Goal: Task Accomplishment & Management: Manage account settings

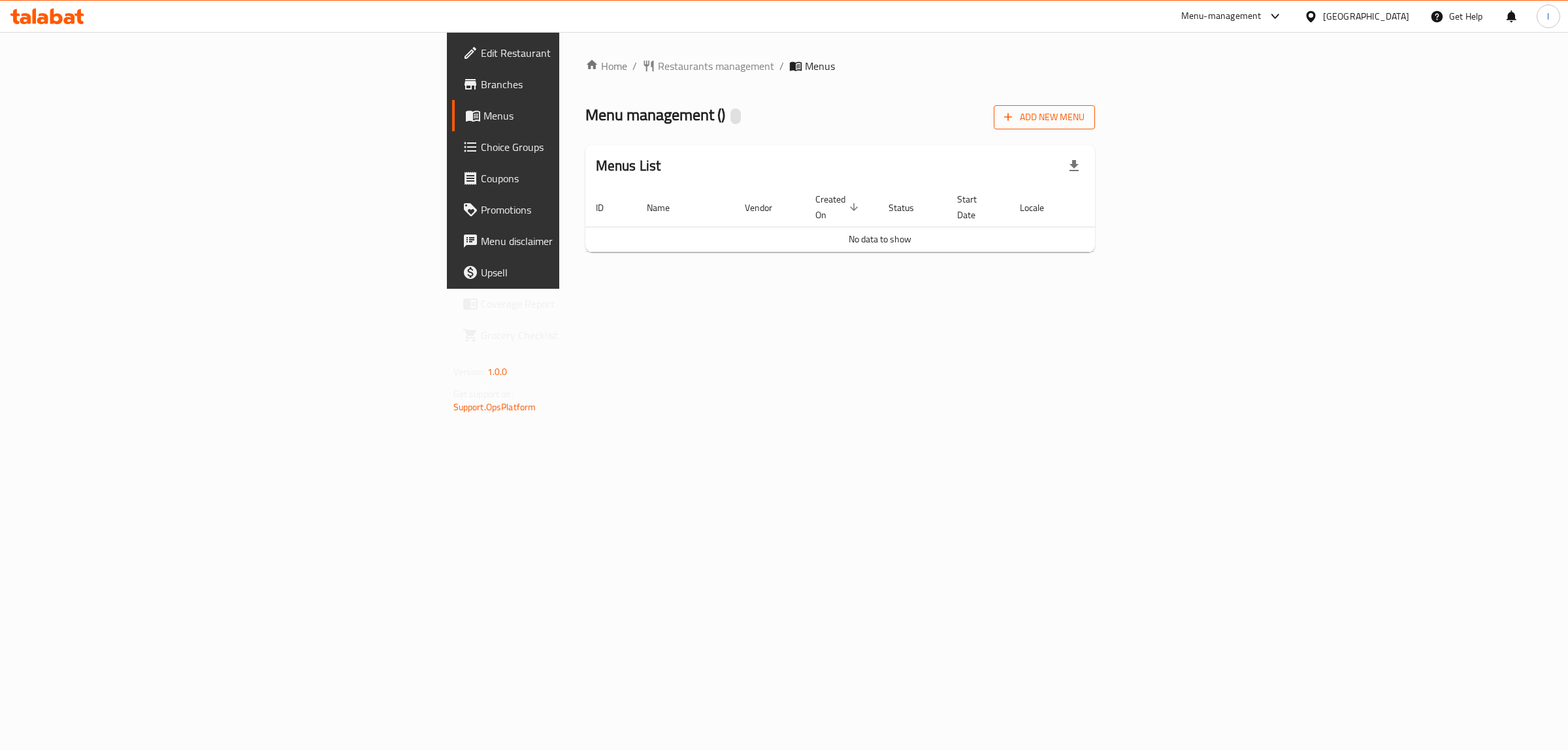
click at [1085, 119] on span "Add New Menu" at bounding box center [1044, 117] width 81 height 16
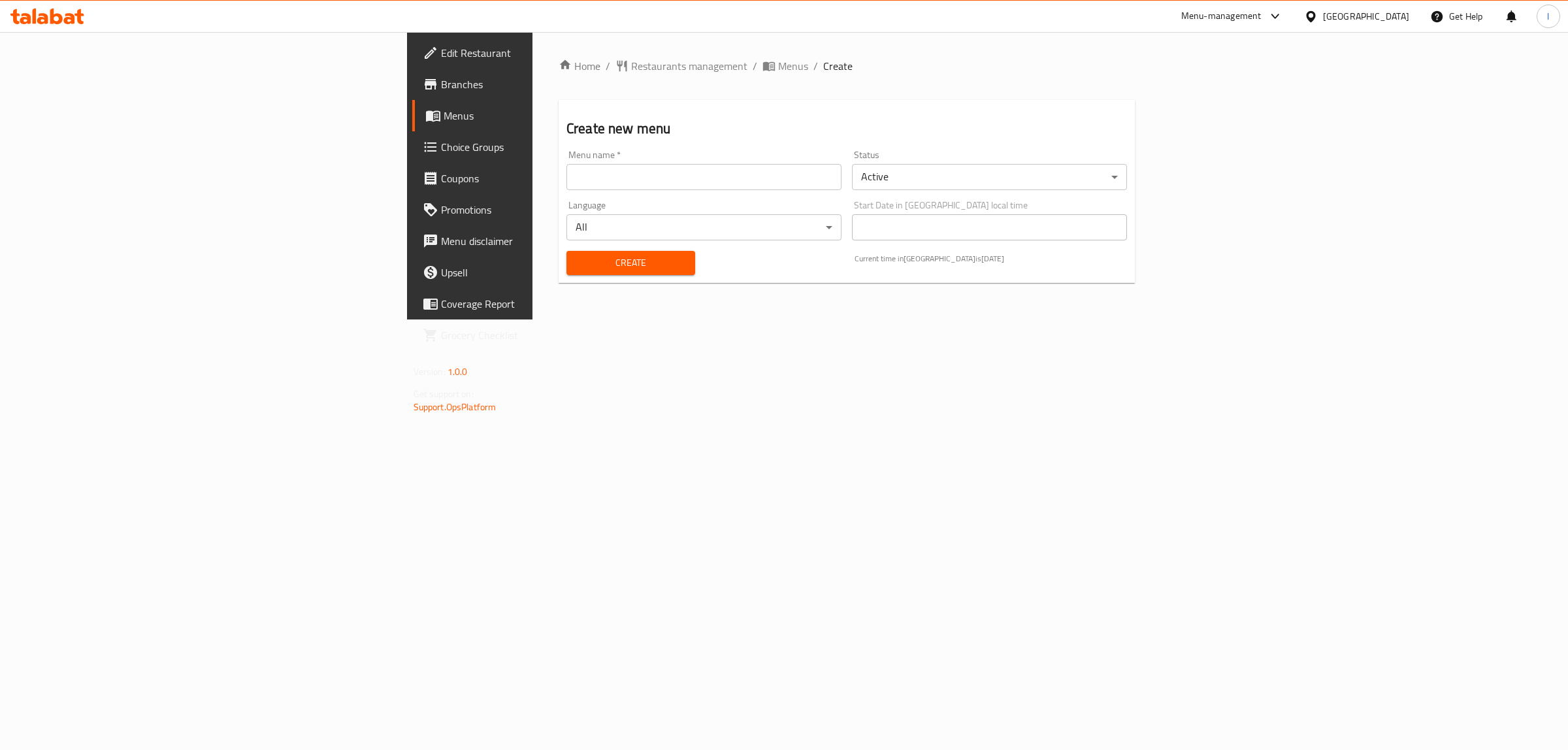
drag, startPoint x: 695, startPoint y: 174, endPoint x: 636, endPoint y: 190, distance: 61.1
click at [695, 174] on input "text" at bounding box center [704, 177] width 275 height 26
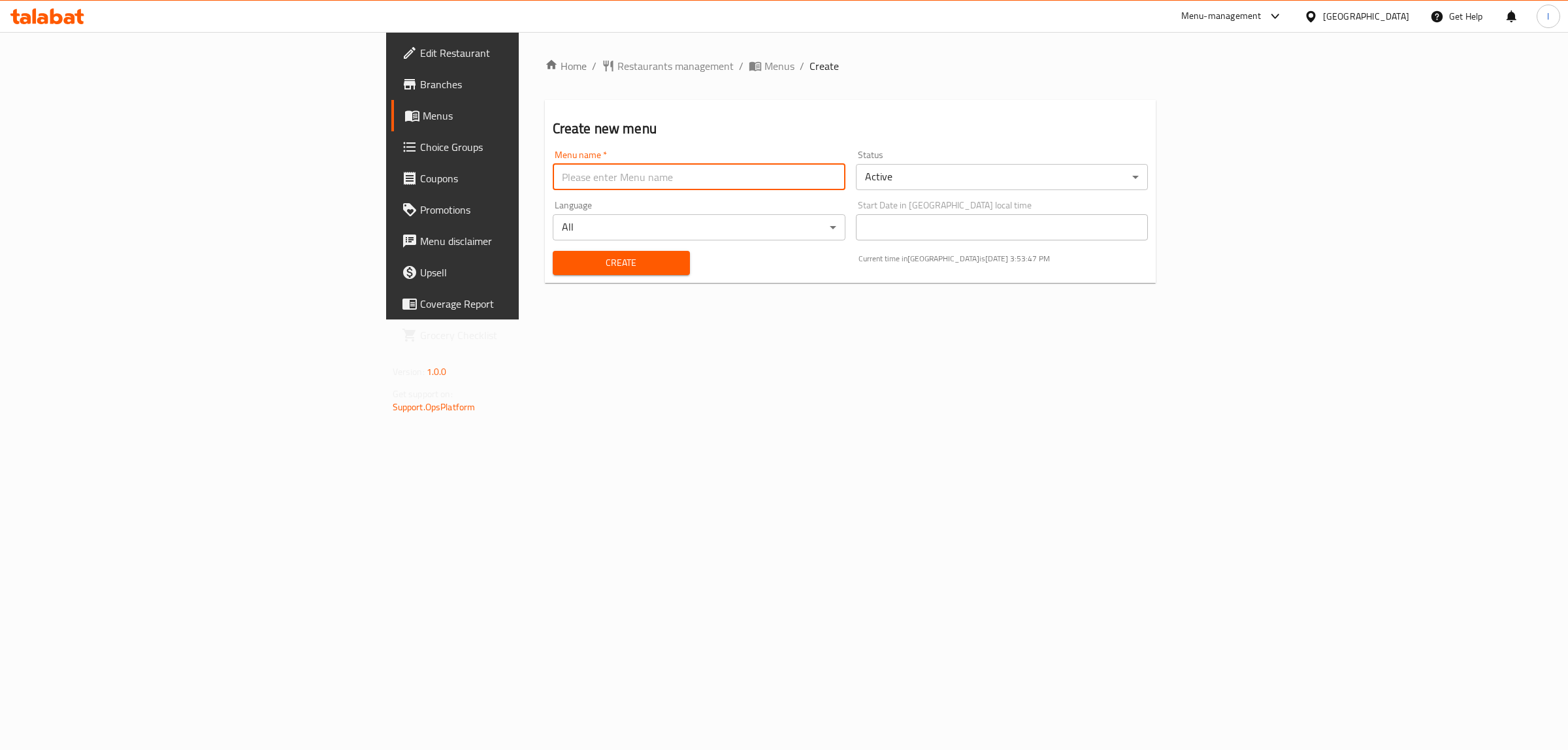
type input "Lanya"
click at [545, 276] on div "Create" at bounding box center [621, 263] width 153 height 40
click at [564, 266] on span "Create" at bounding box center [621, 263] width 116 height 16
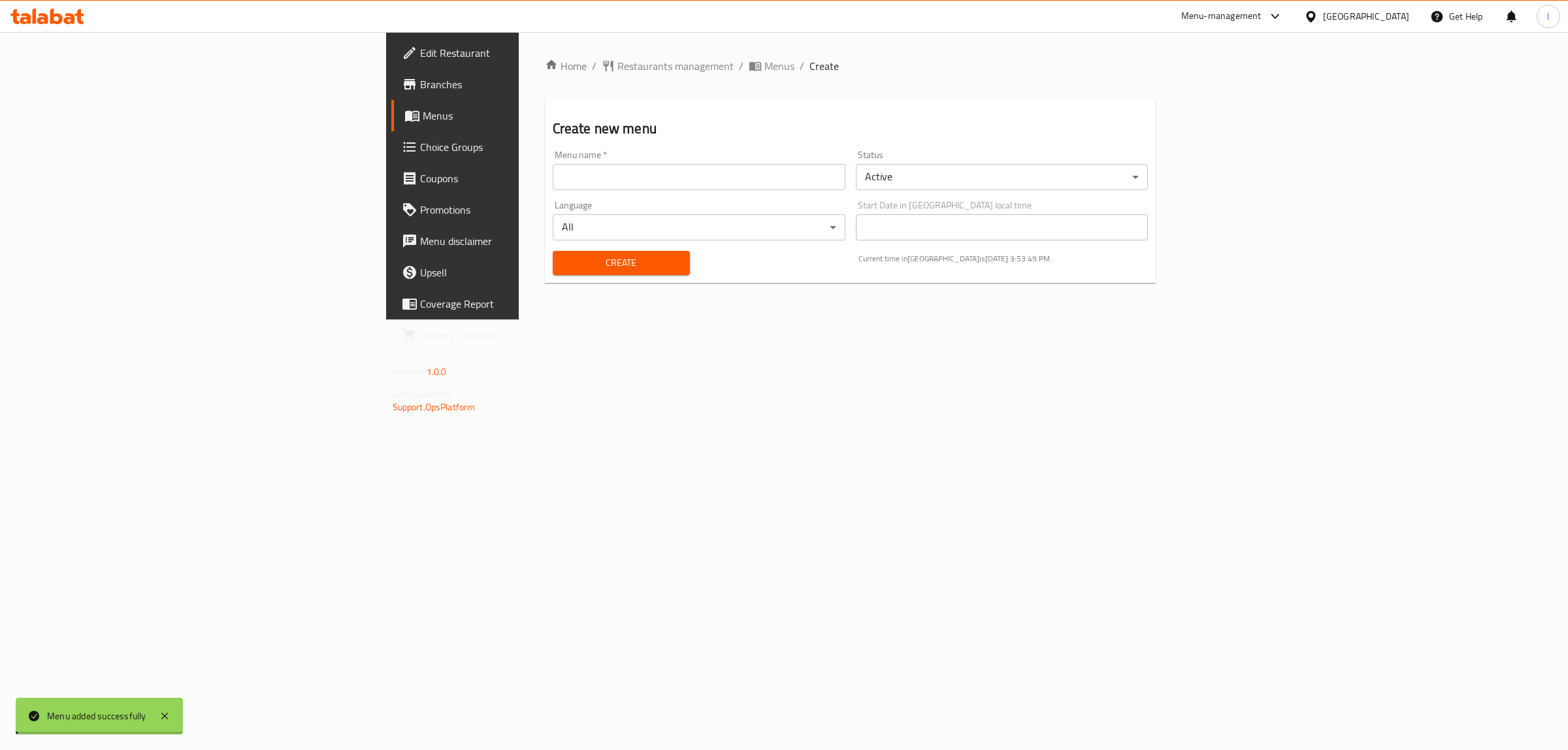
click at [423, 123] on span "Menus" at bounding box center [530, 116] width 215 height 15
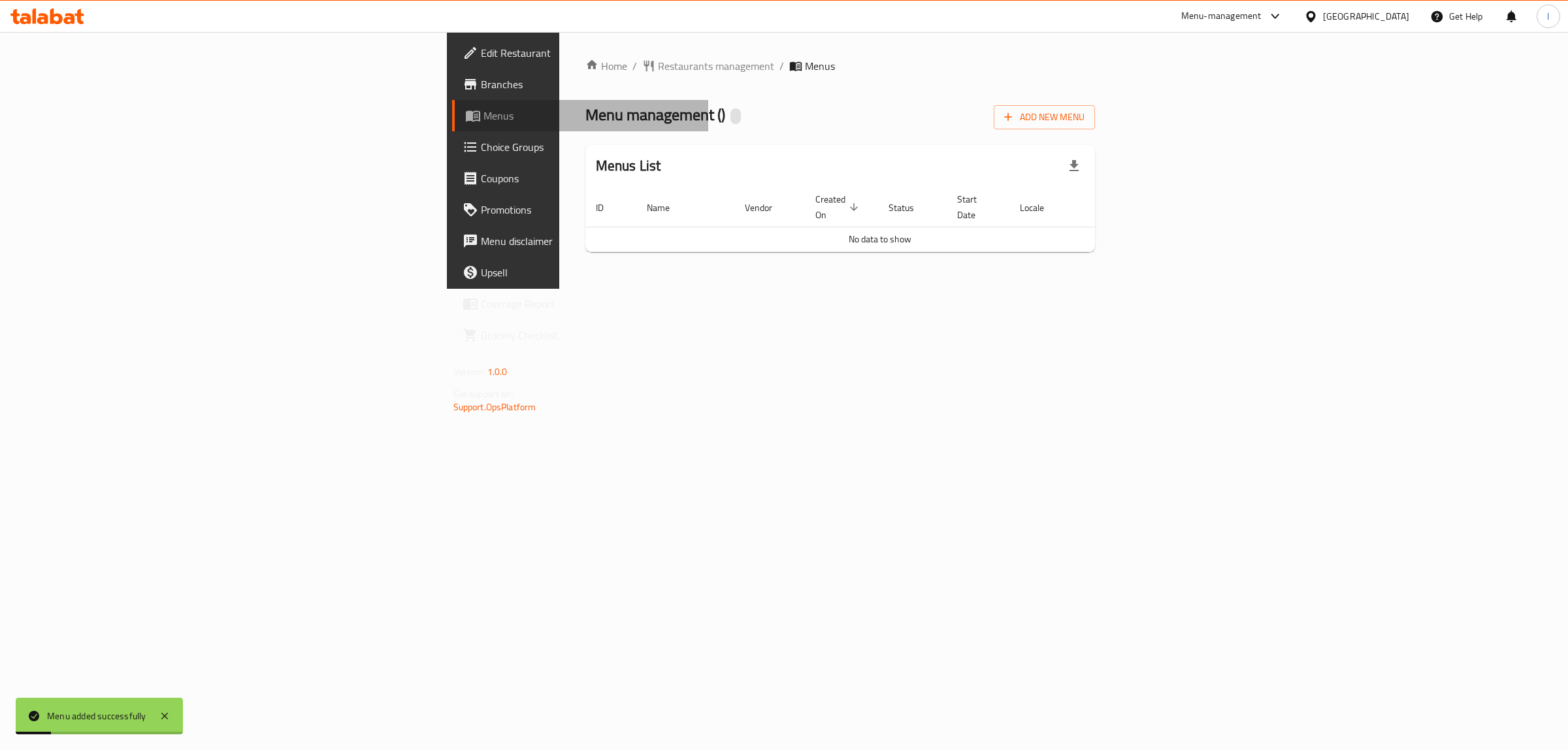
click at [484, 118] on span "Menus" at bounding box center [591, 116] width 215 height 15
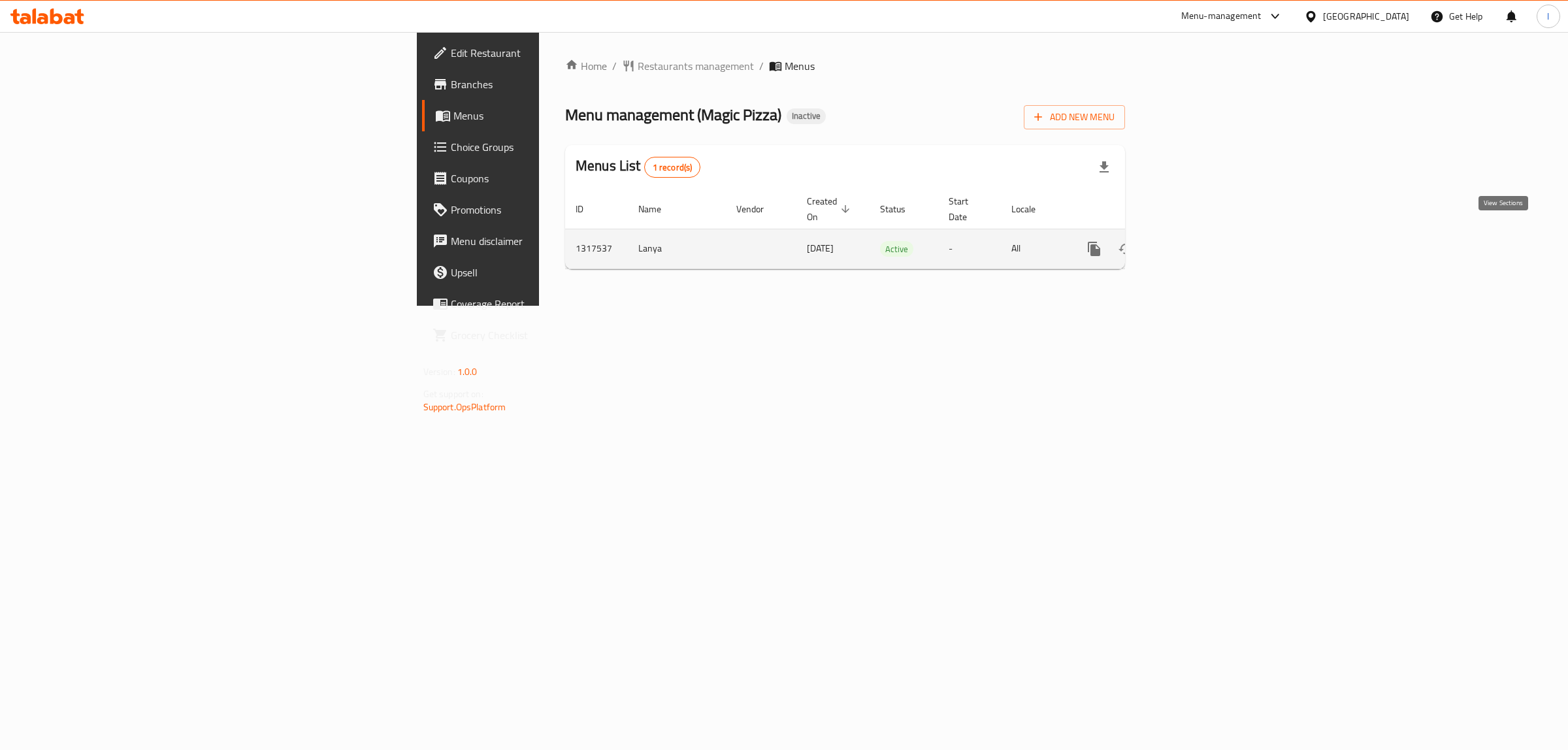
click at [1195, 243] on icon "enhanced table" at bounding box center [1188, 249] width 11 height 11
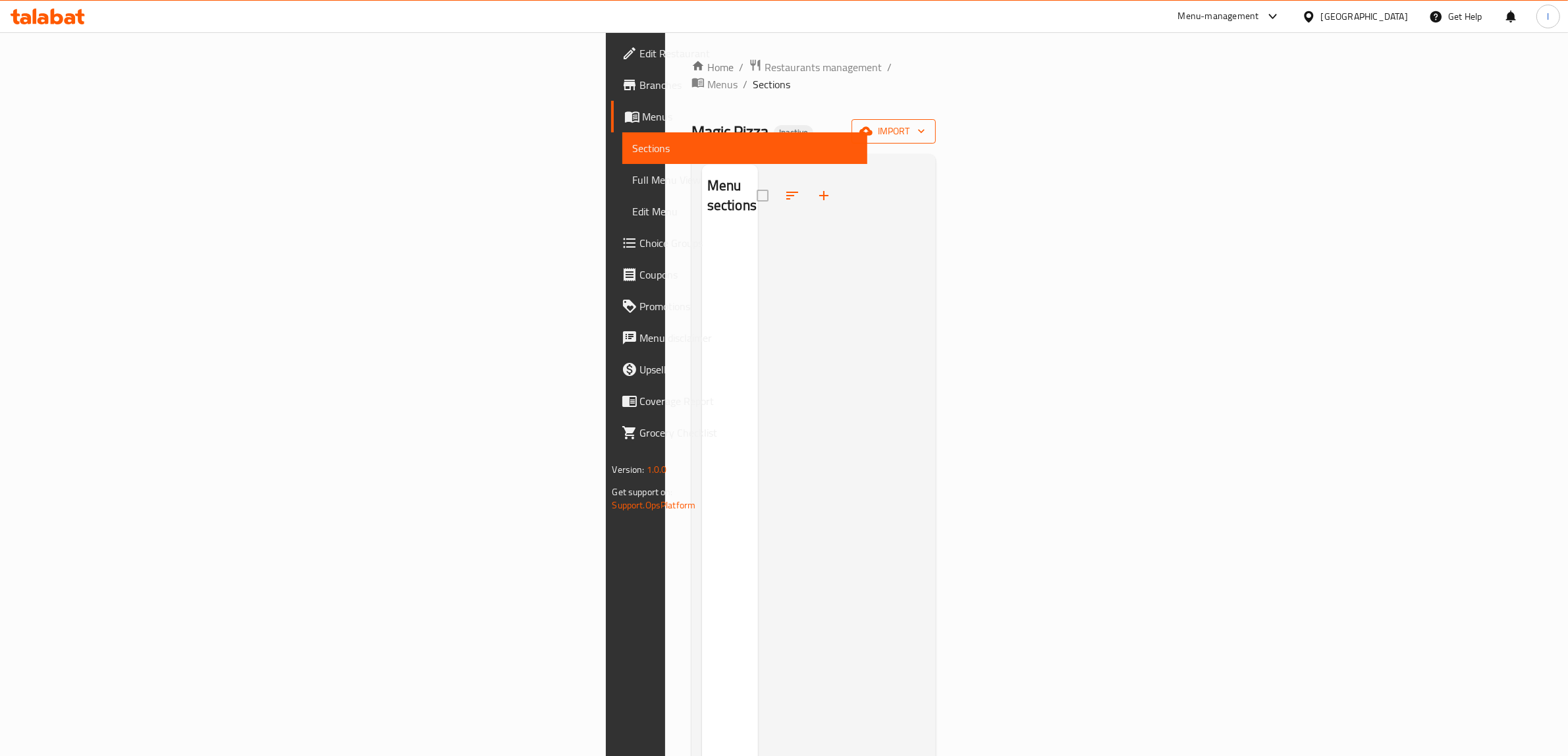
click at [925, 123] on span "import" at bounding box center [893, 131] width 63 height 16
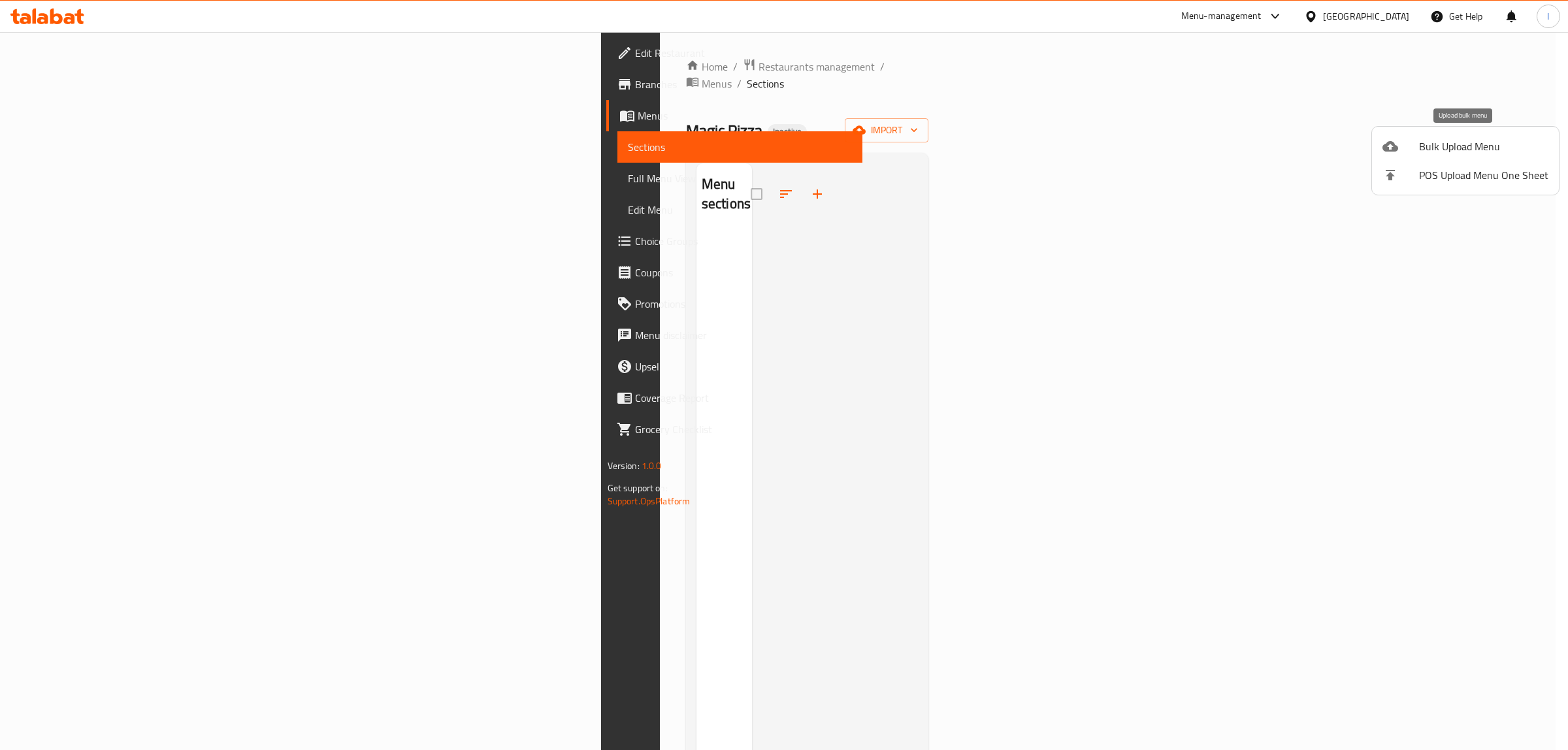
click at [1435, 142] on span "Bulk Upload Menu" at bounding box center [1483, 146] width 129 height 15
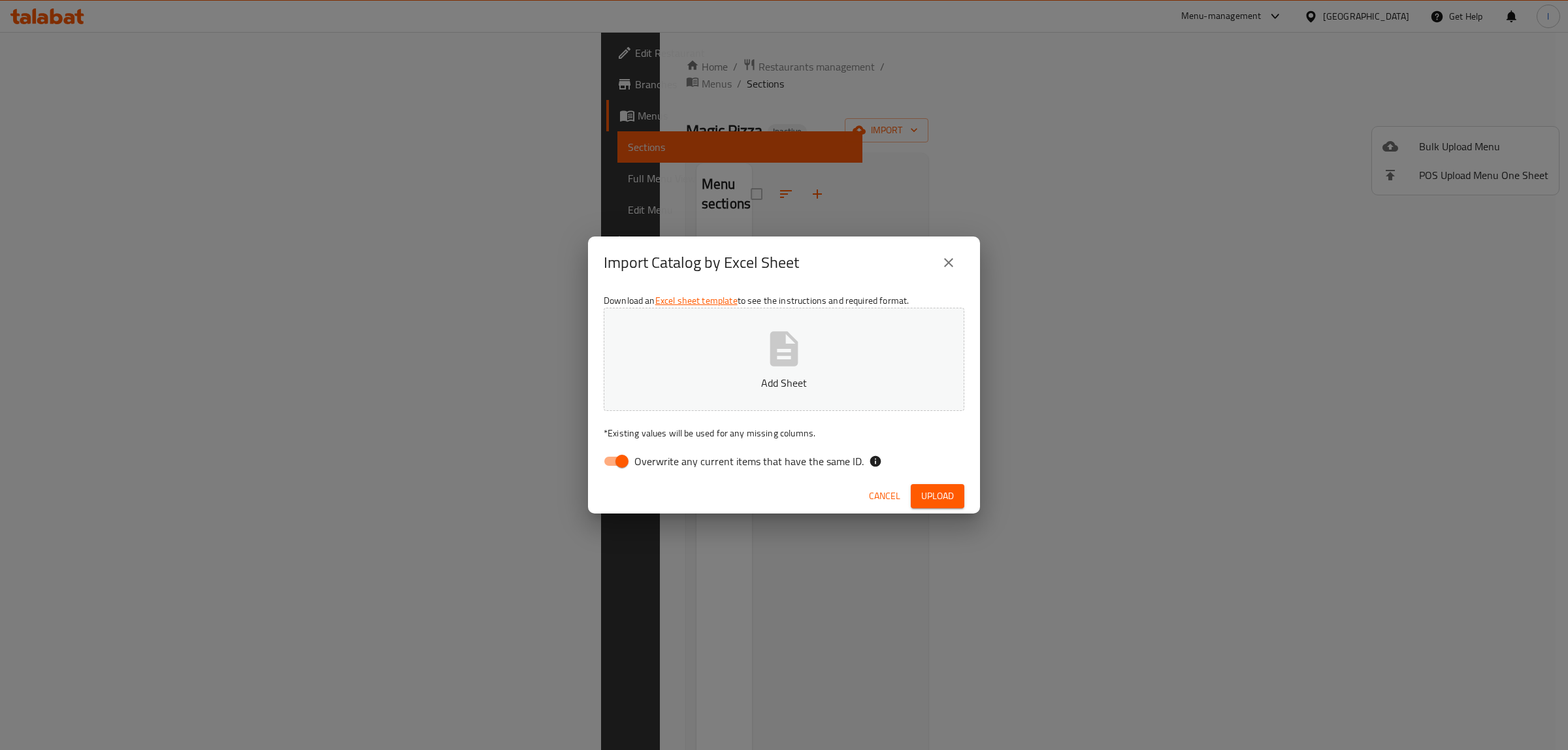
click at [785, 456] on span "Overwrite any current items that have the same ID." at bounding box center [749, 461] width 229 height 15
click at [660, 456] on input "Overwrite any current items that have the same ID." at bounding box center [622, 461] width 75 height 25
checkbox input "false"
click at [776, 383] on p "Add Sheet" at bounding box center [784, 382] width 320 height 15
click at [932, 494] on span "Upload" at bounding box center [938, 496] width 33 height 16
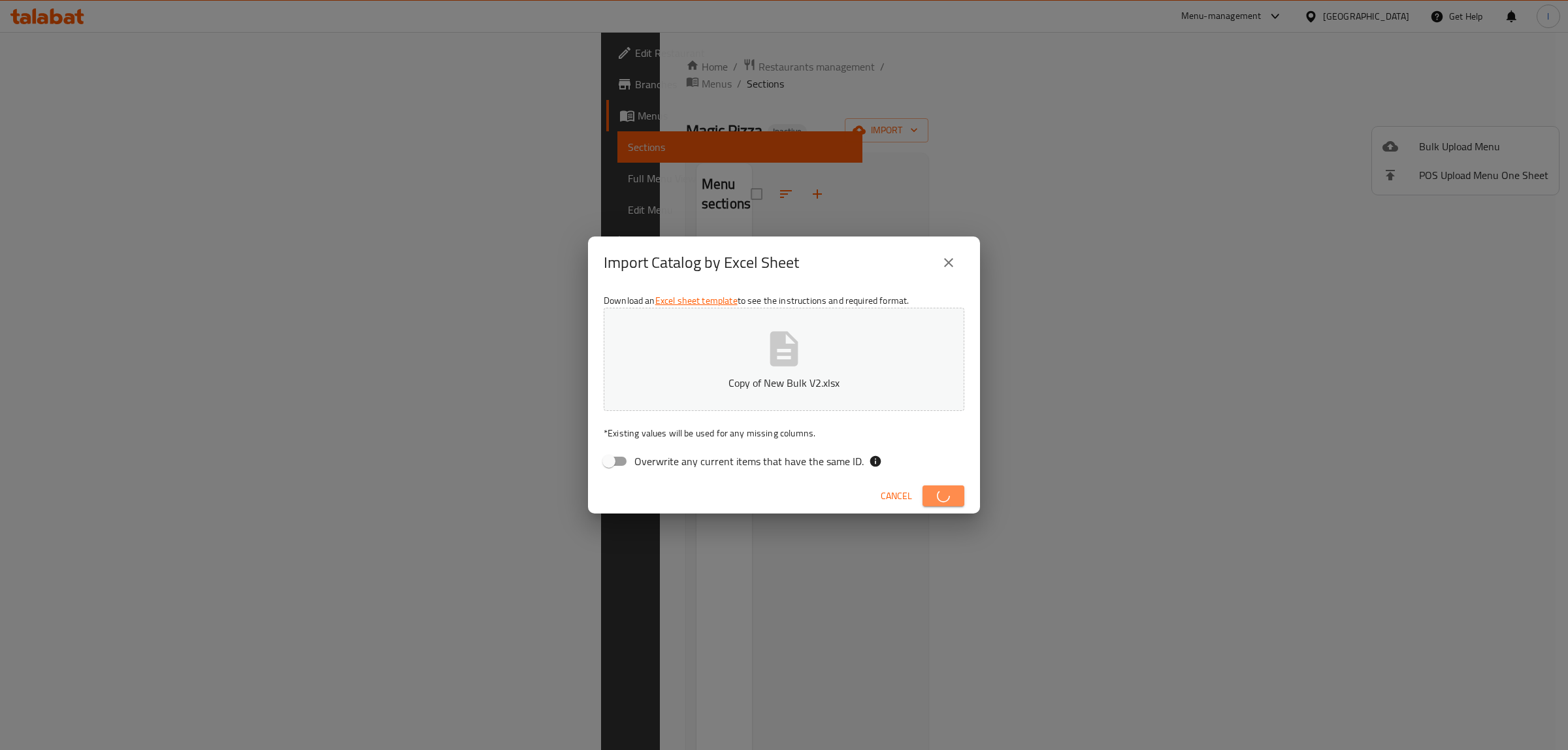
click at [928, 494] on button "button" at bounding box center [943, 496] width 41 height 21
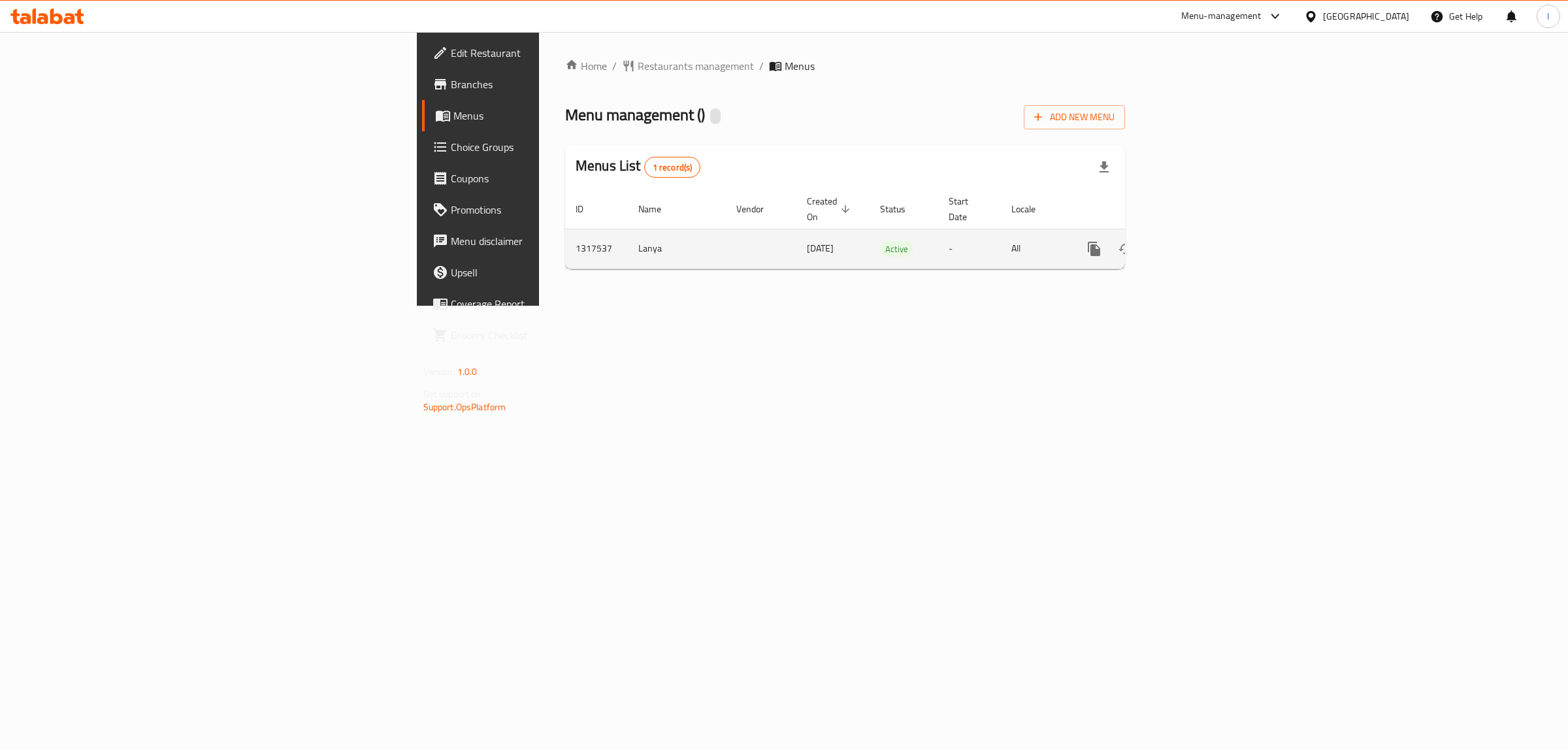
click at [1196, 241] on icon "enhanced table" at bounding box center [1188, 248] width 15 height 15
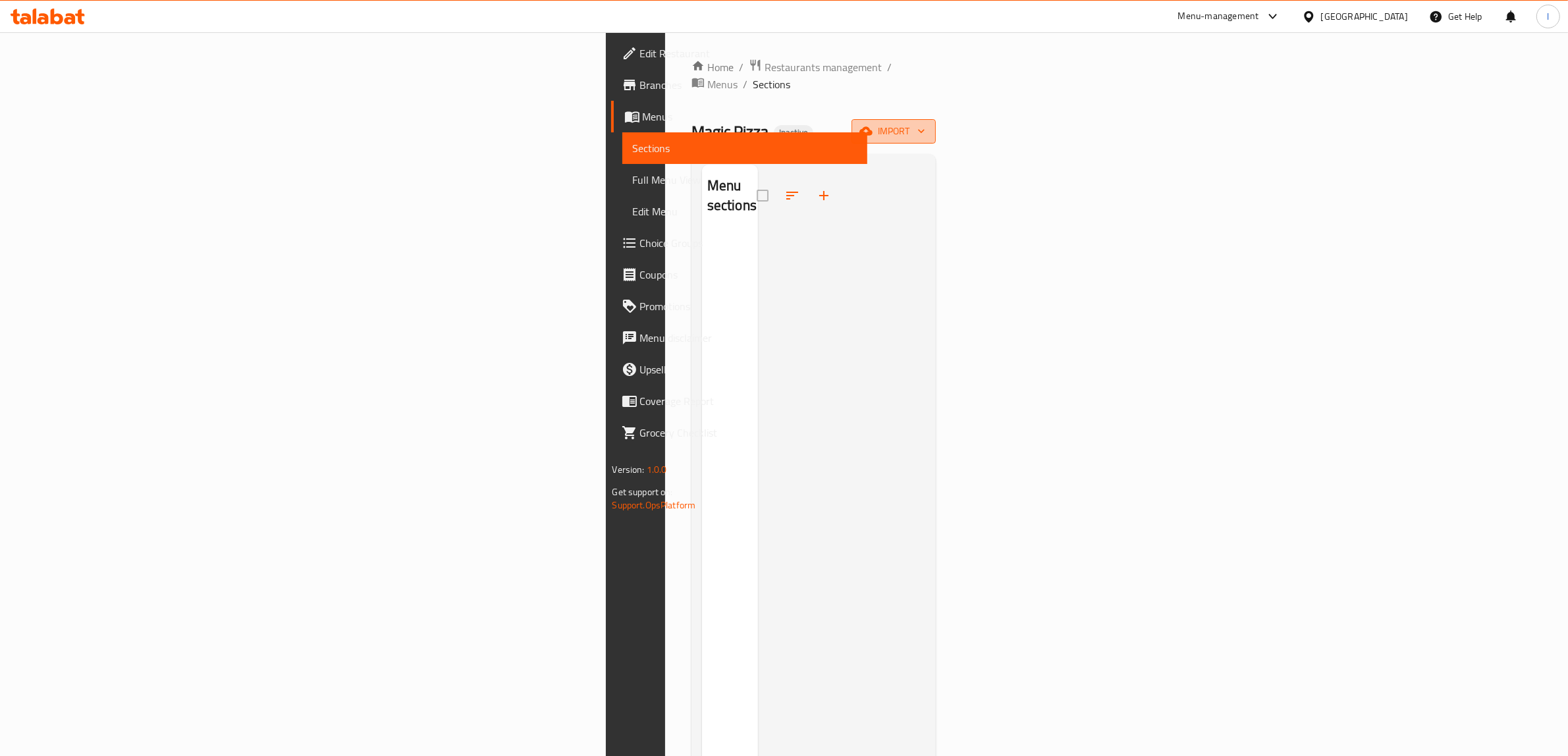
click at [925, 123] on span "import" at bounding box center [893, 131] width 63 height 16
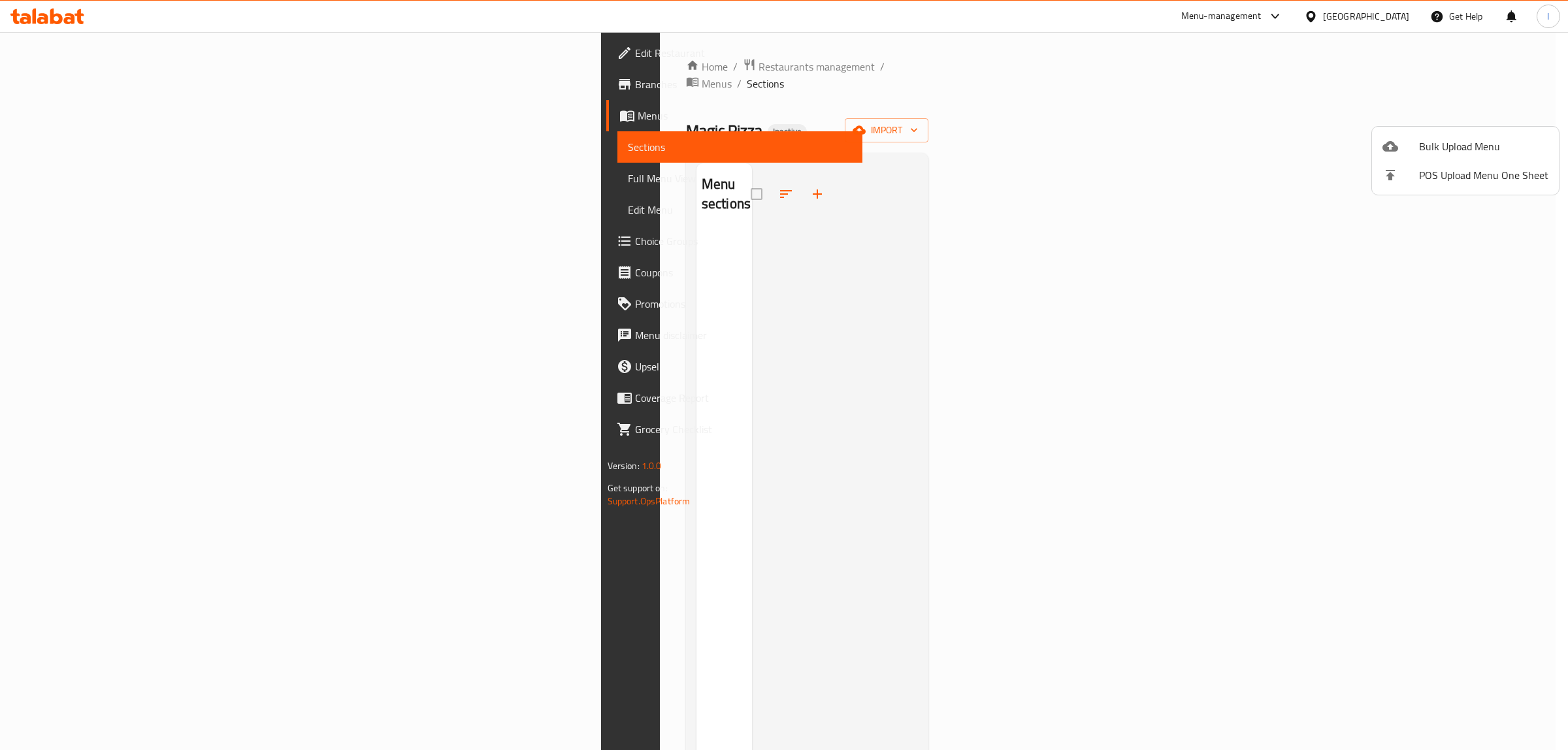
click at [1428, 149] on span "Bulk Upload Menu" at bounding box center [1483, 146] width 129 height 15
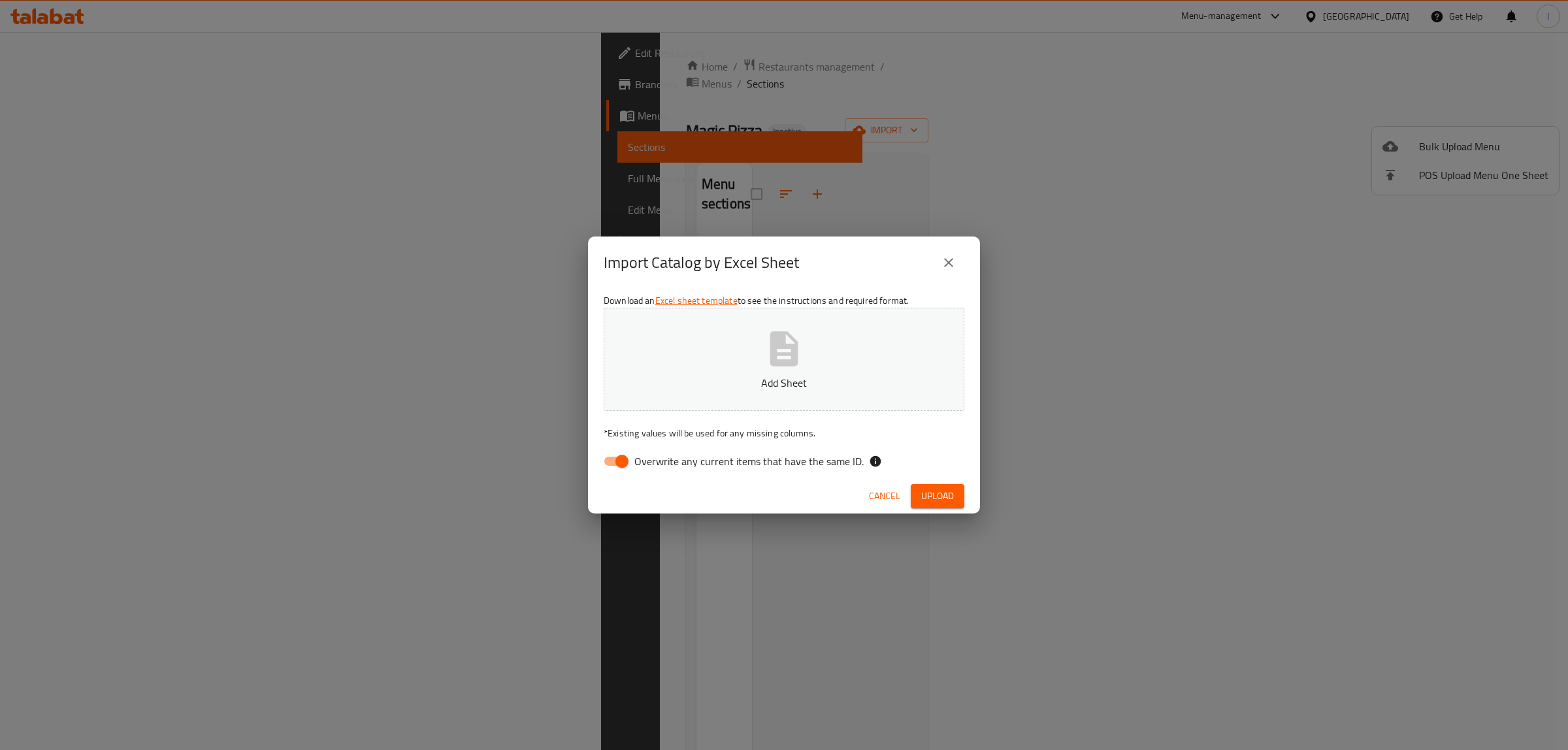
click at [639, 441] on div "Download an Excel sheet template to see the instructions and required format. A…" at bounding box center [784, 383] width 392 height 190
click at [642, 456] on span "Overwrite any current items that have the same ID." at bounding box center [749, 461] width 229 height 15
click at [642, 456] on input "Overwrite any current items that have the same ID." at bounding box center [622, 461] width 75 height 25
checkbox input "false"
click at [664, 375] on p "Add Sheet" at bounding box center [784, 382] width 320 height 15
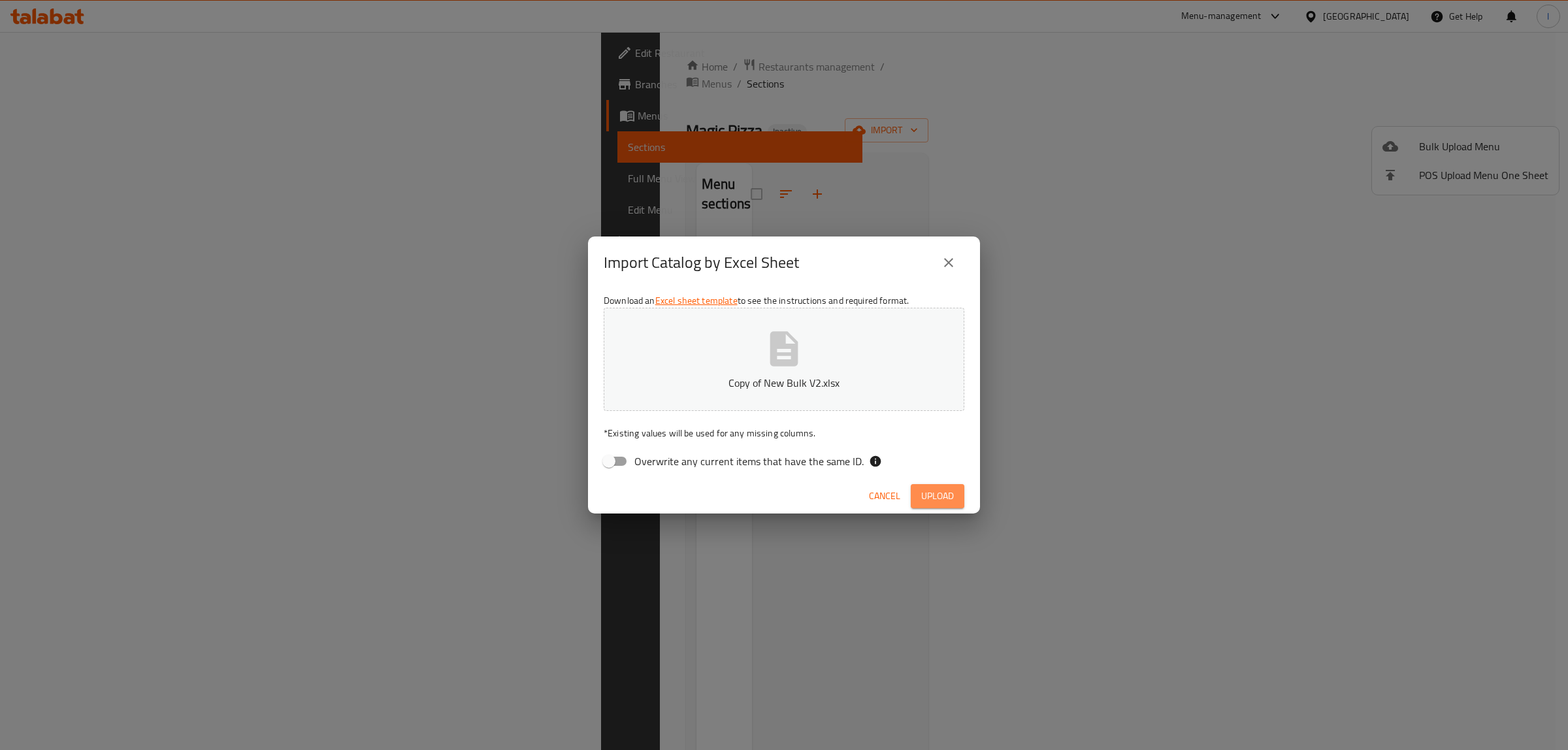
click at [949, 498] on span "Upload" at bounding box center [938, 496] width 33 height 16
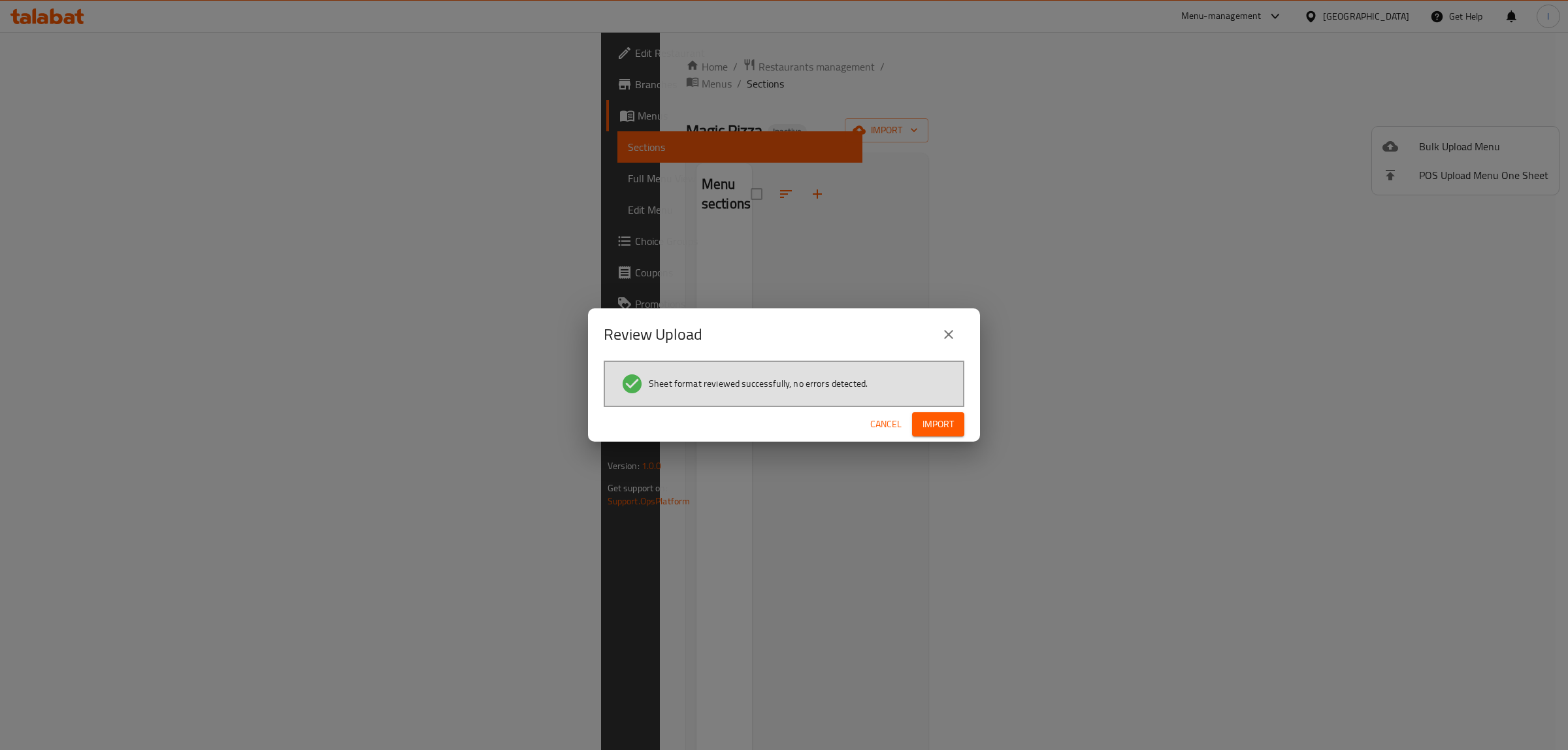
click at [928, 416] on span "Import" at bounding box center [938, 425] width 32 height 16
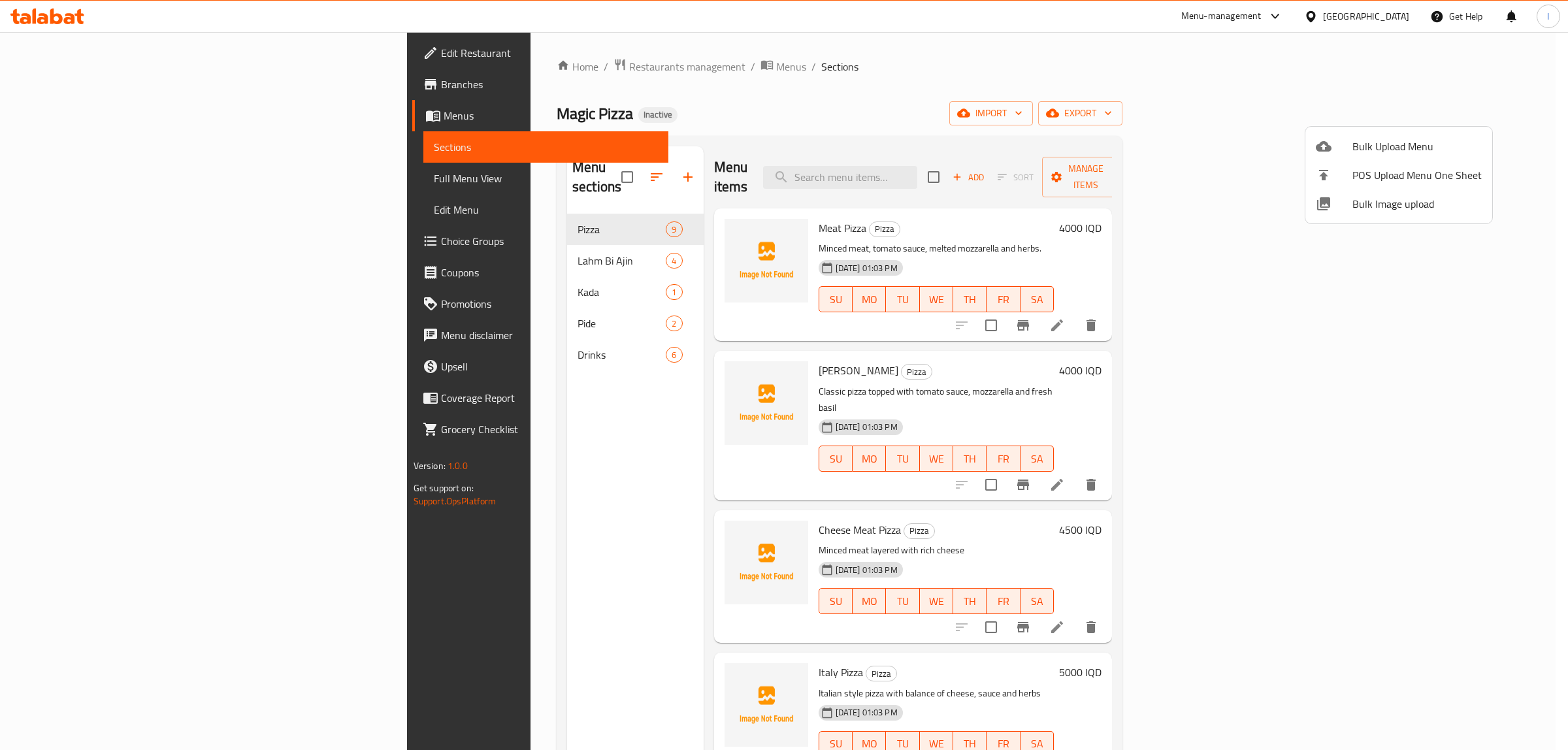
click at [119, 185] on div at bounding box center [784, 375] width 1568 height 750
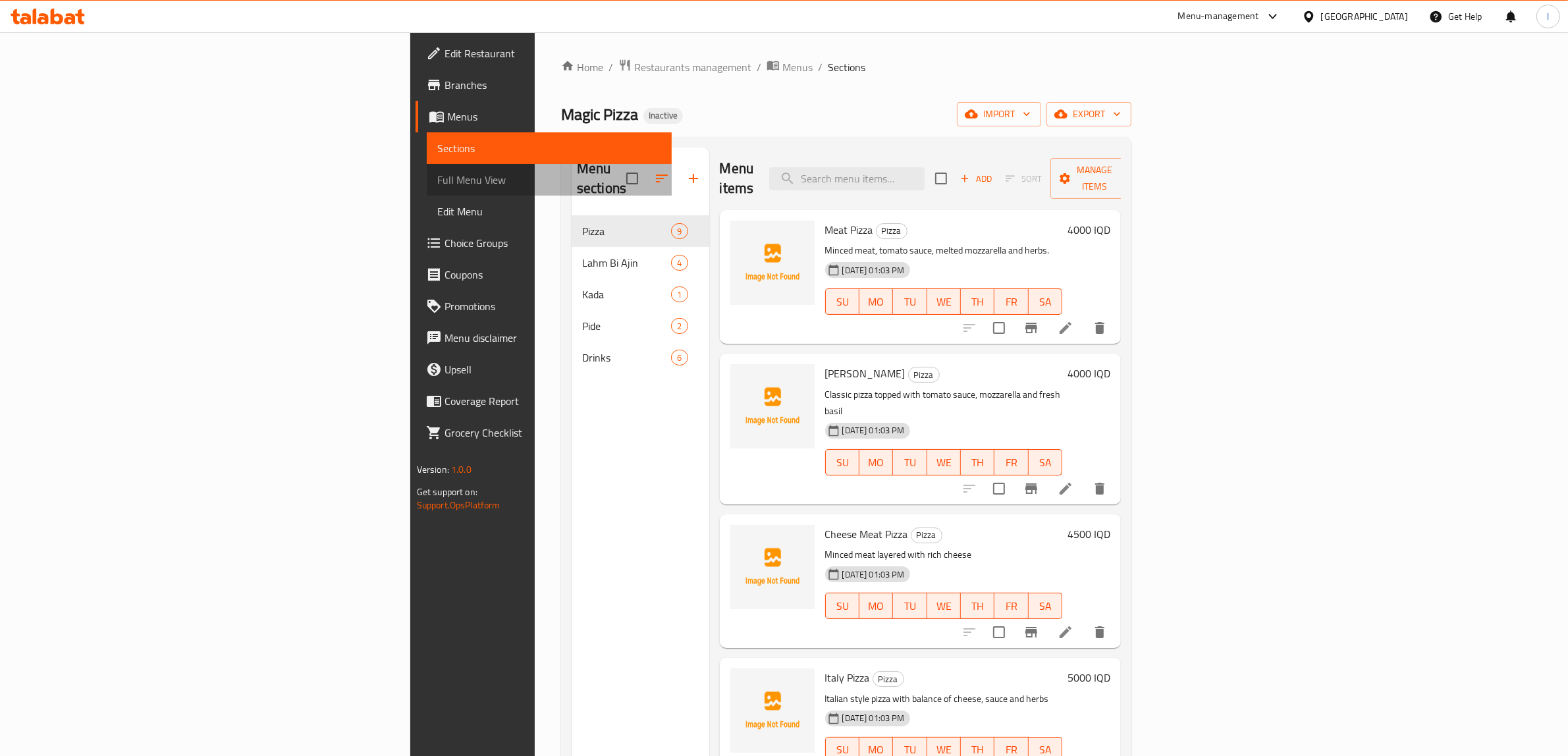
click at [437, 182] on span "Full Menu View" at bounding box center [549, 180] width 225 height 16
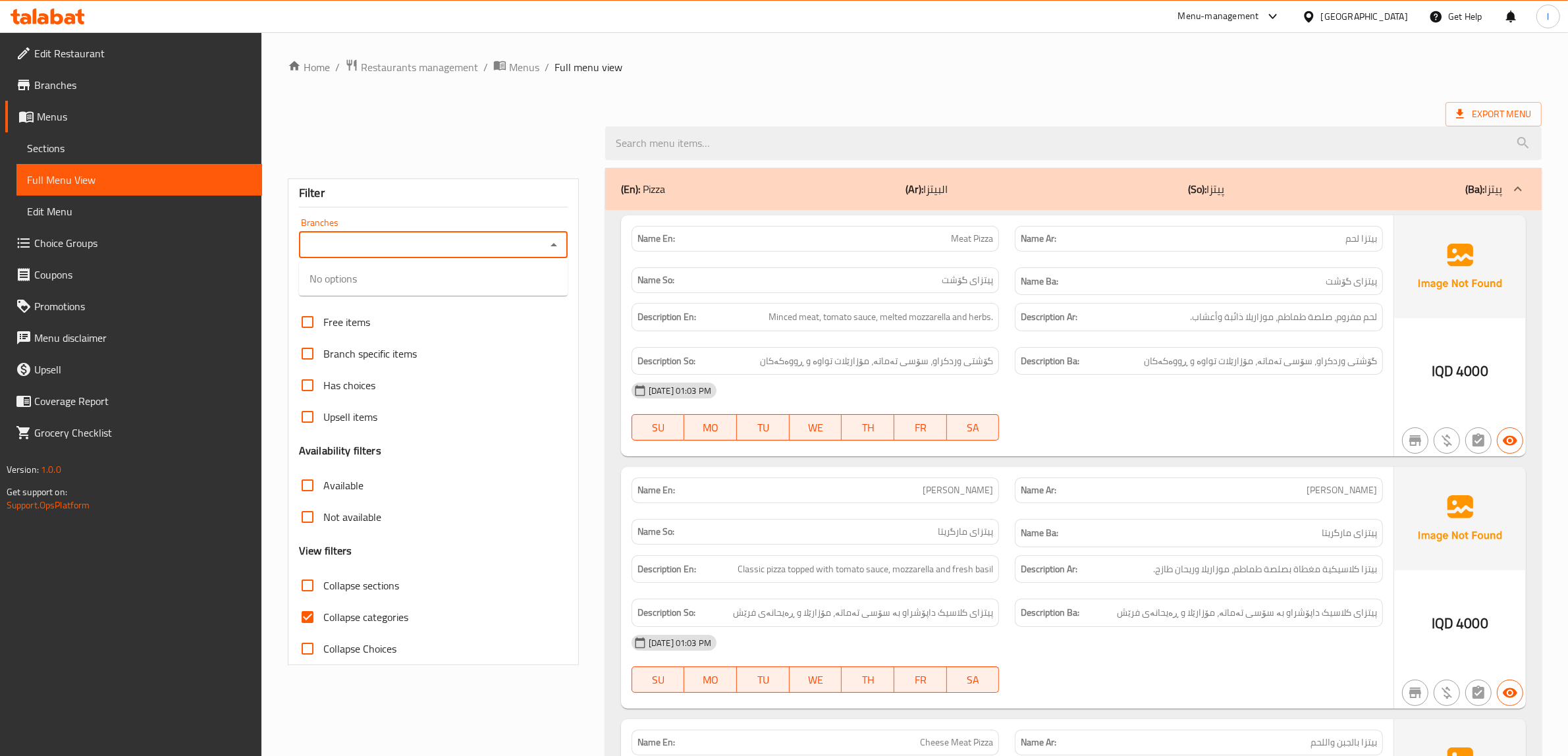
click at [435, 248] on input "Branches" at bounding box center [423, 245] width 239 height 18
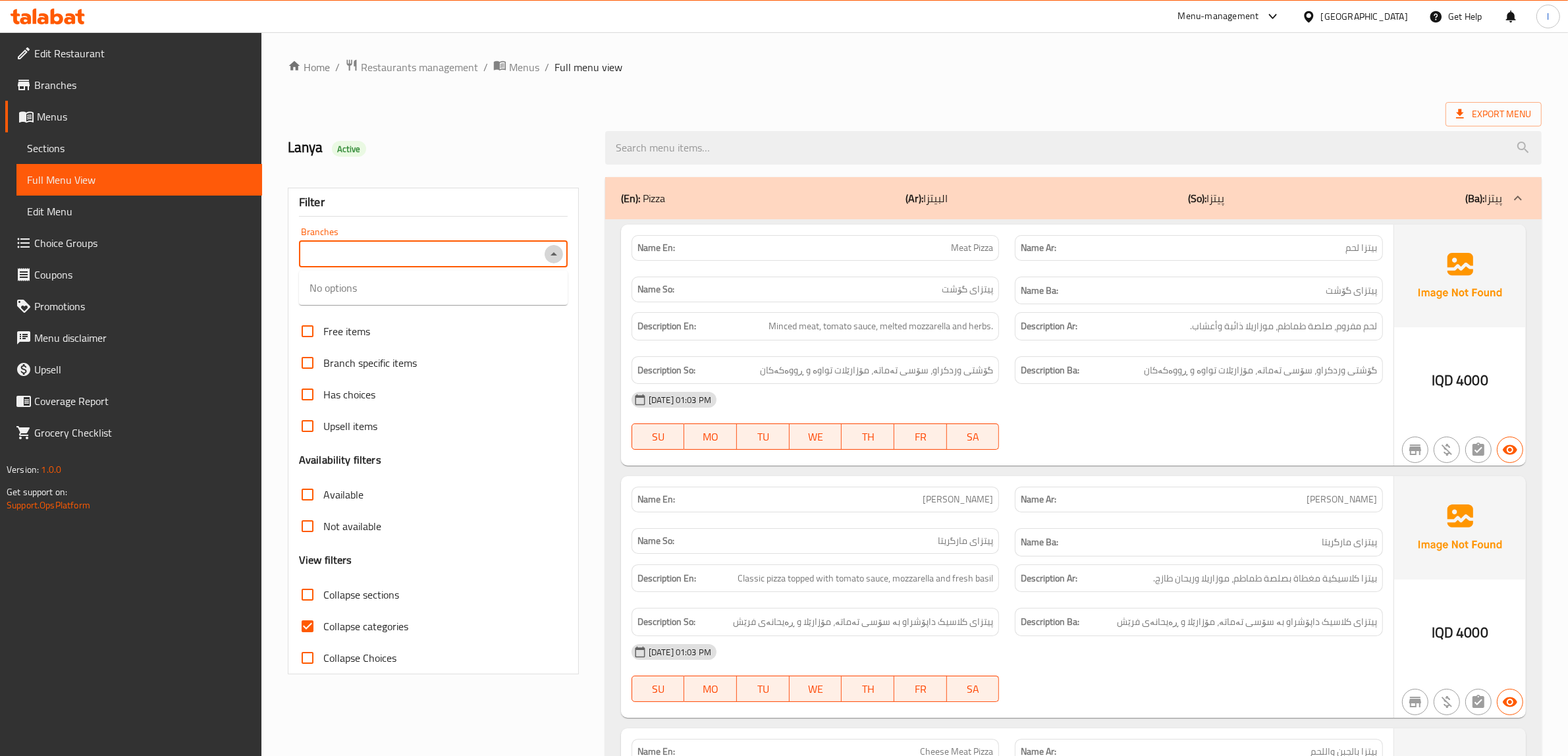
click at [548, 253] on icon "Close" at bounding box center [553, 253] width 16 height 16
click at [530, 257] on input "Branches" at bounding box center [423, 254] width 239 height 18
click at [113, 140] on span "Sections" at bounding box center [139, 148] width 225 height 16
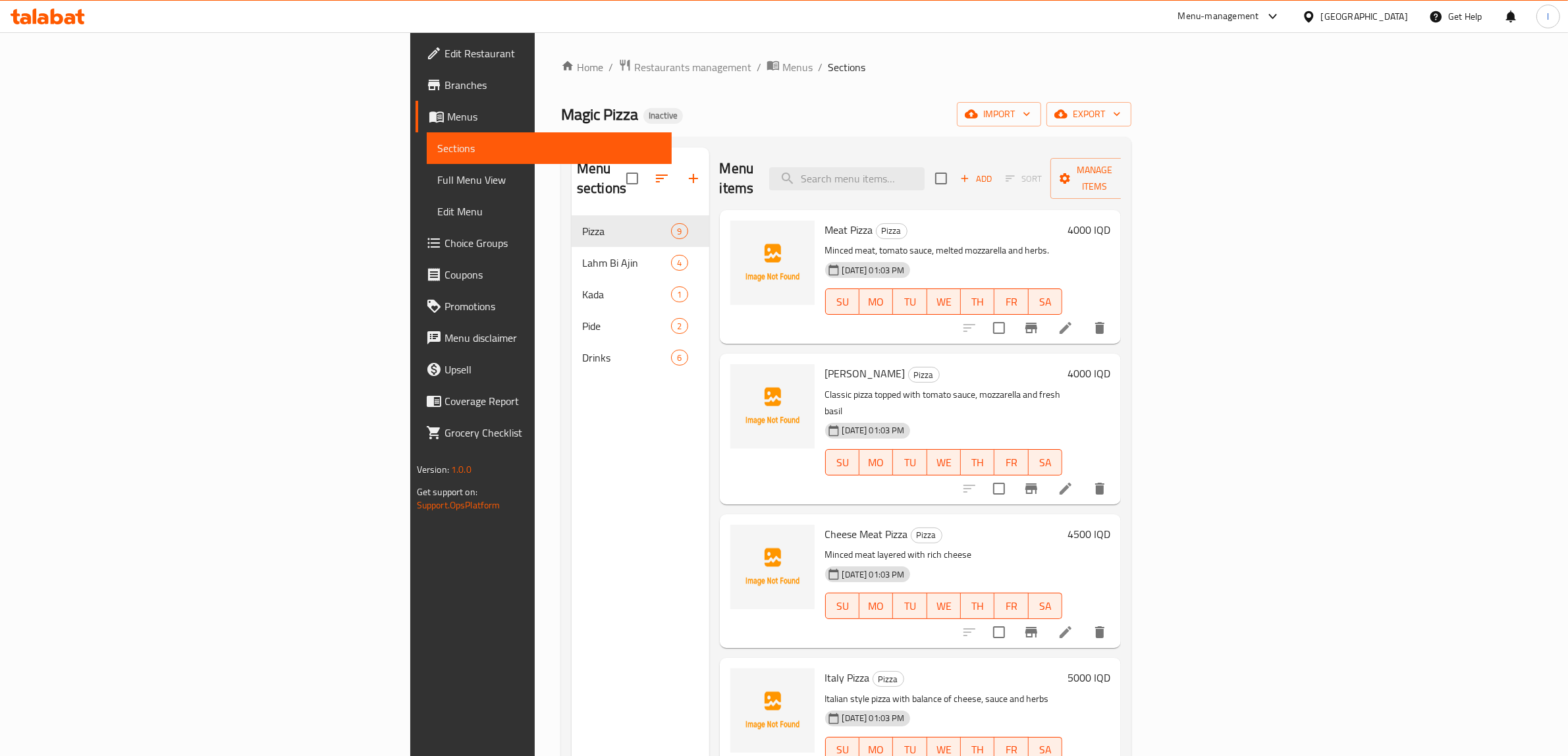
click at [437, 175] on span "Full Menu View" at bounding box center [549, 180] width 225 height 16
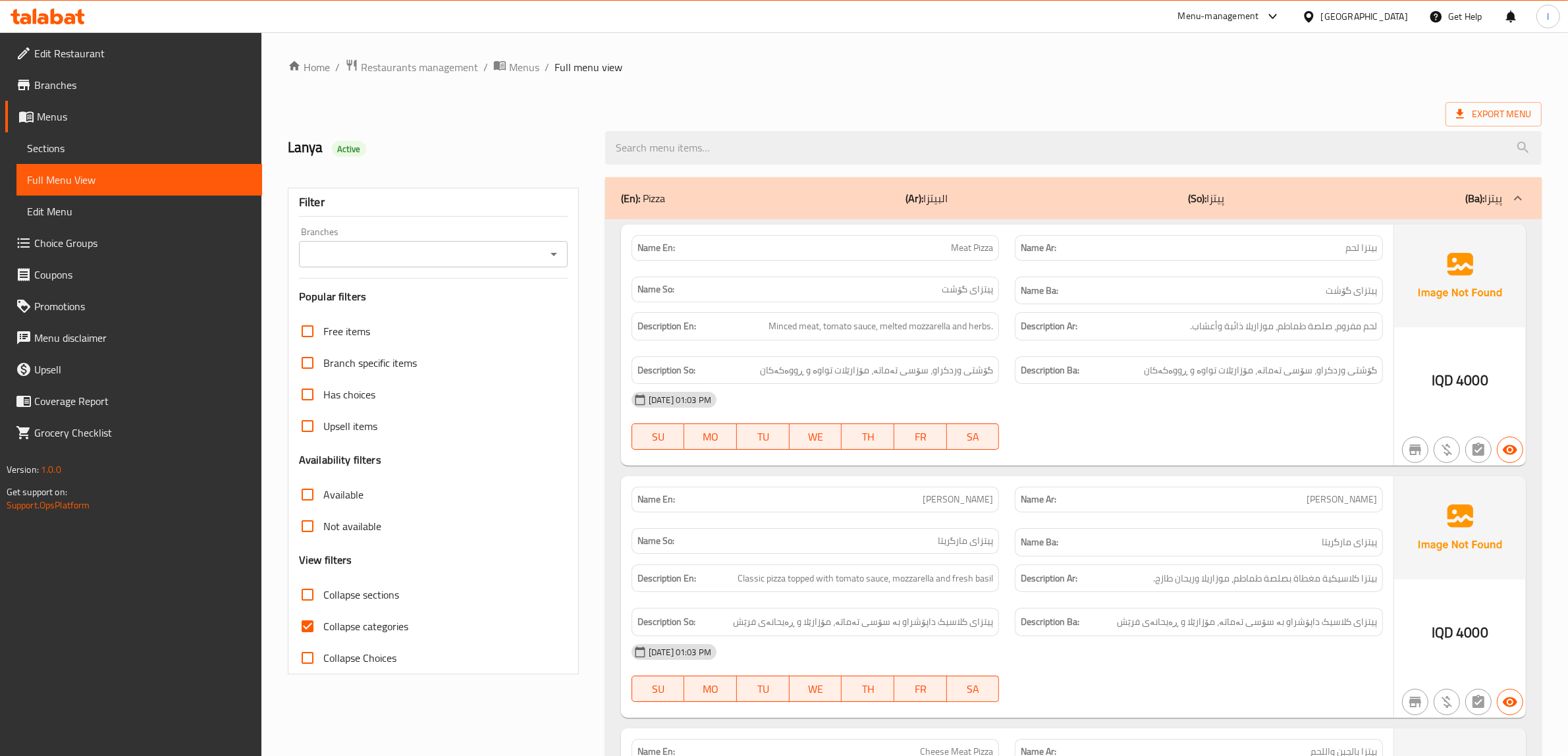
click at [399, 257] on input "Branches" at bounding box center [423, 254] width 239 height 18
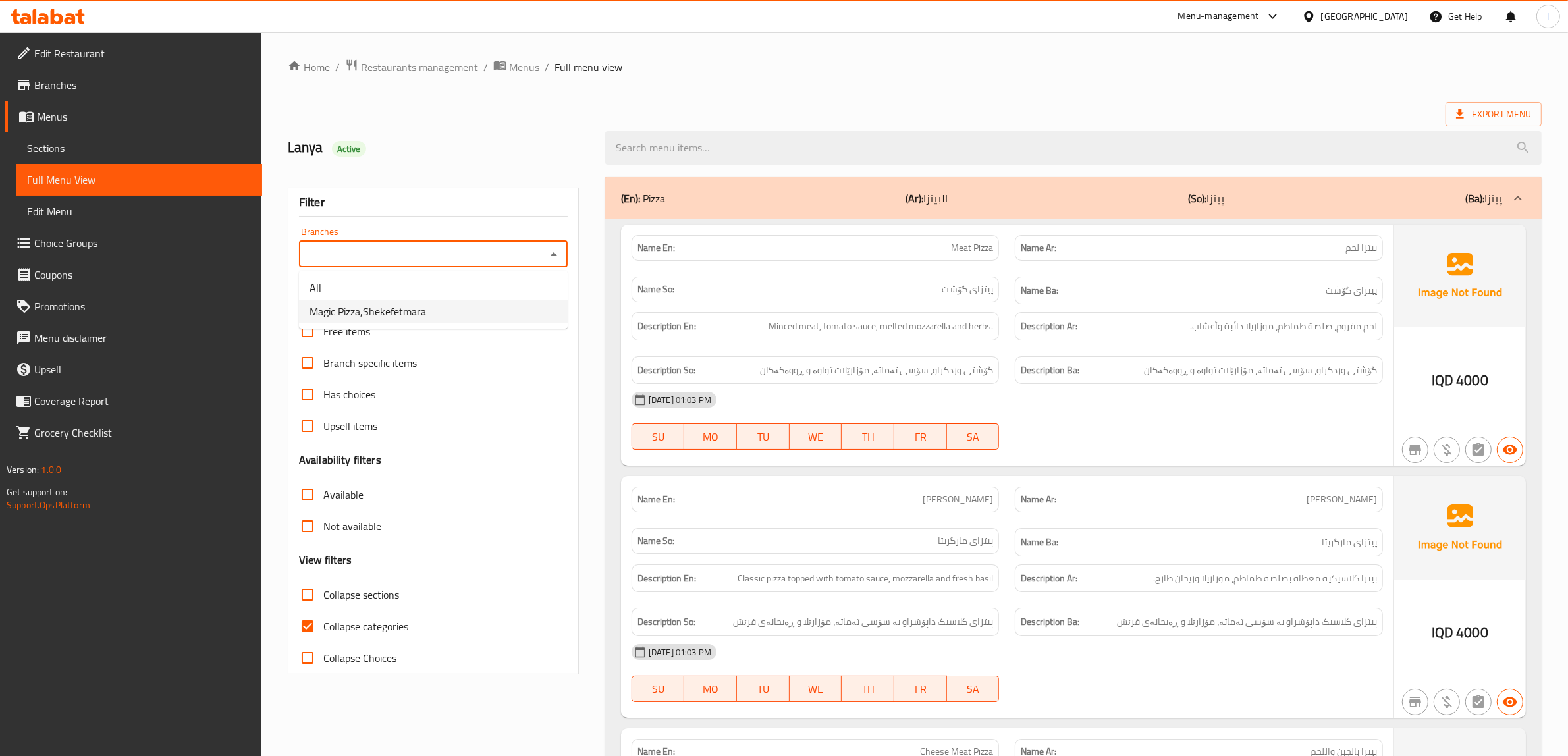
click at [393, 321] on li "Magic Pizza,Shekefetmara" at bounding box center [434, 312] width 269 height 24
type input "Magic Pizza,Shekefetmara"
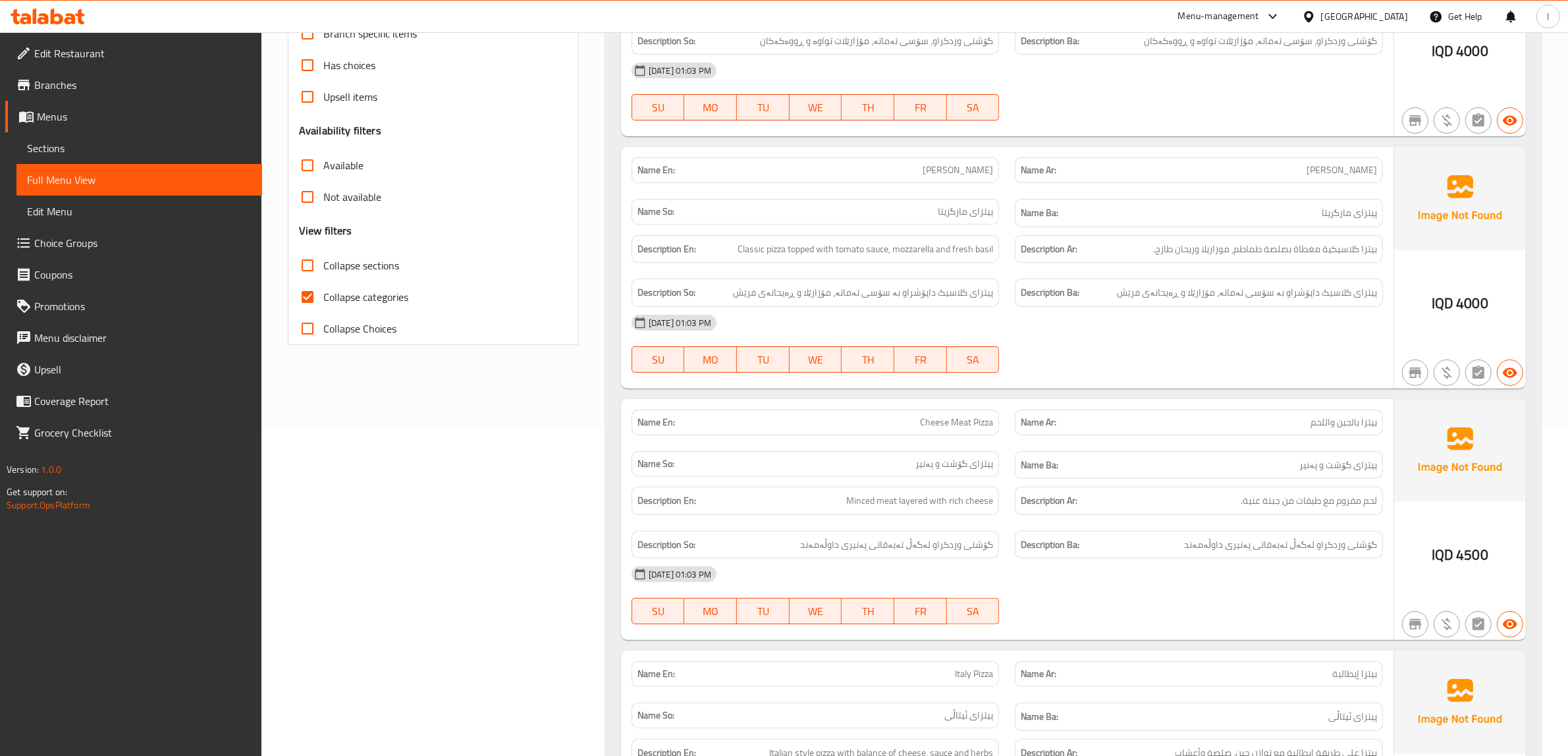
scroll to position [82, 0]
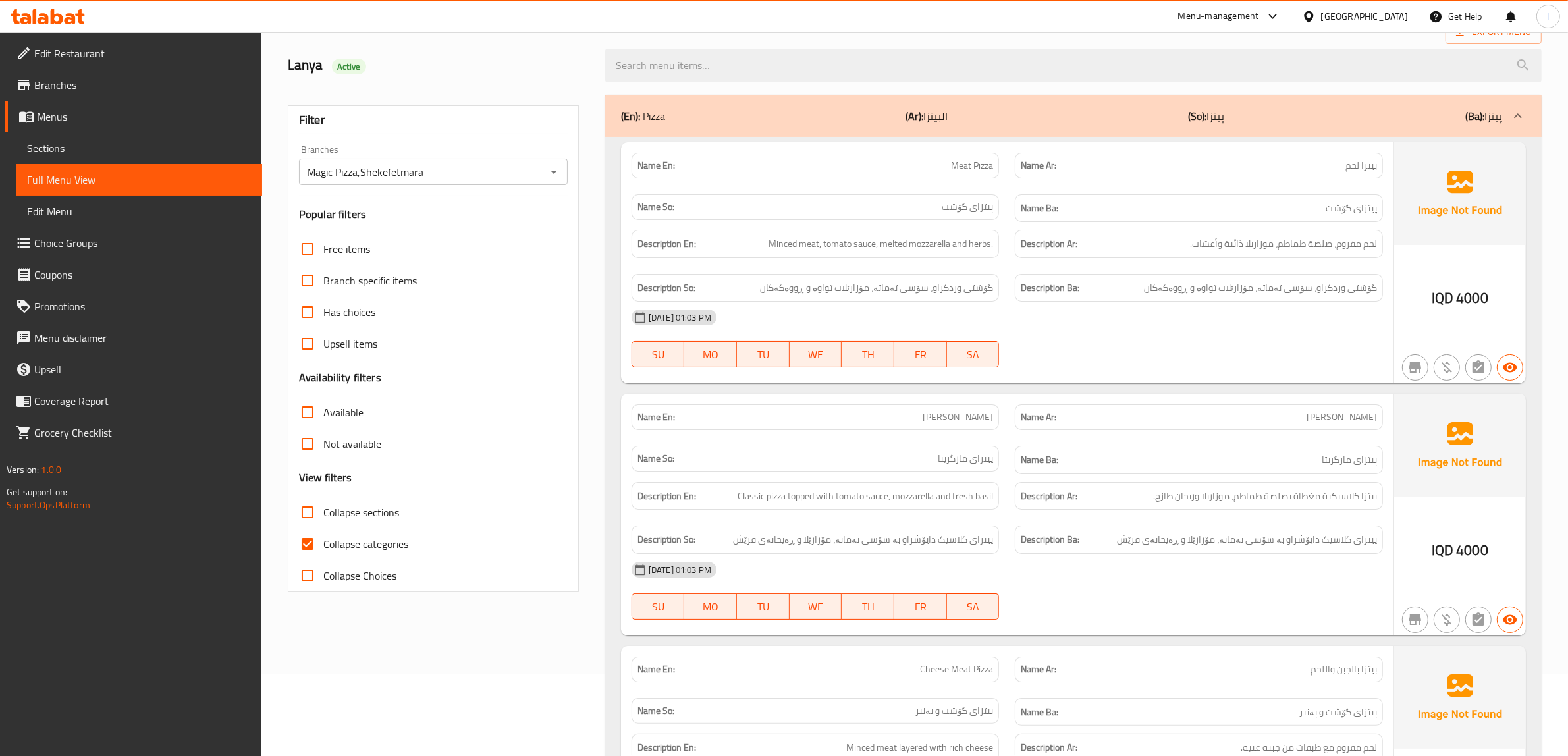
click at [978, 160] on span "Meat Pizza" at bounding box center [971, 166] width 42 height 14
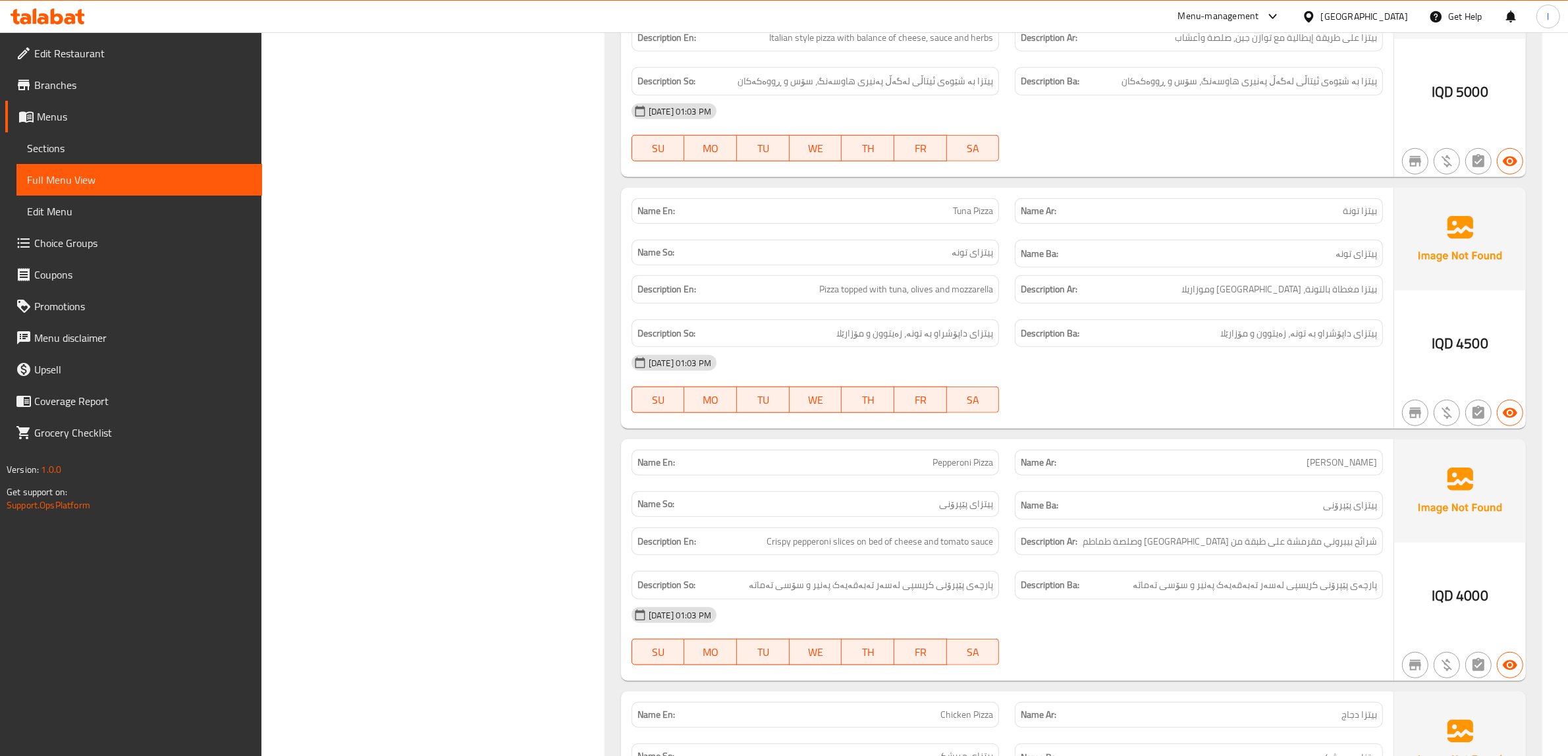
scroll to position [1071, 0]
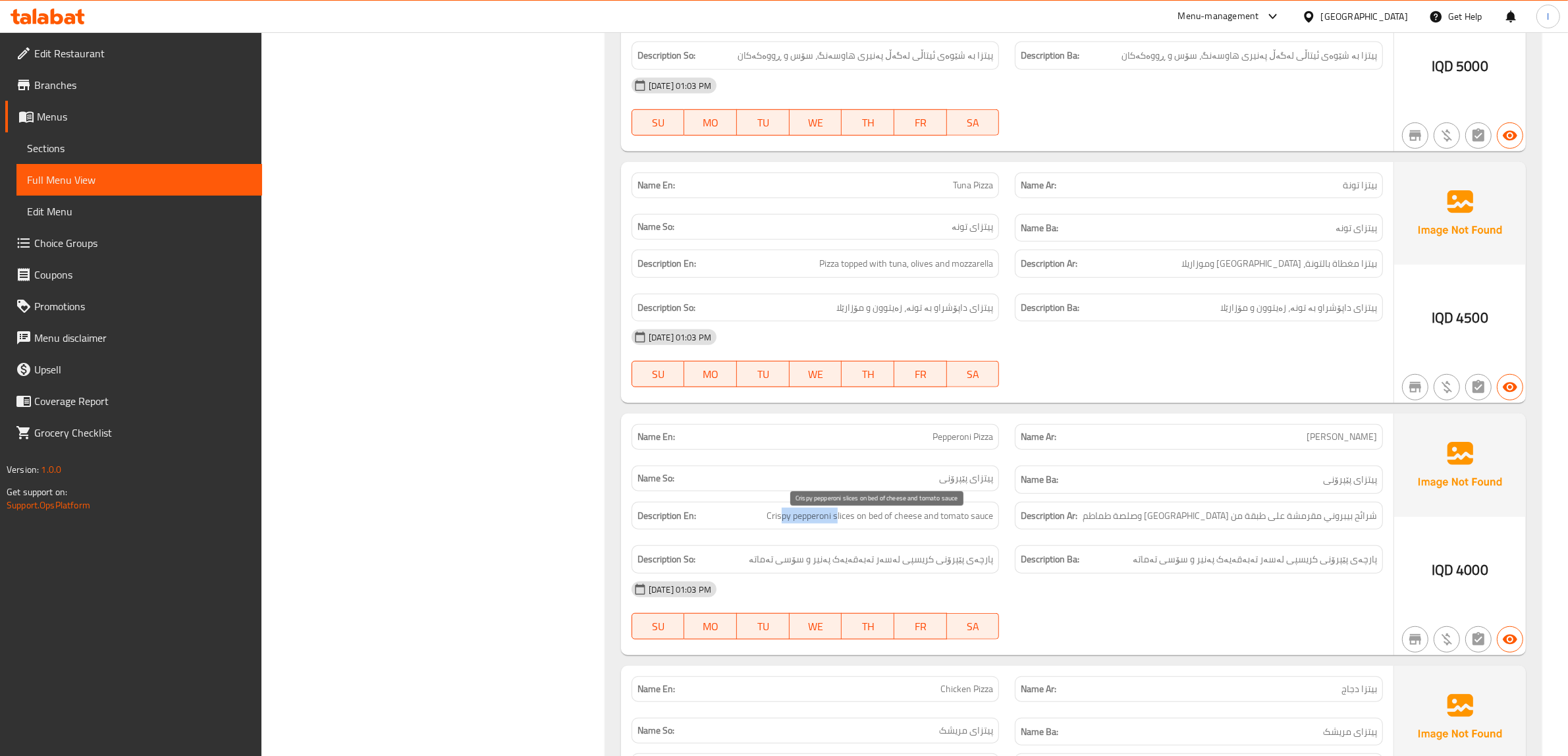
drag, startPoint x: 781, startPoint y: 528, endPoint x: 835, endPoint y: 524, distance: 54.1
click at [835, 524] on span "Crispy pepperoni slices on bed of cheese and tomato sauce" at bounding box center [879, 516] width 226 height 16
drag, startPoint x: 860, startPoint y: 525, endPoint x: 880, endPoint y: 528, distance: 20.2
click at [880, 525] on span "Crispy pepperoni slices on bed of cheese and tomato sauce" at bounding box center [879, 516] width 226 height 16
click at [876, 531] on div "Description En: Crispy pepperoni slices on bed of cheese and tomato sauce" at bounding box center [815, 516] width 368 height 29
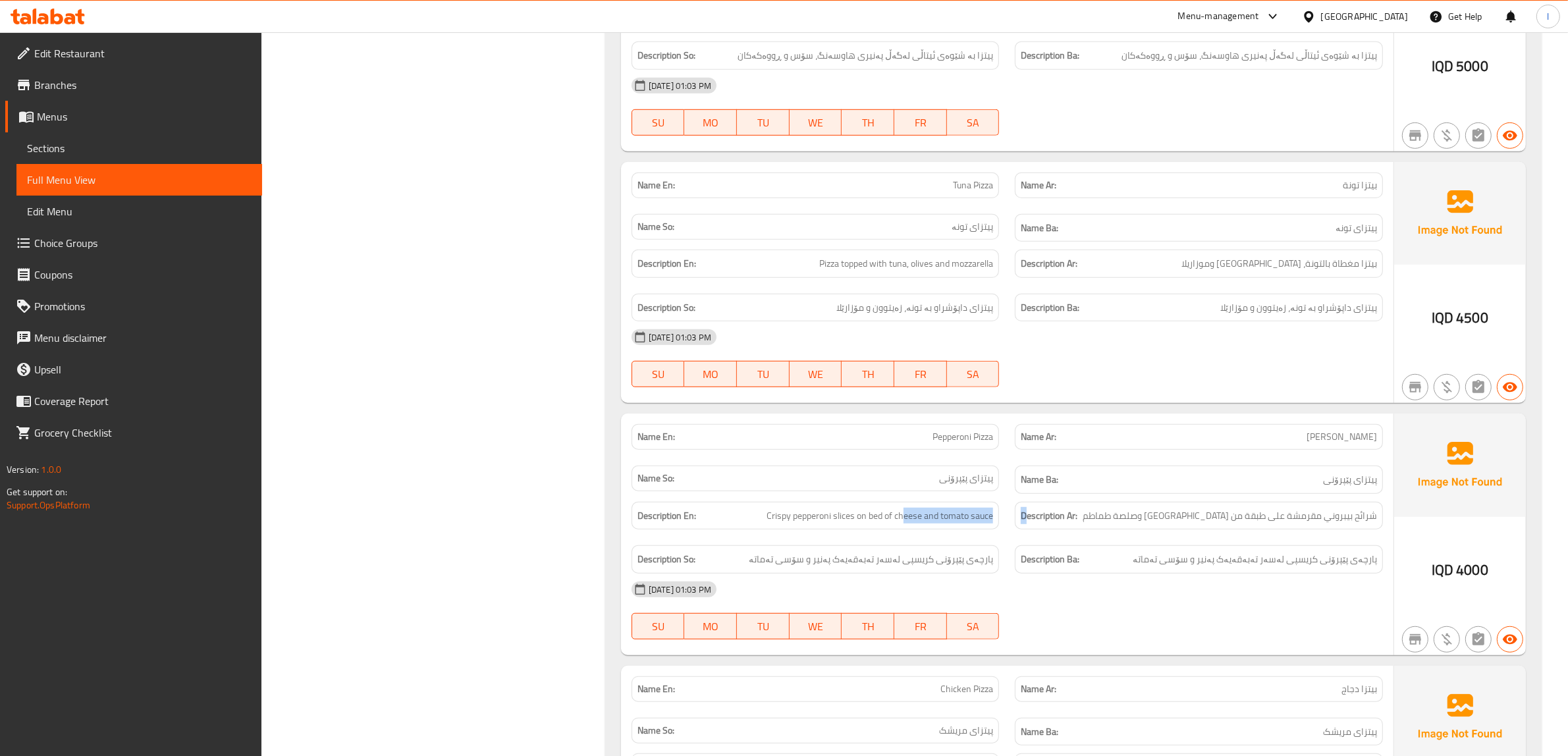
drag, startPoint x: 904, startPoint y: 528, endPoint x: 1027, endPoint y: 531, distance: 123.0
click at [1027, 531] on div "Description En: Crispy pepperoni slices on bed of cheese and tomato sauce Descr…" at bounding box center [1007, 538] width 767 height 88
click at [1262, 574] on div "Description Ba: پارچەی پێپرۆنی کریسپی لەسەر تەبەقەیەک پەنیر و سۆسی تەماتە" at bounding box center [1198, 559] width 368 height 29
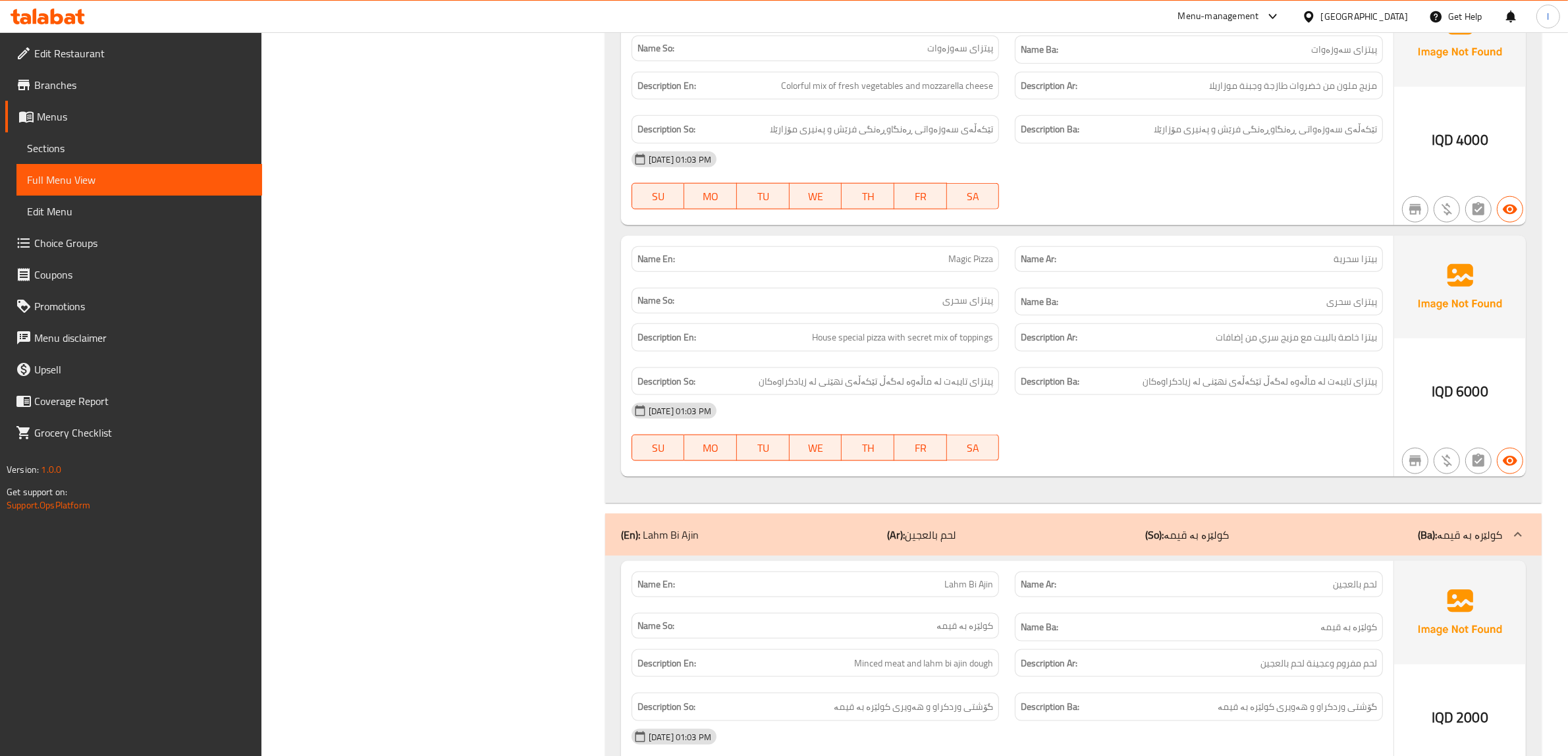
scroll to position [1976, 0]
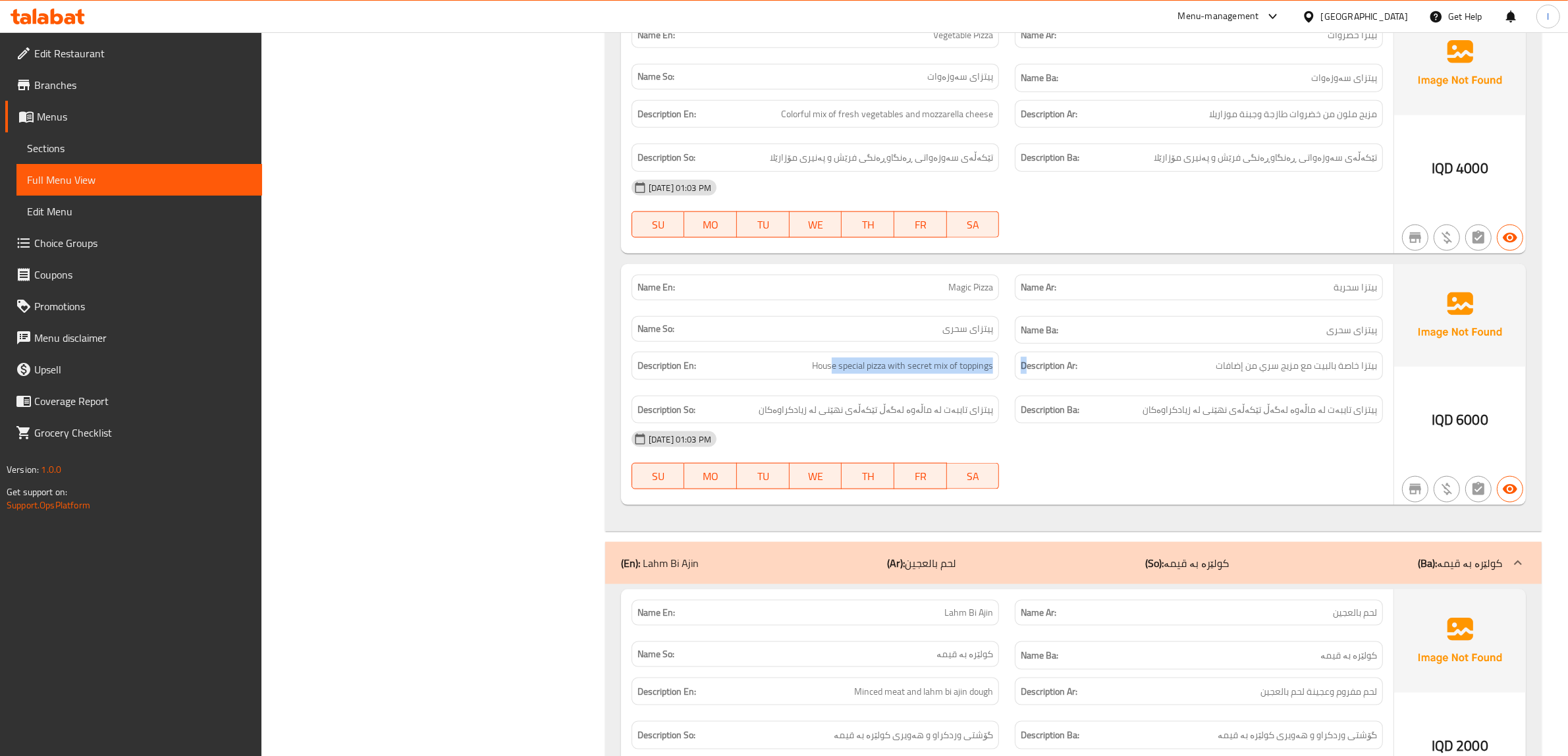
drag, startPoint x: 830, startPoint y: 386, endPoint x: 1025, endPoint y: 386, distance: 195.0
click at [1025, 386] on div "Description En: House special pizza with secret mix of toppings Description Ar:…" at bounding box center [1007, 387] width 767 height 88
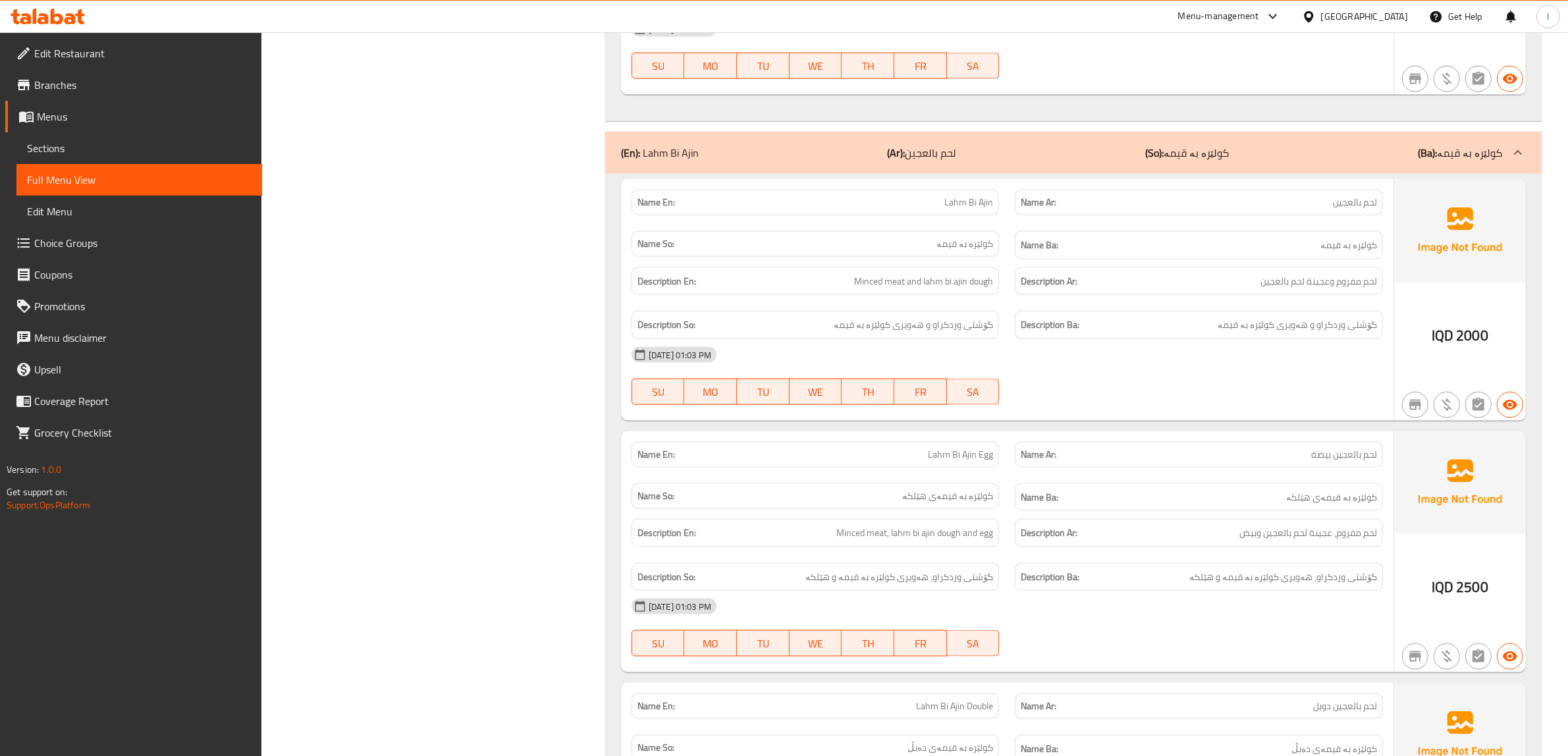
scroll to position [2388, 0]
click at [1270, 315] on div "Description Ba: گۆشتی وردکراو و هەویری کولێرە بە قیمە" at bounding box center [1198, 324] width 384 height 44
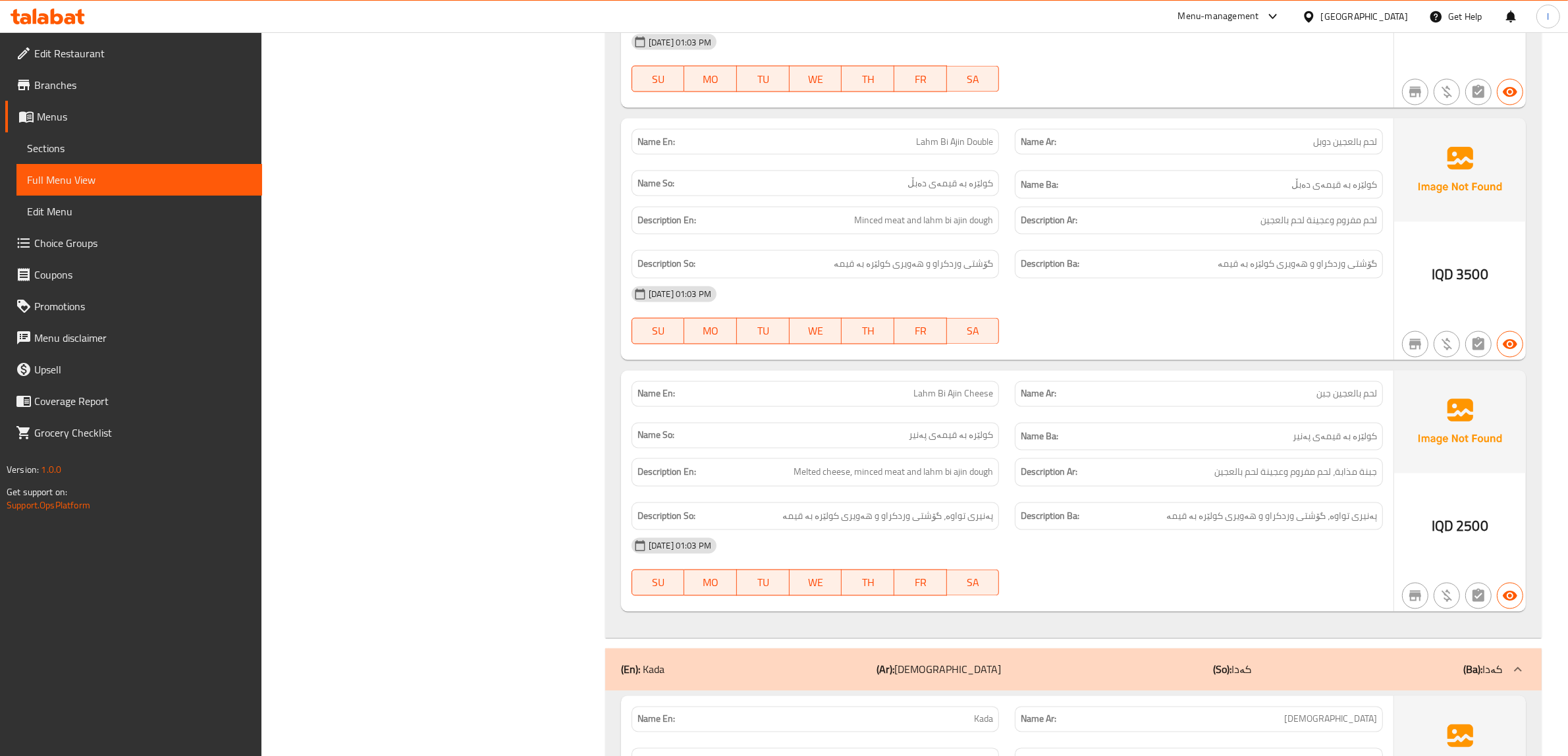
scroll to position [2964, 0]
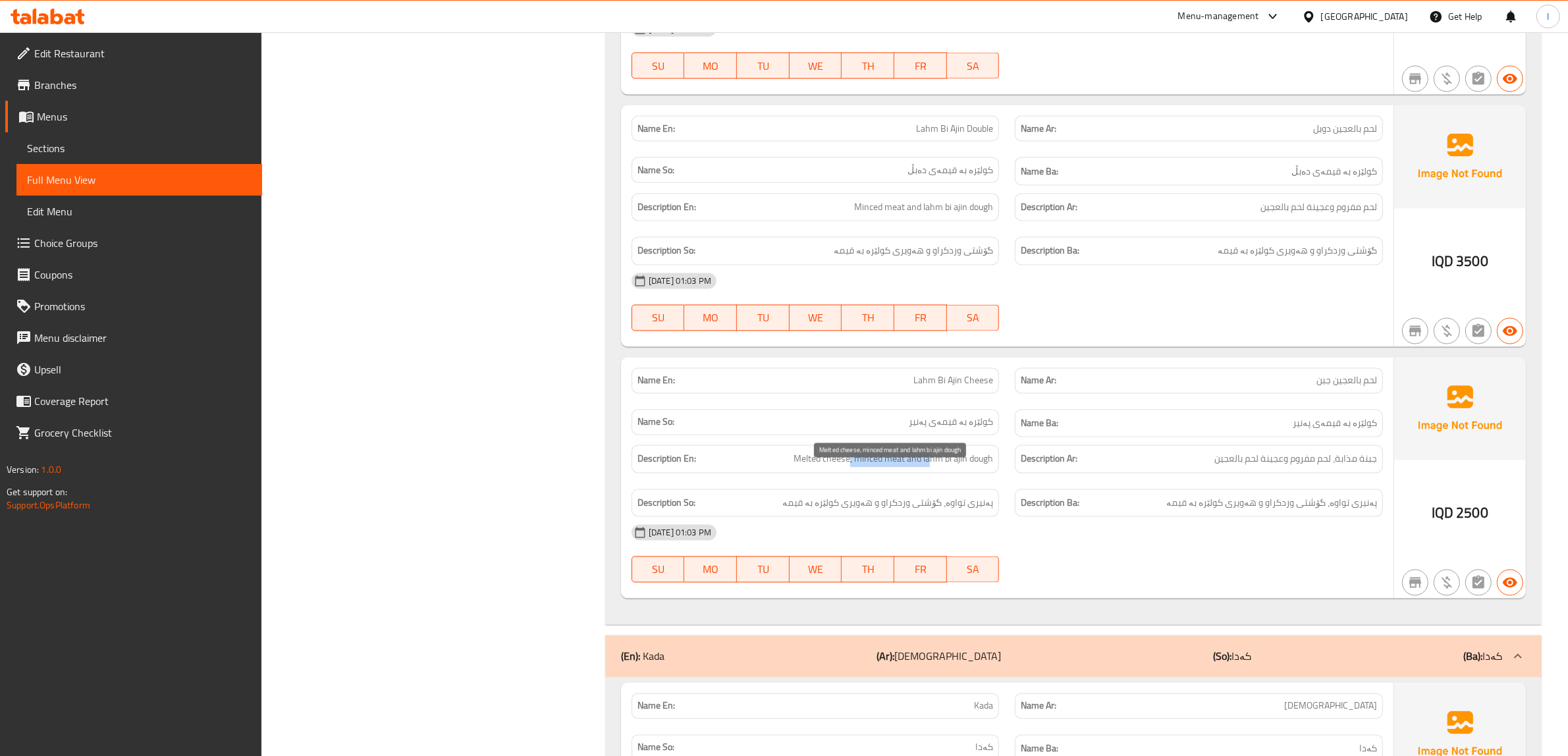
drag, startPoint x: 850, startPoint y: 477, endPoint x: 929, endPoint y: 479, distance: 79.0
click at [929, 467] on span "Melted cheese, minced meat and lahm bi ajin dough" at bounding box center [893, 459] width 199 height 16
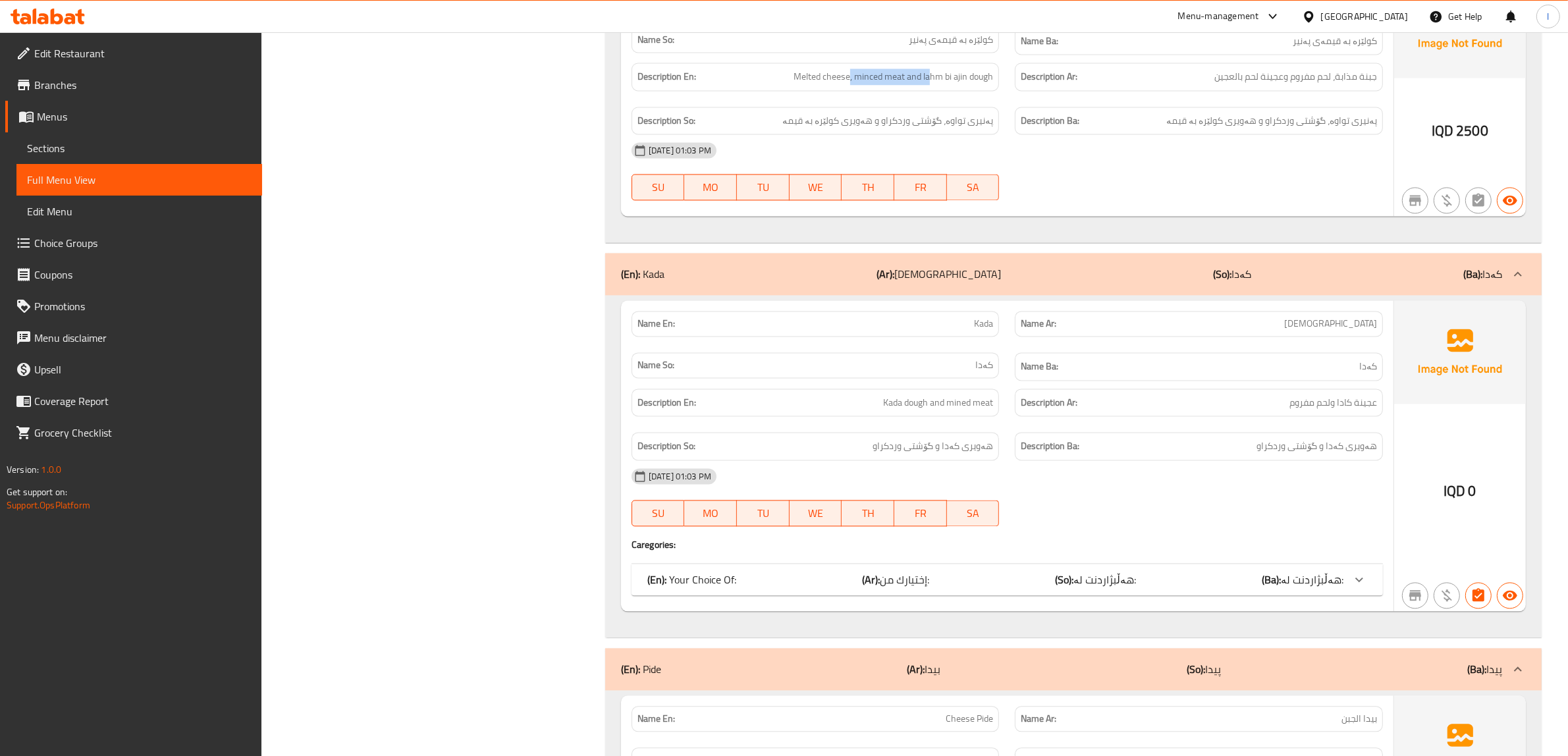
scroll to position [3403, 0]
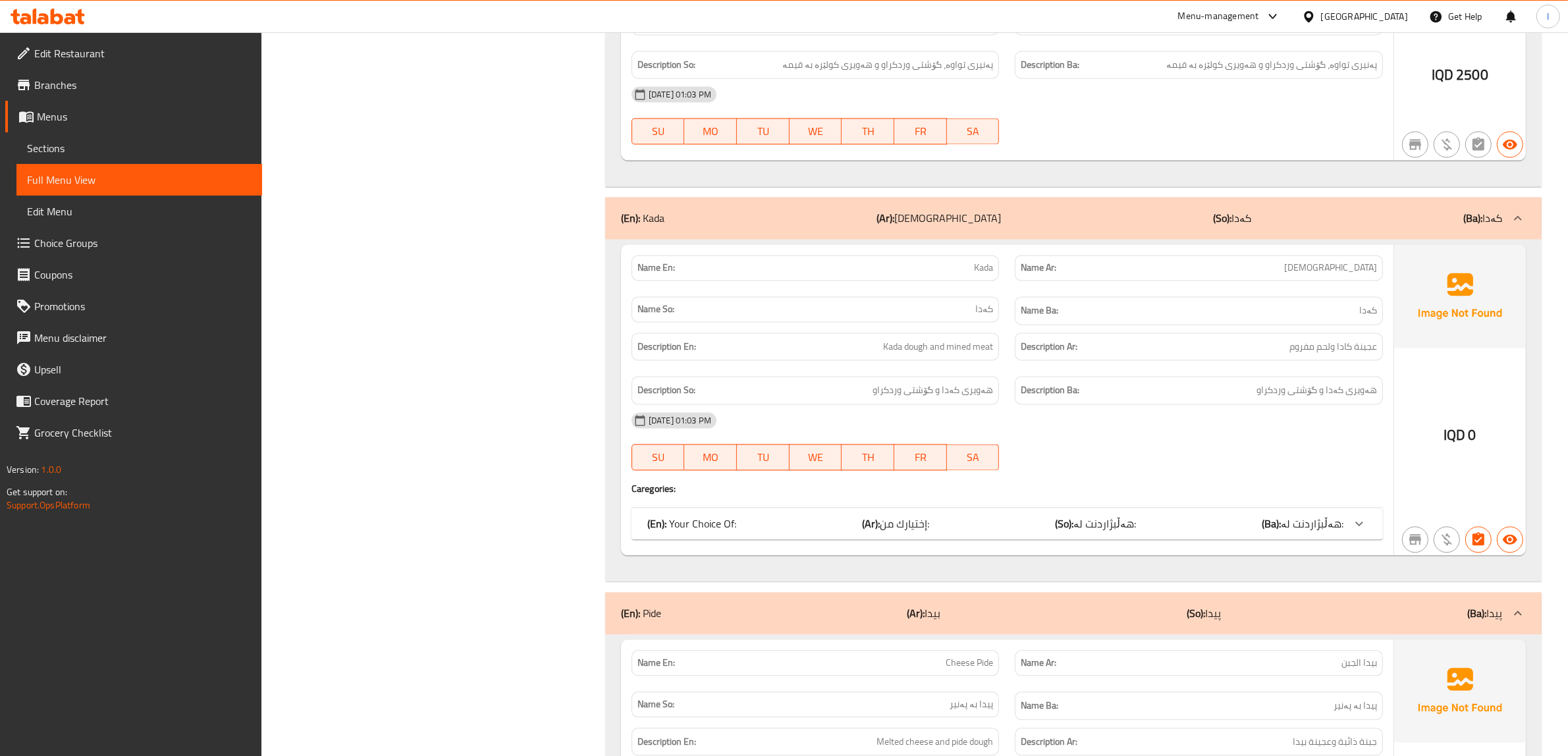
click at [1163, 519] on div "Name En: Kada Name Ar: کادا Name So: کەدا Name Ba: کەدا Description En: Kada do…" at bounding box center [1007, 399] width 772 height 311
click at [1253, 531] on div "(En): Your Choice Of: (Ar): إختيارك من: (So): هەڵبژاردنت لە: (Ba): هەڵبژاردنت ل…" at bounding box center [995, 523] width 696 height 16
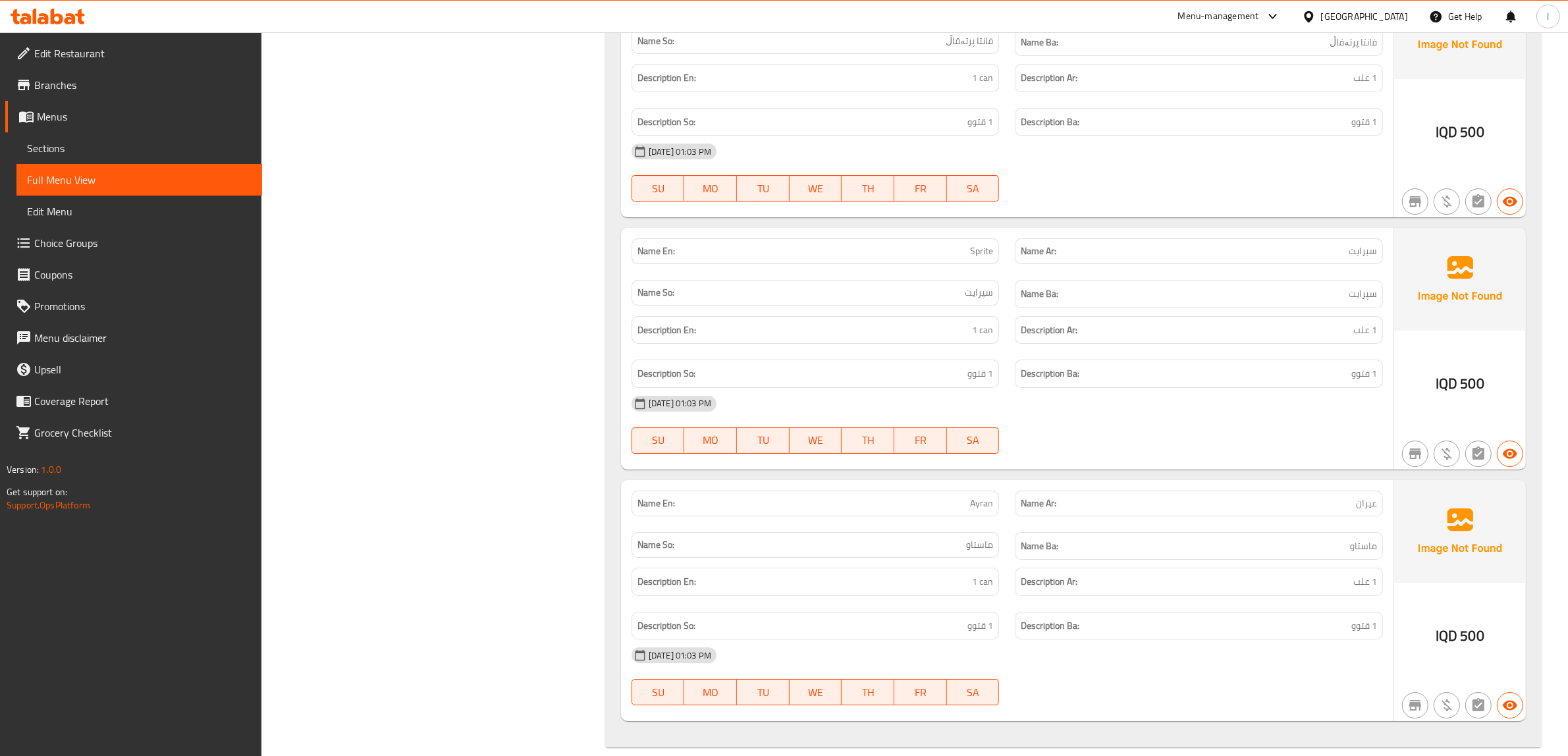
scroll to position [5593, 0]
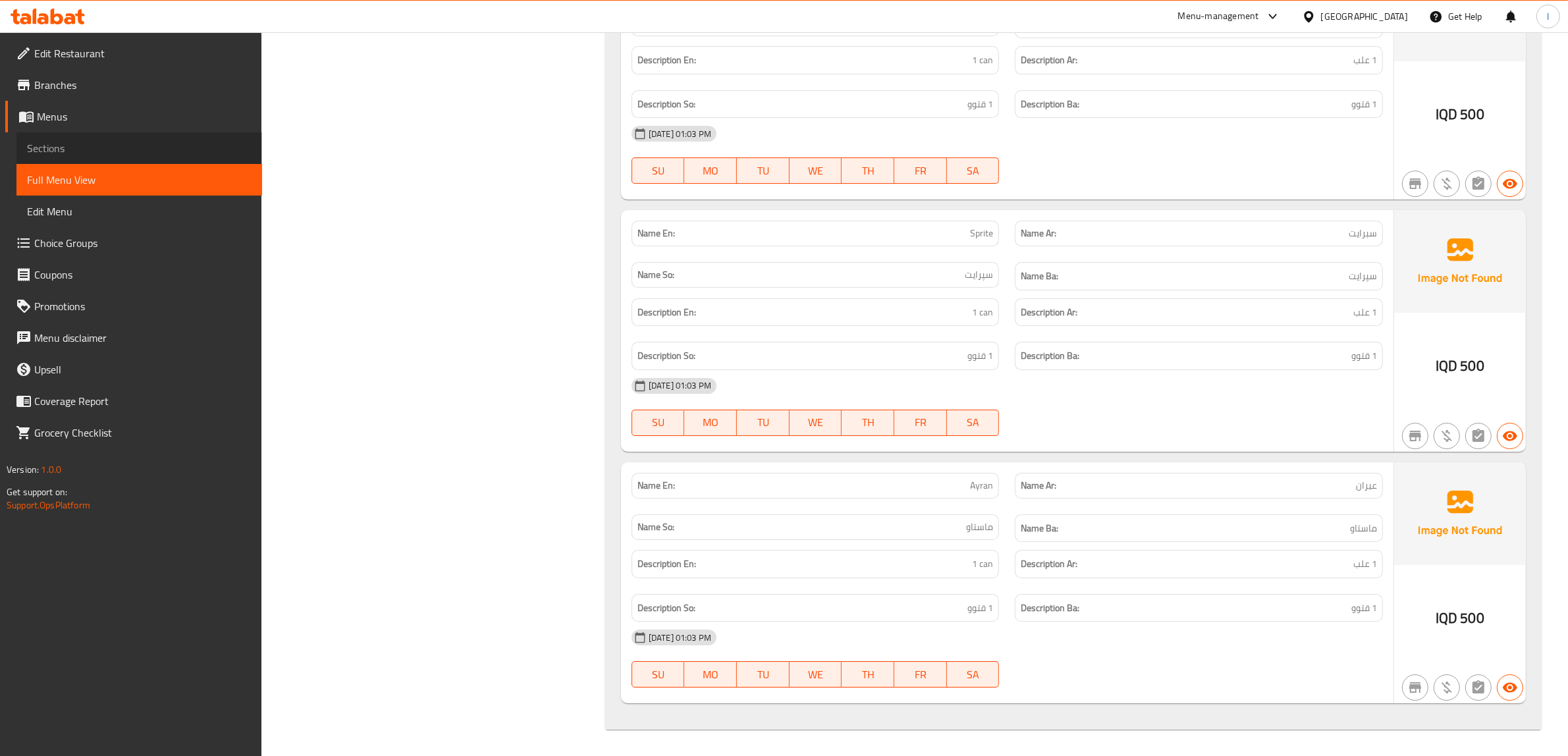
click at [98, 140] on span "Sections" at bounding box center [139, 148] width 225 height 16
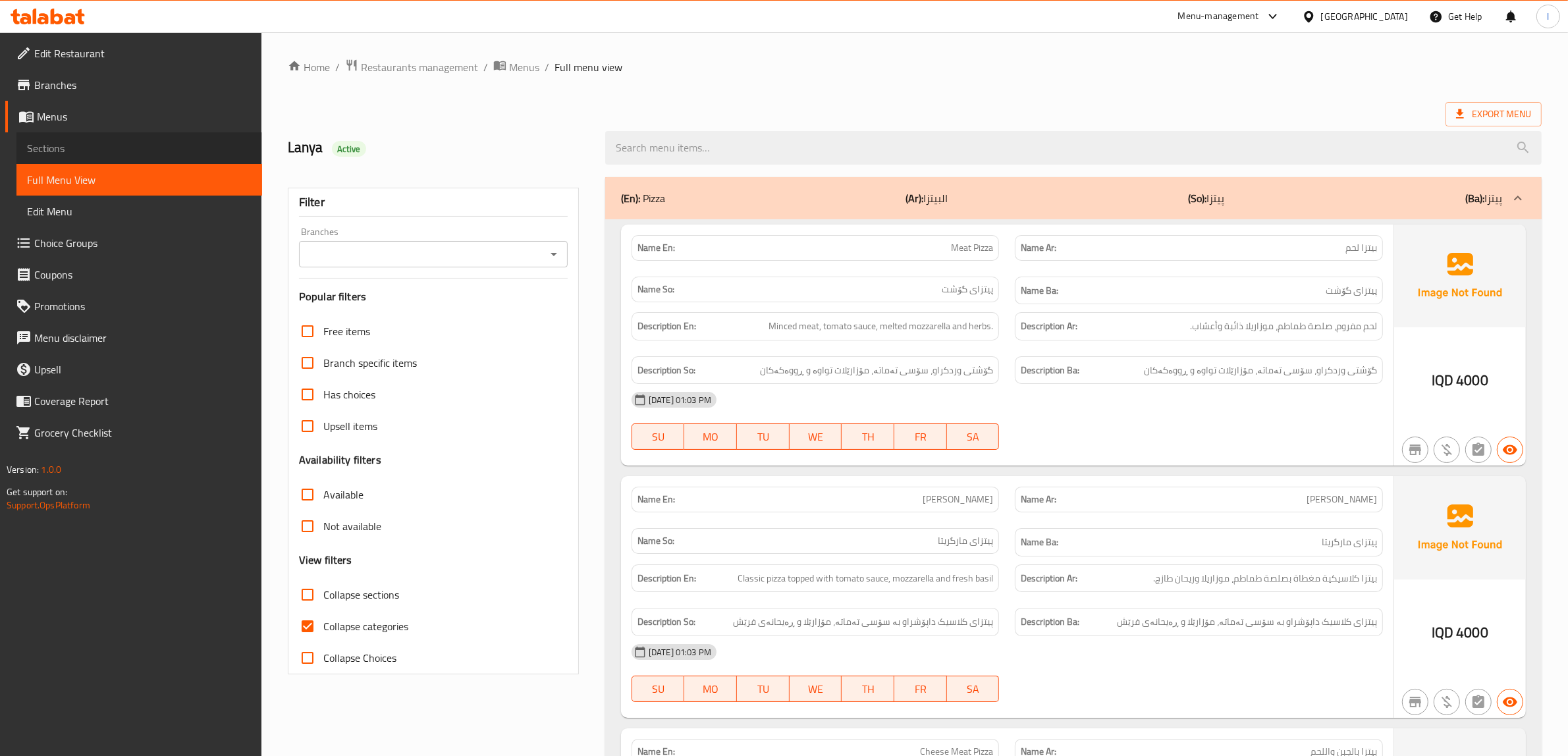
click at [82, 140] on span "Sections" at bounding box center [139, 148] width 225 height 16
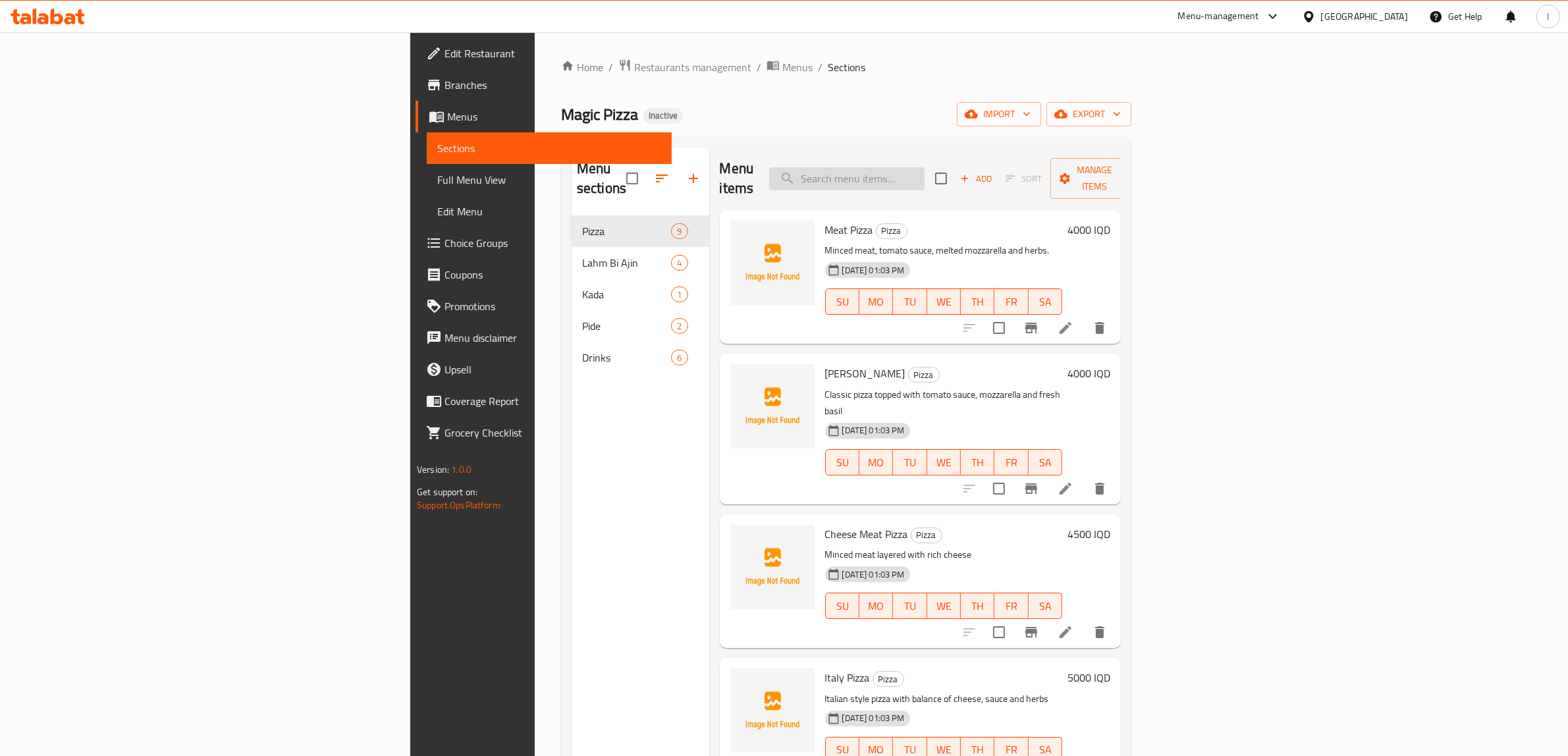
click at [925, 167] on input "search" at bounding box center [847, 179] width 156 height 23
paste input "Pizza"
type input "Pizza"
click at [1071, 322] on icon at bounding box center [1066, 328] width 11 height 11
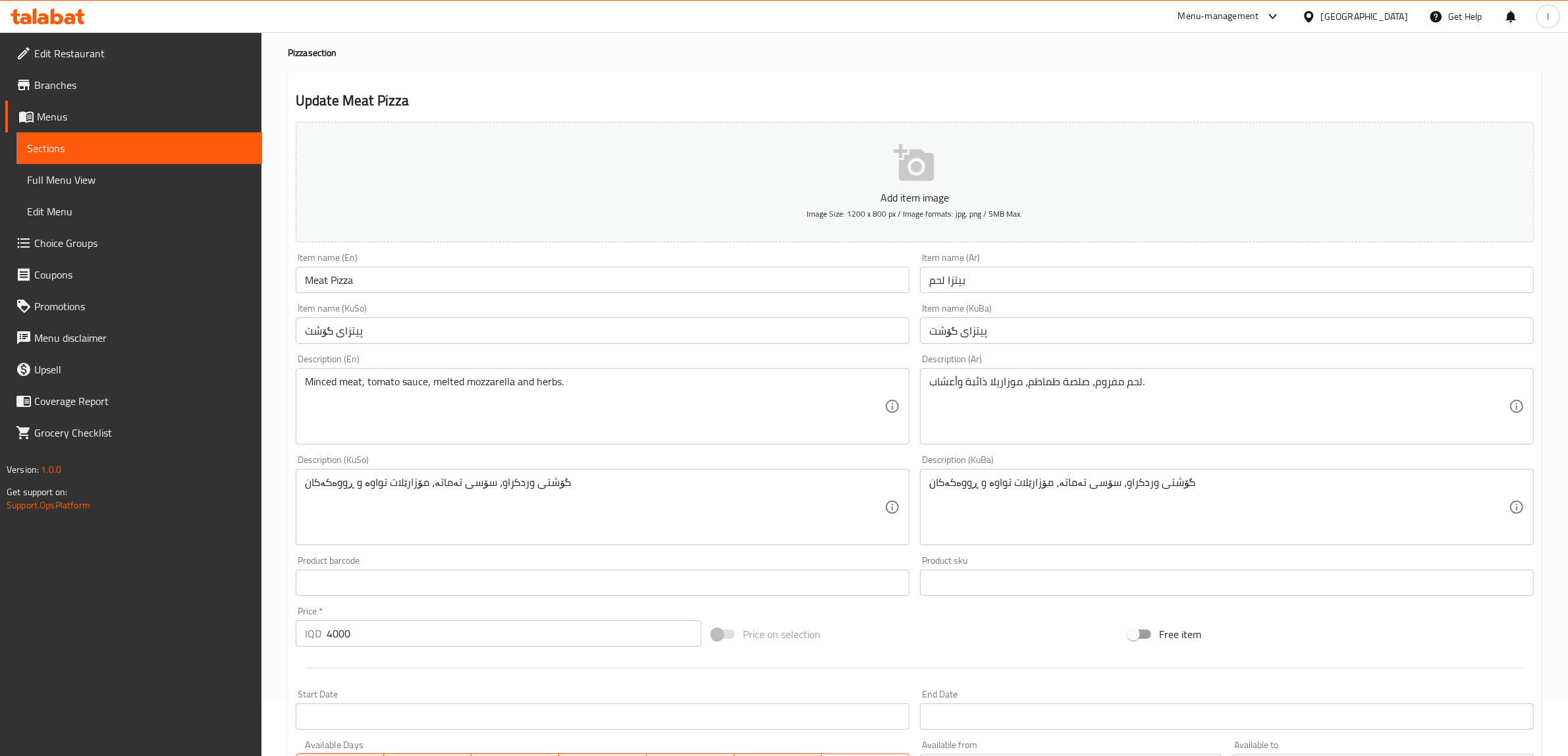
scroll to position [247, 0]
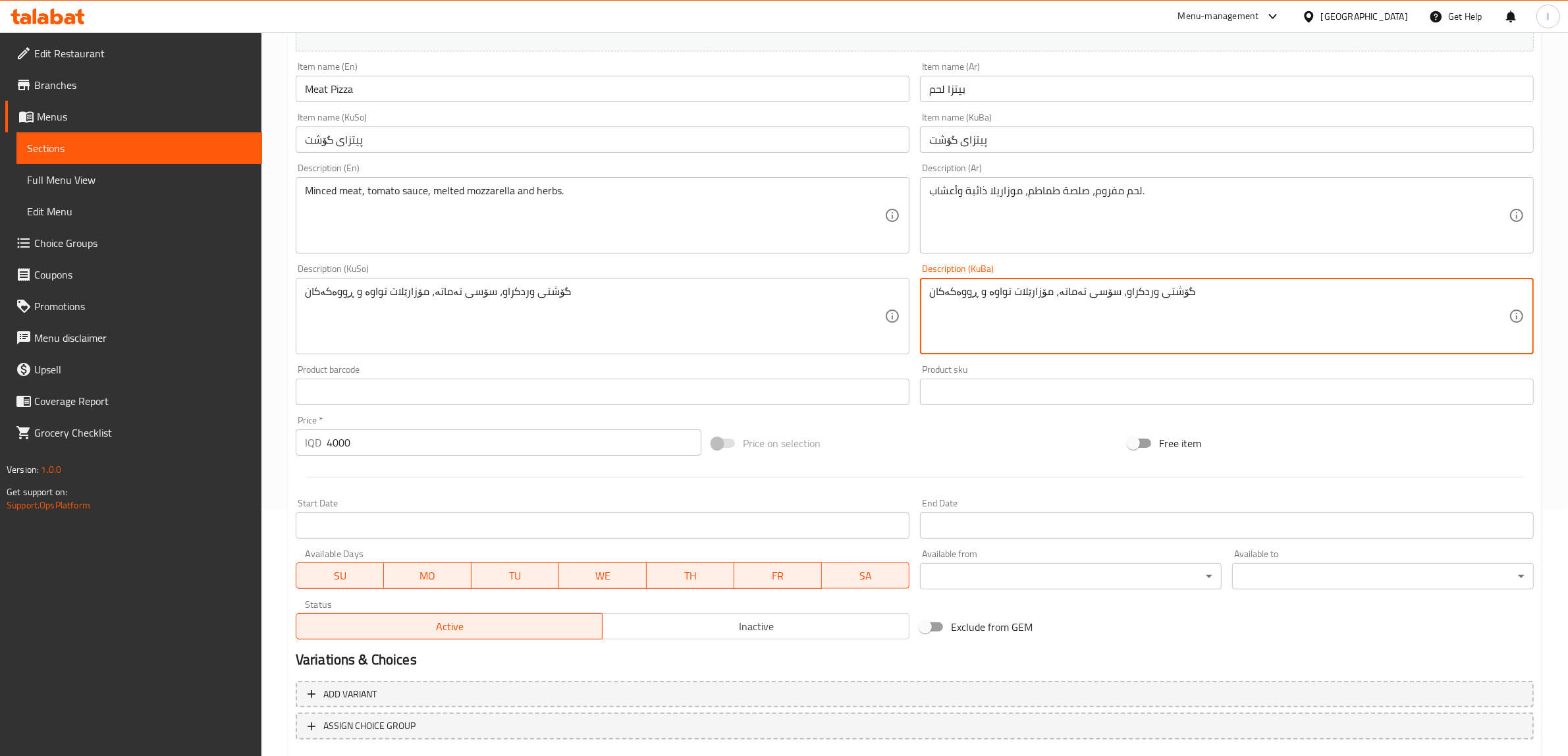
drag, startPoint x: 1007, startPoint y: 292, endPoint x: 1014, endPoint y: 298, distance: 9.2
drag, startPoint x: 1239, startPoint y: 285, endPoint x: 551, endPoint y: 284, distance: 688.0
click at [551, 284] on div "Add item image Image Size: 1200 x 800 px / Image formats: jpg, png / 5MB Max. I…" at bounding box center [914, 285] width 1248 height 719
type textarea "گۆشتی وردکراو، سۆسی تەماتە، مۆزارێلای تواوە و ڕووەکەکان"
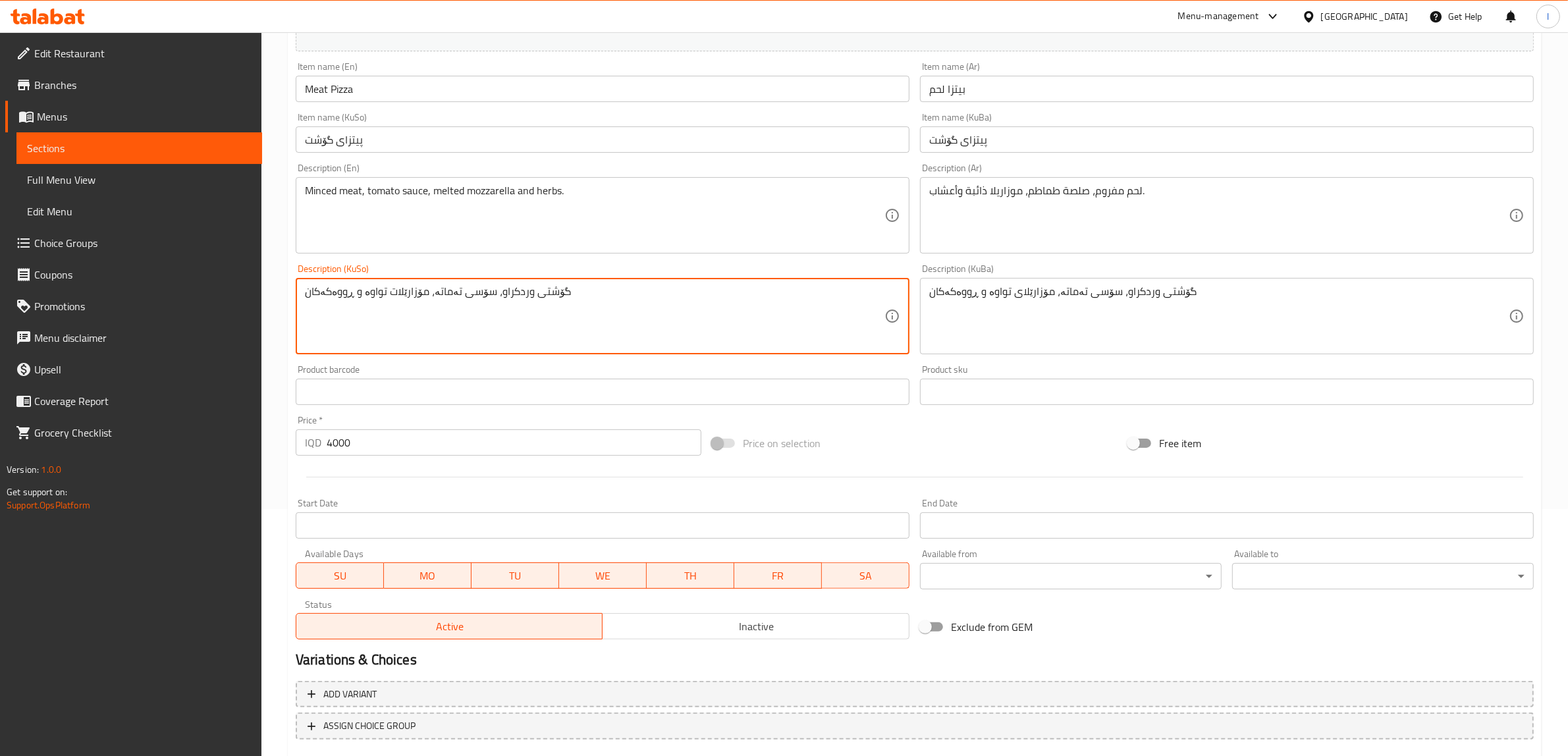
drag, startPoint x: 625, startPoint y: 286, endPoint x: 0, endPoint y: 269, distance: 625.2
paste textarea "ی"
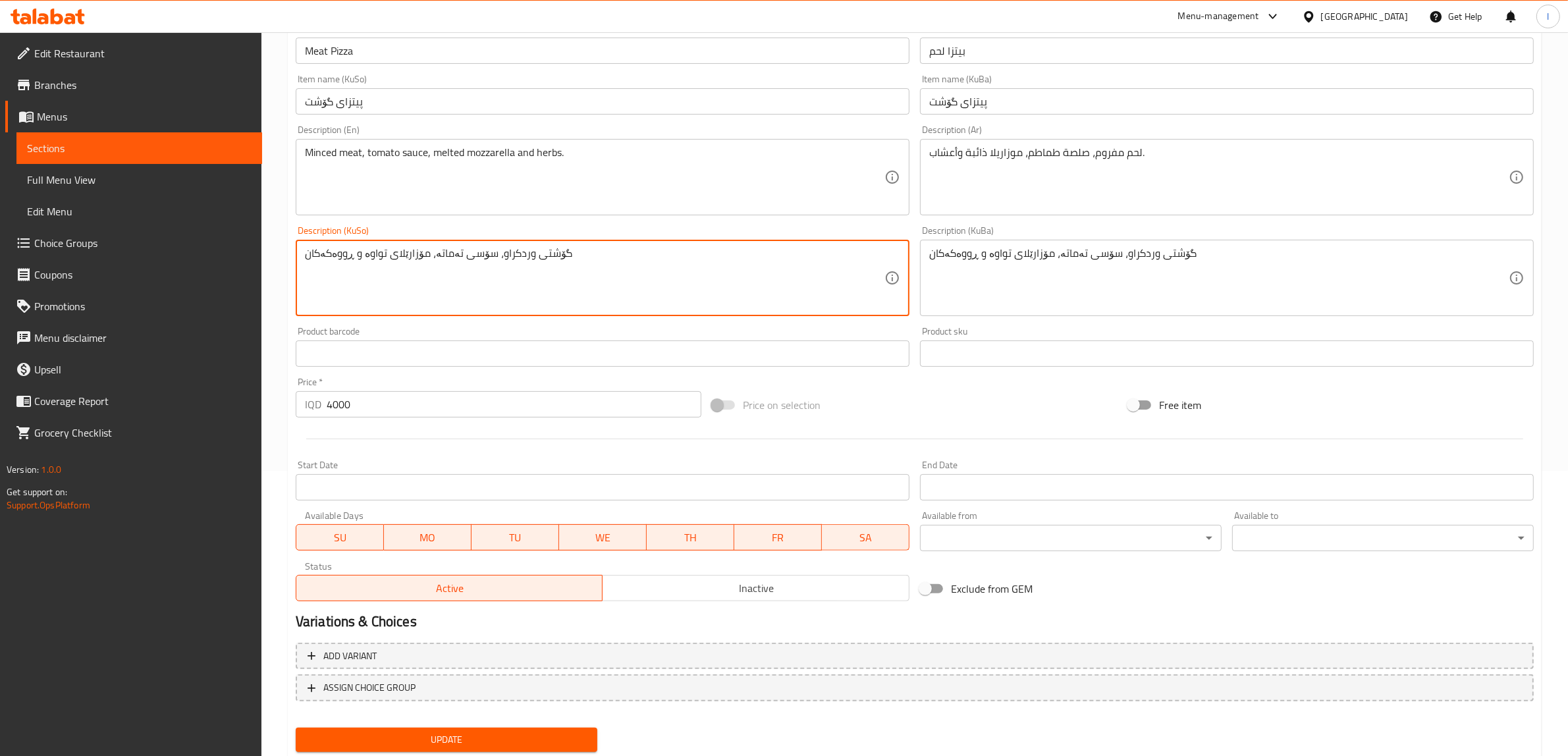
scroll to position [323, 0]
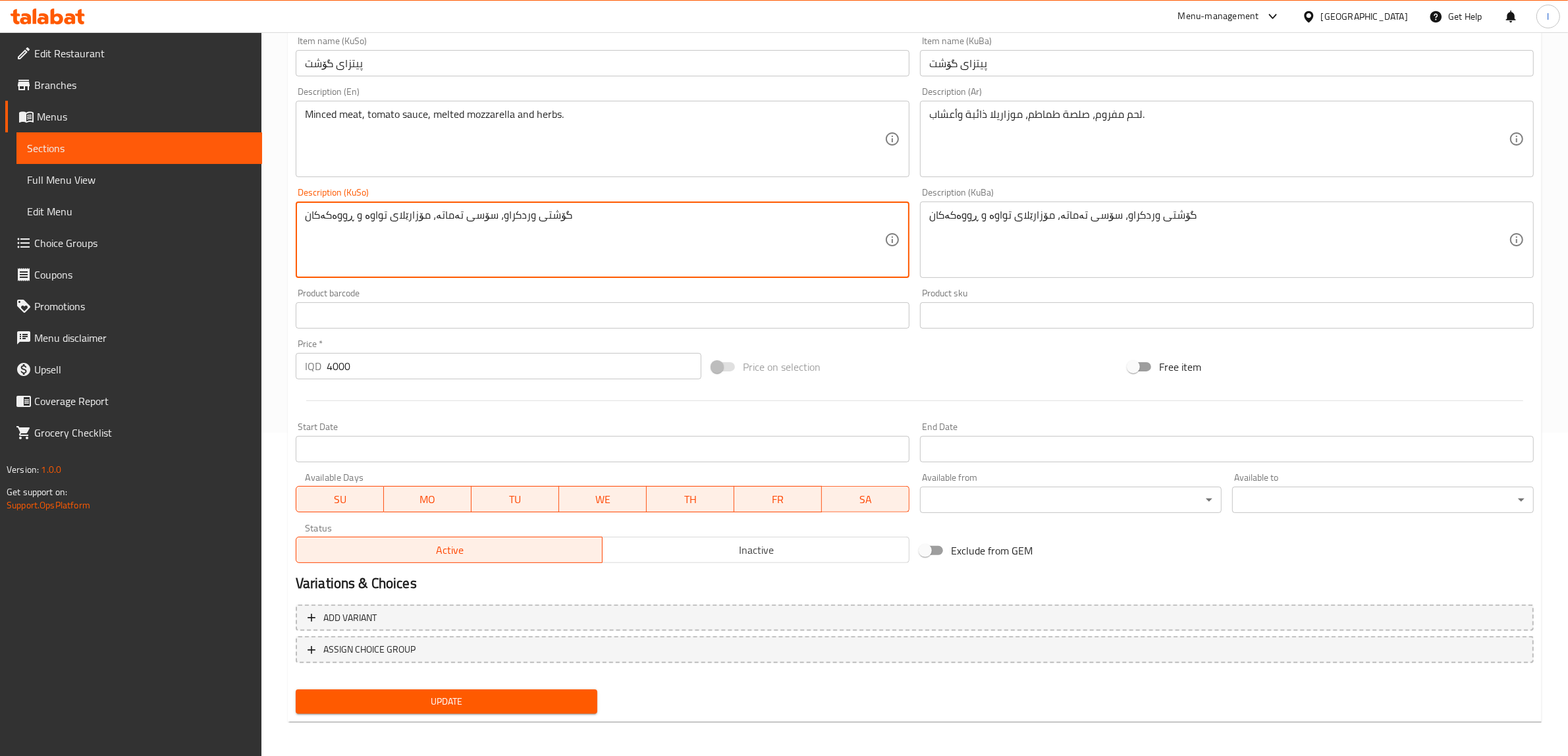
type textarea "گۆشتی وردکراو، سۆسی تەماتە، مۆزارێلای تواوە و ڕووەکەکان"
click at [516, 694] on span "Update" at bounding box center [447, 702] width 280 height 16
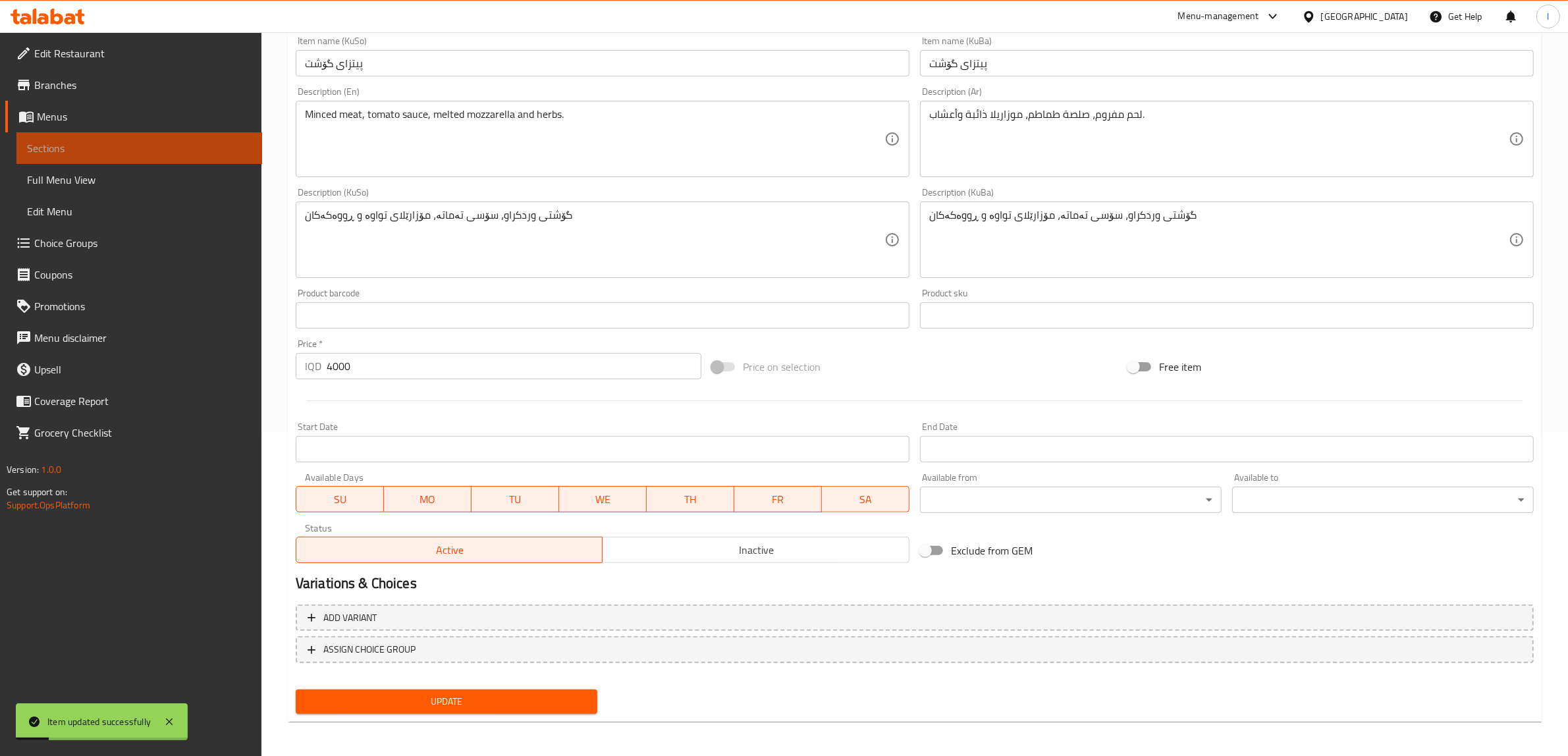
click at [143, 152] on span "Sections" at bounding box center [139, 148] width 225 height 16
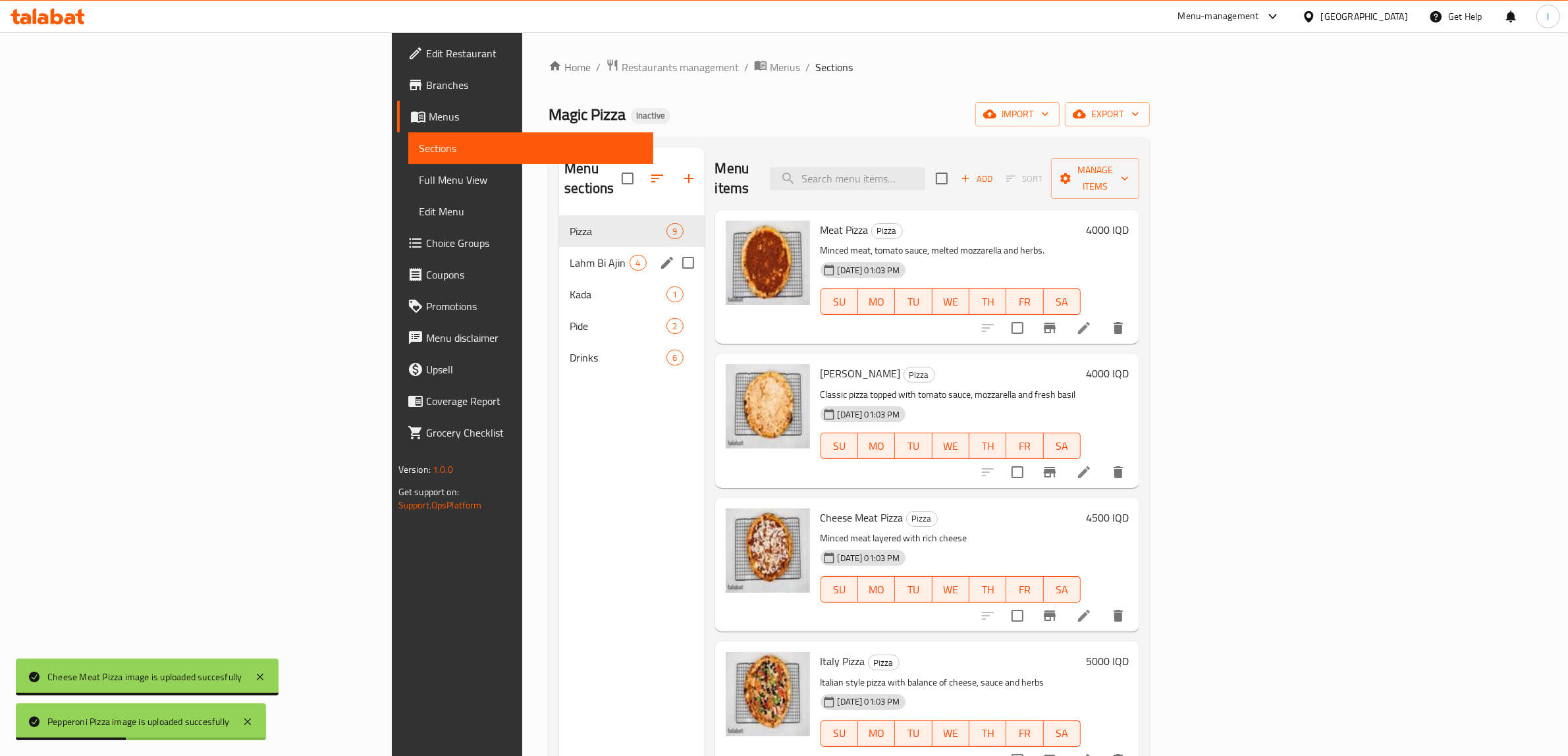
click at [570, 255] on span "Lahm Bi Ajin" at bounding box center [599, 262] width 60 height 16
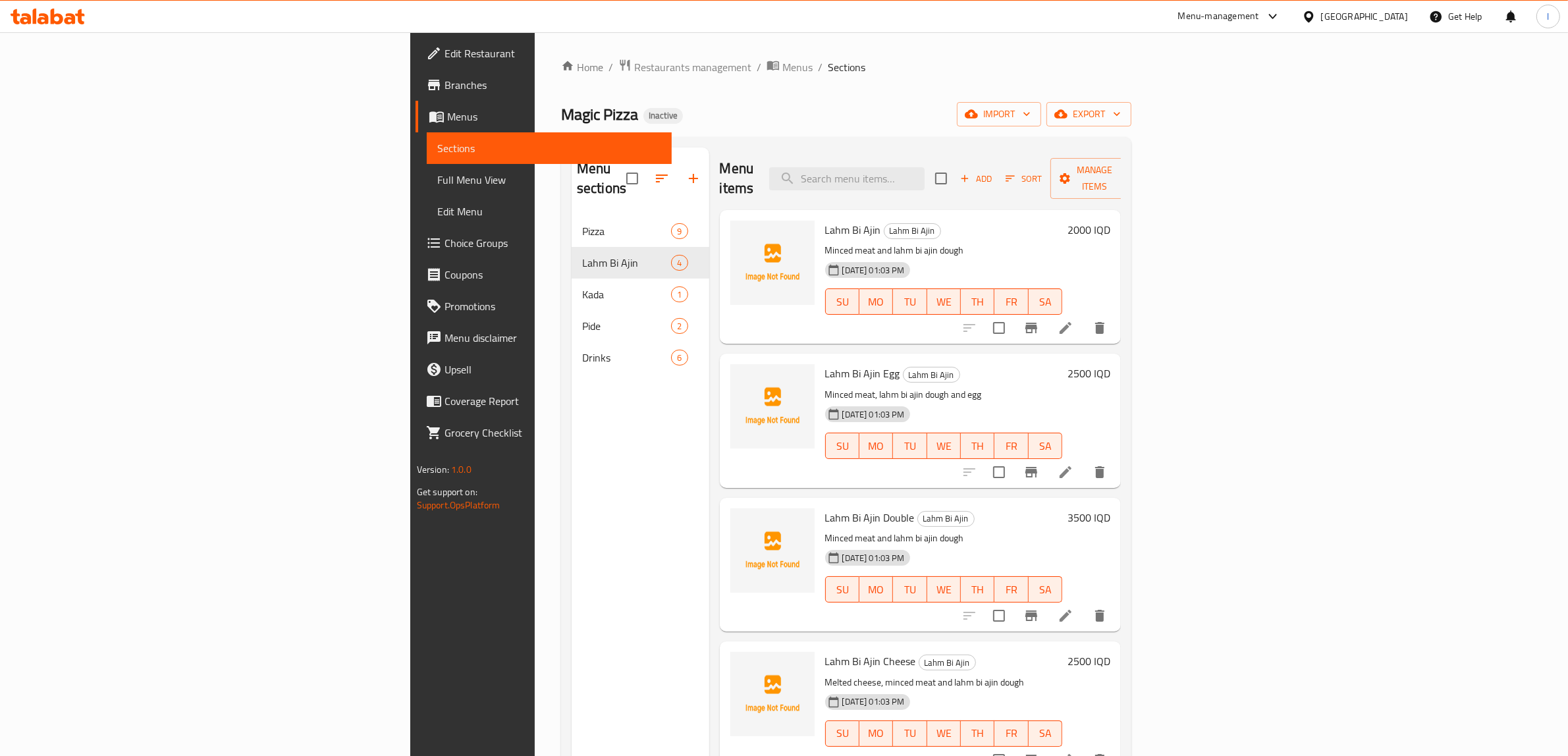
click at [571, 685] on div "Menu sections Pizza 9 Lahm Bi Ajin 4 Kada 1 Pide 2 Drinks 6" at bounding box center [640, 526] width 138 height 756
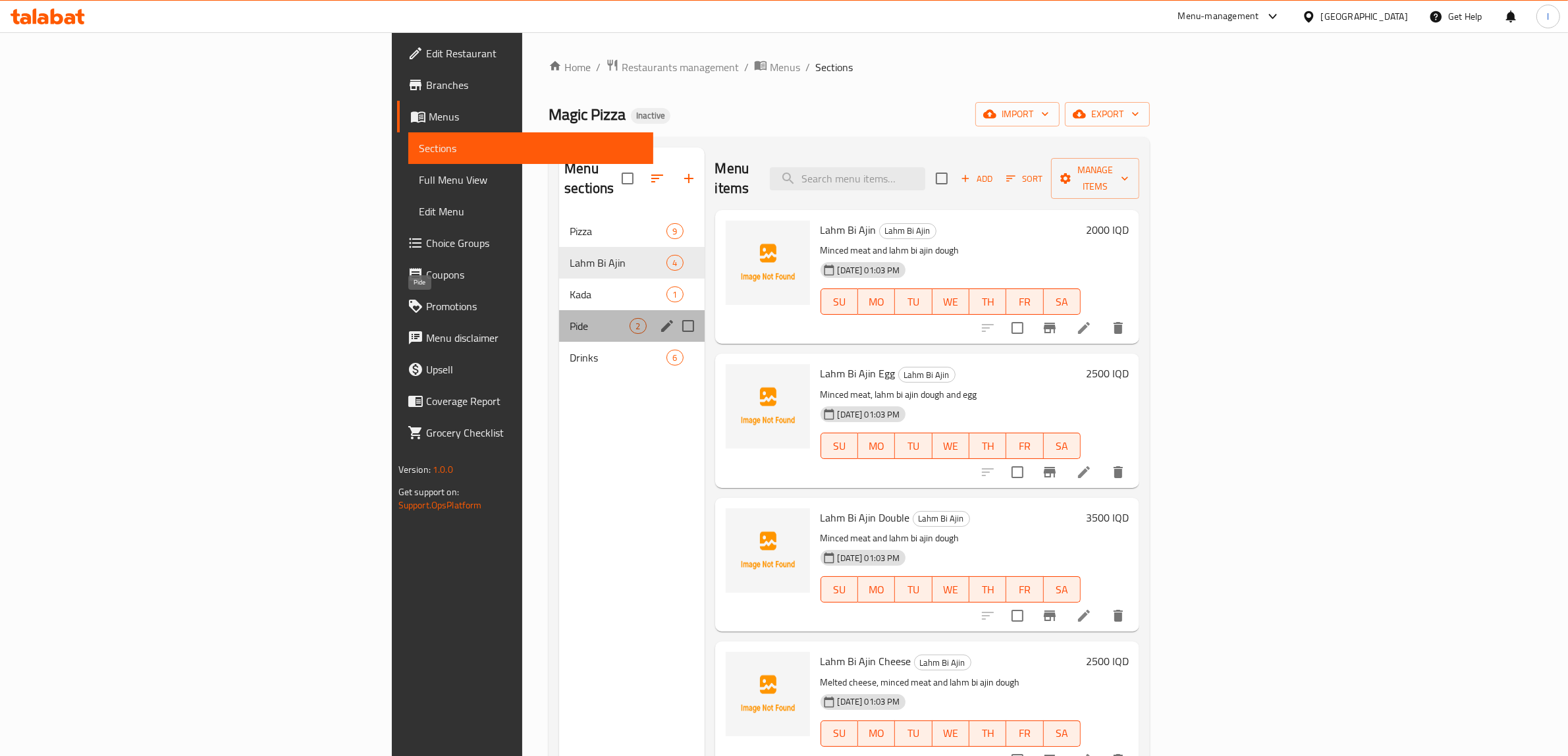
click at [570, 318] on span "Pide" at bounding box center [599, 326] width 60 height 16
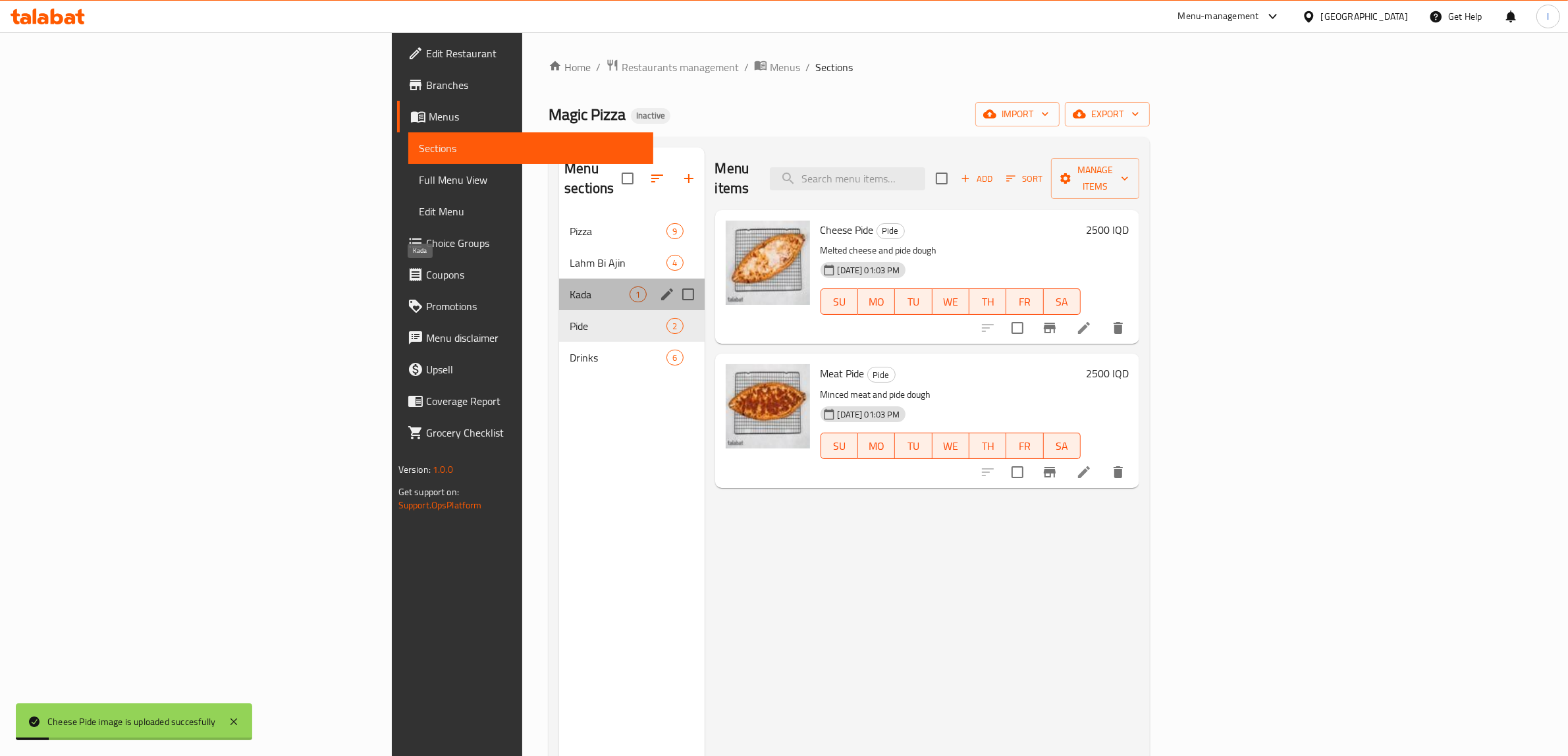
click at [570, 286] on span "Kada" at bounding box center [599, 294] width 60 height 16
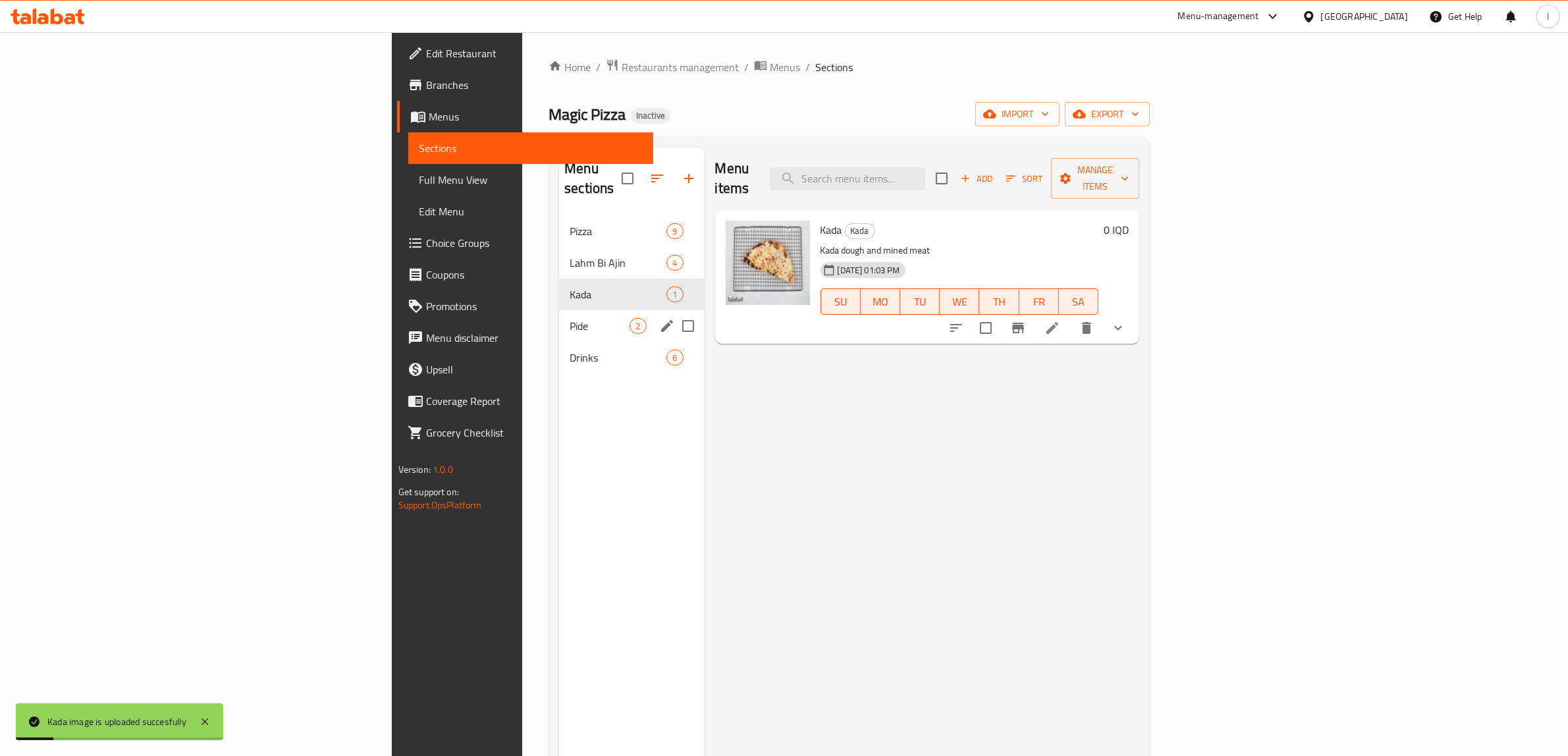
click at [570, 318] on span "Pide" at bounding box center [599, 326] width 60 height 16
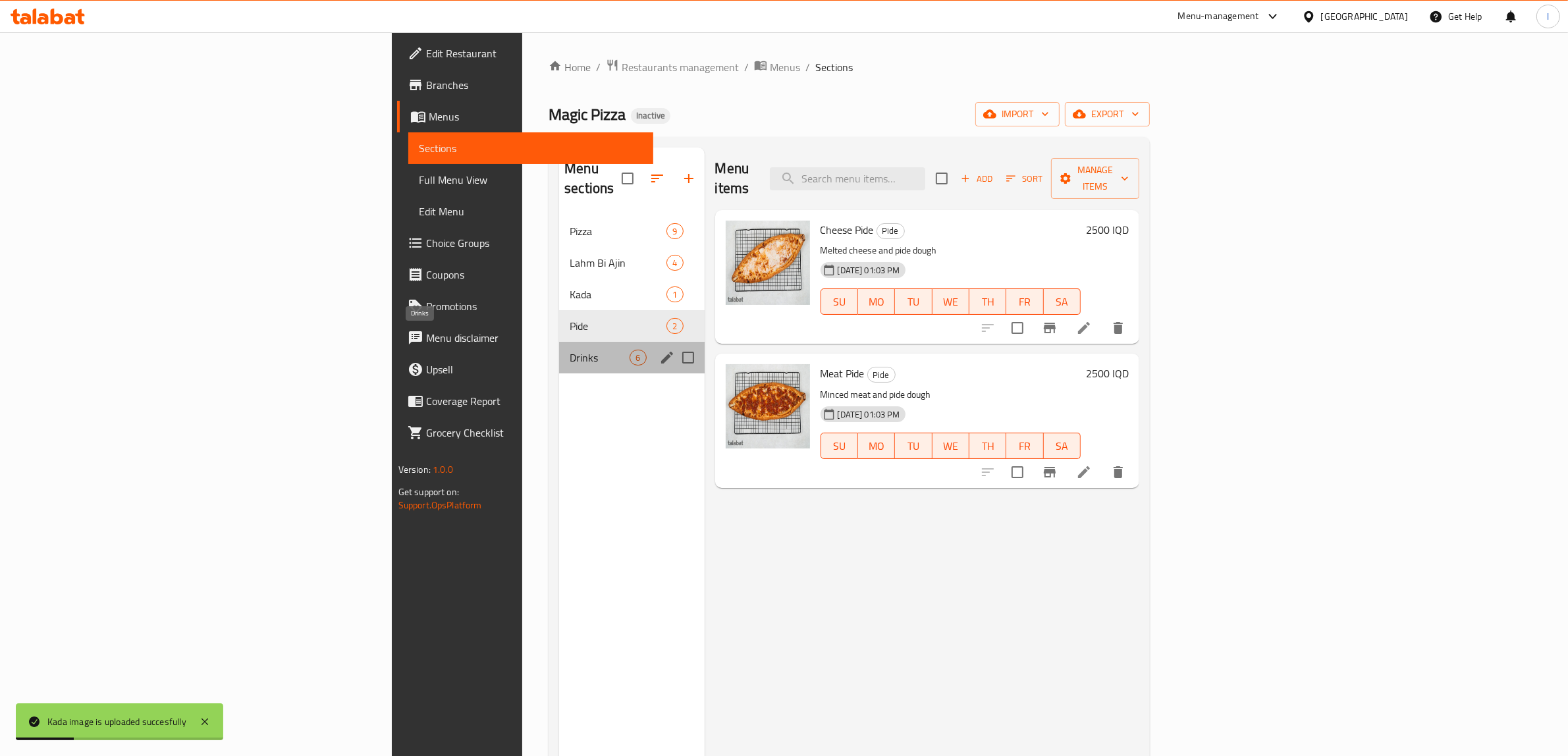
click at [570, 350] on span "Drinks" at bounding box center [599, 358] width 60 height 16
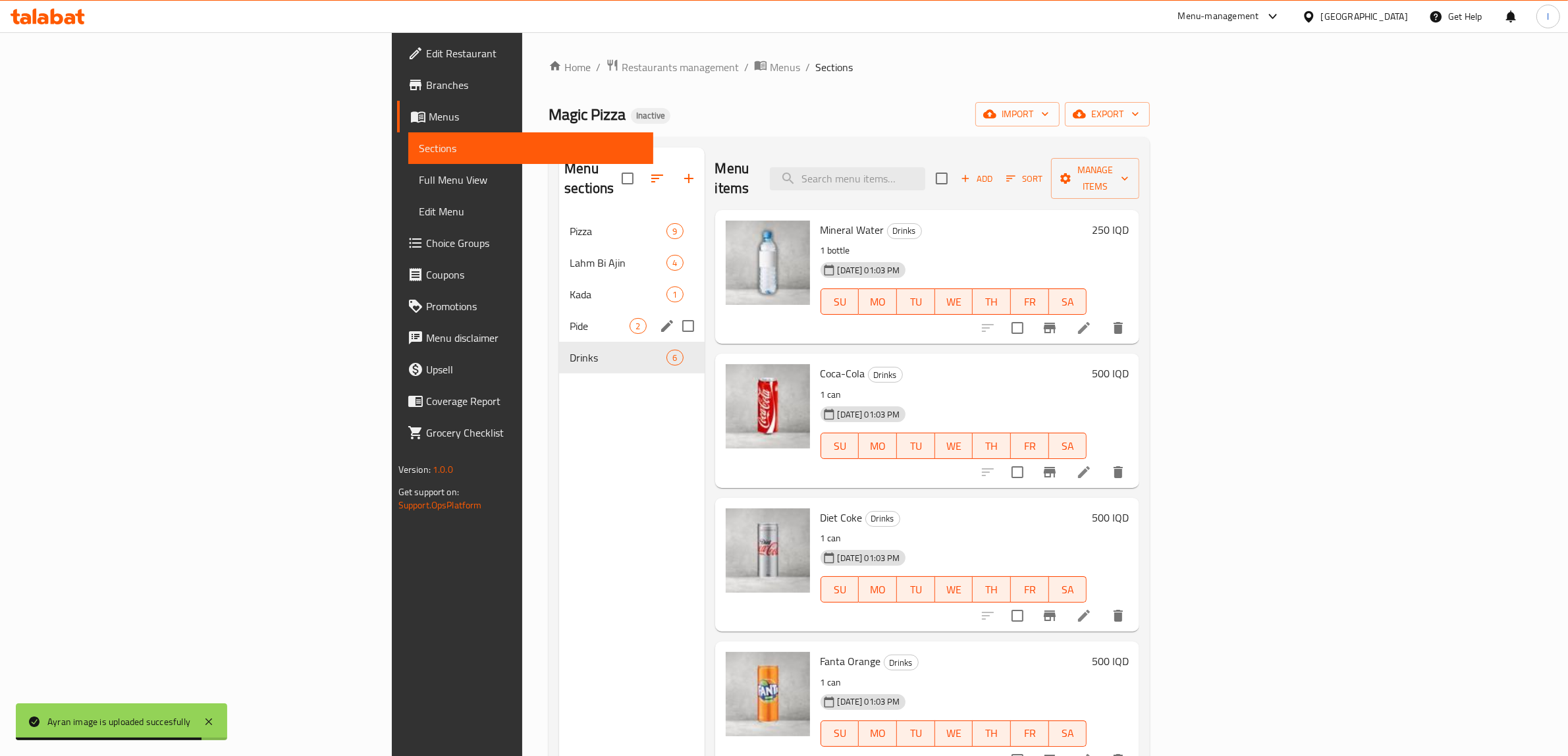
click at [559, 321] on div "Pide 2" at bounding box center [631, 326] width 145 height 32
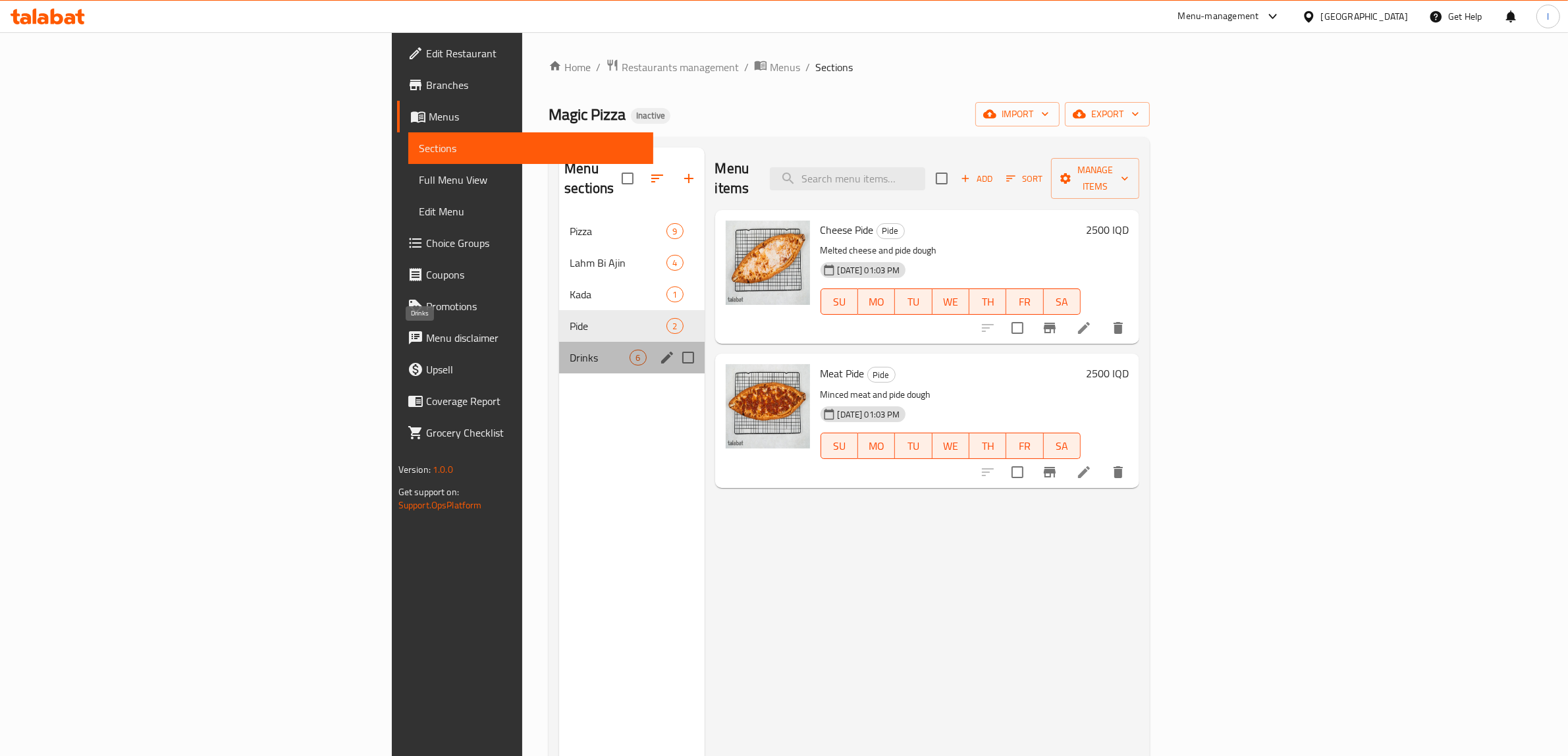
click at [570, 350] on span "Drinks" at bounding box center [599, 358] width 60 height 16
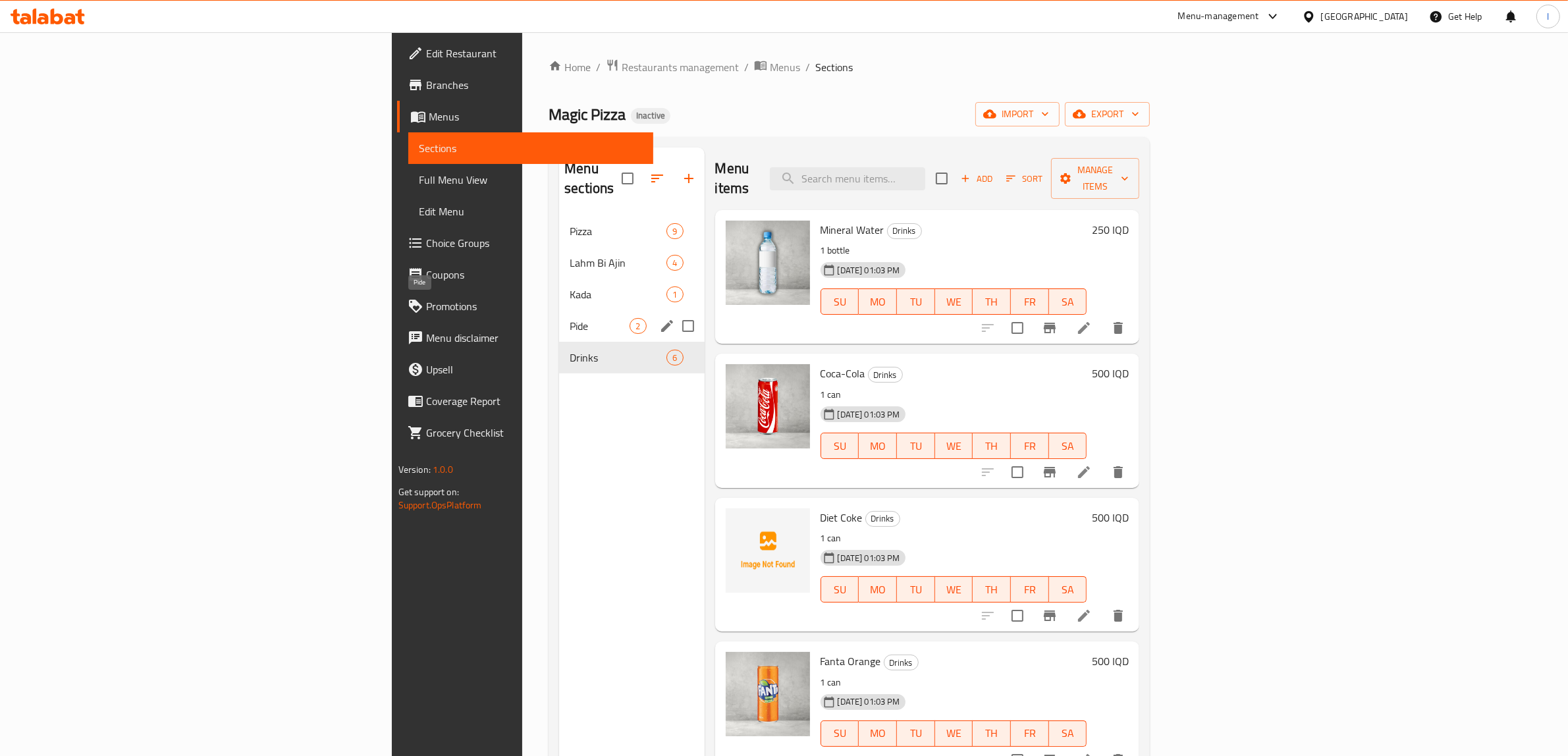
click at [559, 310] on div "Pide 2" at bounding box center [631, 326] width 145 height 32
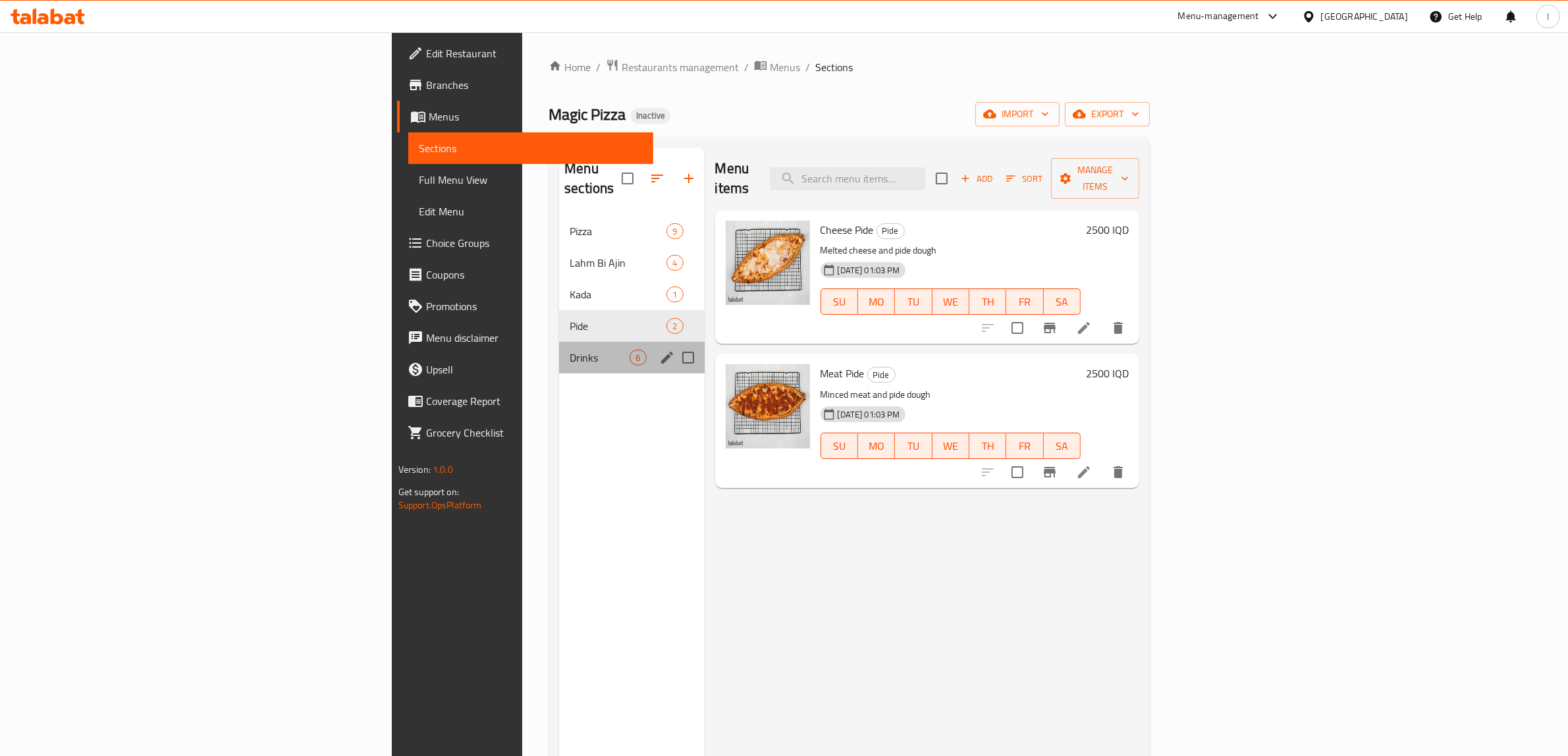
click at [559, 342] on div "Drinks 6" at bounding box center [631, 358] width 145 height 32
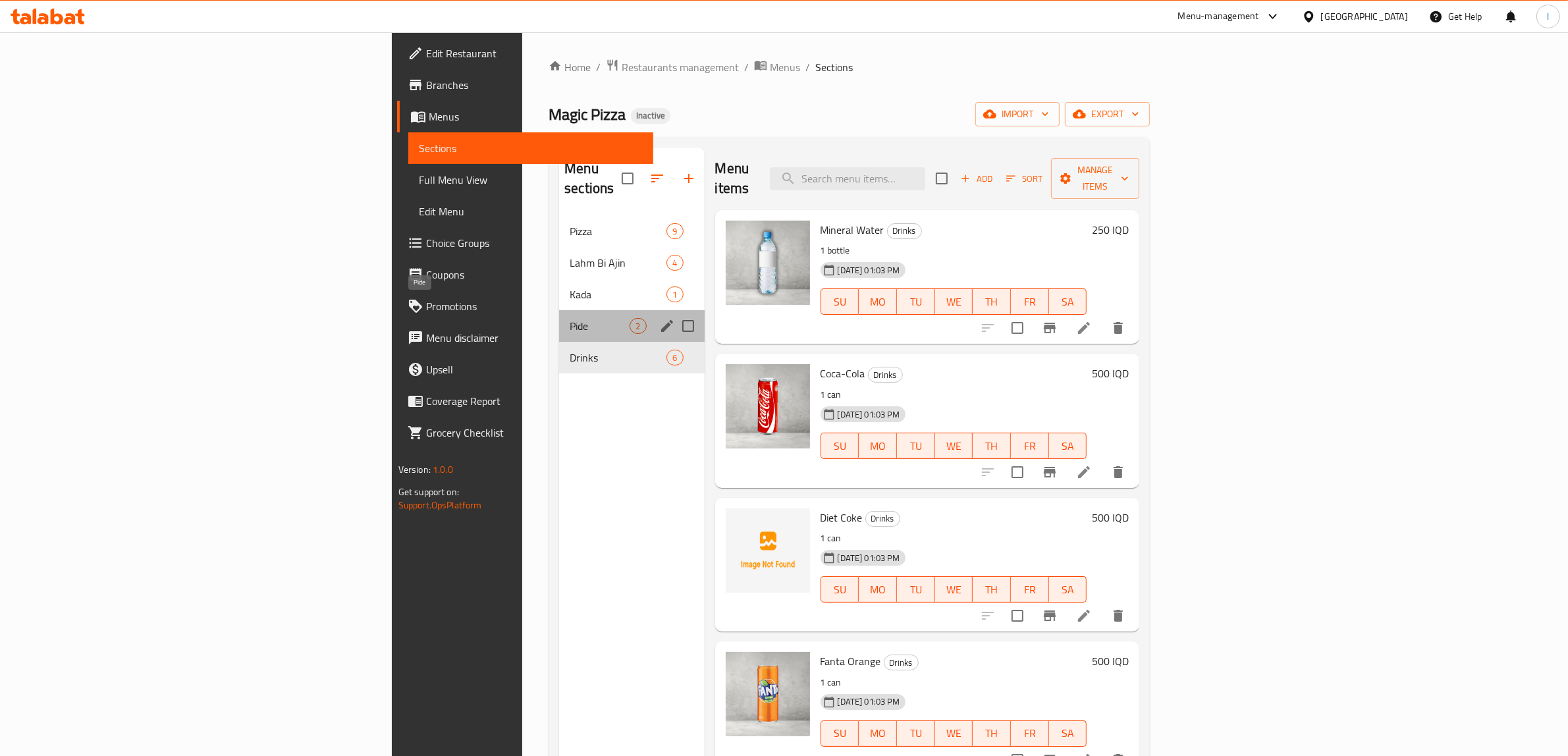
click at [570, 318] on span "Pide" at bounding box center [599, 326] width 60 height 16
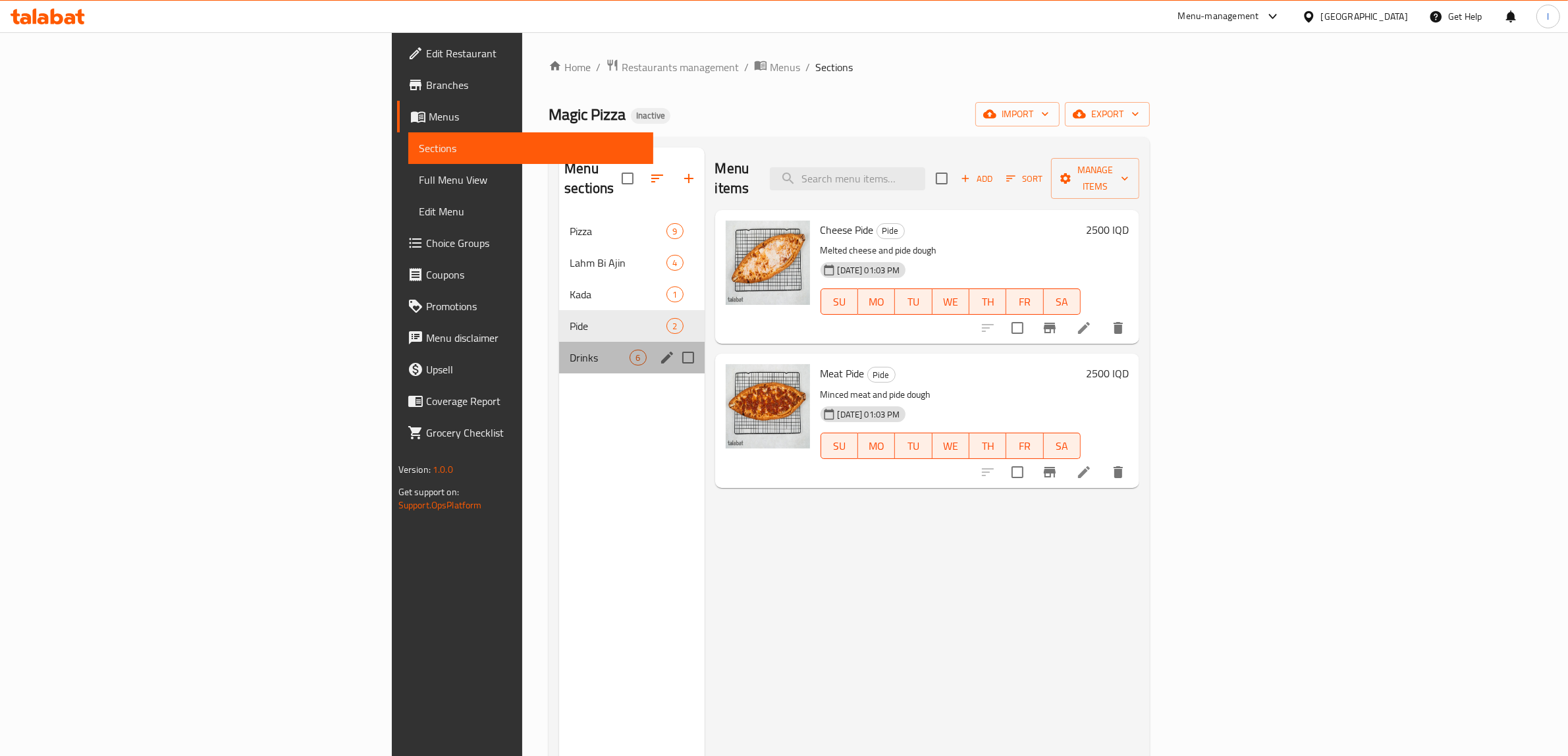
click at [559, 350] on div "Drinks 6" at bounding box center [631, 358] width 145 height 32
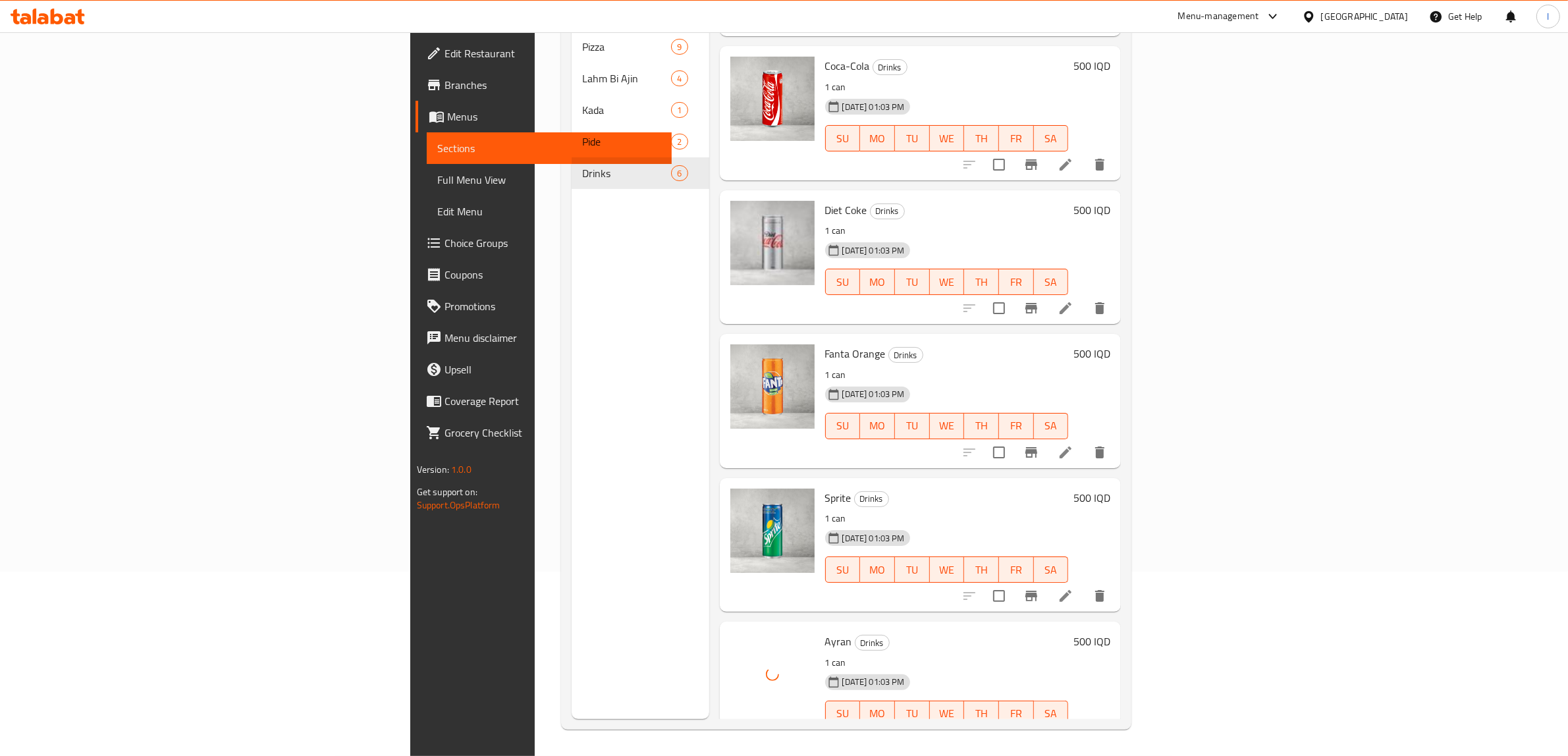
scroll to position [139, 0]
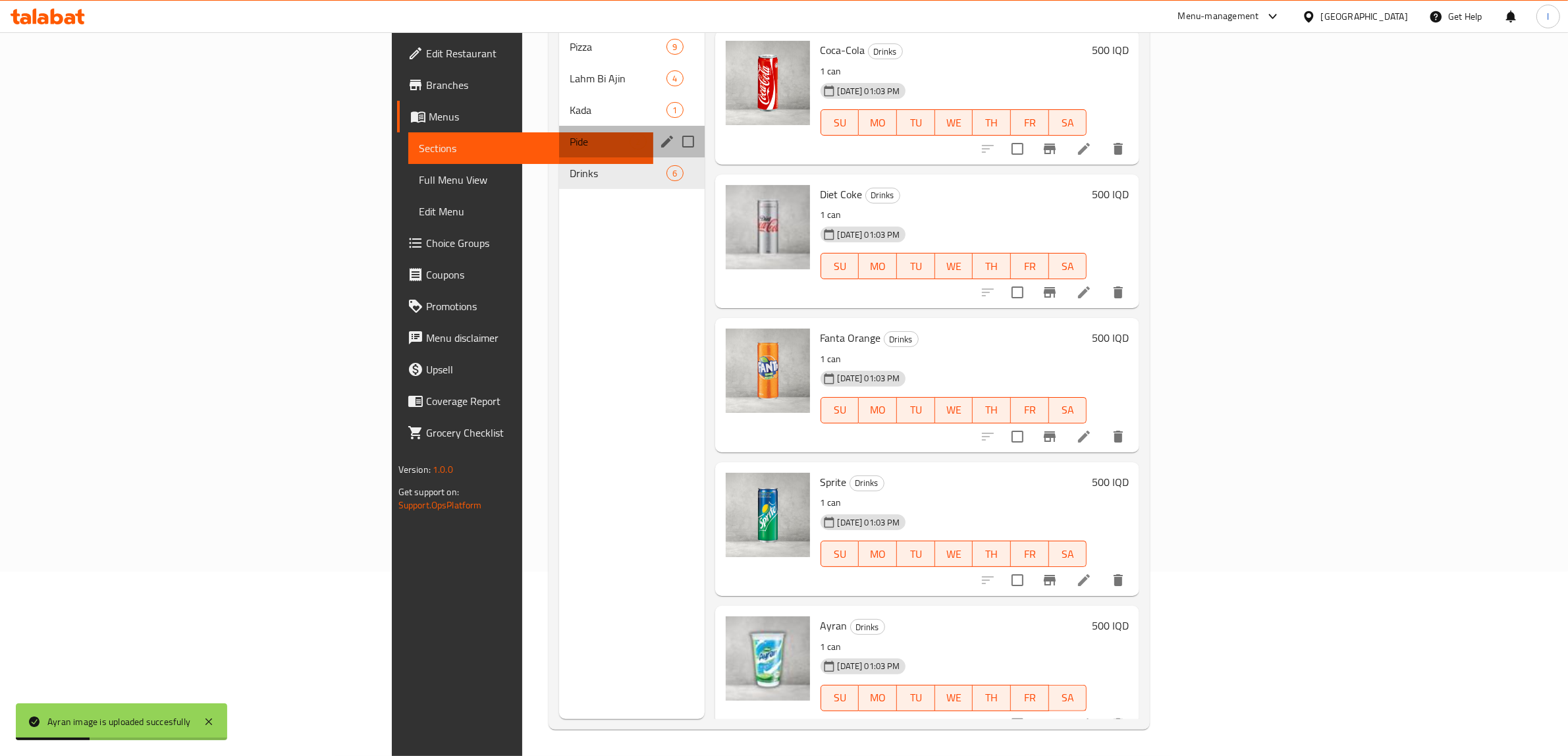
click at [559, 125] on div "Pide 2" at bounding box center [631, 141] width 145 height 32
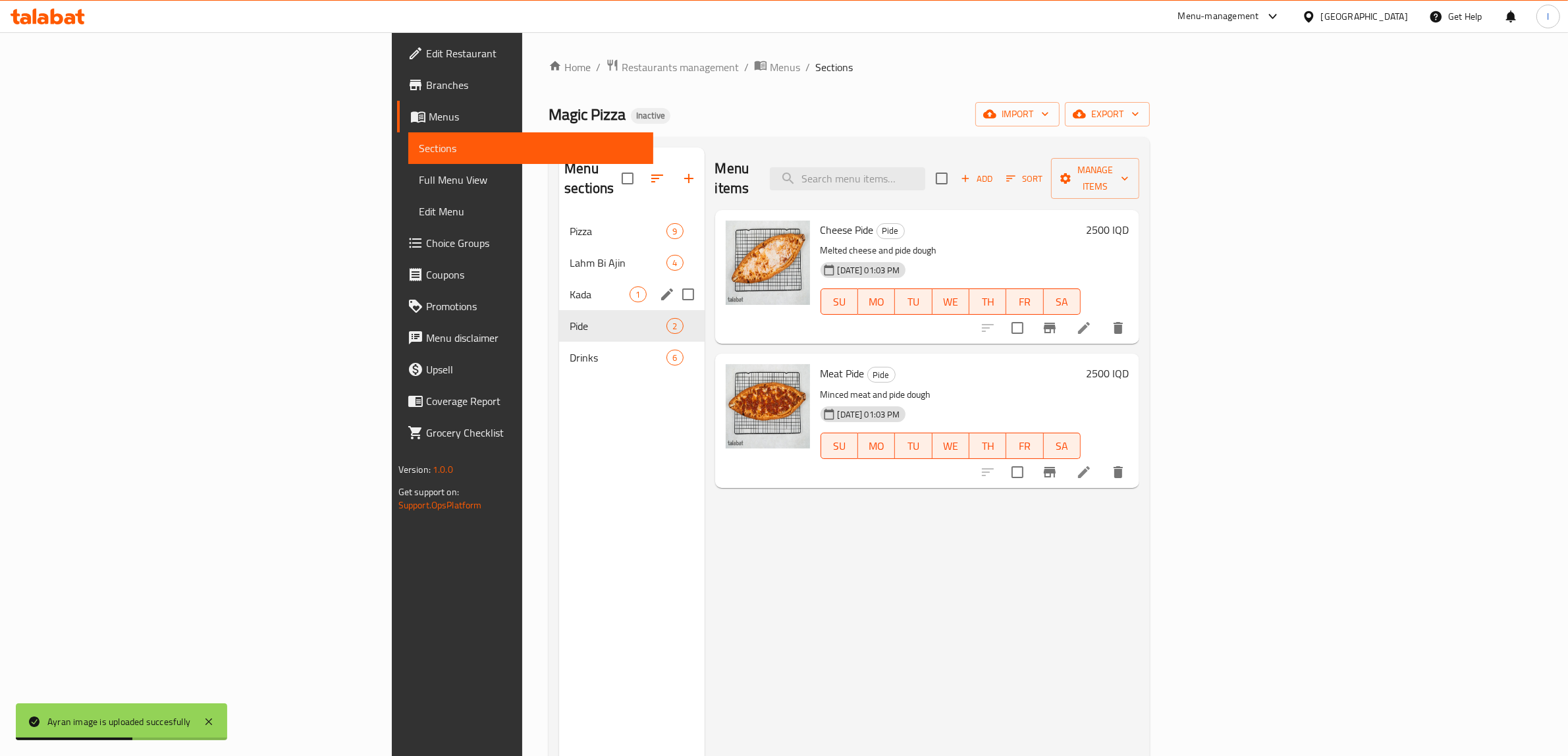
click at [570, 286] on span "Kada" at bounding box center [599, 294] width 60 height 16
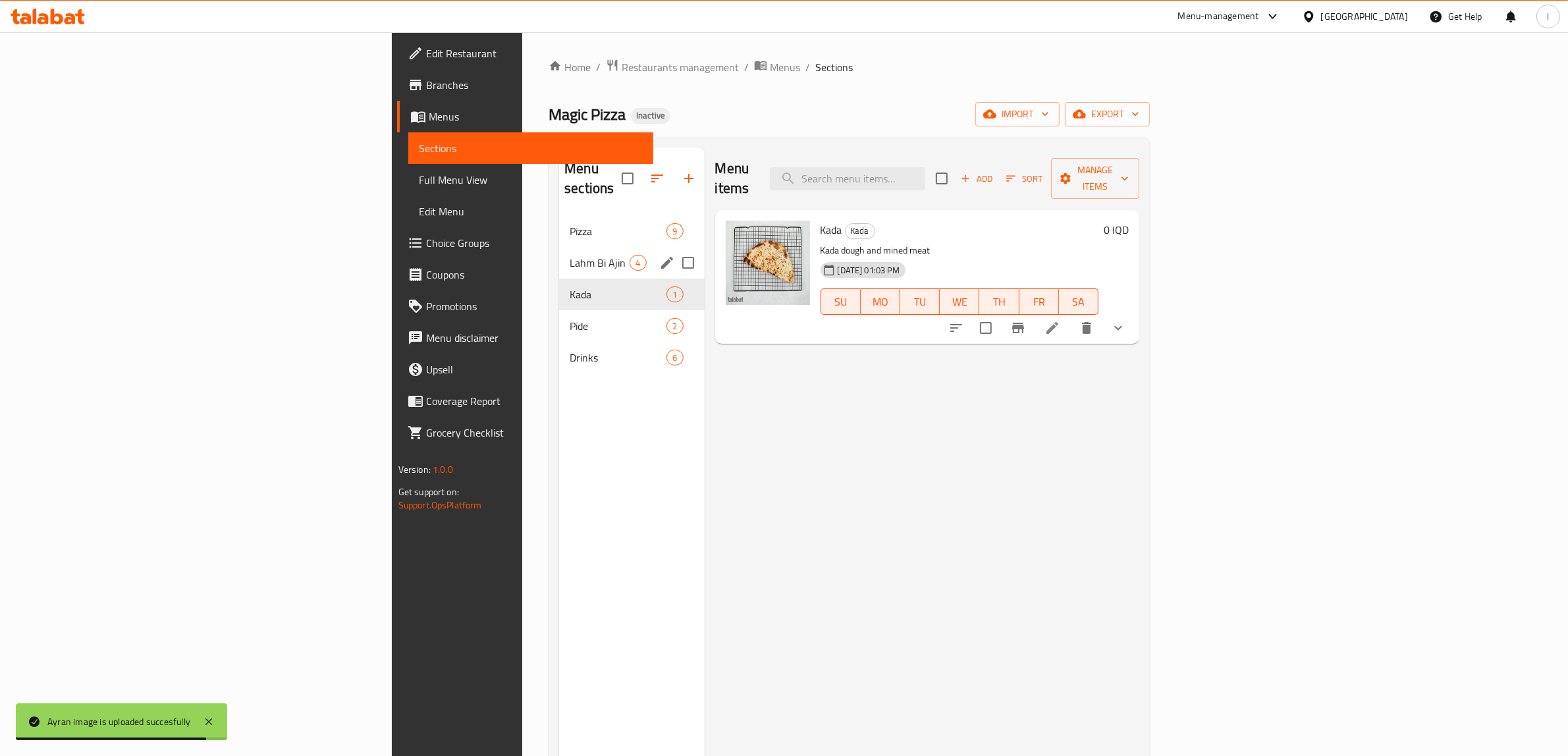
click at [559, 252] on div "Lahm Bi Ajin 4" at bounding box center [631, 262] width 145 height 32
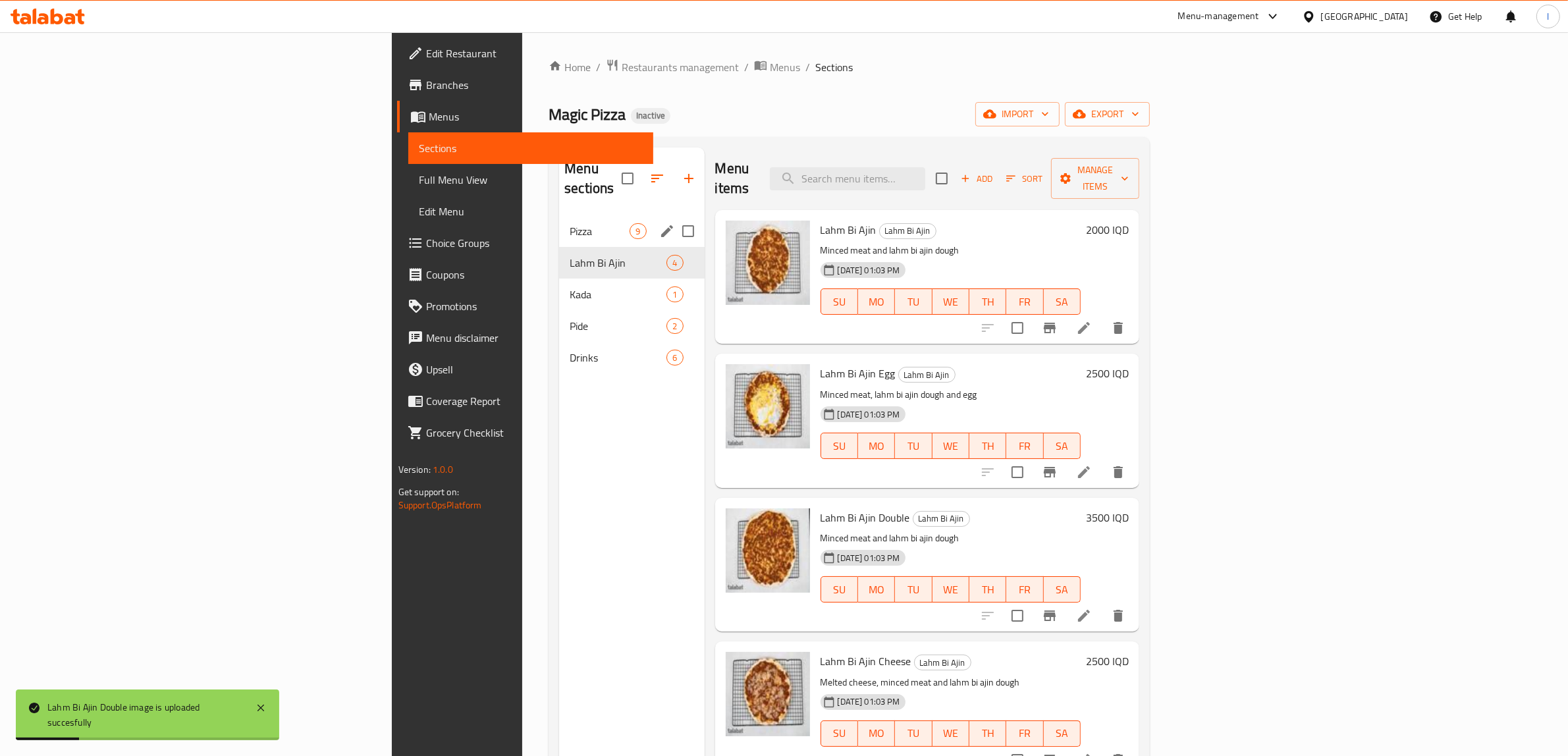
click at [559, 220] on div "Pizza 9" at bounding box center [631, 231] width 145 height 32
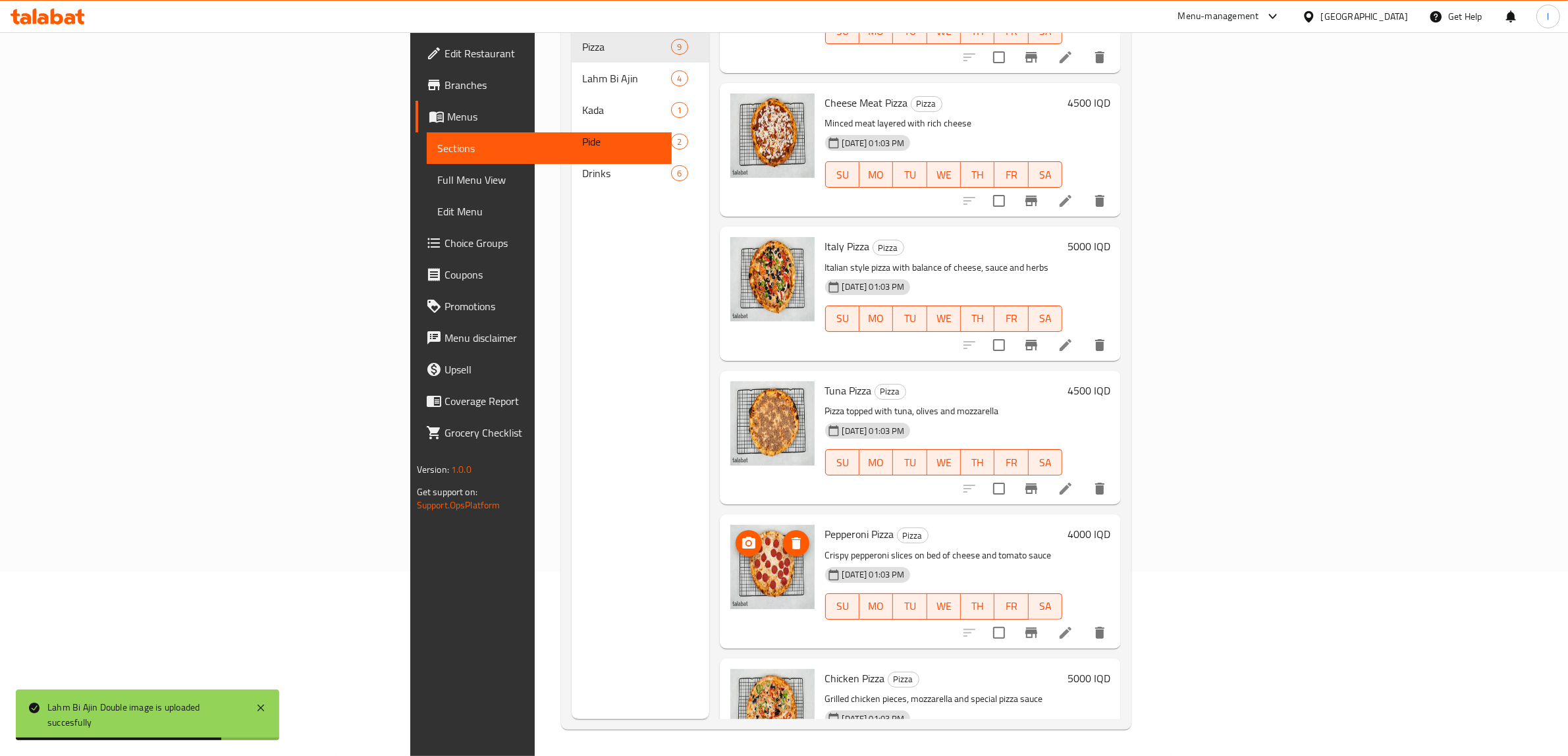
scroll to position [241, 0]
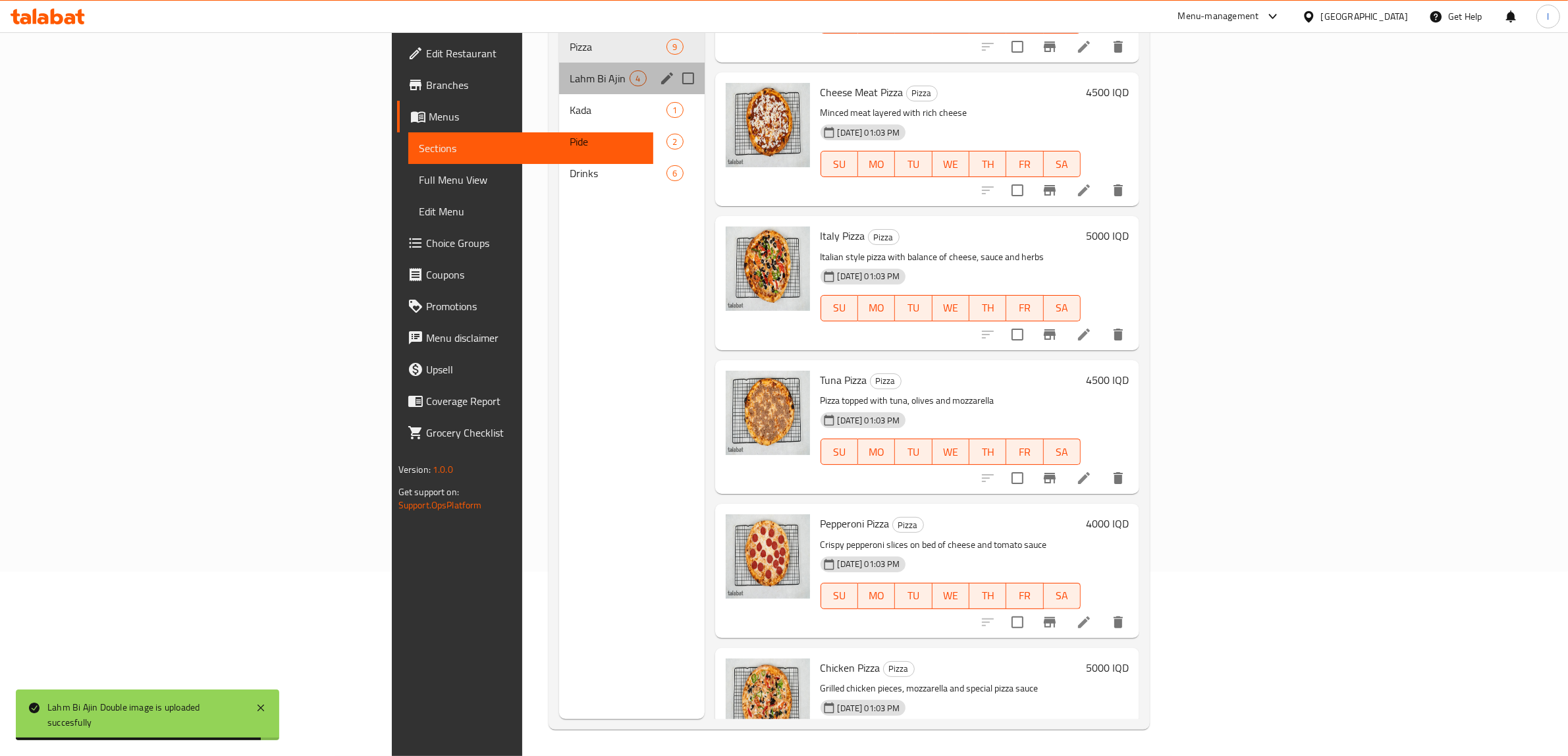
click at [559, 62] on div "Lahm Bi Ajin 4" at bounding box center [631, 78] width 145 height 32
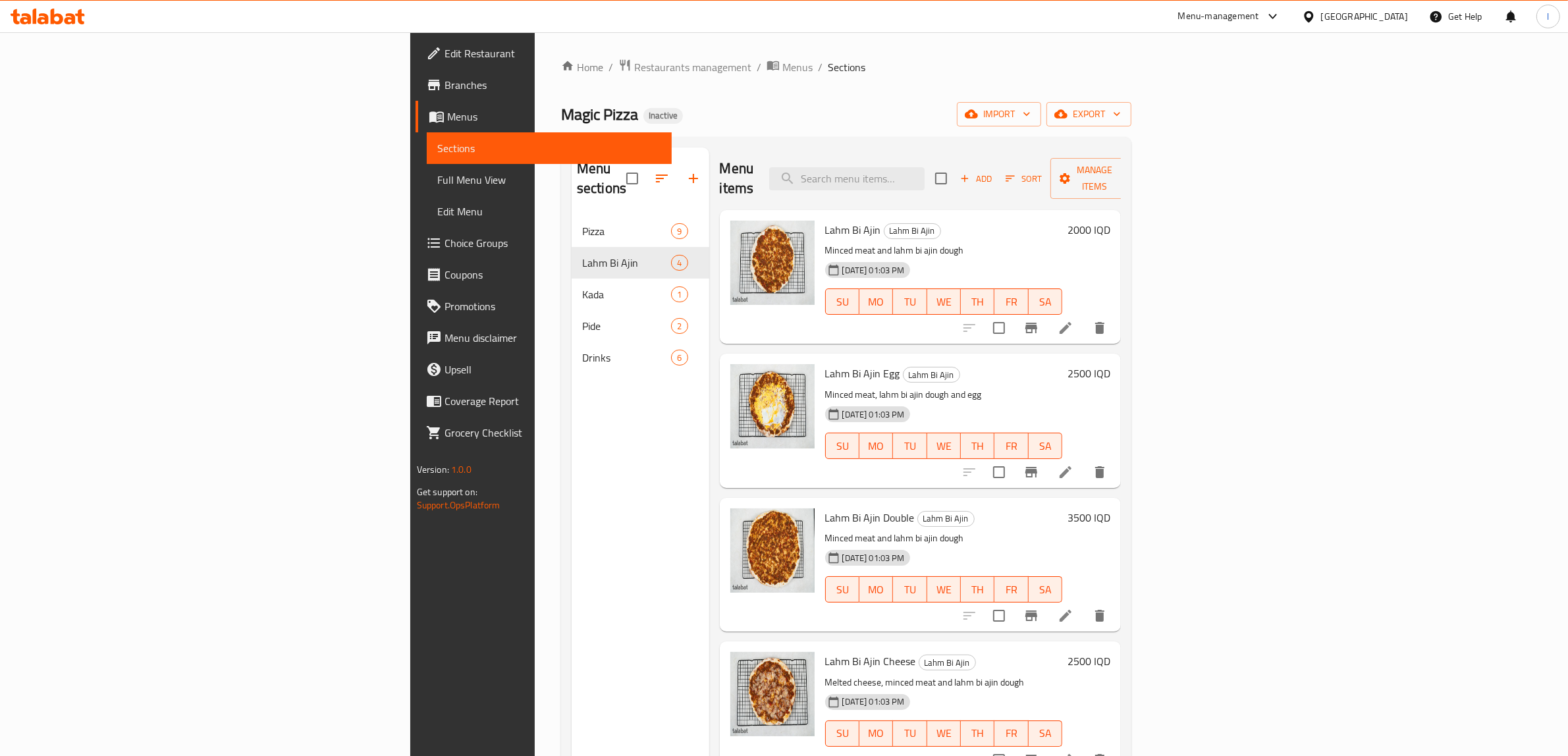
click at [444, 52] on span "Edit Restaurant" at bounding box center [552, 52] width 217 height 16
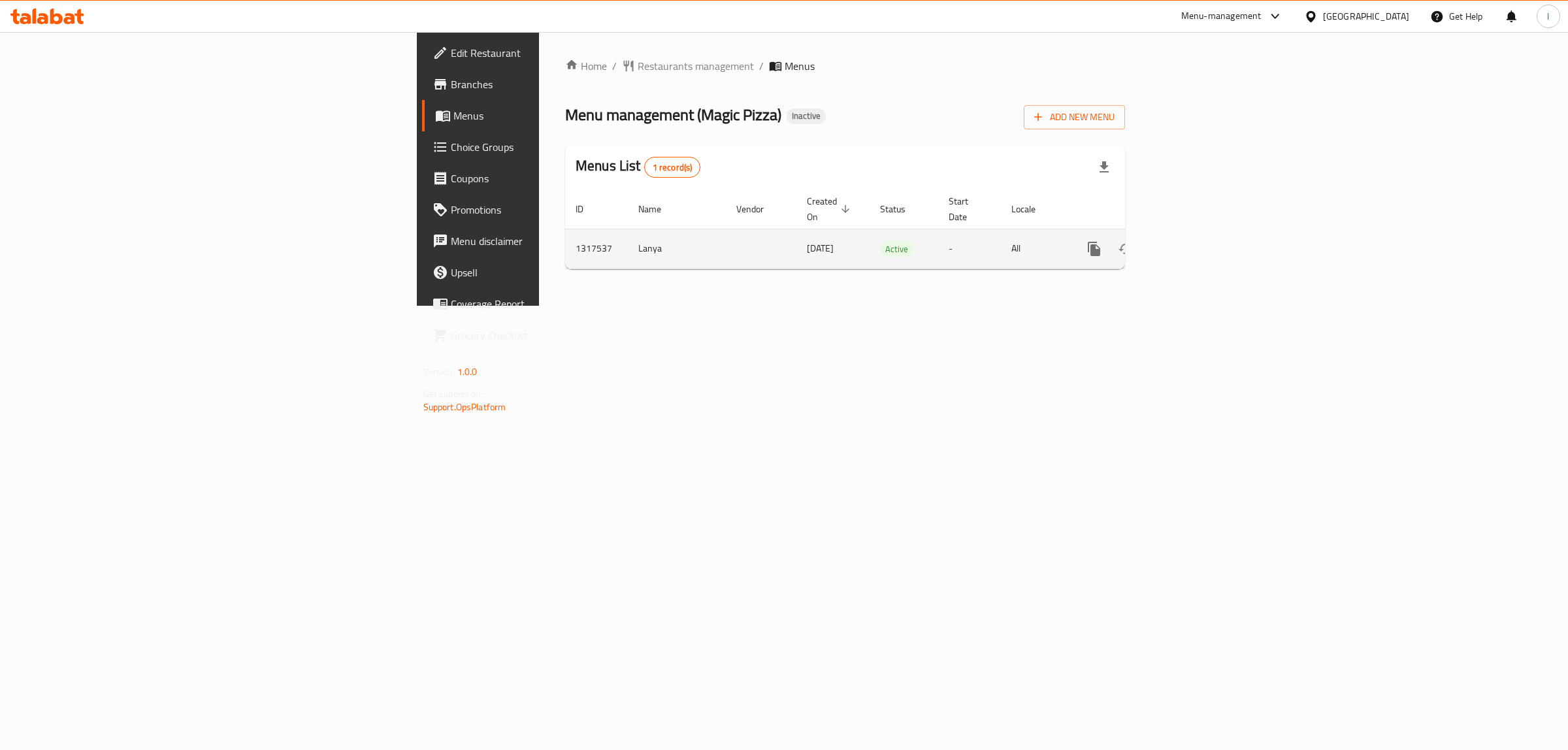
click at [1196, 241] on icon "enhanced table" at bounding box center [1188, 248] width 15 height 15
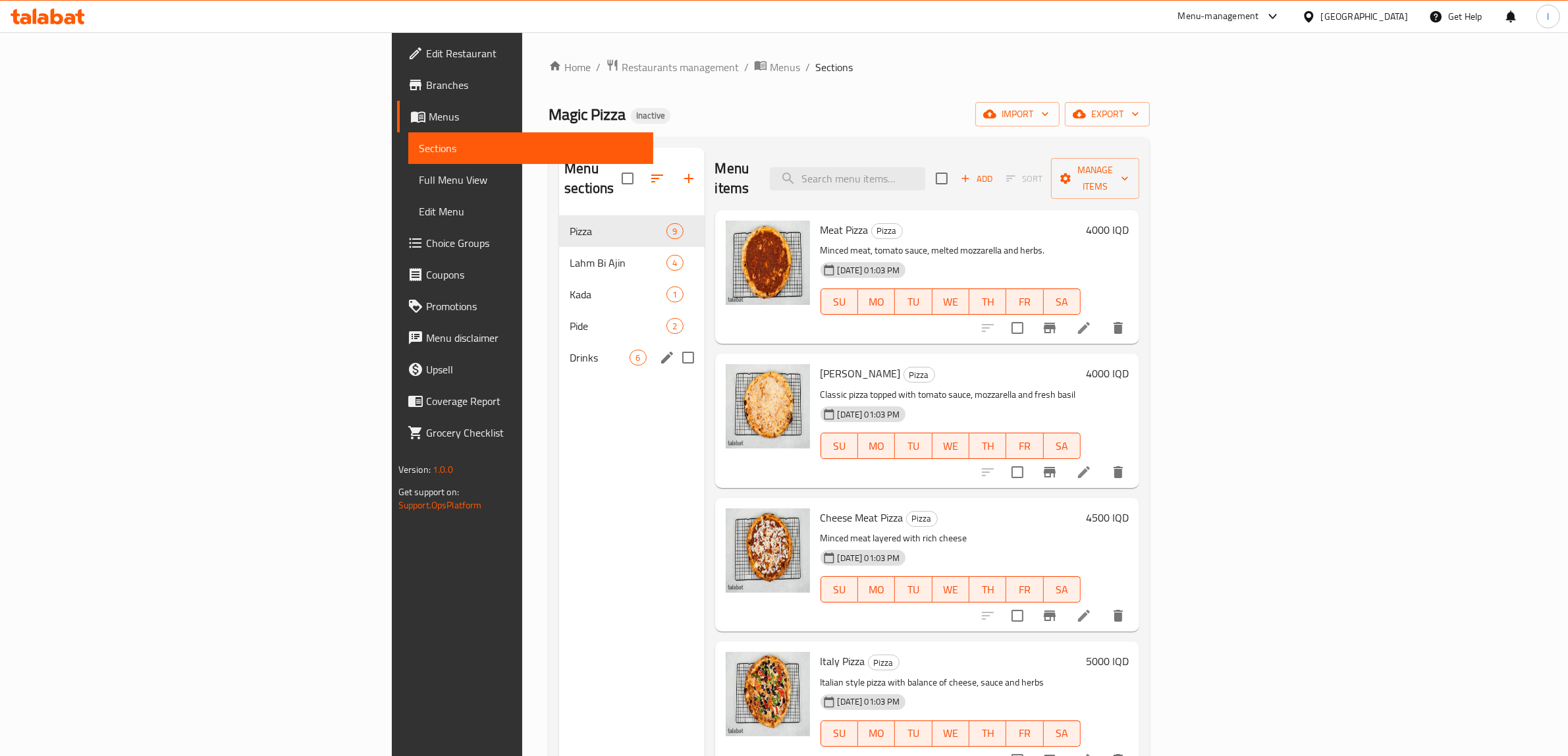
click at [570, 350] on span "Drinks" at bounding box center [599, 358] width 60 height 16
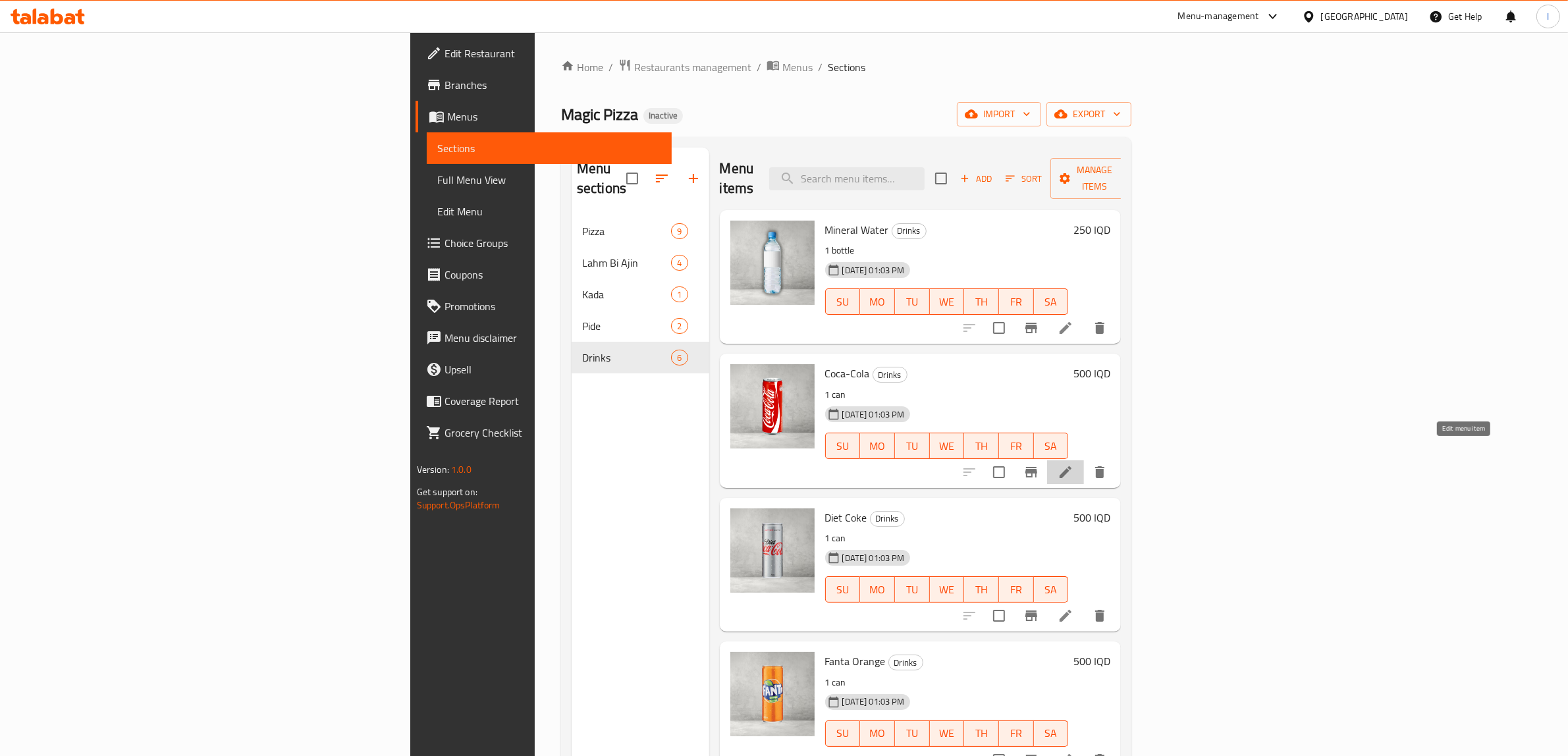
click at [1071, 467] on icon at bounding box center [1066, 472] width 11 height 11
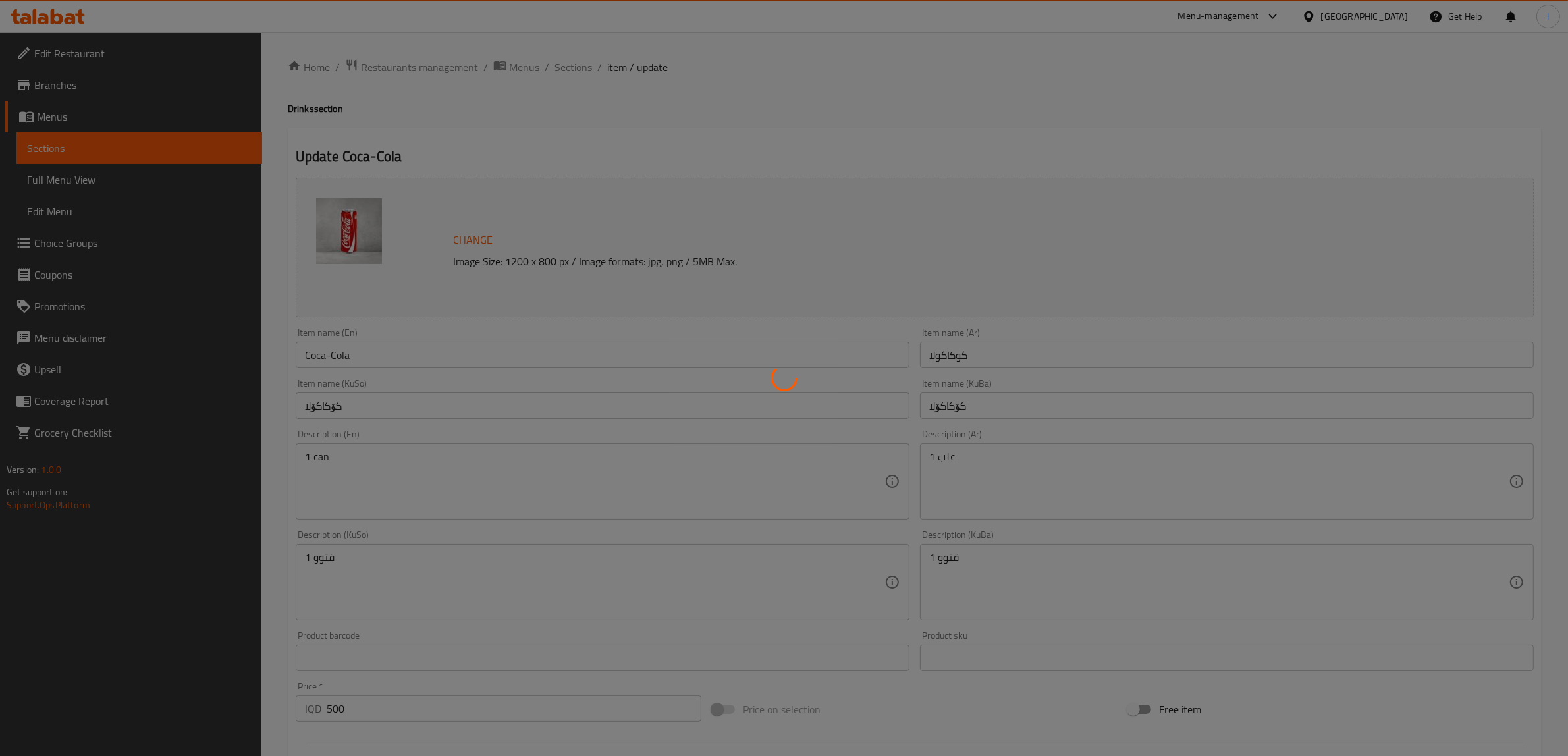
click at [374, 350] on div at bounding box center [784, 378] width 1568 height 756
click at [314, 354] on div at bounding box center [784, 378] width 1568 height 756
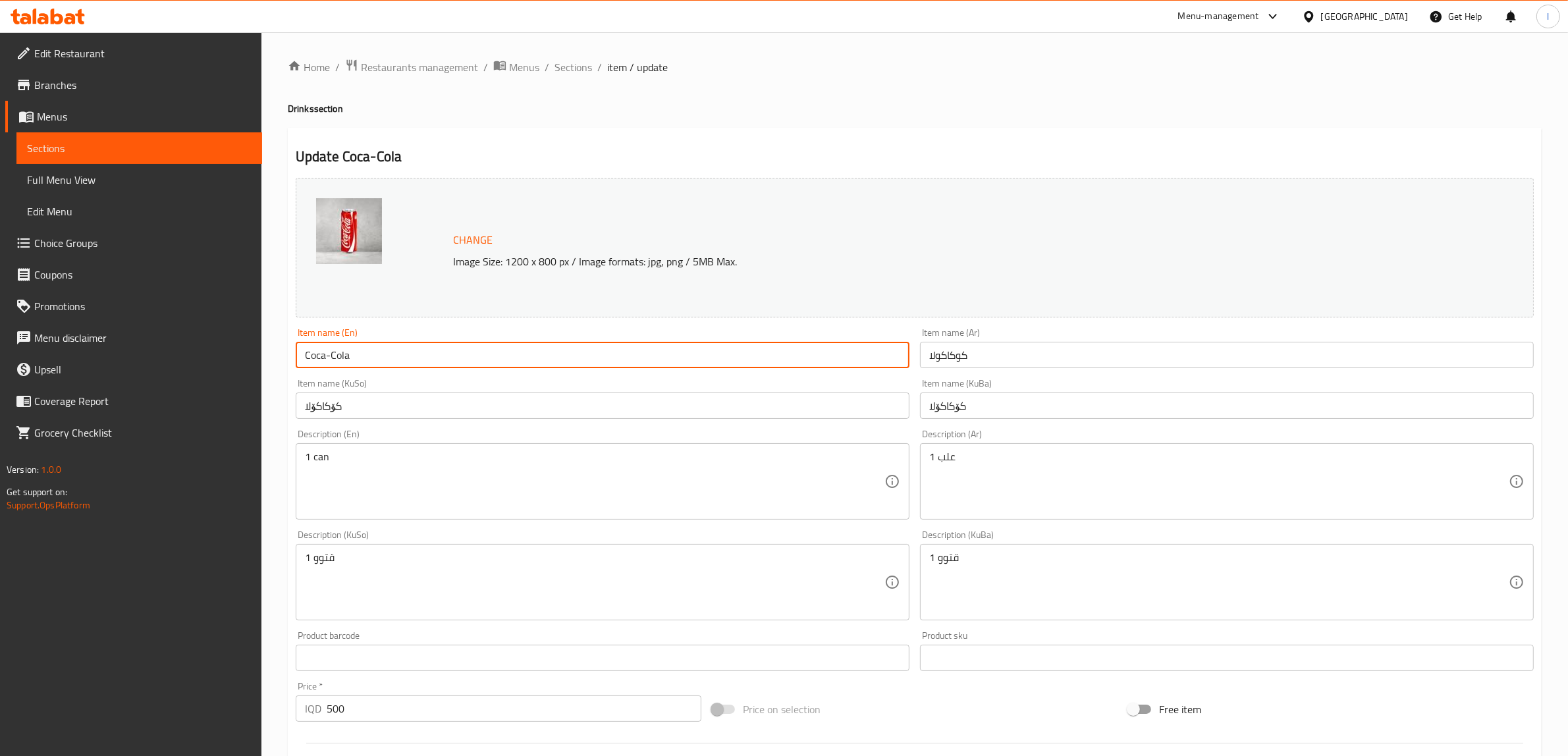
drag, startPoint x: 363, startPoint y: 357, endPoint x: 73, endPoint y: 343, distance: 290.3
click at [77, 344] on div "Edit Restaurant Branches Menus Sections Full Menu View Edit Menu Choice Groups …" at bounding box center [784, 567] width 1568 height 1069
click at [955, 354] on input "كوكاكولا" at bounding box center [1226, 355] width 614 height 26
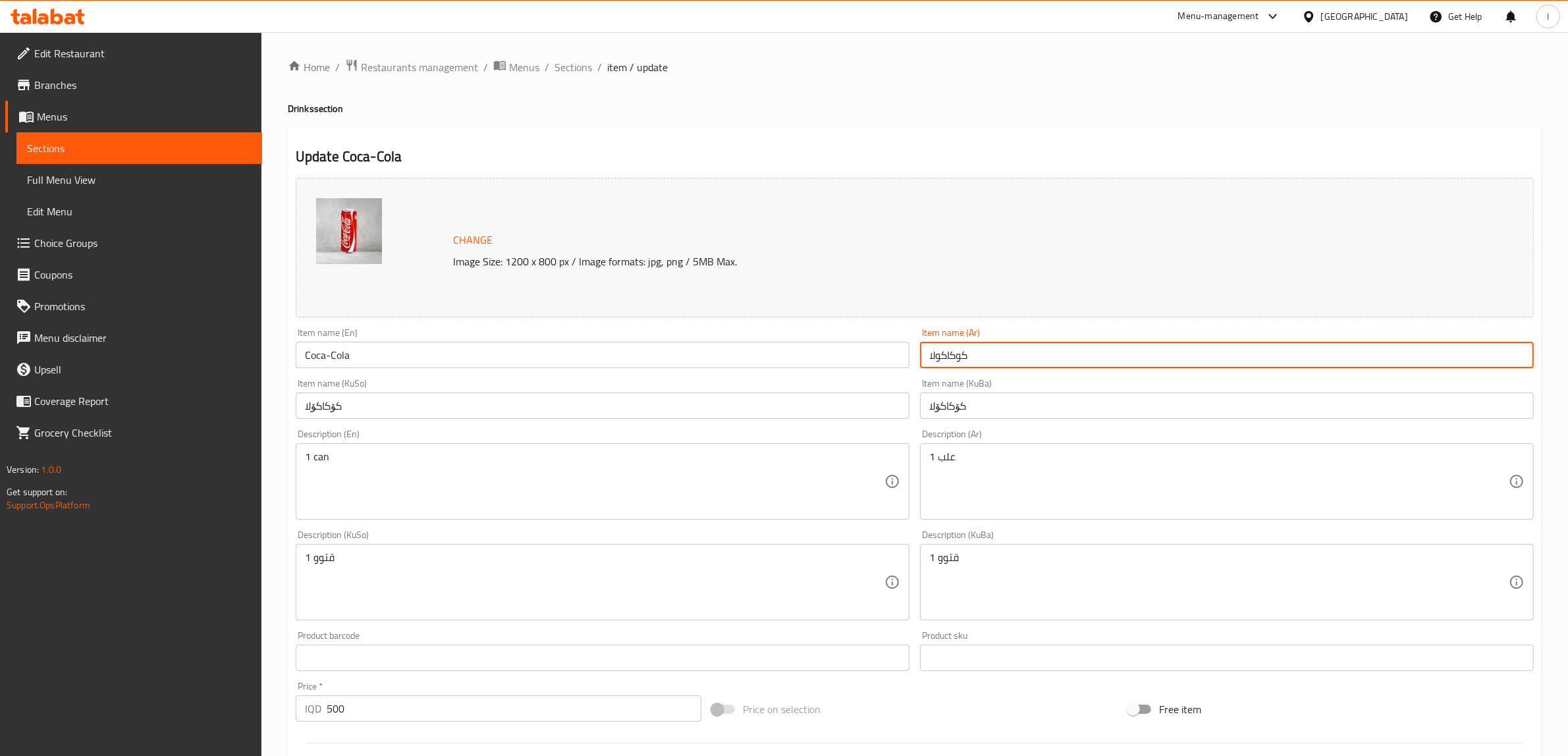
click at [955, 354] on input "كوكاكولا" at bounding box center [1226, 355] width 614 height 26
click at [943, 398] on input "کۆکاکۆلا" at bounding box center [1226, 406] width 614 height 26
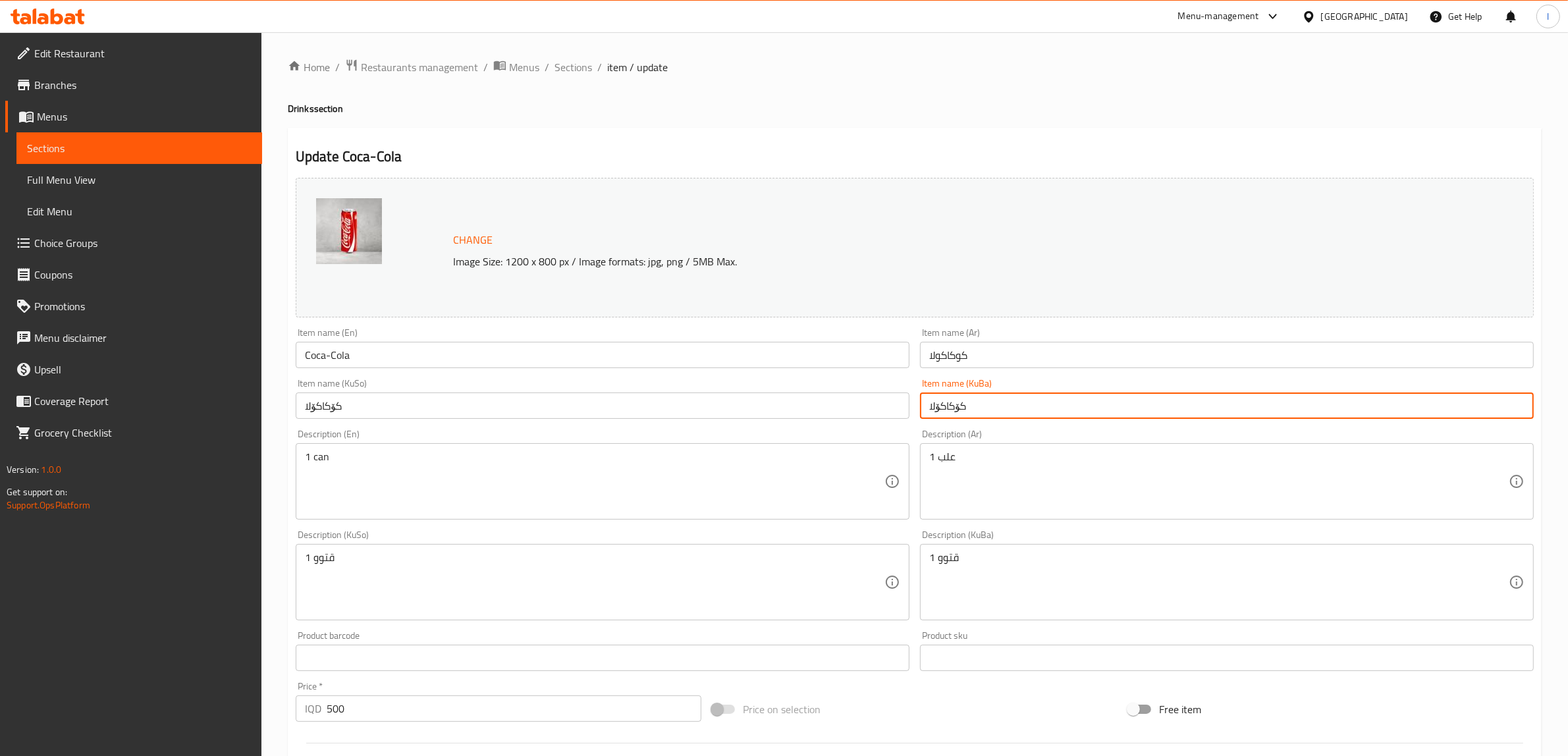
click at [943, 398] on input "کۆکاکۆلا" at bounding box center [1226, 406] width 614 height 26
click at [70, 127] on link "Menus" at bounding box center [133, 116] width 257 height 32
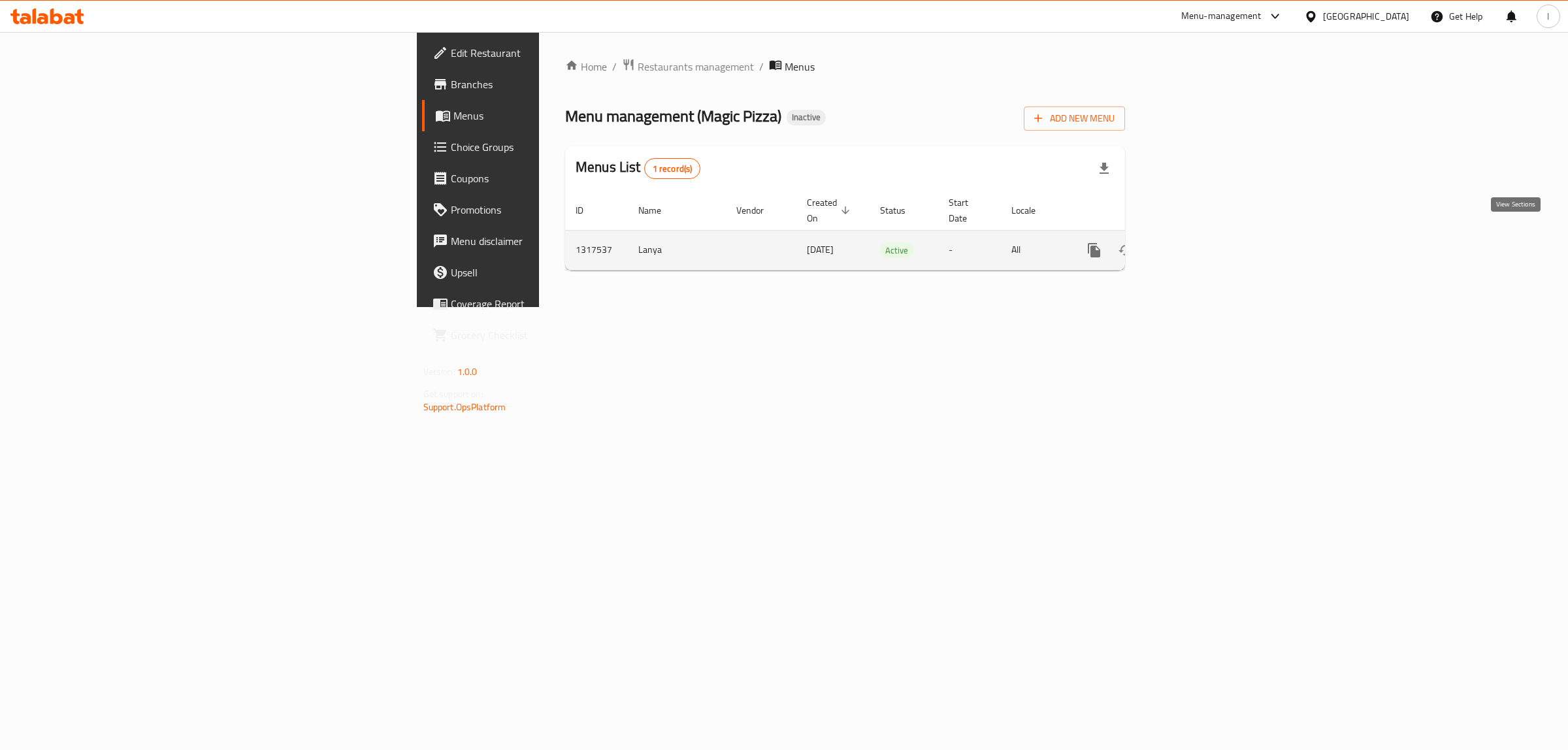
click at [1204, 234] on link "enhanced table" at bounding box center [1188, 250] width 32 height 32
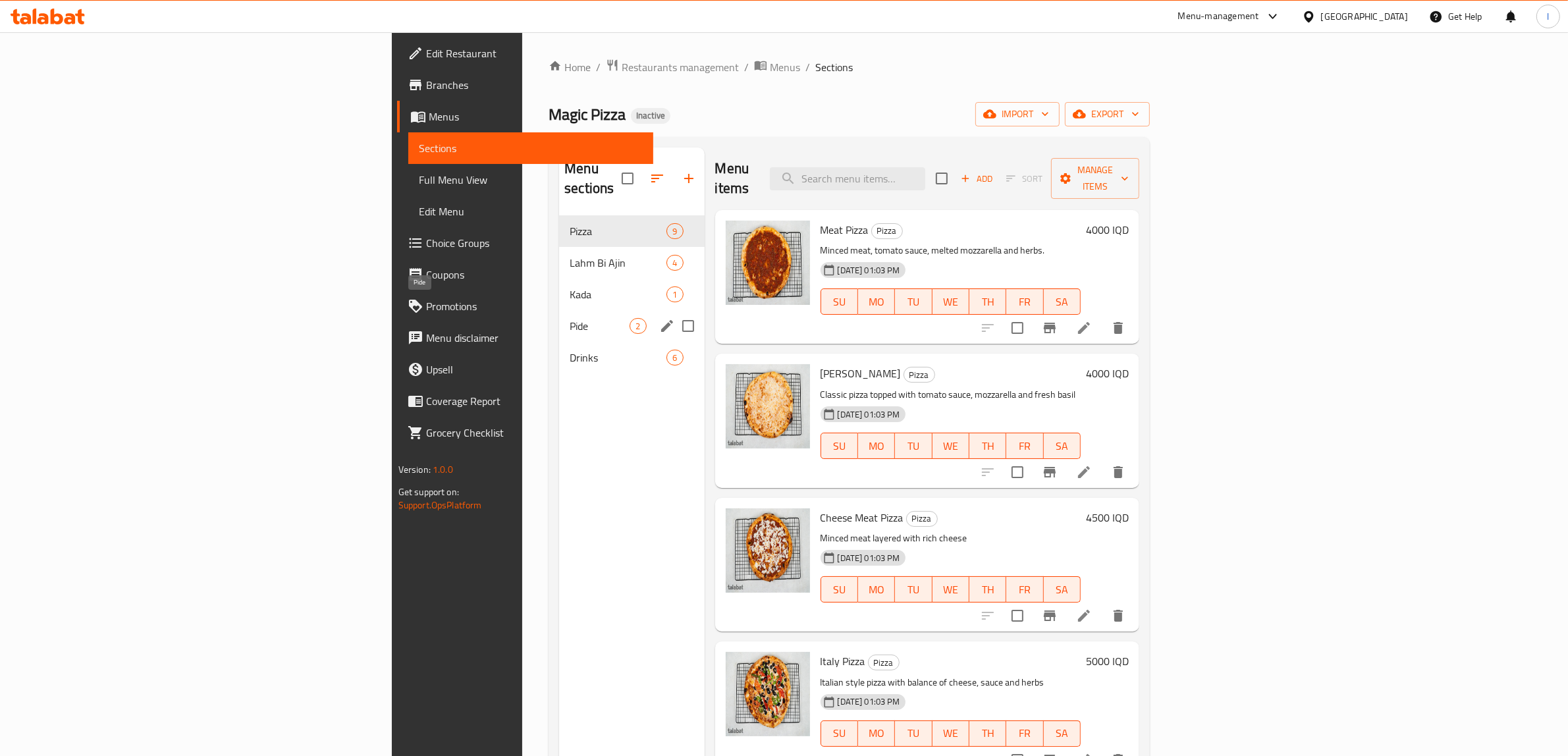
click at [570, 318] on span "Pide" at bounding box center [599, 326] width 60 height 16
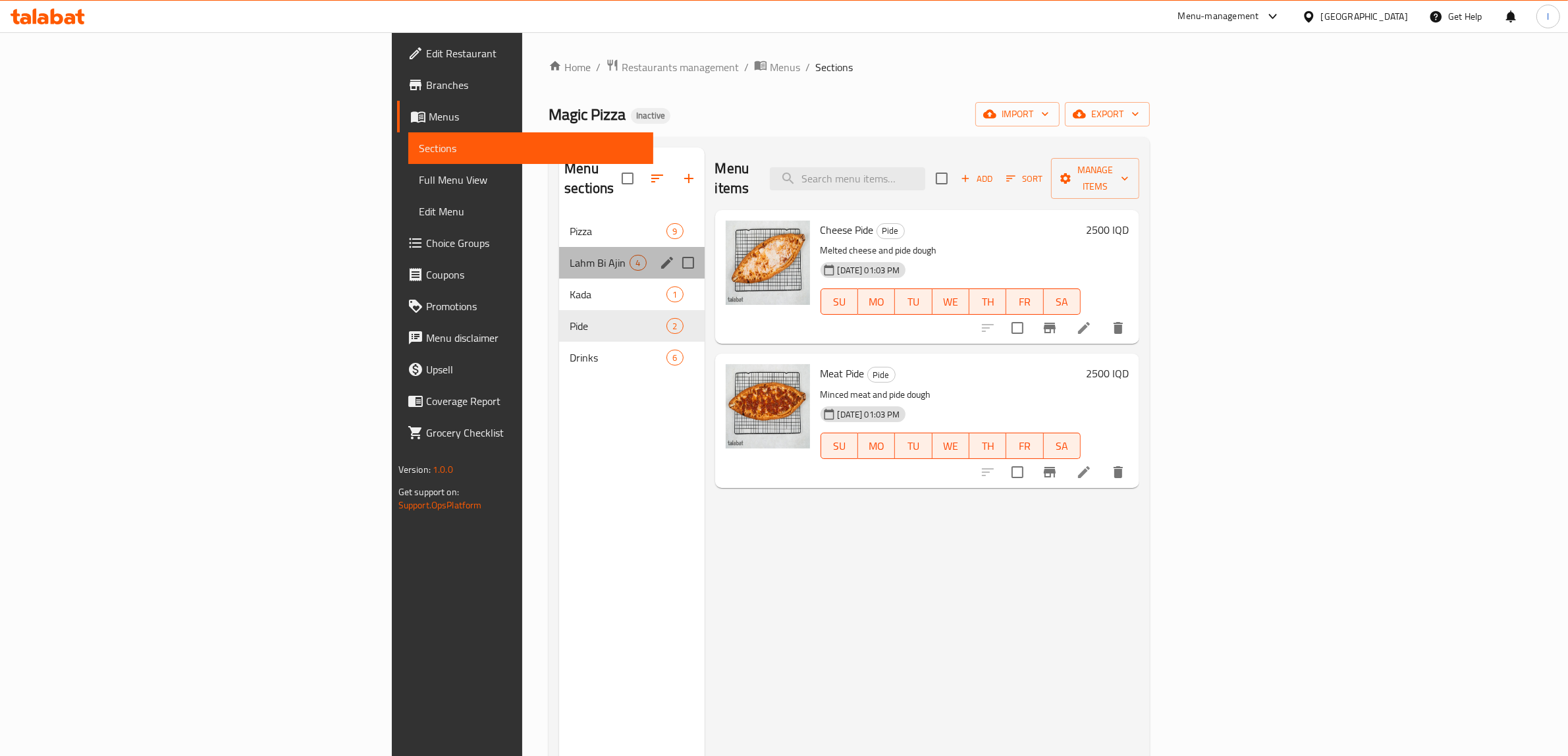
click at [559, 257] on div "Lahm Bi Ajin 4" at bounding box center [631, 262] width 145 height 32
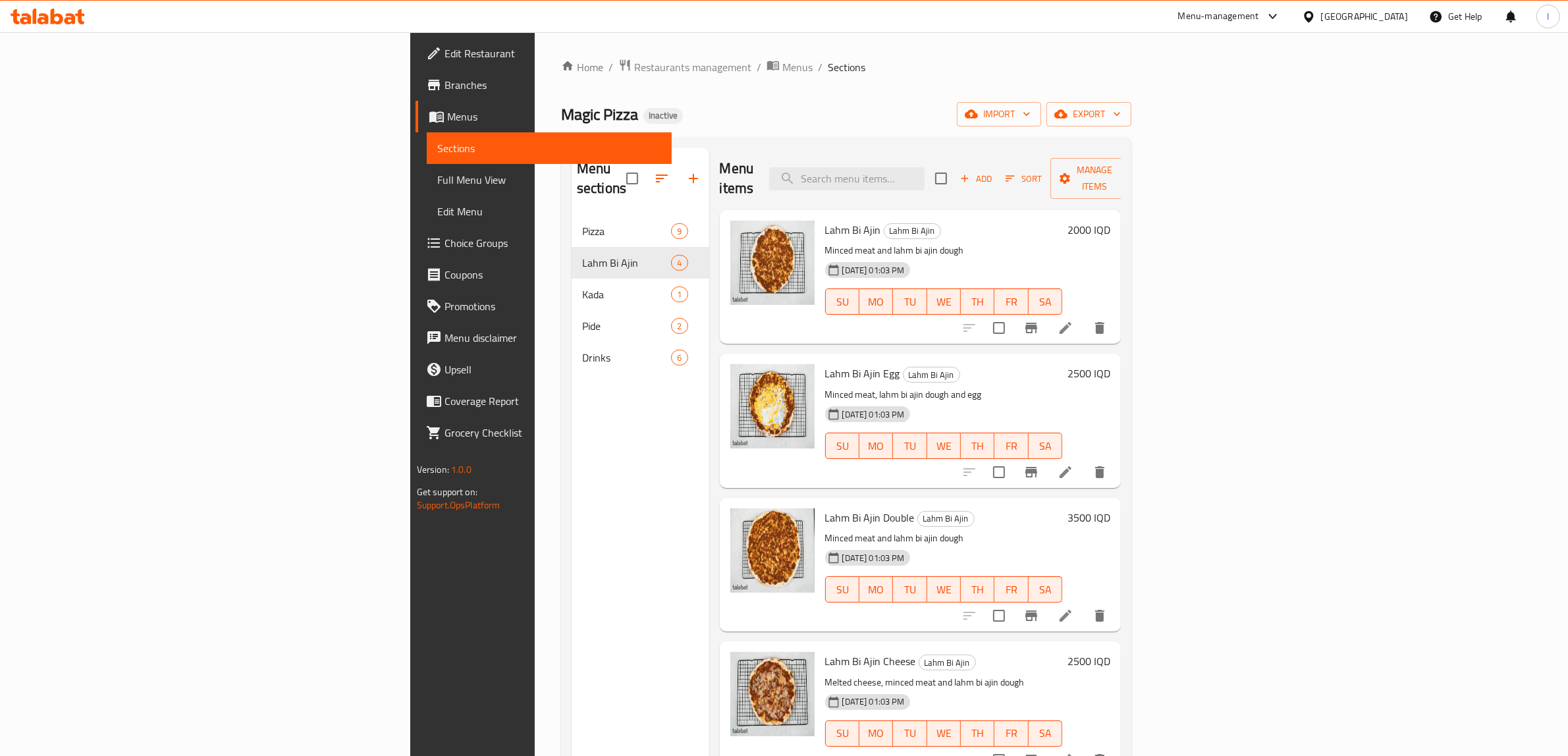
click at [1074, 320] on icon at bounding box center [1065, 327] width 16 height 16
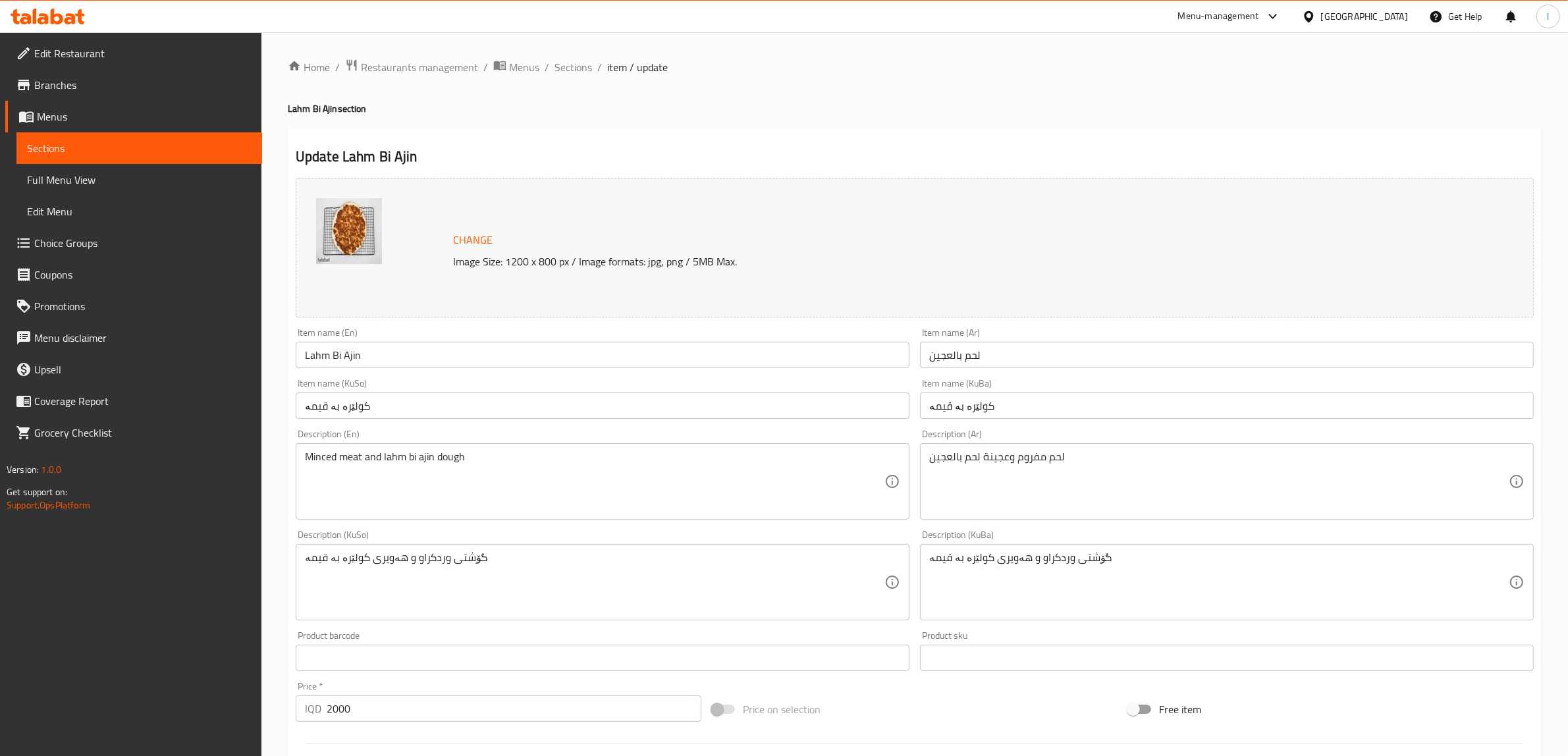
click at [330, 351] on input "Lahm Bi Ajin" at bounding box center [602, 355] width 614 height 26
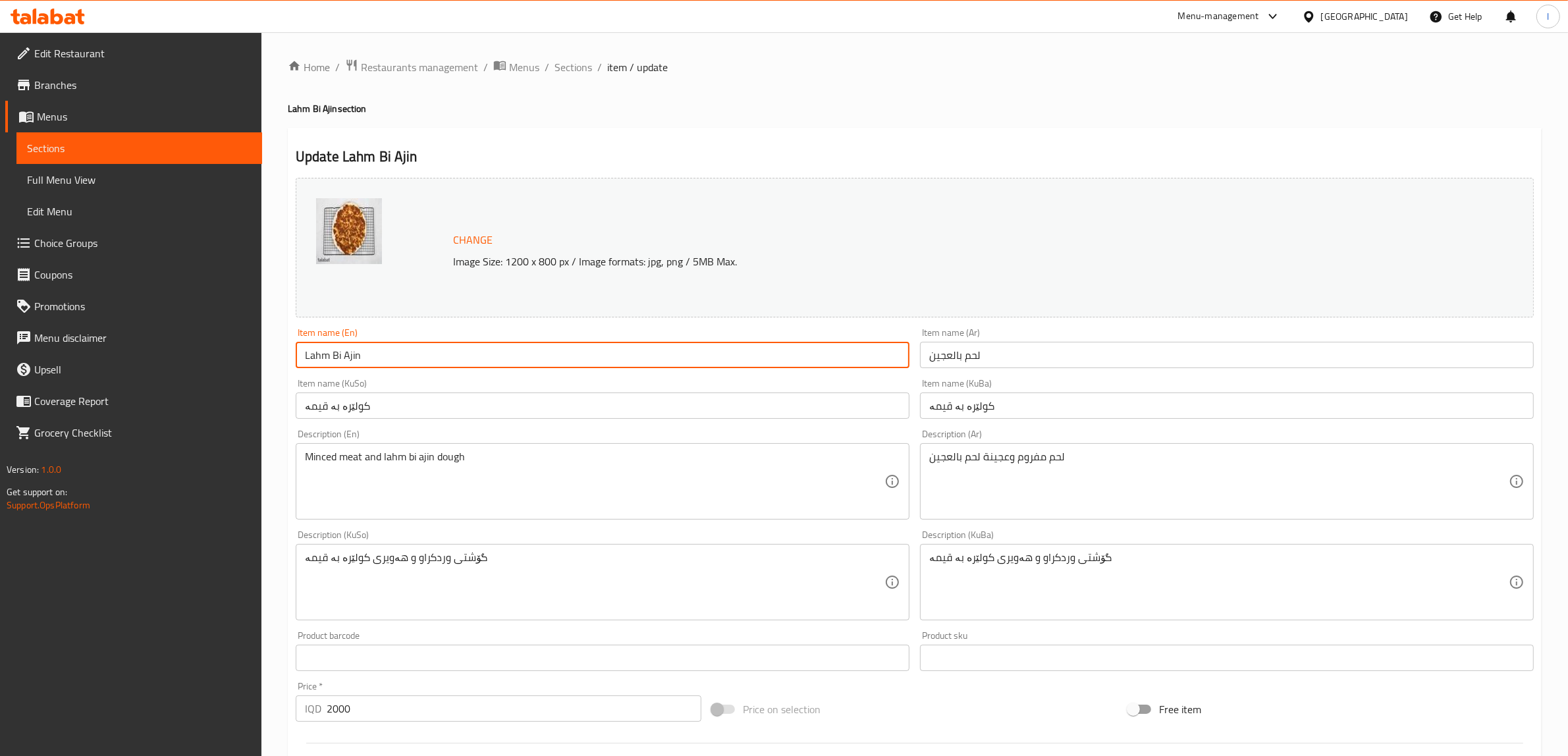
click at [330, 351] on input "Lahm Bi Ajin" at bounding box center [602, 355] width 614 height 26
paste input "acu"
type input "Lahmacun"
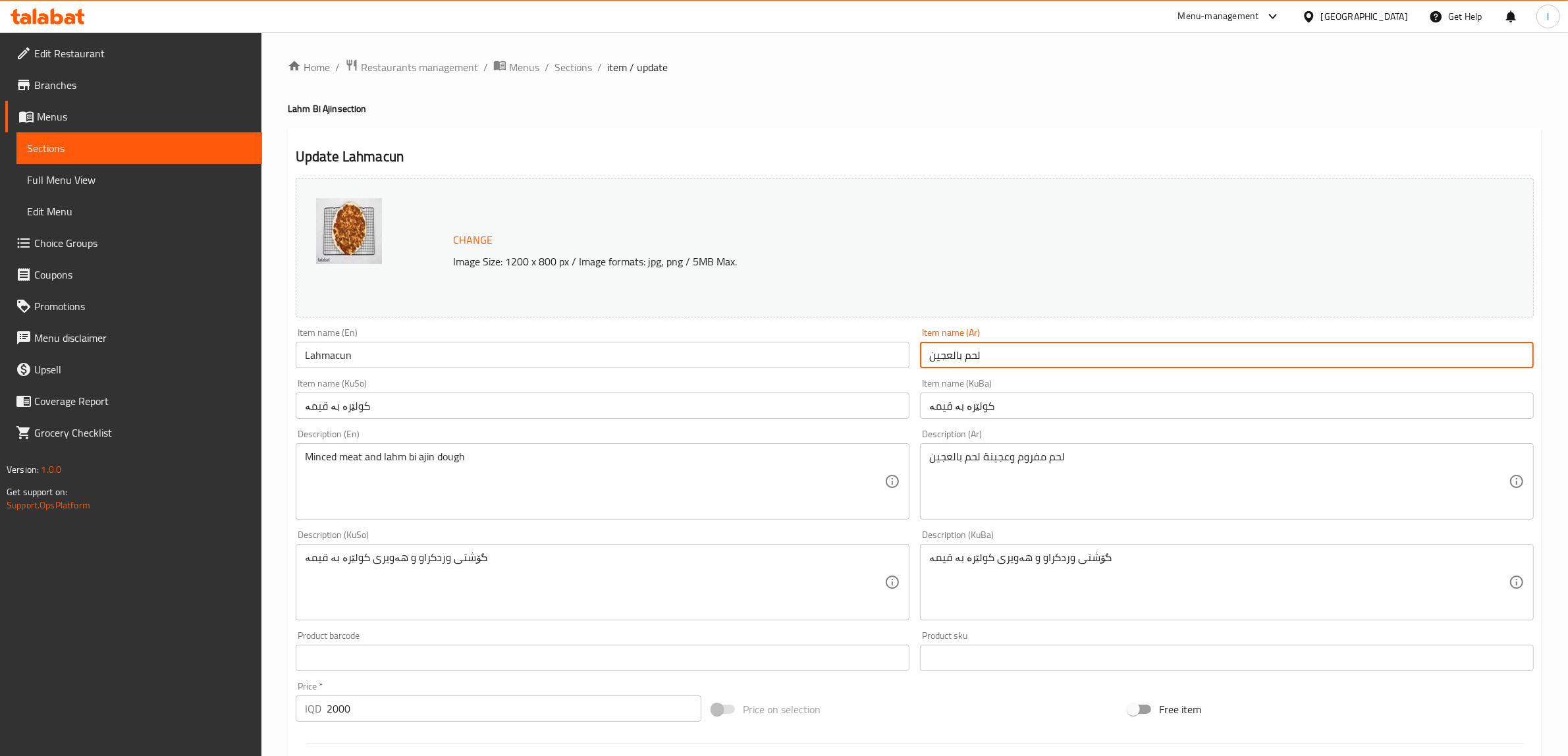
drag, startPoint x: 1007, startPoint y: 366, endPoint x: 822, endPoint y: 360, distance: 185.1
click at [838, 360] on div "Change Image Size: 1200 x 800 px / Image formats: jpg, png / 5MB Max. Item name…" at bounding box center [914, 541] width 1248 height 739
paste input "جو"
type input "لحمجون"
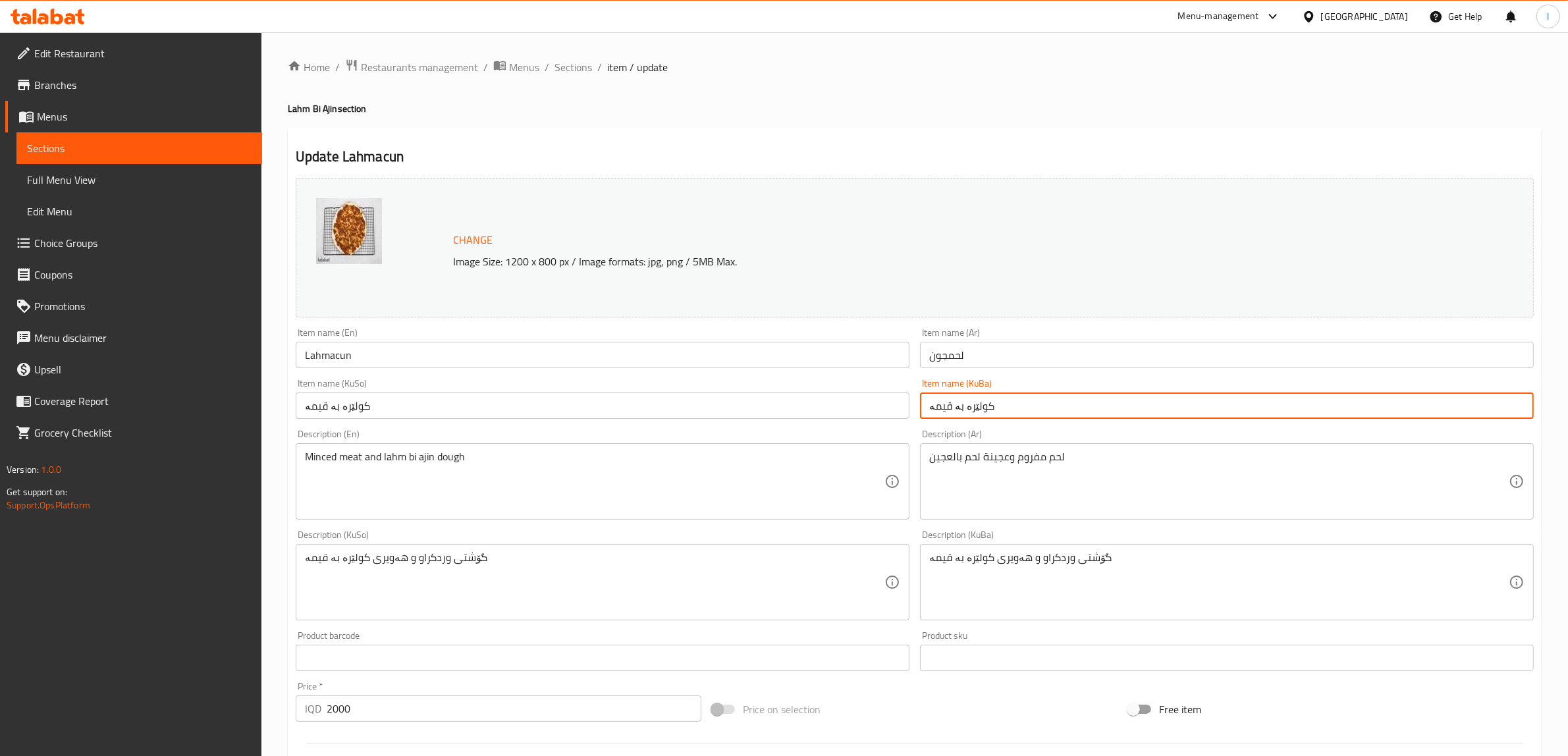
drag, startPoint x: 700, startPoint y: 403, endPoint x: 544, endPoint y: 394, distance: 156.3
click at [550, 402] on div "Change Image Size: 1200 x 800 px / Image formats: jpg, png / 5MB Max. Item name…" at bounding box center [914, 541] width 1248 height 739
paste input "لەحمجون"
type input "لەحمجون"
drag, startPoint x: 403, startPoint y: 403, endPoint x: 86, endPoint y: 372, distance: 318.5
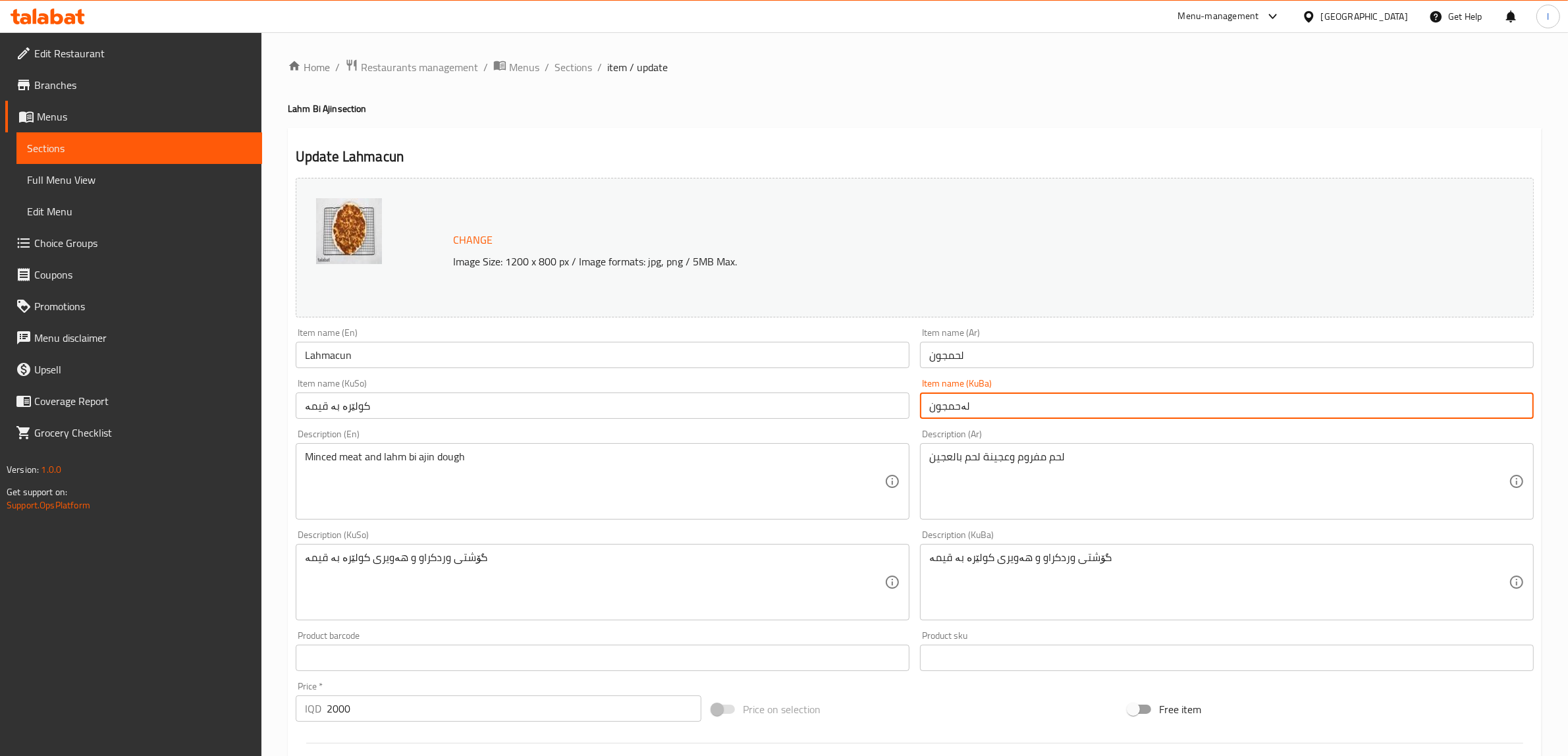
click at [88, 374] on div "Edit Restaurant Branches Menus Sections Full Menu View Edit Menu Choice Groups …" at bounding box center [784, 567] width 1568 height 1069
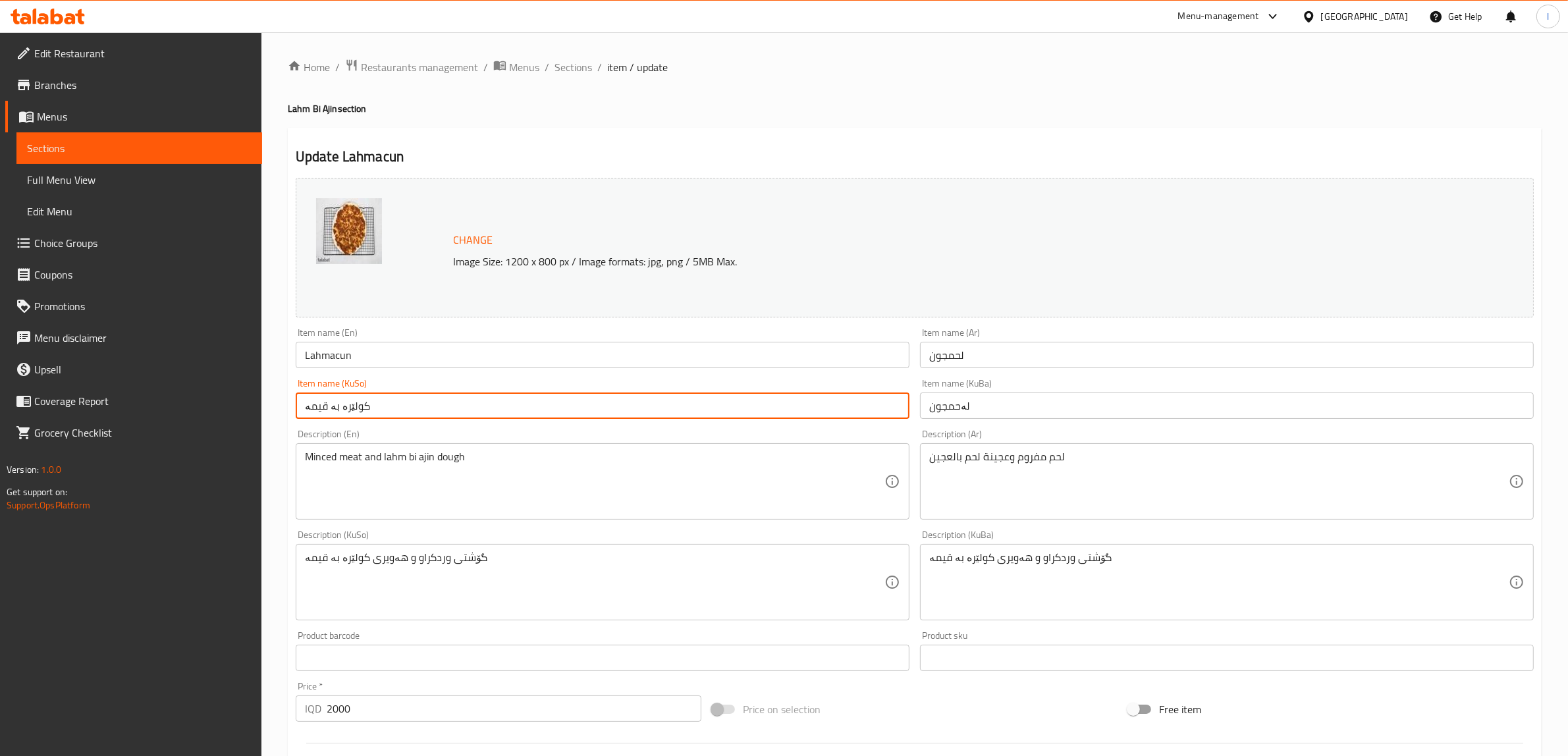
paste input "لەحمجون"
type input "لەحمجون"
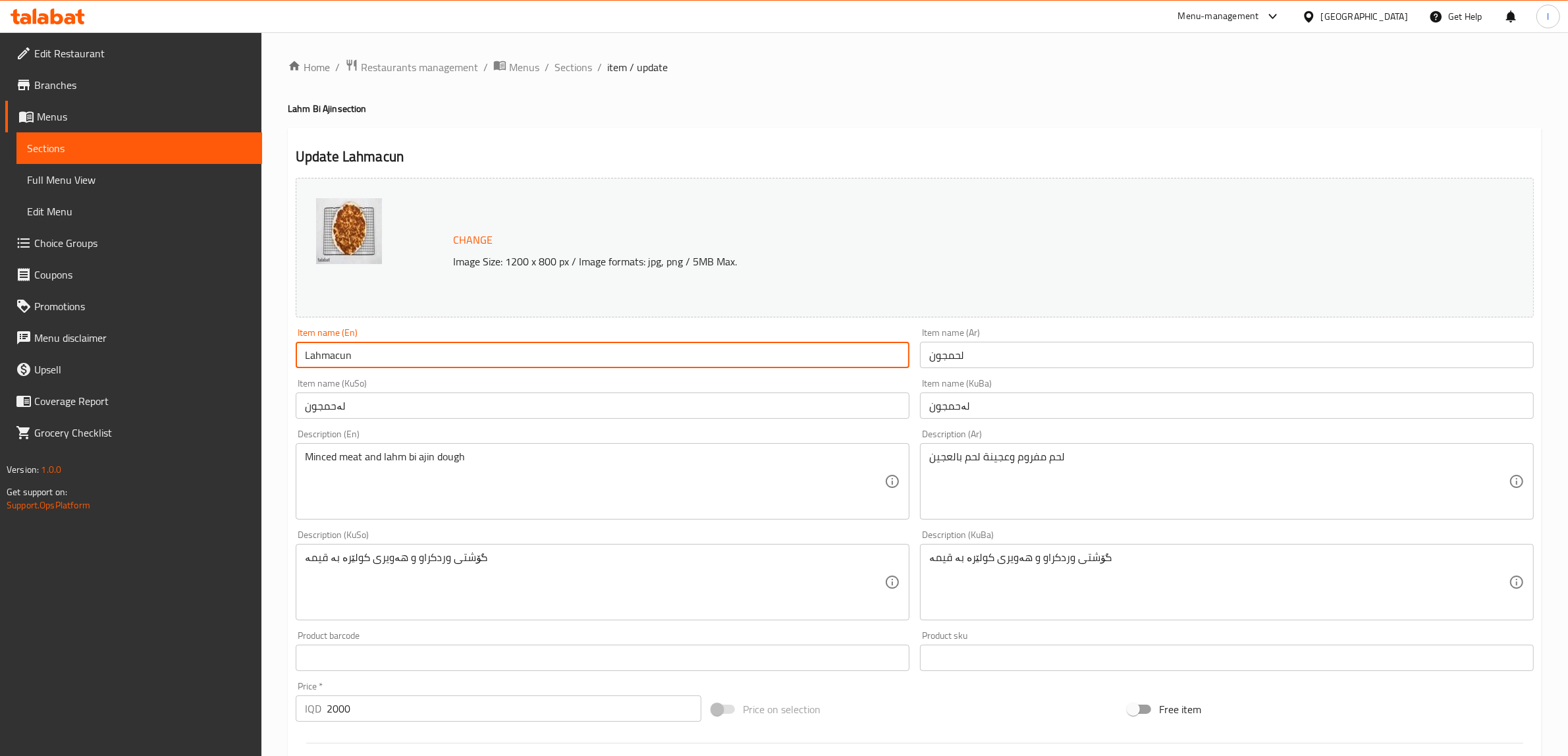
click at [323, 360] on input "Lahmacun" at bounding box center [602, 355] width 614 height 26
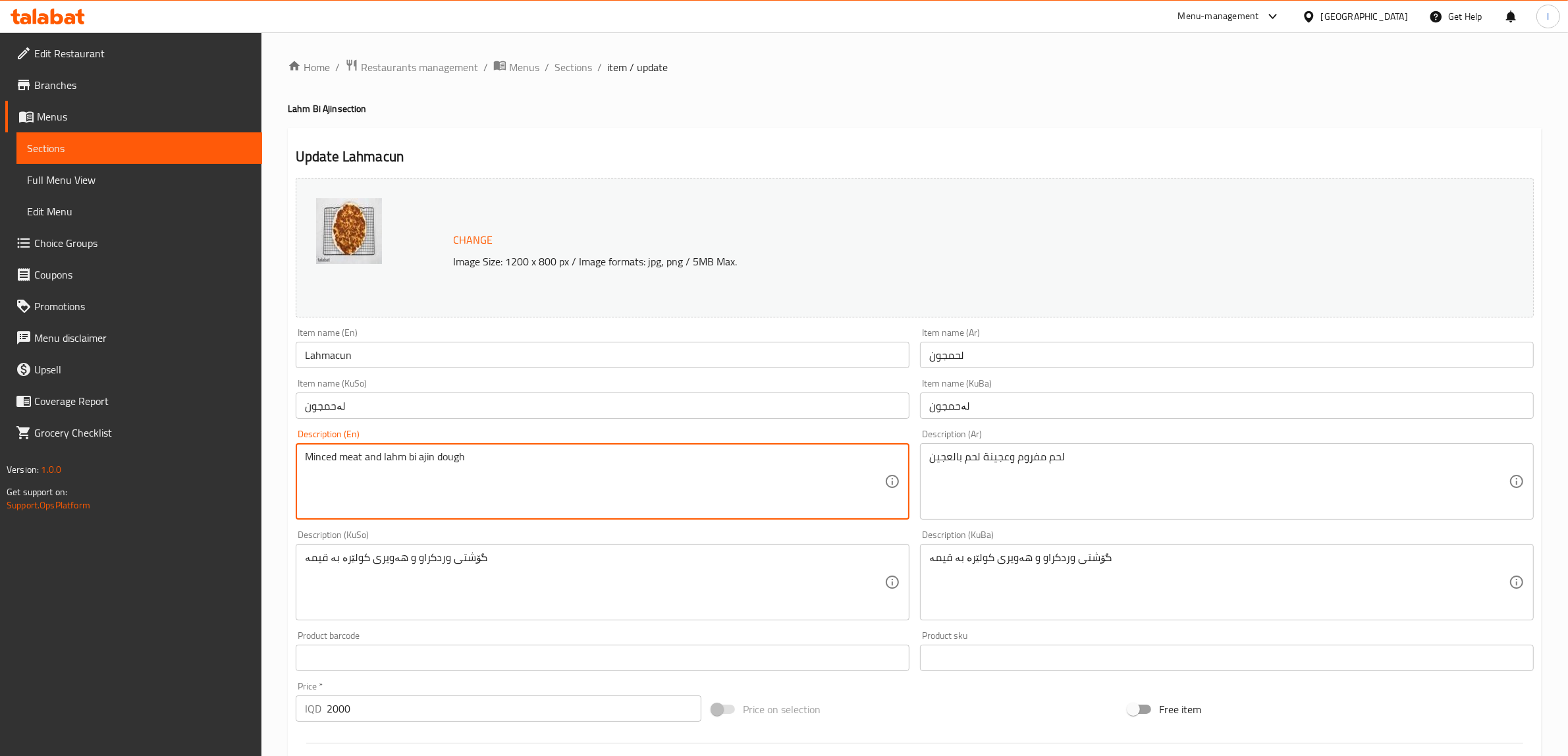
drag, startPoint x: 383, startPoint y: 461, endPoint x: 433, endPoint y: 460, distance: 50.0
paste textarea "acun"
type textarea "Minced meat and lahmacun dough"
click at [950, 353] on input "لحمجون" at bounding box center [1226, 355] width 614 height 26
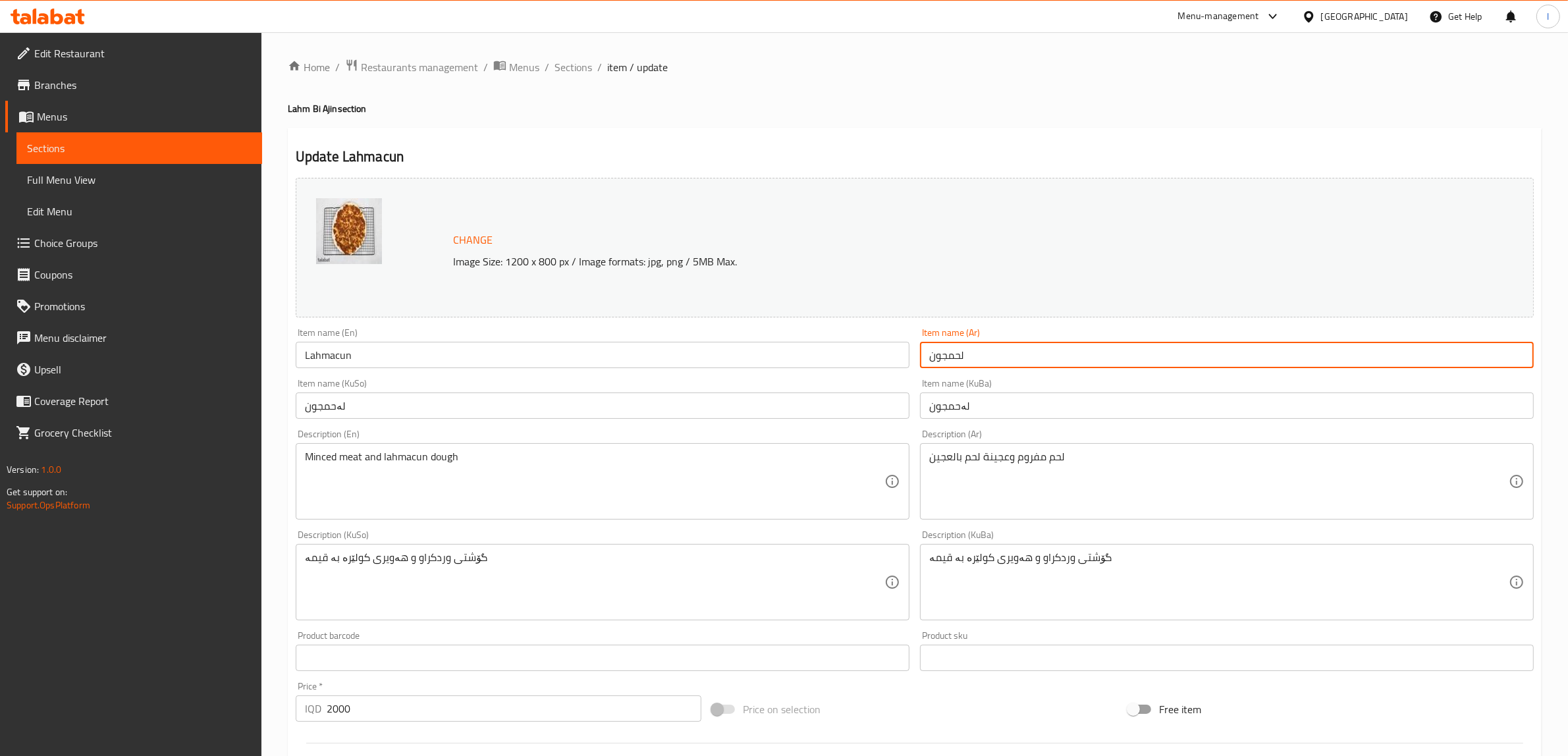
click at [950, 353] on input "لحمجون" at bounding box center [1226, 355] width 614 height 26
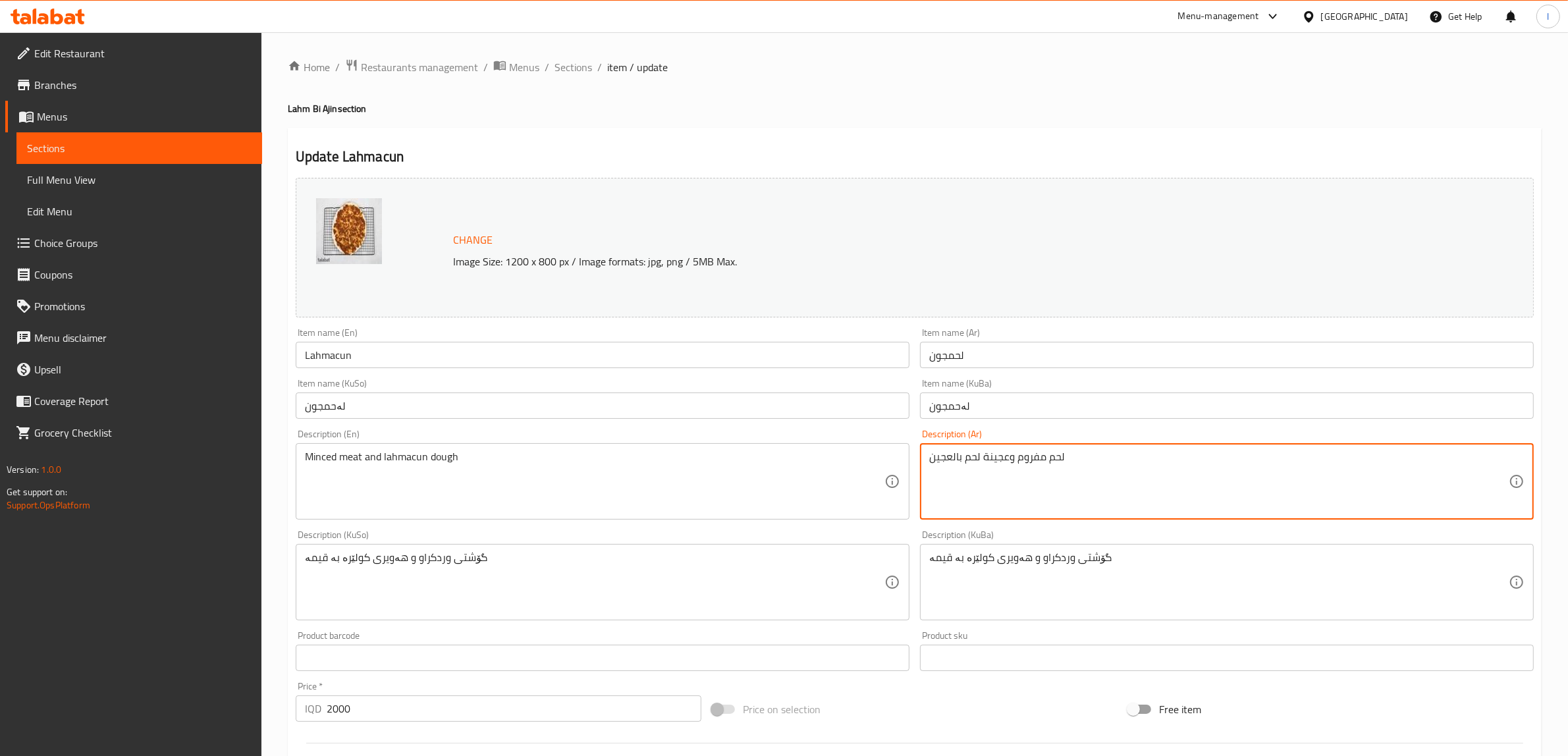
drag, startPoint x: 979, startPoint y: 455, endPoint x: 855, endPoint y: 457, distance: 124.0
paste textarea "جو"
type textarea "لحم مفروم وعجينة لحمجون"
click at [957, 407] on input "لەحمجون" at bounding box center [1226, 406] width 614 height 26
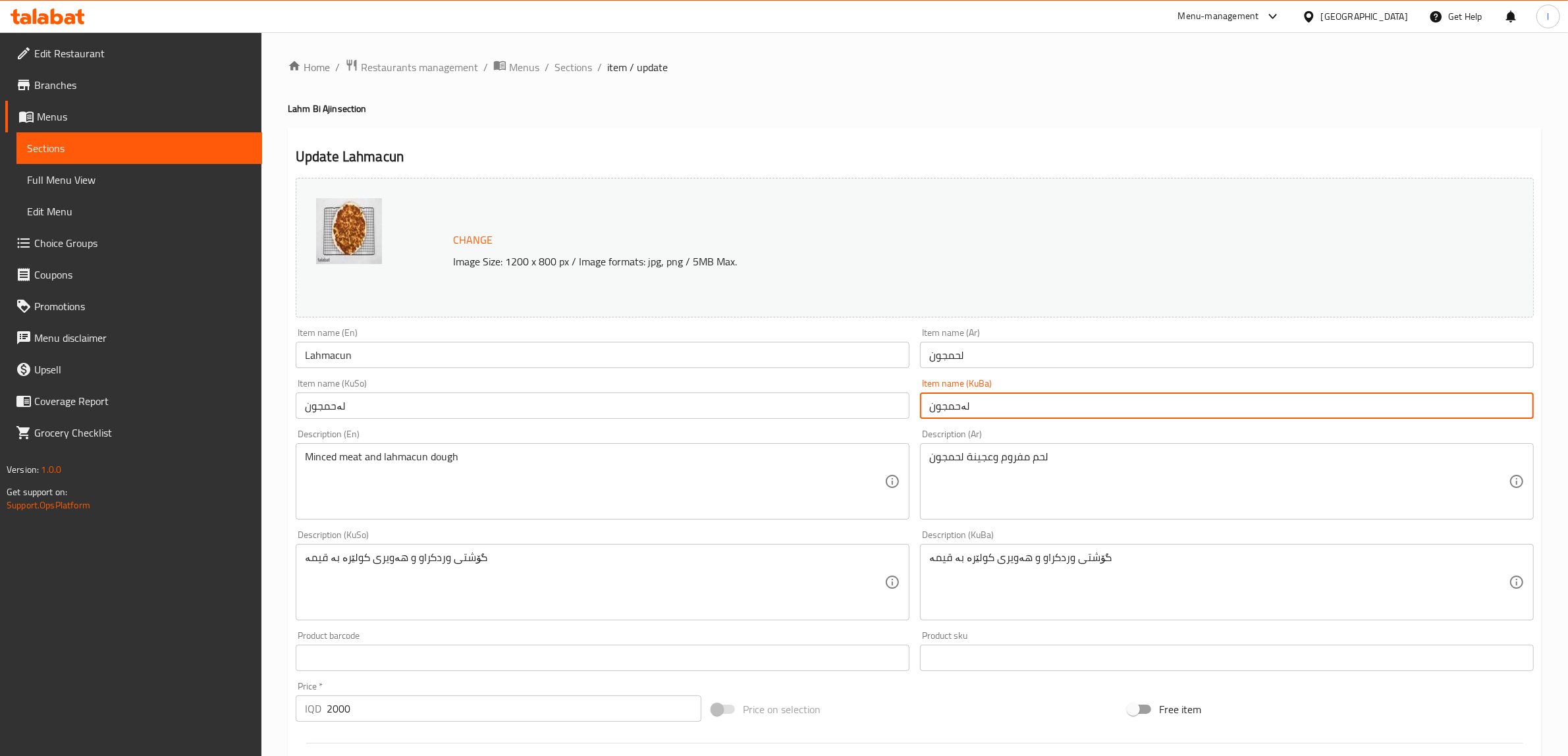
click at [957, 407] on input "لەحمجون" at bounding box center [1226, 406] width 614 height 26
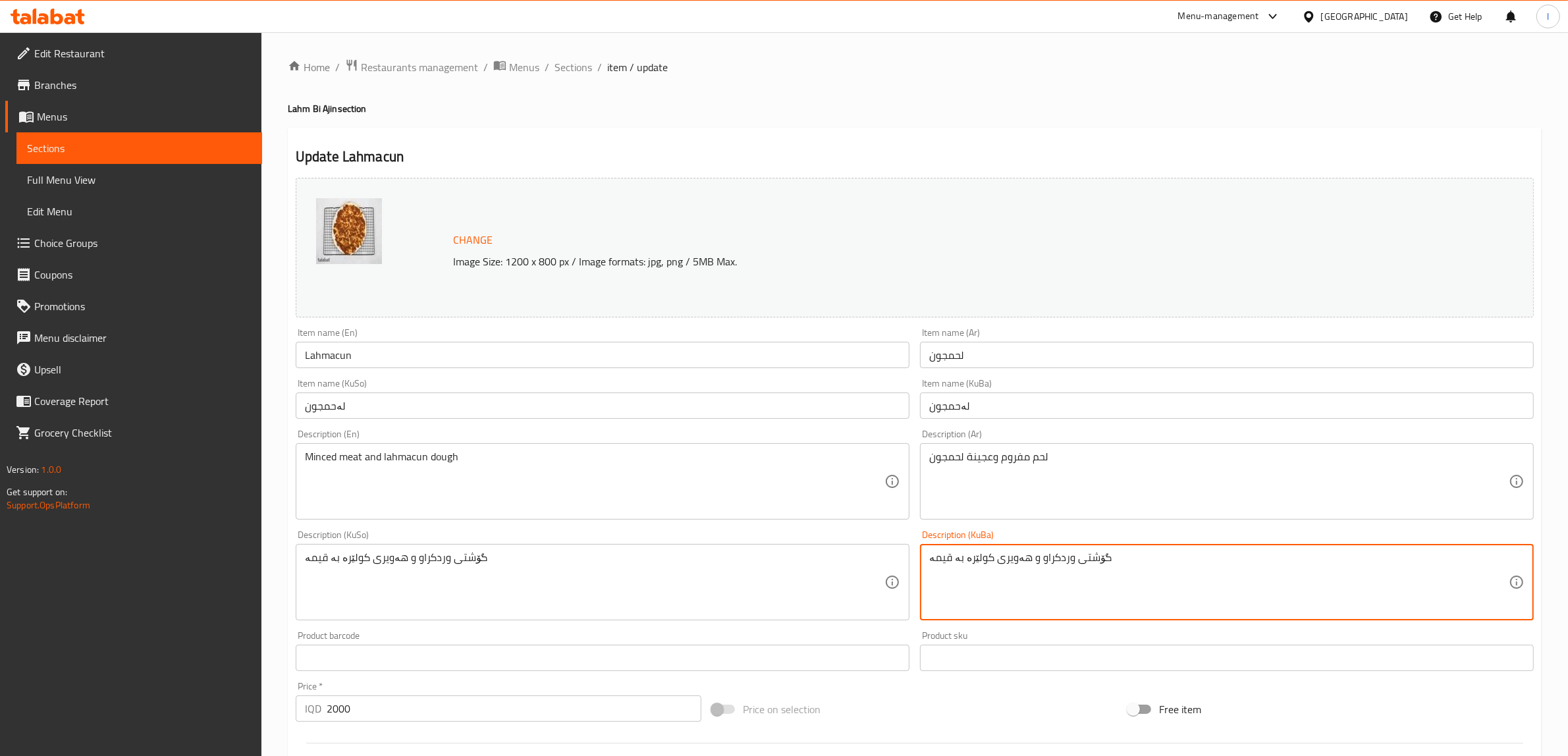
drag, startPoint x: 986, startPoint y: 558, endPoint x: 858, endPoint y: 551, distance: 128.2
paste textarea "لەحمجون"
drag, startPoint x: 1129, startPoint y: 568, endPoint x: 827, endPoint y: 552, distance: 302.4
click at [837, 555] on div "Change Image Size: 1200 x 800 px / Image formats: jpg, png / 5MB Max. Item name…" at bounding box center [914, 541] width 1248 height 739
type textarea "گۆشتی وردکراو و هەویری لەحمجون"
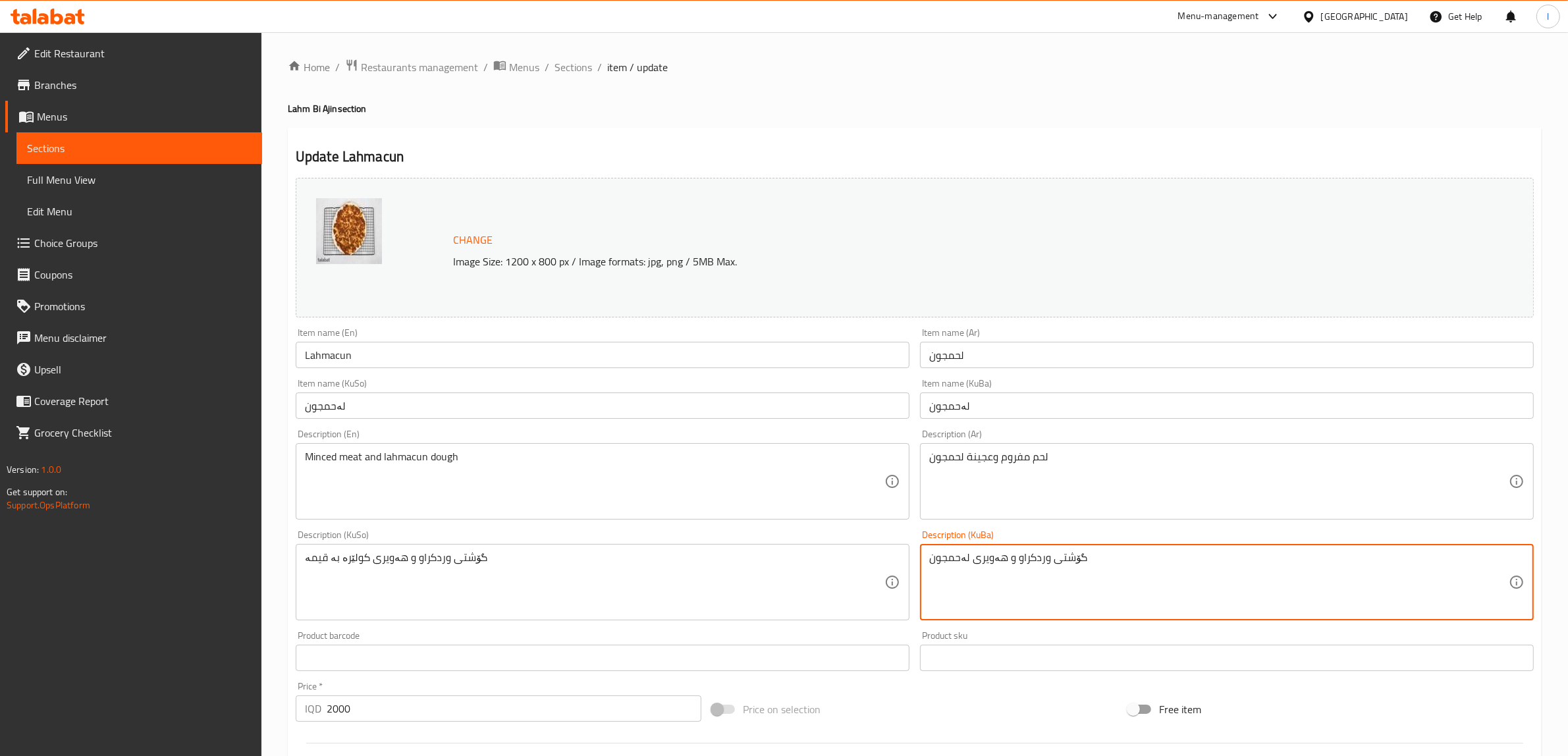
drag, startPoint x: 528, startPoint y: 558, endPoint x: 14, endPoint y: 540, distance: 514.3
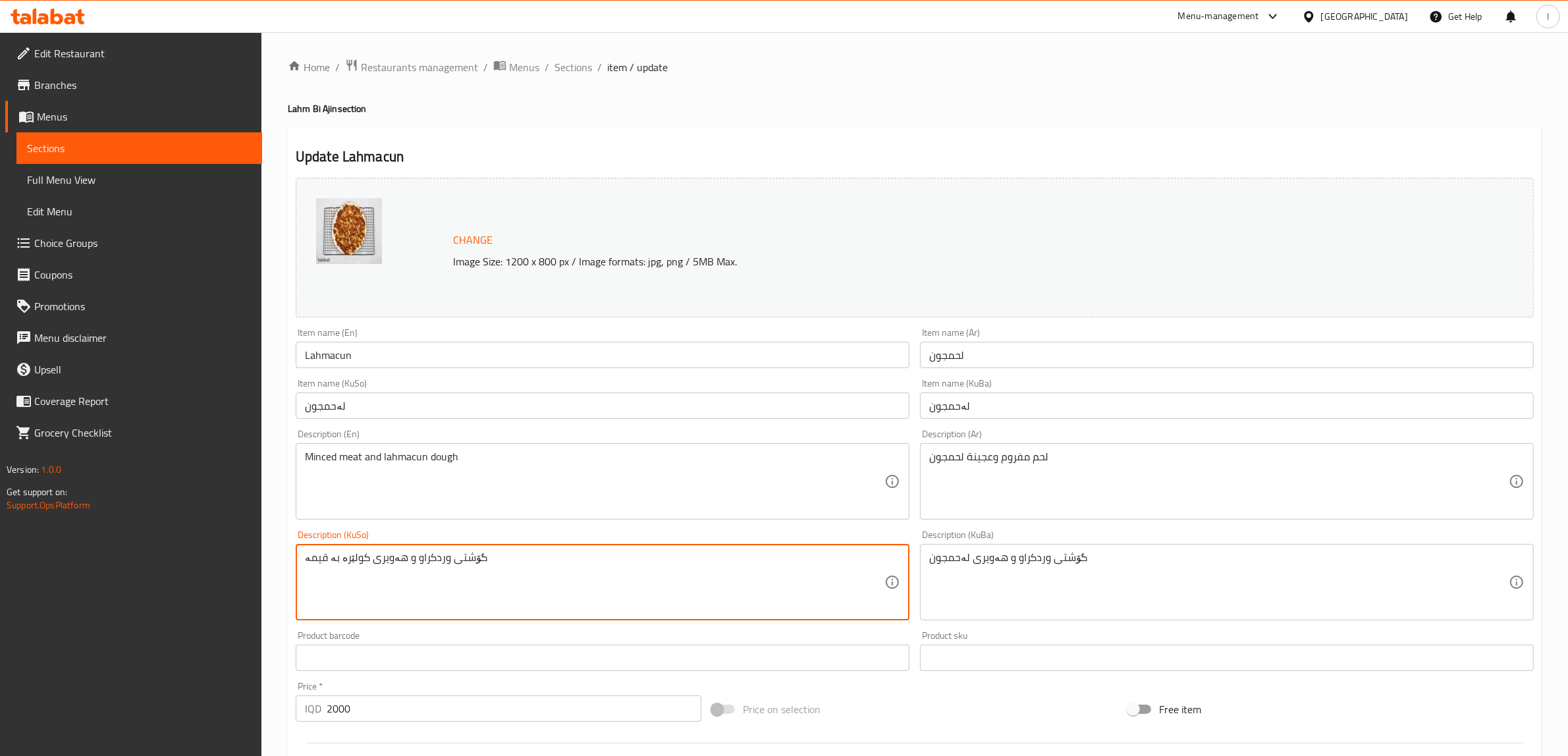
paste textarea "لەحمجون"
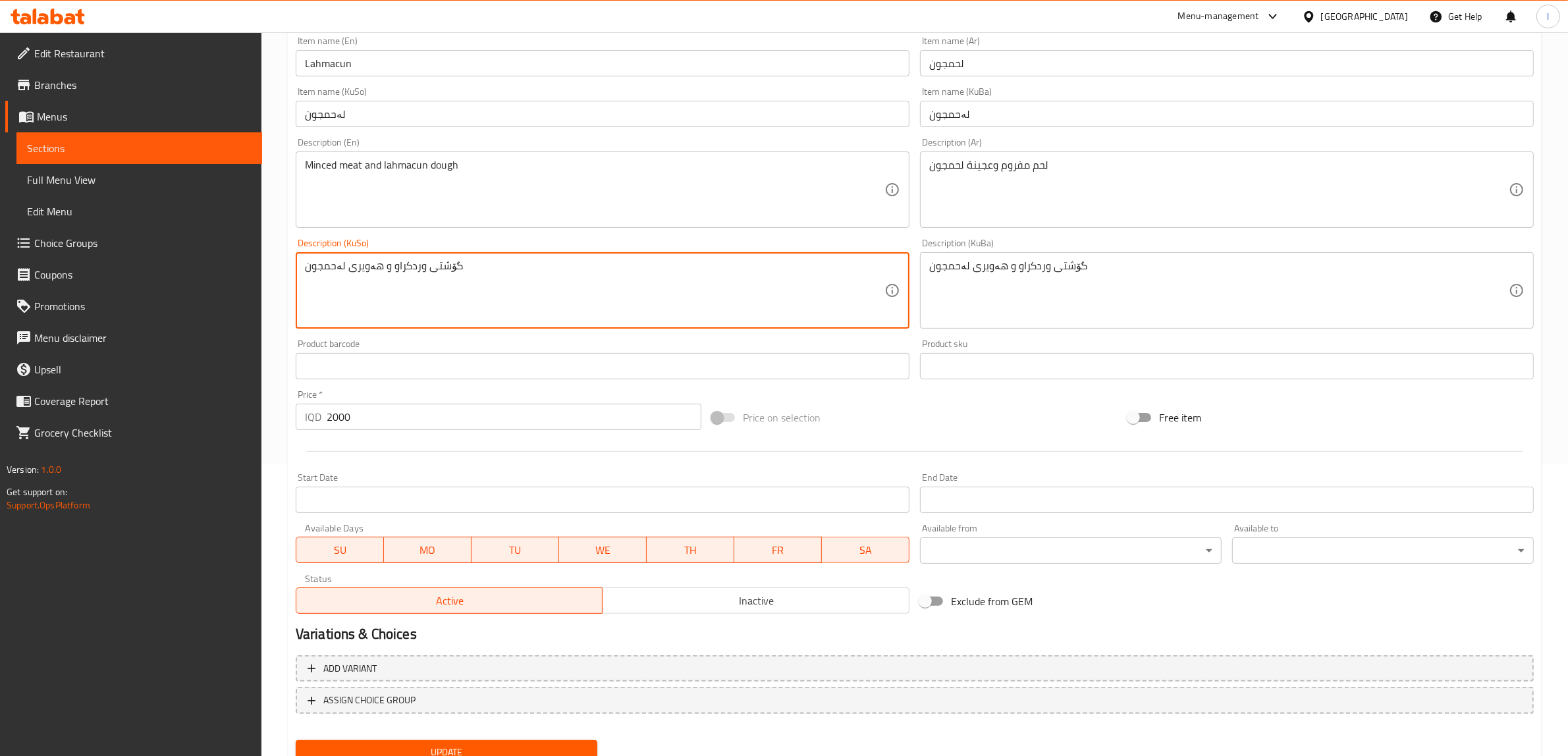
scroll to position [330, 0]
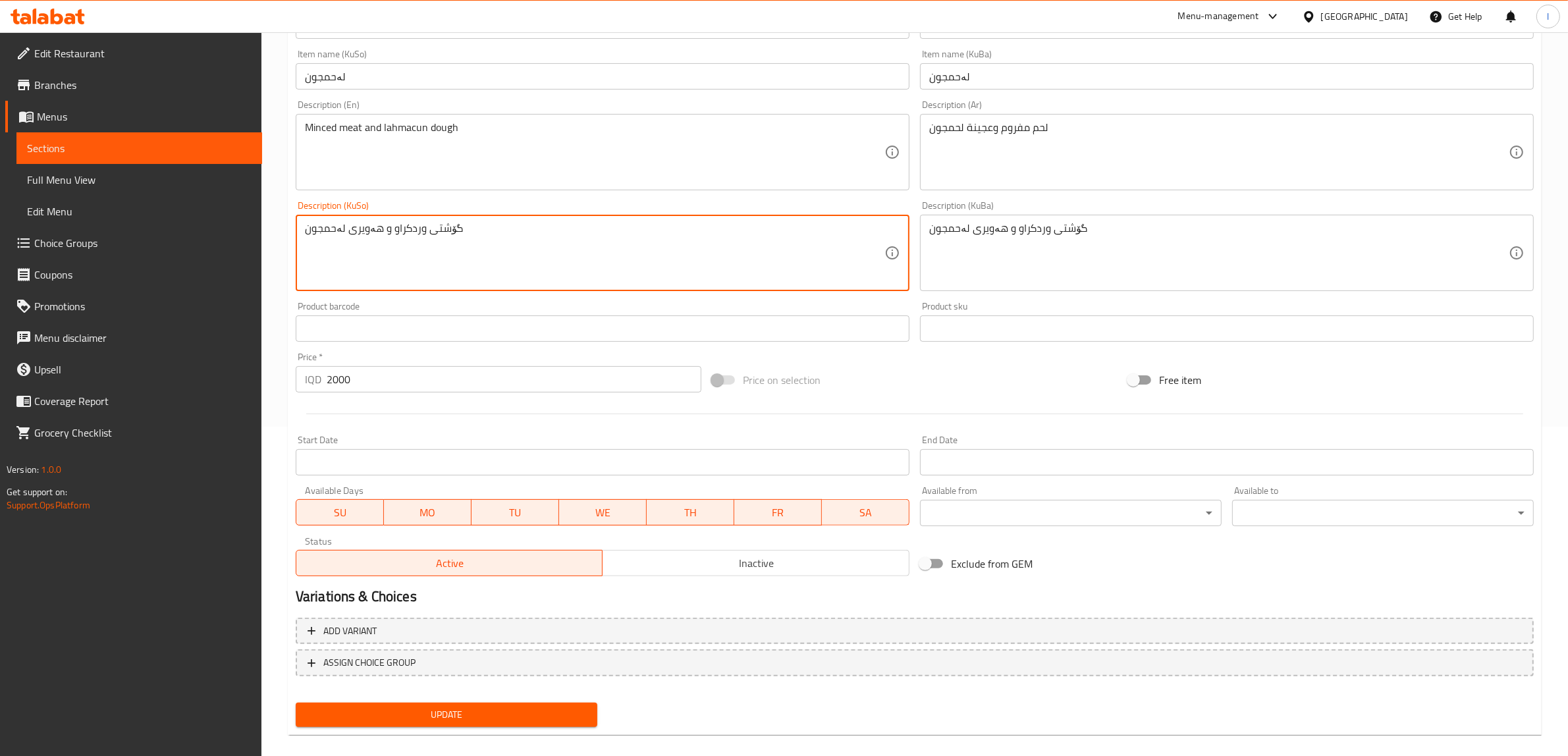
type textarea "گۆشتی وردکراو و هەویری لەحمجون"
click at [461, 713] on span "Update" at bounding box center [447, 715] width 280 height 16
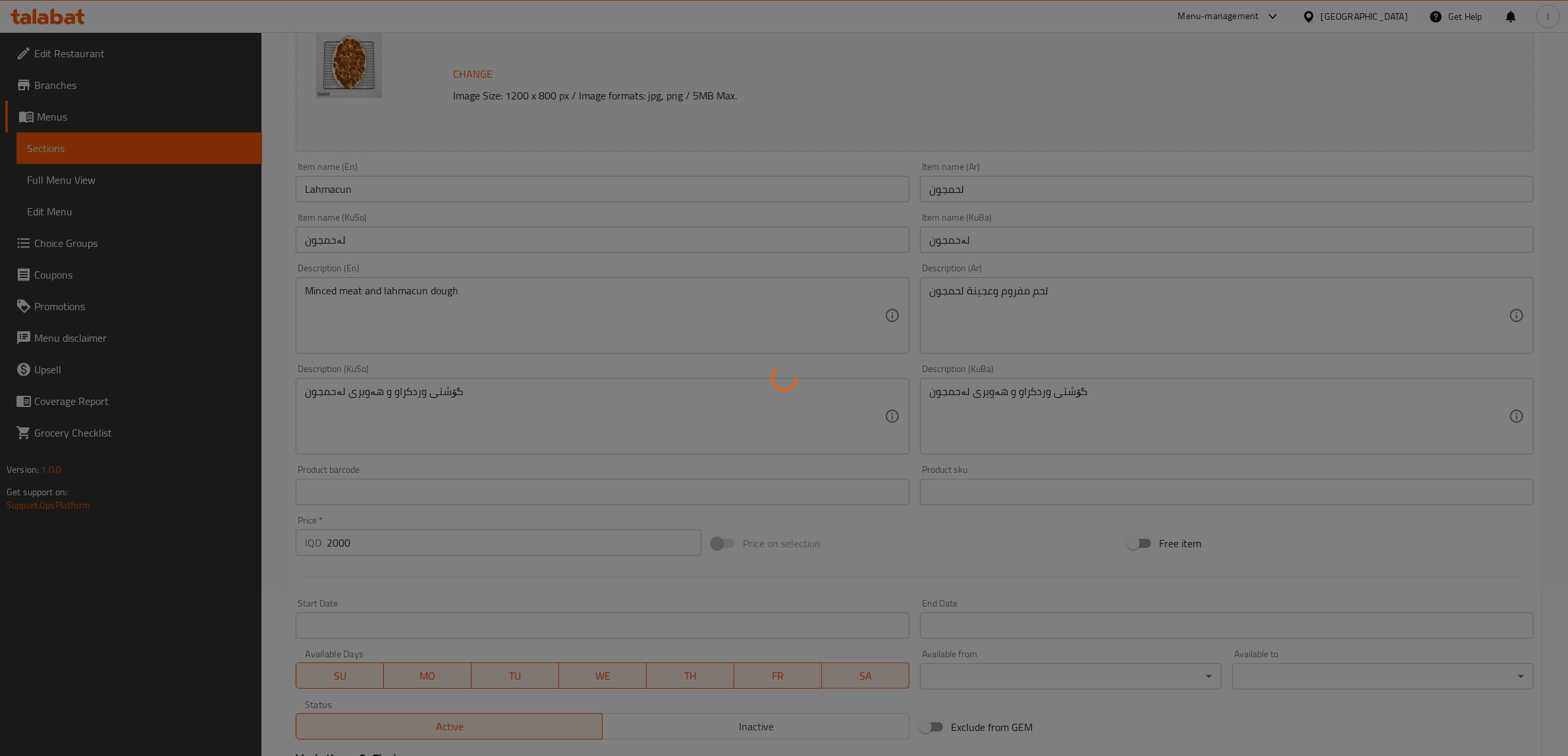
scroll to position [165, 0]
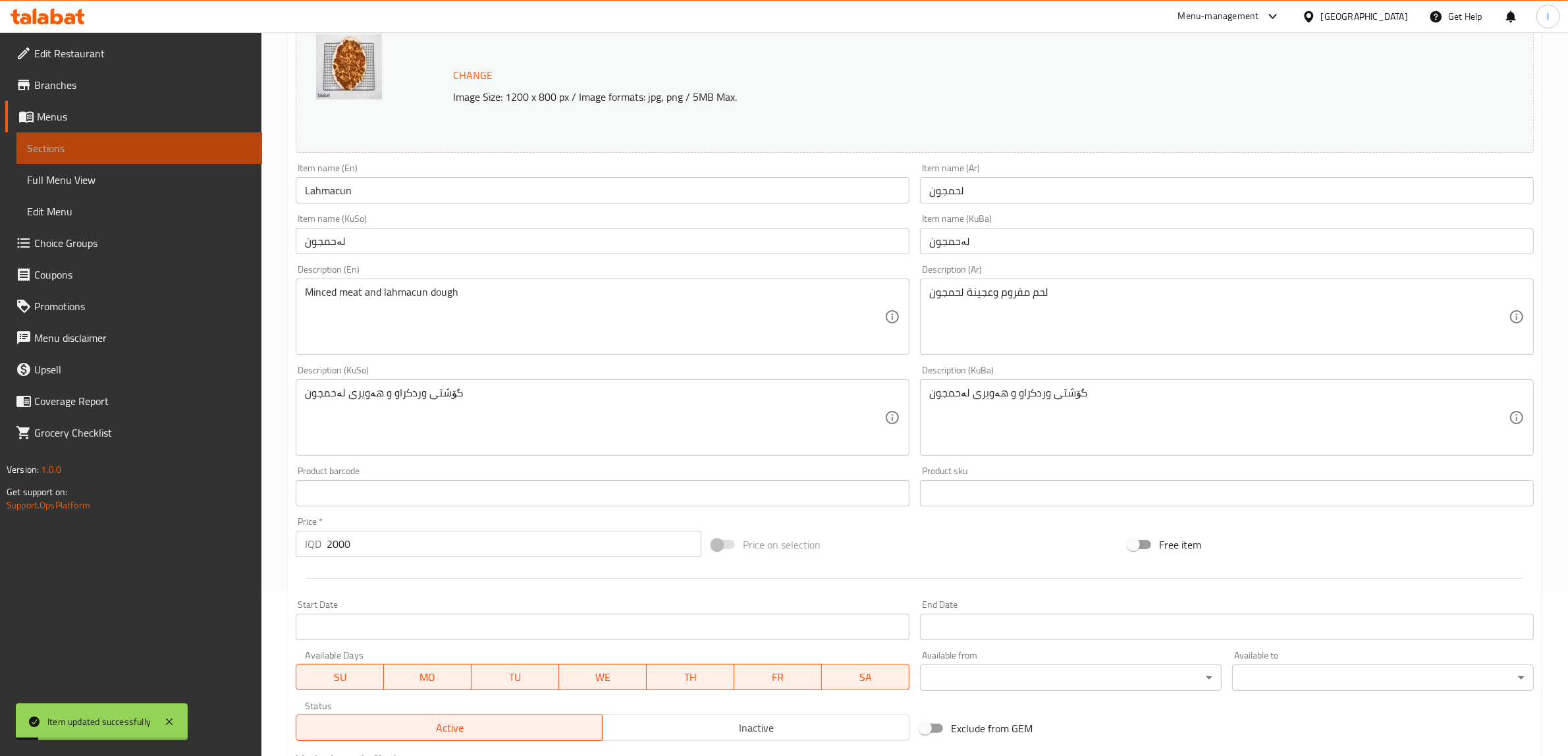
click at [195, 146] on span "Sections" at bounding box center [139, 148] width 225 height 16
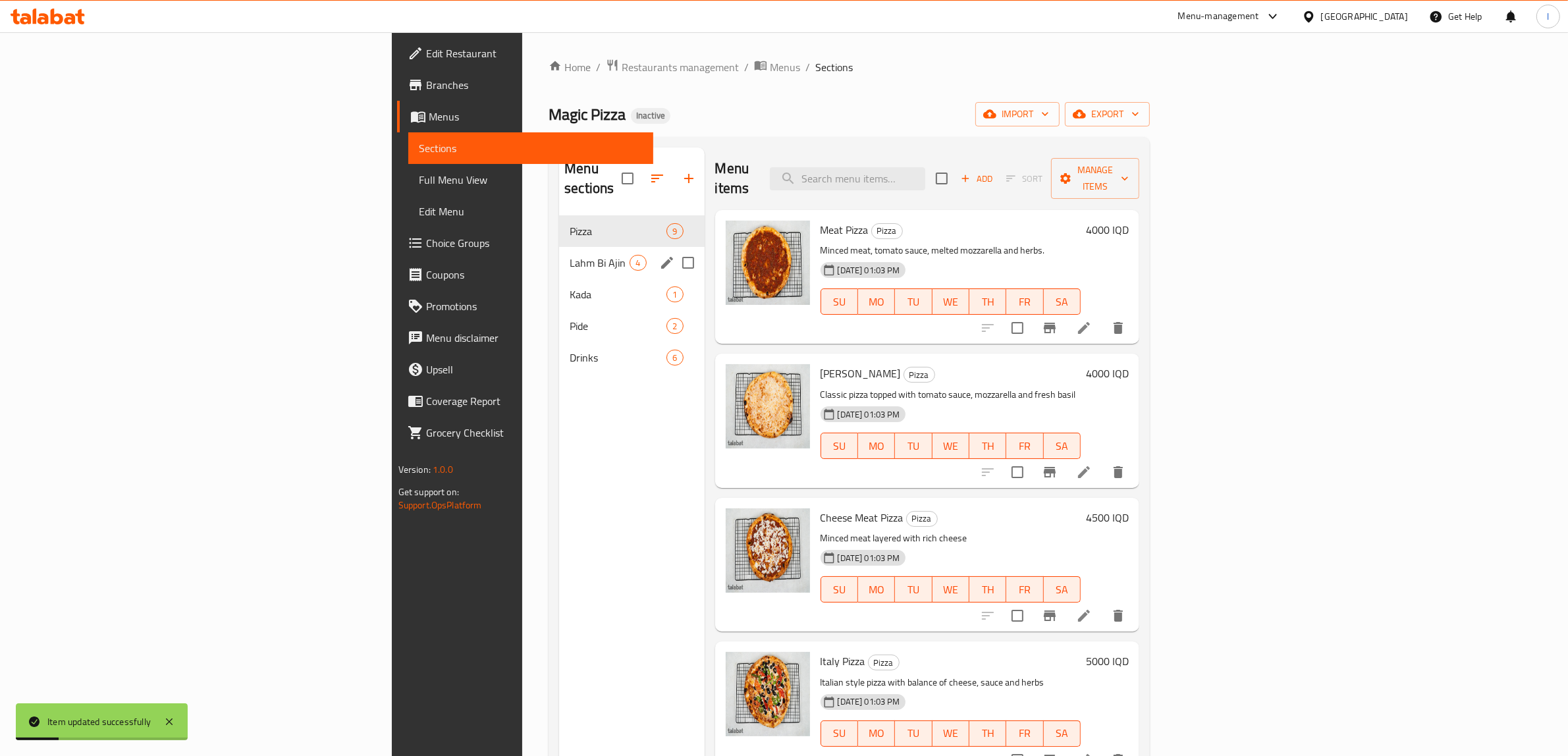
click at [559, 252] on div "Lahm Bi Ajin 4" at bounding box center [631, 262] width 145 height 32
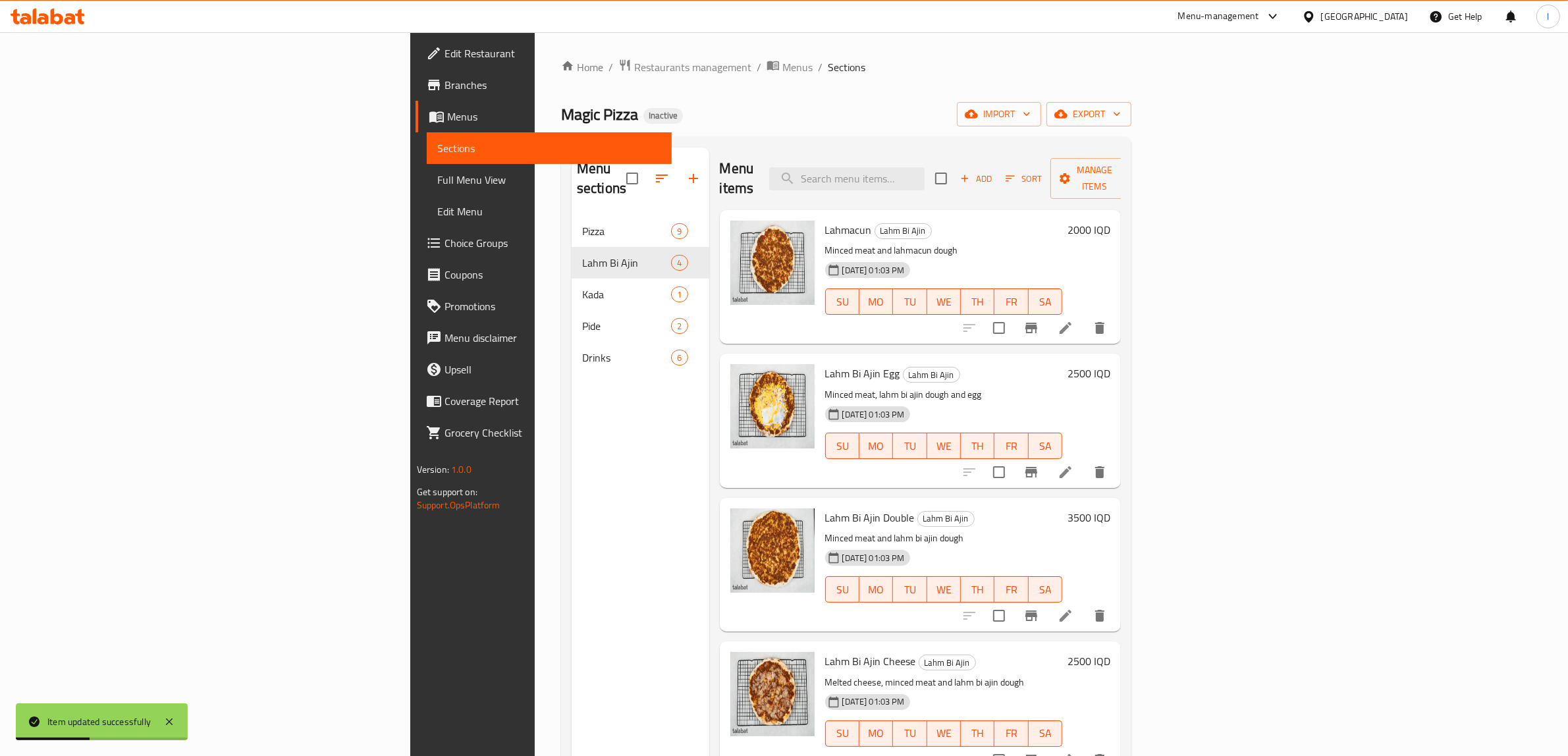
click at [1084, 461] on li at bounding box center [1065, 472] width 37 height 24
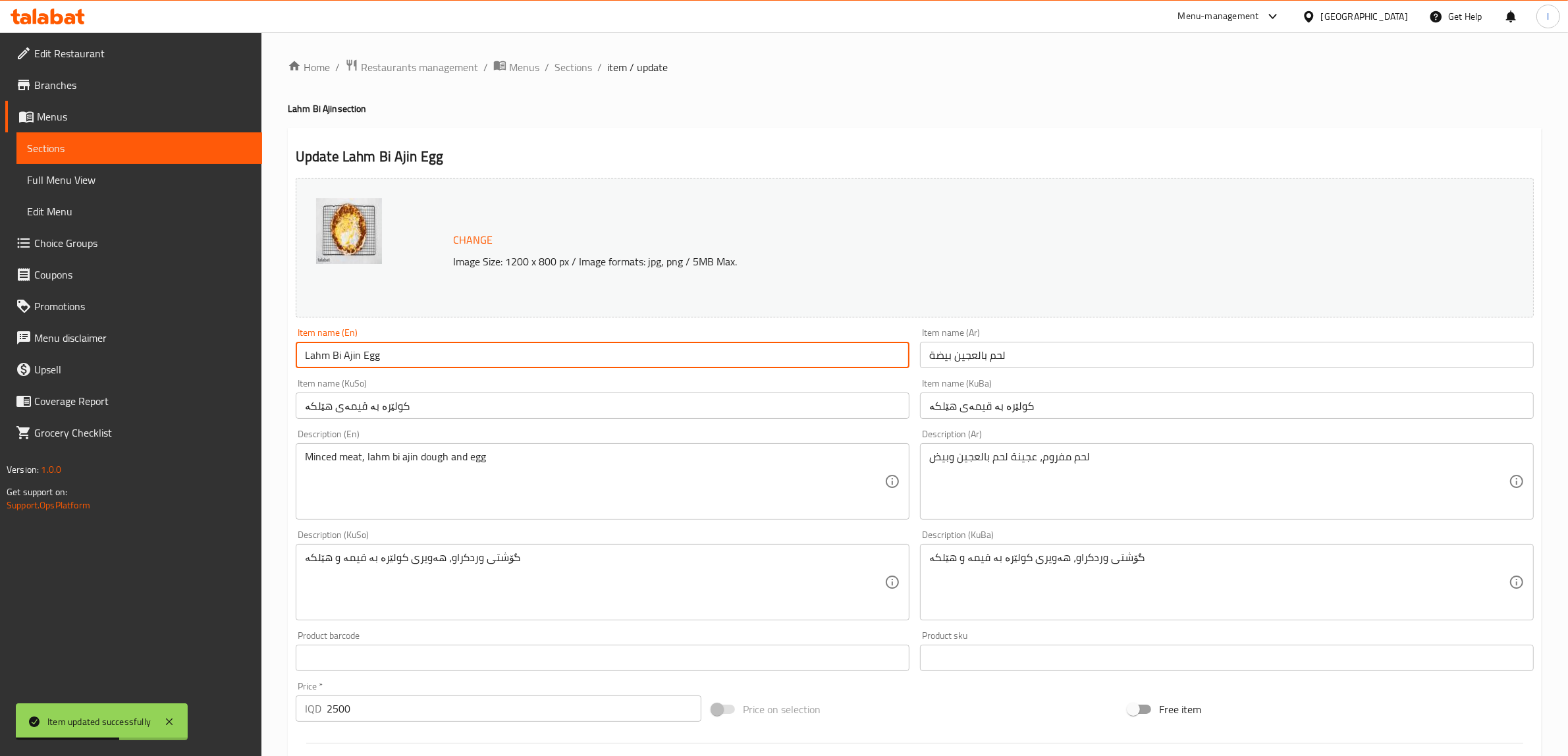
drag, startPoint x: 397, startPoint y: 359, endPoint x: 150, endPoint y: 336, distance: 248.1
click at [156, 339] on div "Edit Restaurant Branches Menus Sections Full Menu View Edit Menu Choice Groups …" at bounding box center [784, 567] width 1568 height 1069
click at [289, 348] on div "Update Lahm Bi Ajin Egg Change Image Size: 1200 x 800 px / Image formats: jpg, …" at bounding box center [915, 596] width 1254 height 937
drag, startPoint x: 360, startPoint y: 353, endPoint x: 242, endPoint y: 354, distance: 118.0
click at [242, 354] on div "Edit Restaurant Branches Menus Sections Full Menu View Edit Menu Choice Groups …" at bounding box center [784, 567] width 1568 height 1069
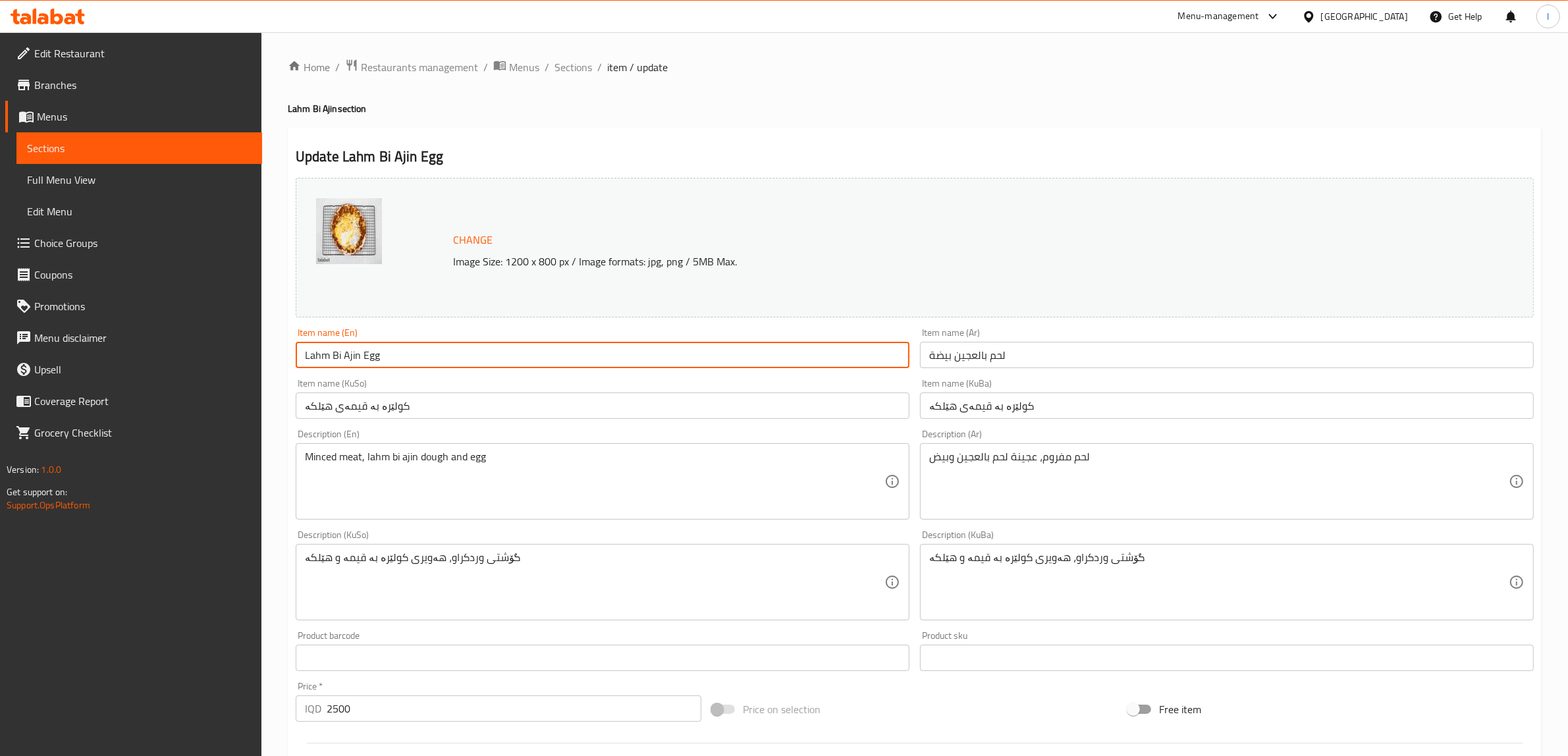
paste input "acu"
type input "Lahmacun Egg"
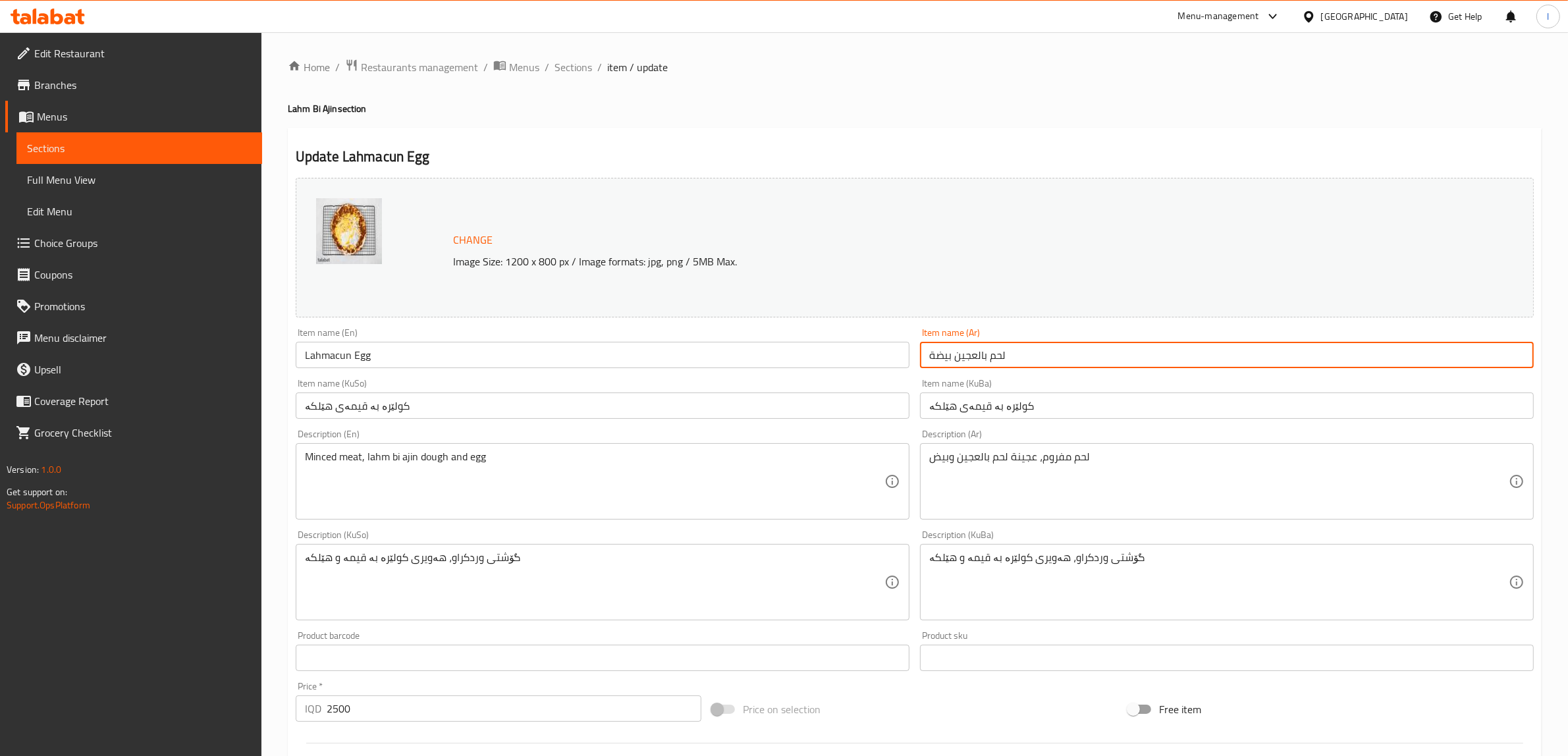
drag, startPoint x: 957, startPoint y: 360, endPoint x: 1009, endPoint y: 358, distance: 52.0
click at [1009, 358] on input "لحم بالعجين بيضة" at bounding box center [1226, 355] width 614 height 26
click at [1483, 353] on input "لحم بالعجين بيضة" at bounding box center [1226, 355] width 614 height 26
click at [1479, 360] on input "لحم بالعجين بيضة" at bounding box center [1226, 355] width 614 height 26
drag, startPoint x: 1475, startPoint y: 360, endPoint x: 1549, endPoint y: 356, distance: 74.1
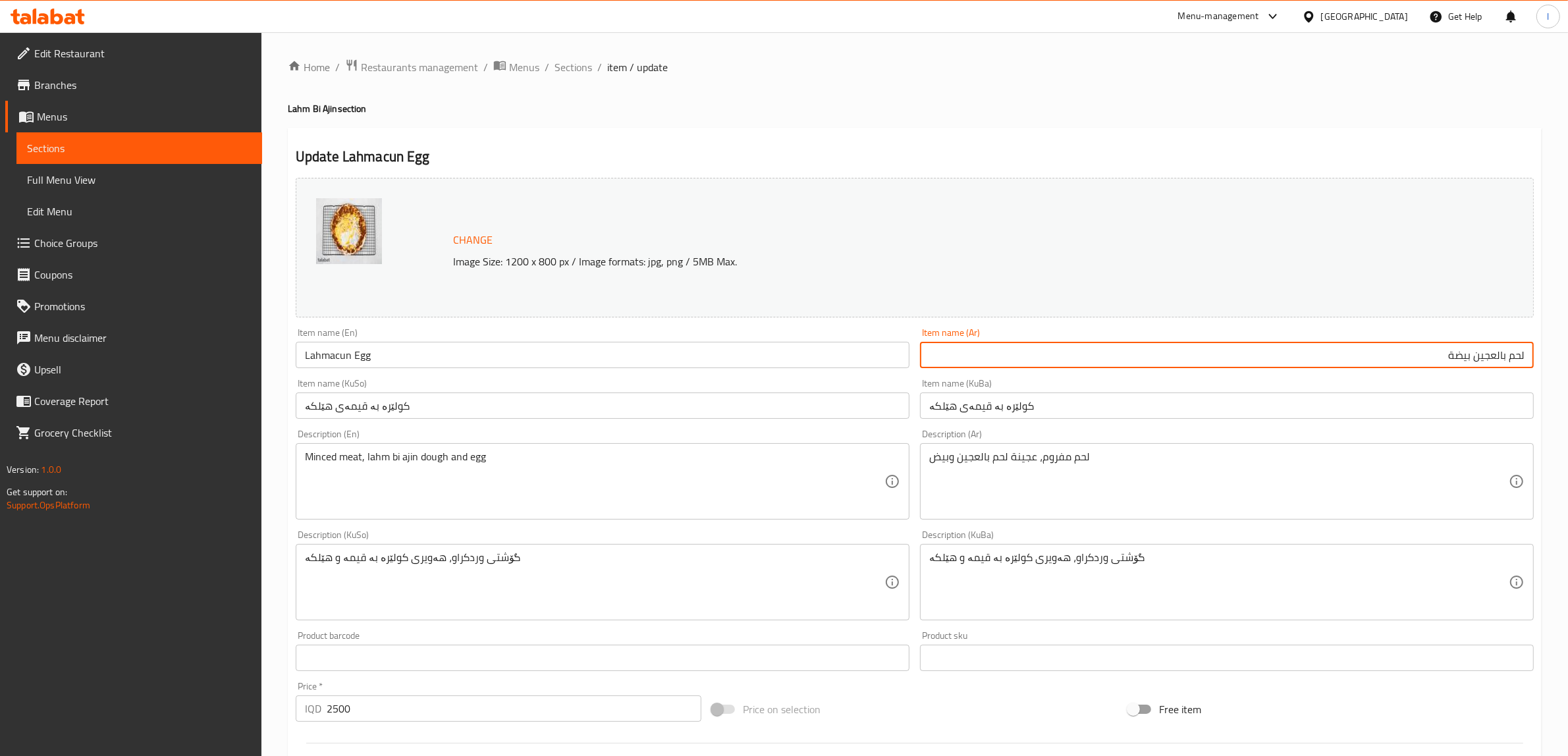
click at [1549, 356] on div "Home / Restaurants management / Menus / Sections / item / update Lahm Bi Ajin s…" at bounding box center [915, 567] width 1307 height 1069
paste input "جو"
type input "لحمجون بيضة"
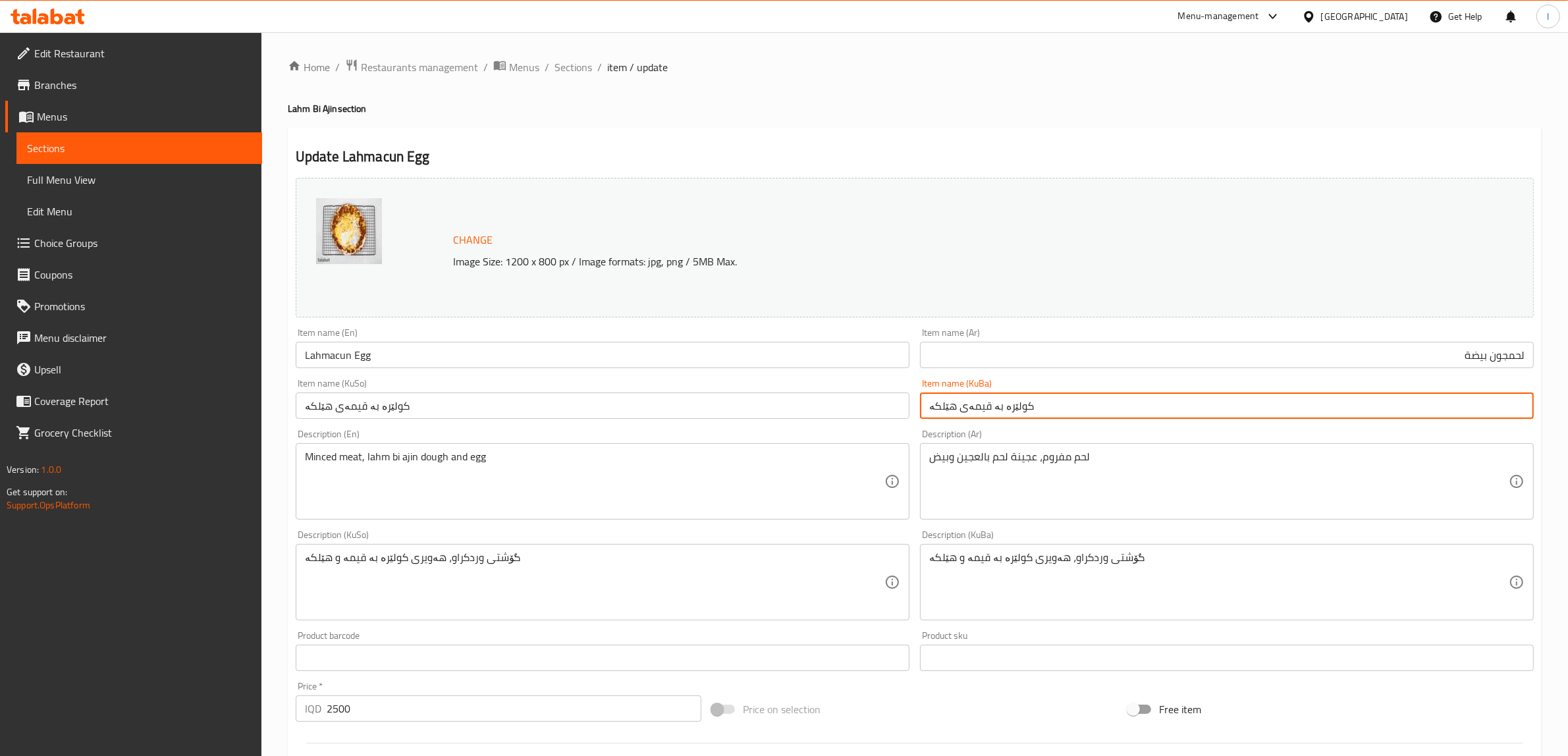
click at [970, 408] on input "کولێرە بە قیمەی هێلکە" at bounding box center [1226, 406] width 614 height 26
drag, startPoint x: 1460, startPoint y: 411, endPoint x: 1561, endPoint y: 405, distance: 101.2
click at [1561, 405] on div "Home / Restaurants management / Menus / Sections / item / update Lahm Bi Ajin s…" at bounding box center [915, 567] width 1307 height 1069
paste input "لەحمجون"
click at [1462, 411] on input "لەحمجون هێلکە" at bounding box center [1226, 406] width 614 height 26
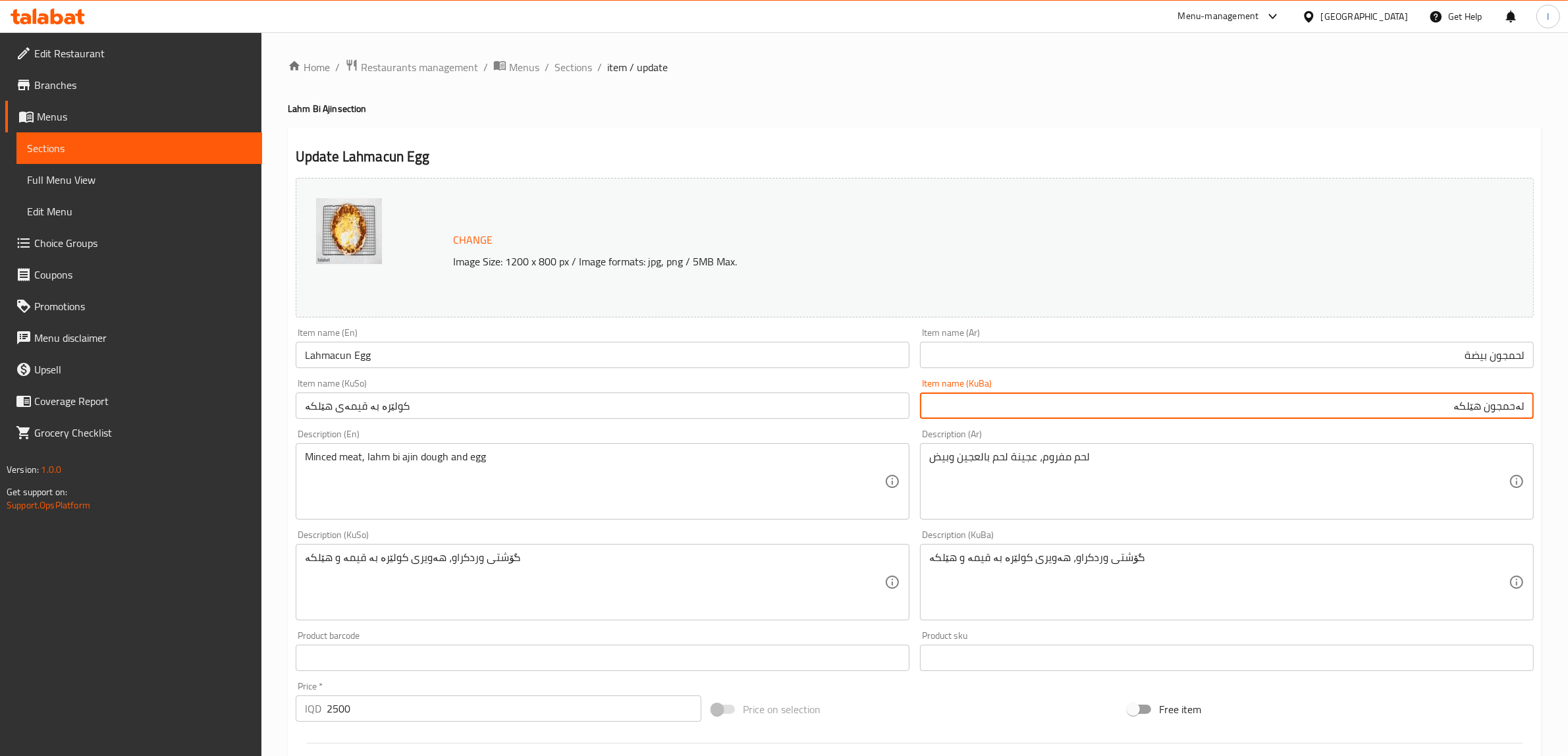
click at [1462, 411] on input "لەحمجون هێلکە" at bounding box center [1226, 406] width 614 height 26
type input "لەحمجون هێلکە"
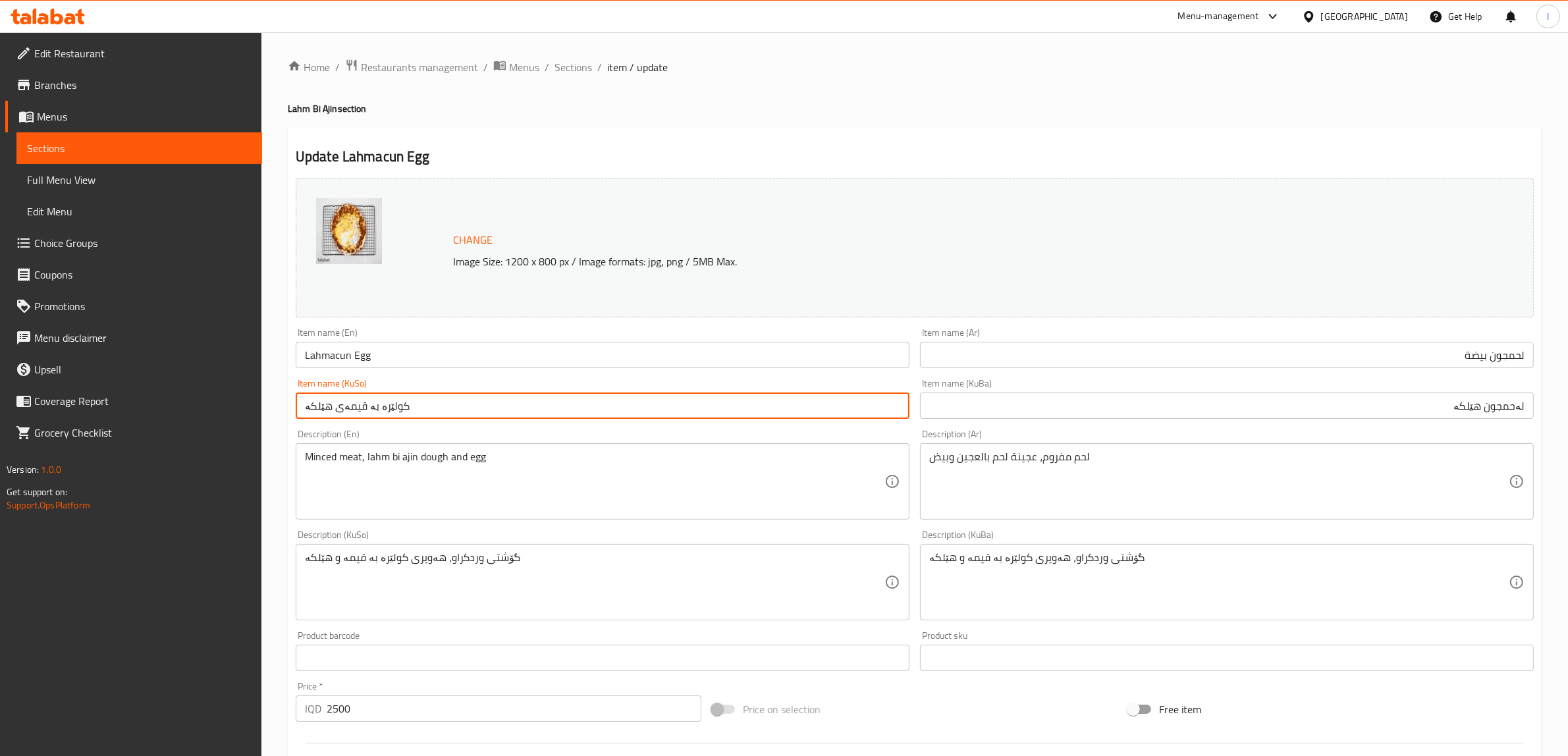
click at [403, 408] on input "کولێرە بە قیمەی هێلکە" at bounding box center [602, 406] width 614 height 26
drag, startPoint x: 745, startPoint y: 408, endPoint x: 859, endPoint y: 403, distance: 114.1
click at [859, 403] on input "کولێرە بە قیمەی هێلکە" at bounding box center [602, 406] width 614 height 26
click at [1441, 403] on input "لەحمجون هێلکە" at bounding box center [1226, 406] width 614 height 26
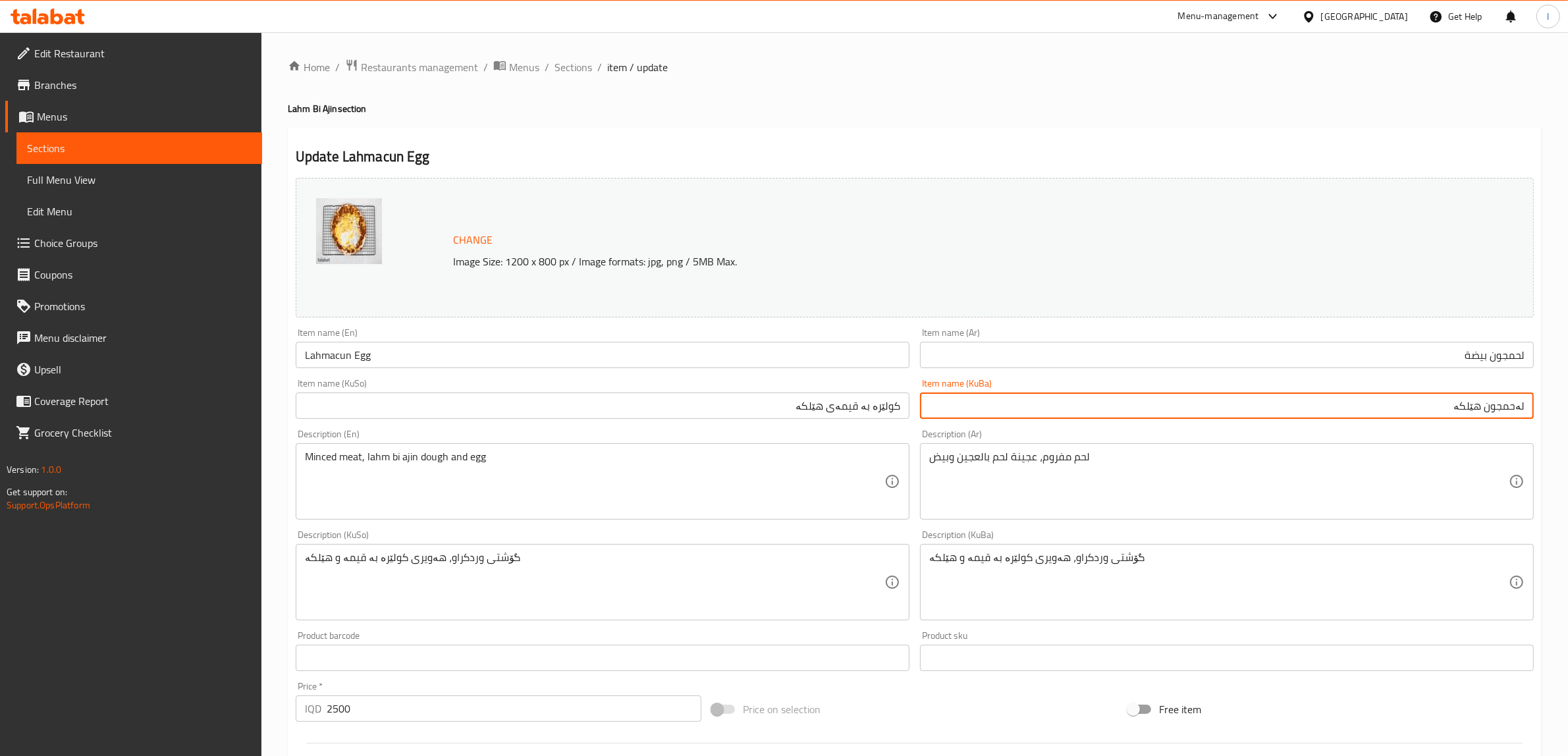
click at [1486, 406] on input "لەحمجون هێلکە" at bounding box center [1226, 406] width 614 height 26
click at [871, 408] on input "کولێرە بە قیمەی هێلکە" at bounding box center [602, 406] width 614 height 26
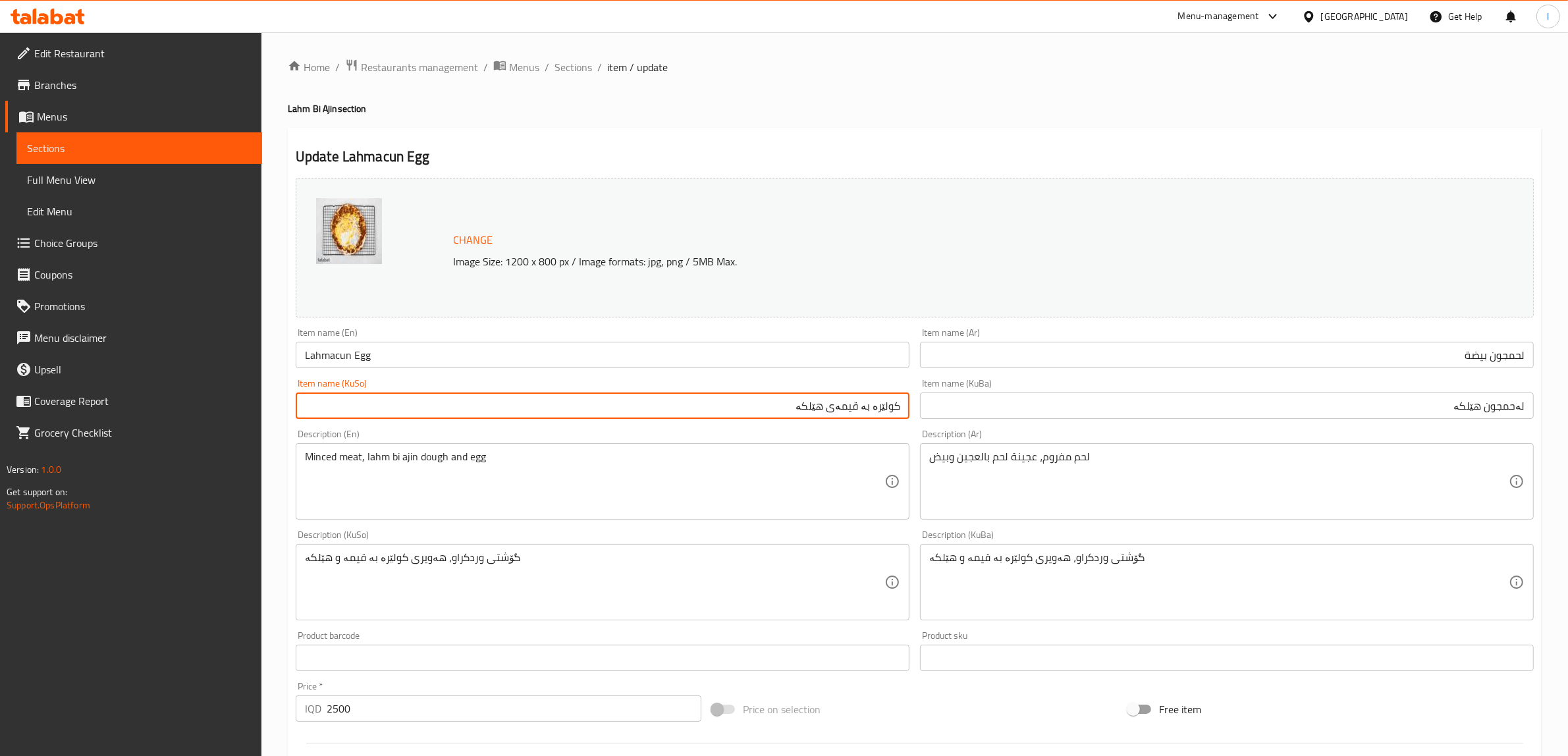
click at [870, 408] on input "کولێرە بە قیمەی هێلکە" at bounding box center [602, 406] width 614 height 26
type input "کولێرە قیمەی هێلکە"
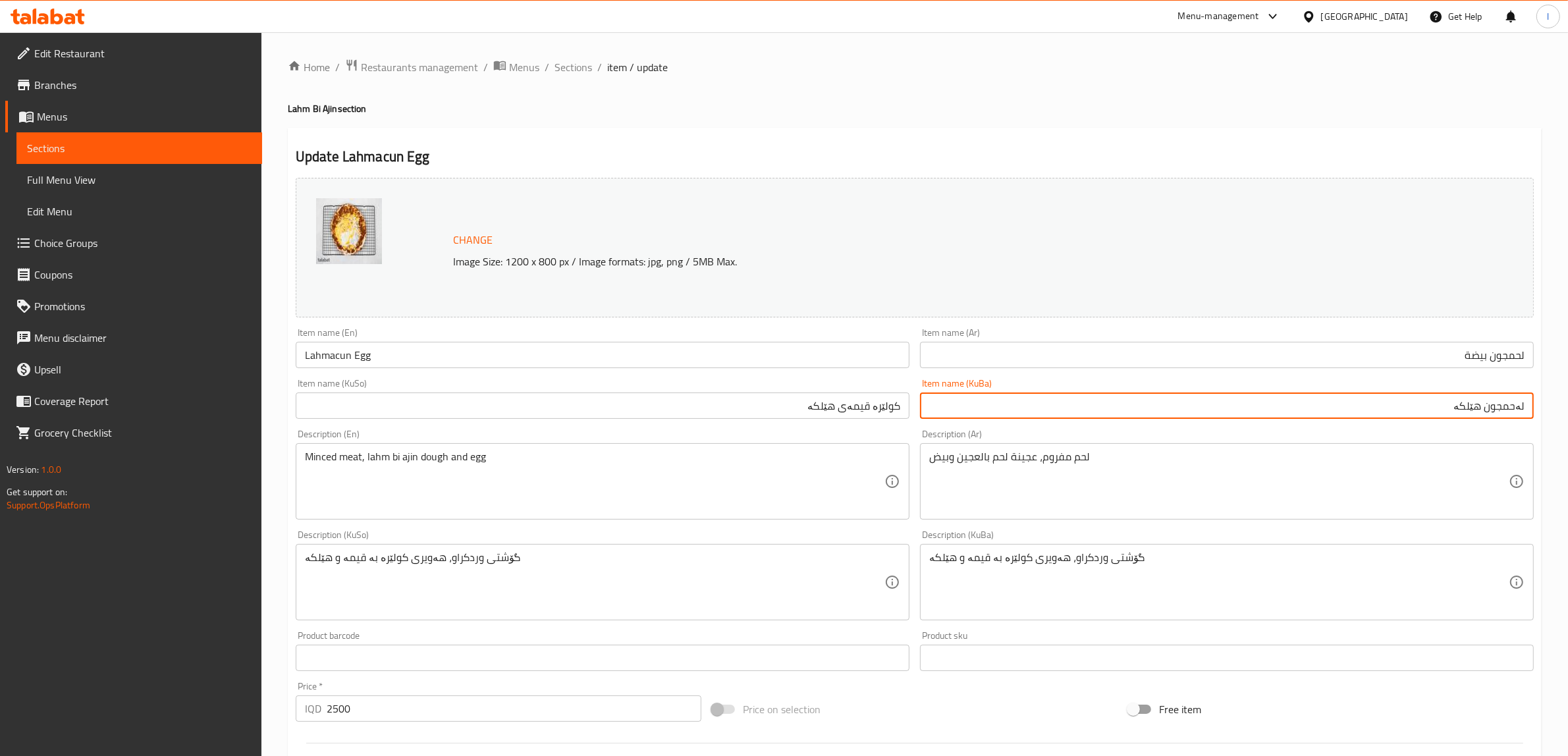
click at [1485, 414] on input "لەحمجون هێلکە" at bounding box center [1226, 406] width 614 height 26
paste input "بە"
click at [1489, 412] on input "لەحمجونبە هێلکە" at bounding box center [1226, 406] width 614 height 26
click at [1473, 408] on input "لەحمجون بە هێلکە" at bounding box center [1226, 406] width 614 height 26
drag, startPoint x: 1360, startPoint y: 408, endPoint x: 1575, endPoint y: 411, distance: 215.0
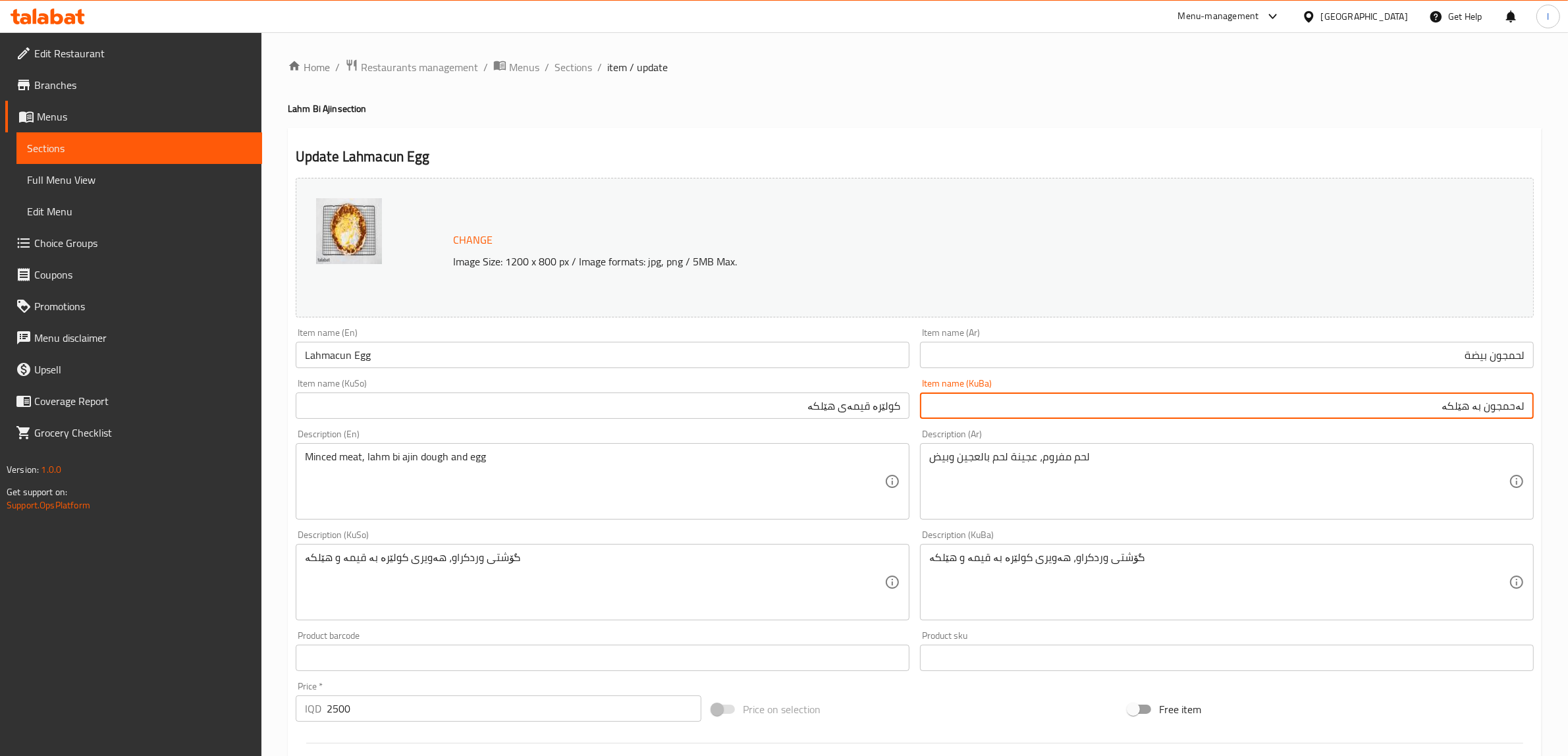
click at [1568, 406] on html "​ Menu-management Iraq Get Help l Edit Restaurant Branches Menus Sections Full …" at bounding box center [784, 378] width 1568 height 756
type input "لەحمجون بە هێلکە"
click at [768, 413] on input "کولێرە قیمەی هێلکە" at bounding box center [602, 406] width 614 height 26
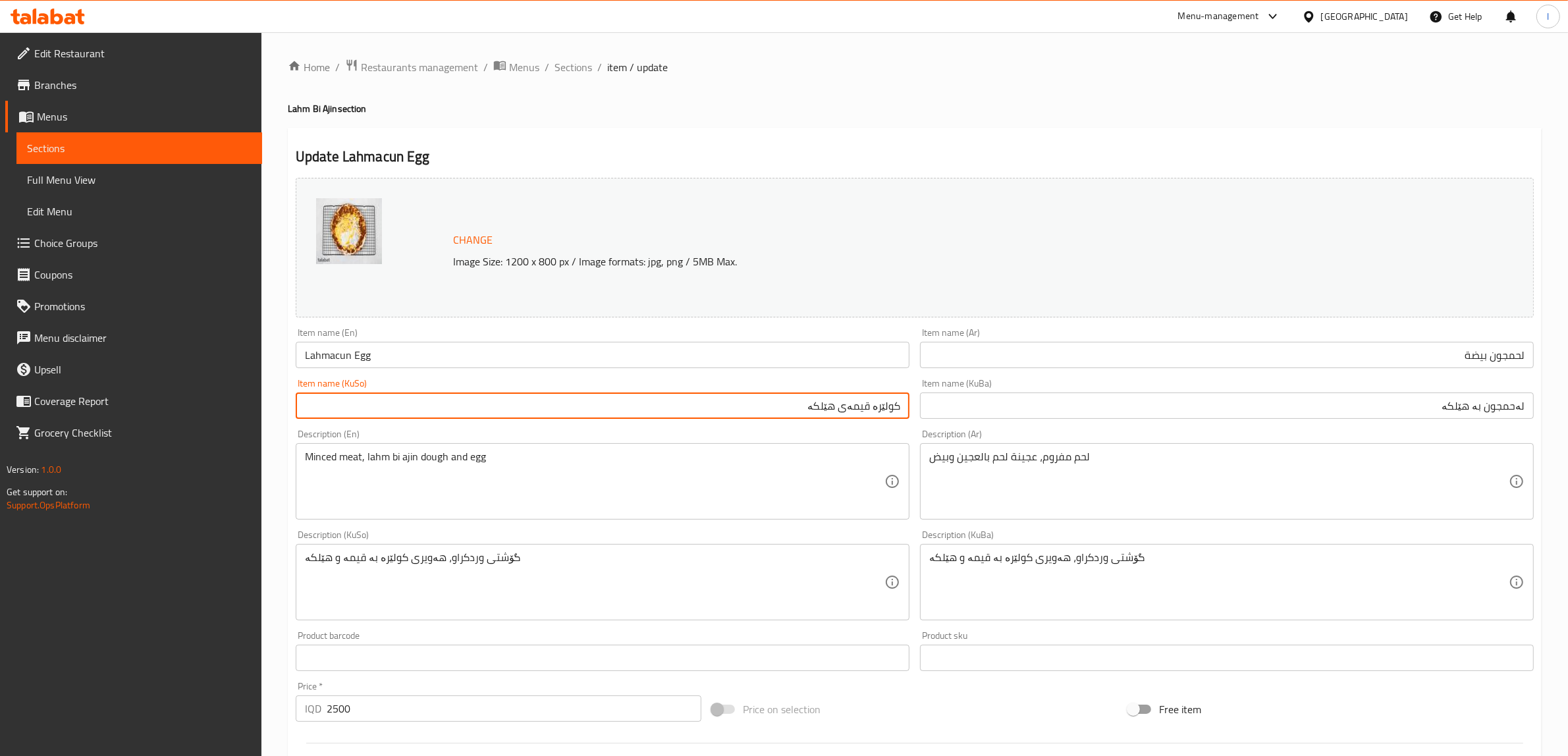
click at [768, 413] on input "کولێرە قیمەی هێلکە" at bounding box center [602, 406] width 614 height 26
paste input "لەحمجون بە"
type input "لەحمجون بە هێلکە"
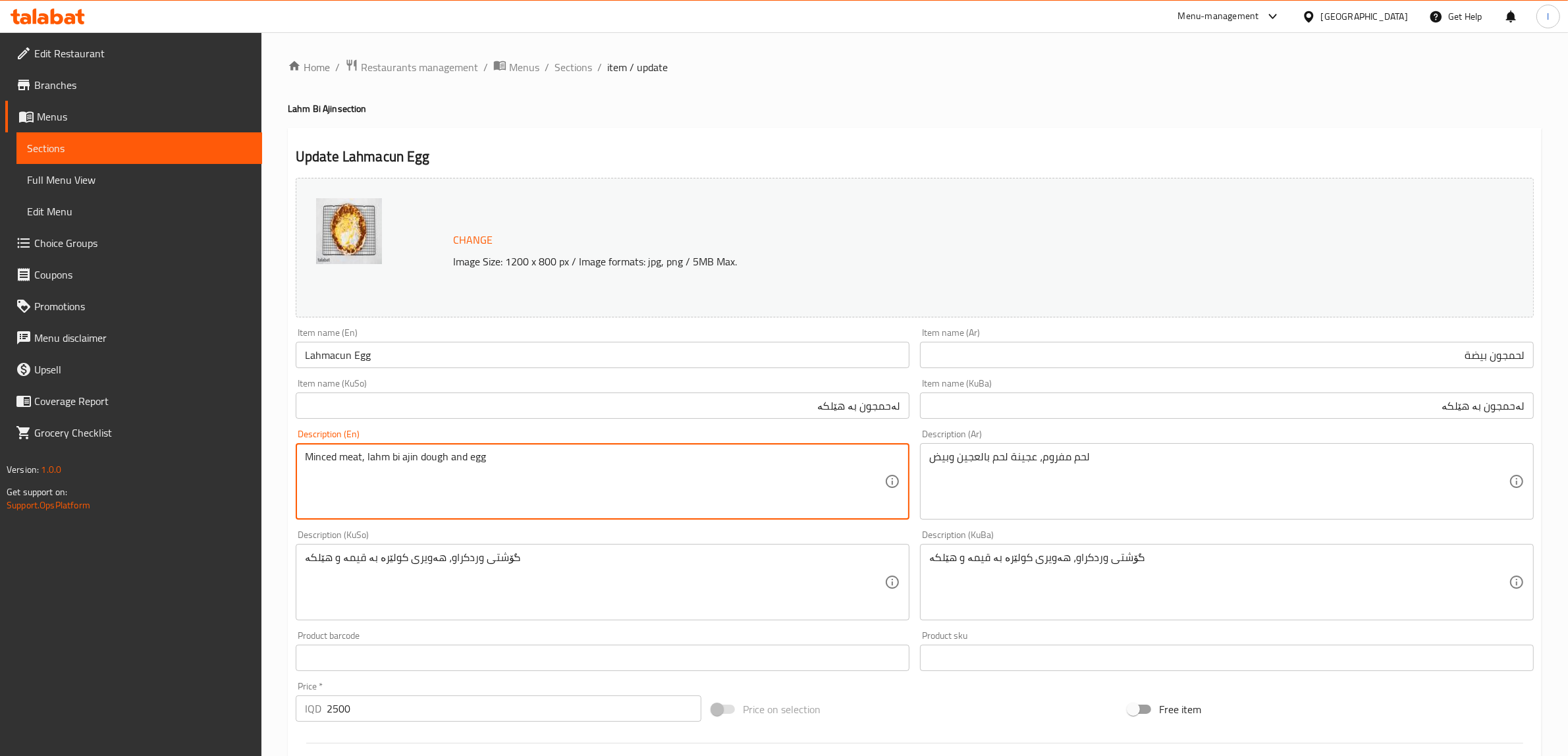
drag, startPoint x: 417, startPoint y: 458, endPoint x: 367, endPoint y: 455, distance: 50.1
paste textarea "acun"
type textarea "Minced meat, lahmacun dough and egg"
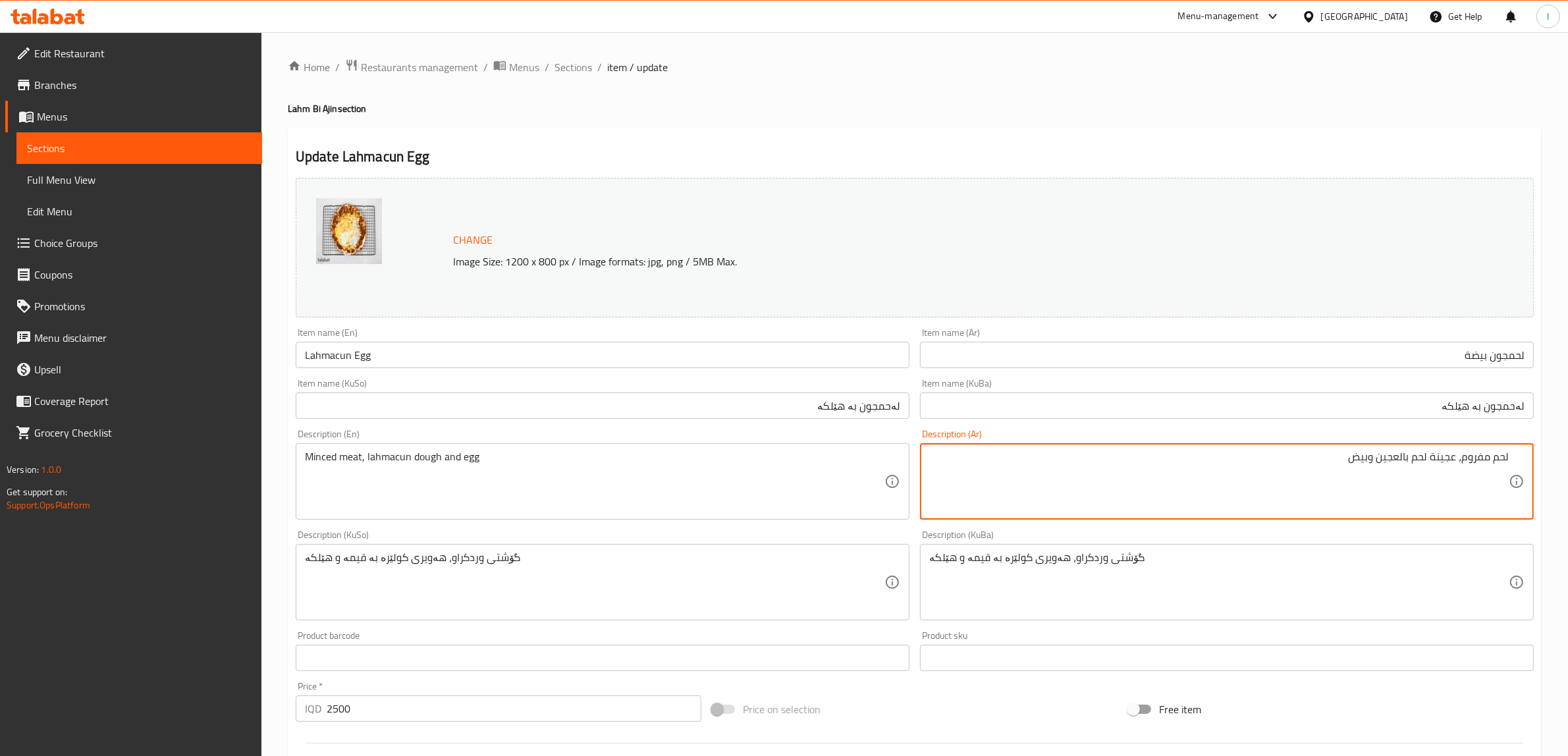
drag, startPoint x: 1377, startPoint y: 459, endPoint x: 1428, endPoint y: 464, distance: 51.2
click at [1428, 464] on textarea "لحم مفروم، عجينة لحم بالعجين وبيض" at bounding box center [1219, 482] width 579 height 62
paste textarea "جو"
type textarea "لحم مفروم، عجينة لحمجون وبيض"
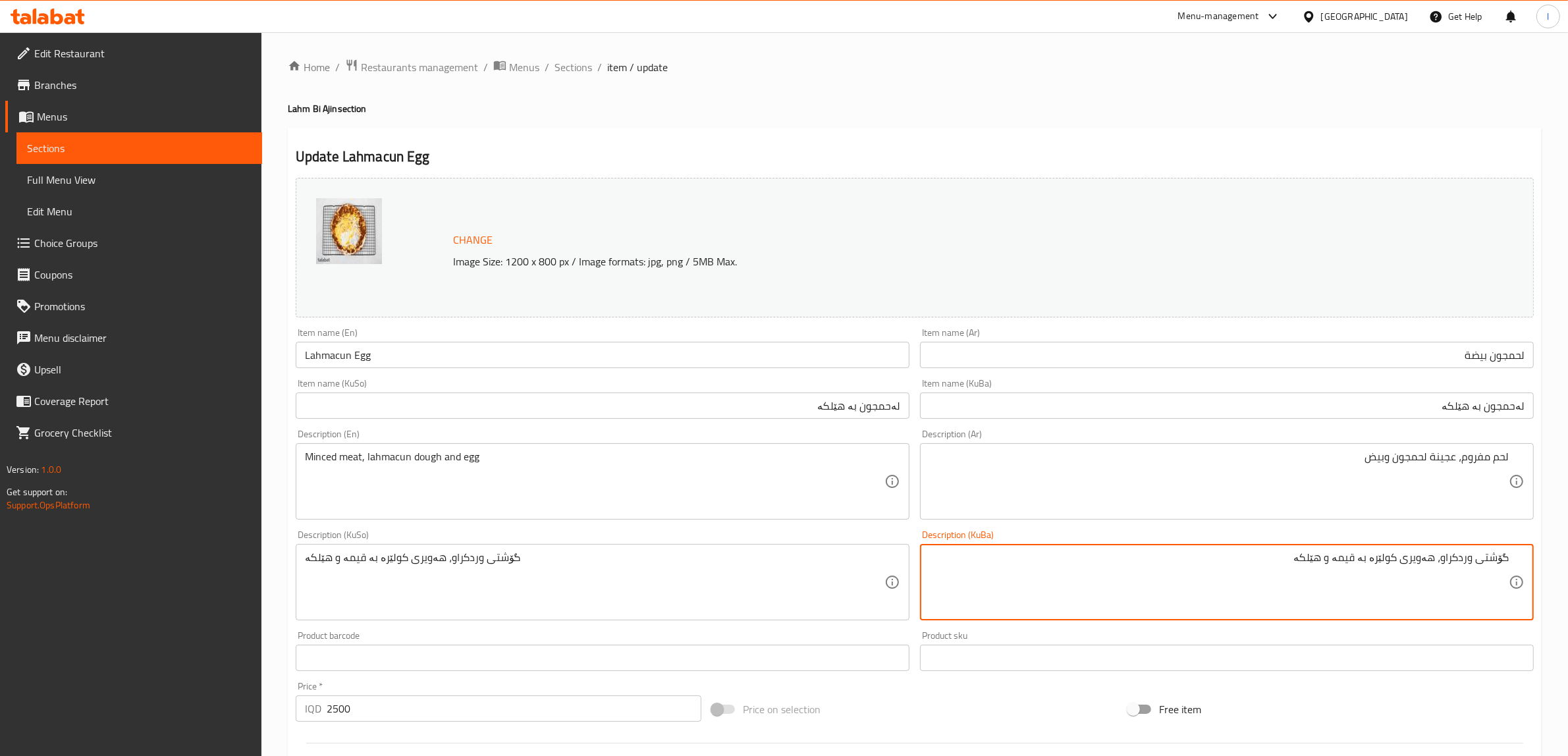
click at [1350, 570] on textarea "گۆشتی وردکراو، هەویری کولێرە بە قیمە و هێلکە" at bounding box center [1219, 582] width 579 height 62
drag, startPoint x: 1342, startPoint y: 558, endPoint x: 1400, endPoint y: 565, distance: 58.4
click at [1400, 565] on textarea "گۆشتی وردکراو، هەویری کولێرە بە قیمە و هێلکە" at bounding box center [1219, 582] width 579 height 62
paste textarea "لەحمجون"
drag, startPoint x: 1229, startPoint y: 570, endPoint x: 1579, endPoint y: 565, distance: 350.0
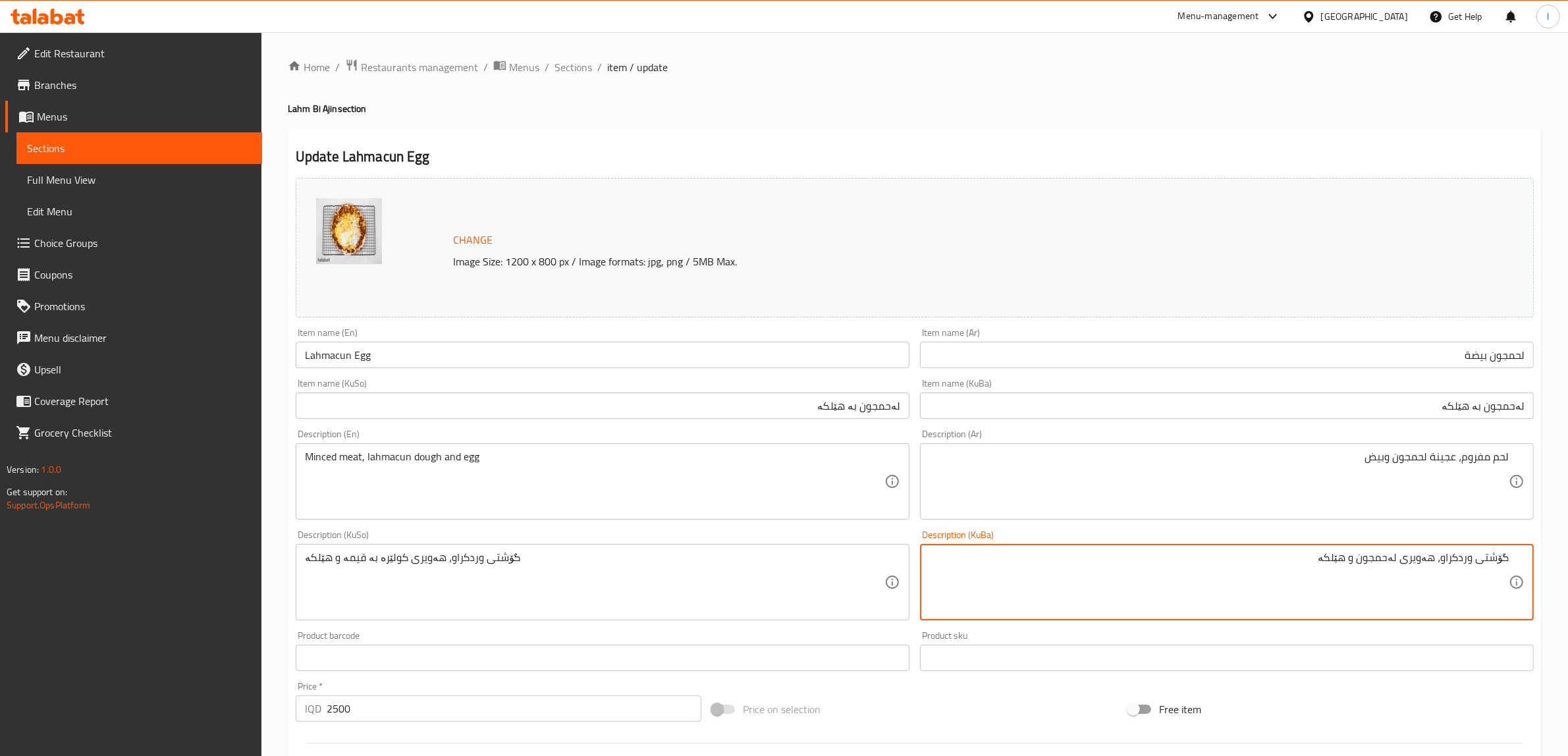
click at [1568, 565] on html "​ Menu-management Iraq Get Help l Edit Restaurant Branches Menus Sections Full …" at bounding box center [784, 378] width 1568 height 756
type textarea "گۆشتی وردکراو، هەویری لەحمجون و هێلکە"
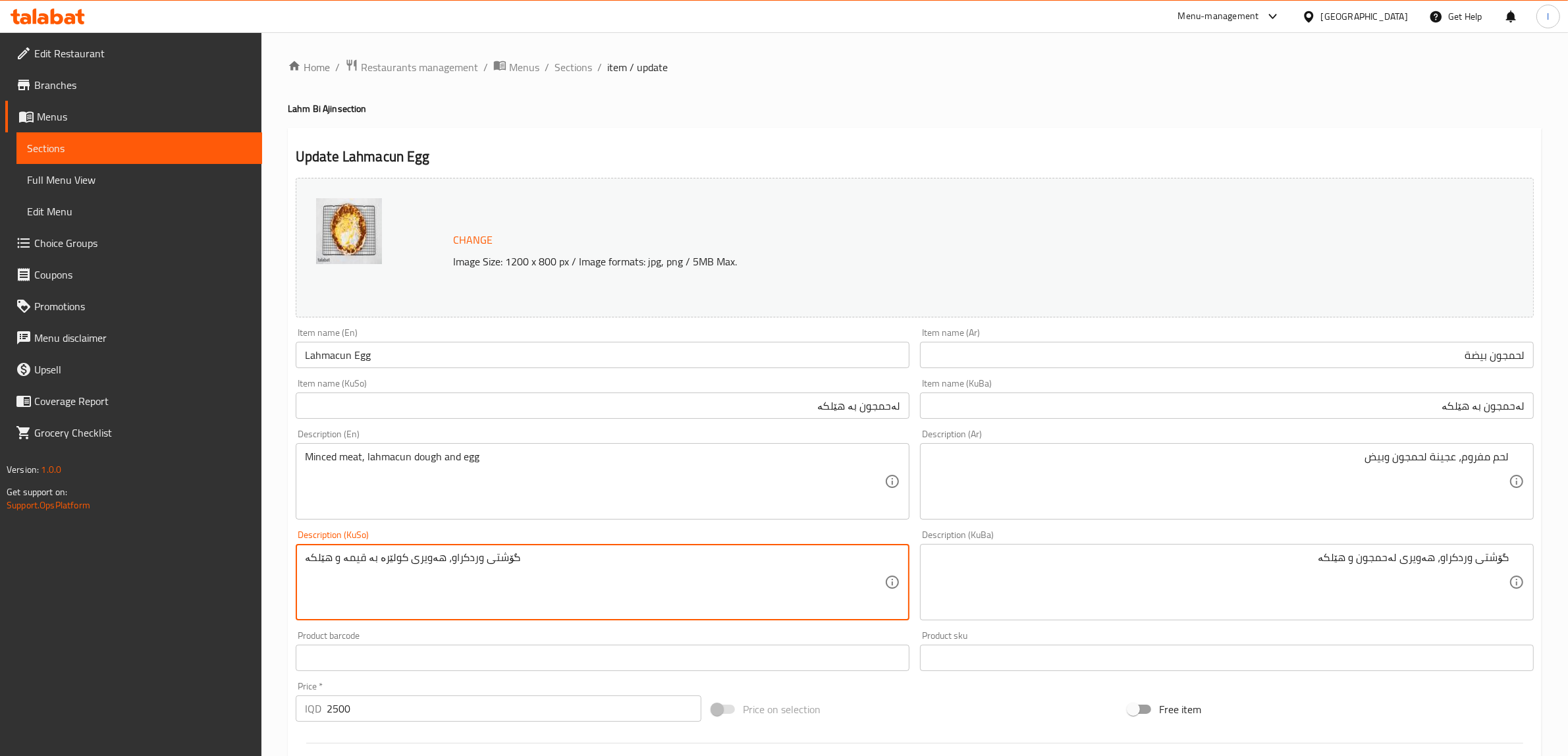
drag, startPoint x: 551, startPoint y: 565, endPoint x: 0, endPoint y: 522, distance: 552.7
paste textarea "لەحمجون"
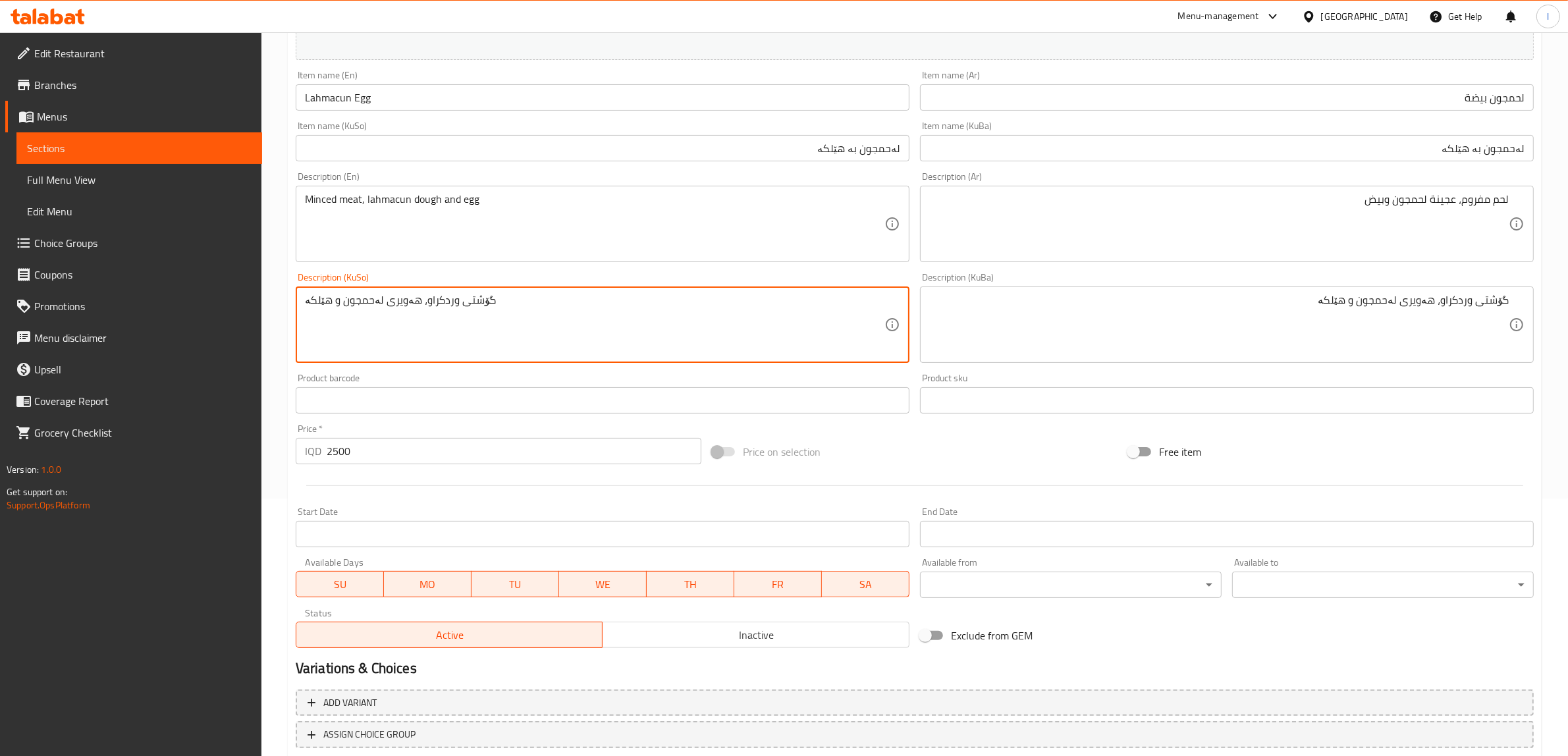
scroll to position [344, 0]
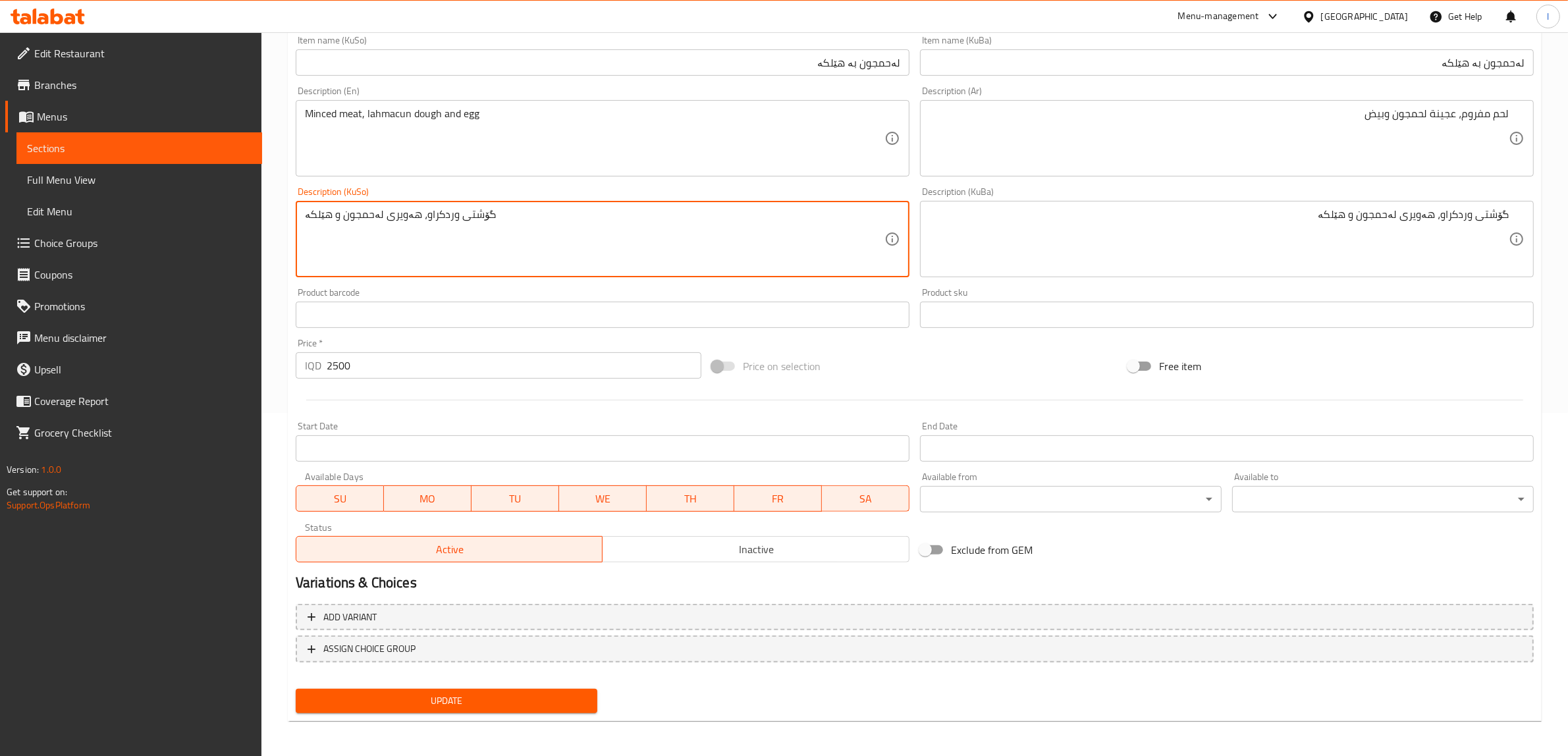
type textarea "گۆشتی وردکراو، هەویری لەحمجون و هێلکە"
click at [457, 697] on span "Update" at bounding box center [447, 701] width 280 height 16
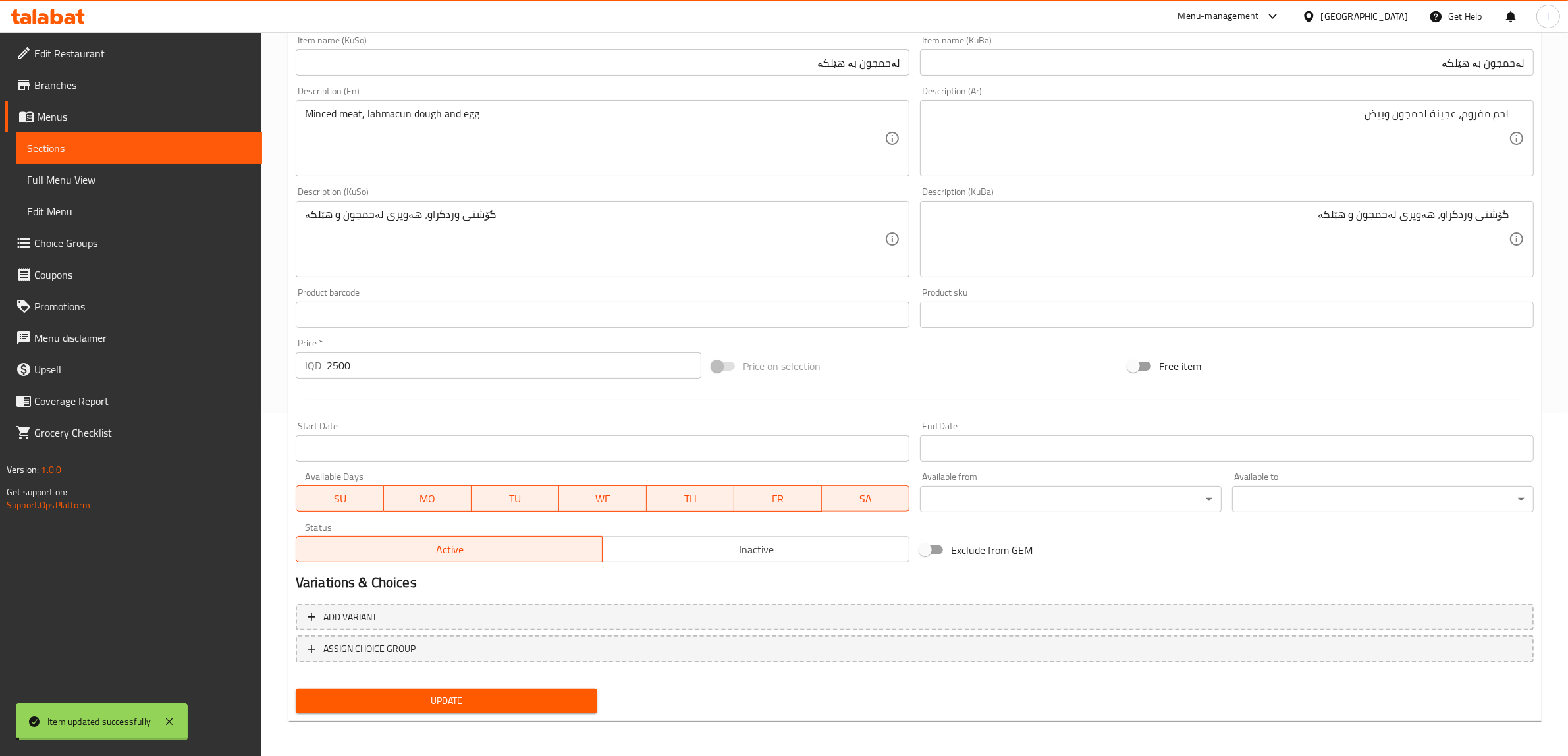
click at [101, 153] on span "Sections" at bounding box center [139, 148] width 225 height 16
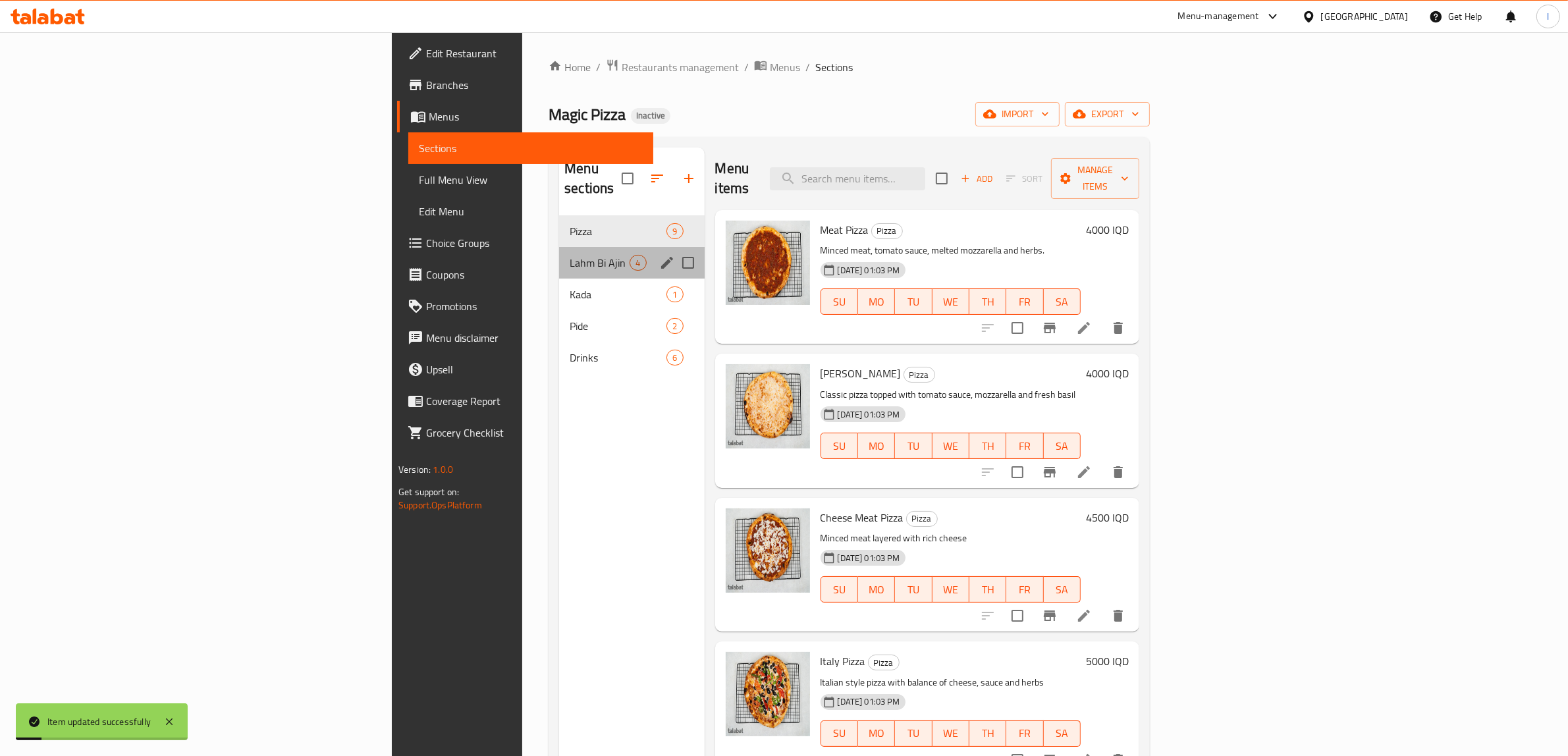
click at [559, 257] on div "Lahm Bi Ajin 4" at bounding box center [631, 262] width 145 height 32
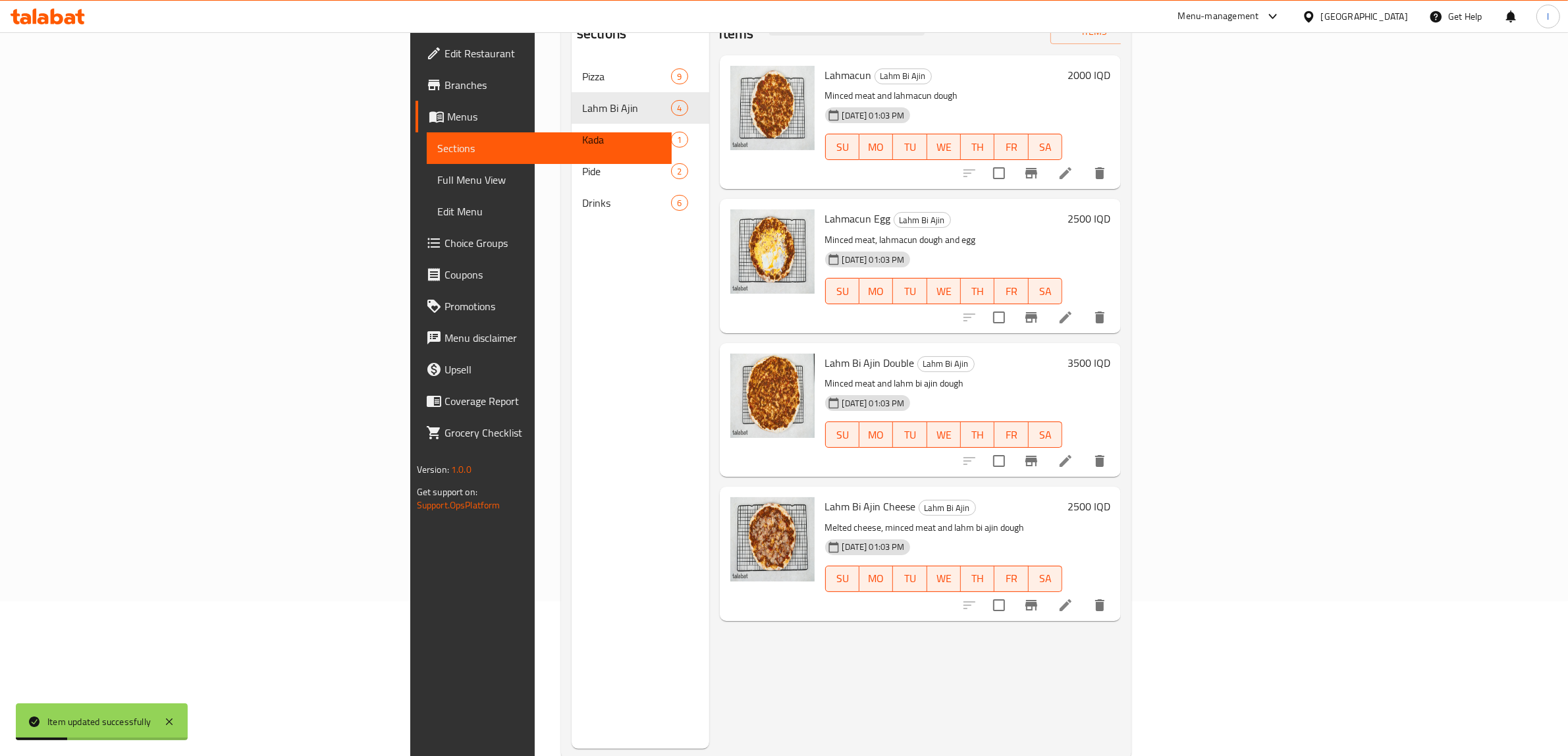
scroll to position [165, 0]
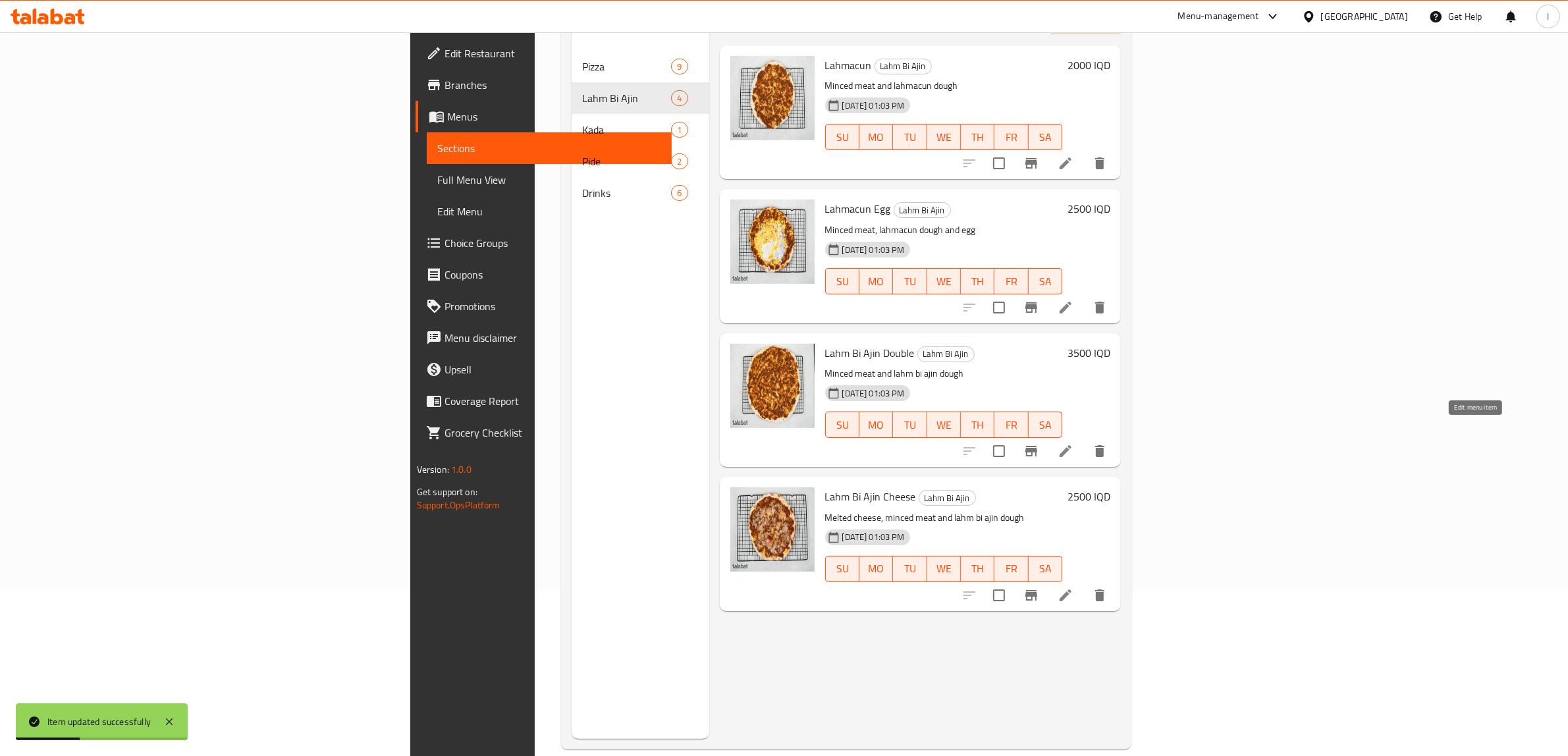
click at [1074, 444] on icon at bounding box center [1065, 451] width 16 height 16
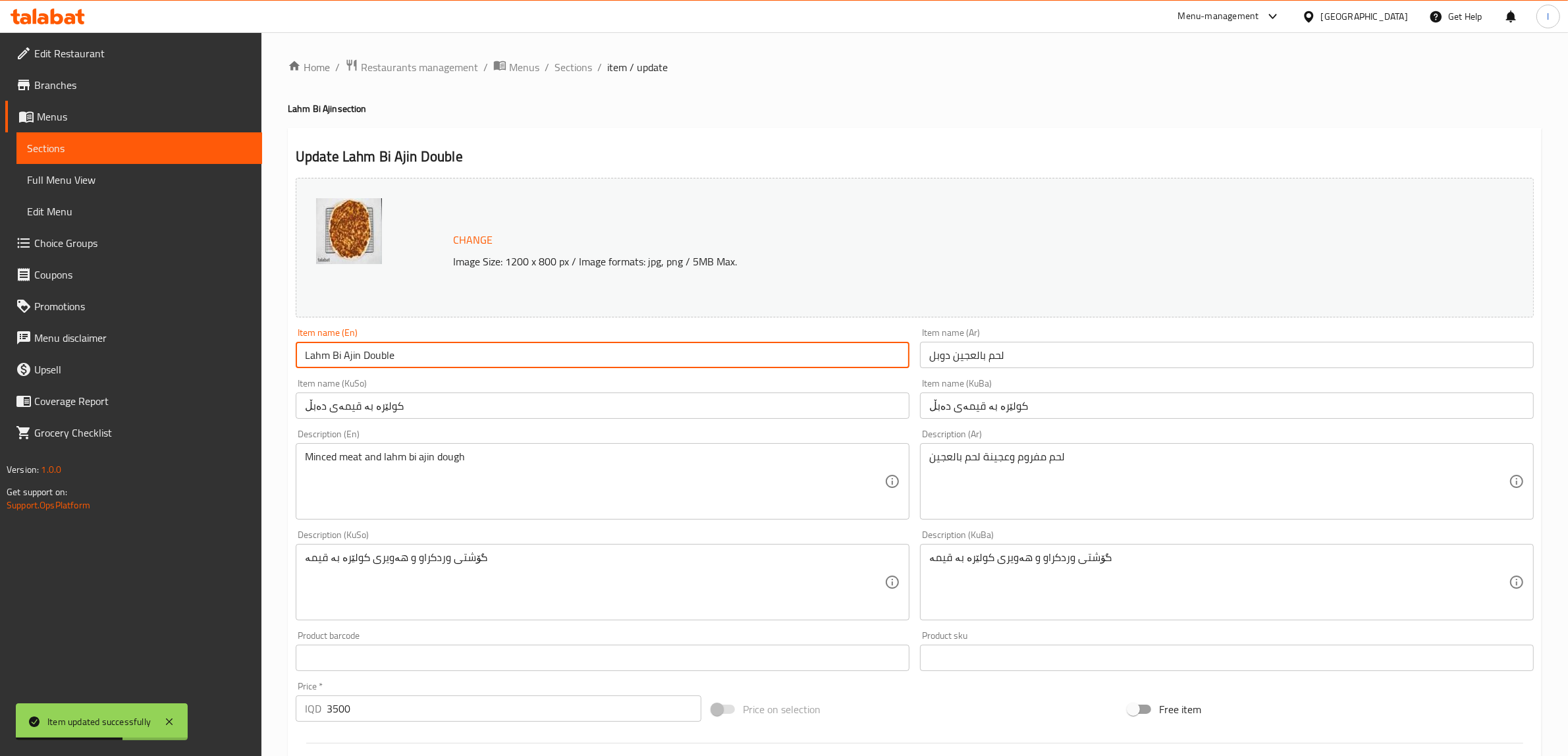
drag, startPoint x: 357, startPoint y: 354, endPoint x: 196, endPoint y: 344, distance: 161.3
click at [202, 344] on div "Edit Restaurant Branches Menus Sections Full Menu View Edit Menu Choice Groups …" at bounding box center [784, 567] width 1568 height 1069
click at [366, 360] on input "Lahm Bi Ajin Double" at bounding box center [602, 355] width 614 height 26
drag, startPoint x: 359, startPoint y: 357, endPoint x: 209, endPoint y: 348, distance: 150.3
click at [211, 348] on div "Edit Restaurant Branches Menus Sections Full Menu View Edit Menu Choice Groups …" at bounding box center [784, 567] width 1568 height 1069
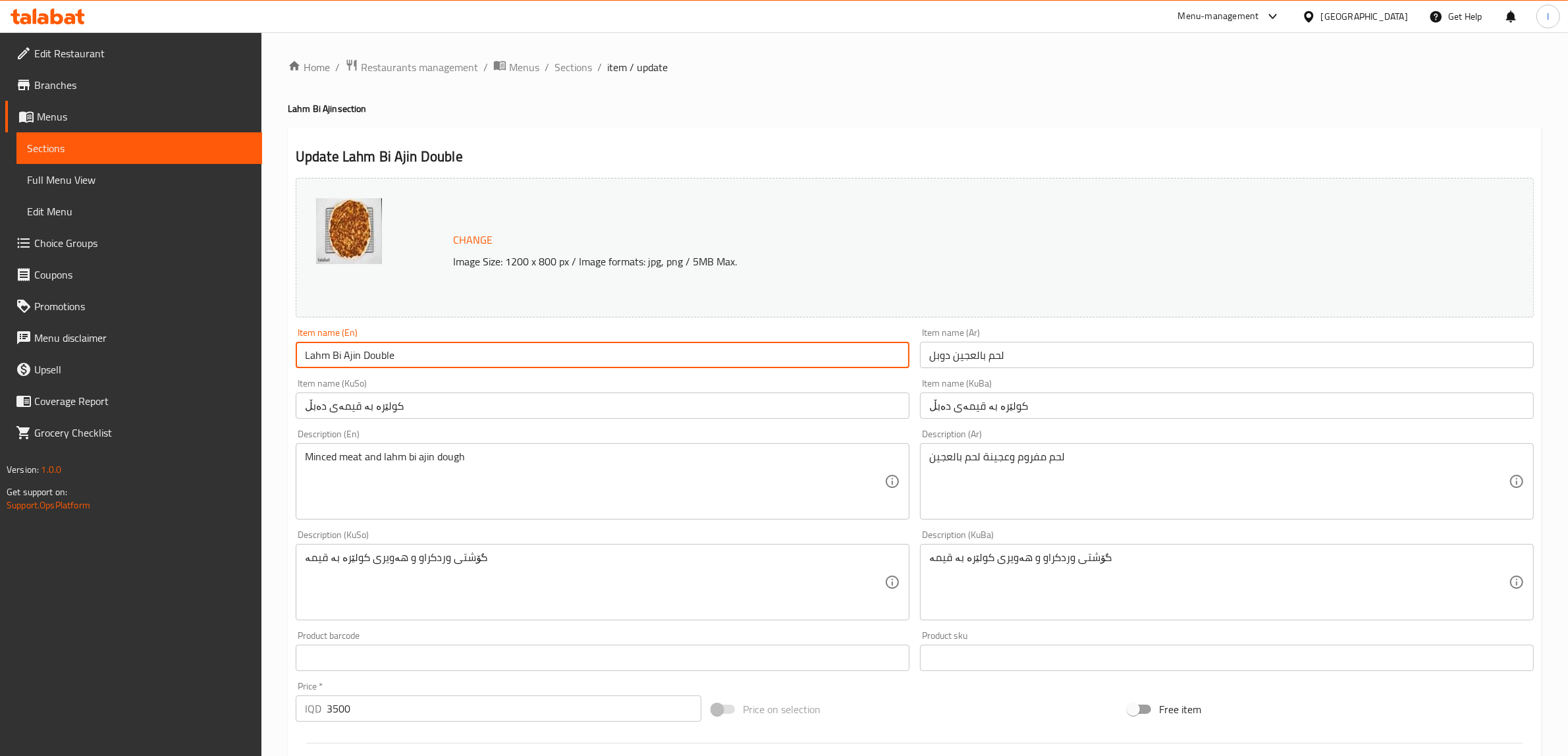
paste input "گۆشتی وردکراو، هەویری لەحمجون و هێلکە"
click at [343, 358] on input "Lahm Bi Ajin Double" at bounding box center [602, 355] width 614 height 26
click at [347, 357] on input "Lahm Bi Ajin Double" at bounding box center [602, 355] width 614 height 26
drag, startPoint x: 360, startPoint y: 359, endPoint x: 232, endPoint y: 363, distance: 128.1
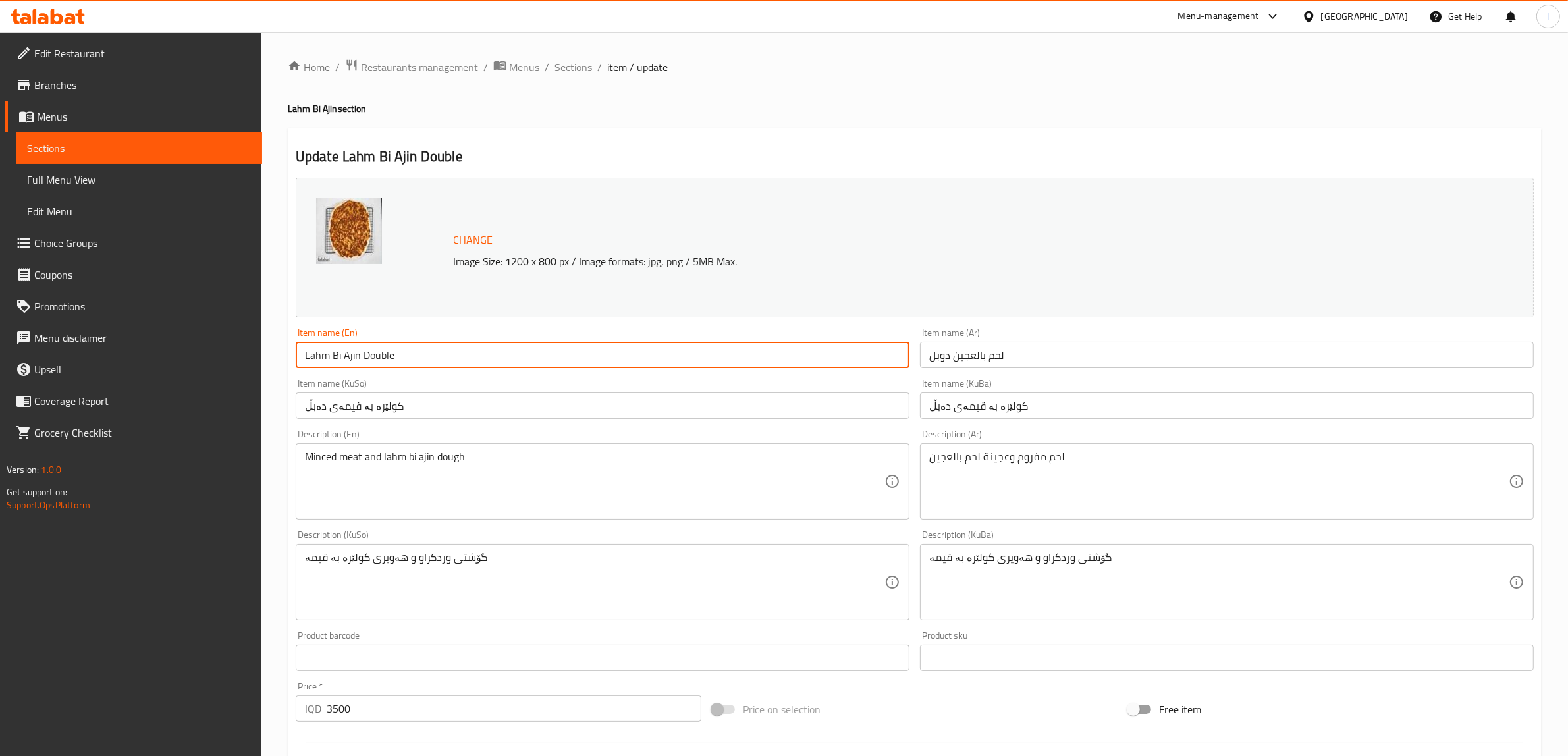
click at [235, 363] on div "Edit Restaurant Branches Menus Sections Full Menu View Edit Menu Choice Groups …" at bounding box center [784, 567] width 1568 height 1069
paste input "lahmacu"
type input "lahmacun Double"
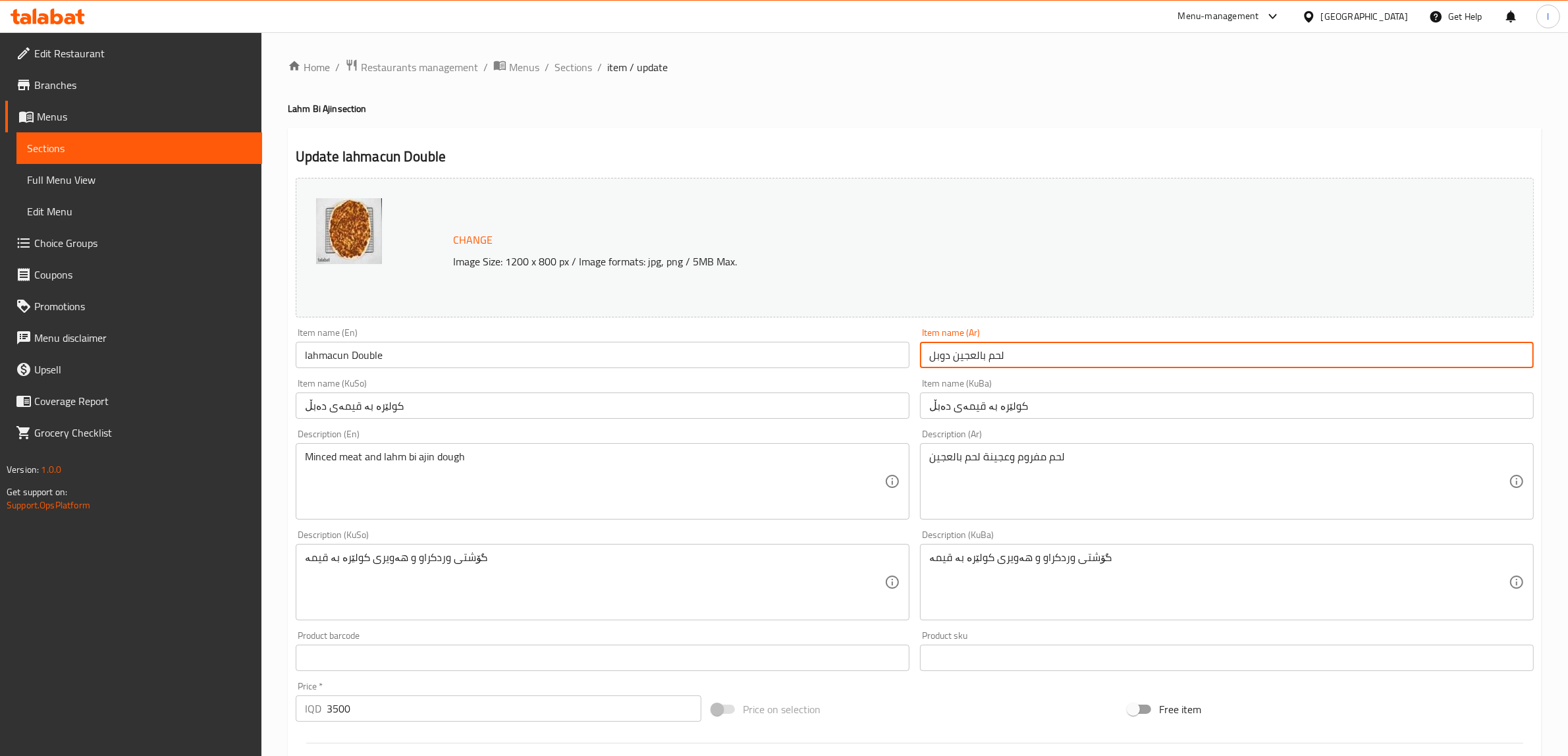
drag, startPoint x: 956, startPoint y: 360, endPoint x: 1008, endPoint y: 363, distance: 52.1
click at [1008, 363] on input "لحم بالعجين دوبل" at bounding box center [1226, 355] width 614 height 26
paste input "جو"
type input "لحمجون دوبل"
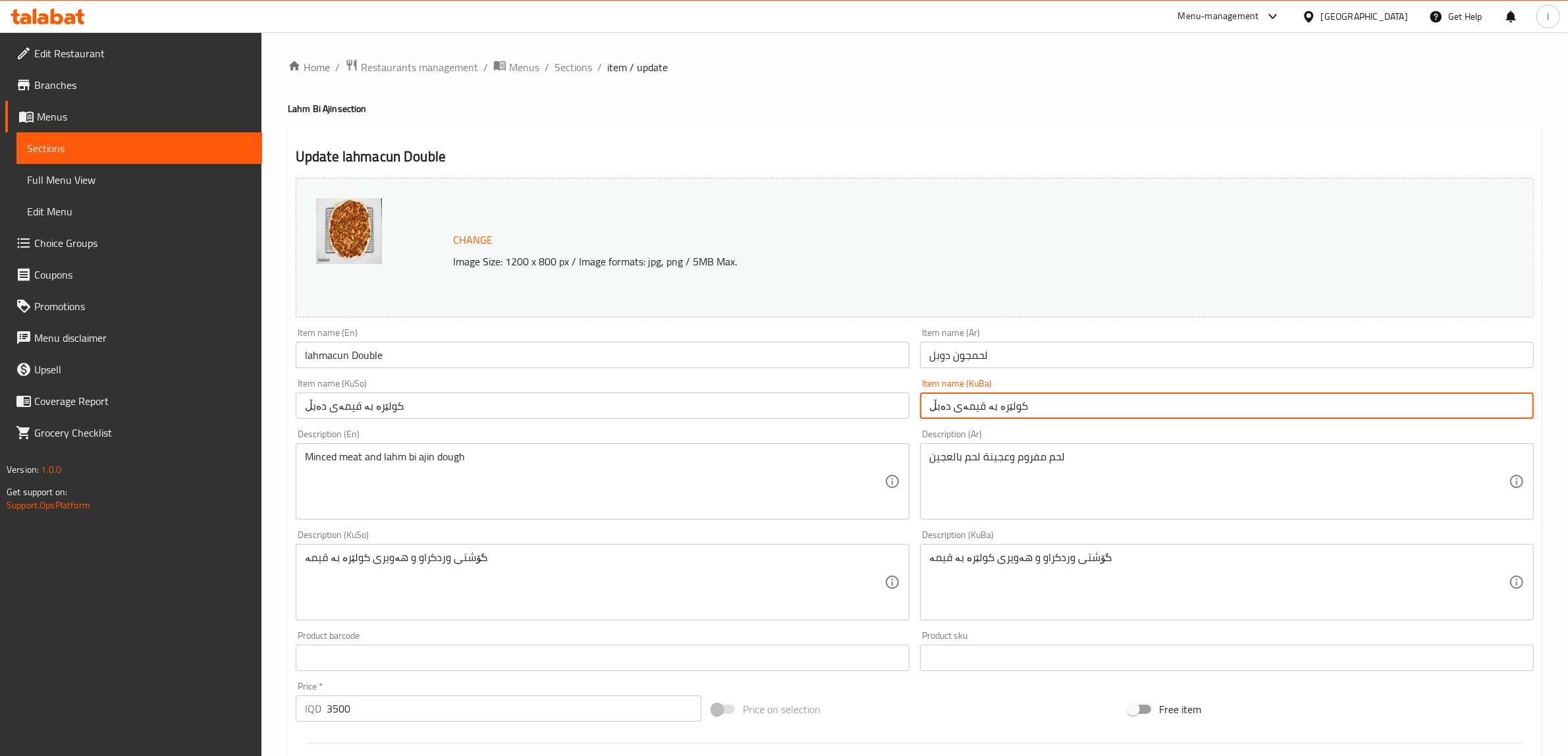
drag, startPoint x: 957, startPoint y: 409, endPoint x: 1020, endPoint y: 409, distance: 63.0
click at [1020, 409] on input "کولێرە بە قیمەی دەبڵ" at bounding box center [1226, 406] width 614 height 26
paste input "لەحمجون"
drag, startPoint x: 1018, startPoint y: 409, endPoint x: 838, endPoint y: 406, distance: 180.0
click at [838, 407] on div "Change Image Size: 1200 x 800 px / Image formats: jpg, png / 5MB Max. Item name…" at bounding box center [914, 541] width 1248 height 739
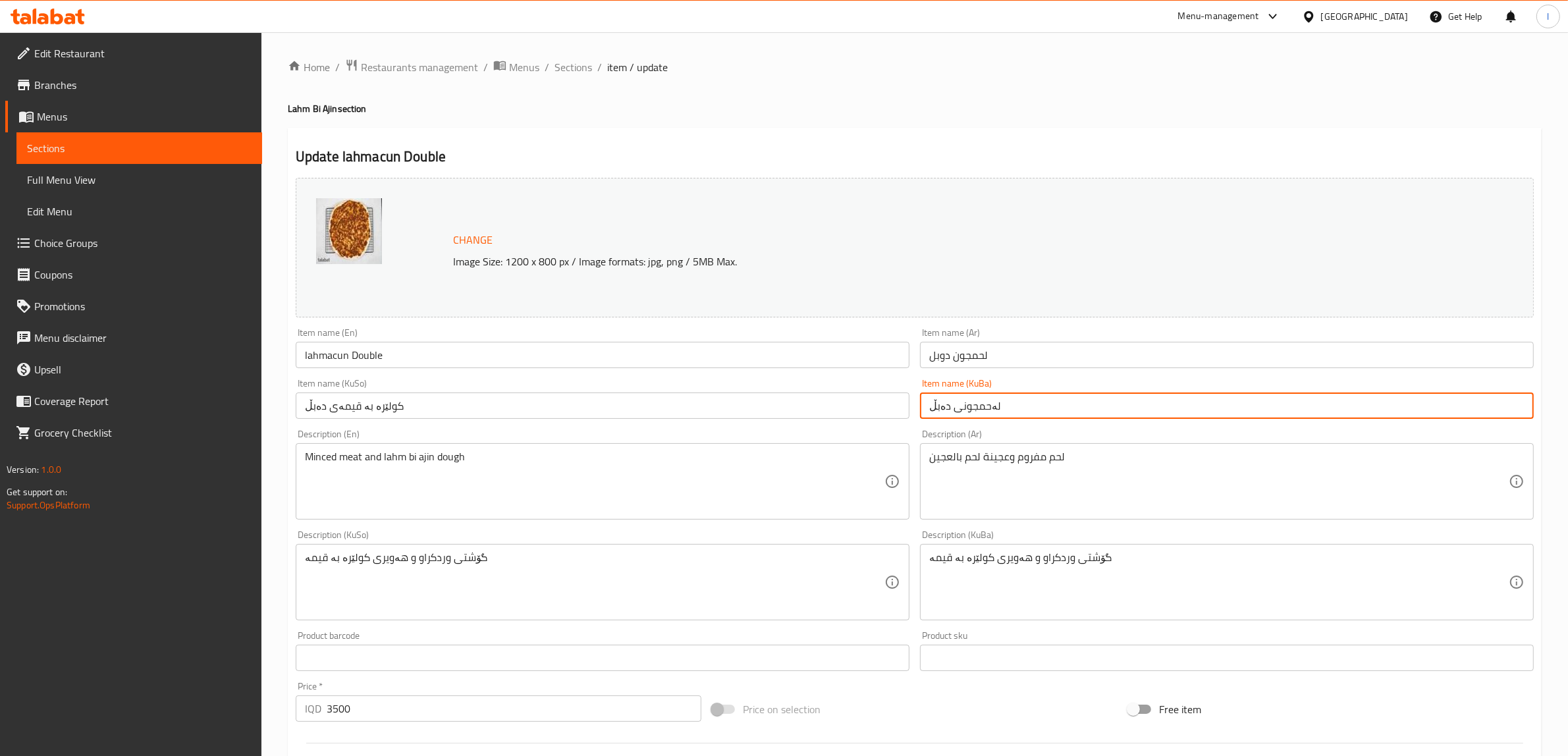
type input "لەحمجونی دەبڵ"
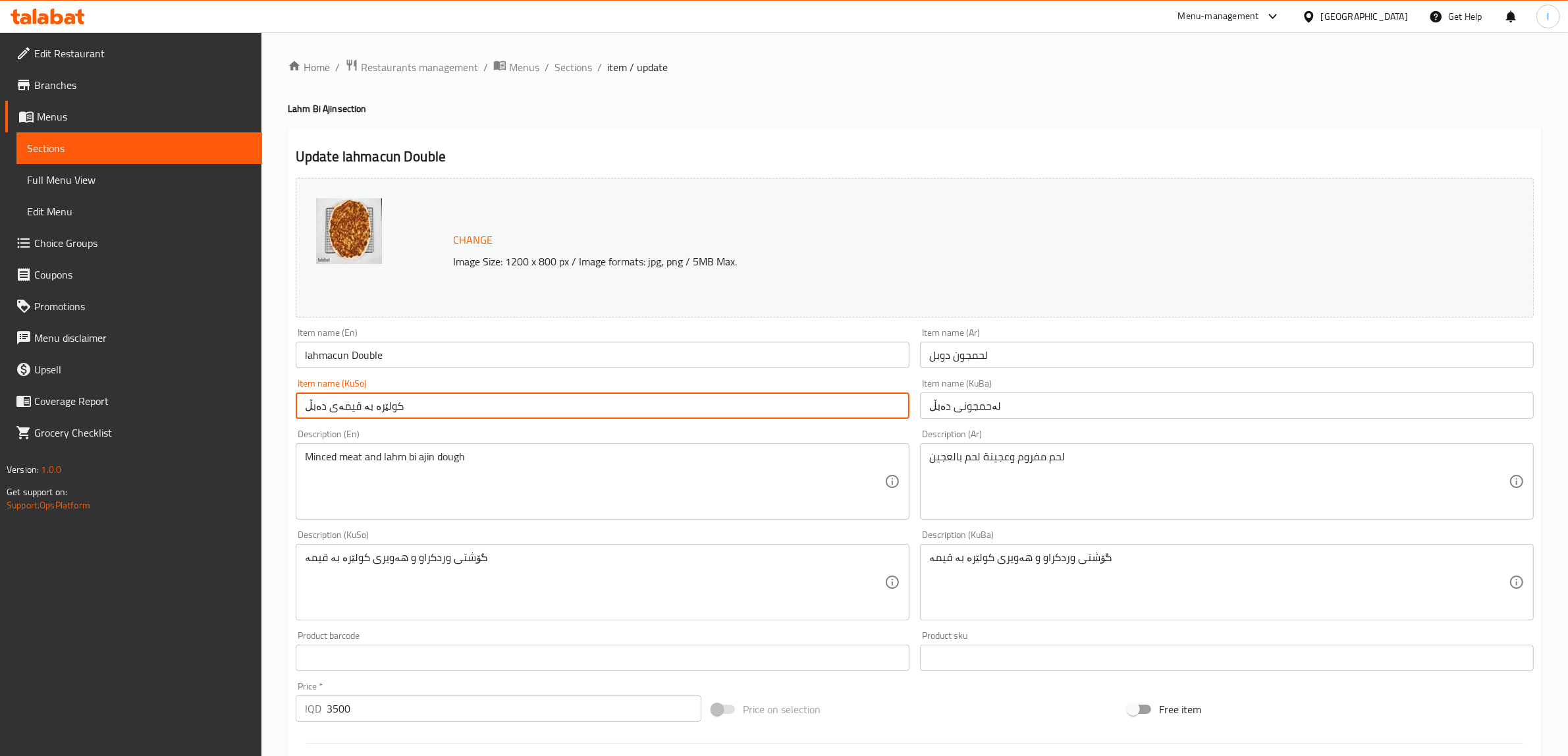
drag, startPoint x: 395, startPoint y: 410, endPoint x: 175, endPoint y: 400, distance: 220.2
click at [179, 400] on div "Edit Restaurant Branches Menus Sections Full Menu View Edit Menu Choice Groups …" at bounding box center [784, 567] width 1568 height 1069
paste input "لەحمجون"
type input "لەحمجونی دەبڵ"
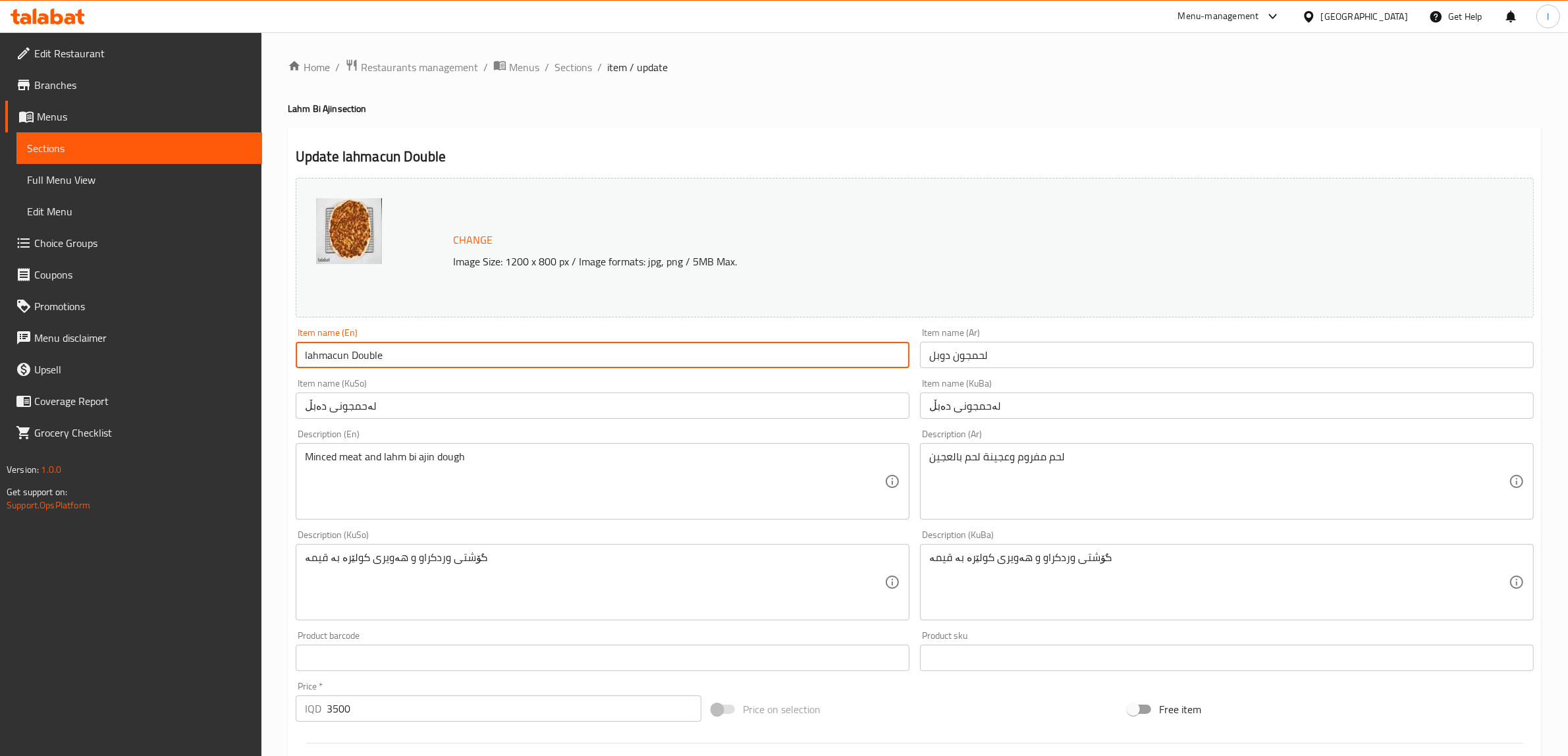
drag, startPoint x: 307, startPoint y: 357, endPoint x: 290, endPoint y: 357, distance: 17.0
click at [290, 357] on div "Item name (En) lahmacun Double Item name (En)" at bounding box center [602, 348] width 625 height 51
type input "Lahmacun Double"
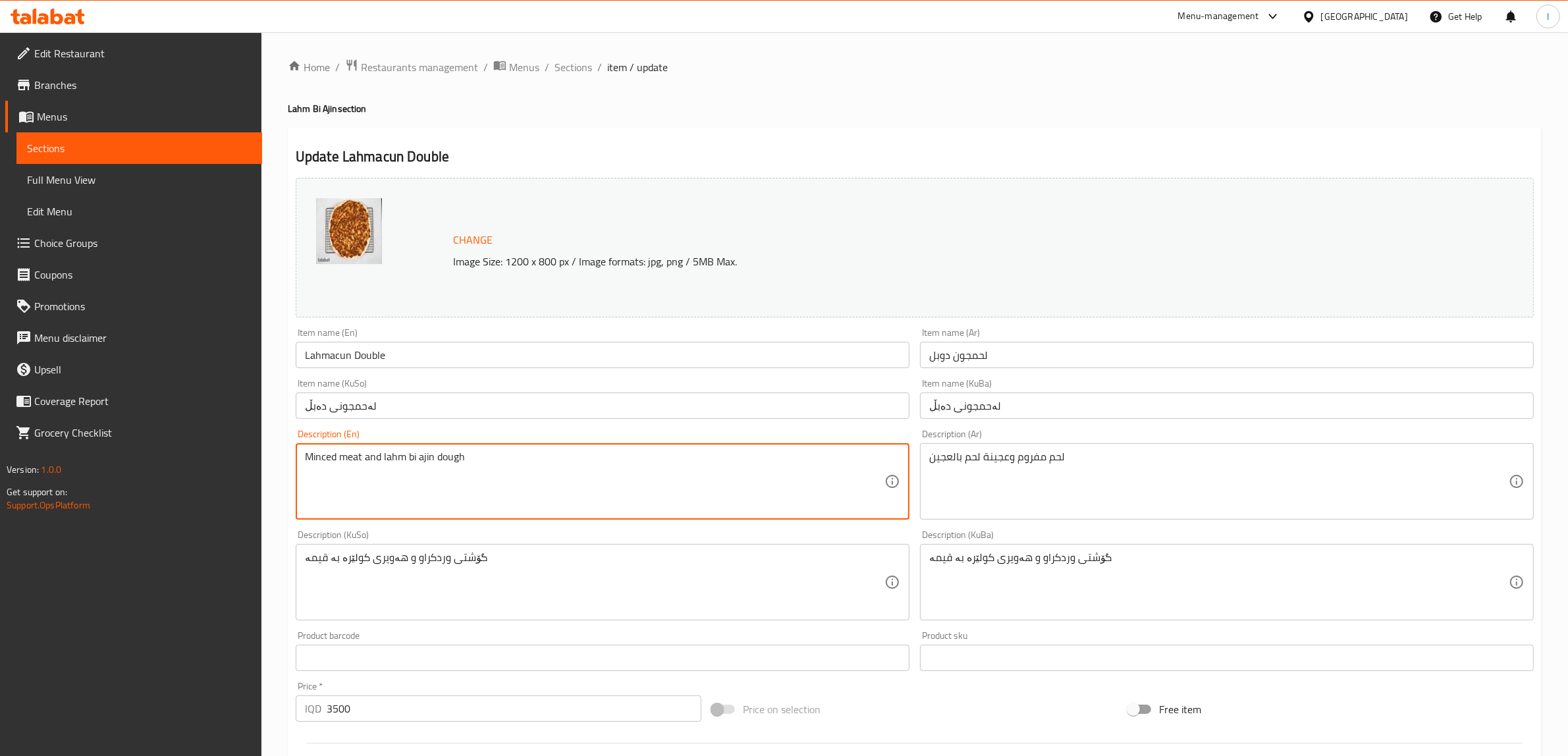
drag, startPoint x: 434, startPoint y: 461, endPoint x: 383, endPoint y: 456, distance: 51.2
click at [383, 456] on textarea "Minced meat and lahm bi ajin dough" at bounding box center [594, 482] width 579 height 62
paste textarea "acun"
type textarea "Minced meat and lahmacun dough"
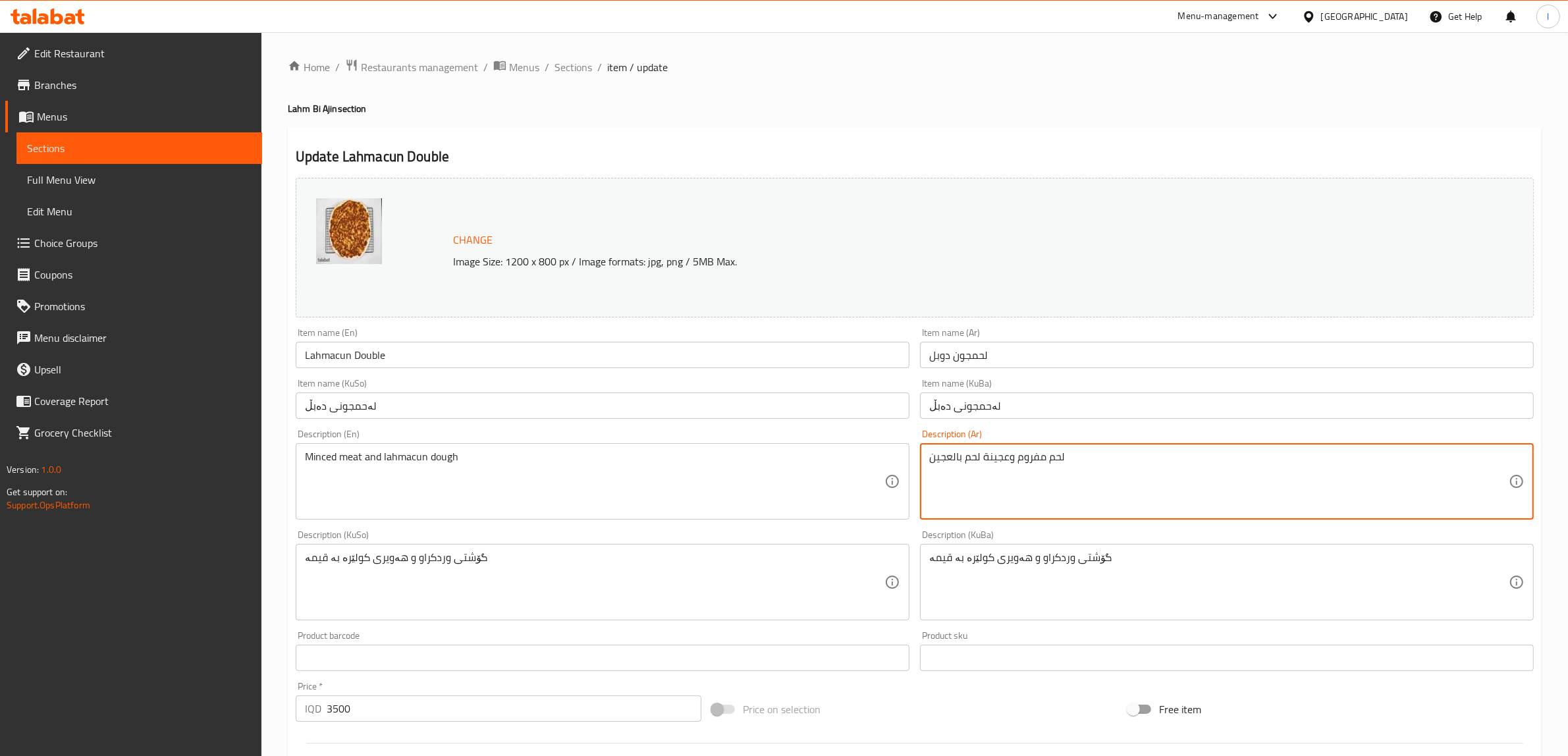
drag, startPoint x: 979, startPoint y: 458, endPoint x: 917, endPoint y: 458, distance: 62.0
click at [917, 458] on div "Description (Ar) لحم مفروم وعجينة لحم بالعجين Description (Ar)" at bounding box center [1227, 474] width 625 height 101
paste textarea "جو"
type textarea "لحم مفروم وعجينة لحمجون"
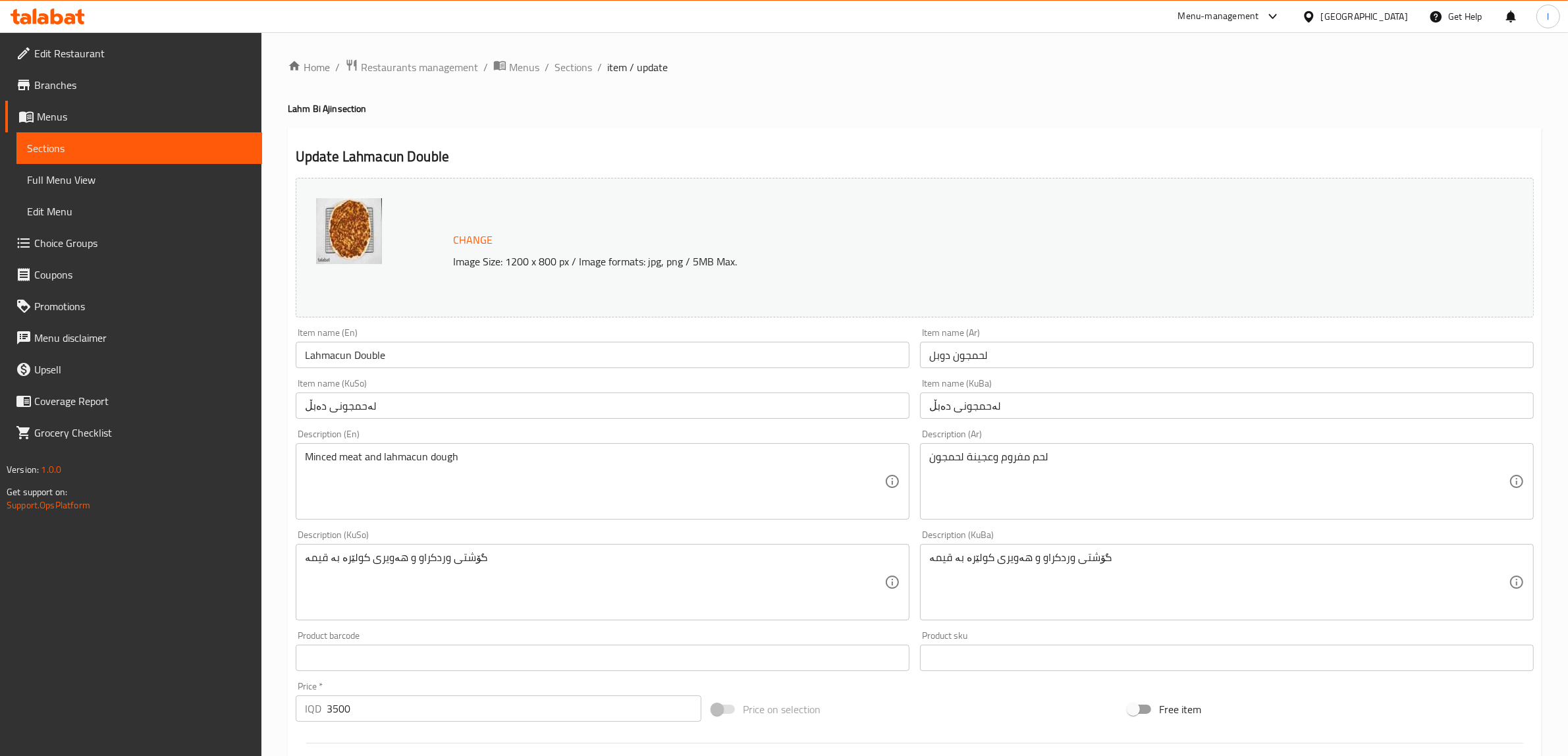
click at [1017, 514] on div "لحم مفروم وعجينة لحمجون Description (Ar)" at bounding box center [1226, 481] width 614 height 76
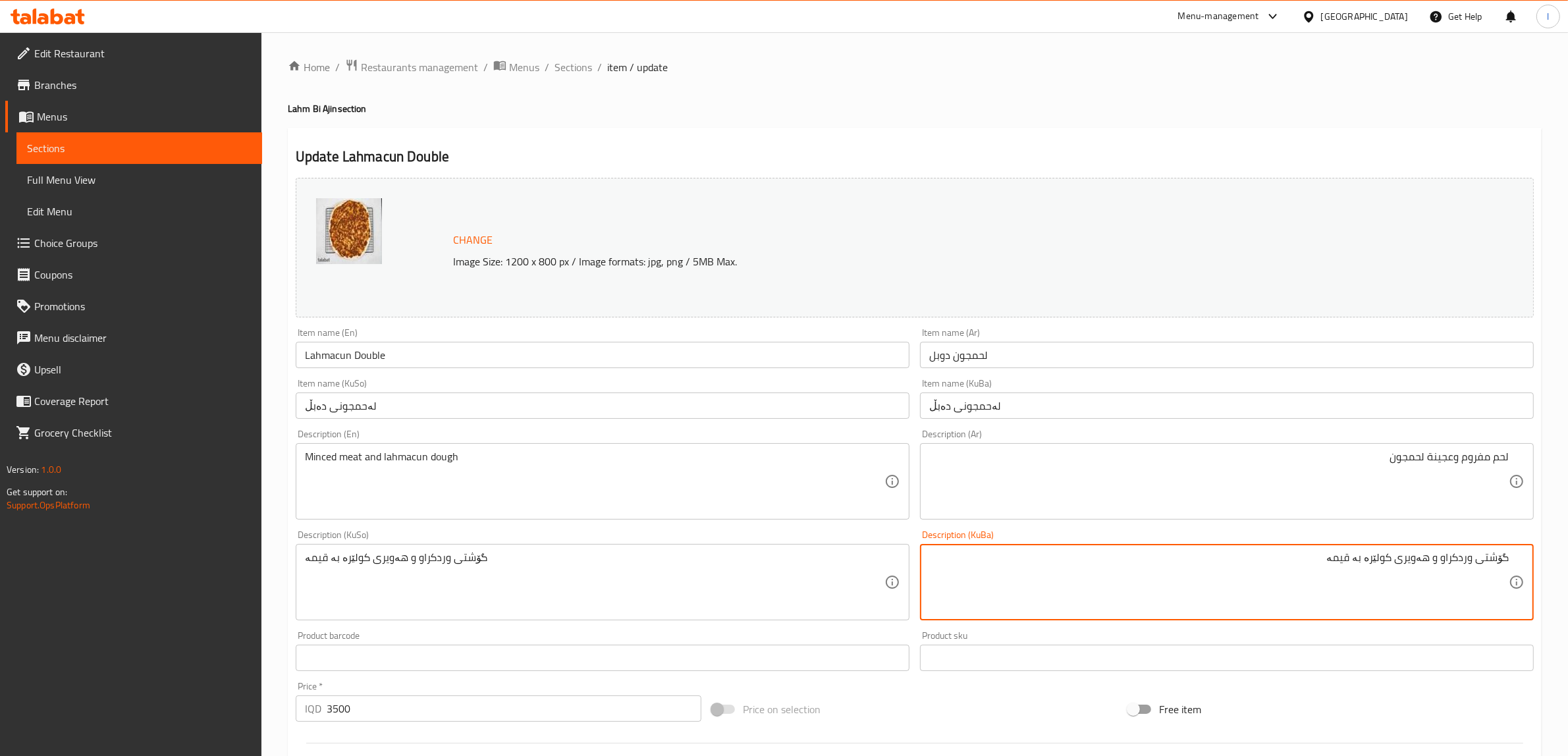
drag, startPoint x: 1223, startPoint y: 577, endPoint x: 1392, endPoint y: 575, distance: 169.0
click at [1392, 575] on textarea "گۆشتی وردکراو و هەویری کولێرە بە قیمە" at bounding box center [1219, 582] width 579 height 62
paste textarea "لەحمجون"
drag, startPoint x: 1275, startPoint y: 581, endPoint x: 1579, endPoint y: 576, distance: 304.0
click at [1568, 576] on html "​ Menu-management Iraq Get Help l Edit Restaurant Branches Menus Sections Full …" at bounding box center [784, 378] width 1568 height 756
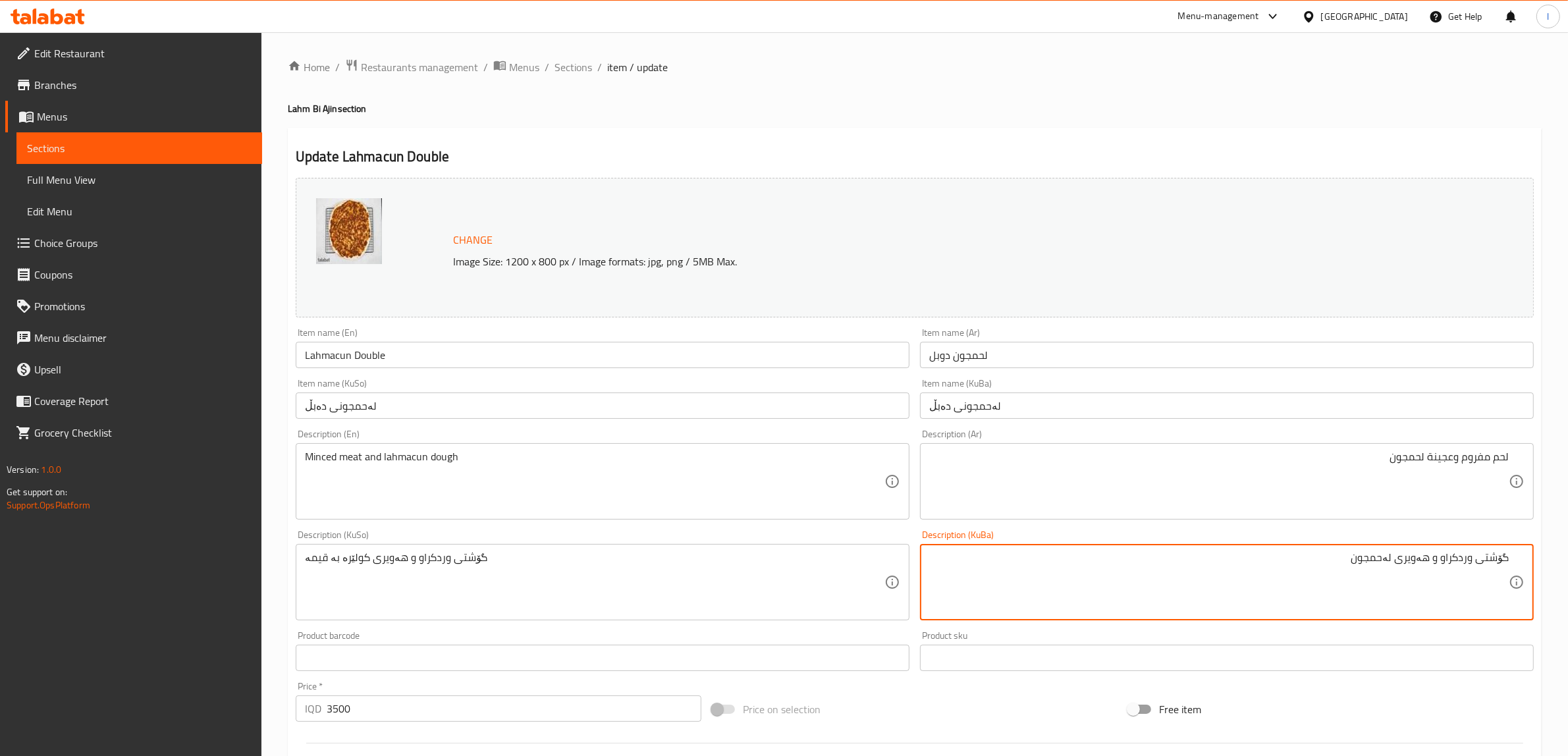
type textarea "گۆشتی وردکراو و هەویری لەحمجون"
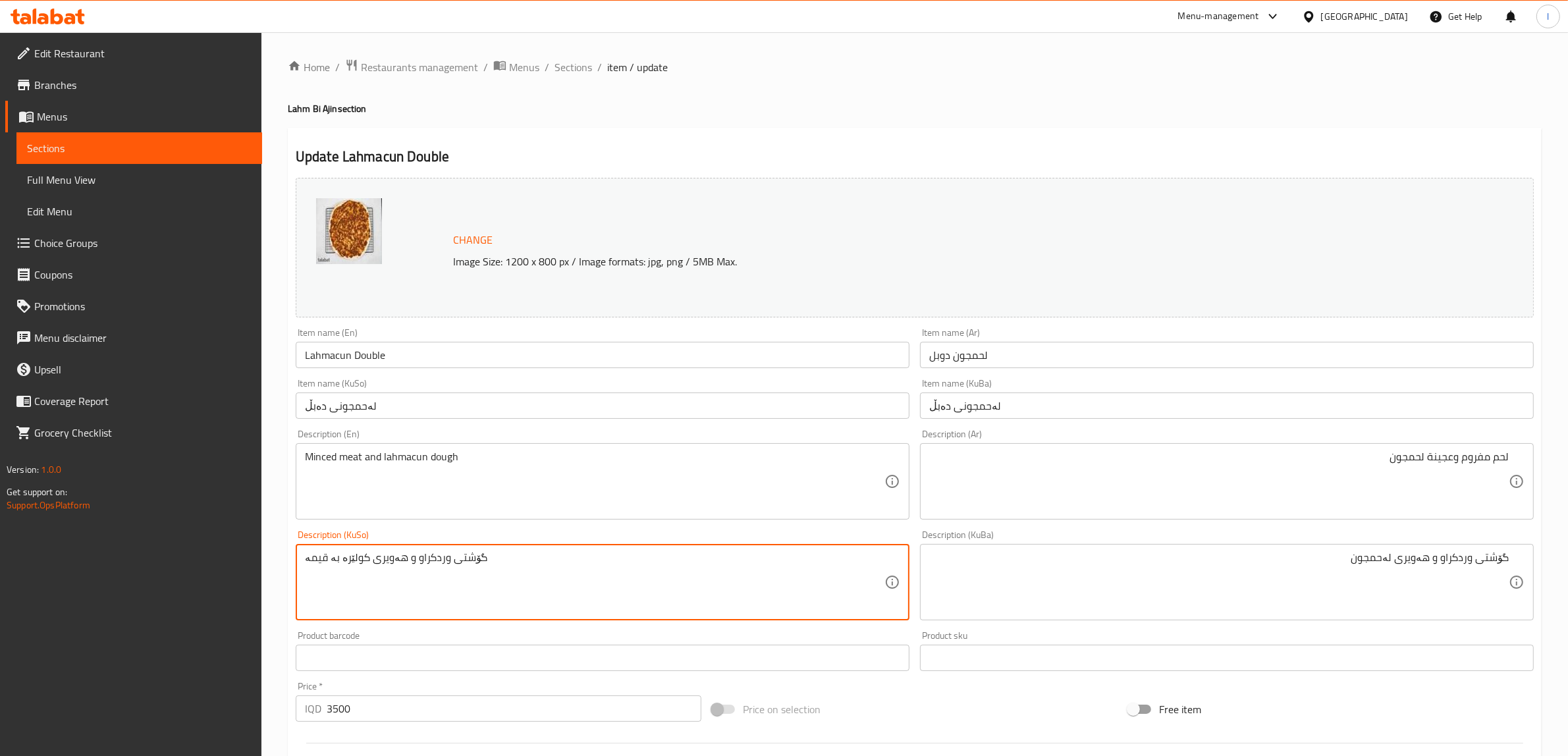
drag, startPoint x: 558, startPoint y: 575, endPoint x: 125, endPoint y: 557, distance: 433.4
paste textarea "لەحمجون"
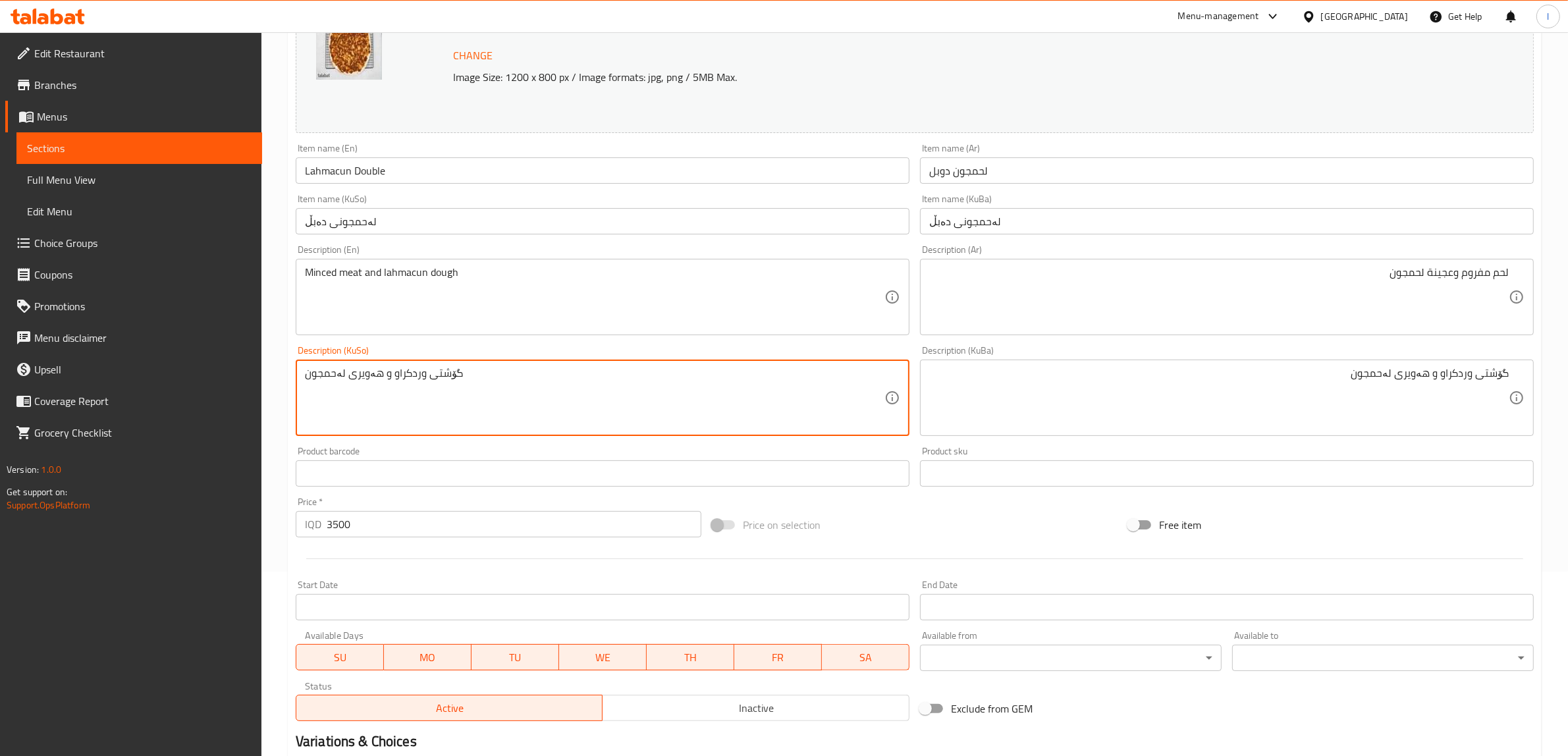
scroll to position [330, 0]
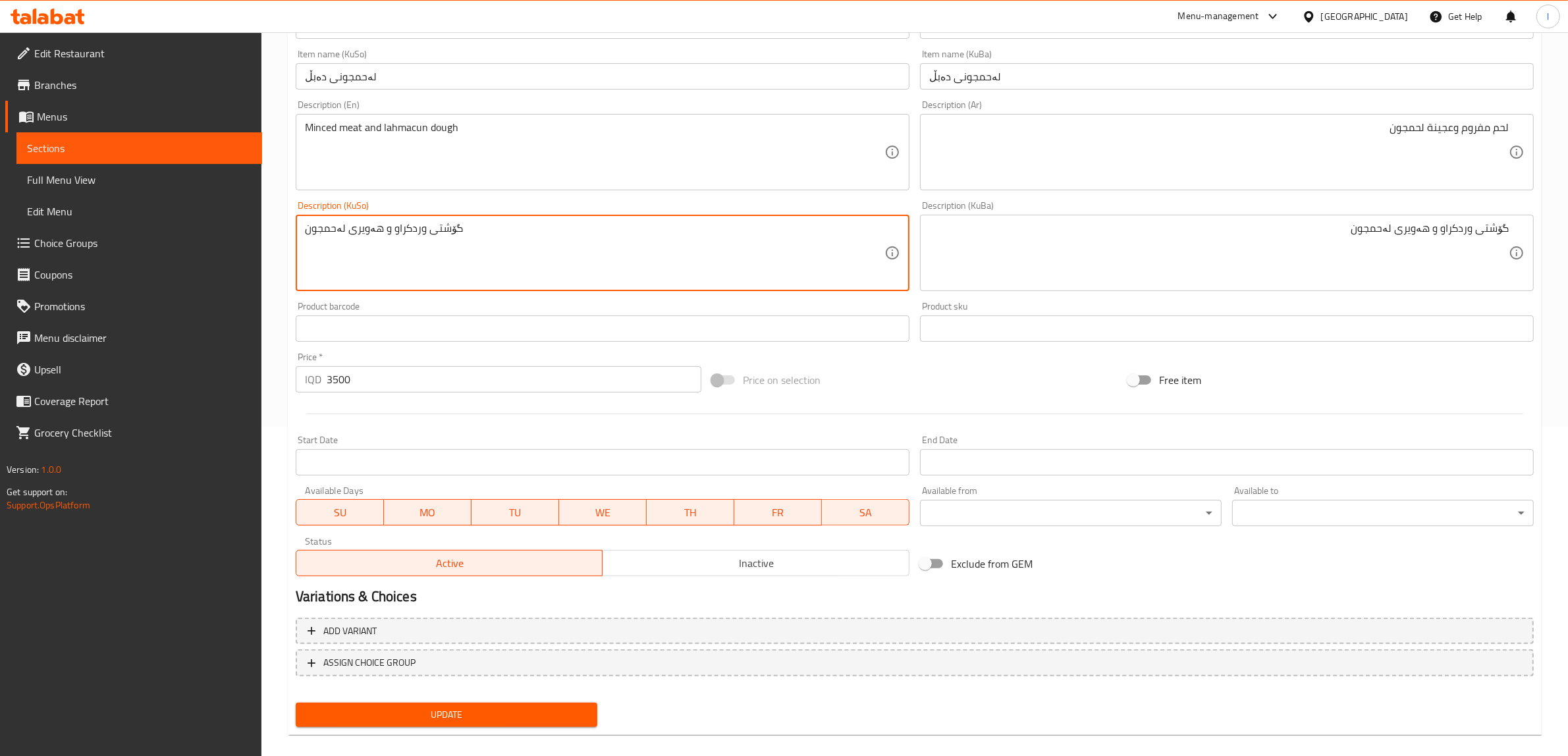
type textarea "گۆشتی وردکراو و هەویری لەحمجون"
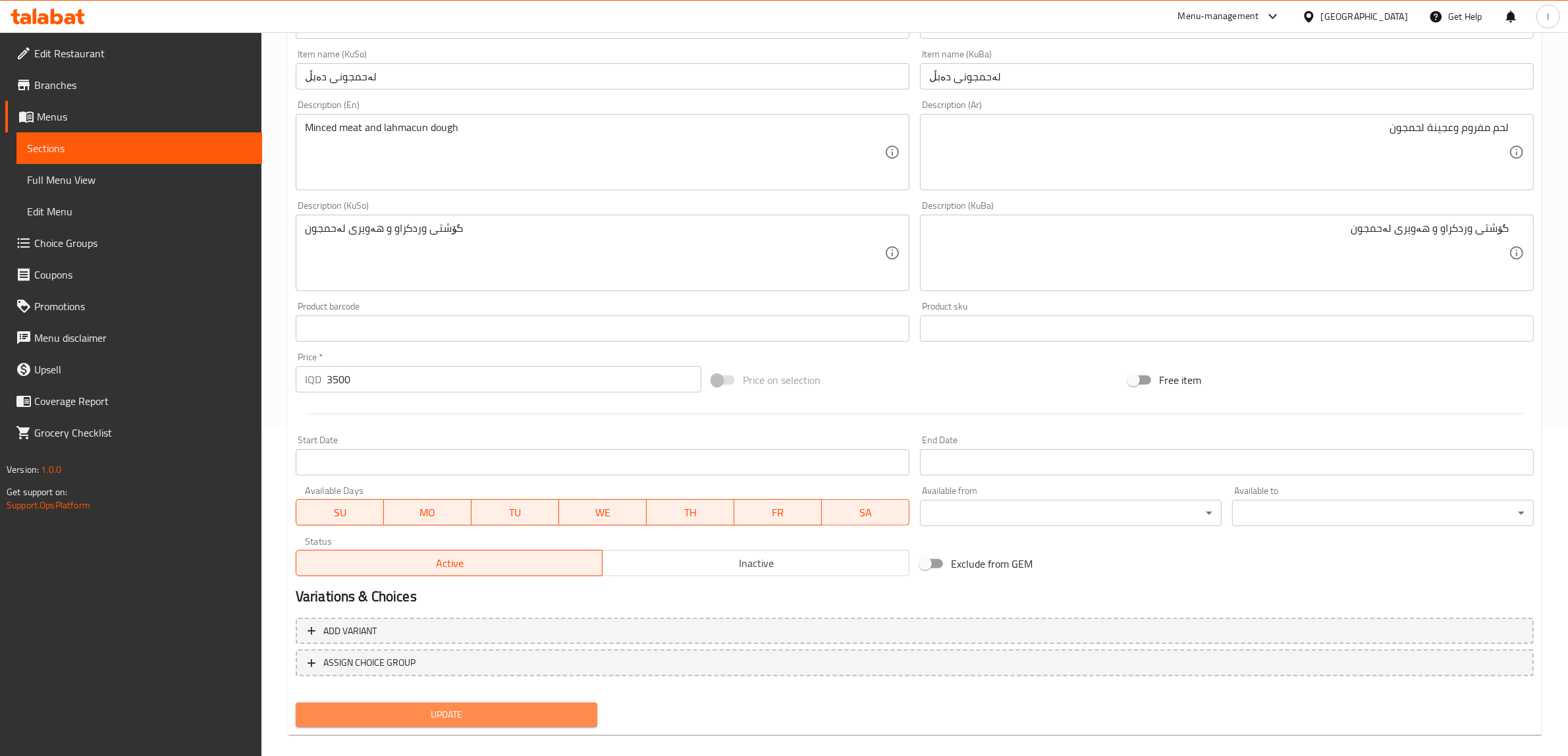
click at [442, 716] on span "Update" at bounding box center [447, 715] width 280 height 16
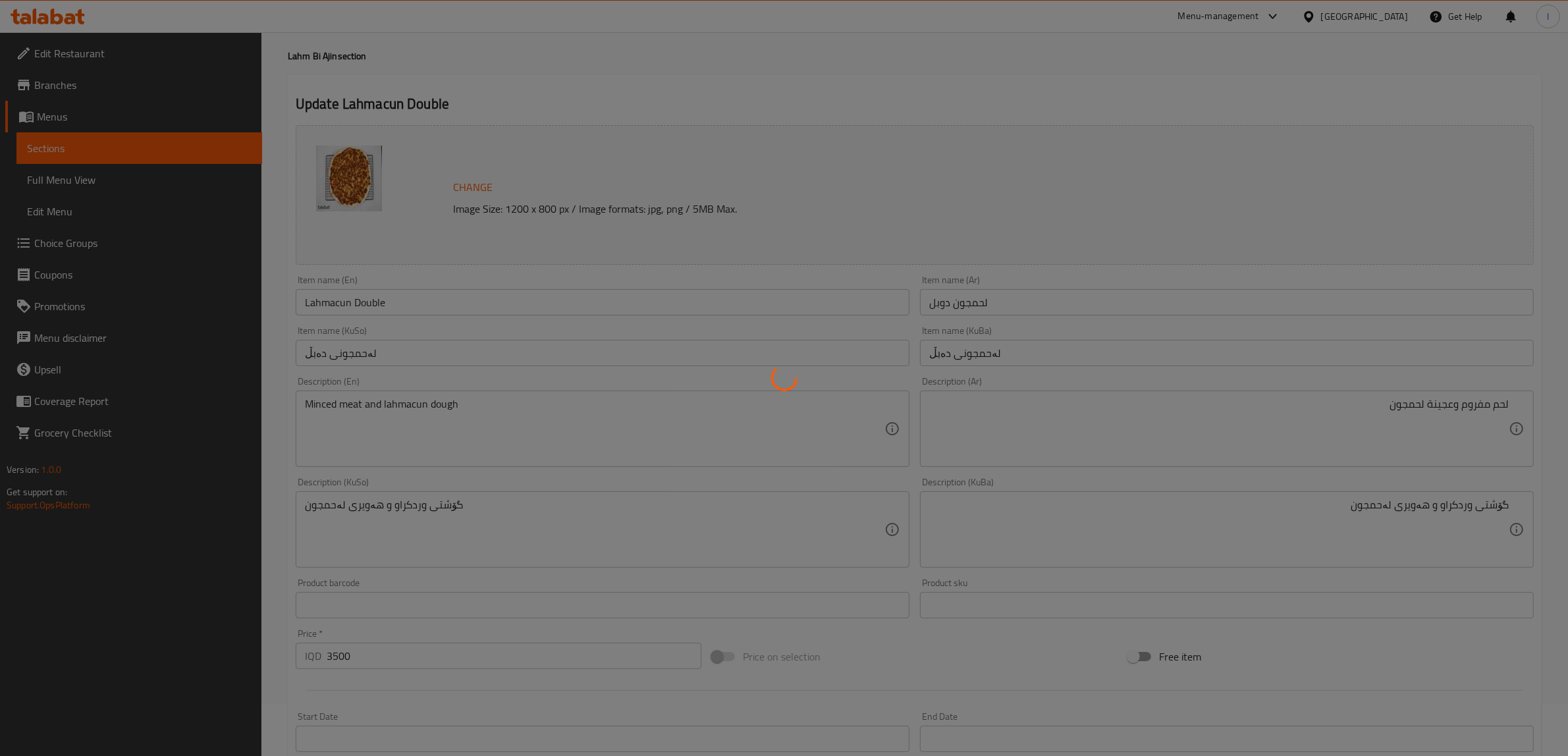
scroll to position [0, 0]
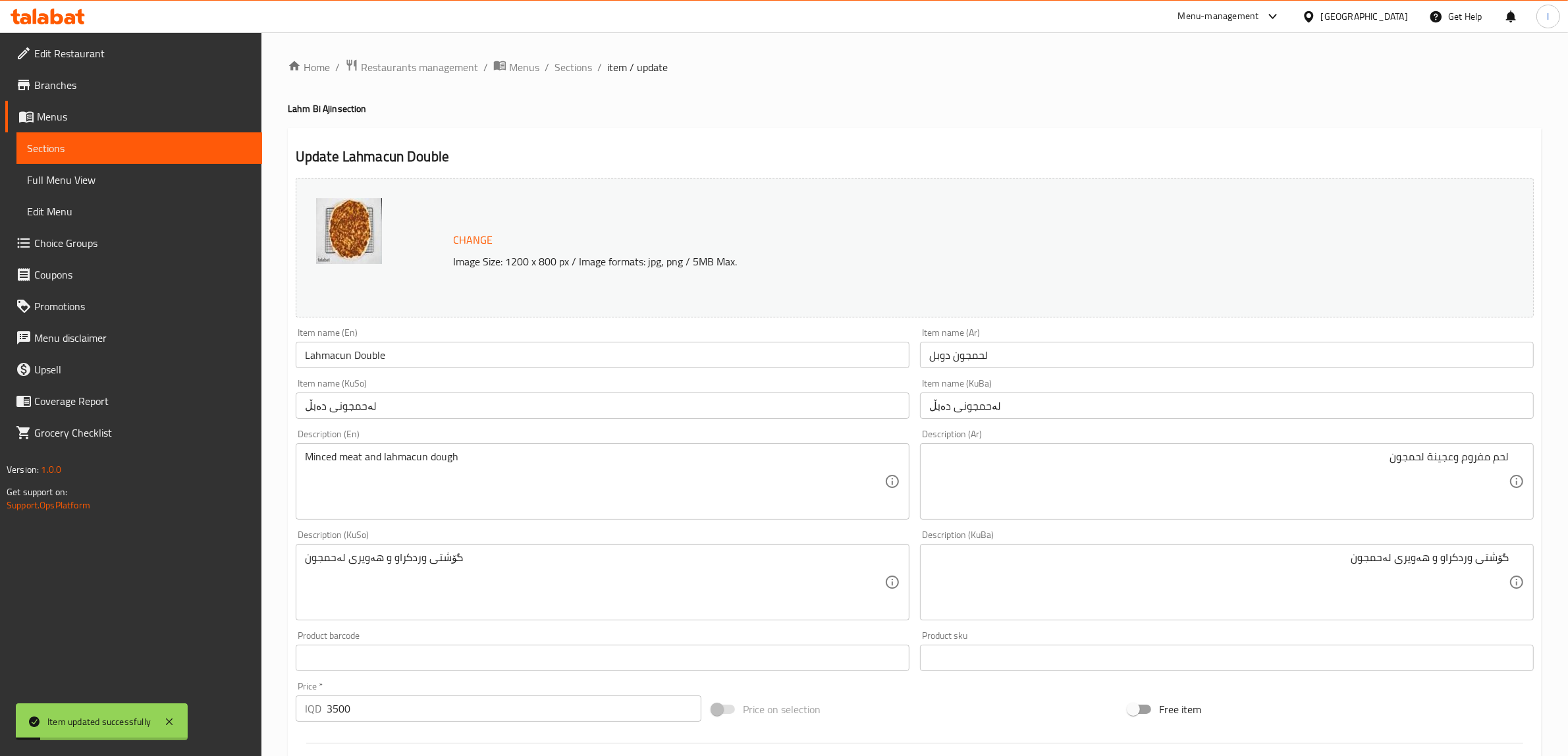
click at [100, 146] on span "Sections" at bounding box center [139, 148] width 225 height 16
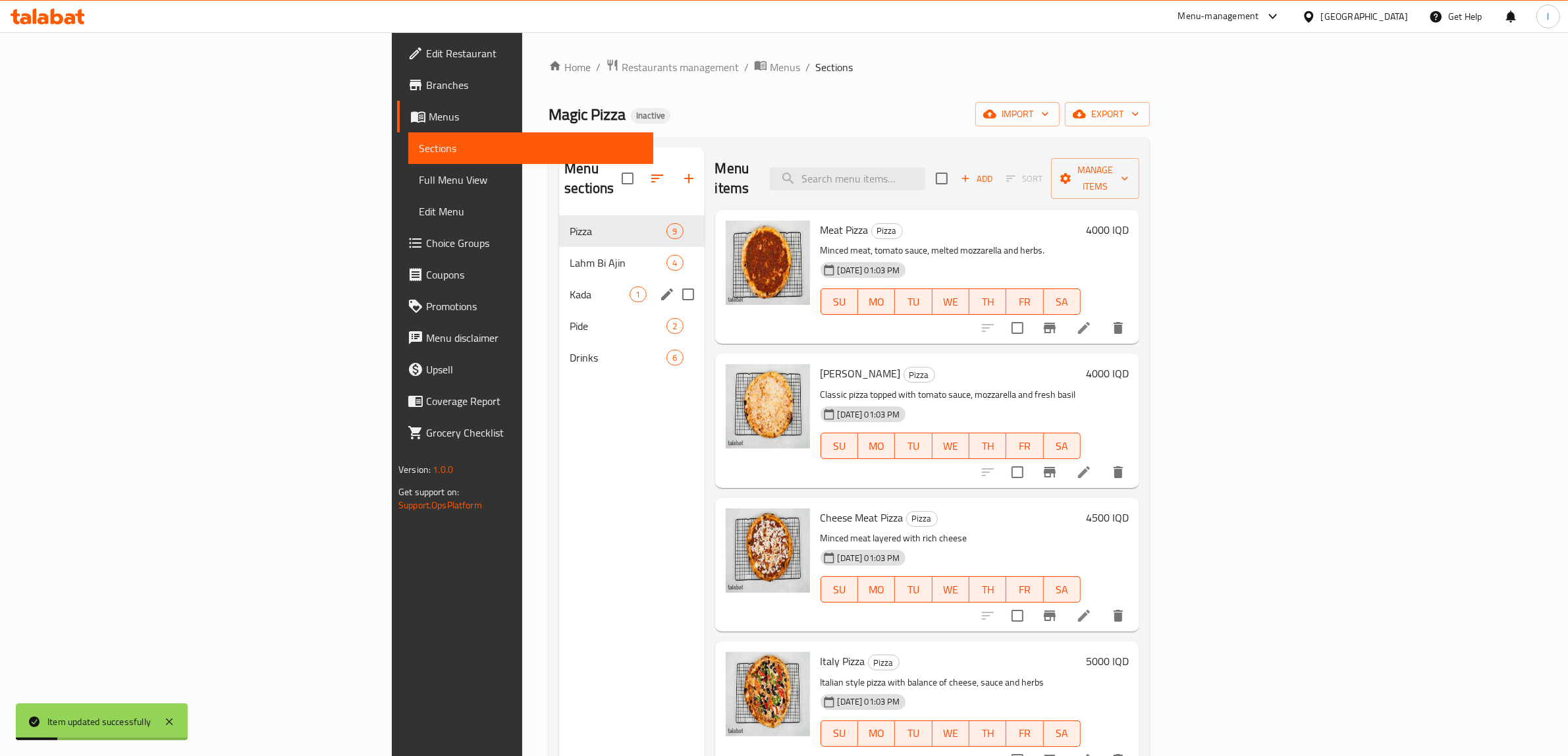
click at [559, 284] on div "Kada 1" at bounding box center [631, 294] width 145 height 32
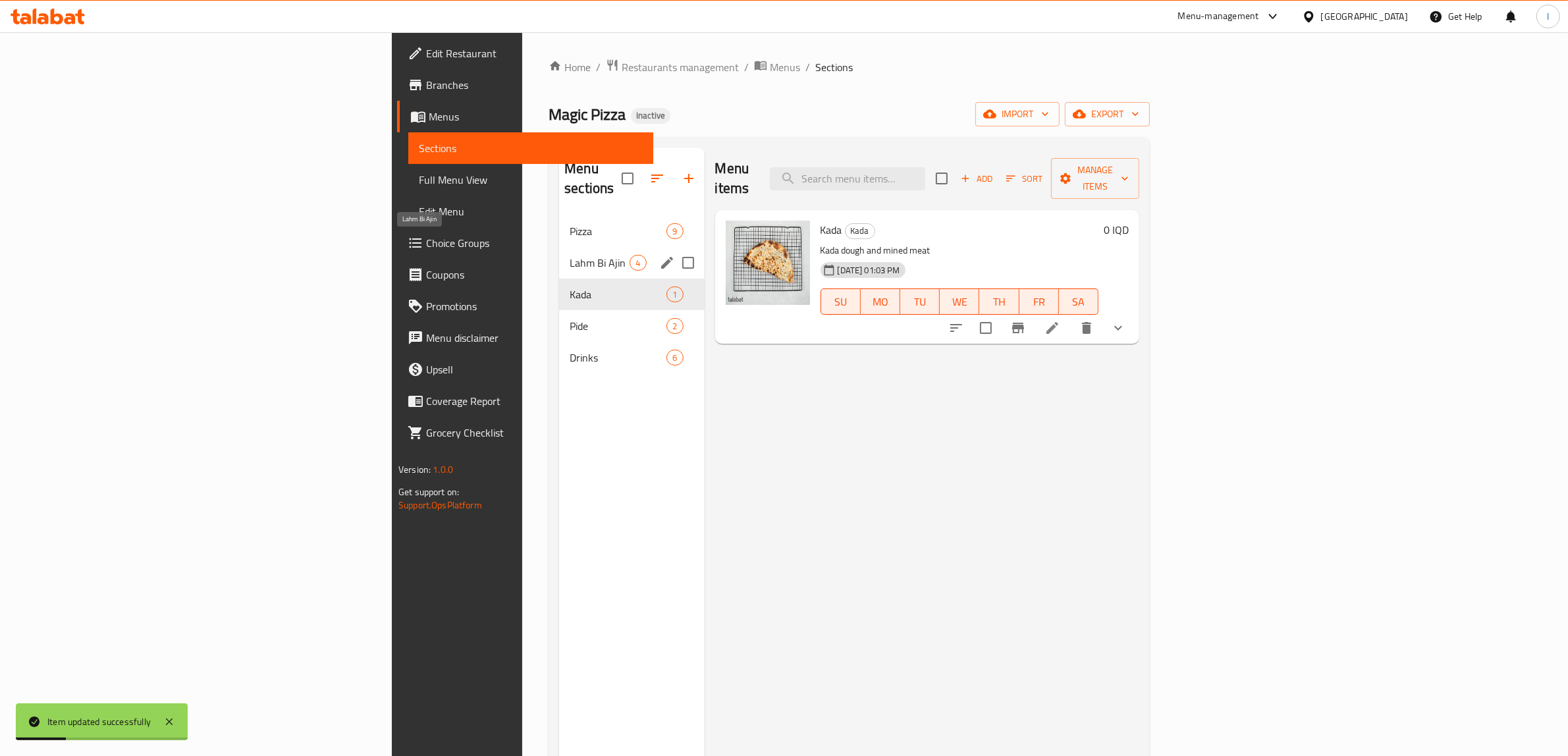
click at [570, 255] on span "Lahm Bi Ajin" at bounding box center [599, 262] width 60 height 16
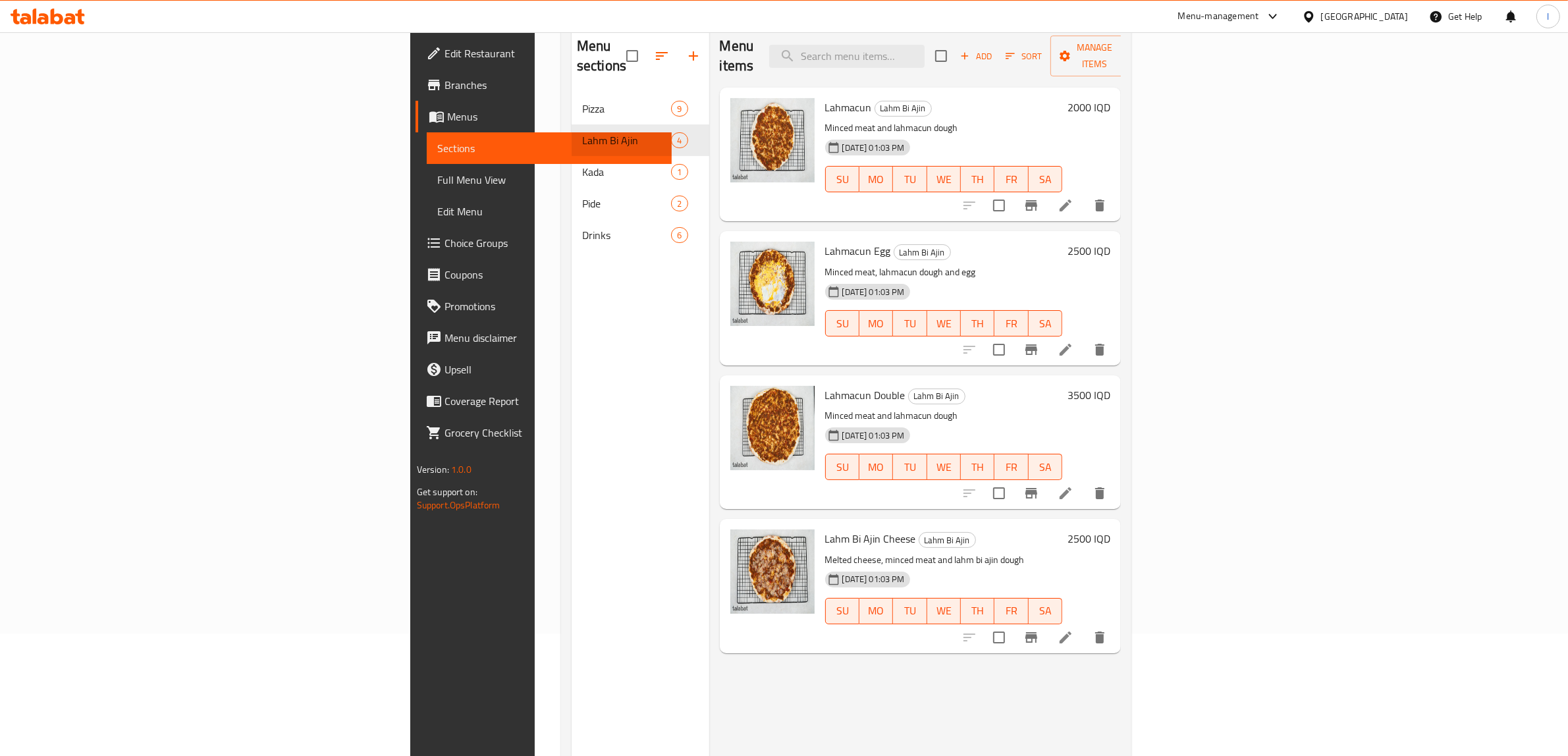
scroll to position [185, 0]
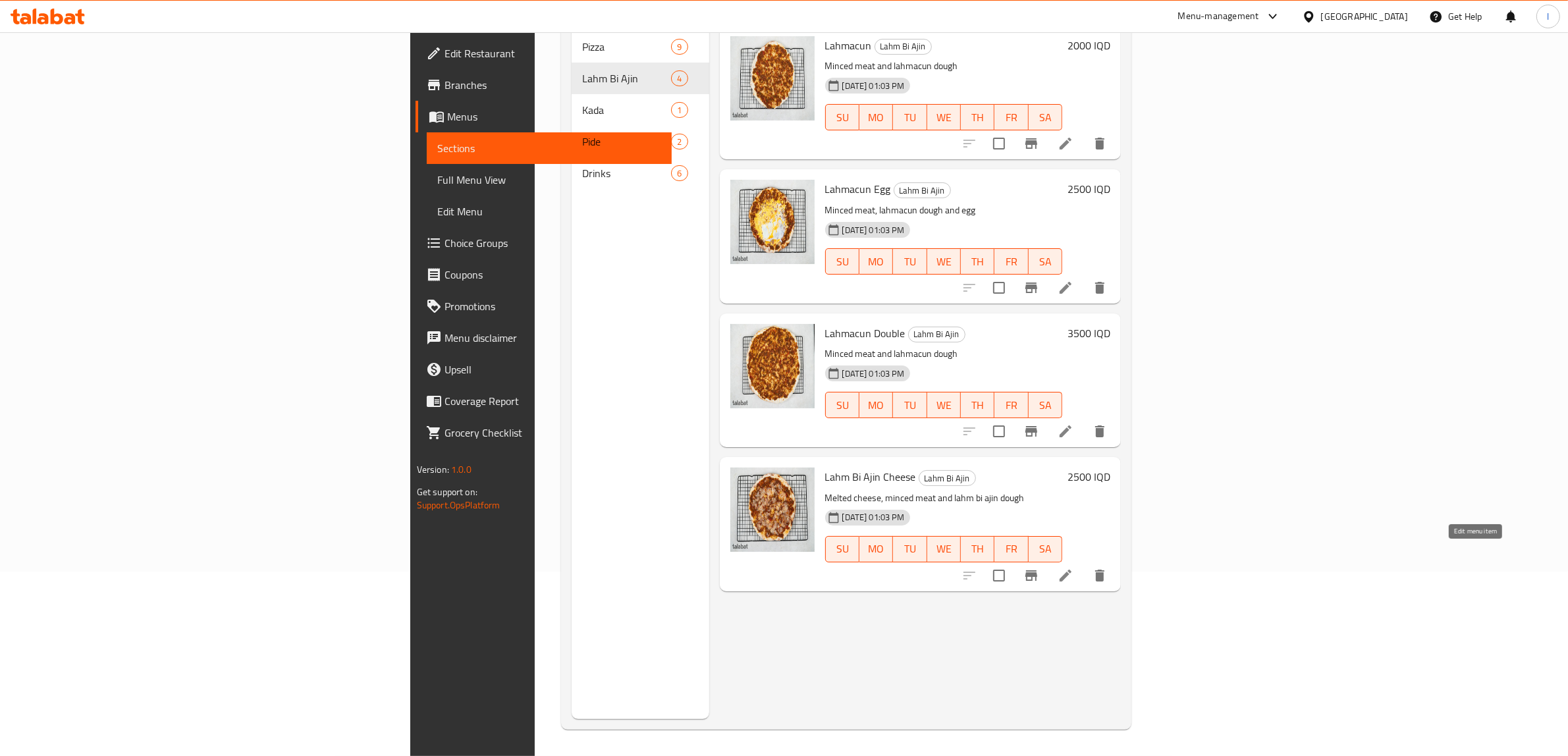
click at [1074, 568] on icon at bounding box center [1065, 576] width 16 height 16
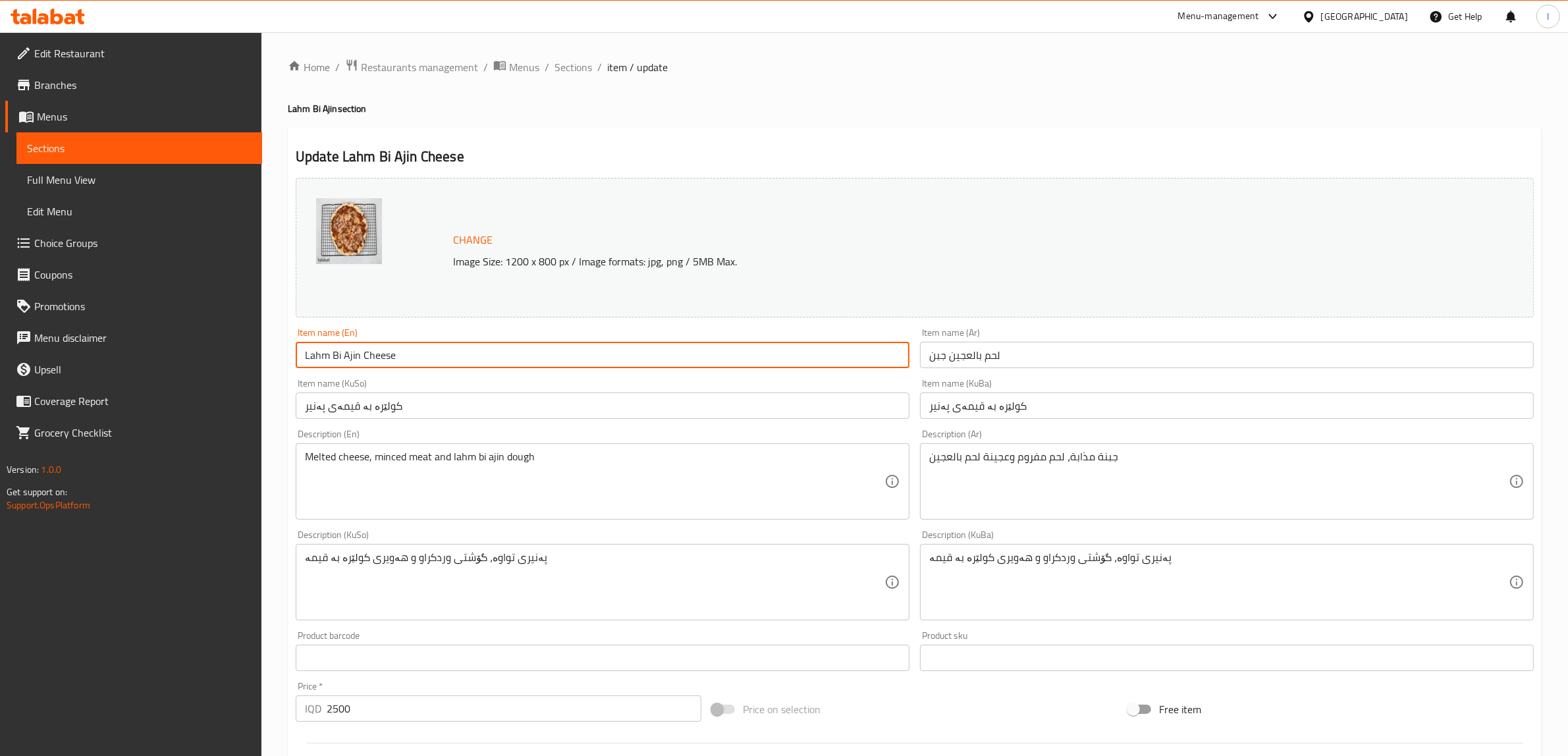
drag, startPoint x: 359, startPoint y: 358, endPoint x: 184, endPoint y: 362, distance: 175.0
click at [195, 362] on div "Edit Restaurant Branches Menus Sections Full Menu View Edit Menu Choice Groups …" at bounding box center [784, 567] width 1568 height 1069
paste input "acu"
type input "Lahmacun Cheese"
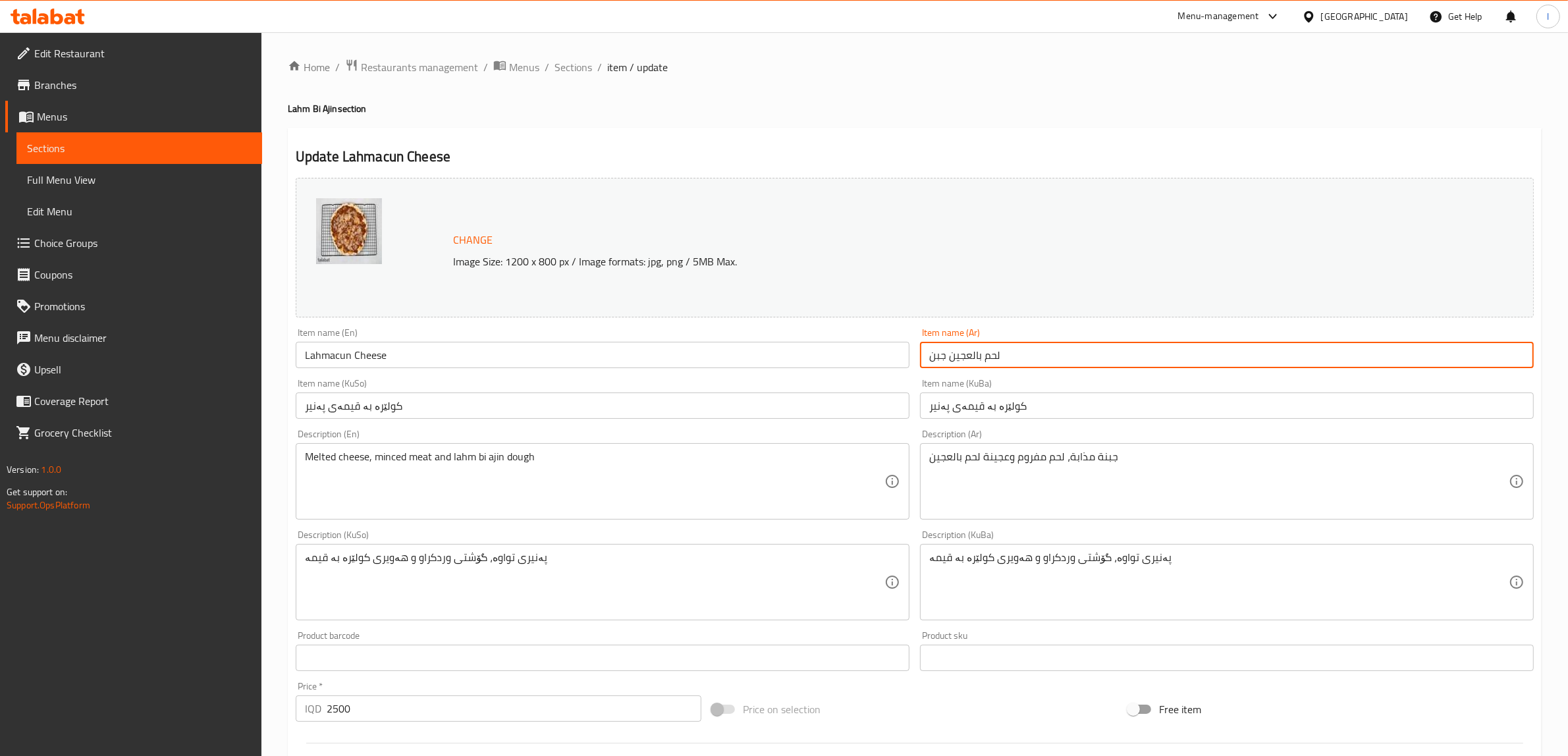
drag, startPoint x: 950, startPoint y: 358, endPoint x: 1064, endPoint y: 360, distance: 114.0
click at [1064, 360] on input "لحم بالعجين جبن" at bounding box center [1226, 355] width 614 height 26
paste input "جو"
type input "لحمجون جبن"
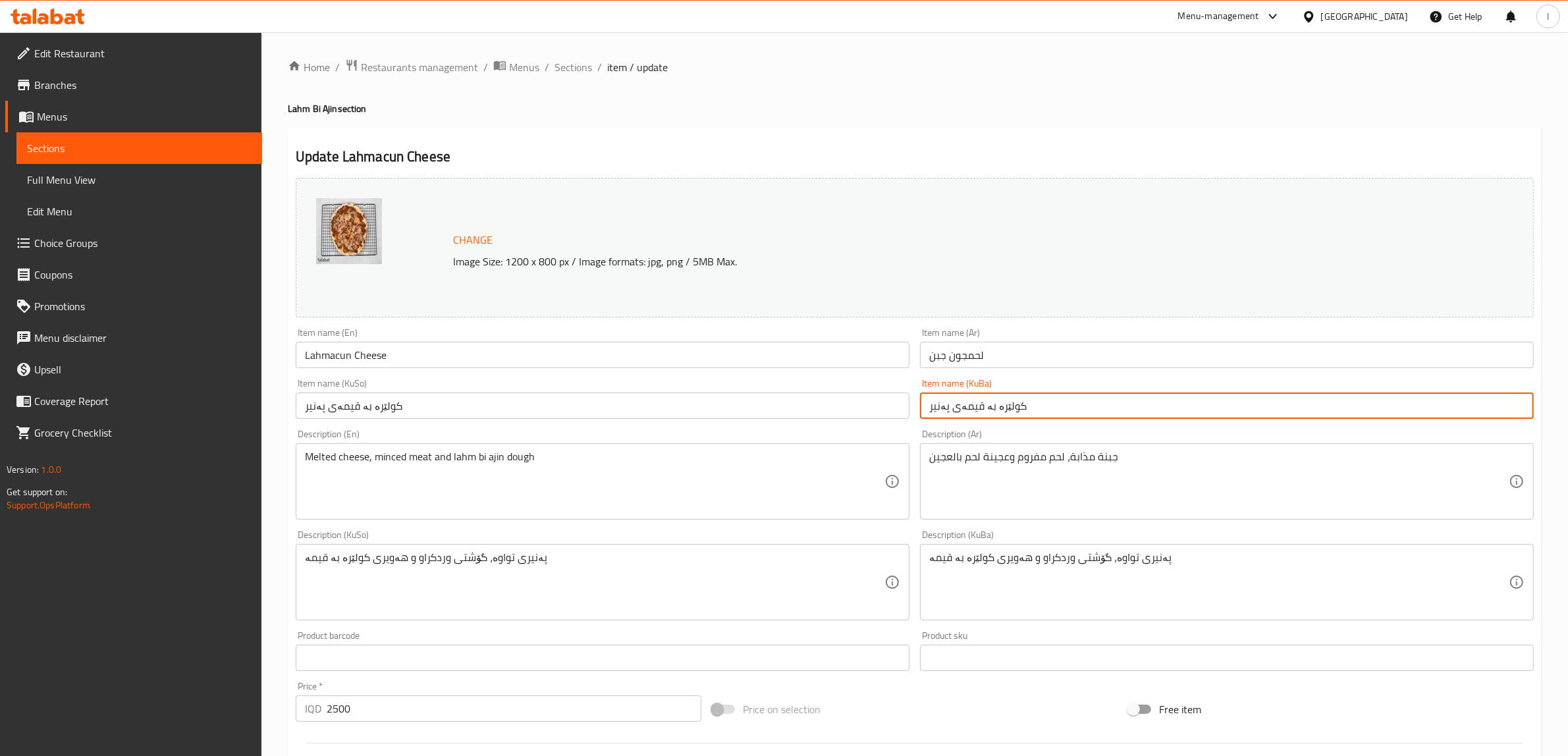
click at [984, 407] on input "کولێرە بە قیمەی پەنیر" at bounding box center [1226, 406] width 614 height 26
click at [970, 409] on input "کولێرە بە قیمەی پەنیر" at bounding box center [1226, 406] width 614 height 26
drag, startPoint x: 1466, startPoint y: 408, endPoint x: 1570, endPoint y: 408, distance: 104.0
click at [1568, 408] on html "​ Menu-management Iraq Get Help l Edit Restaurant Branches Menus Sections Full …" at bounding box center [784, 378] width 1568 height 756
paste input "لەحمجون"
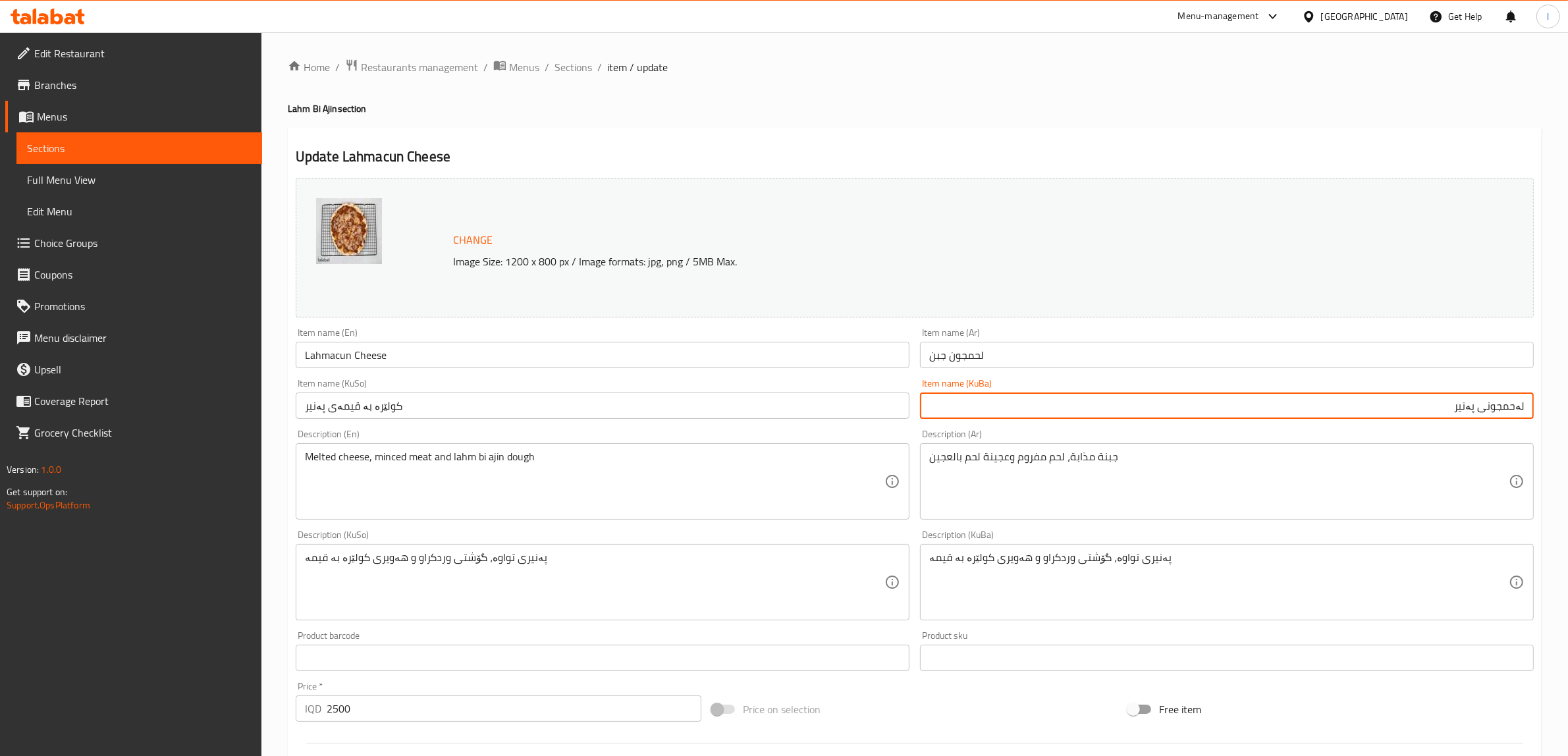
drag, startPoint x: 1396, startPoint y: 407, endPoint x: 1579, endPoint y: 393, distance: 183.5
click at [1568, 392] on html "​ Menu-management Iraq Get Help l Edit Restaurant Branches Menus Sections Full …" at bounding box center [784, 378] width 1568 height 756
type input "لەحمجونی پەنیر"
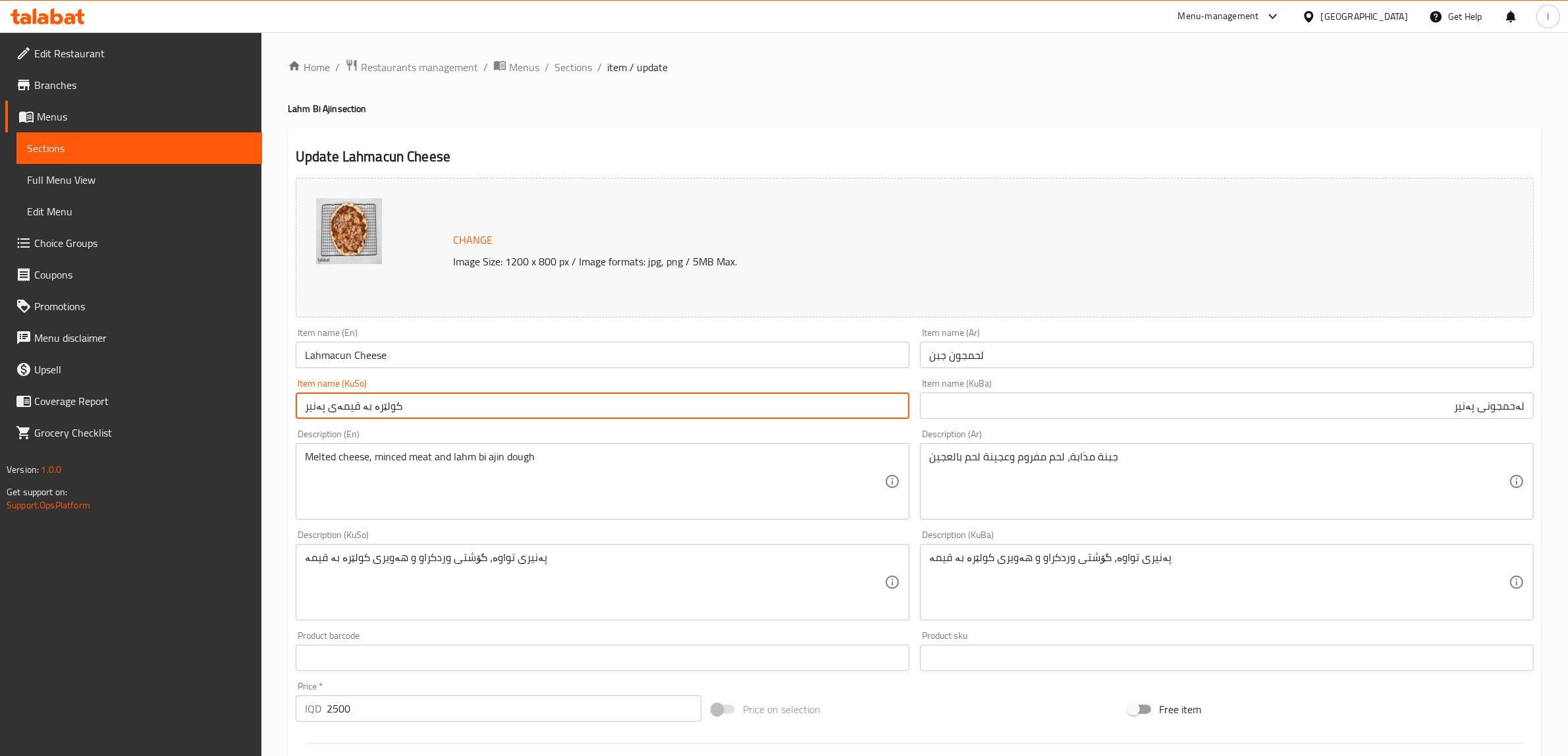
drag, startPoint x: 420, startPoint y: 406, endPoint x: 11, endPoint y: 403, distance: 409.0
click at [14, 403] on div "Edit Restaurant Branches Menus Sections Full Menu View Edit Menu Choice Groups …" at bounding box center [784, 567] width 1568 height 1069
paste input "لەحمجون"
type input "لەحمجونی پەنیر"
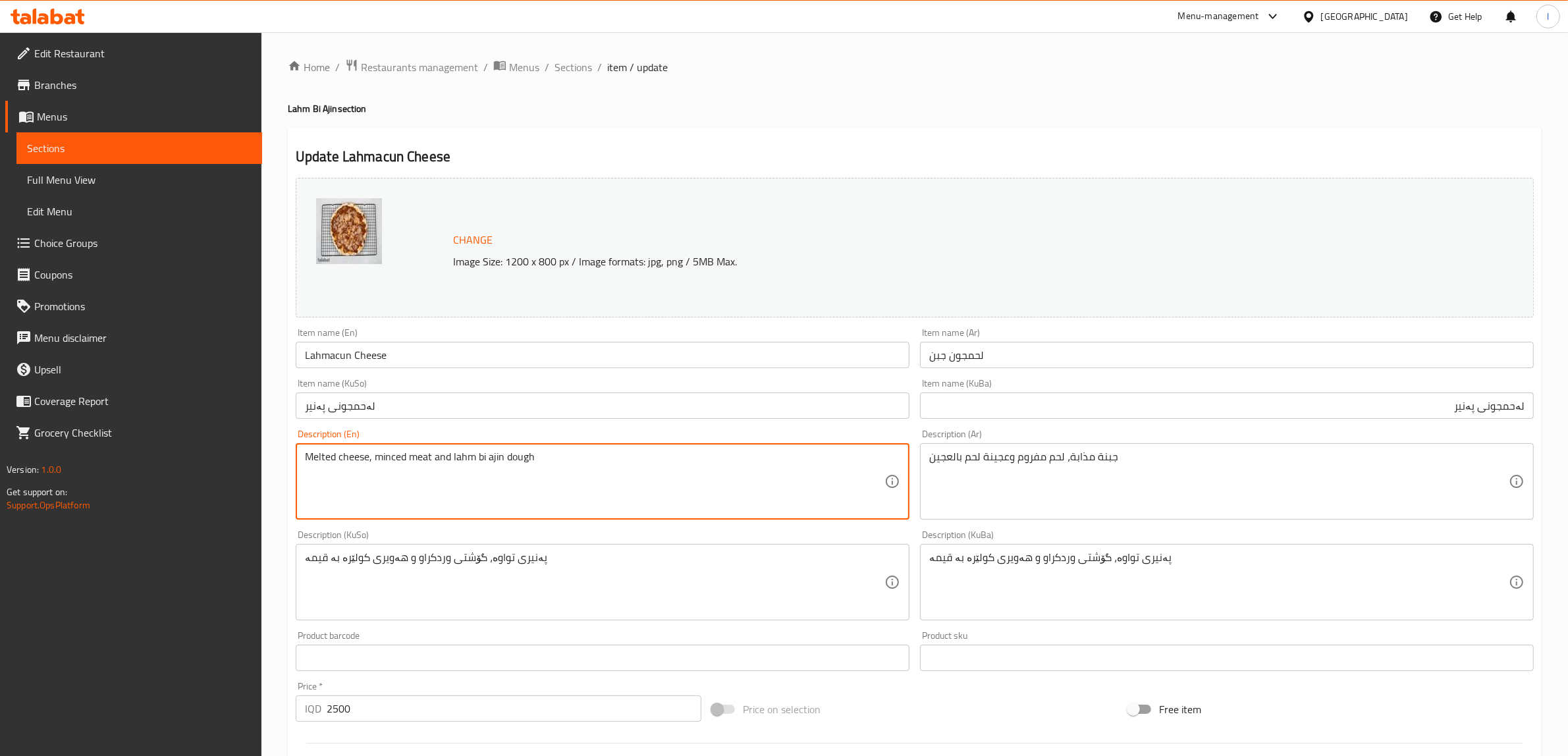
drag, startPoint x: 452, startPoint y: 456, endPoint x: 502, endPoint y: 461, distance: 50.2
paste textarea "acun"
type textarea "Melted cheese, minced meat and lahmacun dough"
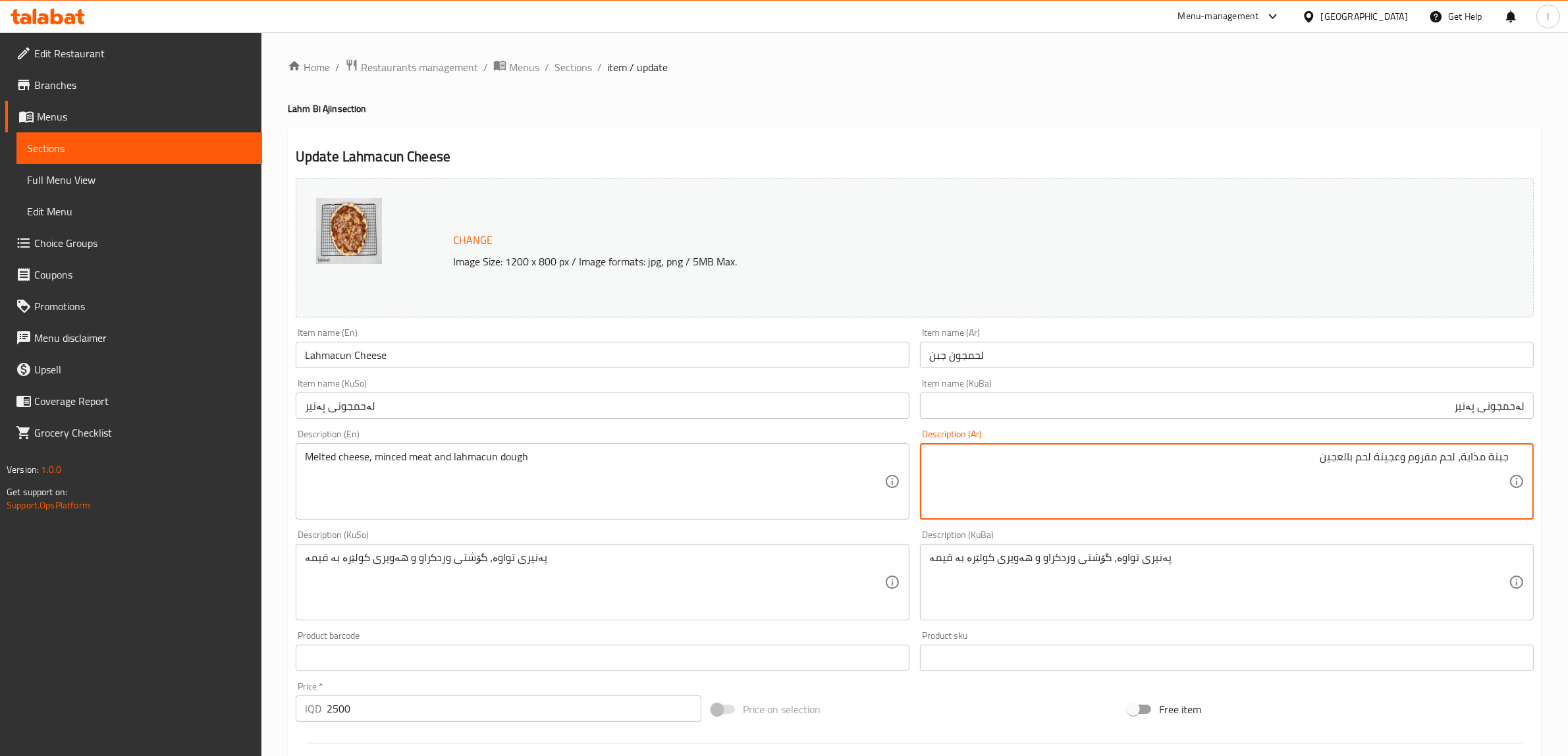
drag, startPoint x: 1306, startPoint y: 458, endPoint x: 1375, endPoint y: 462, distance: 69.1
click at [1375, 462] on textarea "جبنة مذابة، لحم مفروم وعجينة لحم بالعجين" at bounding box center [1219, 482] width 579 height 62
paste textarea "لحمجو"
click at [1378, 459] on textarea "جبنة مذابة، لحم مفروم وعجينةلحمجون" at bounding box center [1219, 482] width 579 height 62
click at [1164, 467] on textarea "جبنة مذابة، لحم مفروم وعجينة لحمجون" at bounding box center [1219, 482] width 579 height 62
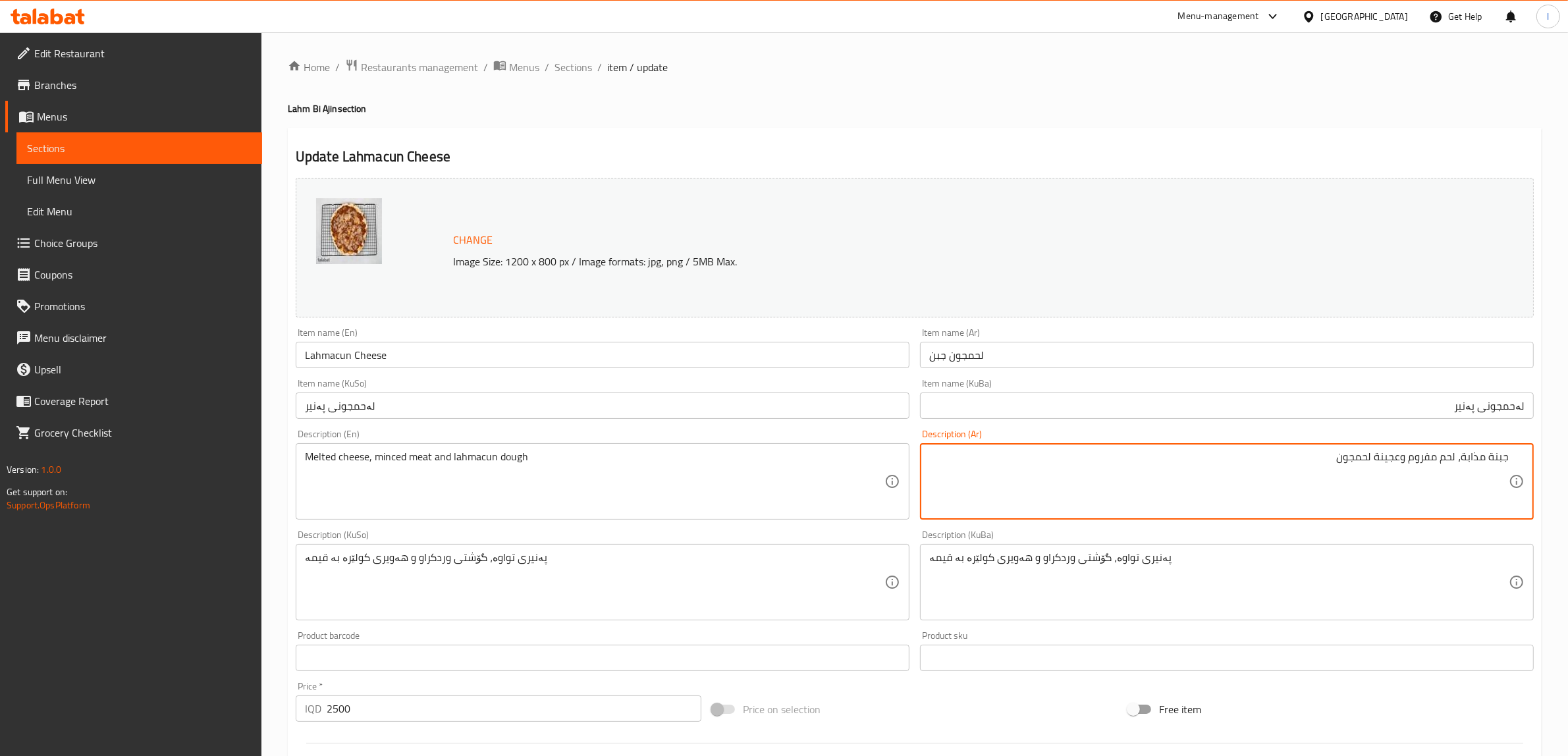
type textarea "جبنة مذابة، لحم مفروم وعجينة لحمجون"
click at [1365, 547] on div "پەنیری تواوە، گۆشتی وردکراو و هەویری کولێرە بە قیمە Description (KuBa)" at bounding box center [1226, 582] width 614 height 76
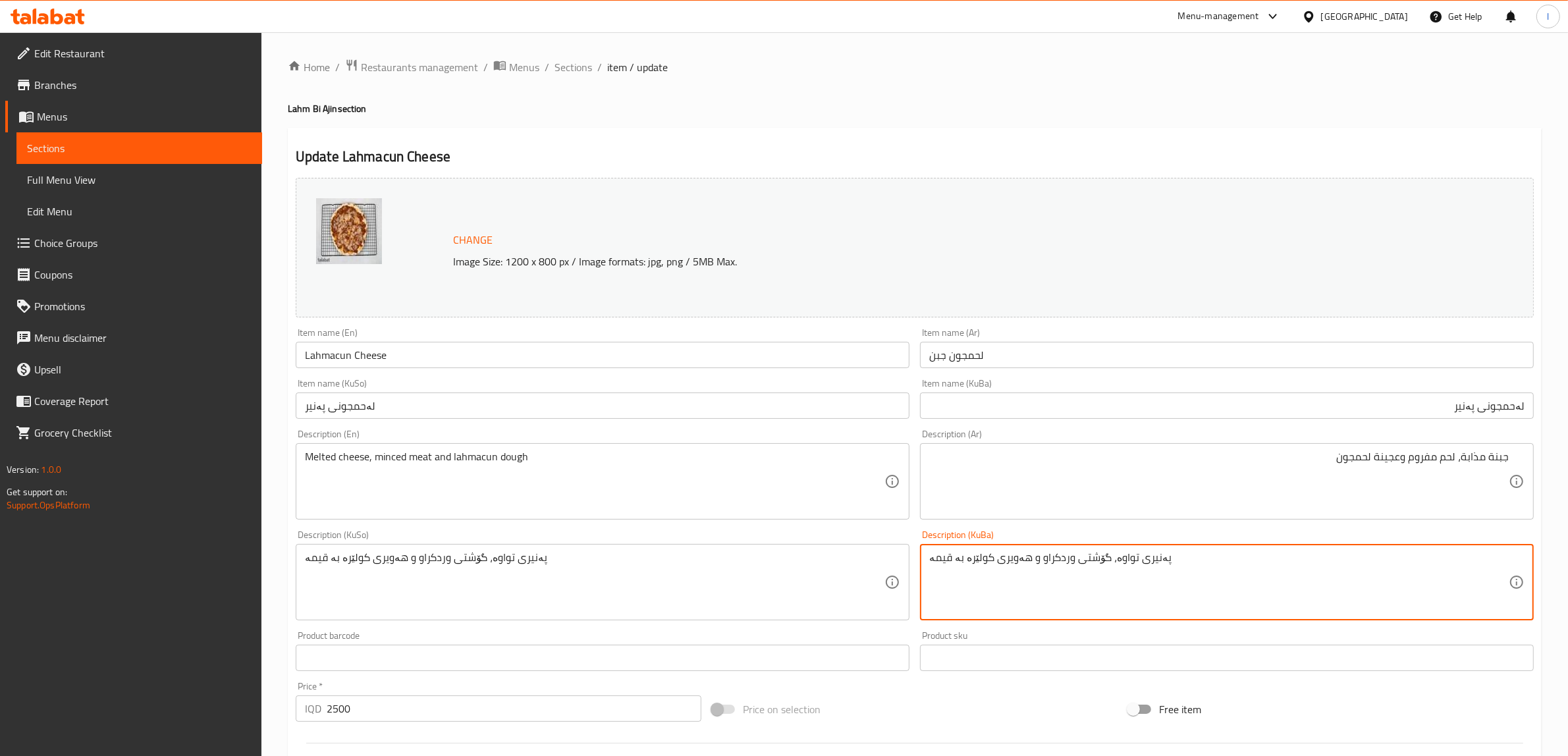
click at [1181, 565] on textarea "پەنیری تواوە، گۆشتی وردکراو و هەویری کولێرە بە قیمە" at bounding box center [1219, 582] width 579 height 62
drag, startPoint x: 1228, startPoint y: 572, endPoint x: 1340, endPoint y: 568, distance: 112.1
click at [1340, 568] on textarea "پەنیری تواوە، گۆشتی وردکراو و هەویری کولێرە بە قیمە" at bounding box center [1219, 582] width 579 height 62
paste textarea "لەحمجون"
drag, startPoint x: 1204, startPoint y: 567, endPoint x: 1579, endPoint y: 540, distance: 376.0
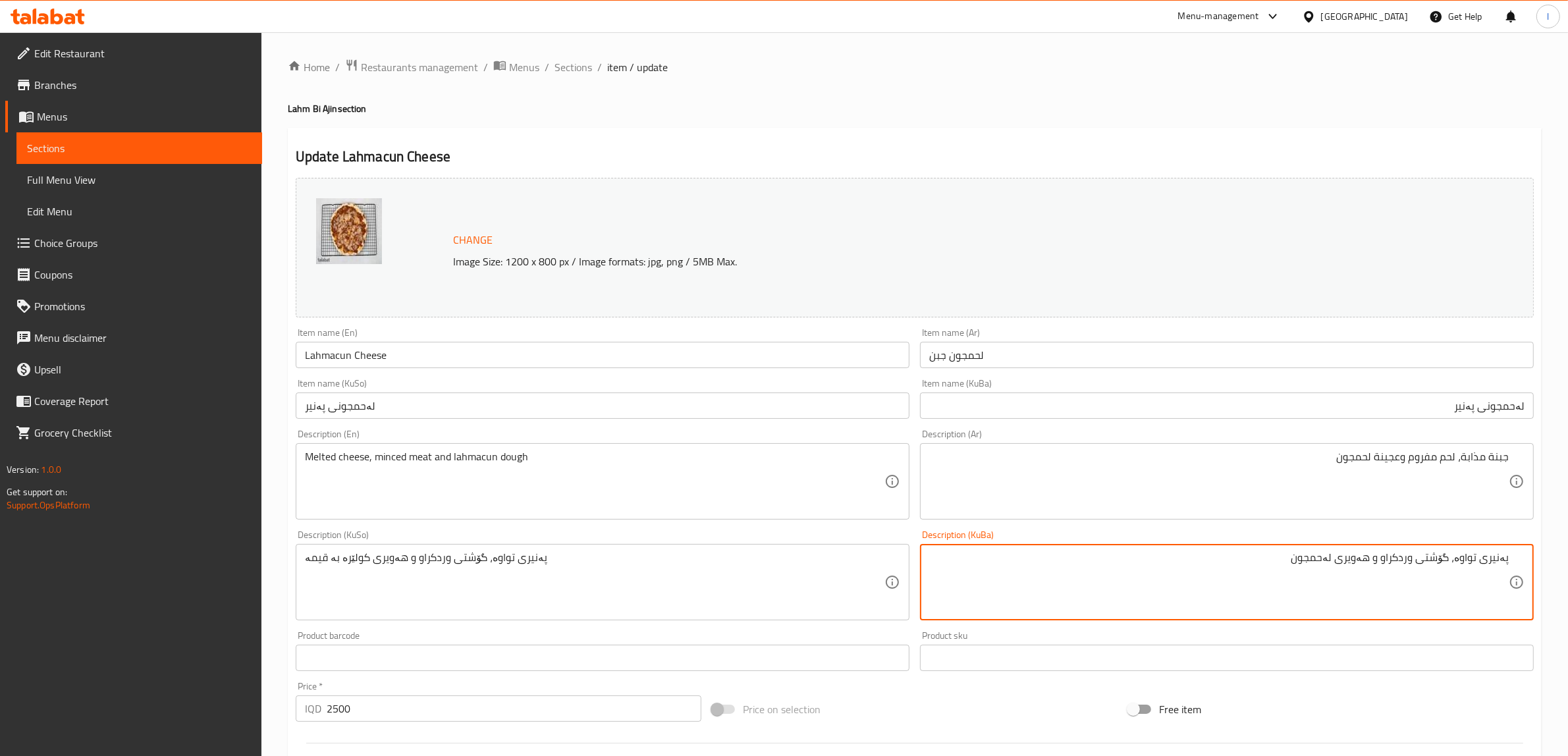
click at [1568, 538] on html "​ Menu-management Iraq Get Help l Edit Restaurant Branches Menus Sections Full …" at bounding box center [784, 378] width 1568 height 756
type textarea "پەنیری تواوە، گۆشتی وردکراو و هەویری لەحمجون"
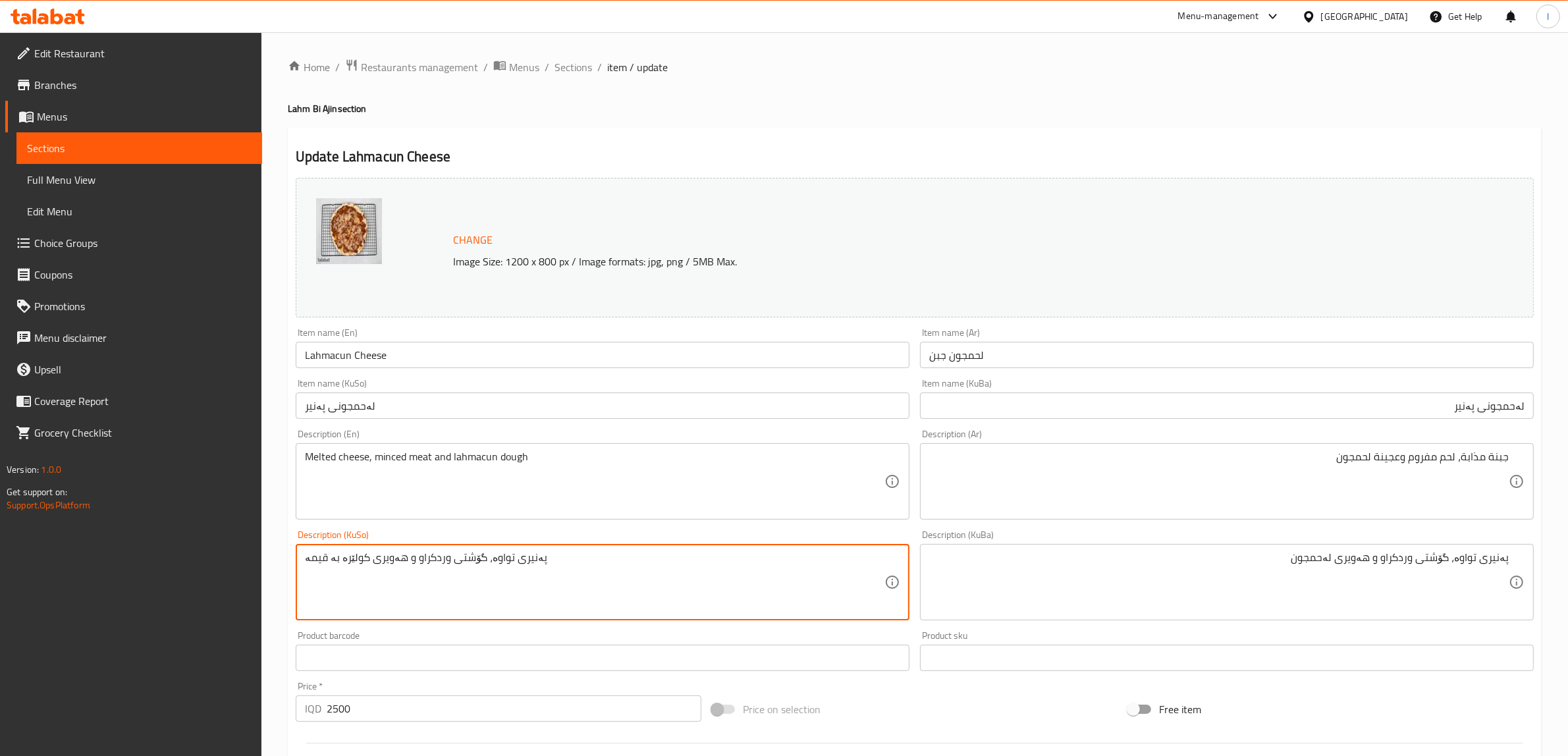
drag, startPoint x: 575, startPoint y: 575, endPoint x: 0, endPoint y: 541, distance: 576.0
paste textarea "لەحمجون"
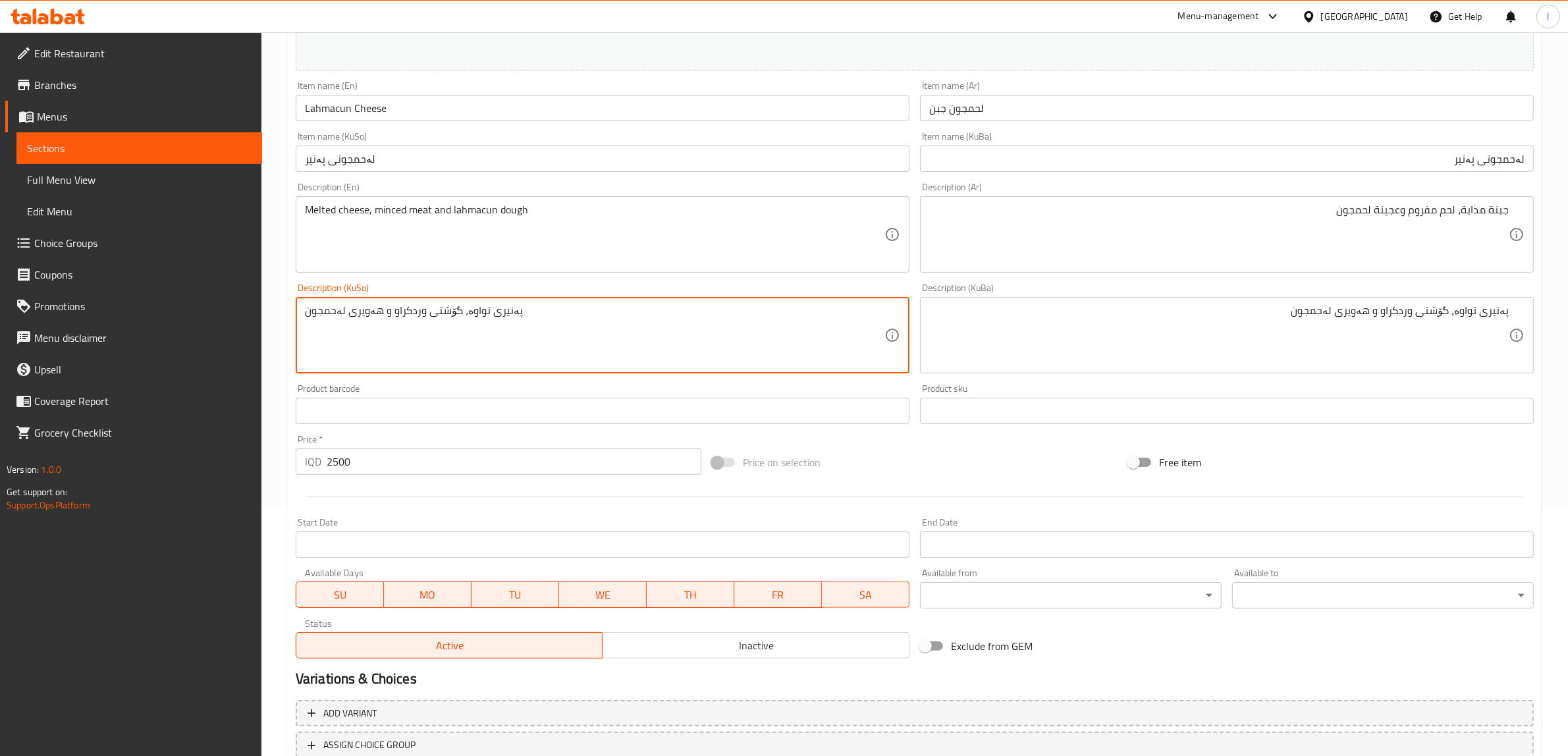
scroll to position [344, 0]
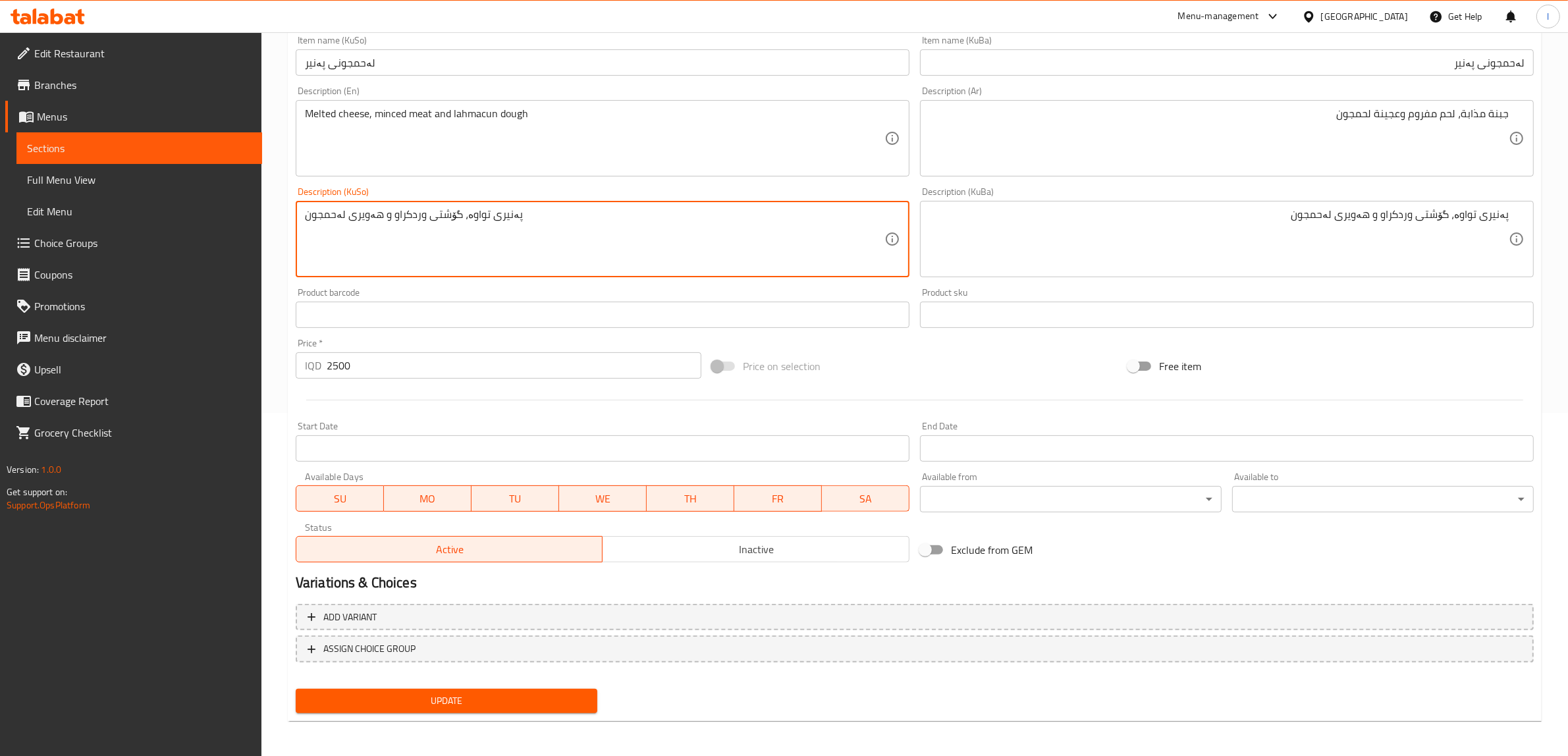
type textarea "پەنیری تواوە، گۆشتی وردکراو و هەویری لەحمجون"
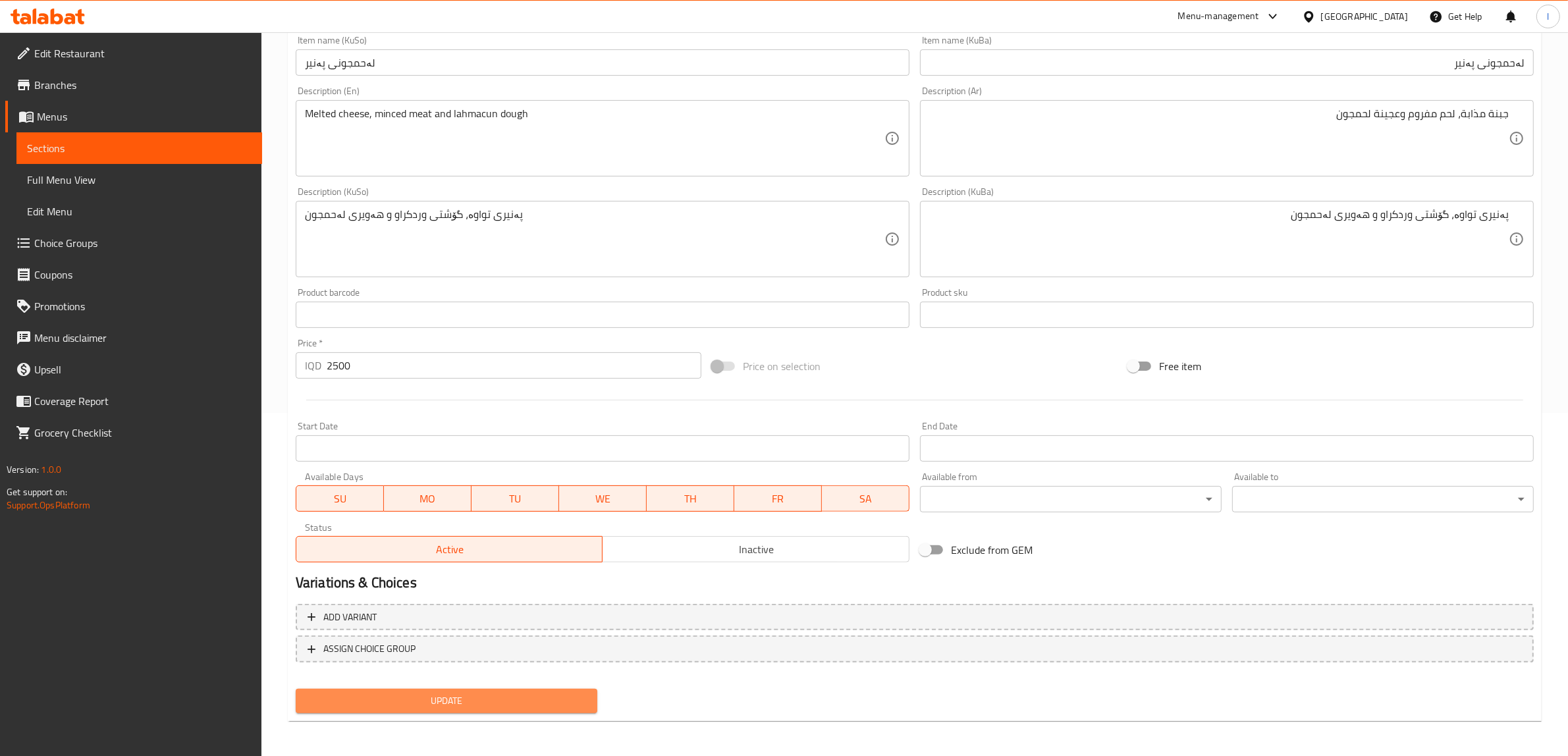
click at [420, 699] on span "Update" at bounding box center [447, 701] width 280 height 16
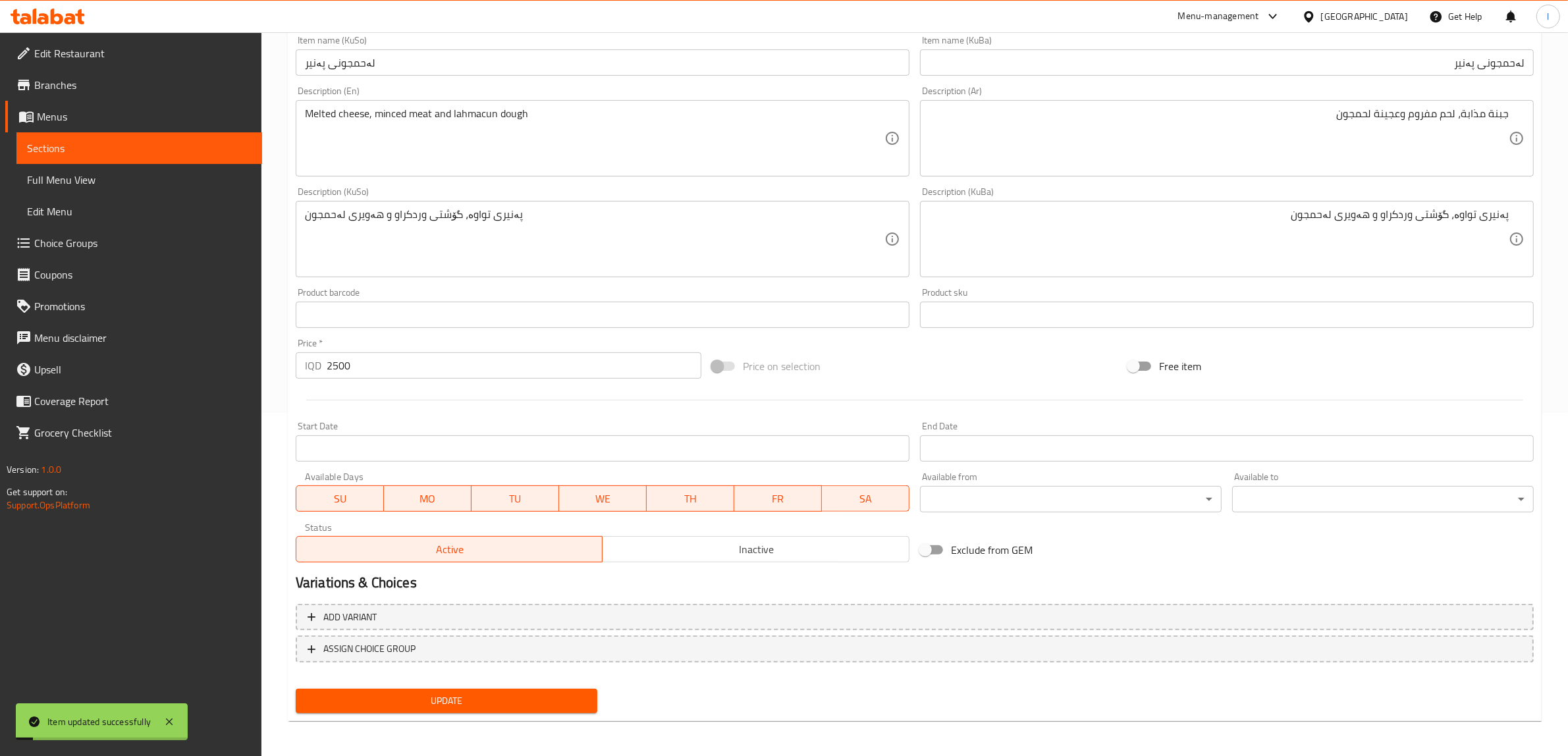
click at [87, 146] on span "Sections" at bounding box center [139, 148] width 225 height 16
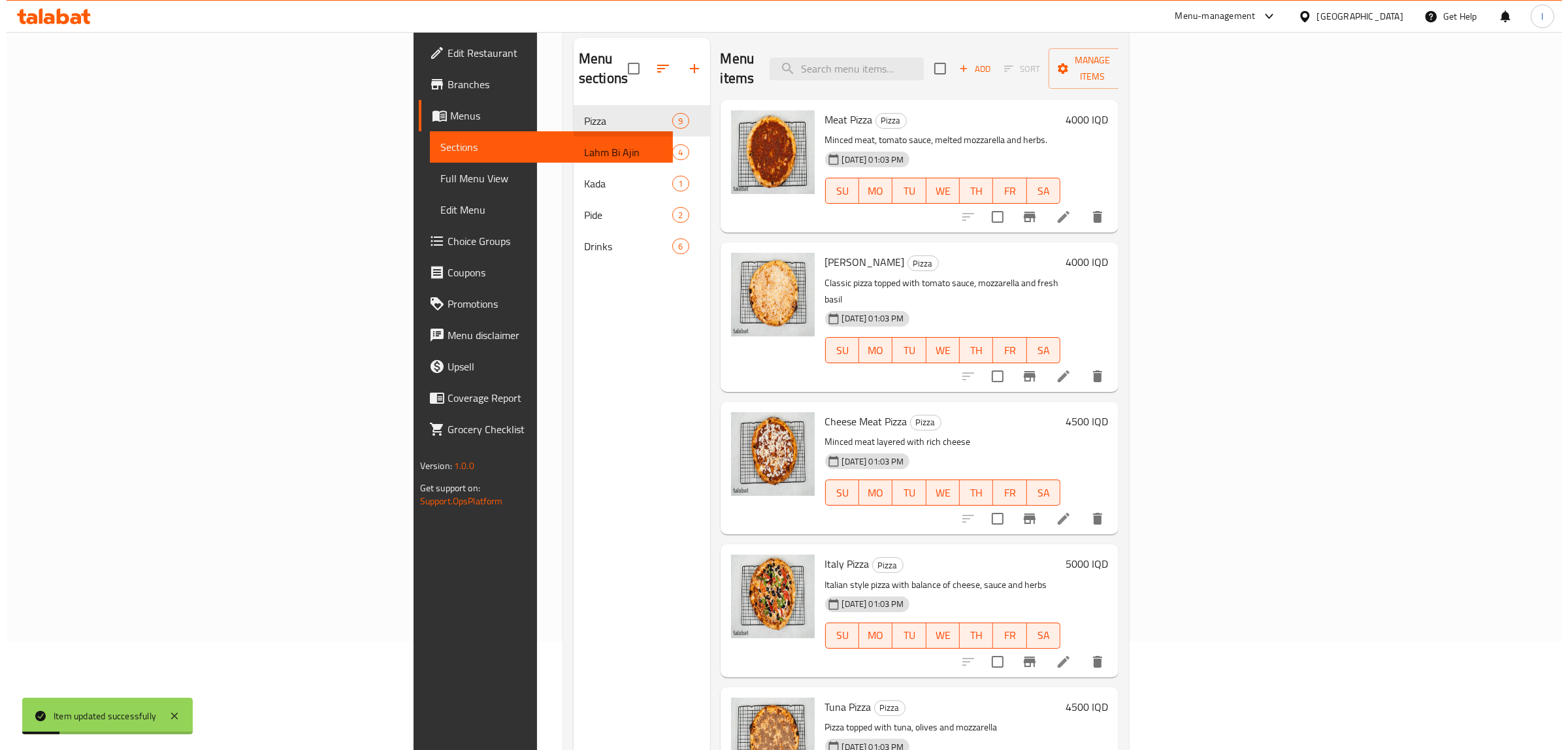
scroll to position [20, 0]
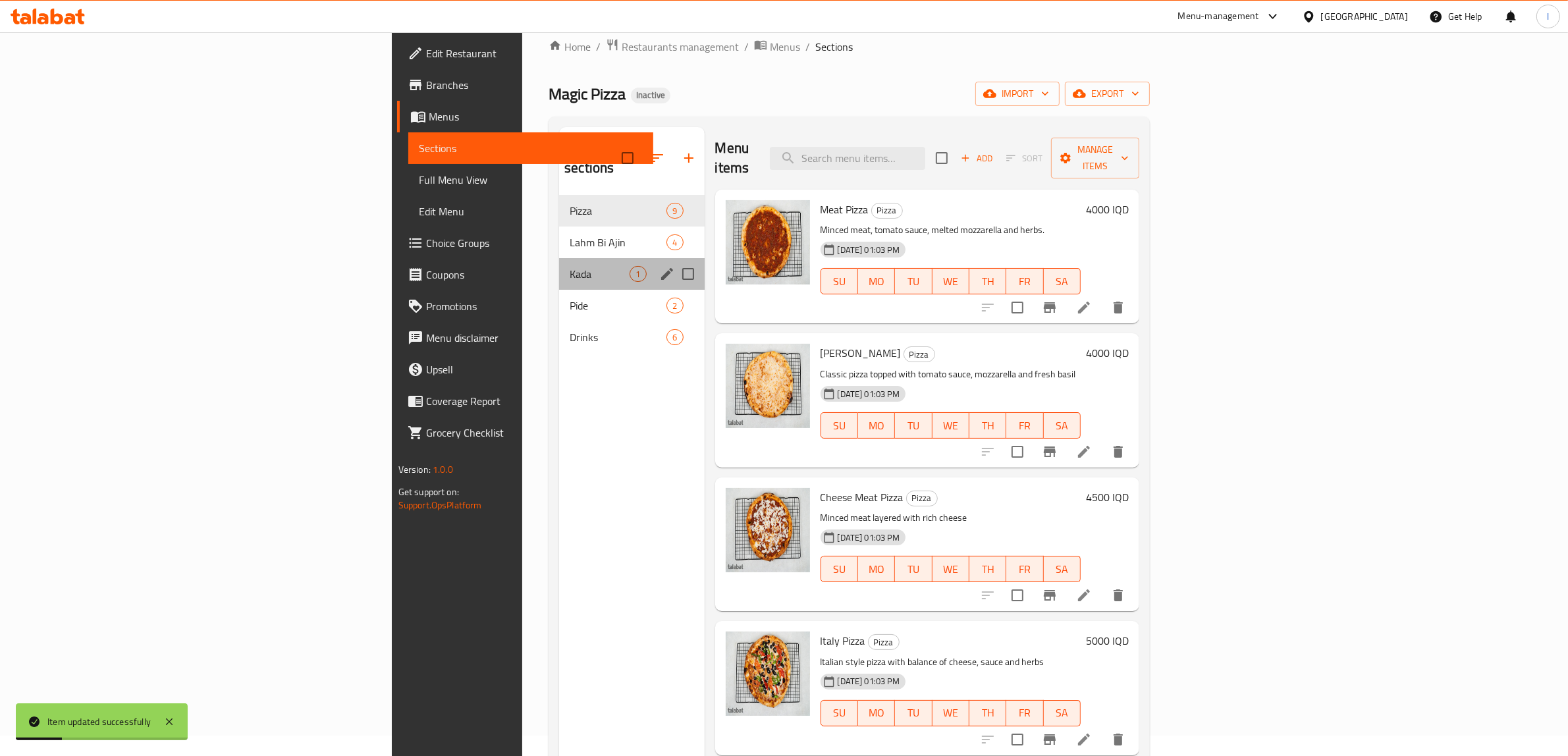
click at [559, 267] on div "Kada 1" at bounding box center [631, 274] width 145 height 32
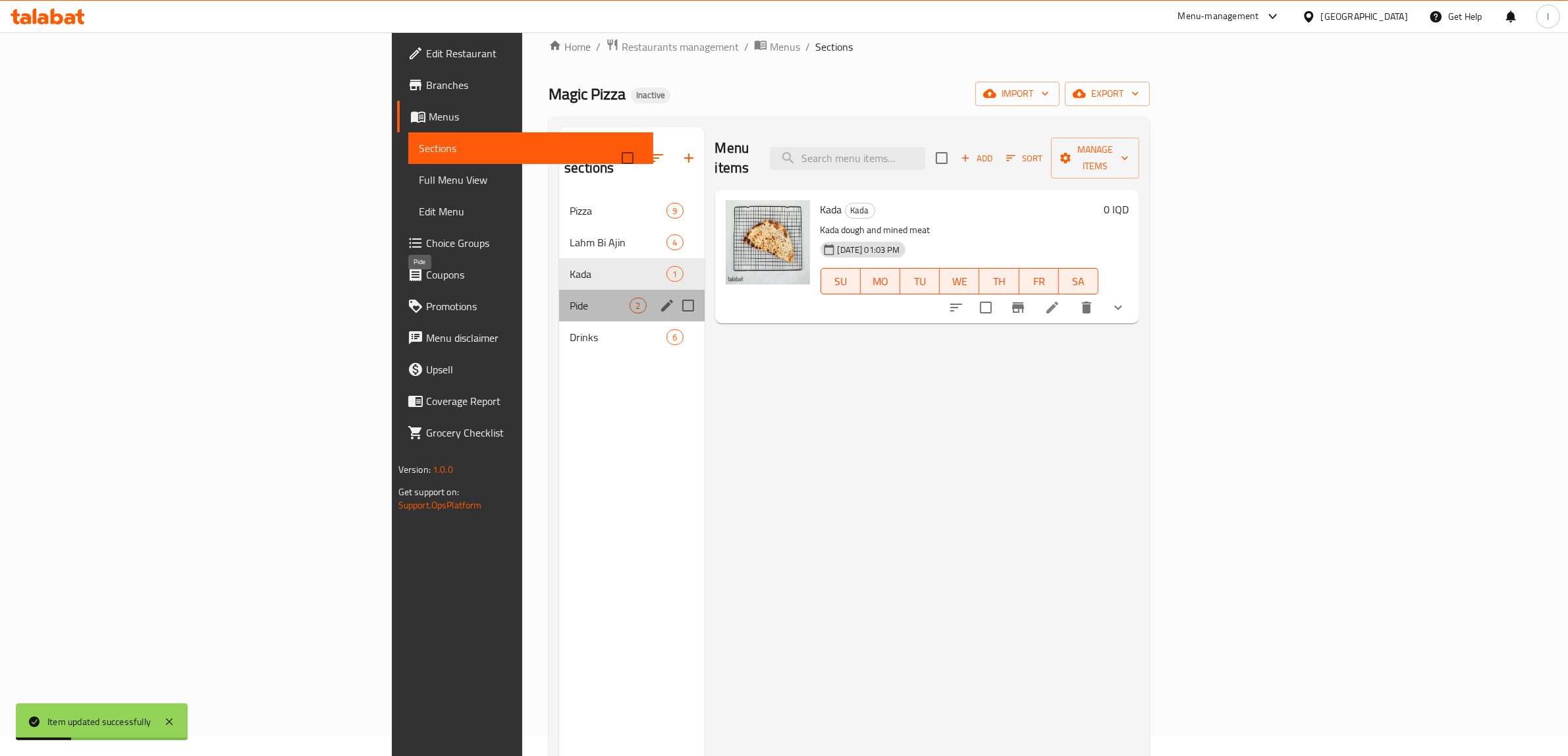
click at [570, 298] on span "Pide" at bounding box center [599, 305] width 60 height 16
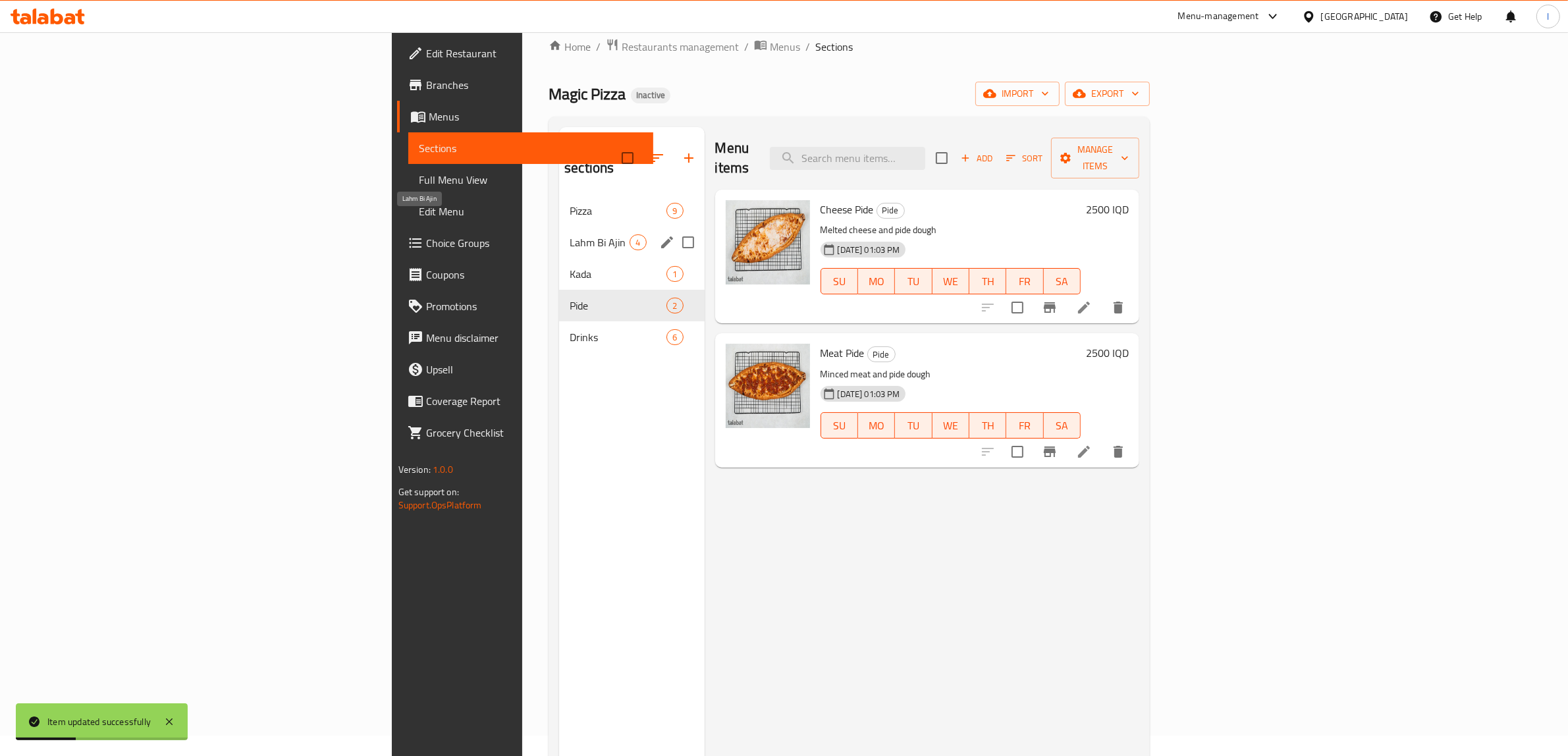
click at [570, 235] on span "Lahm Bi Ajin" at bounding box center [599, 242] width 60 height 16
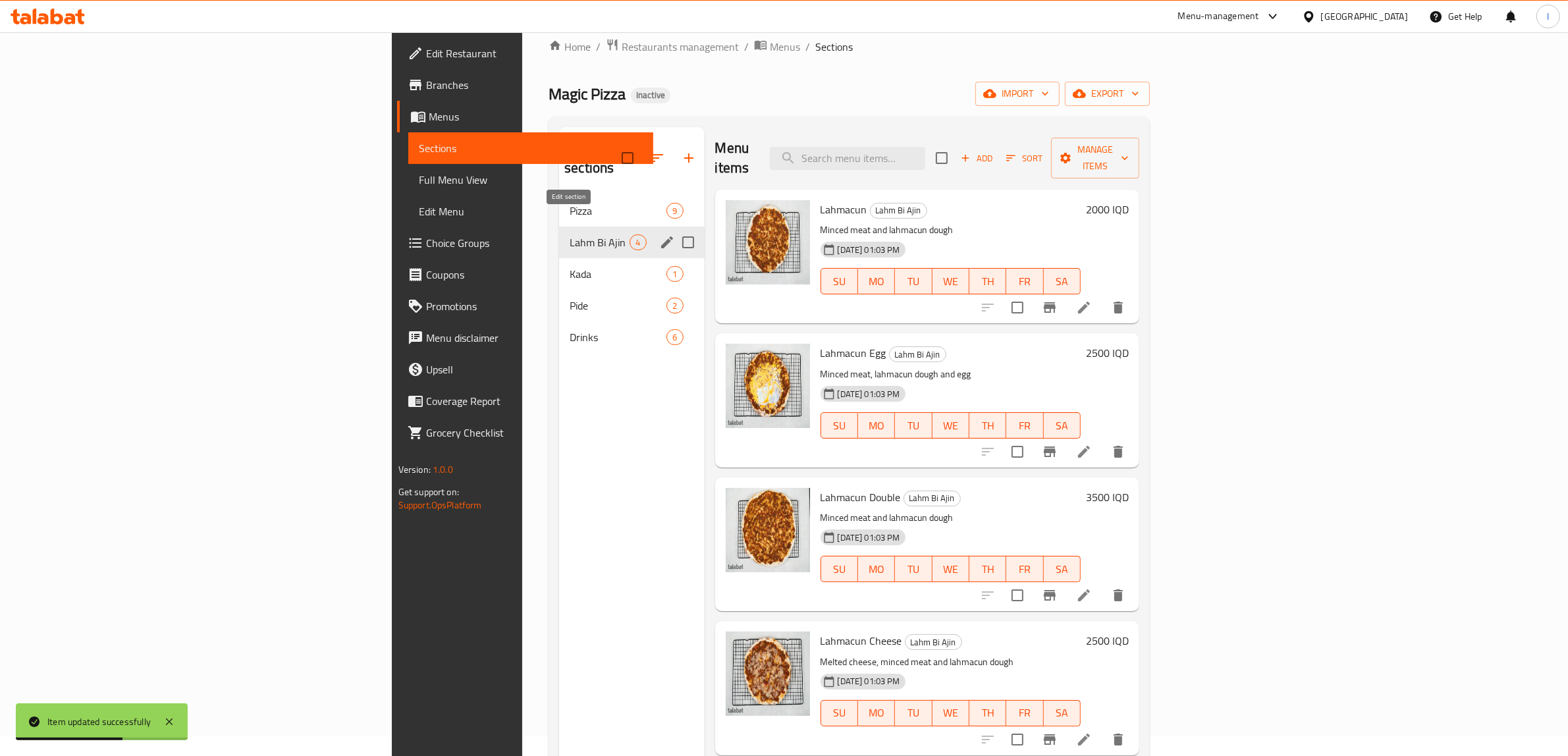
click at [659, 235] on icon "edit" at bounding box center [666, 242] width 16 height 16
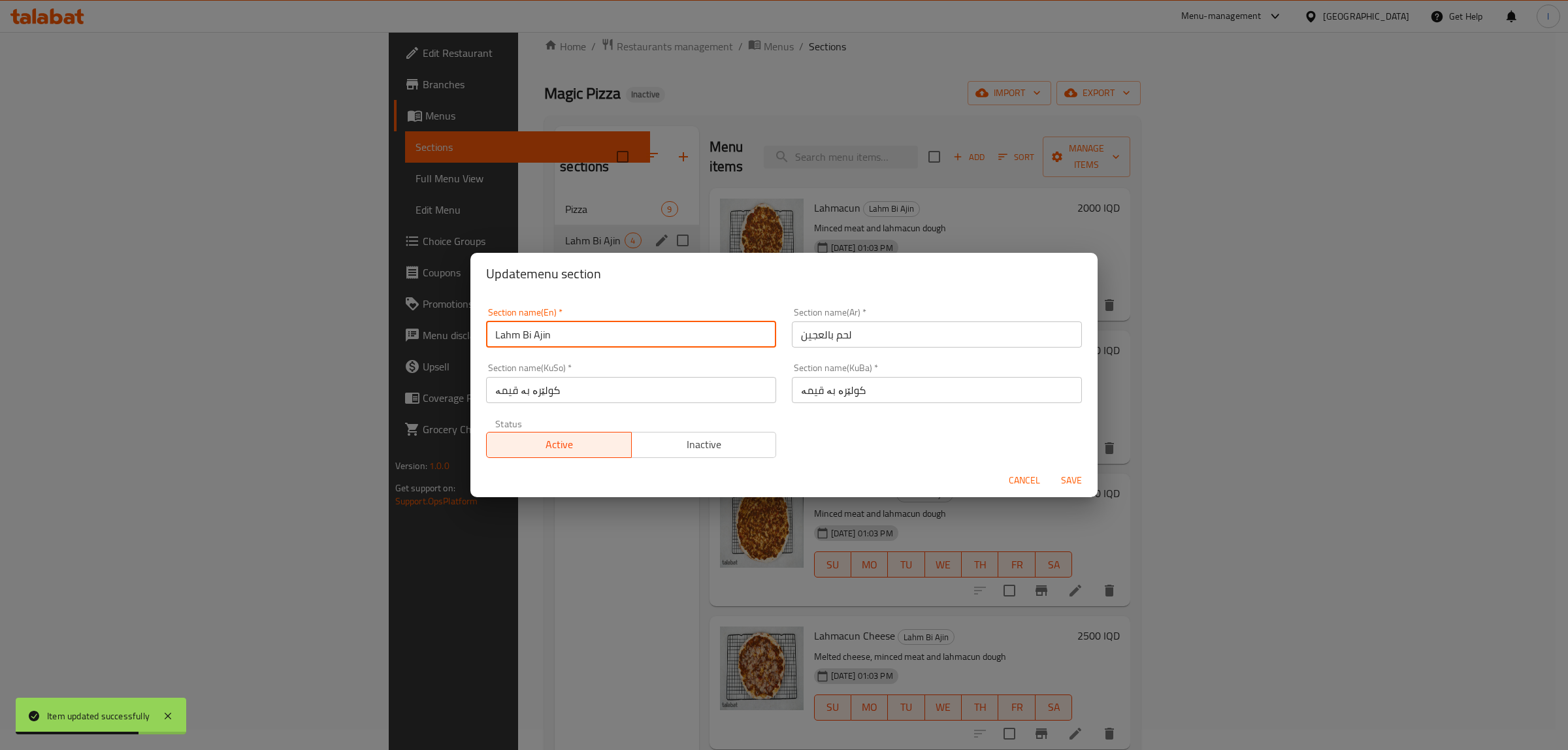
drag, startPoint x: 578, startPoint y: 338, endPoint x: 415, endPoint y: 335, distance: 163.0
click at [433, 335] on div "Update menu section Section name(En)   * Lahm Bi Ajin Section name(En) * Sectio…" at bounding box center [784, 375] width 1568 height 750
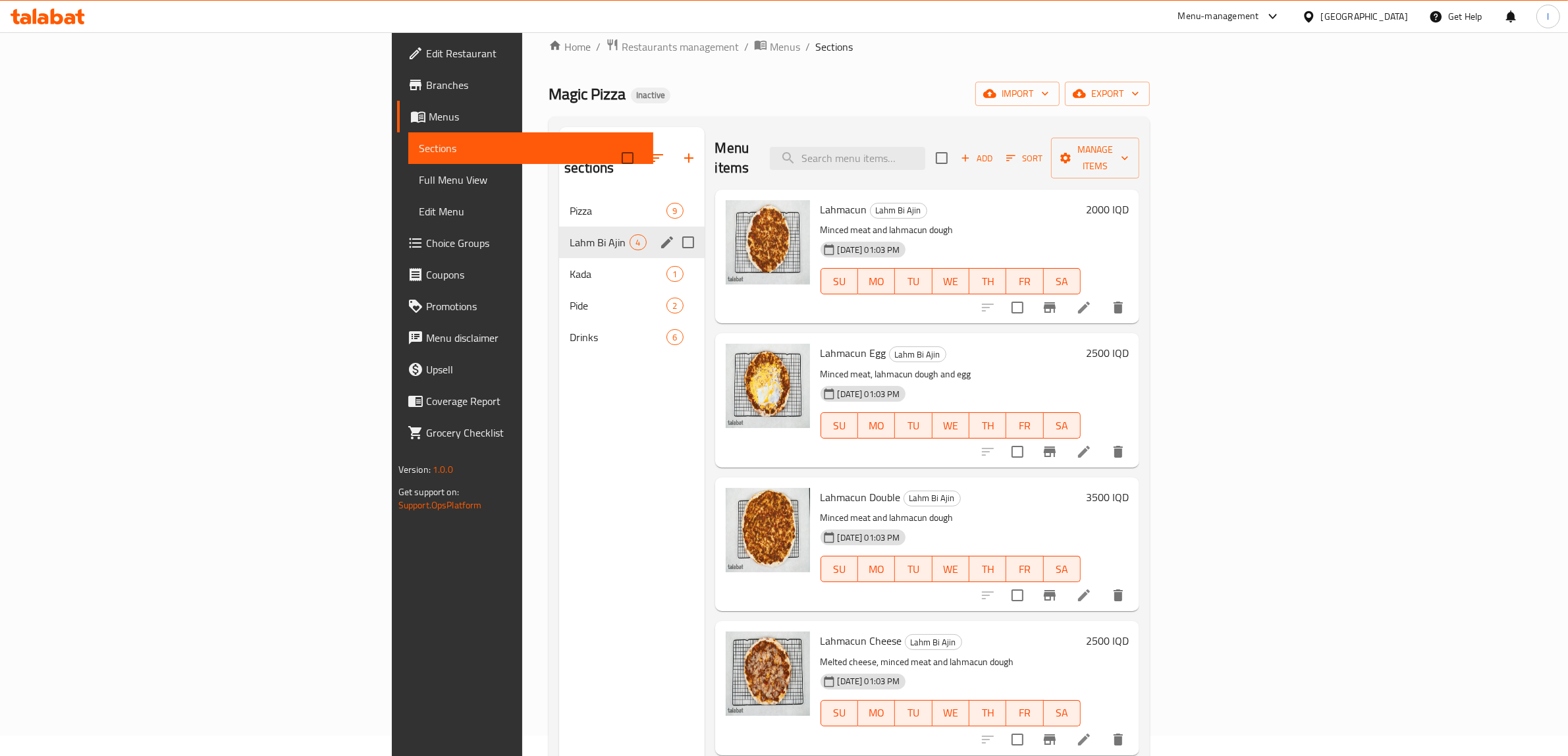
click at [659, 235] on icon "edit" at bounding box center [666, 242] width 16 height 16
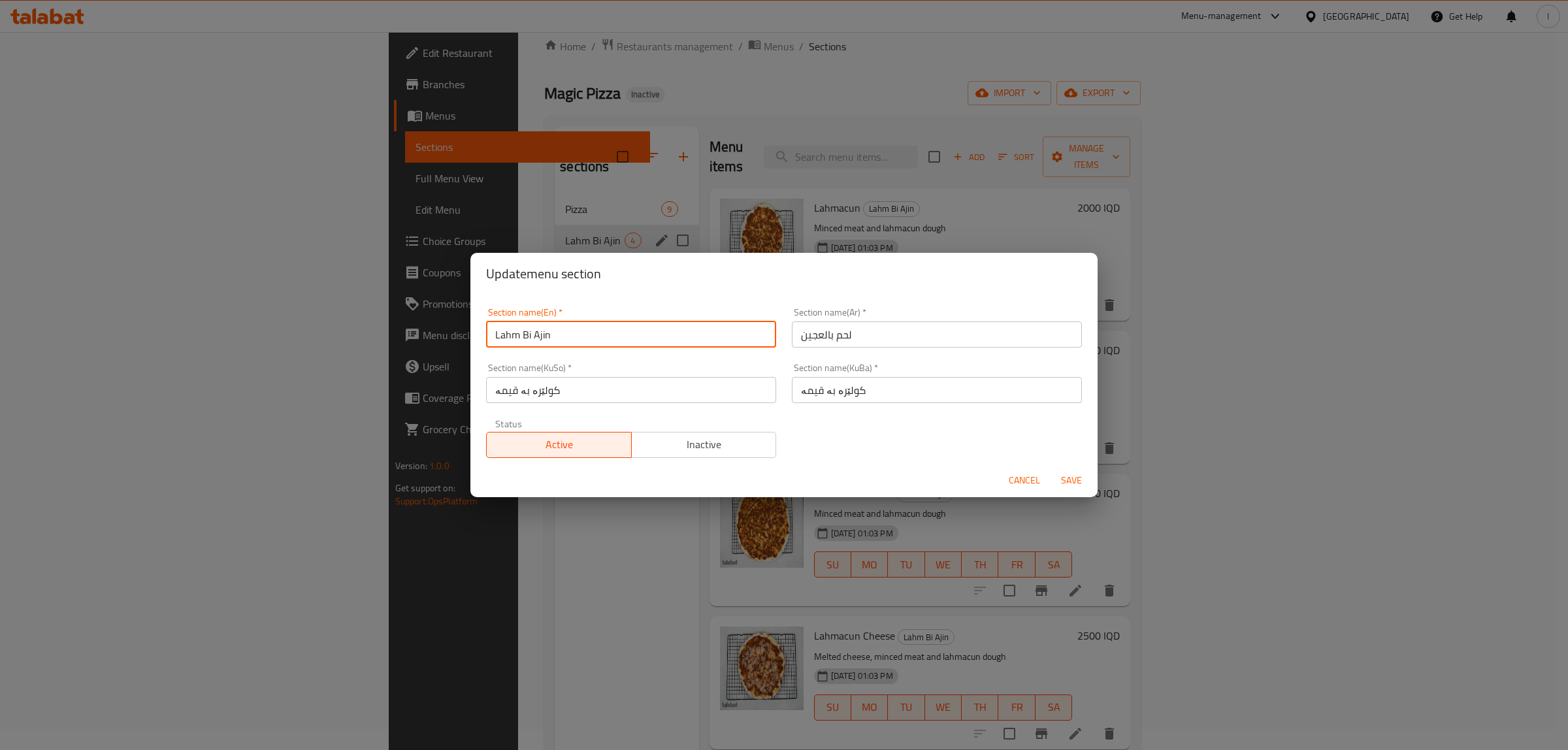
drag, startPoint x: 593, startPoint y: 331, endPoint x: 489, endPoint y: 329, distance: 104.0
click at [489, 329] on input "Lahm Bi Ajin" at bounding box center [631, 334] width 290 height 26
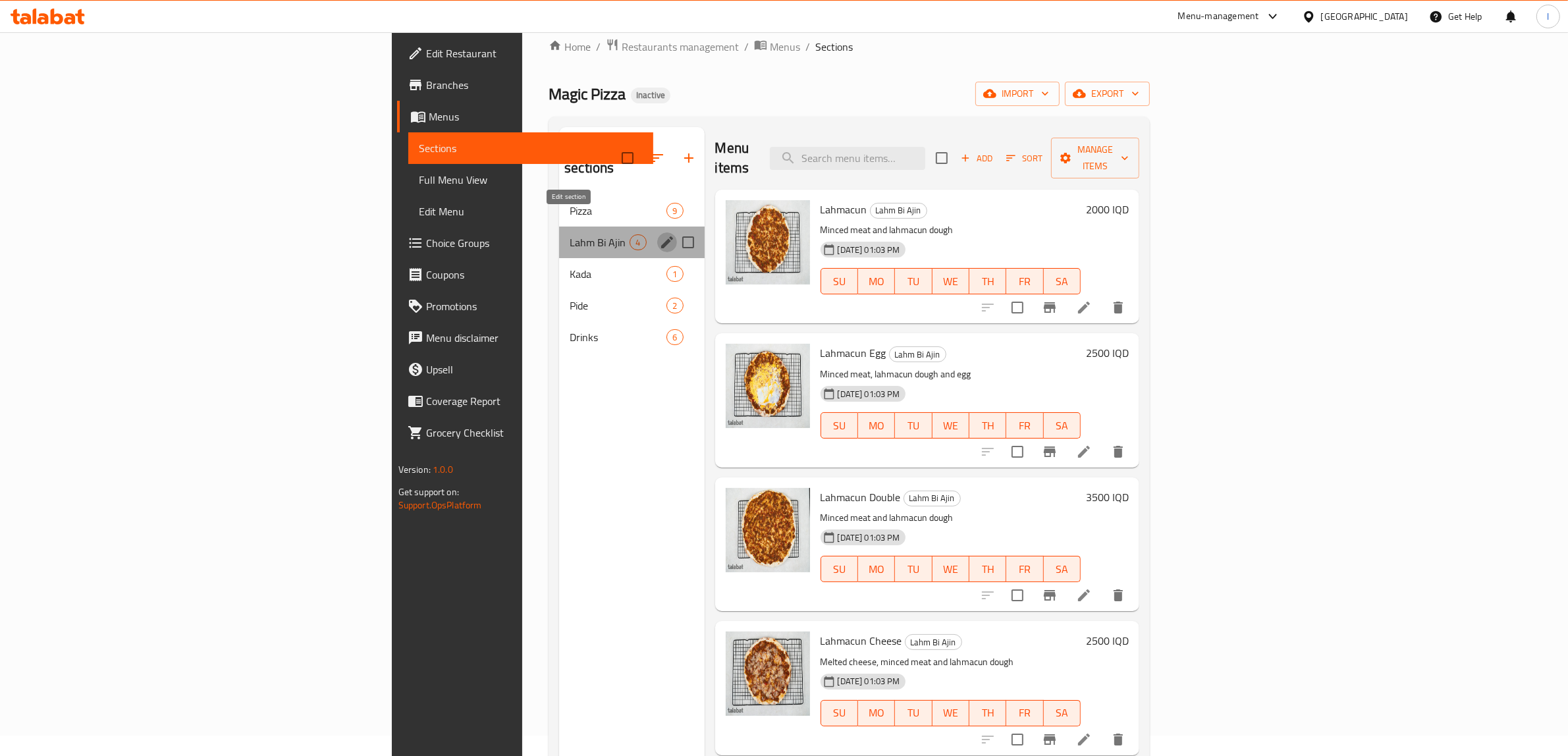
click at [661, 236] on icon "edit" at bounding box center [667, 242] width 11 height 11
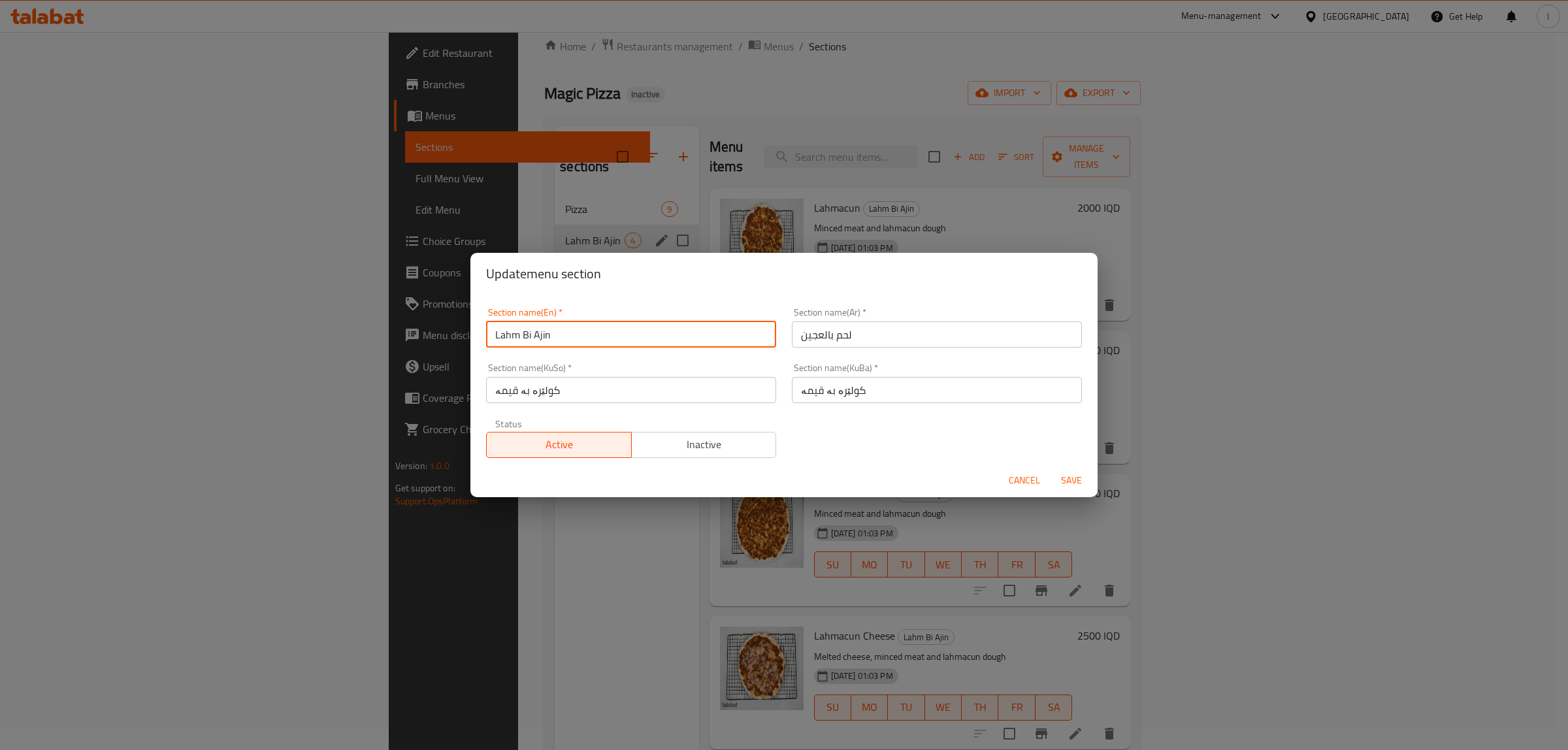
drag, startPoint x: 642, startPoint y: 334, endPoint x: 520, endPoint y: 340, distance: 122.1
click at [520, 340] on input "Lahm Bi Ajin" at bounding box center [631, 334] width 290 height 26
click at [564, 335] on input "Lahm Bi Ajin" at bounding box center [631, 334] width 290 height 26
click at [563, 334] on input "Lahm Bi Ajin" at bounding box center [631, 334] width 290 height 26
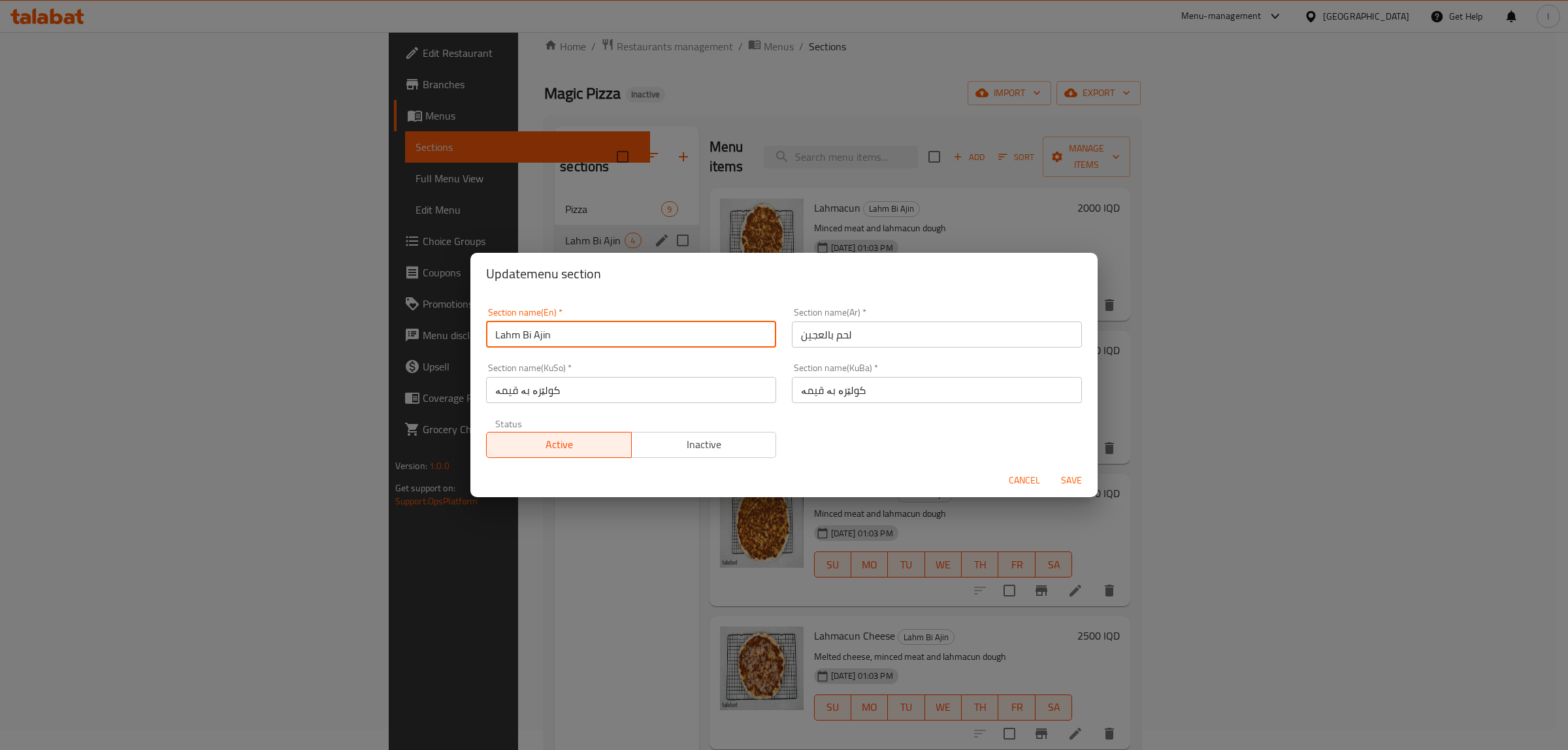
paste input "acu"
paste input "Lahmacun"
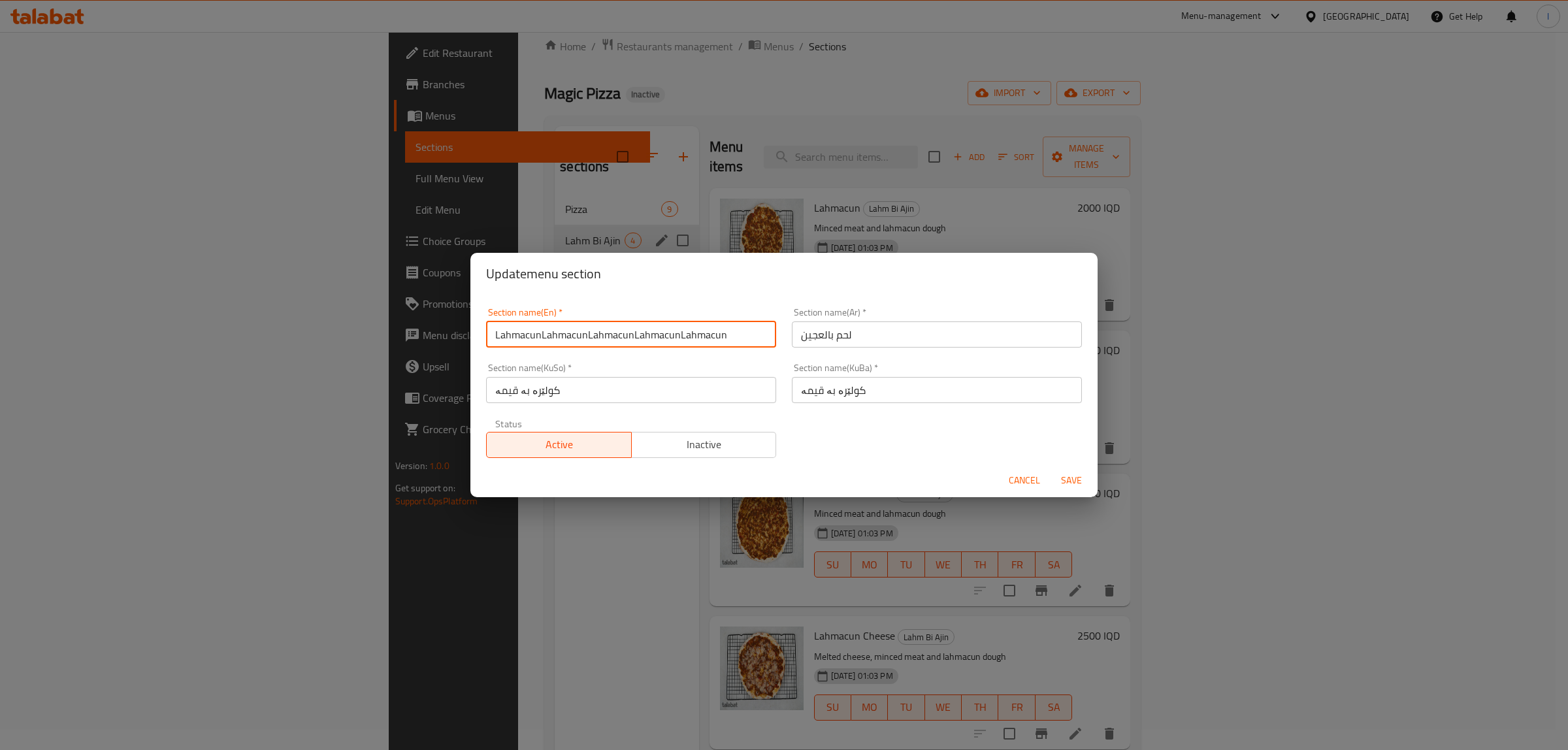
paste input "Lahmacun"
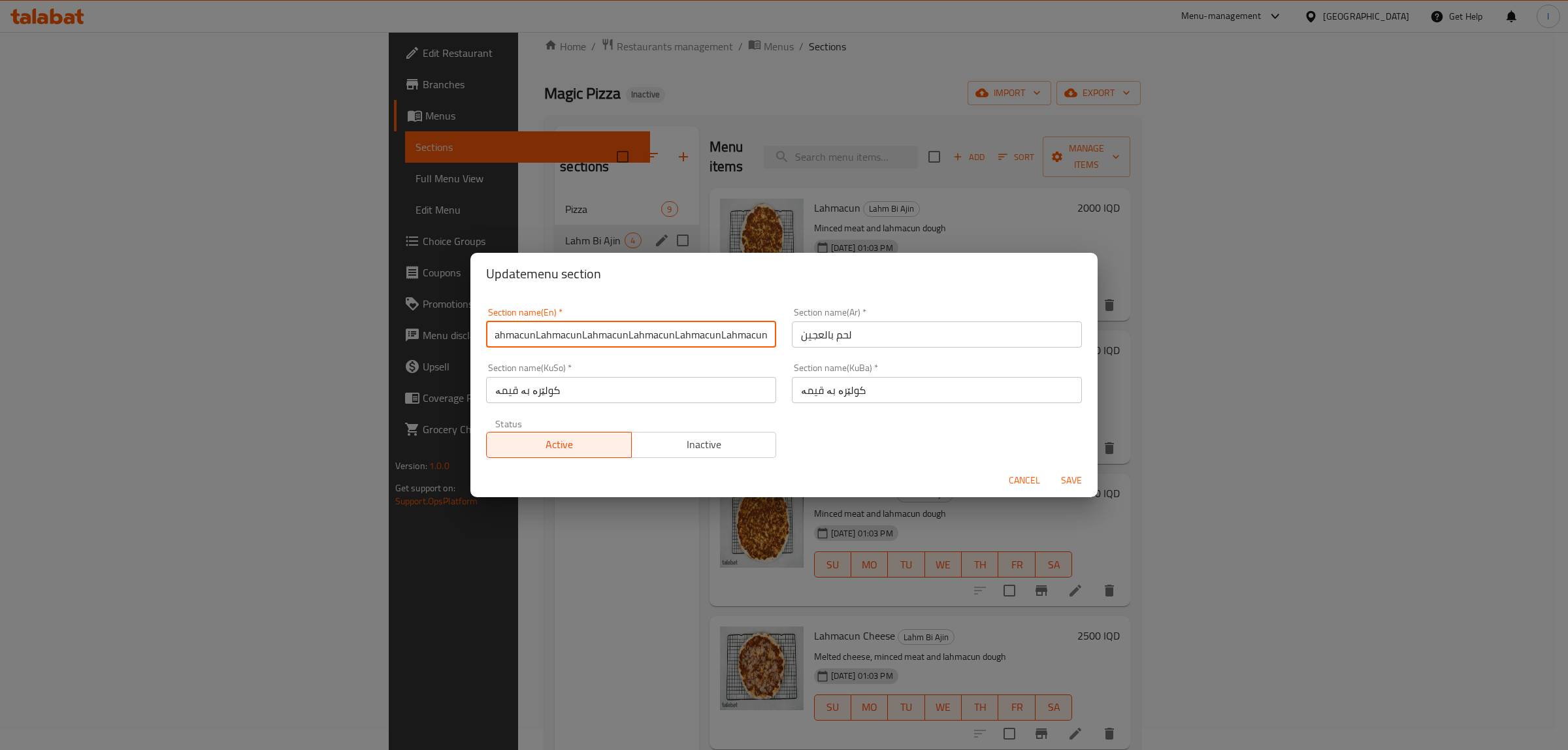
paste
click at [697, 344] on input "LahmacunLahmacunLahmacunLahmacunLahmacunLahmacunLahmacunLahmacunLahmacunLahmacu…" at bounding box center [631, 334] width 290 height 26
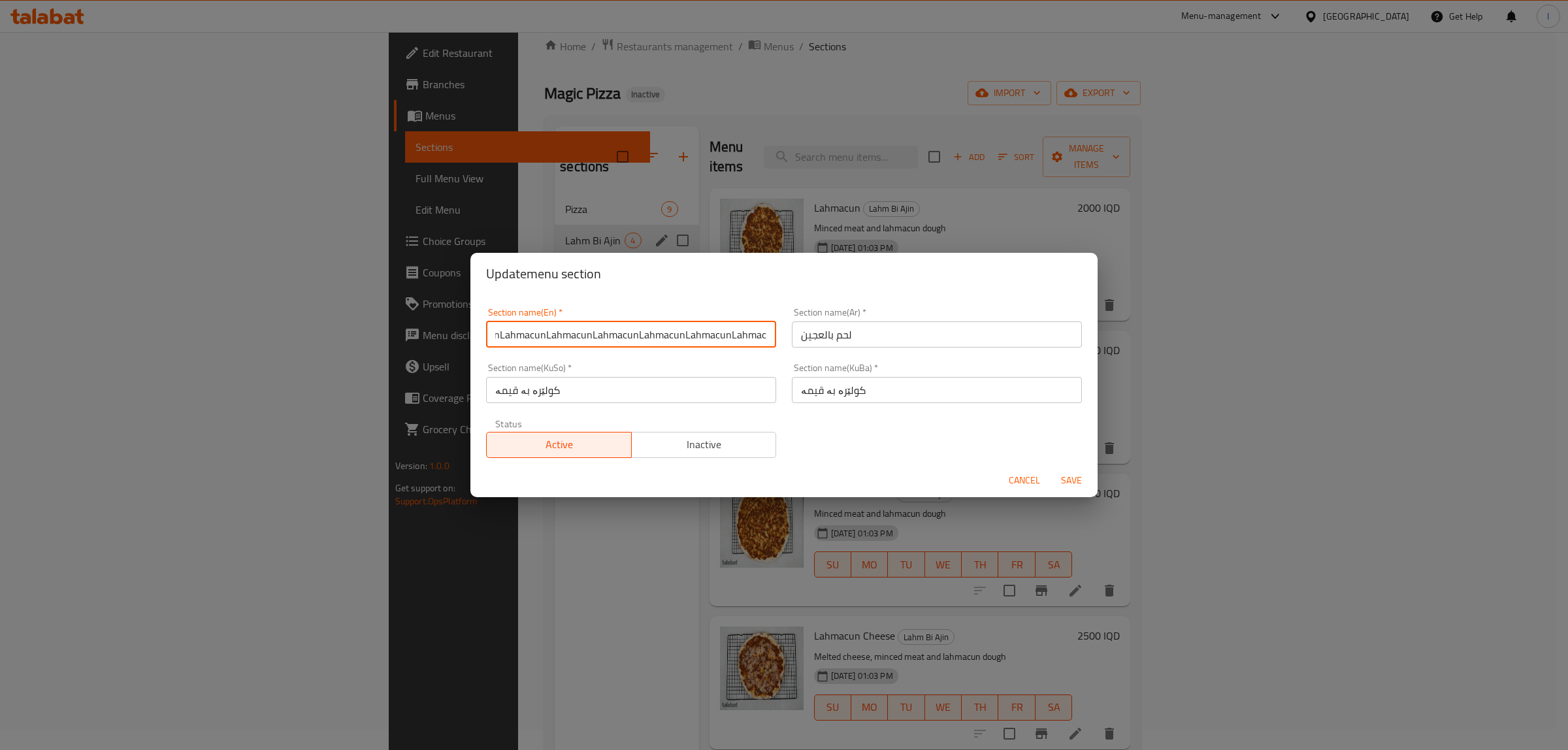
paste input "text"
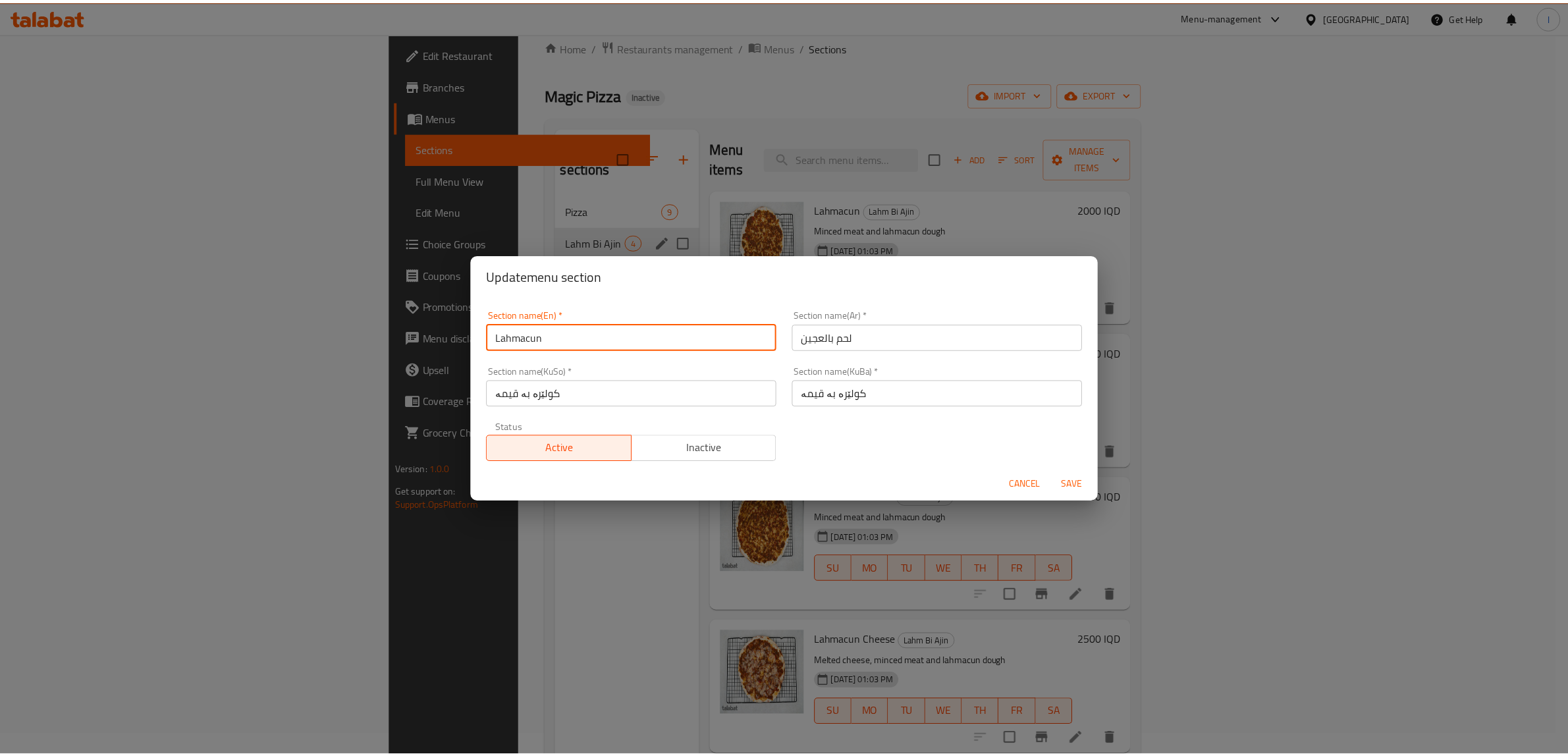
scroll to position [0, 0]
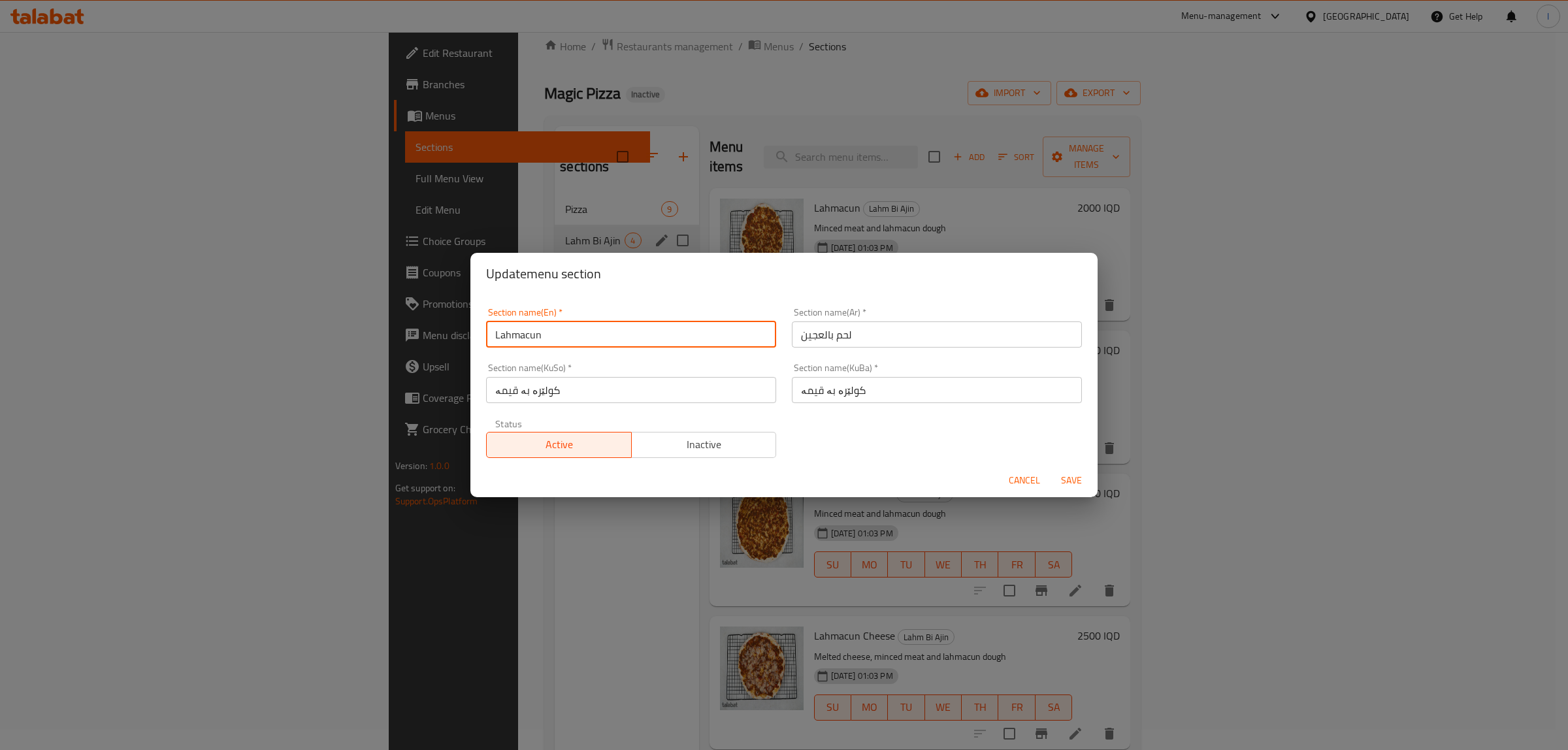
type input "Lahmacun"
click at [1067, 474] on span "Save" at bounding box center [1071, 481] width 32 height 16
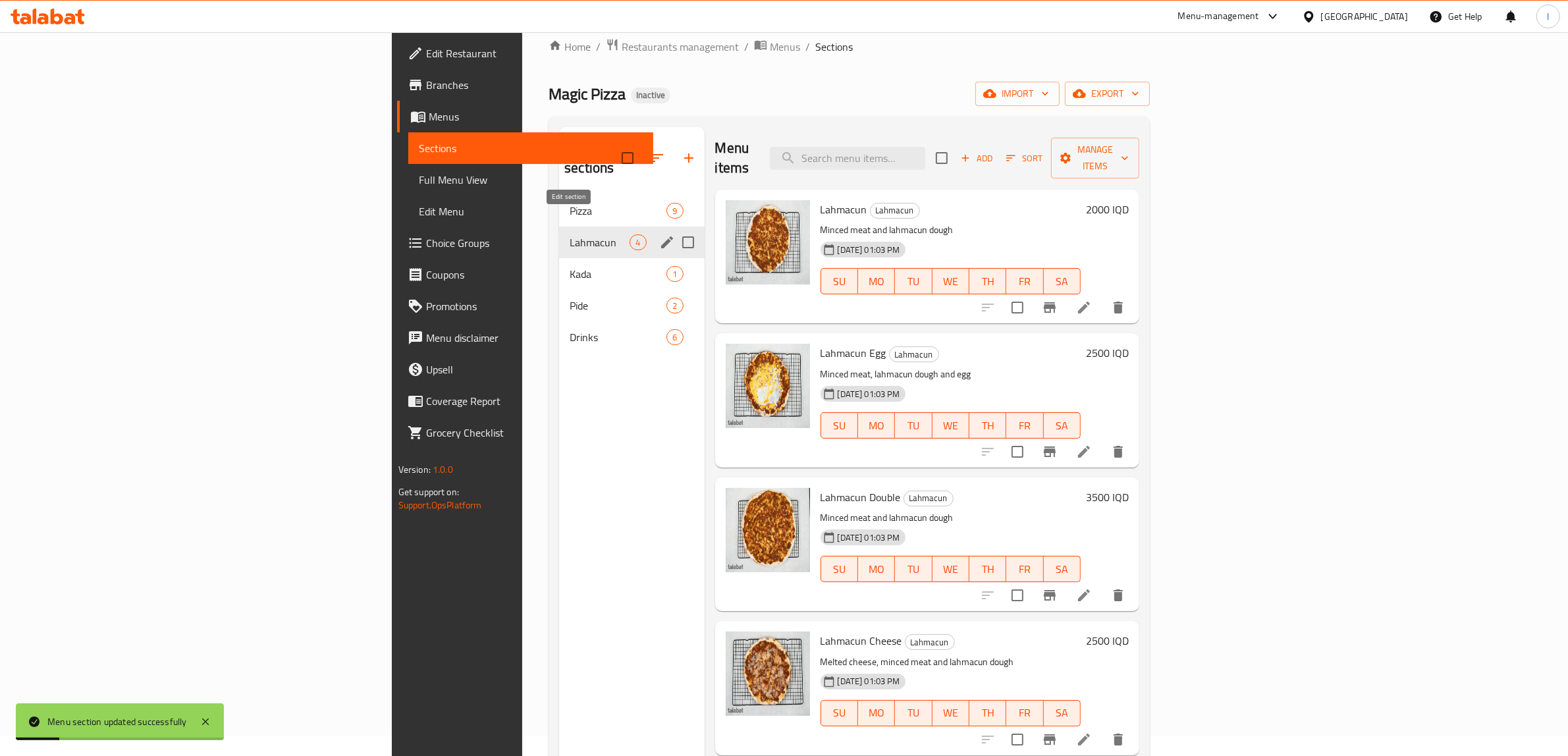
click at [659, 235] on icon "edit" at bounding box center [666, 242] width 16 height 16
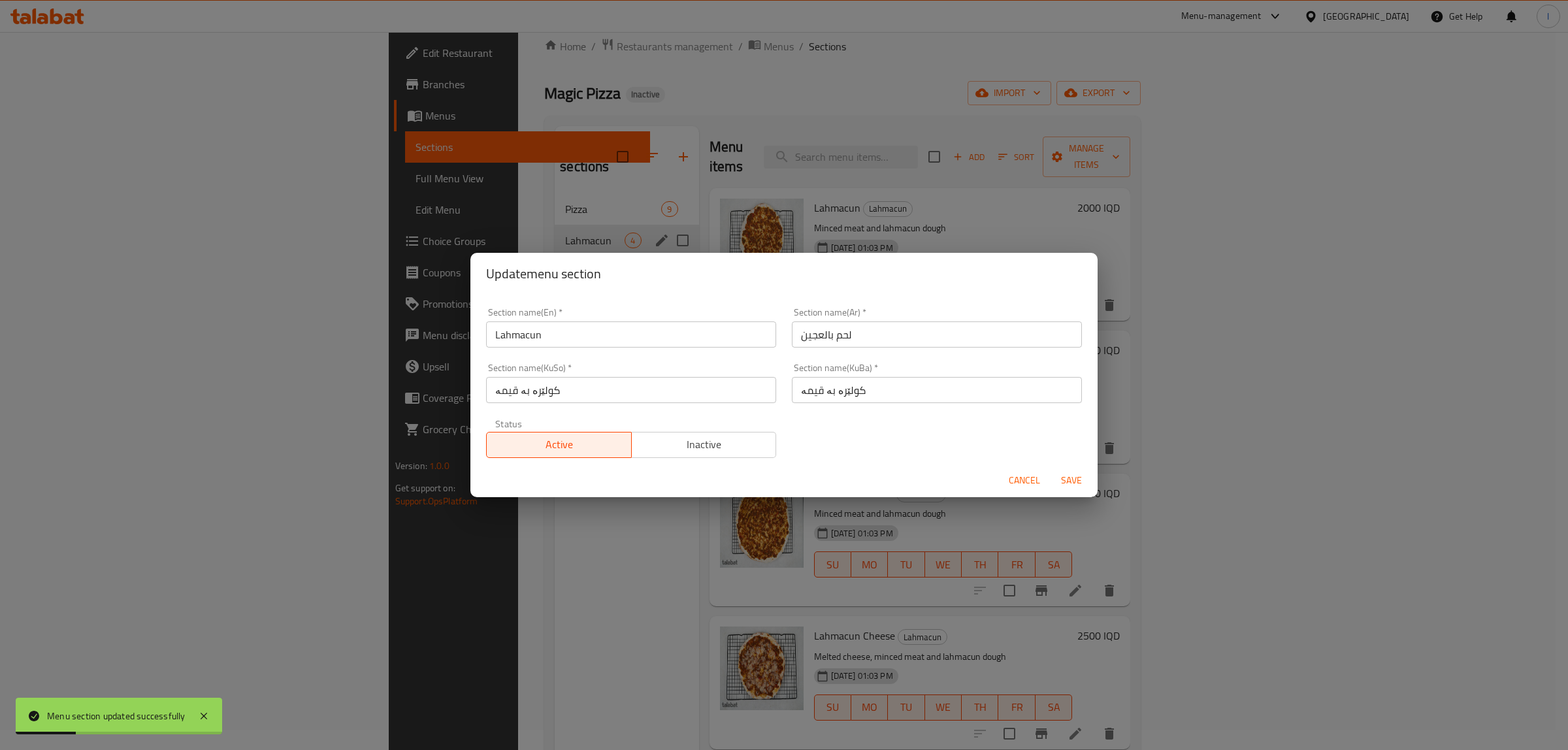
drag, startPoint x: 903, startPoint y: 347, endPoint x: 732, endPoint y: 338, distance: 171.2
click at [736, 340] on div "Section name(En)   * Lahmacun Section name(En) * Section name(Ar)   * لحم بالعج…" at bounding box center [784, 383] width 612 height 166
paste input "جو"
type input "لحمجون"
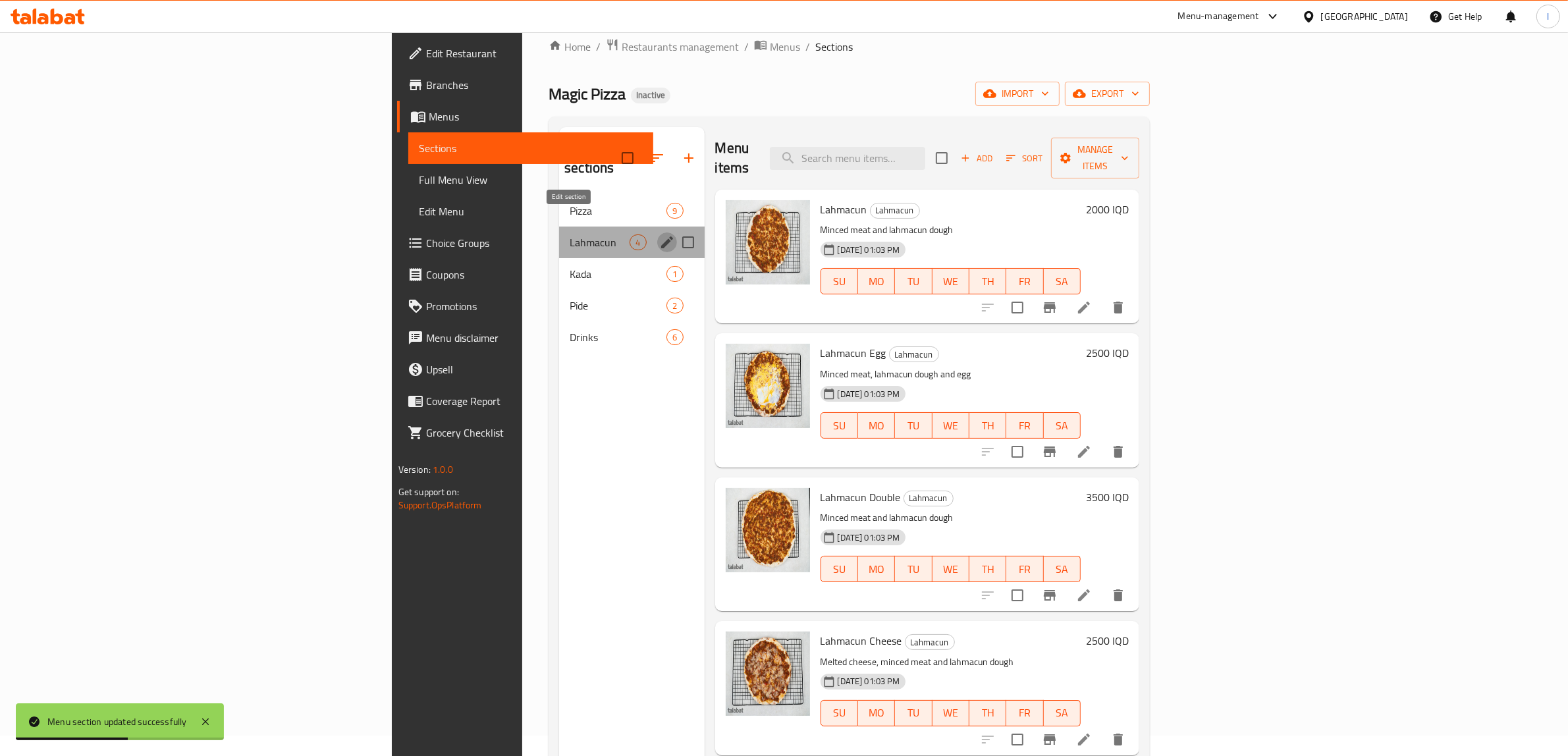
click at [659, 235] on icon "edit" at bounding box center [666, 242] width 16 height 16
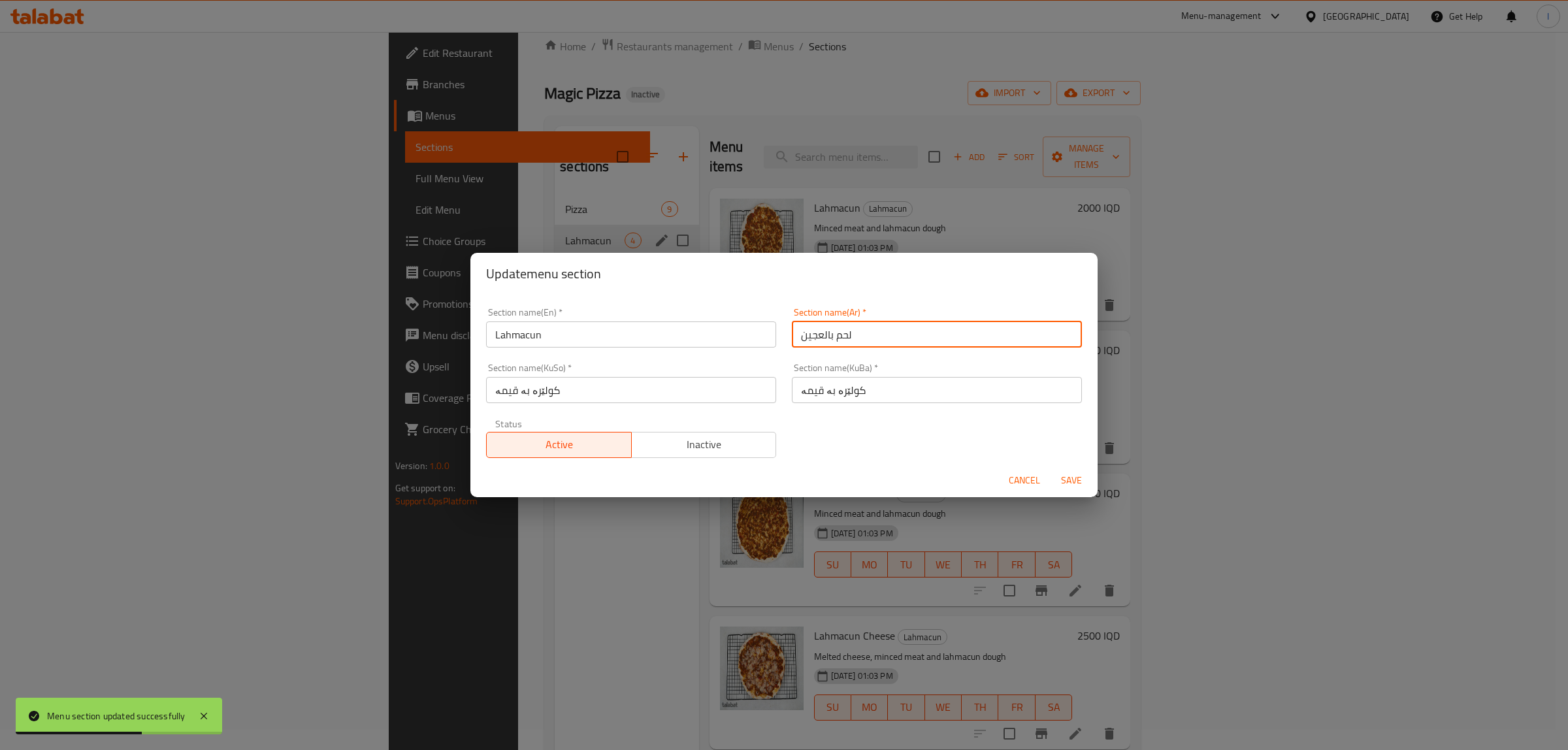
drag, startPoint x: 894, startPoint y: 334, endPoint x: 713, endPoint y: 354, distance: 182.1
click at [669, 340] on div "Section name(En)   * Lahmacun Section name(En) * Section name(Ar)   * لحم بالعج…" at bounding box center [784, 383] width 612 height 166
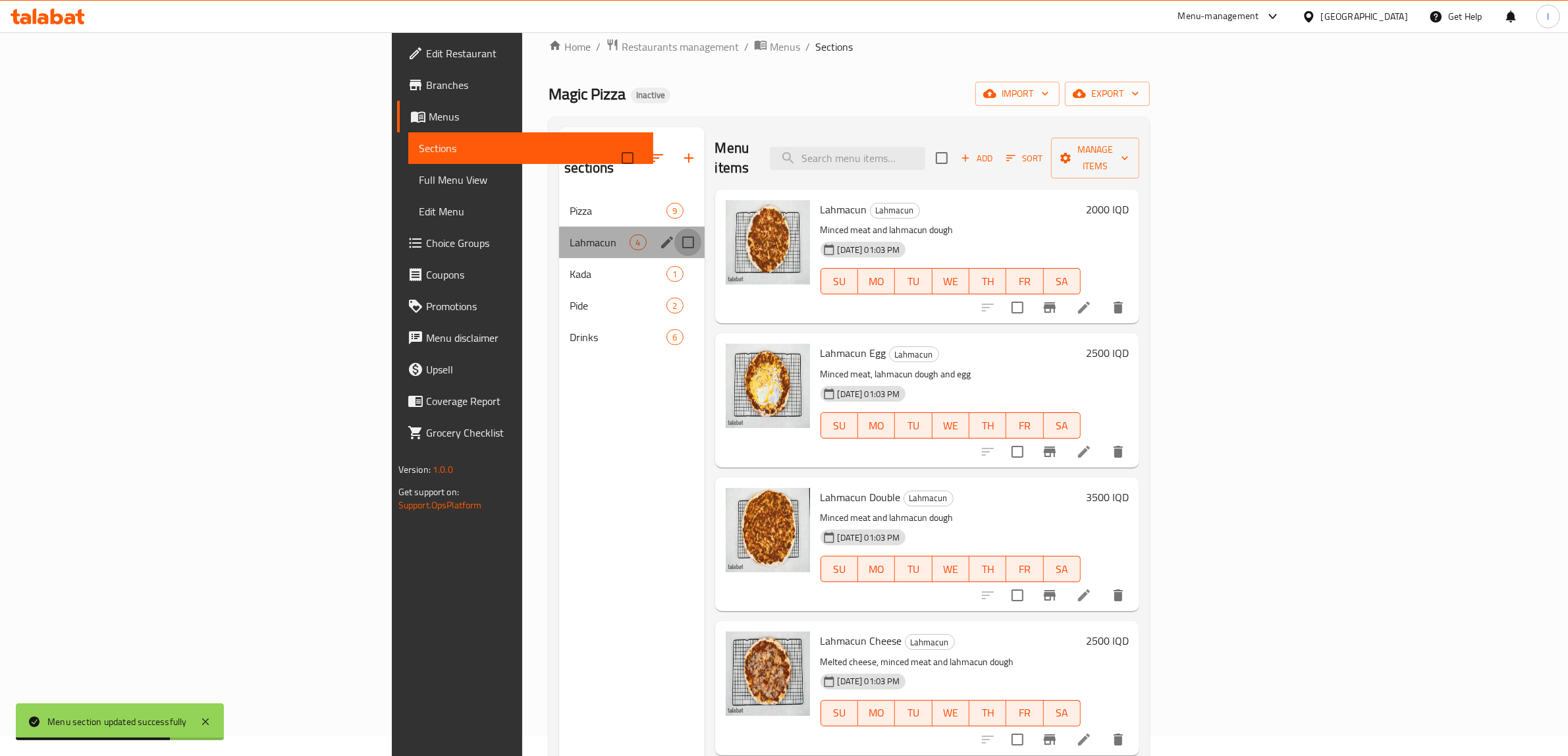
click at [675, 229] on input "Menu sections" at bounding box center [689, 243] width 28 height 28
checkbox input "true"
click at [661, 236] on icon "edit" at bounding box center [667, 242] width 11 height 11
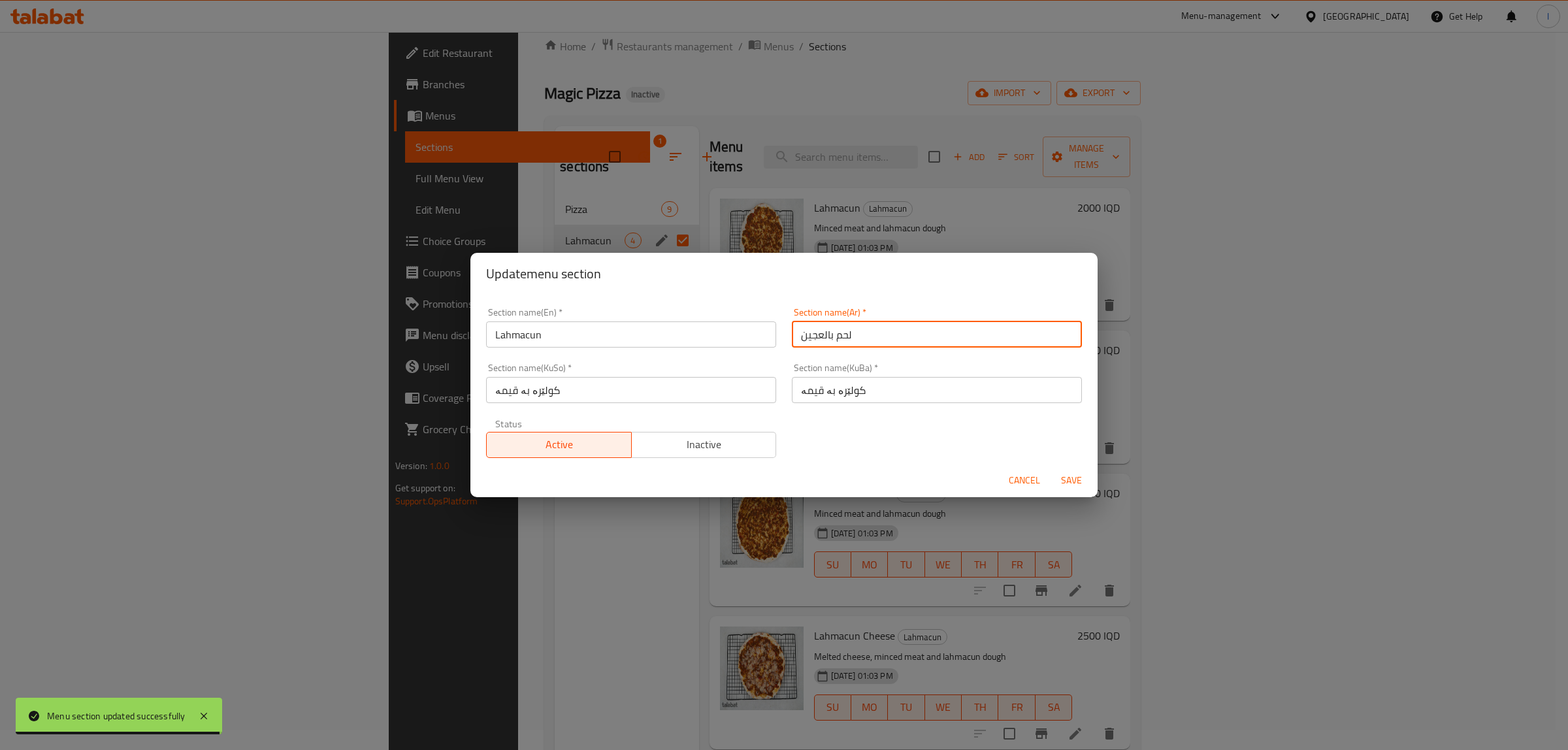
drag, startPoint x: 892, startPoint y: 344, endPoint x: 772, endPoint y: 340, distance: 120.1
click at [772, 340] on div "Section name(En)   * Lahmacun Section name(En) * Section name(Ar)   * لحم بالعج…" at bounding box center [784, 383] width 612 height 166
paste input "جو"
paste input "لحمجون"
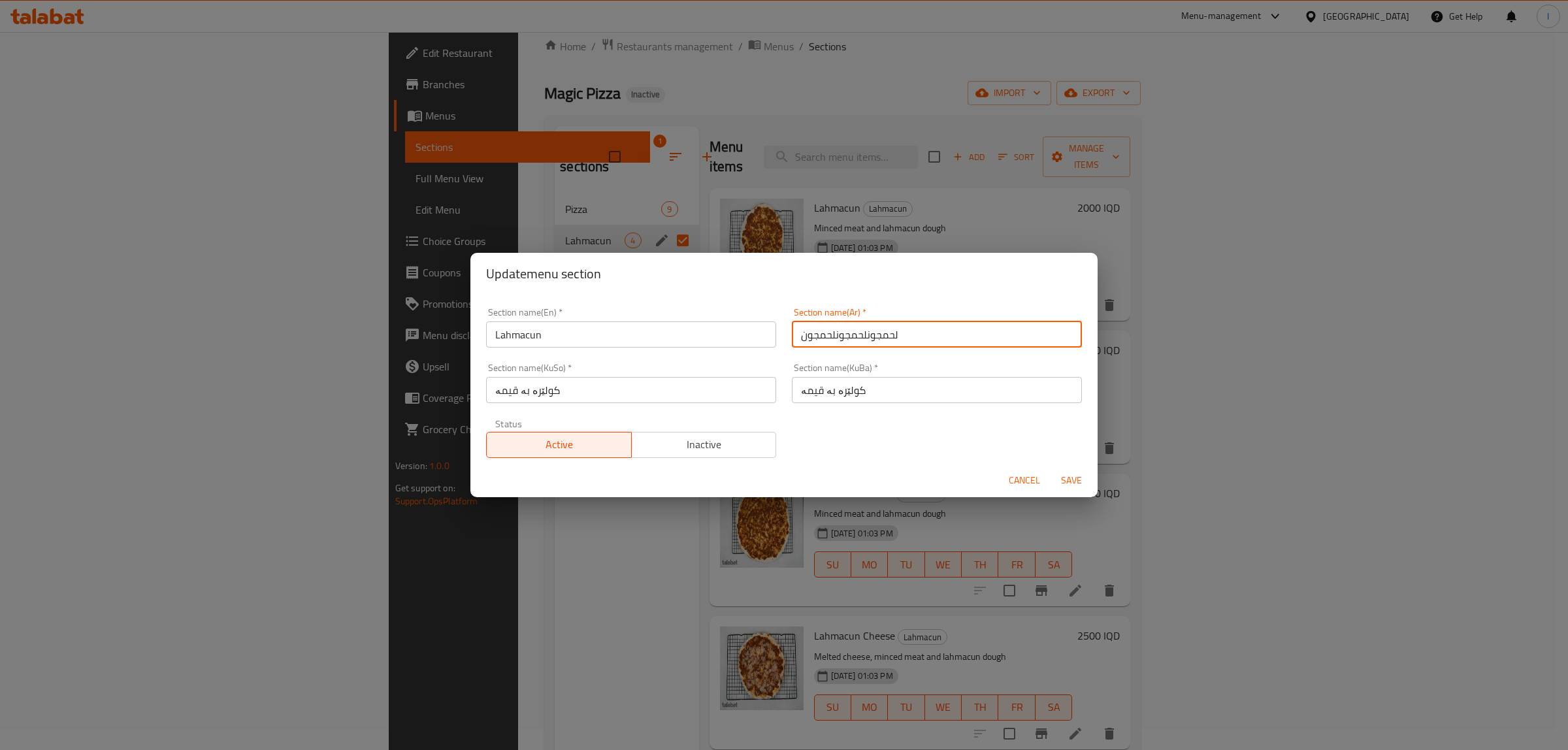
paste input "لحمجون"
drag, startPoint x: 1029, startPoint y: 338, endPoint x: 743, endPoint y: 340, distance: 286.0
click at [743, 340] on div "Section name(En)   * Lahmacun Section name(En) * Section name(Ar)   * لحمجونلحم…" at bounding box center [784, 383] width 612 height 166
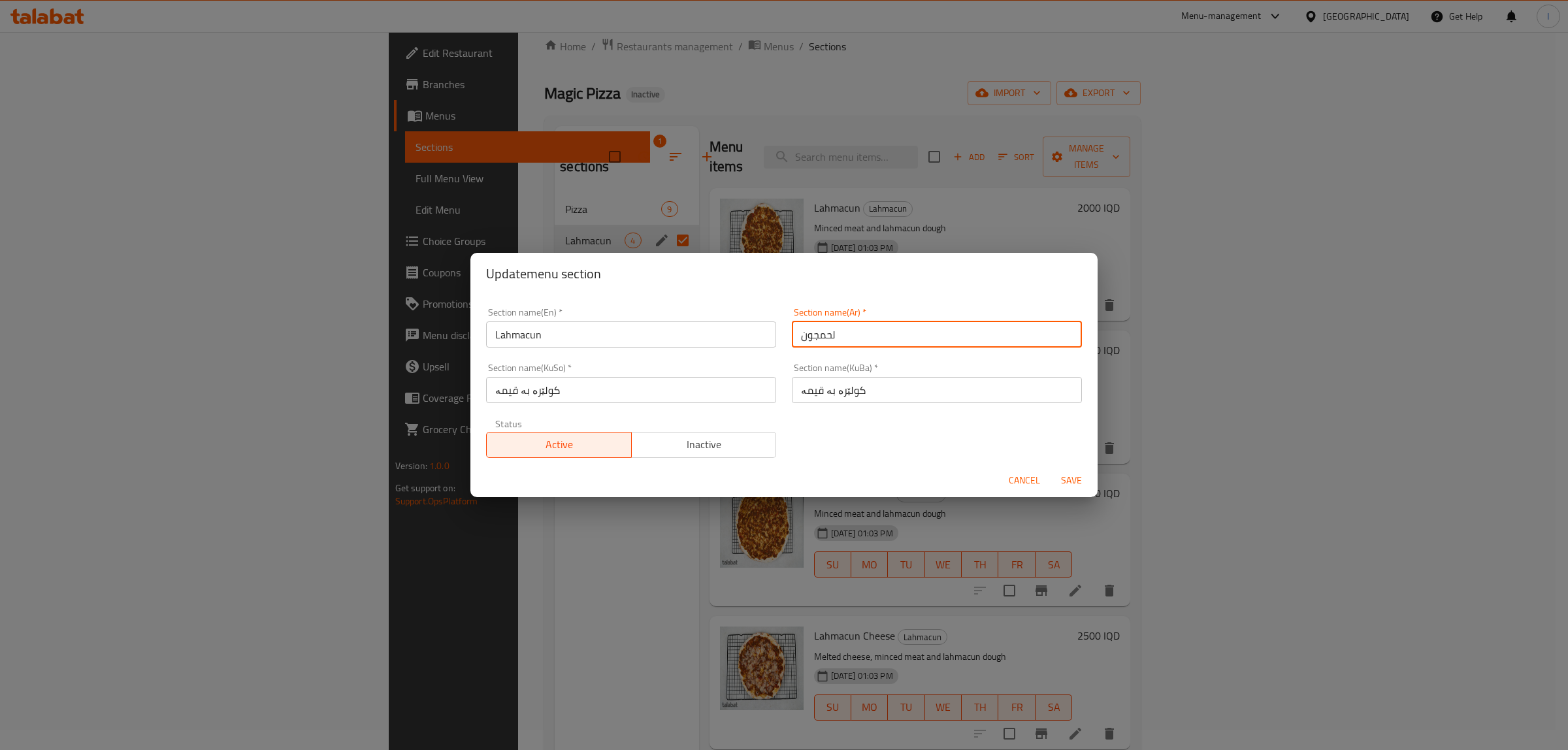
type input "لحمجون"
click at [1073, 475] on span "Save" at bounding box center [1071, 481] width 32 height 16
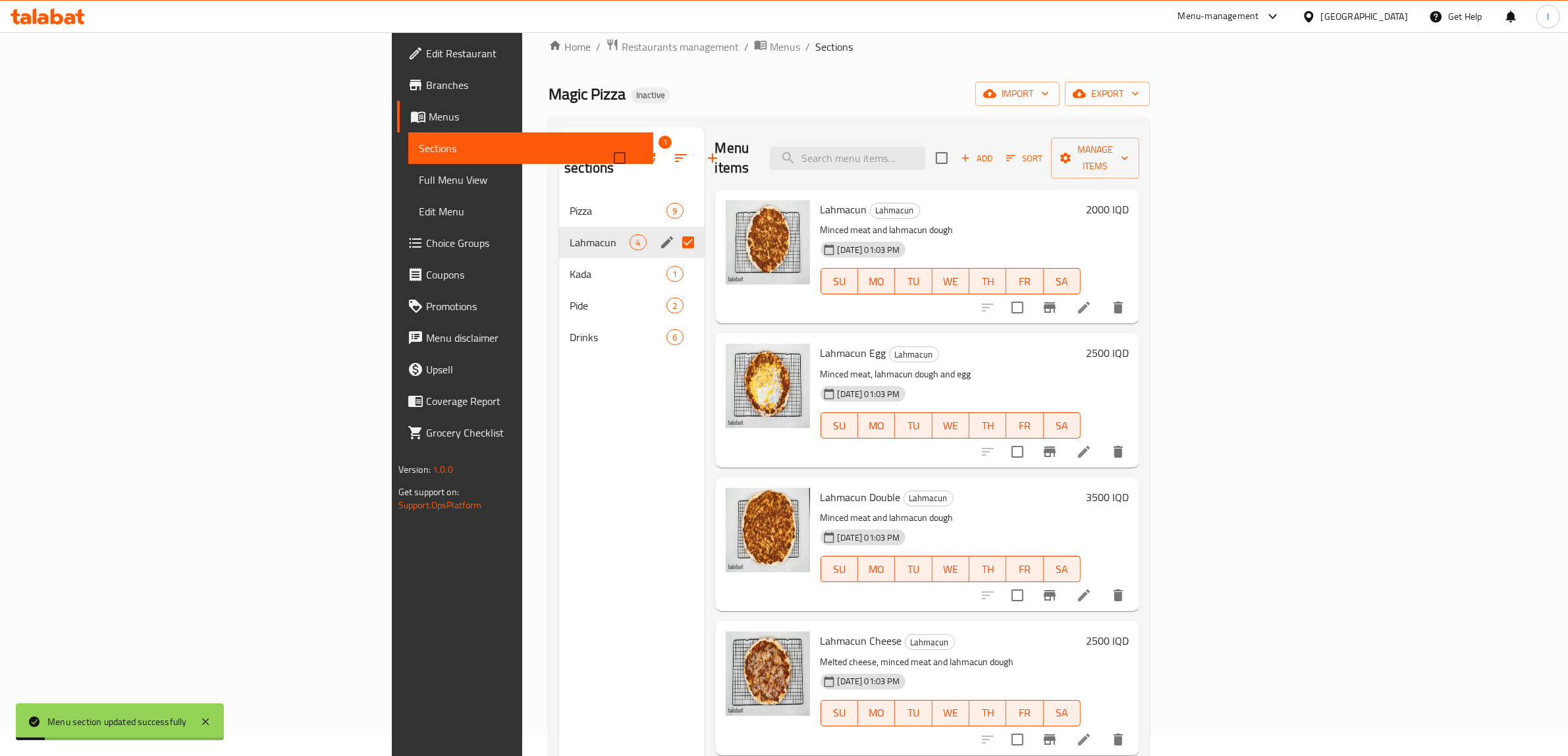
click at [675, 229] on input "Menu sections" at bounding box center [689, 243] width 28 height 28
checkbox input "false"
click at [659, 235] on icon "edit" at bounding box center [666, 242] width 16 height 16
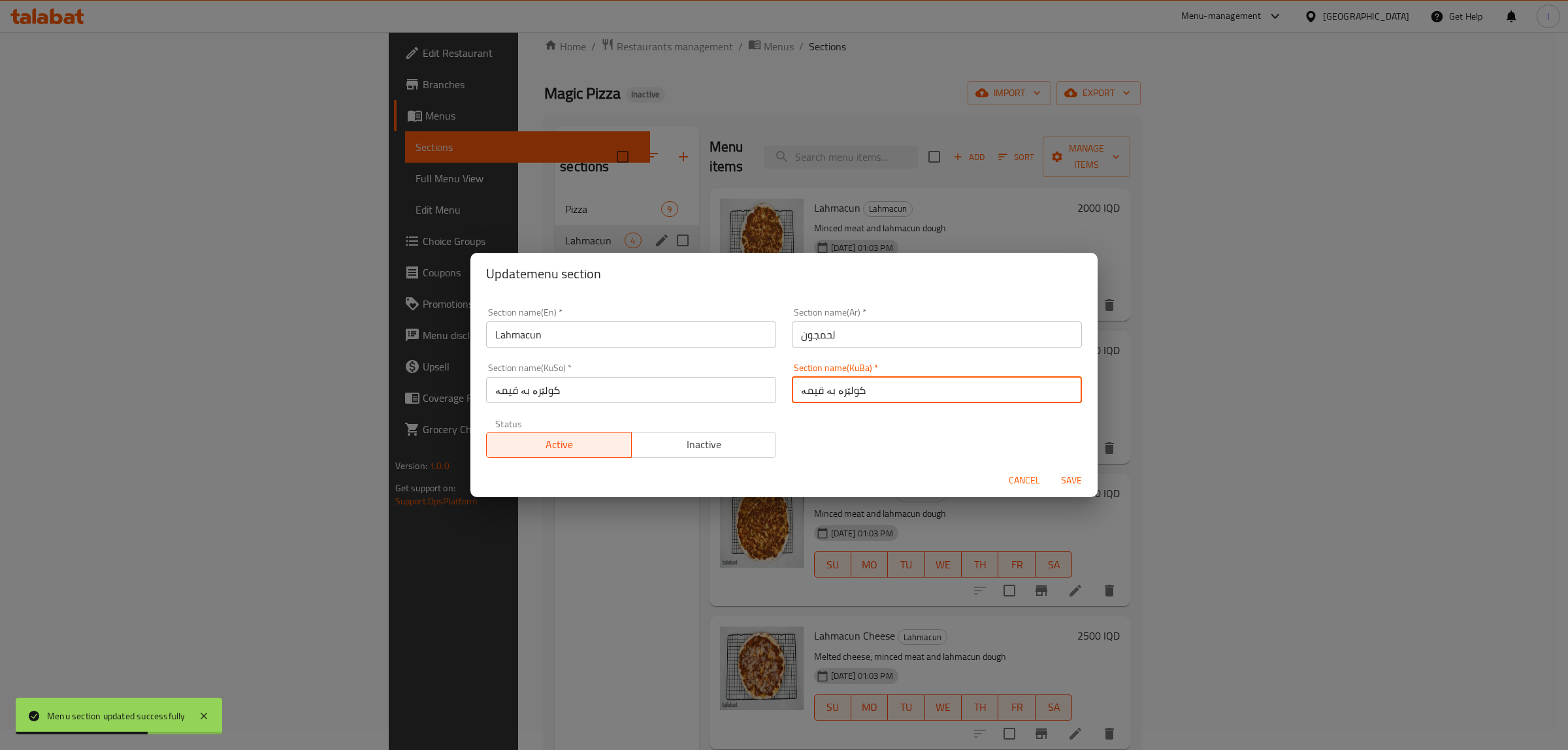
drag, startPoint x: 882, startPoint y: 393, endPoint x: 738, endPoint y: 389, distance: 144.1
click at [738, 389] on div "Section name(En)   * Lahmacun Section name(En) * Section name(Ar)   * لحمجون Se…" at bounding box center [784, 383] width 612 height 166
type input "لەحمجون"
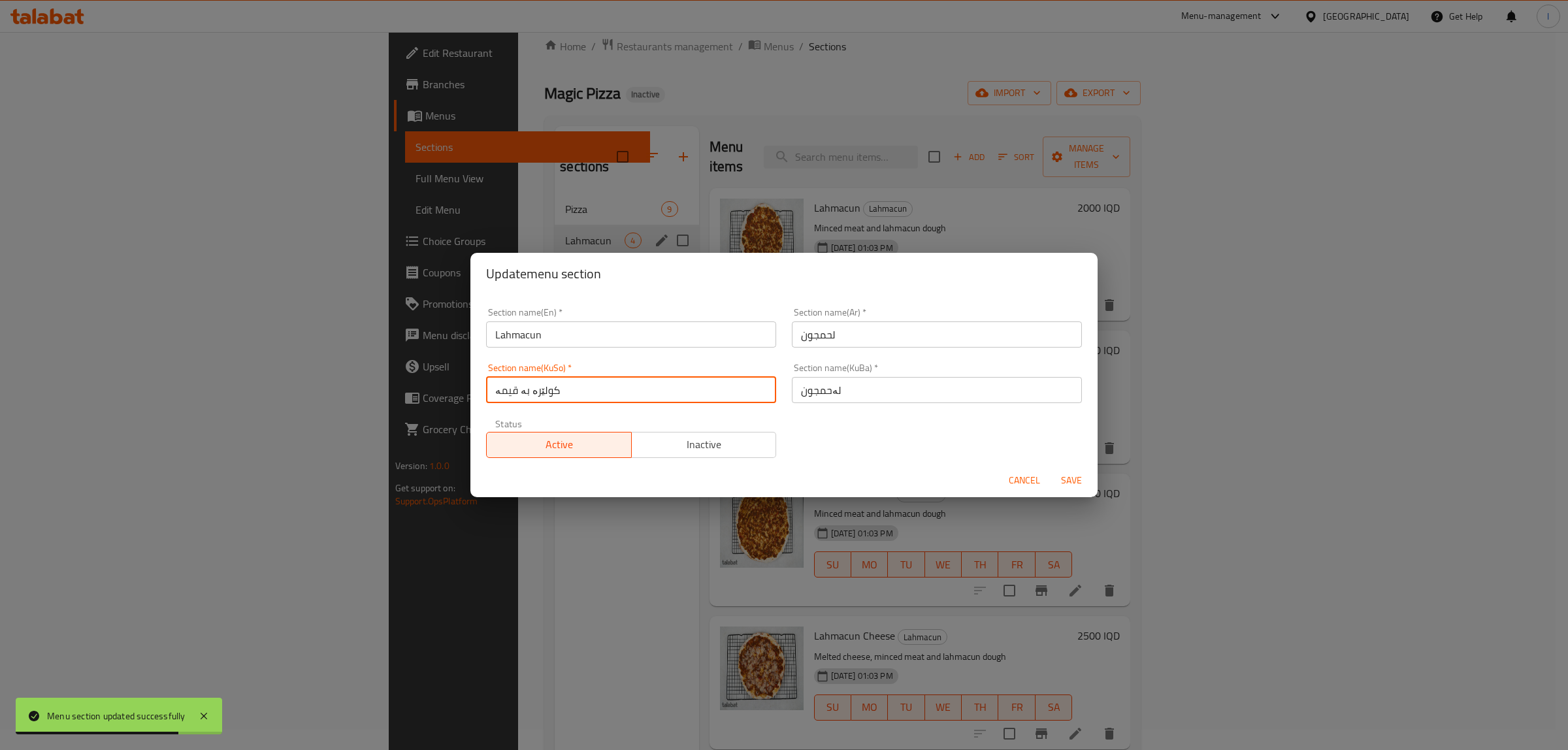
drag, startPoint x: 560, startPoint y: 394, endPoint x: 396, endPoint y: 384, distance: 164.3
click at [403, 384] on div "Update menu section Section name(En)   * Lahmacun Section name(En) * Section na…" at bounding box center [784, 375] width 1568 height 750
type input "لەحمجون"
click at [1065, 482] on span "Save" at bounding box center [1071, 481] width 32 height 16
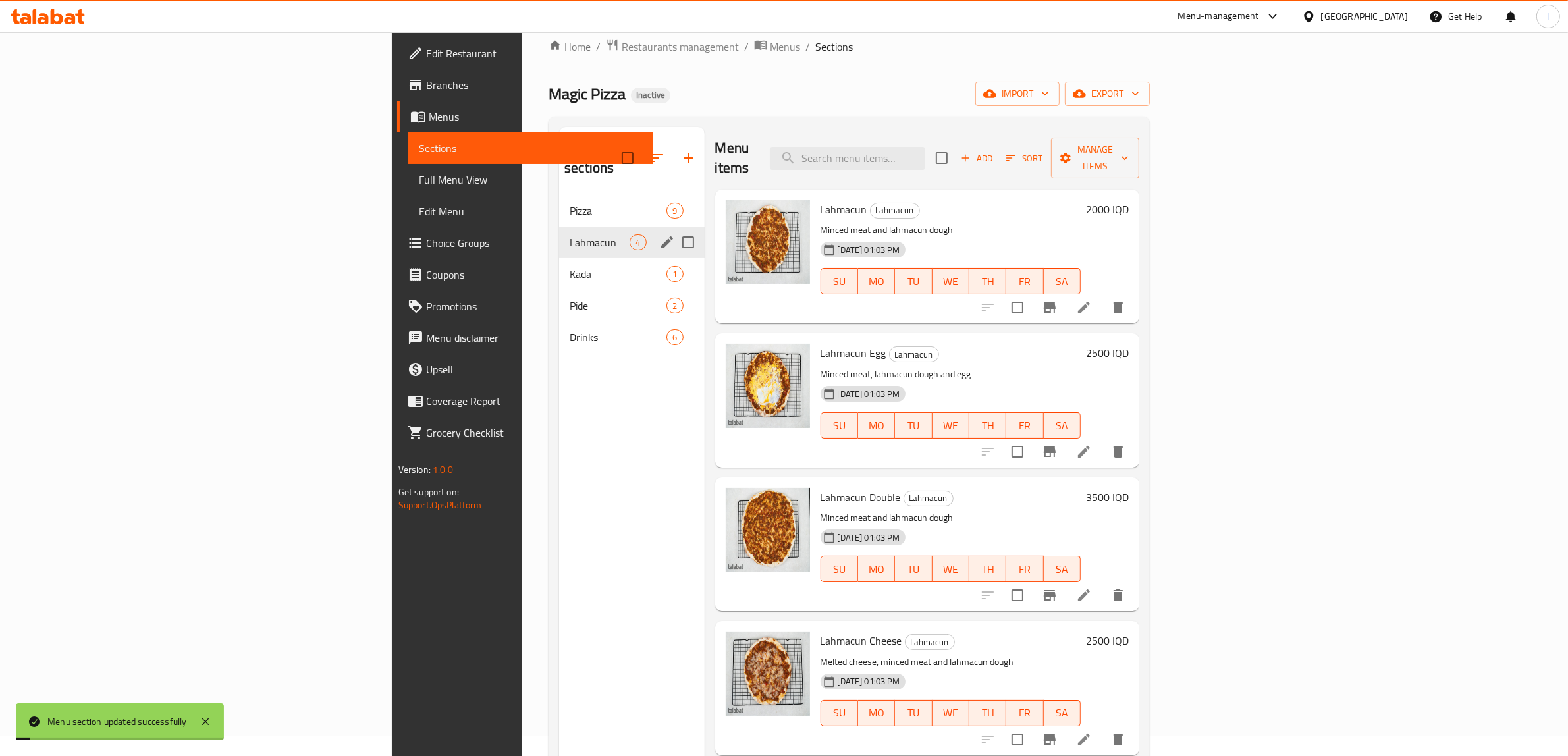
click at [559, 452] on div "Menu sections Pizza 9 Lahmacun 4 Kada 1 Pide 2 Drinks 6" at bounding box center [631, 505] width 145 height 756
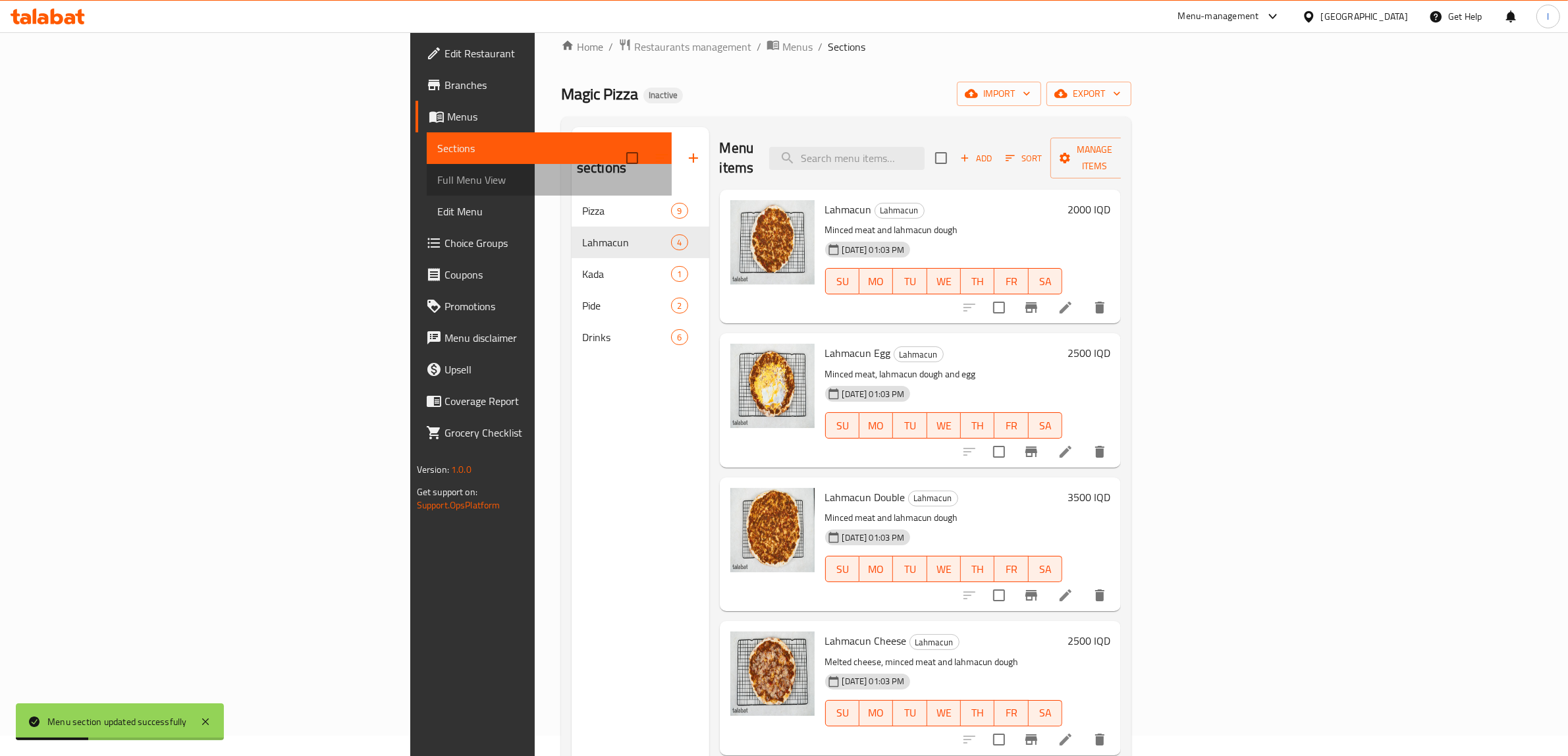
click at [437, 179] on span "Full Menu View" at bounding box center [549, 180] width 225 height 16
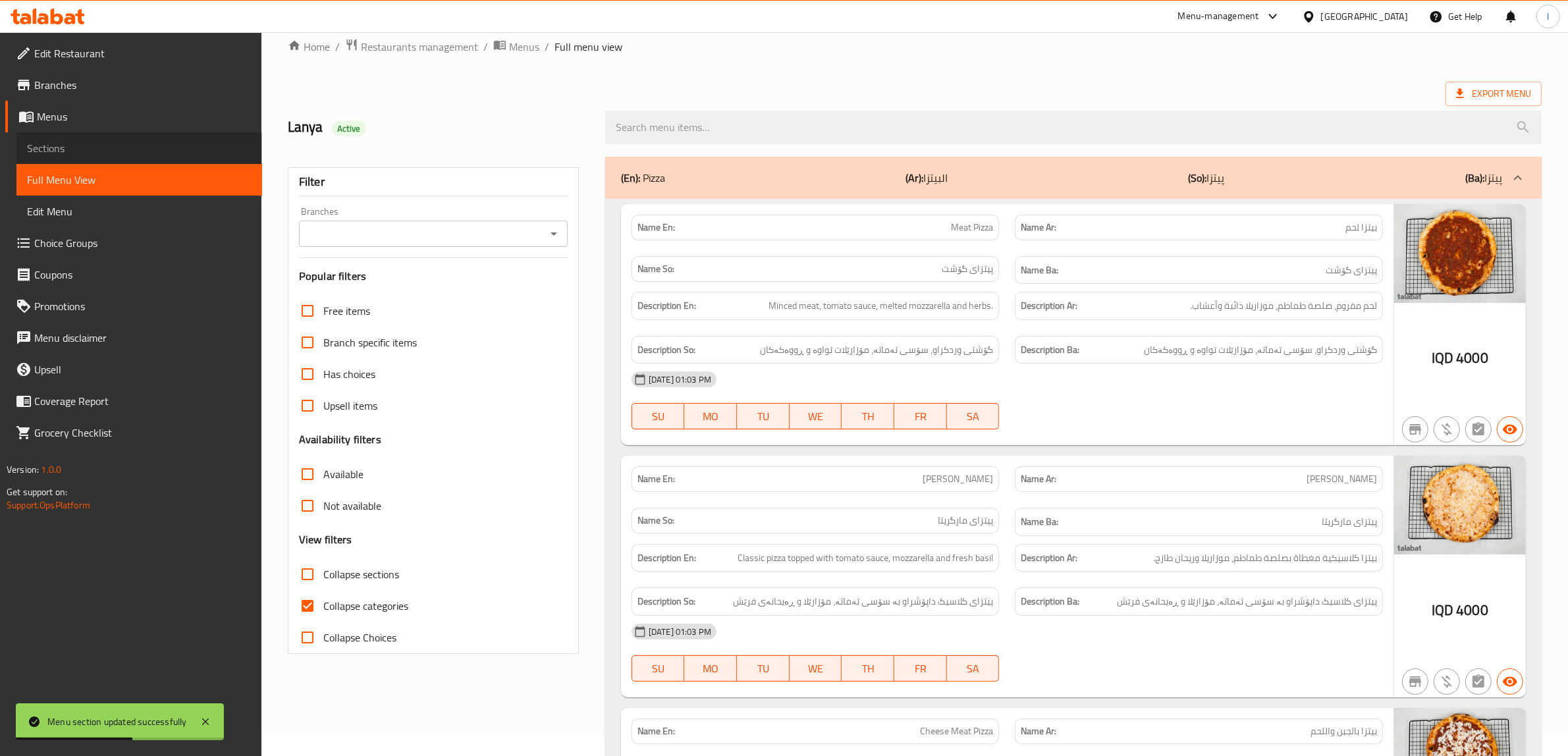
click at [106, 143] on span "Sections" at bounding box center [139, 148] width 225 height 16
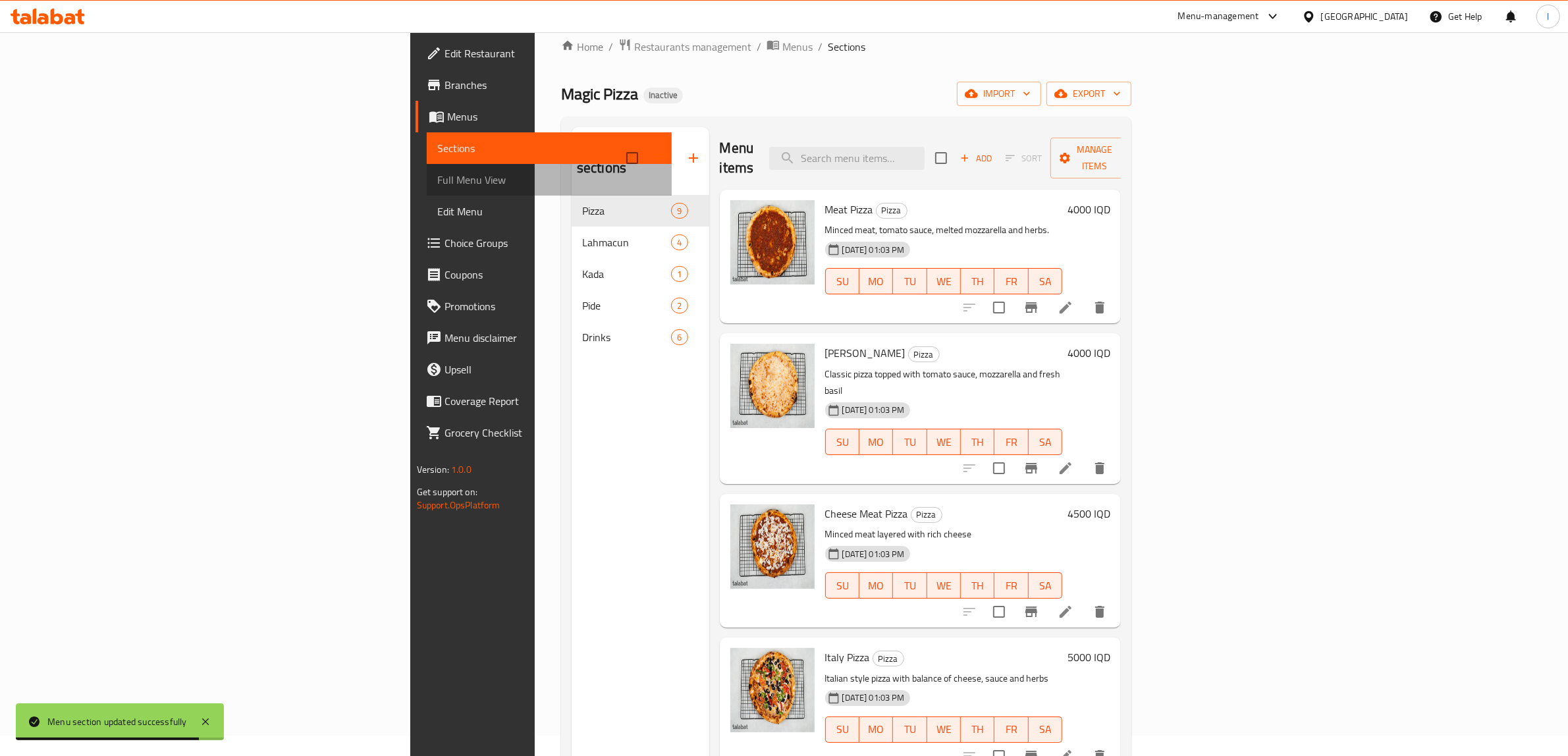
click at [427, 192] on link "Full Menu View" at bounding box center [550, 180] width 246 height 32
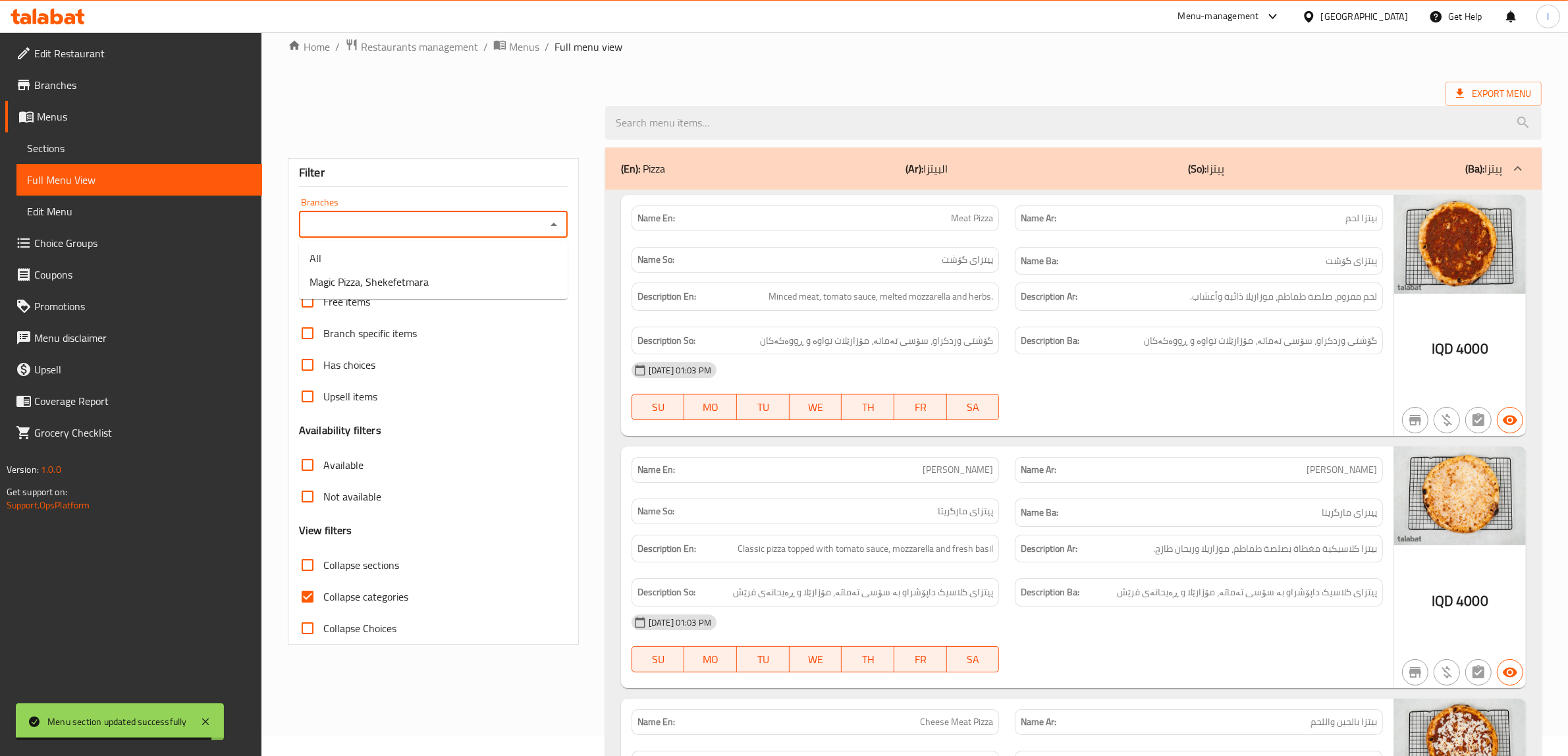
click at [437, 216] on input "Branches" at bounding box center [423, 225] width 239 height 18
click at [410, 281] on span "Magic Pizza, Shekefetmara" at bounding box center [369, 281] width 119 height 16
type input "Magic Pizza, Shekefetmara"
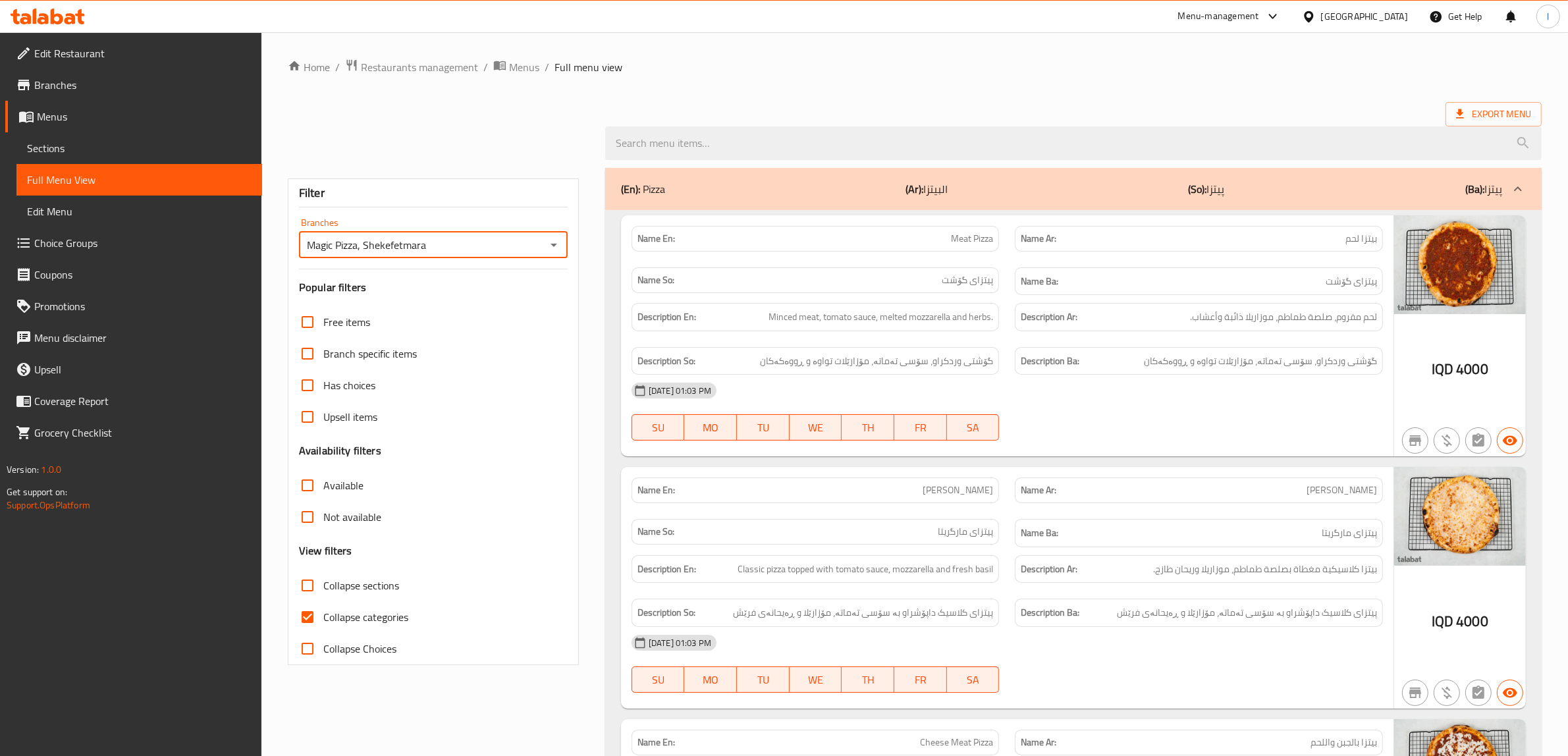
click at [357, 616] on span "Collapse categories" at bounding box center [366, 617] width 85 height 16
click at [323, 616] on input "Collapse categories" at bounding box center [307, 617] width 32 height 32
checkbox input "false"
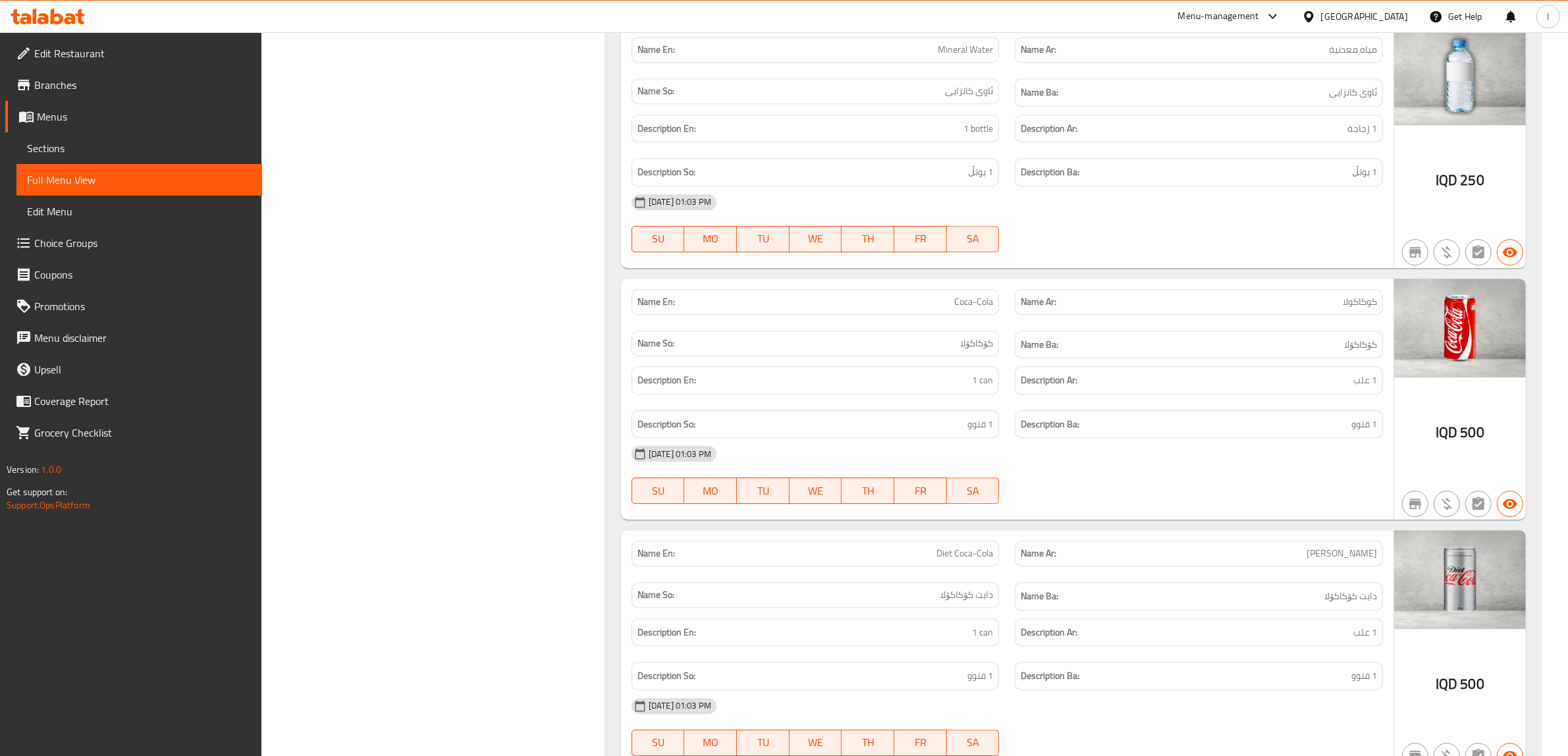
scroll to position [4605, 0]
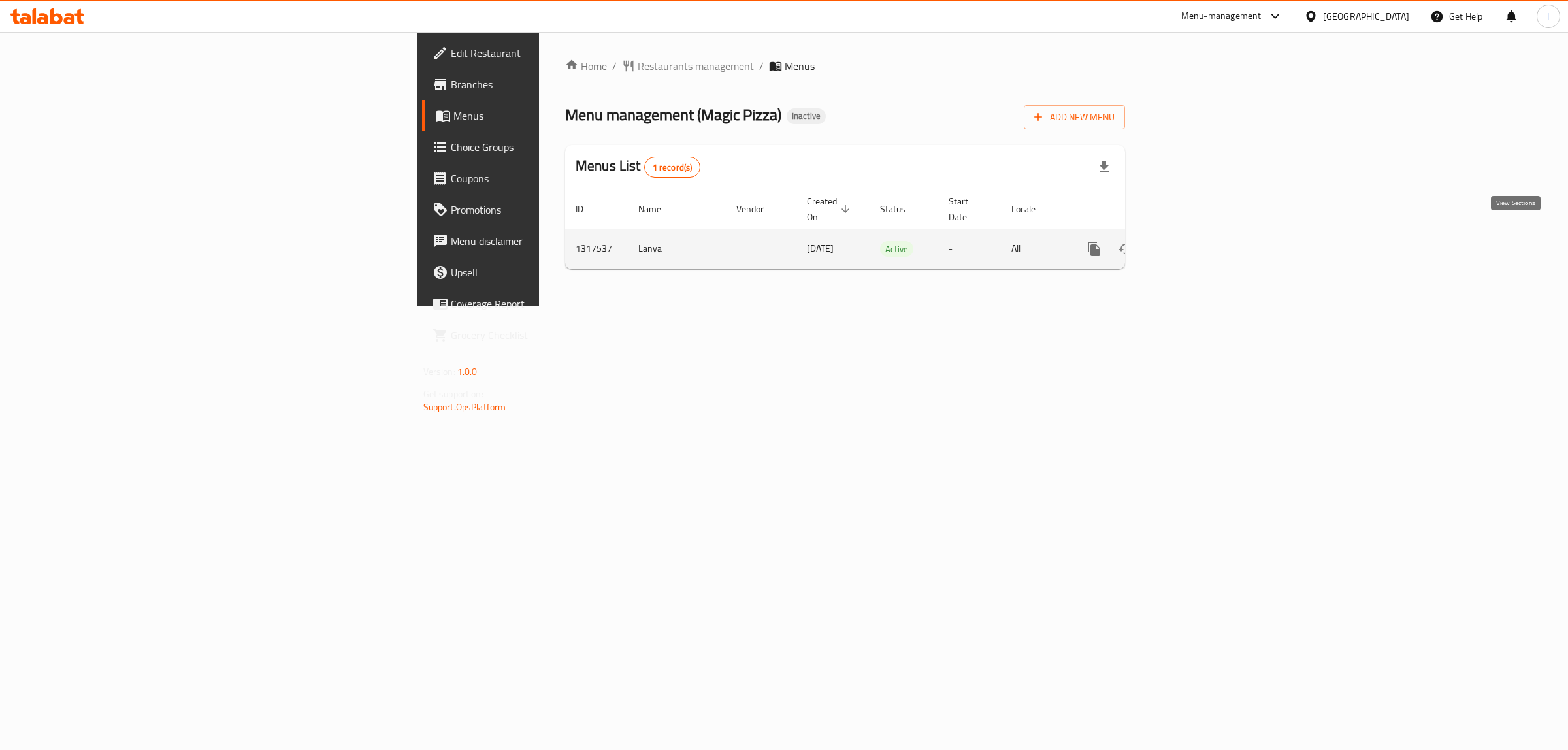
click at [1195, 243] on icon "enhanced table" at bounding box center [1188, 249] width 11 height 11
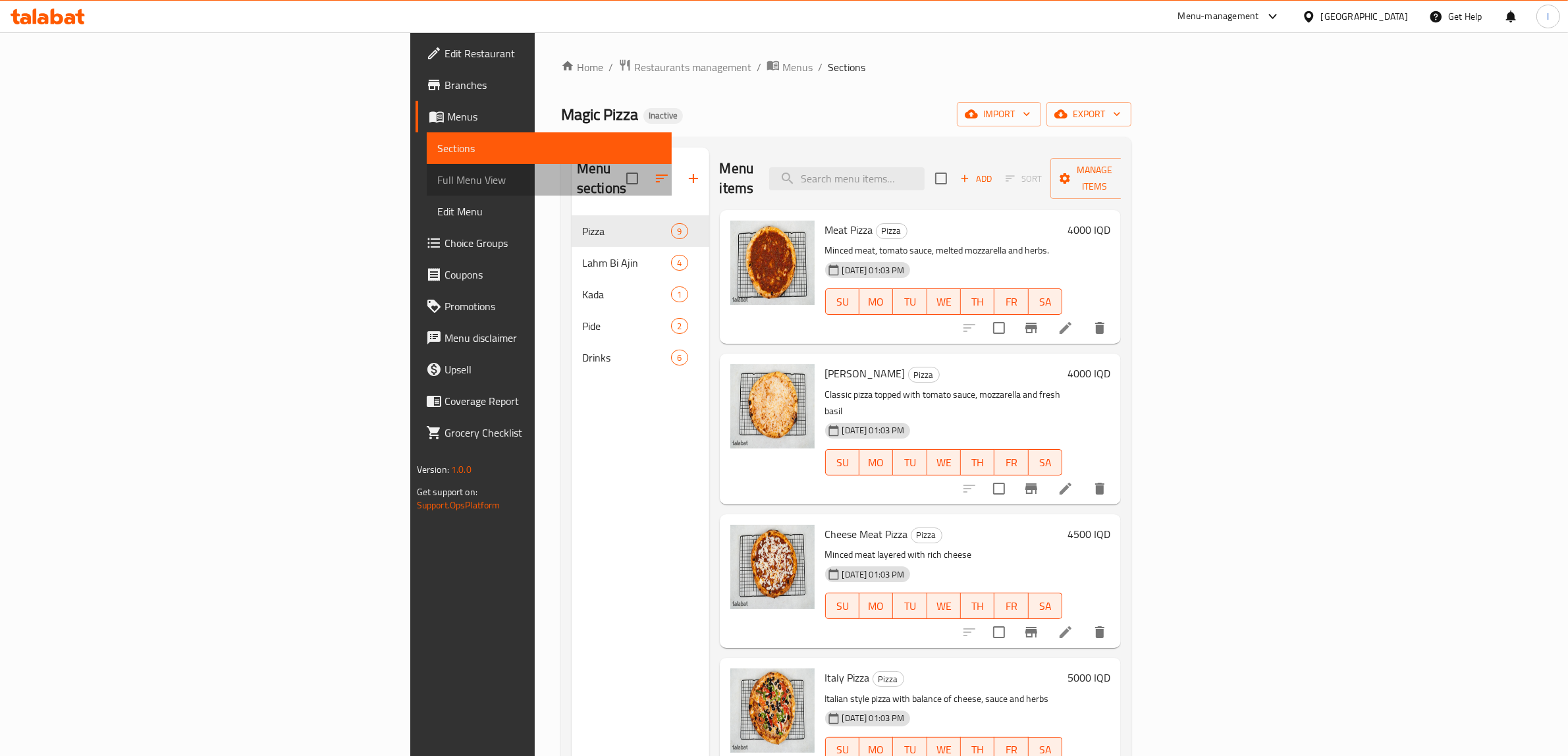
click at [437, 183] on span "Full Menu View" at bounding box center [549, 180] width 225 height 16
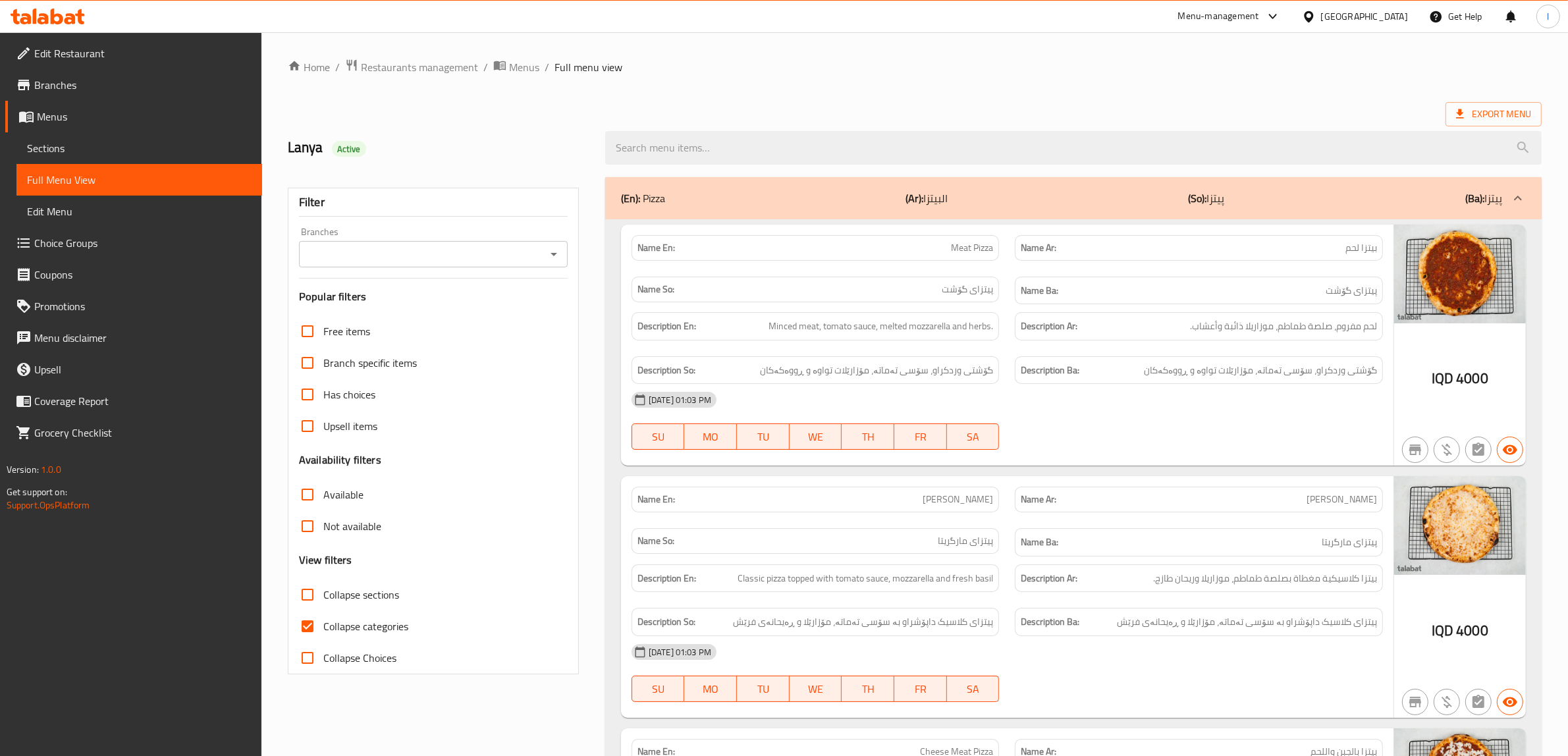
click at [447, 244] on div "Branches" at bounding box center [434, 254] width 269 height 26
click at [453, 259] on input "Branches" at bounding box center [423, 254] width 239 height 18
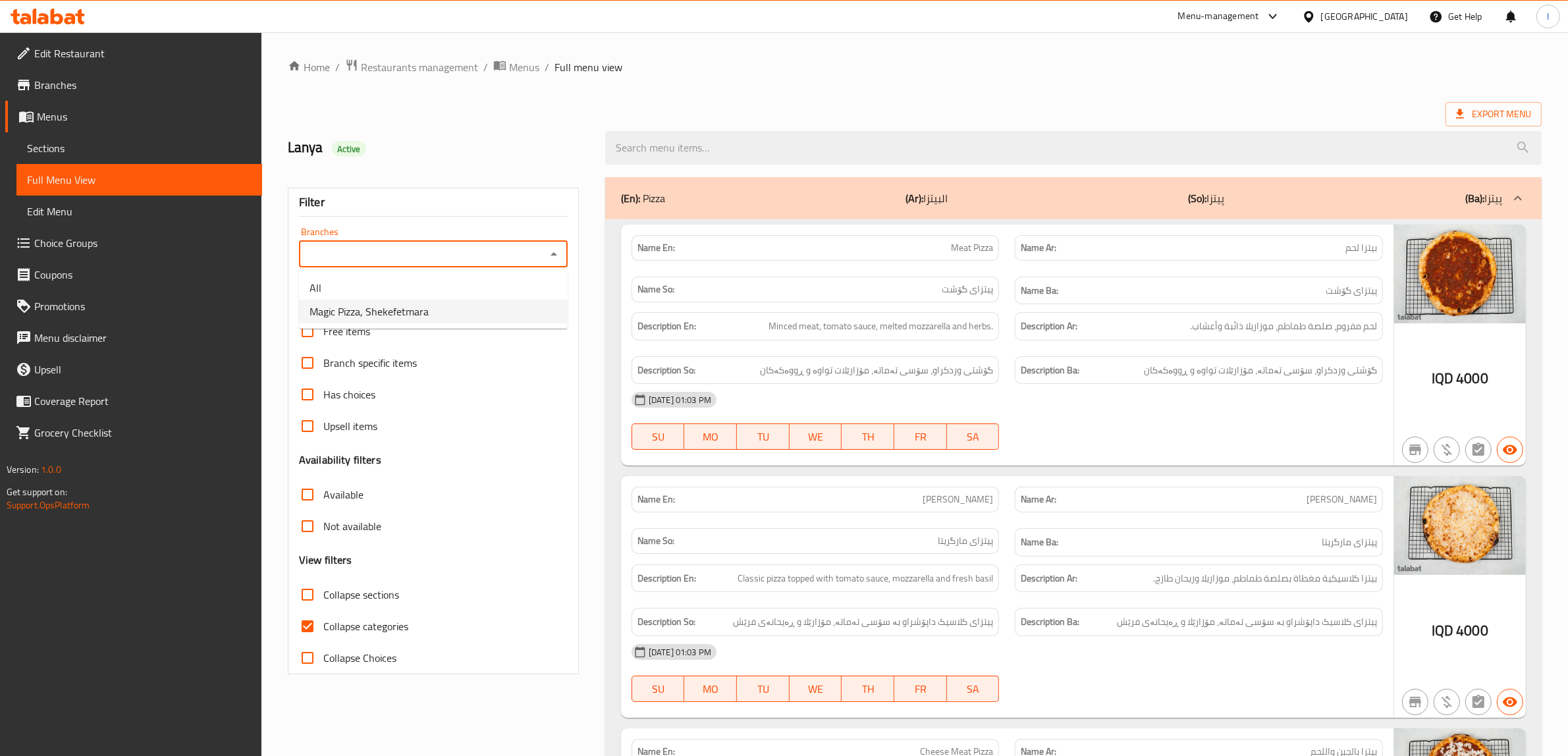
click at [420, 304] on span "Magic Pizza, Shekefetmara" at bounding box center [369, 311] width 119 height 16
type input "Magic Pizza, Shekefetmara"
click at [393, 620] on span "Collapse categories" at bounding box center [366, 626] width 85 height 16
click at [323, 620] on input "Collapse categories" at bounding box center [307, 626] width 32 height 32
checkbox input "false"
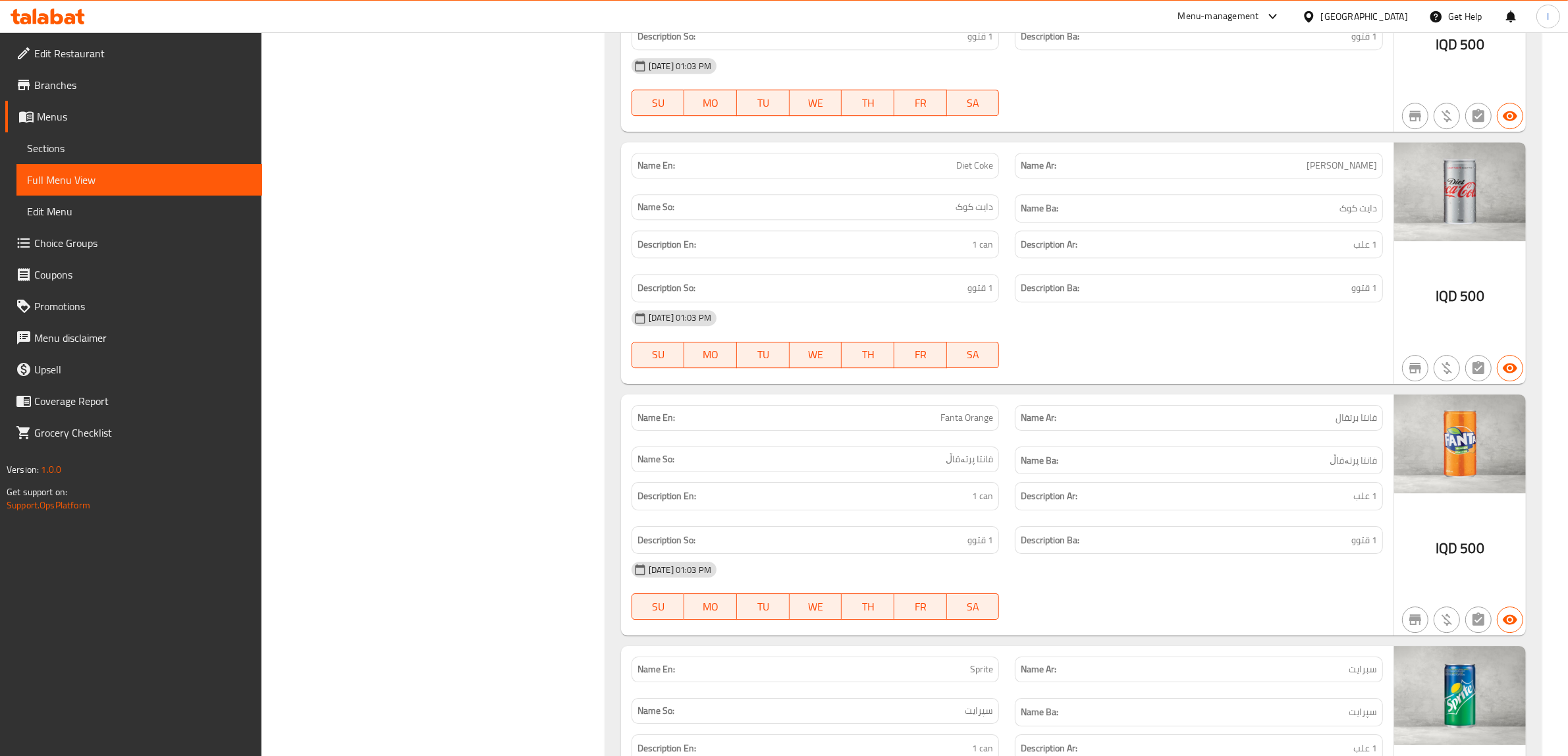
scroll to position [4934, 0]
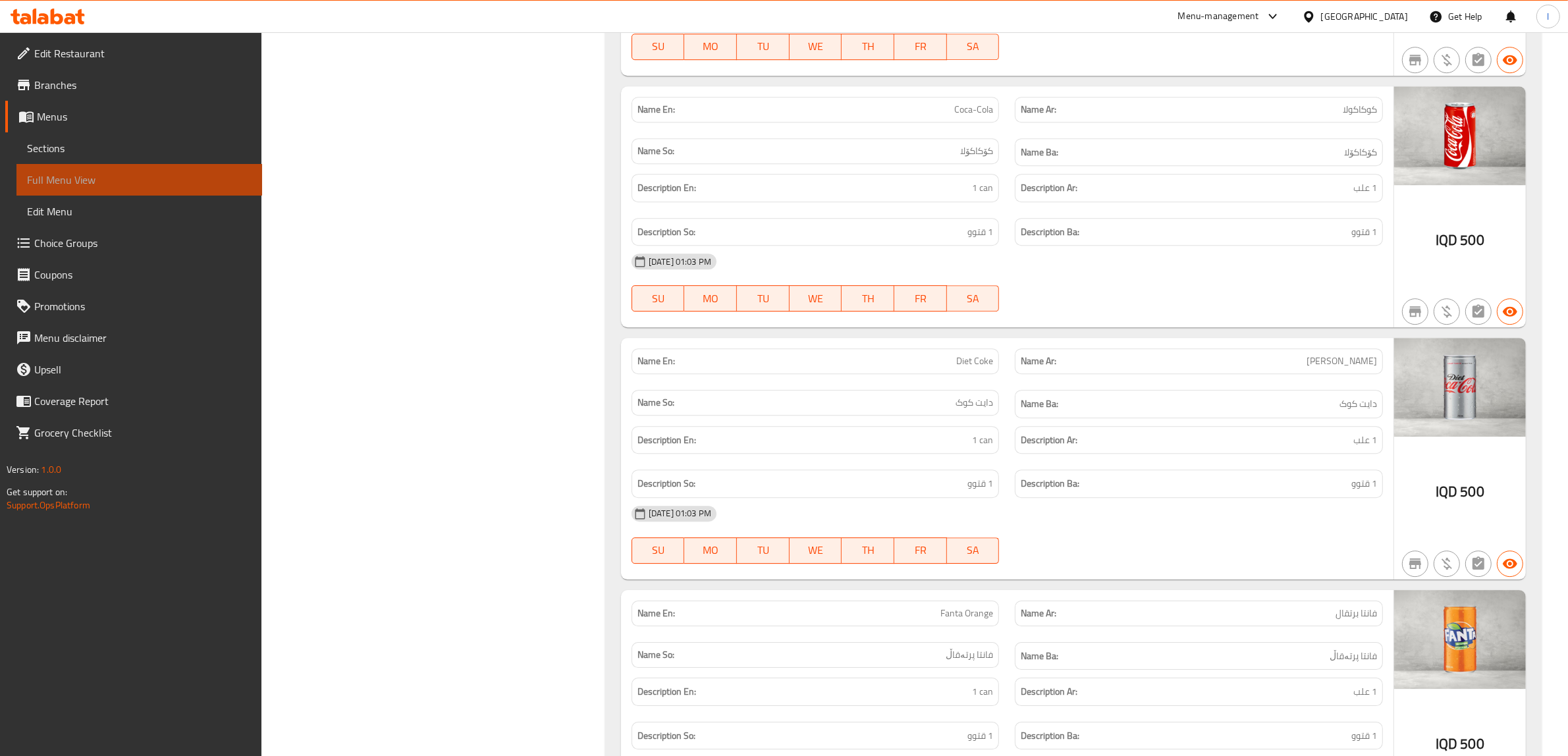
click at [51, 182] on span "Full Menu View" at bounding box center [139, 180] width 225 height 16
click at [71, 156] on span "Sections" at bounding box center [139, 148] width 225 height 16
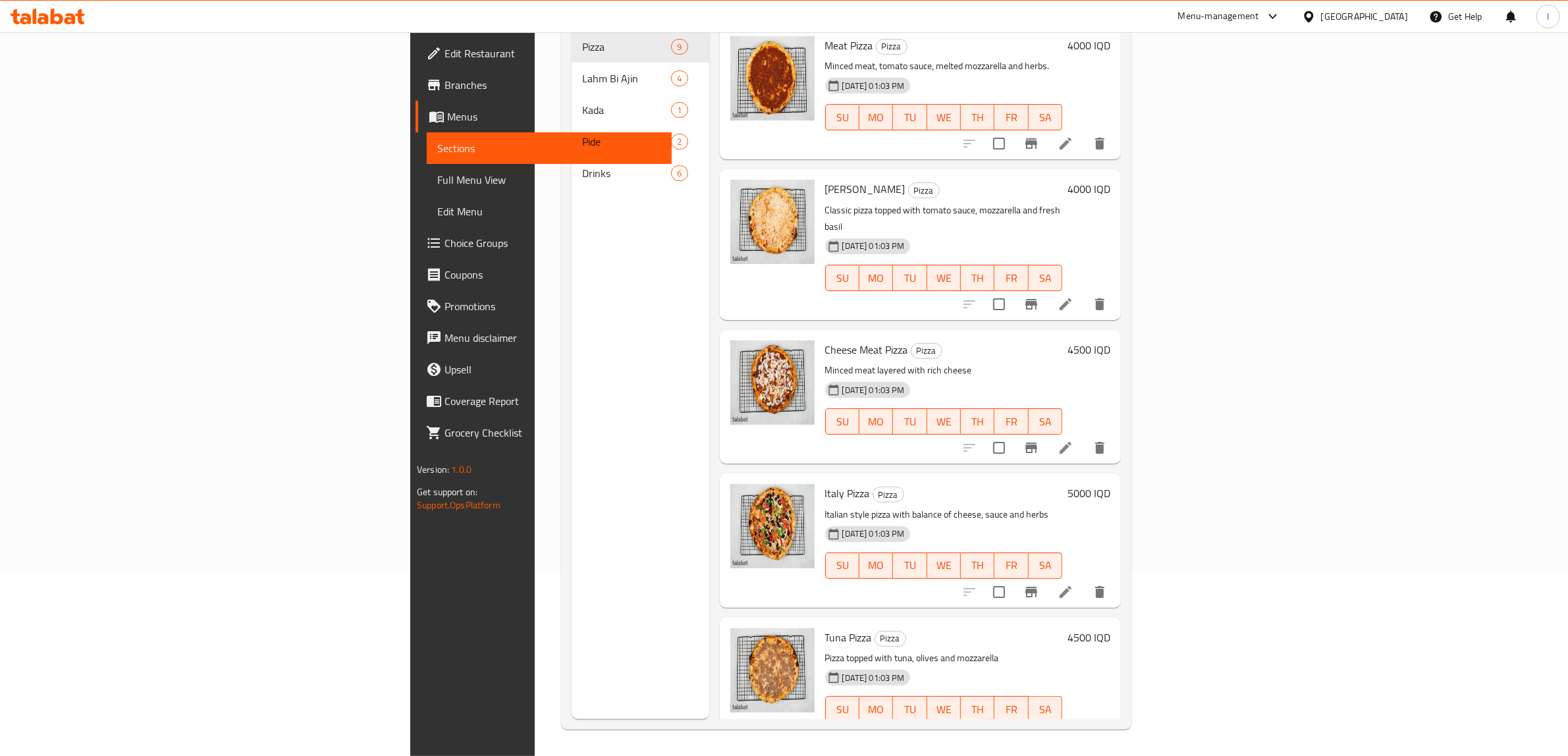
scroll to position [185, 0]
click at [571, 656] on div "Menu sections Pizza 9 Lahm Bi Ajin 4 Kada 1 Pide 2 Drinks 6" at bounding box center [640, 341] width 138 height 756
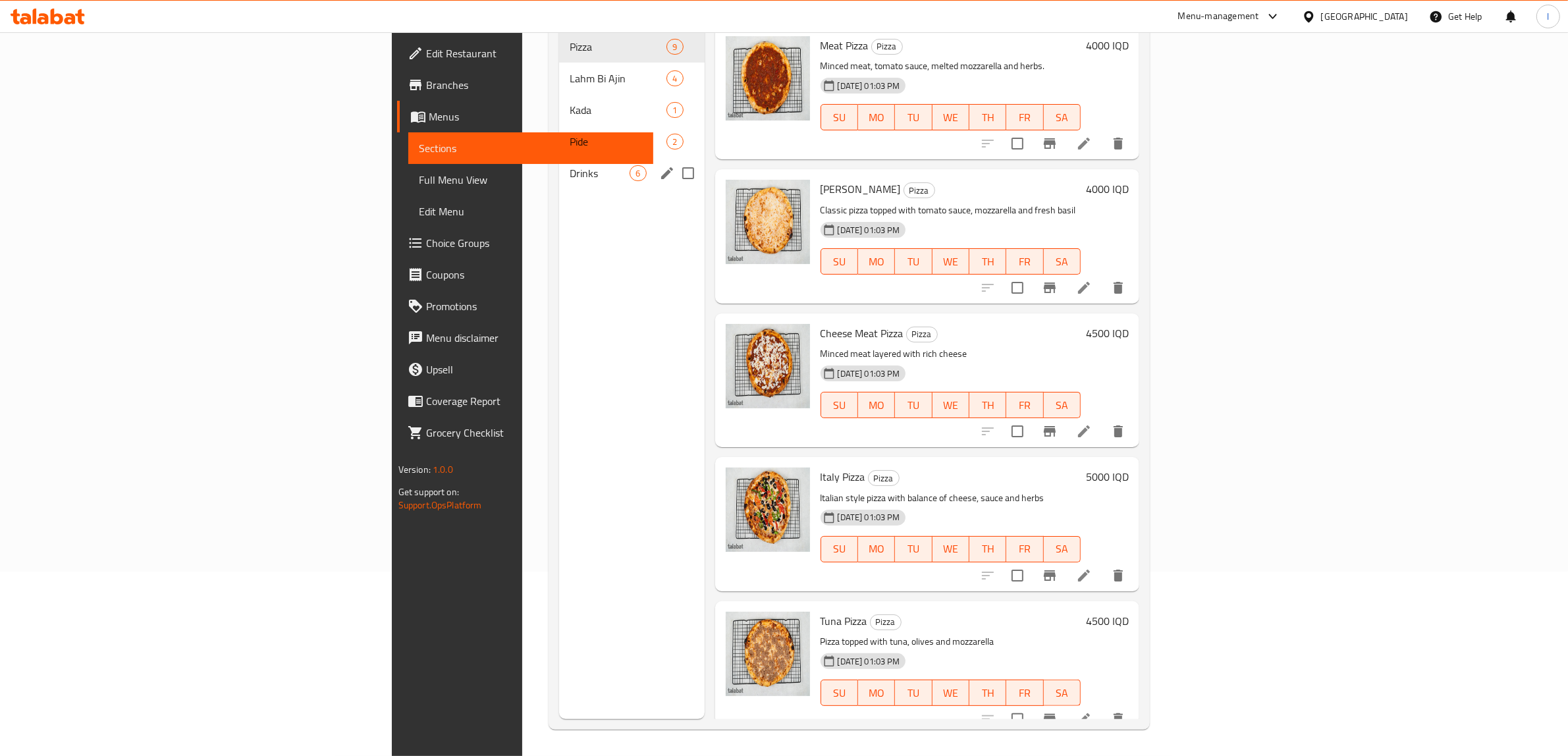
click at [570, 166] on span "Drinks" at bounding box center [599, 173] width 60 height 16
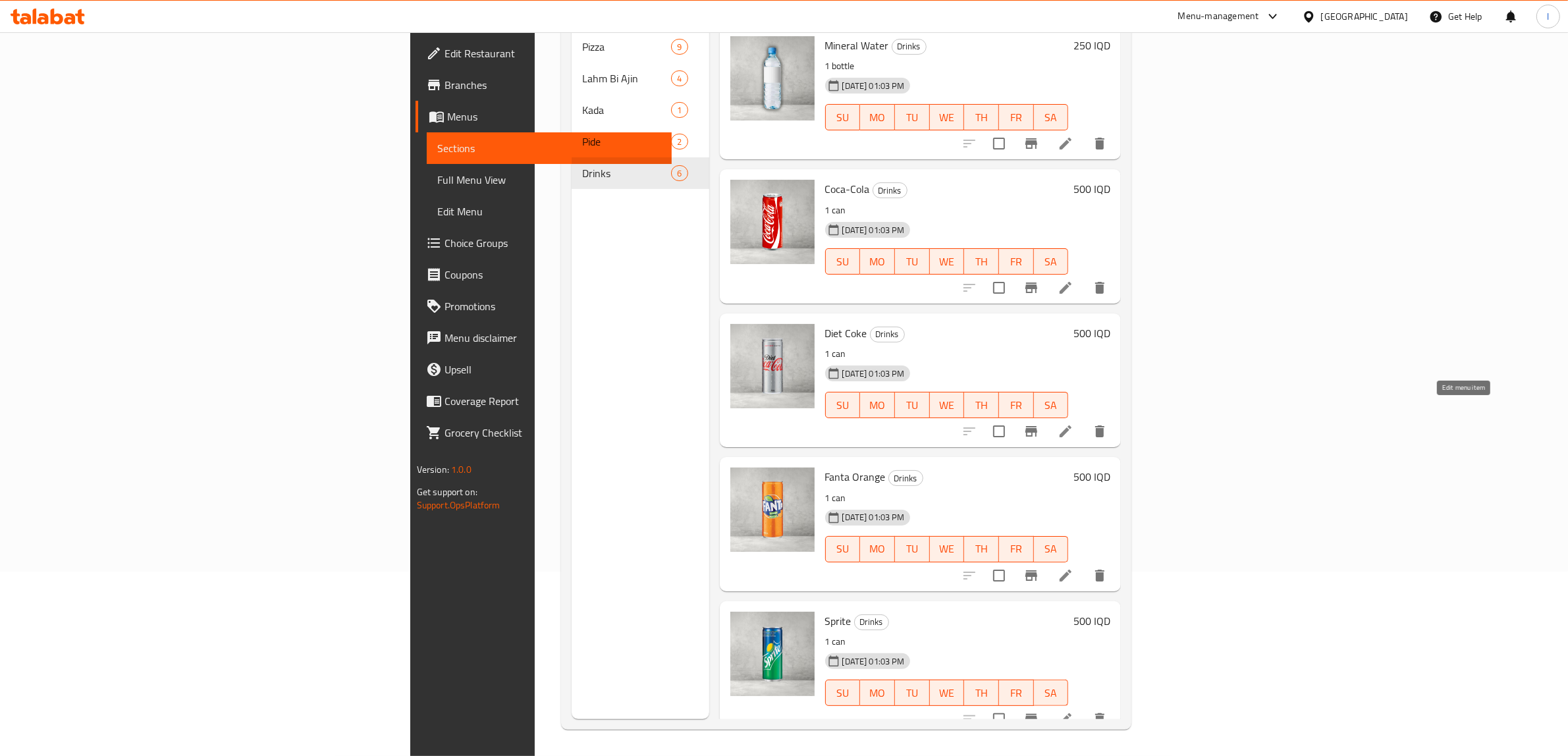
click at [1074, 424] on icon at bounding box center [1065, 431] width 16 height 16
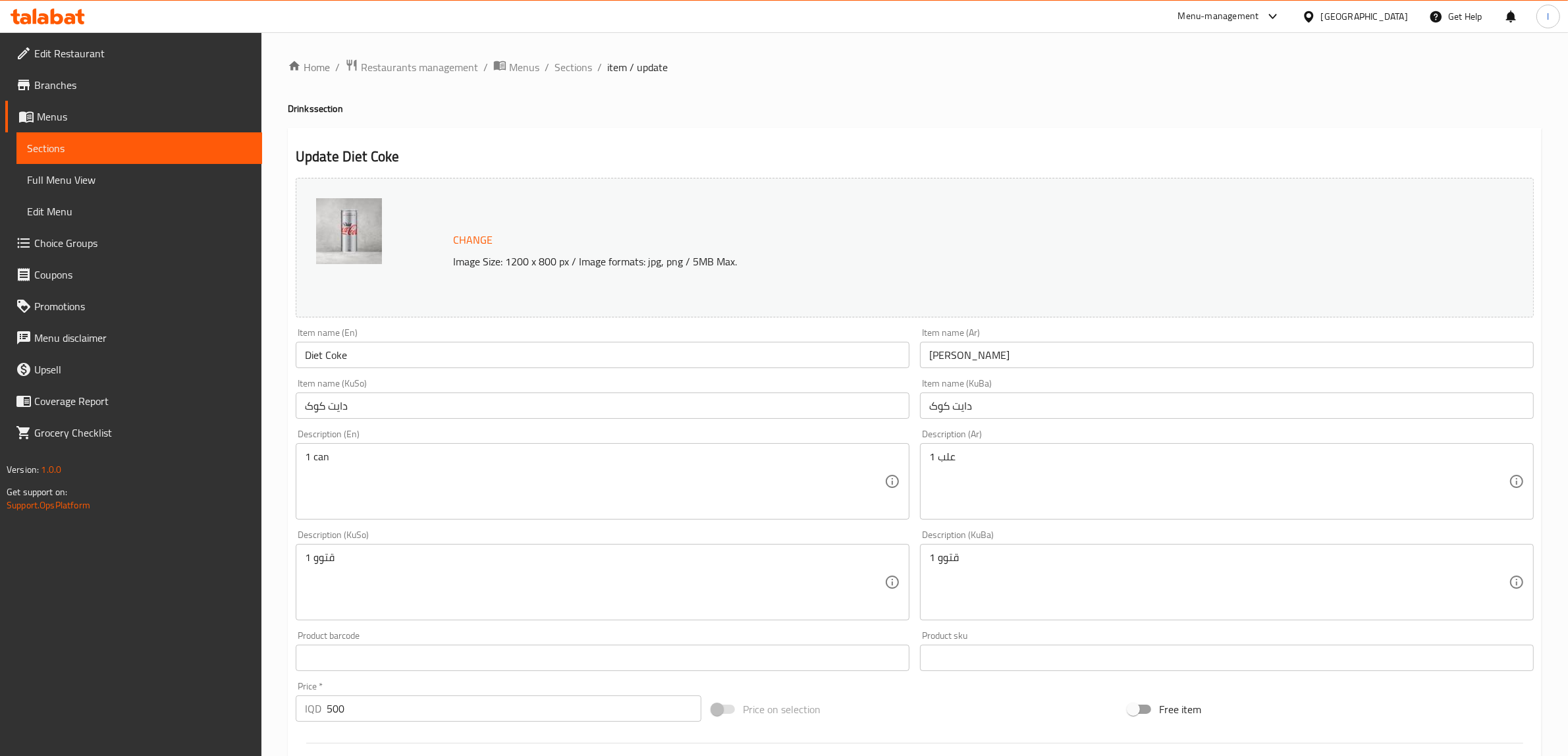
click at [520, 334] on div "Item name (En) Diet Coke Item name (En)" at bounding box center [602, 348] width 614 height 40
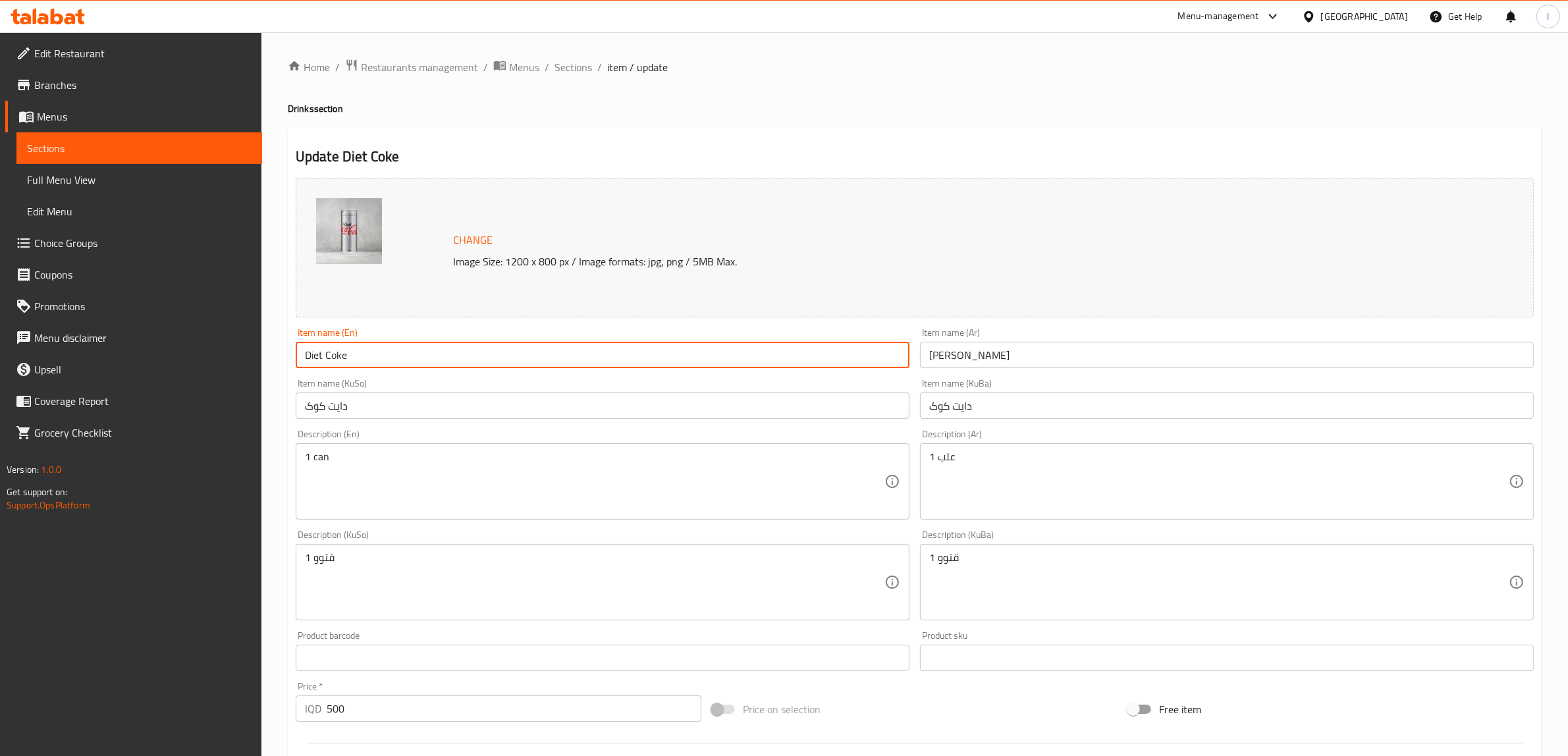
click at [337, 363] on input "Diet Coke" at bounding box center [602, 355] width 614 height 26
paste input "ca-Cola"
type input "Diet Coca-Cola"
click at [936, 357] on input "دايت كوك" at bounding box center [1226, 355] width 614 height 26
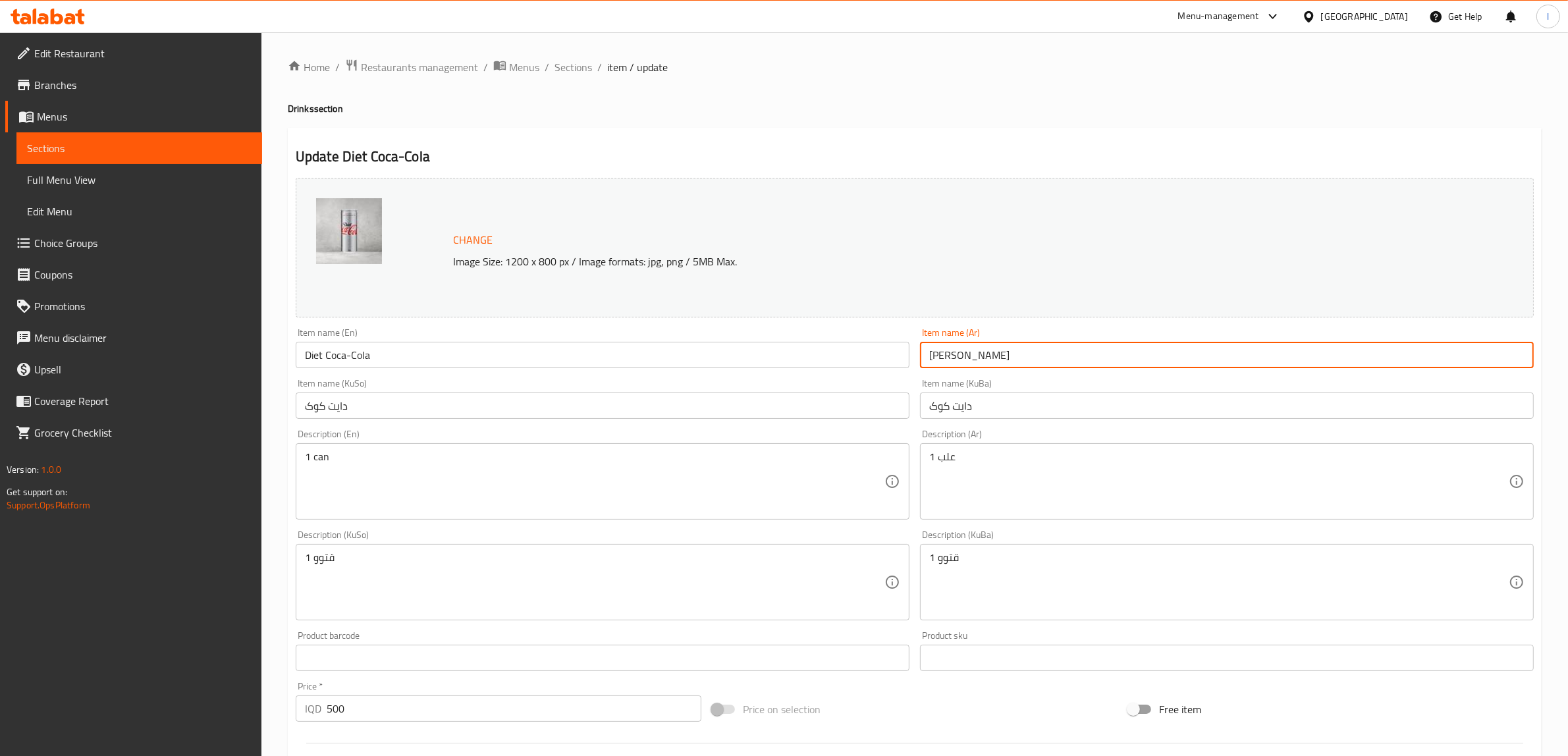
click at [936, 357] on input "دايت كوك" at bounding box center [1226, 355] width 614 height 26
paste input "اكولا"
type input "دايت كوكاكولا"
click at [940, 406] on input "دایت کوک" at bounding box center [1226, 406] width 614 height 26
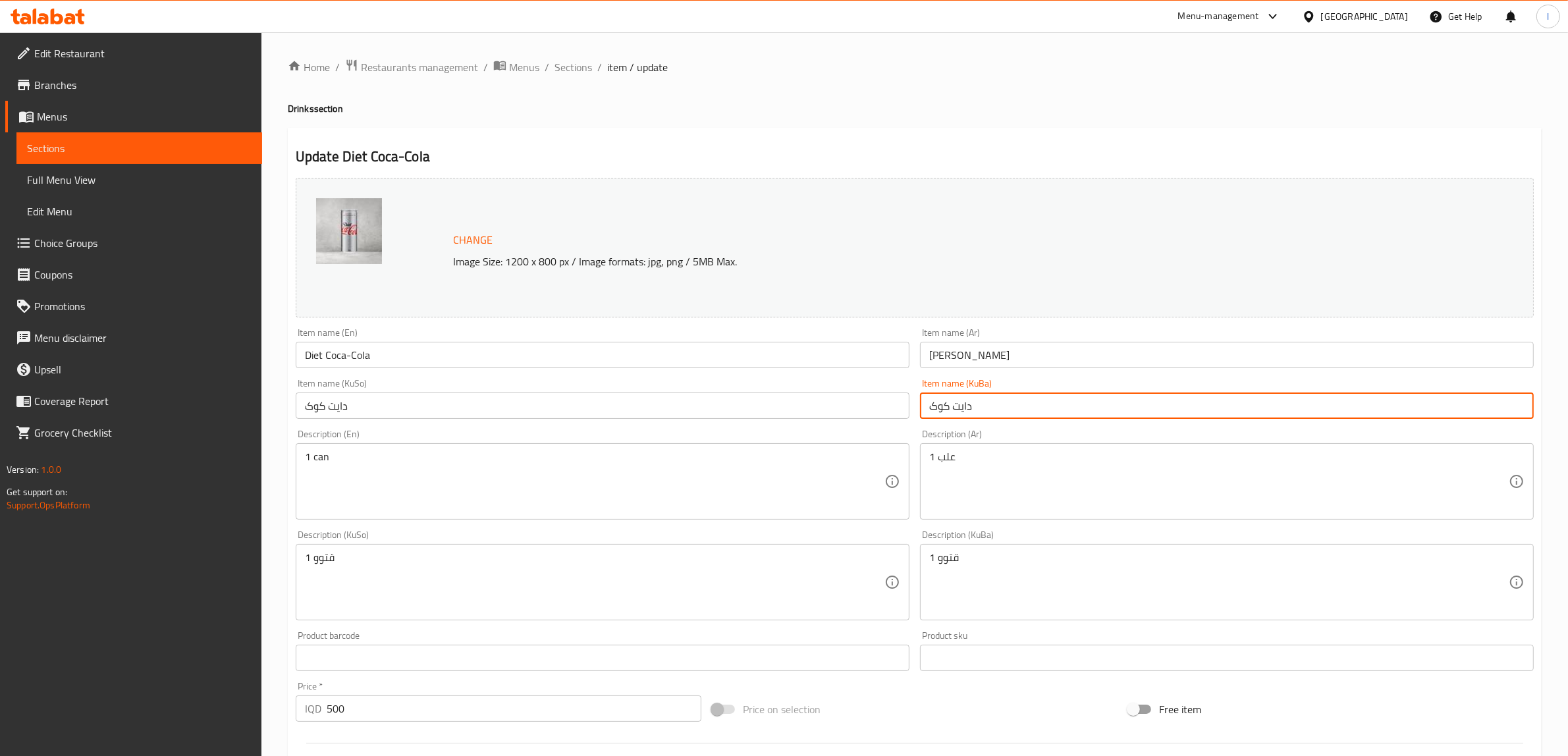
click at [940, 406] on input "دایت کوک" at bounding box center [1226, 406] width 614 height 26
paste input "ۆکاکۆلا"
drag, startPoint x: 1009, startPoint y: 403, endPoint x: 876, endPoint y: 434, distance: 136.6
click at [878, 433] on div "Change Image Size: 1200 x 800 px / Image formats: jpg, png / 5MB Max. Item name…" at bounding box center [914, 541] width 1248 height 739
type input "دایت کۆکاکۆلا"
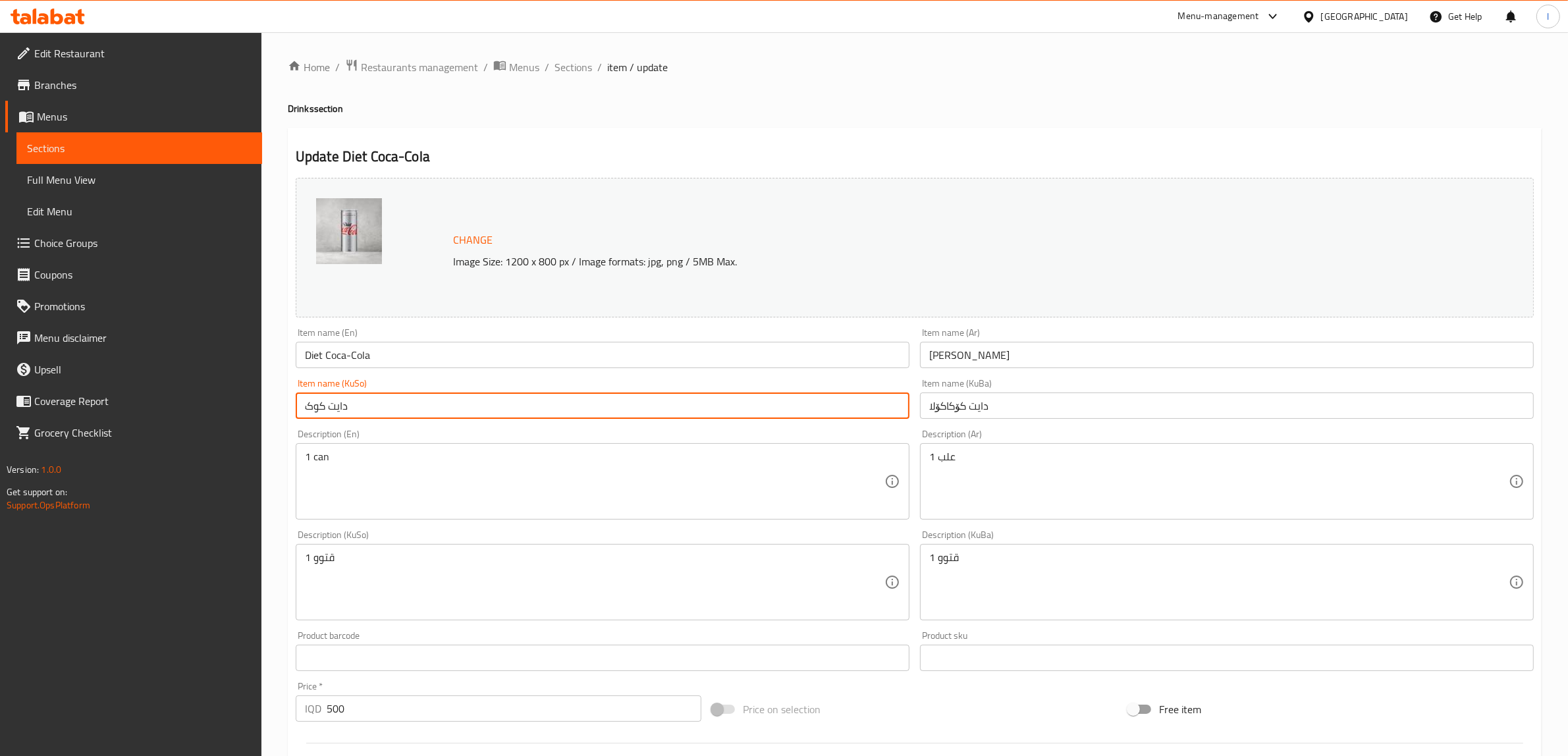
drag, startPoint x: 375, startPoint y: 396, endPoint x: 127, endPoint y: 413, distance: 248.6
click at [129, 417] on div "Edit Restaurant Branches Menus Sections Full Menu View Edit Menu Choice Groups …" at bounding box center [784, 567] width 1568 height 1069
paste input "ۆکاکۆلا"
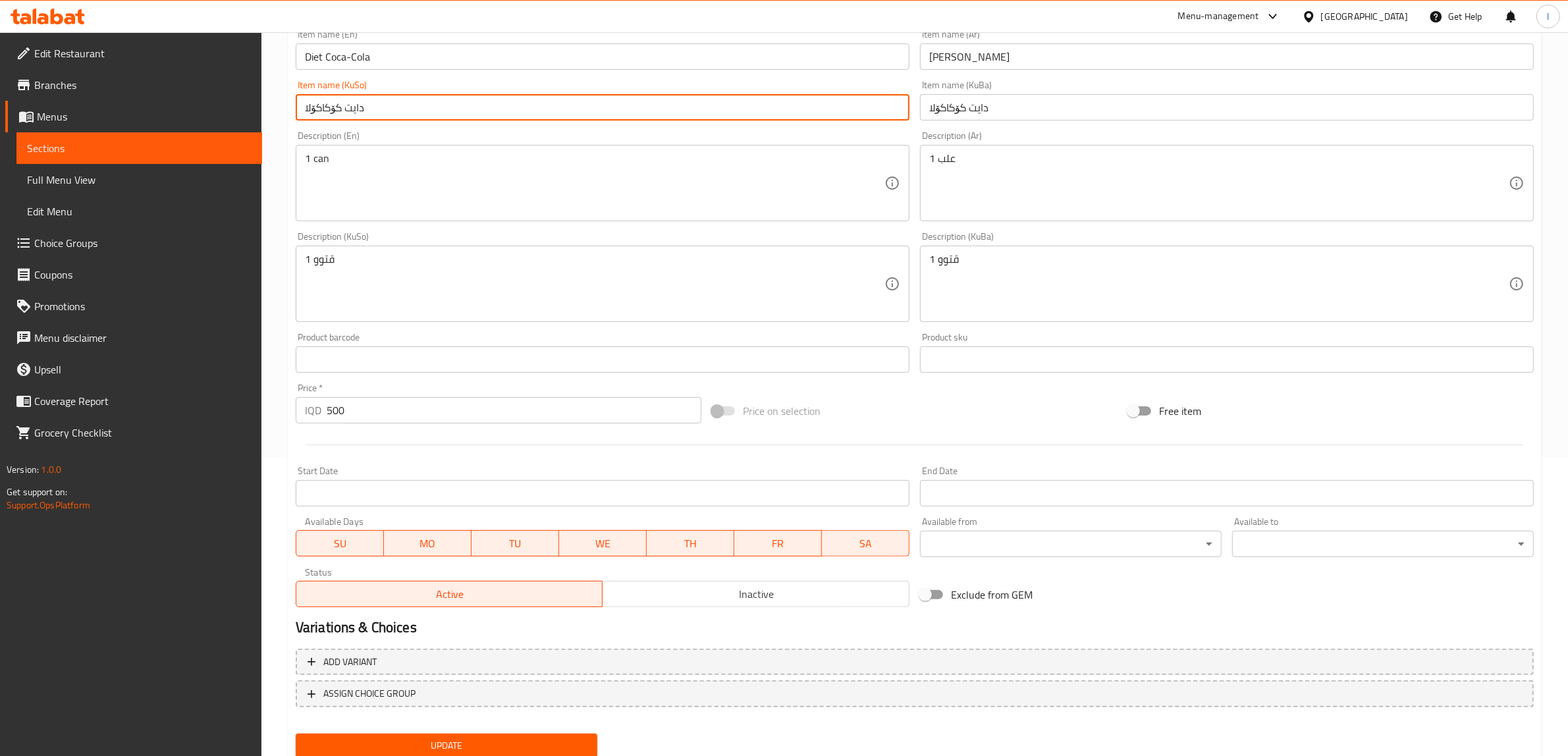
scroll to position [330, 0]
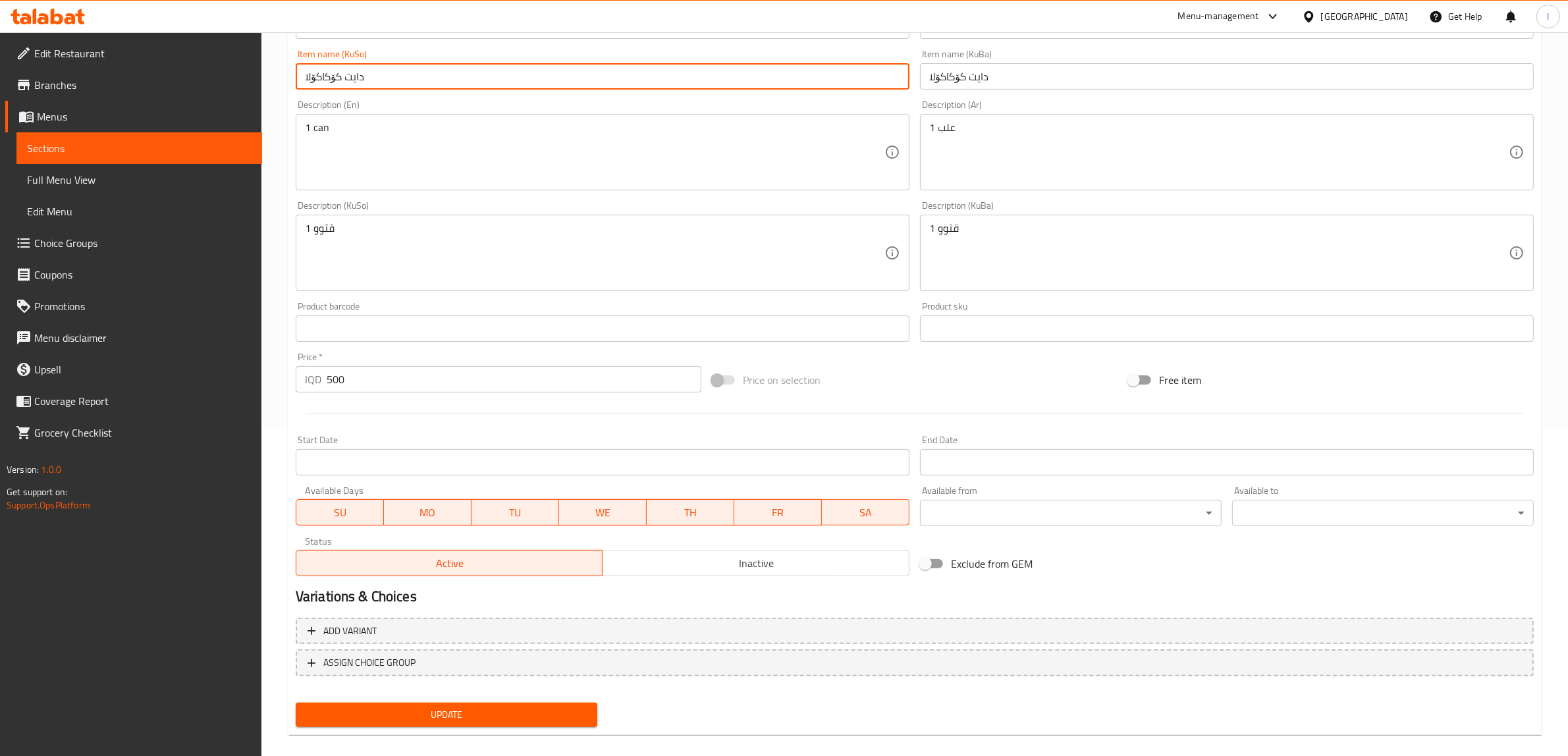
type input "دایت کۆکاکۆلا"
click at [518, 725] on button "Update" at bounding box center [447, 715] width 302 height 25
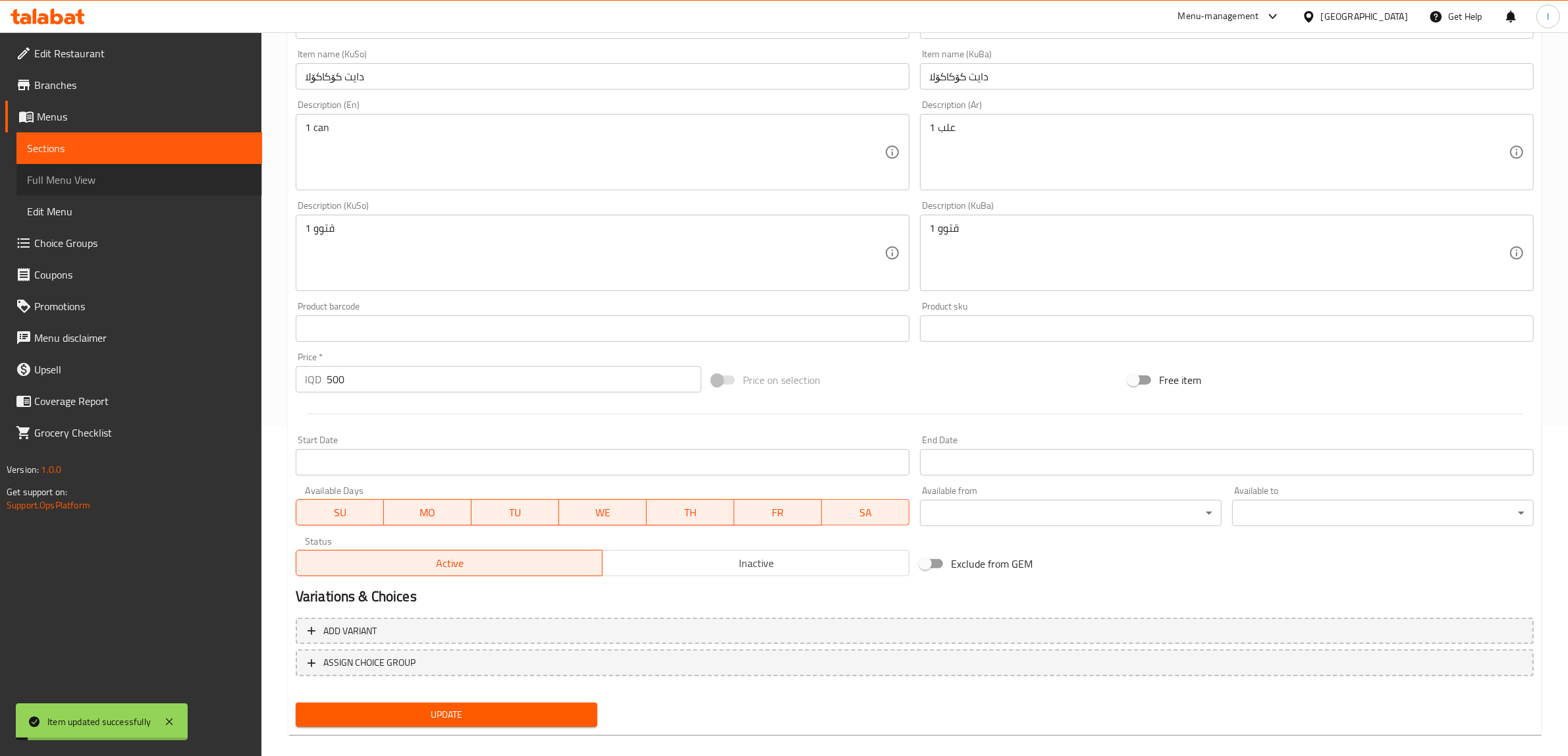
click at [74, 176] on span "Full Menu View" at bounding box center [139, 180] width 225 height 16
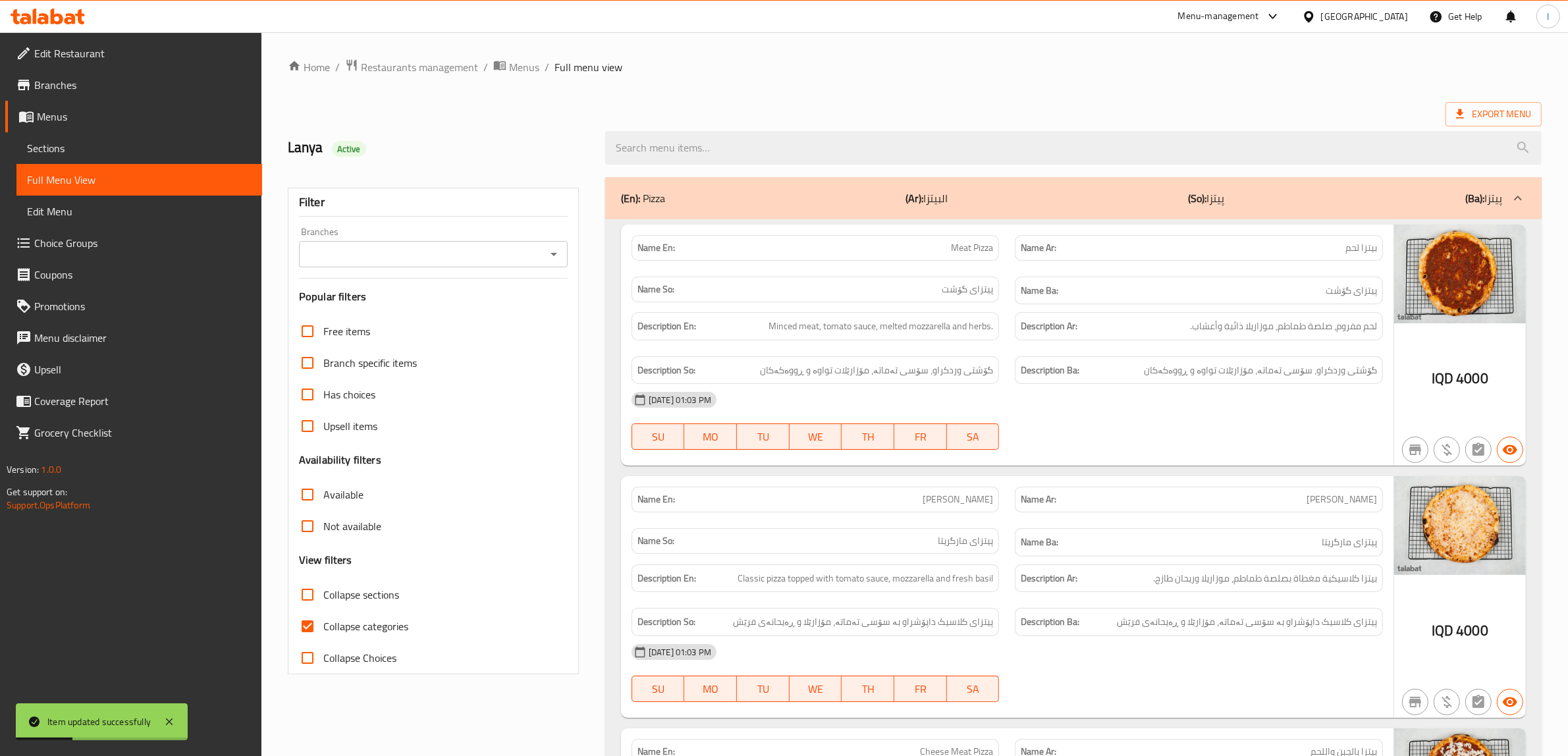
click at [420, 244] on div "Branches Branches" at bounding box center [434, 247] width 269 height 40
click at [418, 251] on input "Branches" at bounding box center [423, 254] width 239 height 18
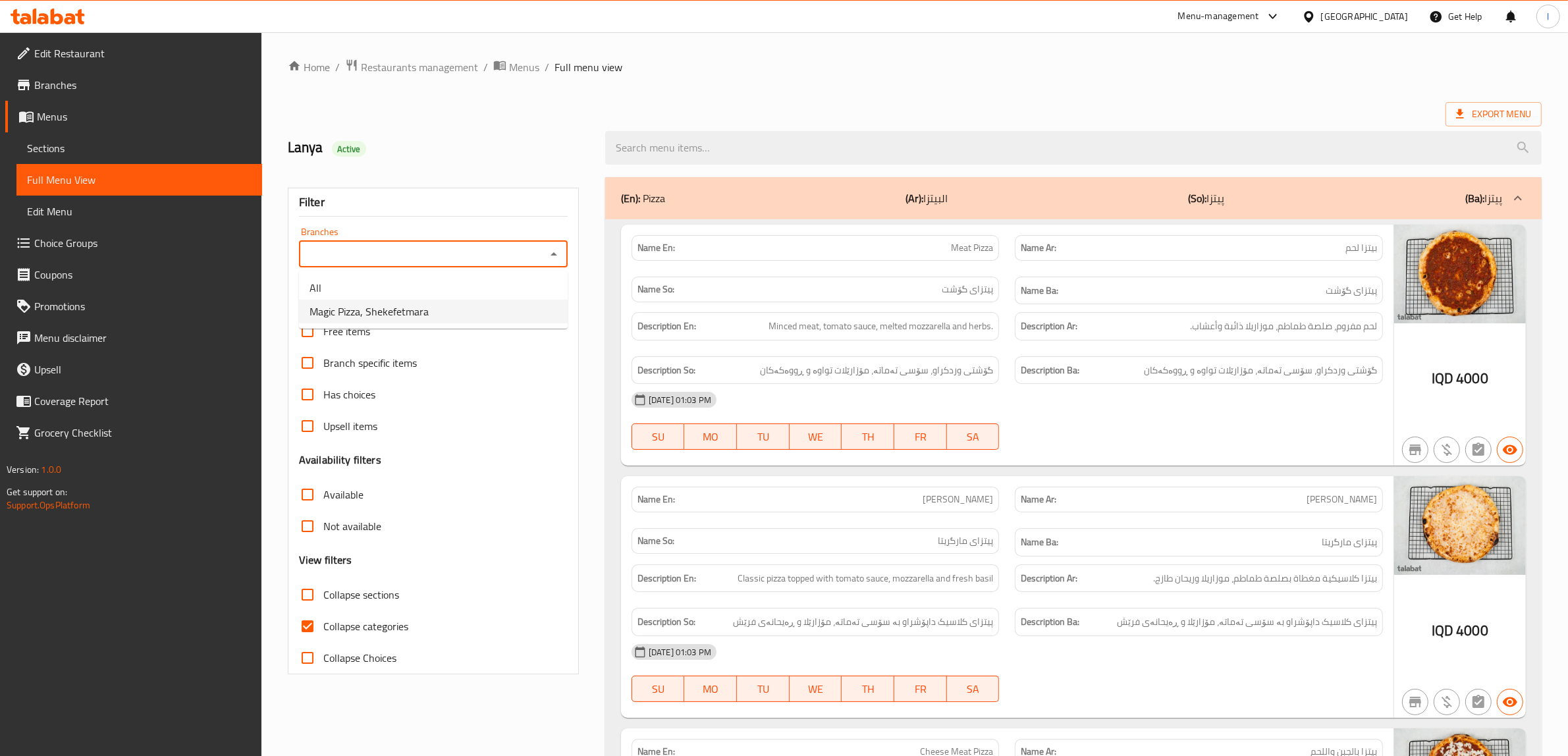
click at [409, 311] on span "Magic Pizza, Shekefetmara" at bounding box center [369, 311] width 119 height 16
type input "Magic Pizza, Shekefetmara"
click at [360, 626] on span "Collapse categories" at bounding box center [366, 626] width 85 height 16
click at [323, 626] on input "Collapse categories" at bounding box center [307, 626] width 32 height 32
checkbox input "false"
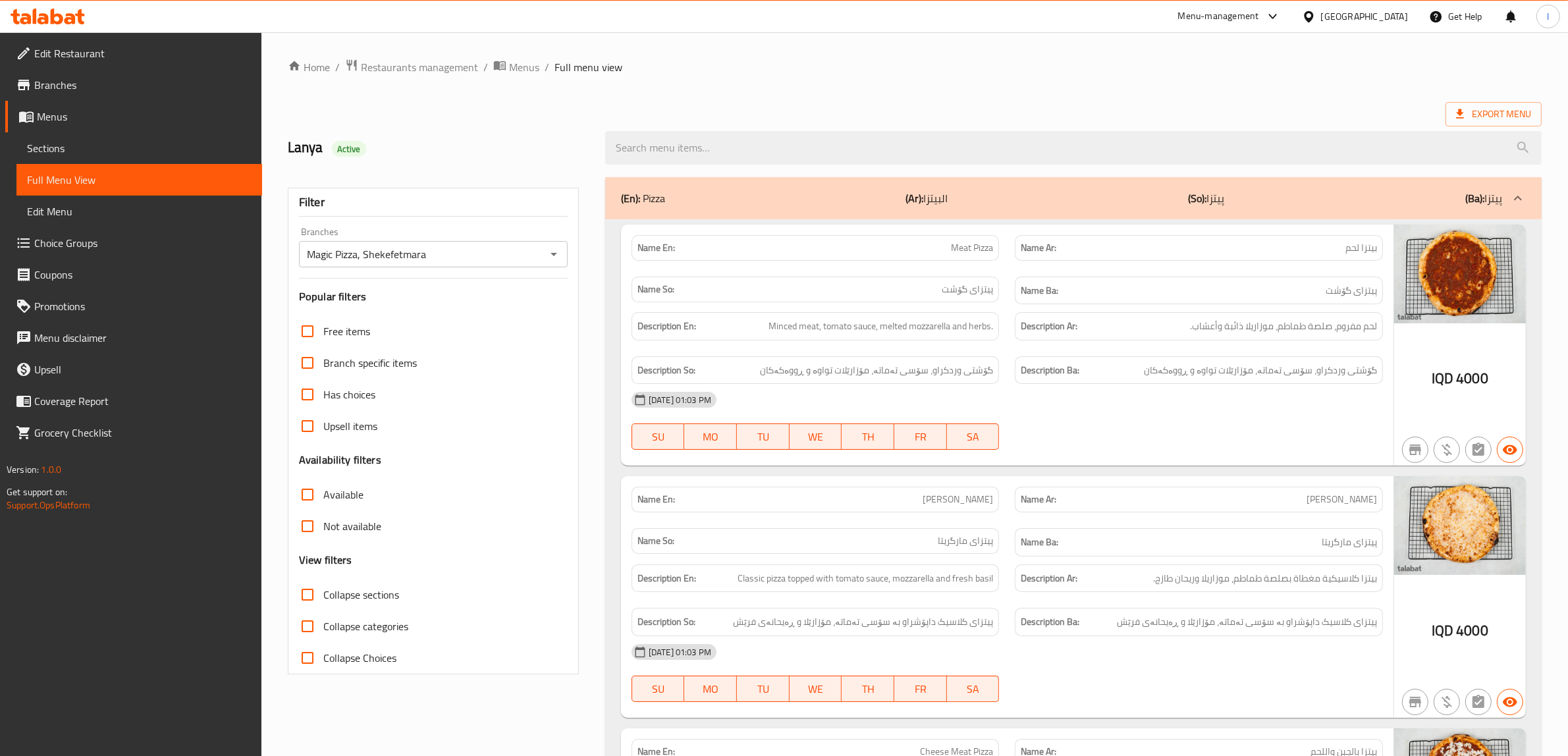
click at [38, 149] on span "Sections" at bounding box center [139, 148] width 225 height 16
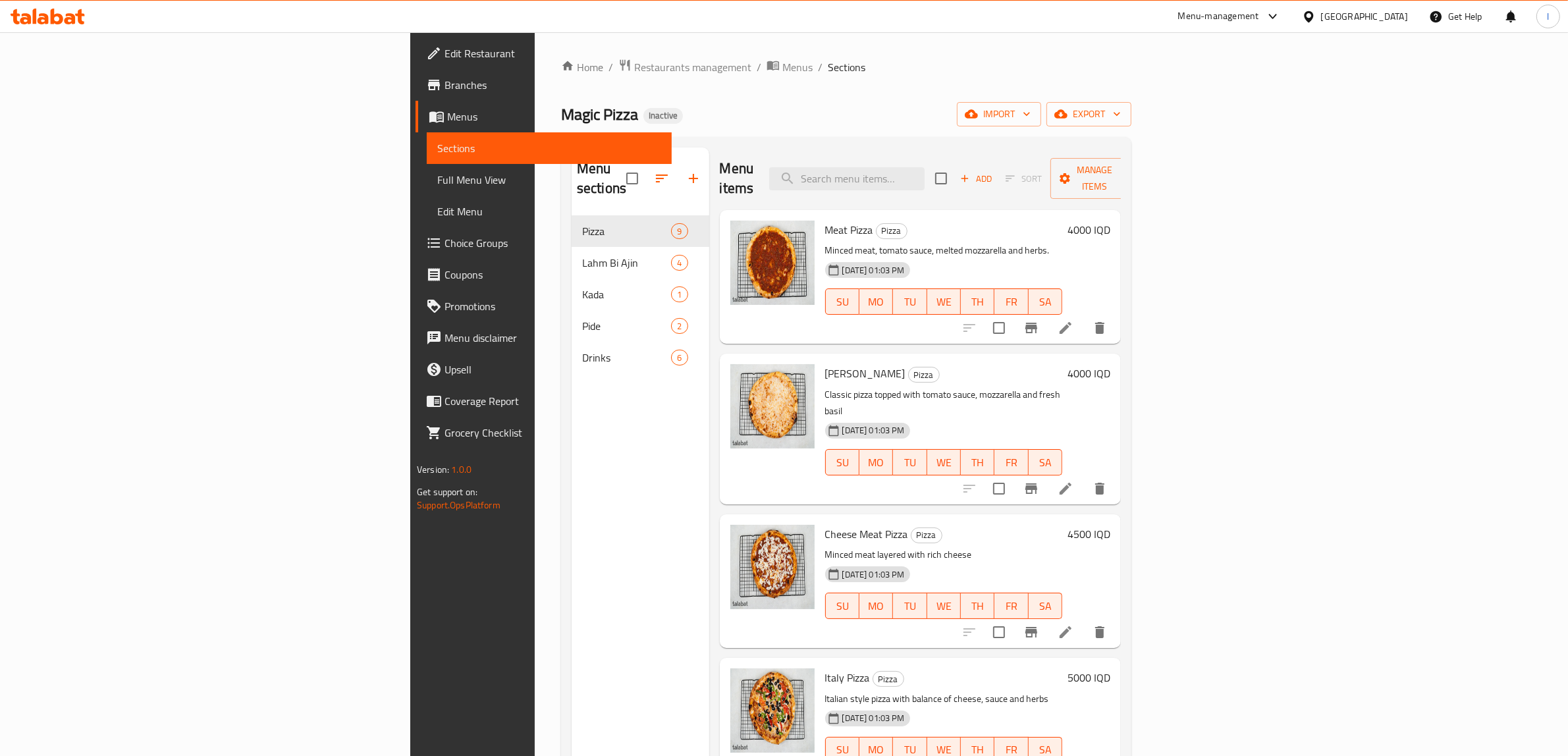
click at [437, 176] on span "Full Menu View" at bounding box center [549, 180] width 225 height 16
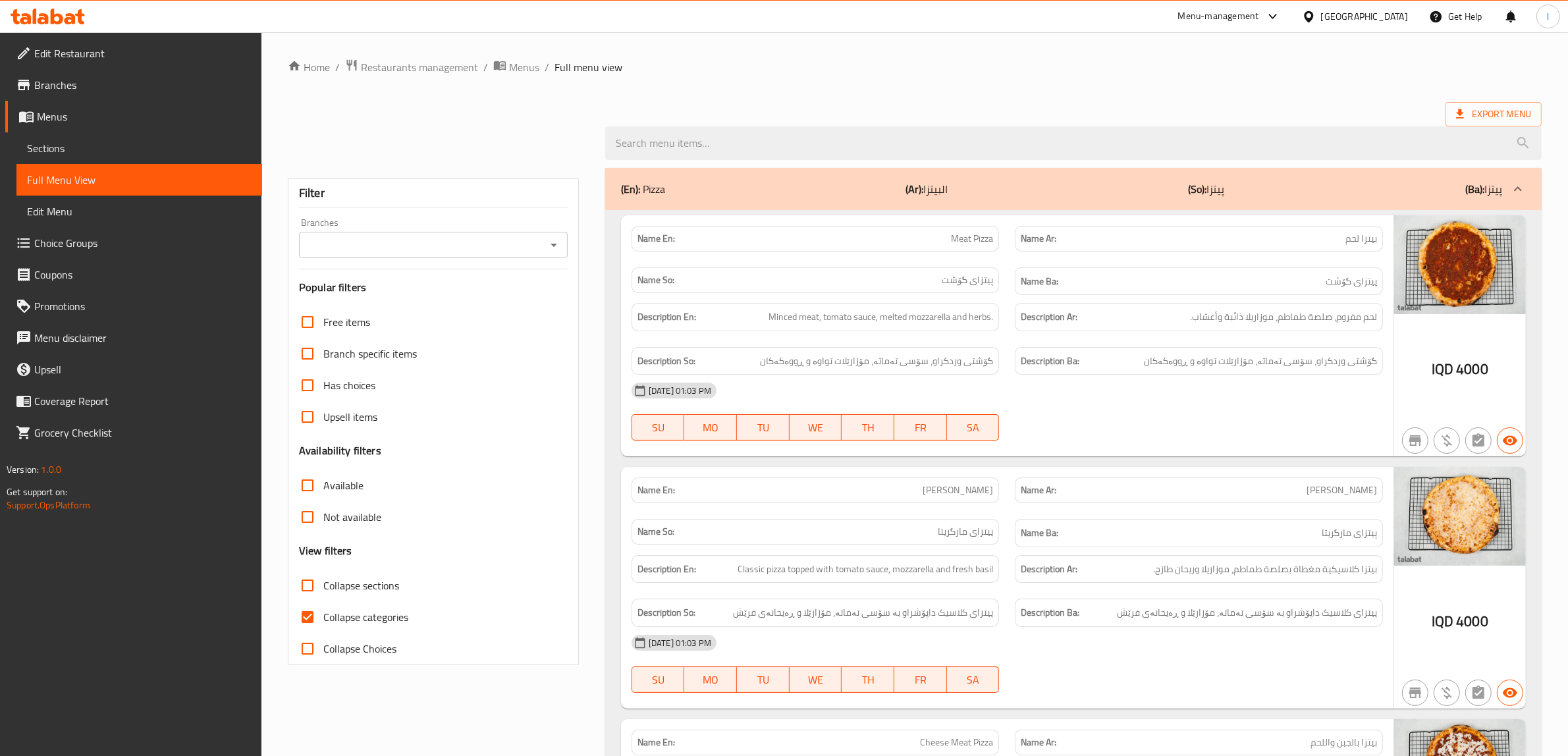
click at [521, 260] on div "Filter Branches Branches Popular filters Free items Branch specific items Has c…" at bounding box center [433, 422] width 291 height 487
click at [1450, 259] on img at bounding box center [1460, 265] width 132 height 99
click at [426, 250] on input "Branches" at bounding box center [423, 245] width 239 height 18
click at [398, 298] on span "Magic Pizza, Shekefetmara" at bounding box center [369, 302] width 119 height 16
type input "Magic Pizza, Shekefetmara"
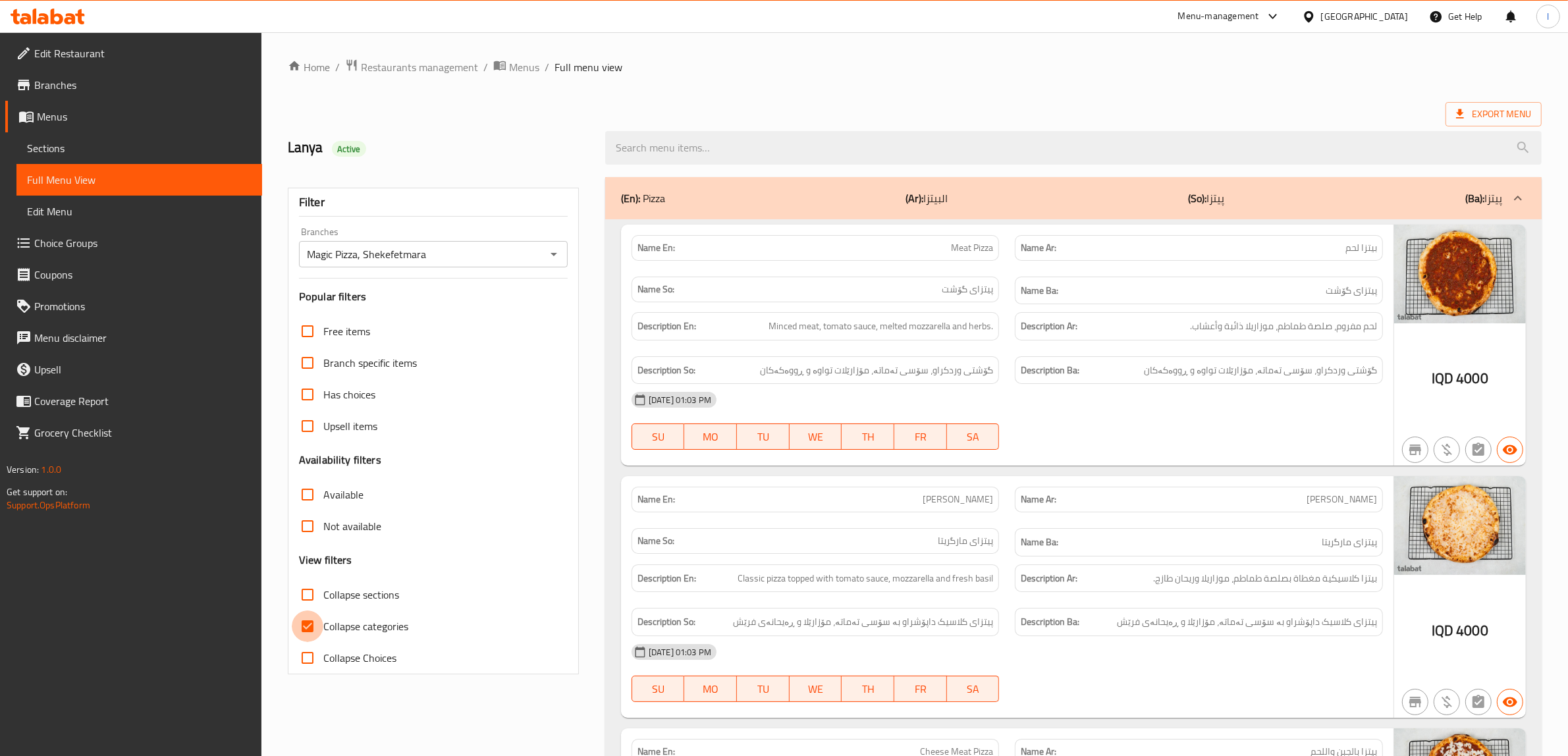
click at [311, 613] on input "Collapse categories" at bounding box center [307, 626] width 32 height 32
checkbox input "false"
click at [81, 53] on span "Edit Restaurant" at bounding box center [143, 52] width 217 height 16
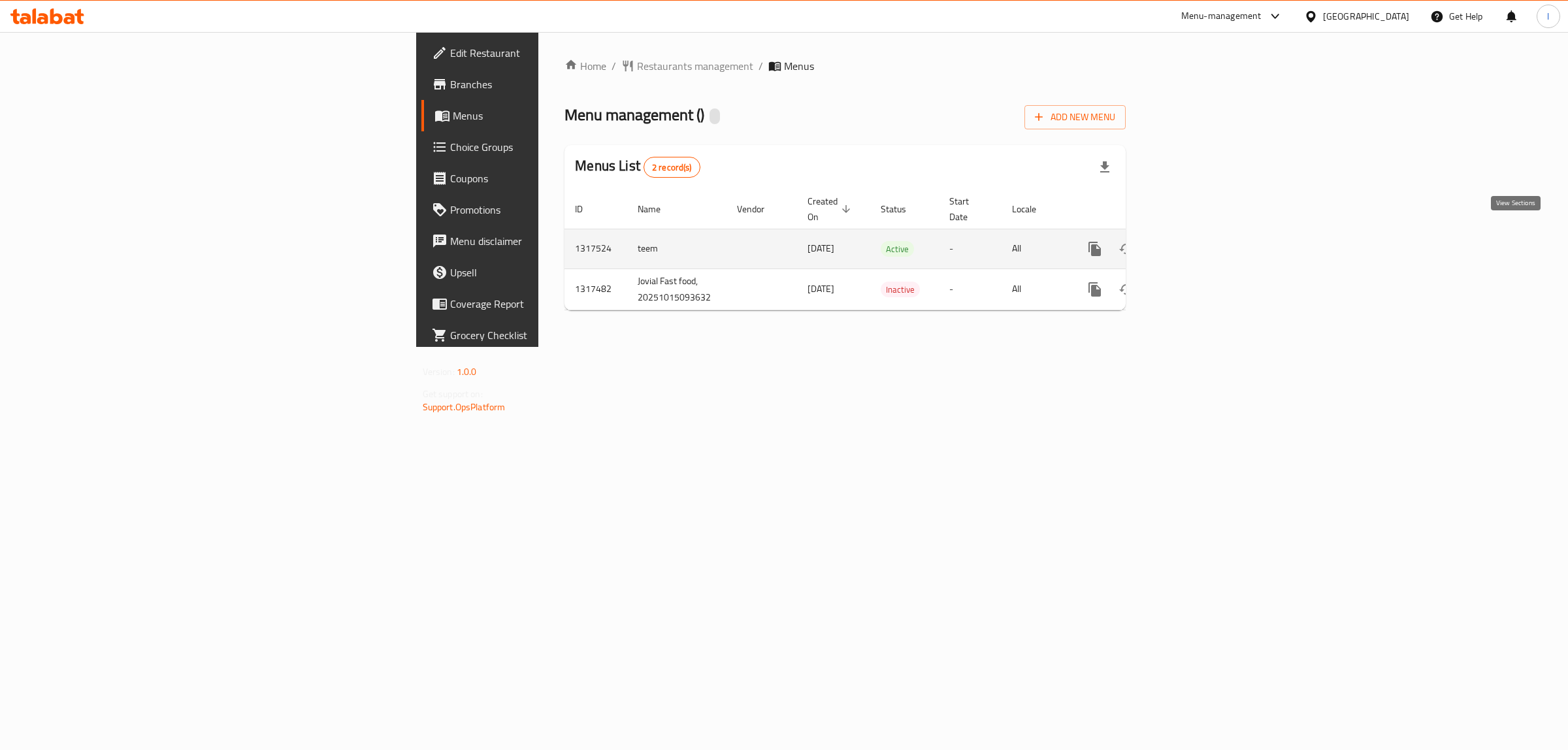
click at [1197, 241] on icon "enhanced table" at bounding box center [1189, 248] width 15 height 15
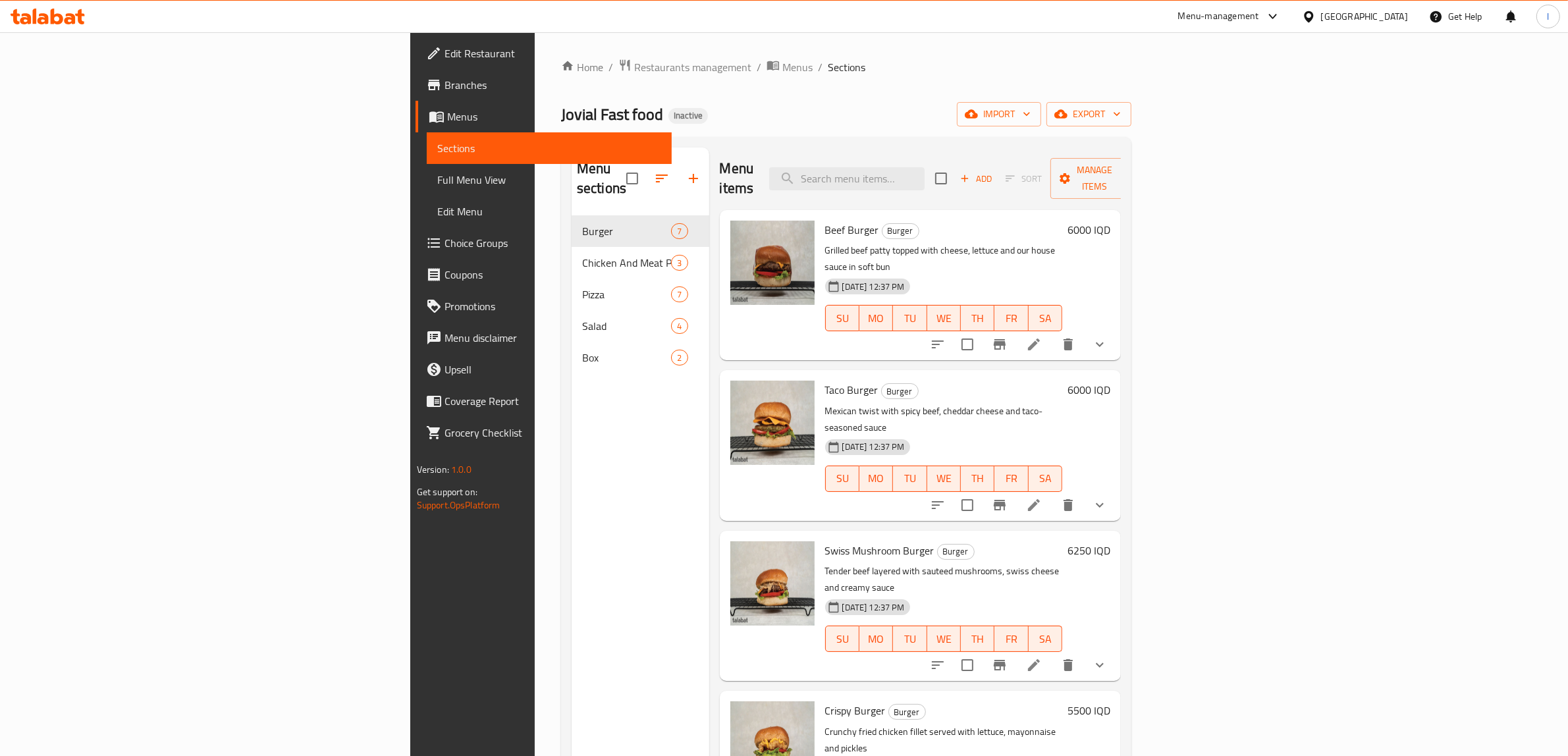
click at [571, 607] on div "Menu sections Burger 7 Chicken And Meat Plate 3 Pizza 7 Salad 4 Box 2" at bounding box center [640, 526] width 138 height 756
click at [571, 413] on div "Menu sections Burger 7 Chicken And Meat Plate 3 Pizza 7 Salad 4 Box 2" at bounding box center [640, 526] width 138 height 756
click at [969, 88] on div "Home / Restaurants management / Menus / Sections Jovial Fast food Inactive impo…" at bounding box center [847, 487] width 570 height 856
click at [1041, 119] on button "import" at bounding box center [998, 115] width 84 height 25
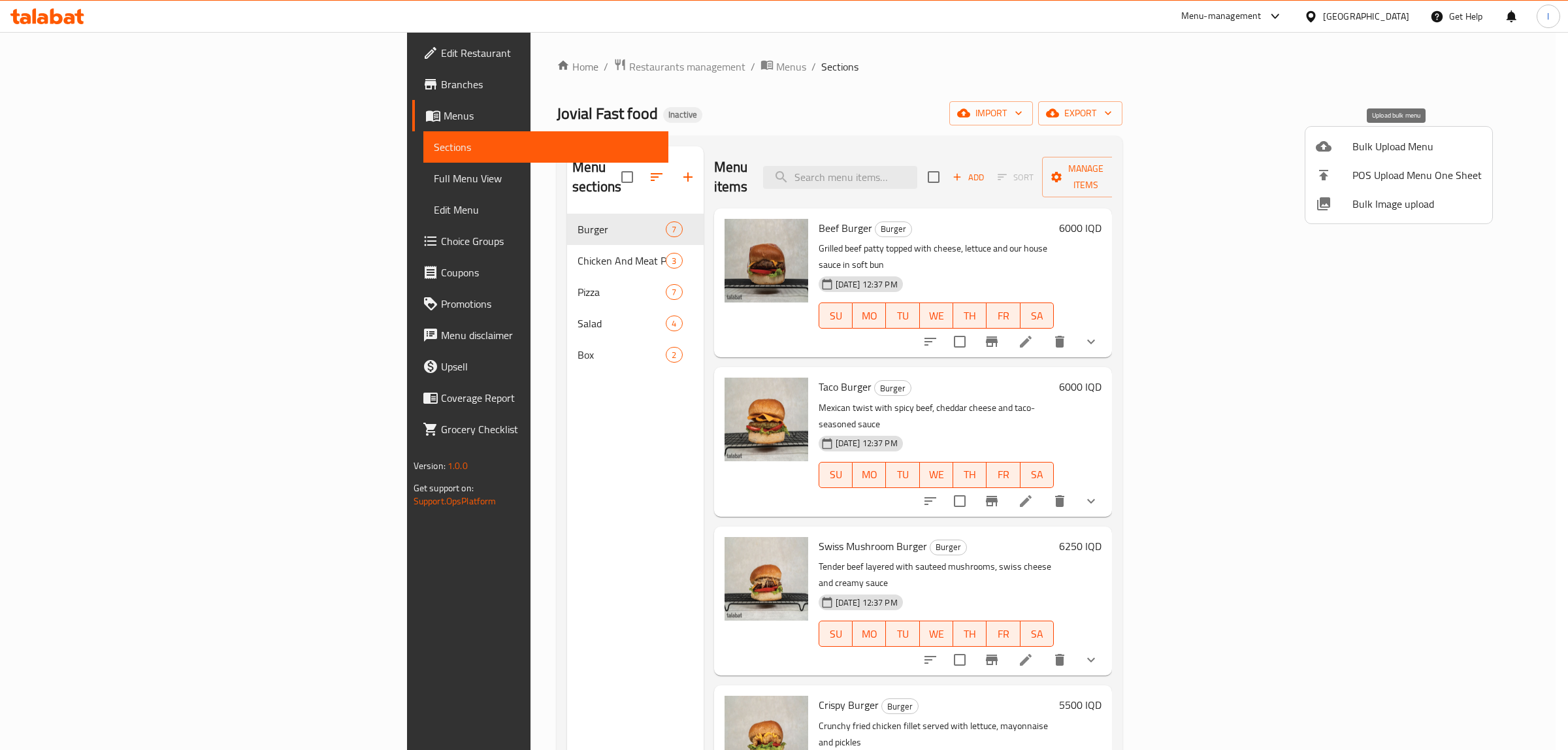
click at [1358, 148] on span "Bulk Upload Menu" at bounding box center [1417, 146] width 129 height 15
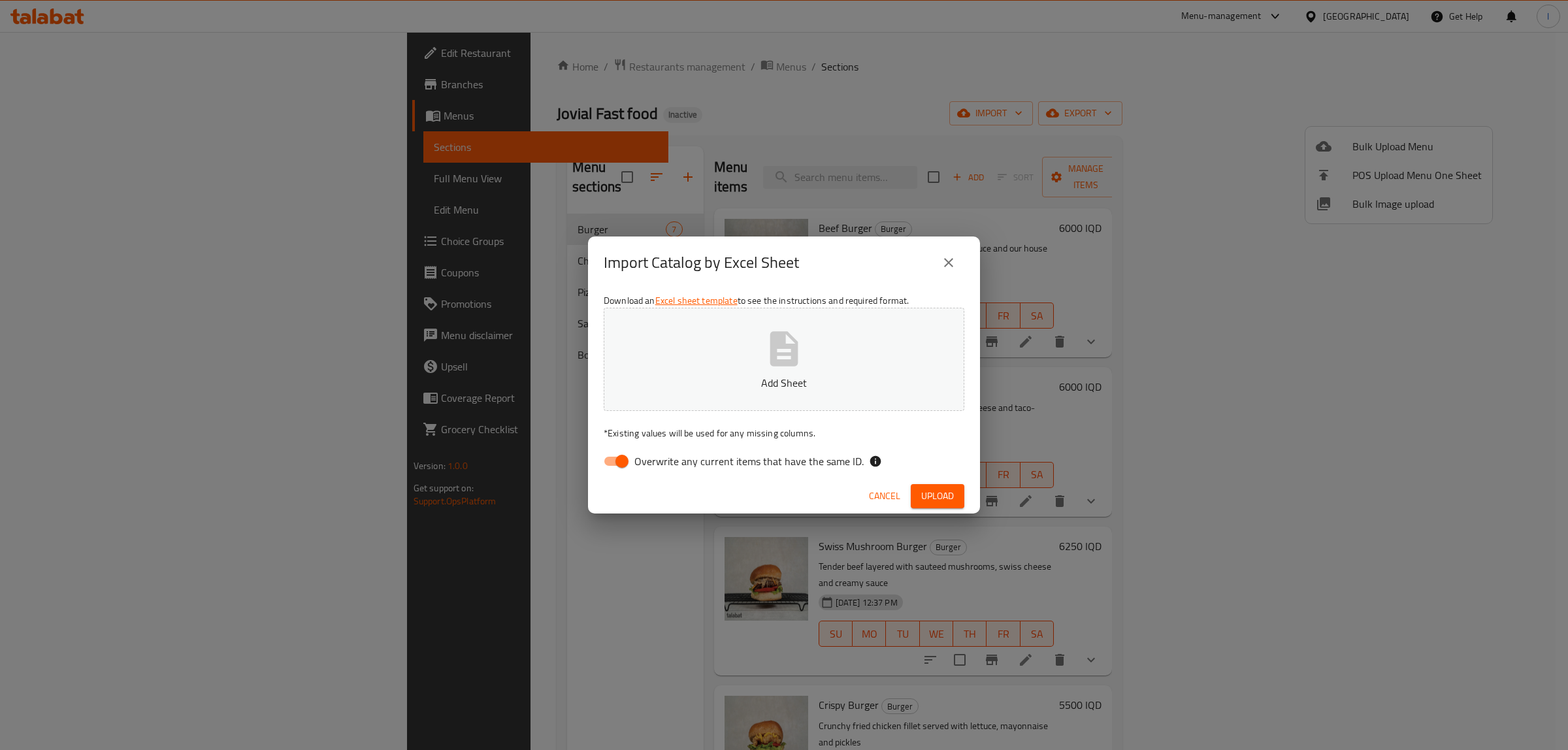
click at [696, 462] on span "Overwrite any current items that have the same ID." at bounding box center [749, 461] width 229 height 15
click at [660, 462] on input "Overwrite any current items that have the same ID." at bounding box center [622, 461] width 75 height 25
checkbox input "false"
click at [753, 364] on button "Add Sheet" at bounding box center [783, 359] width 360 height 103
click at [965, 500] on div "Cancel Upload" at bounding box center [784, 496] width 392 height 35
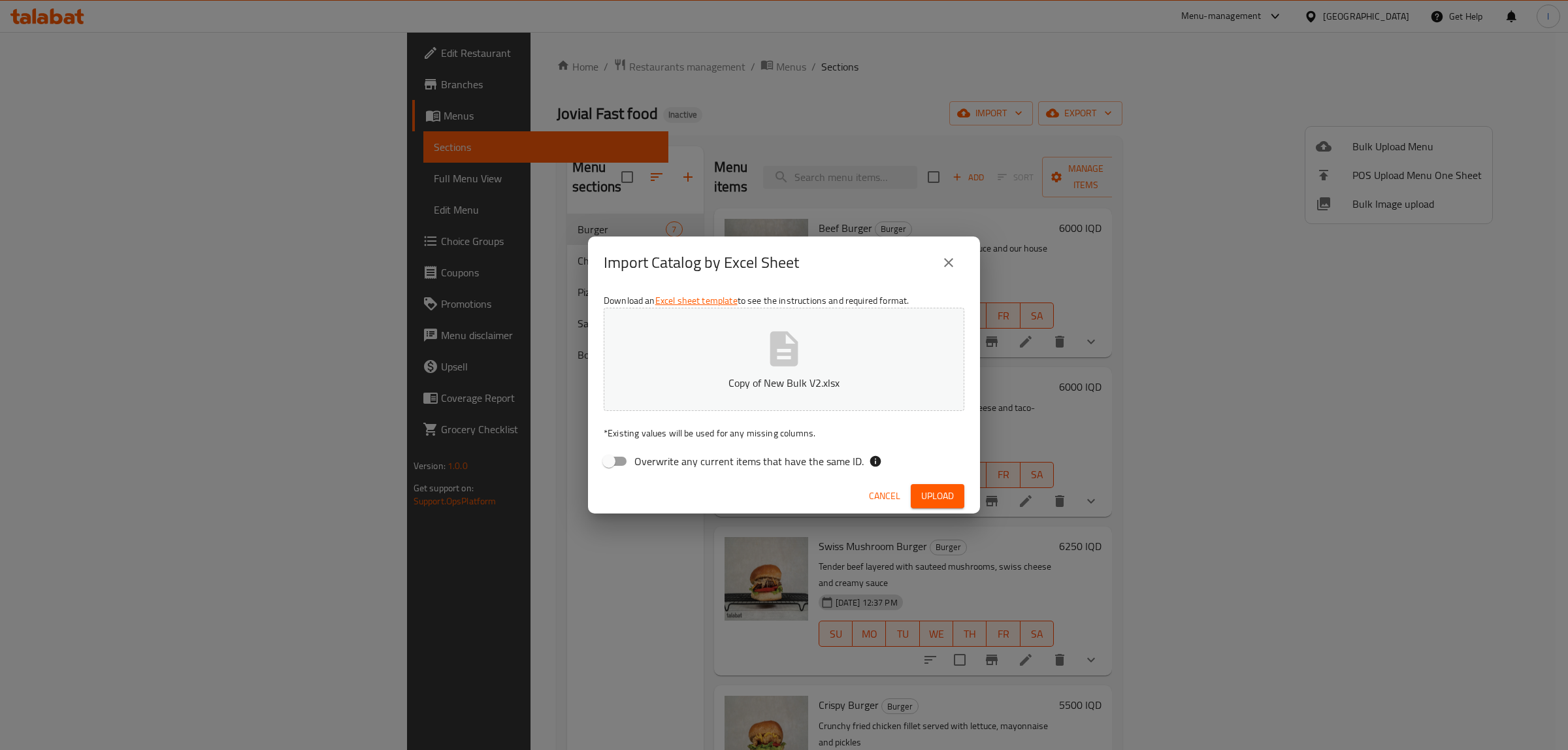
click at [945, 504] on span "Upload" at bounding box center [938, 496] width 33 height 16
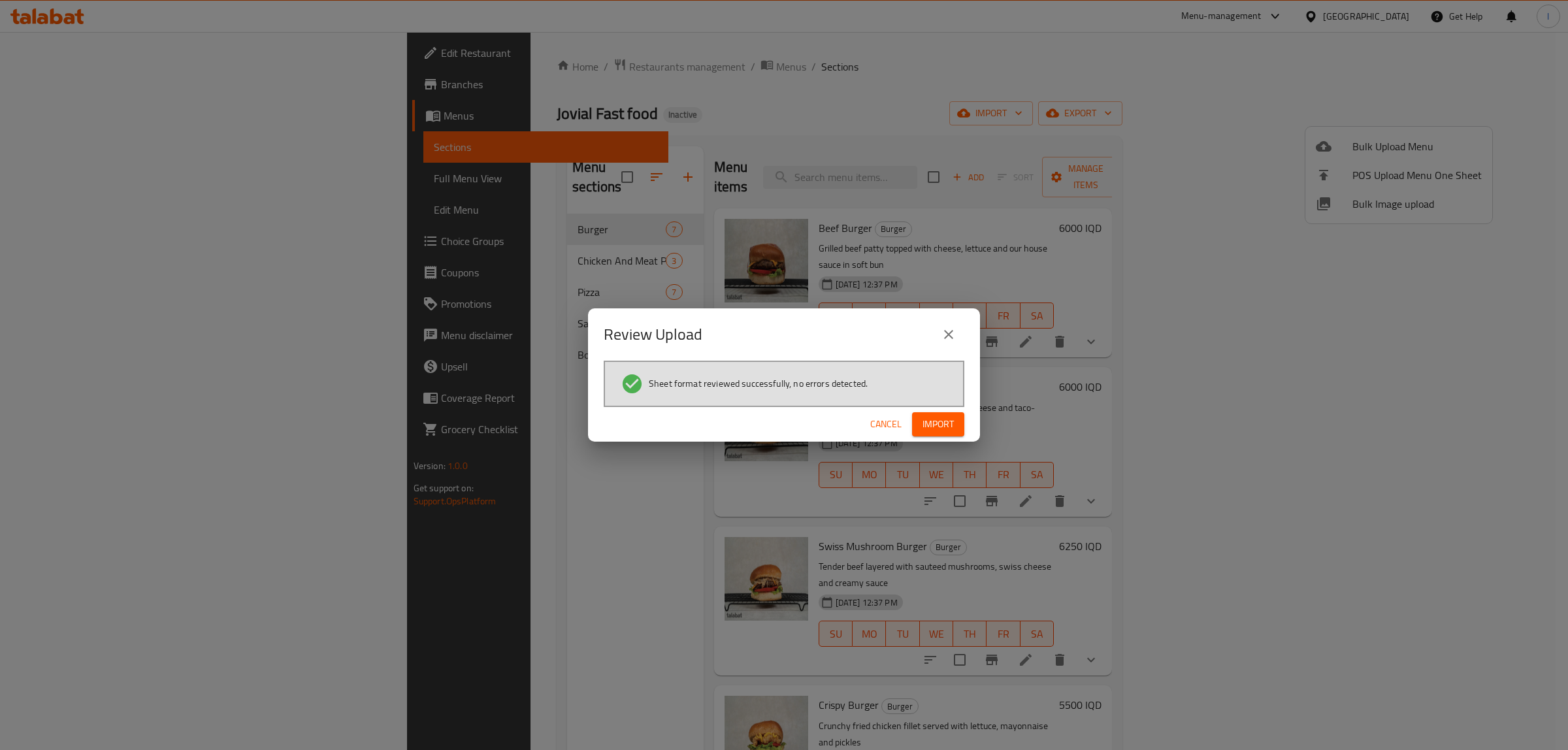
click at [959, 422] on button "Import" at bounding box center [939, 425] width 52 height 24
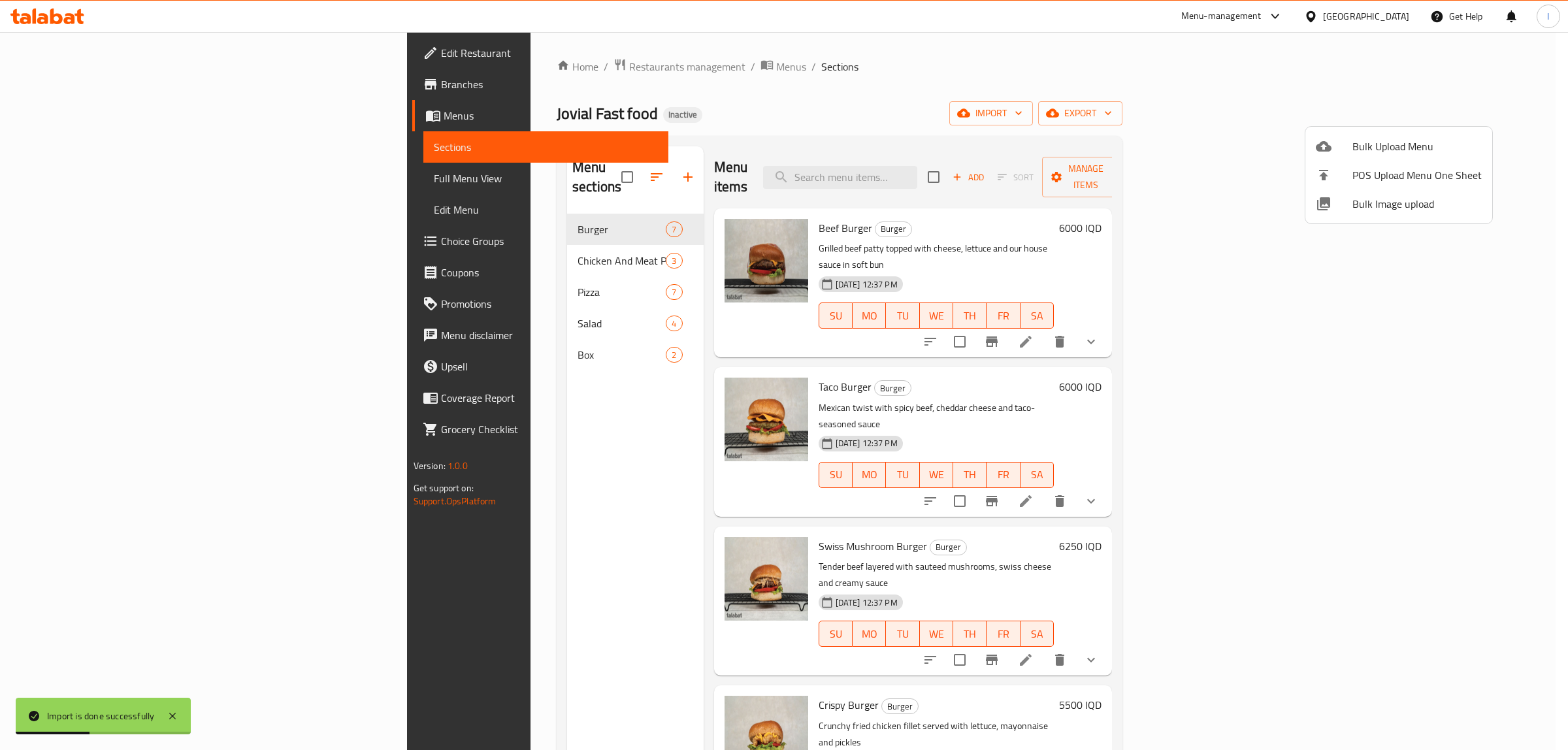
click at [100, 180] on div at bounding box center [784, 375] width 1568 height 750
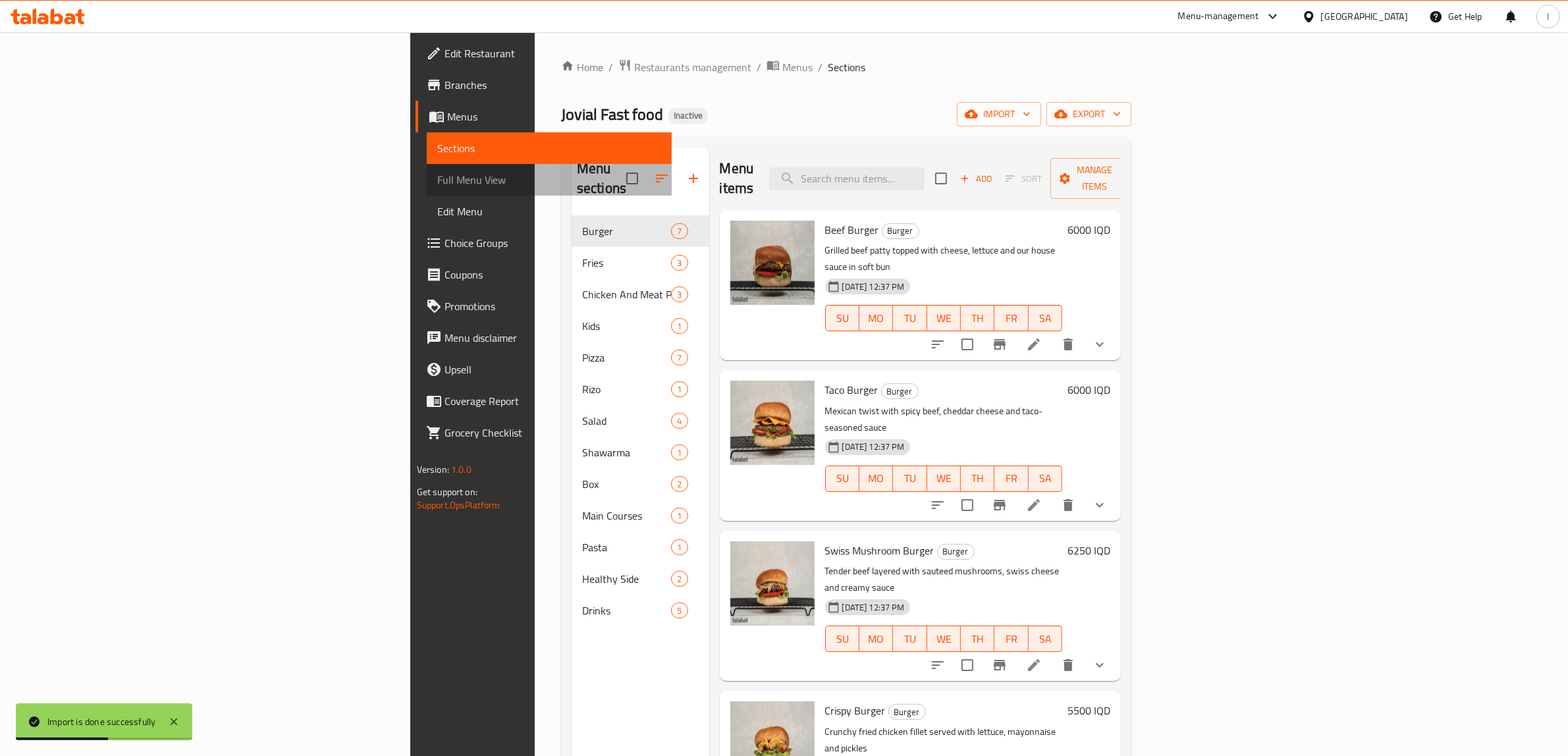
click at [437, 181] on span "Full Menu View" at bounding box center [549, 180] width 225 height 16
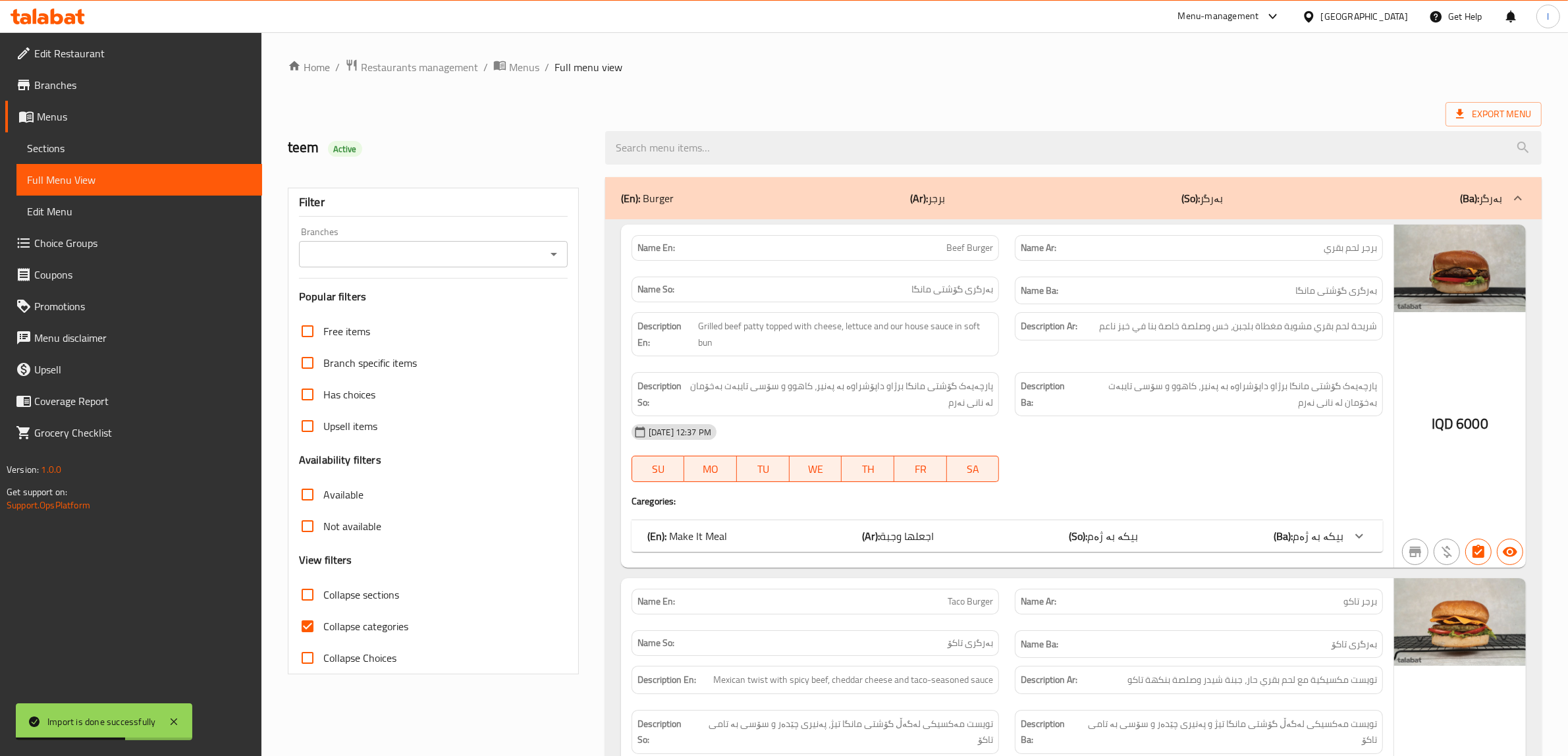
click at [400, 254] on input "Branches" at bounding box center [423, 254] width 239 height 18
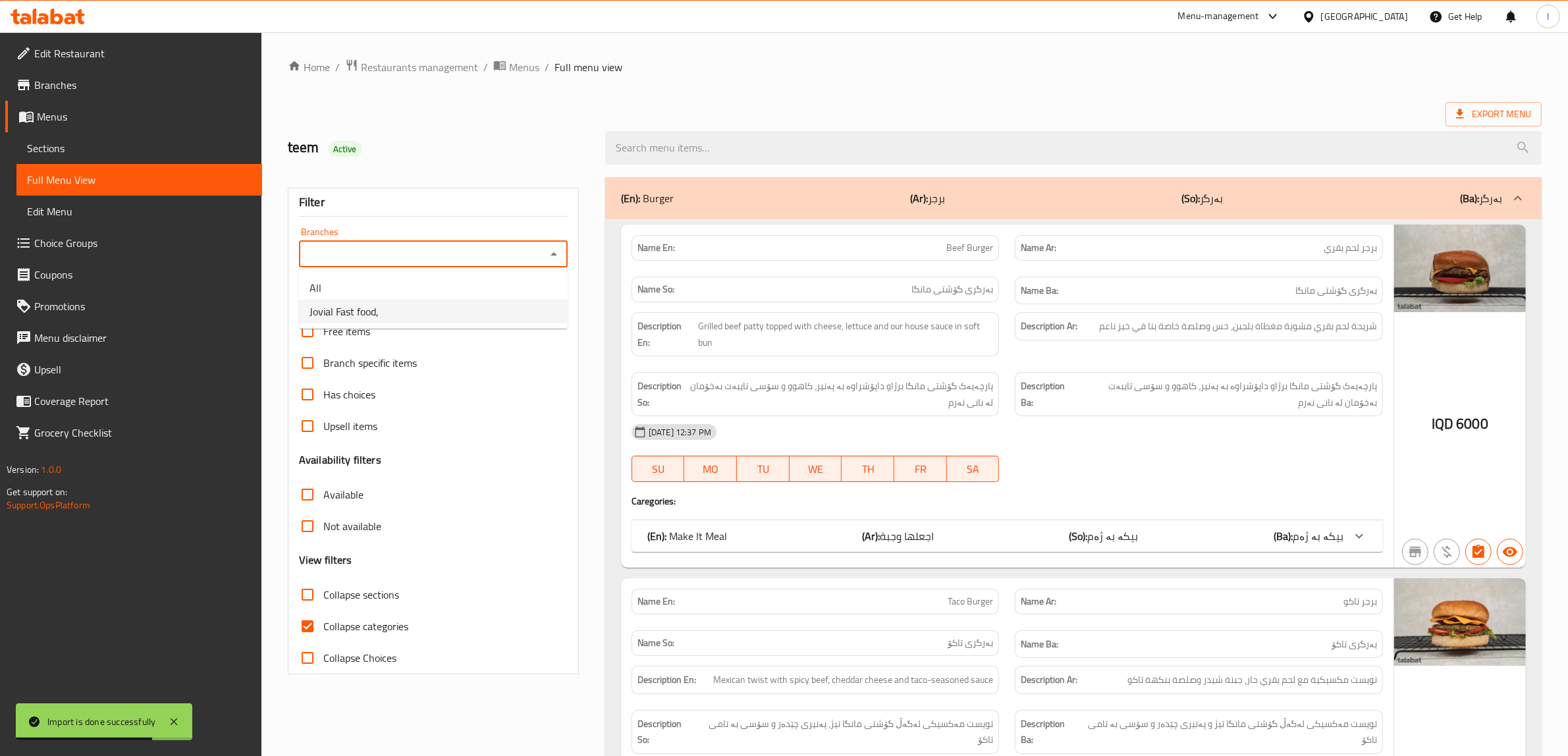
click at [389, 313] on li "Jovial Fast food," at bounding box center [434, 312] width 269 height 24
type input "Jovial Fast food,"
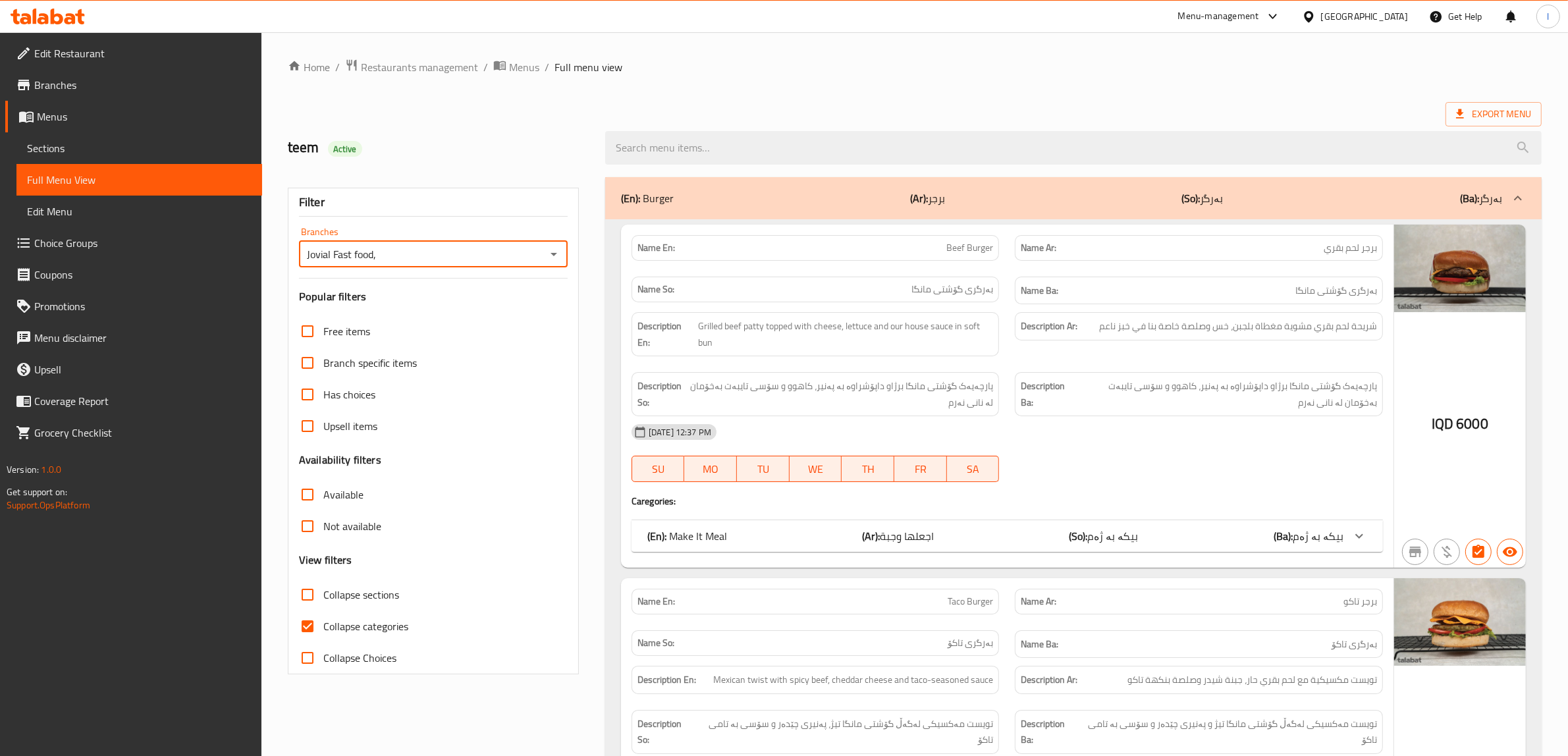
click at [336, 613] on label "Collapse categories" at bounding box center [350, 626] width 116 height 32
click at [323, 613] on input "Collapse categories" at bounding box center [307, 626] width 32 height 32
checkbox input "false"
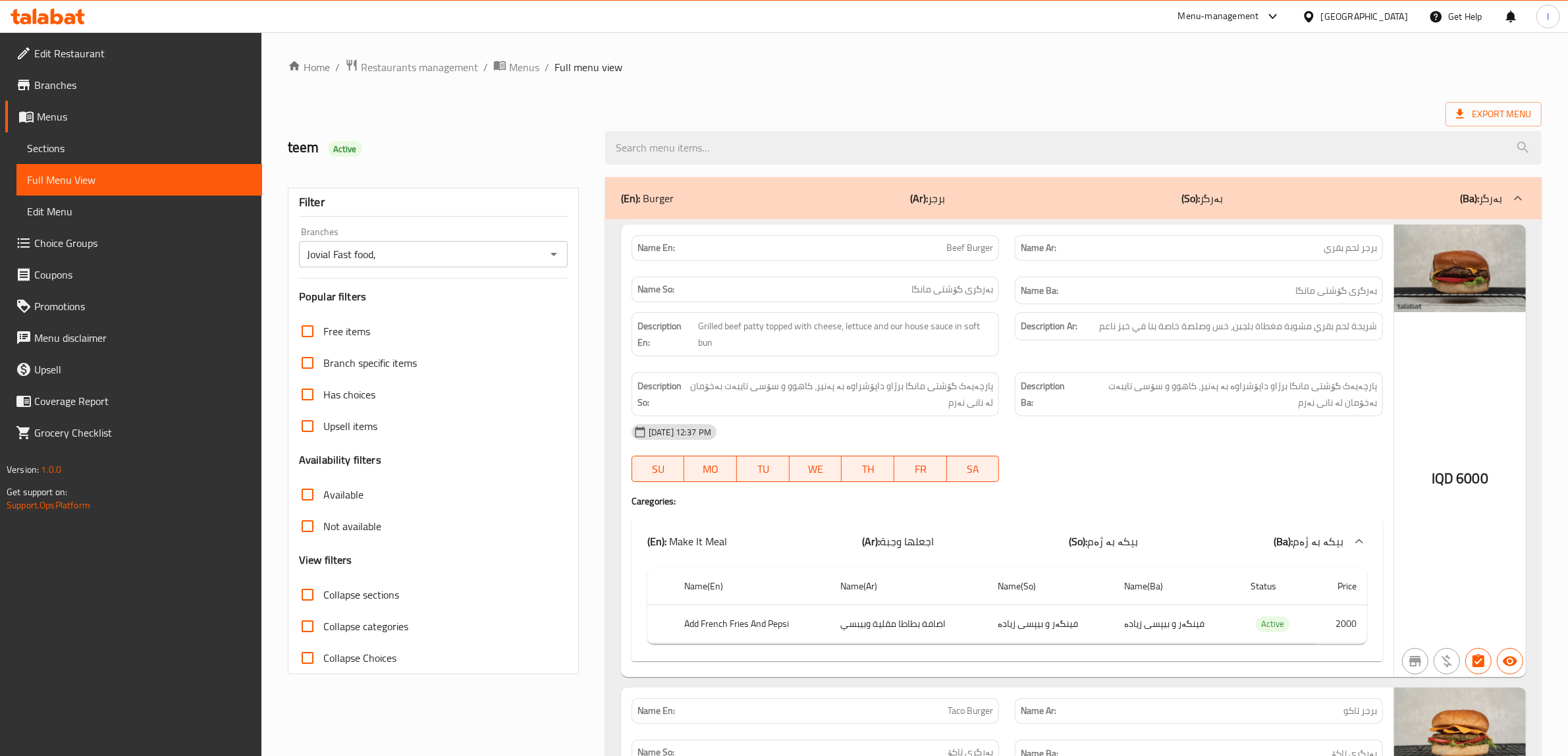
click at [323, 597] on span "Collapse sections" at bounding box center [361, 594] width 75 height 16
click at [323, 597] on input "Collapse sections" at bounding box center [307, 594] width 32 height 32
checkbox input "true"
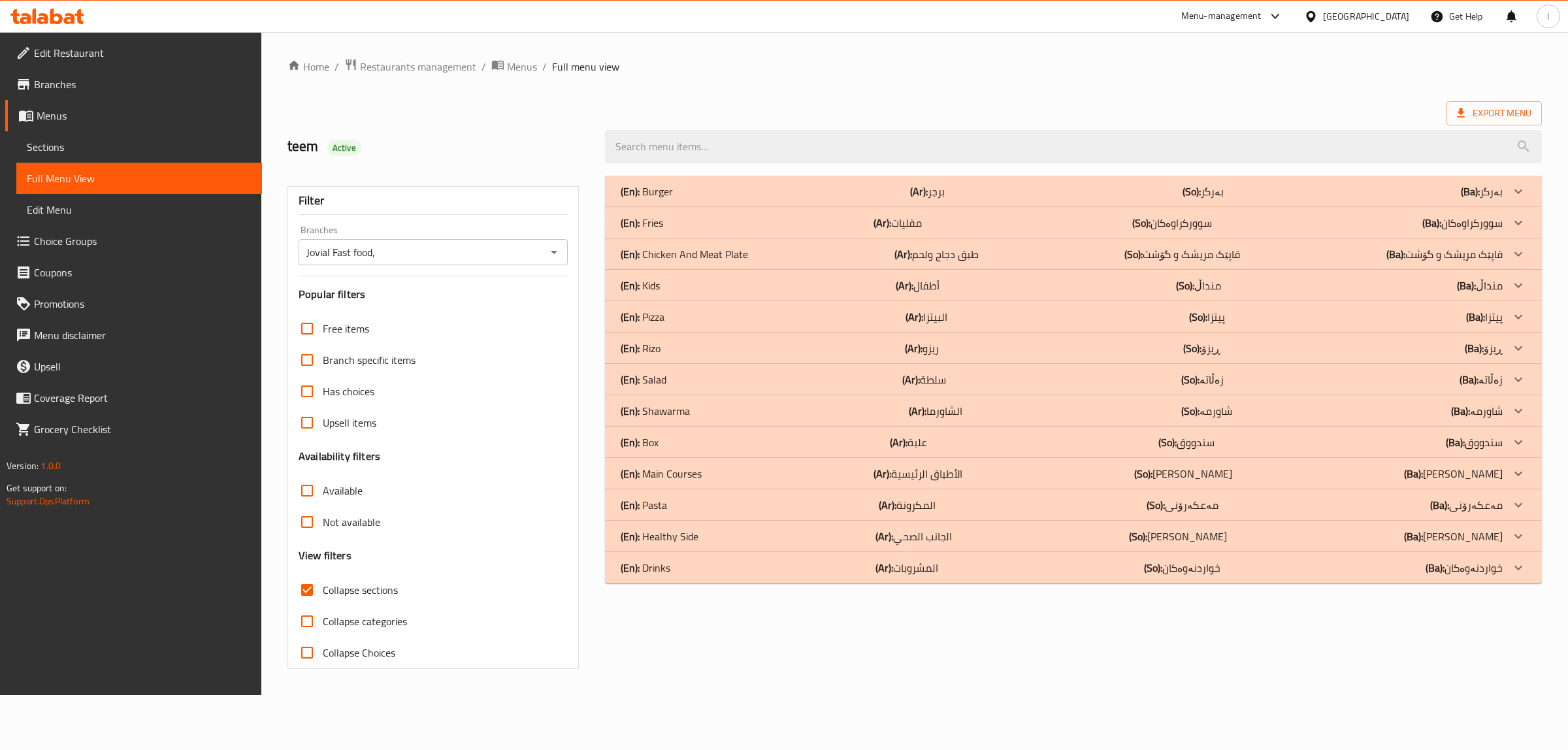
click at [687, 573] on div "(En): Drinks (Ar): المشروبات (So): خواردنەوەکان (Ba): خواردنەوەکان" at bounding box center [1061, 568] width 882 height 15
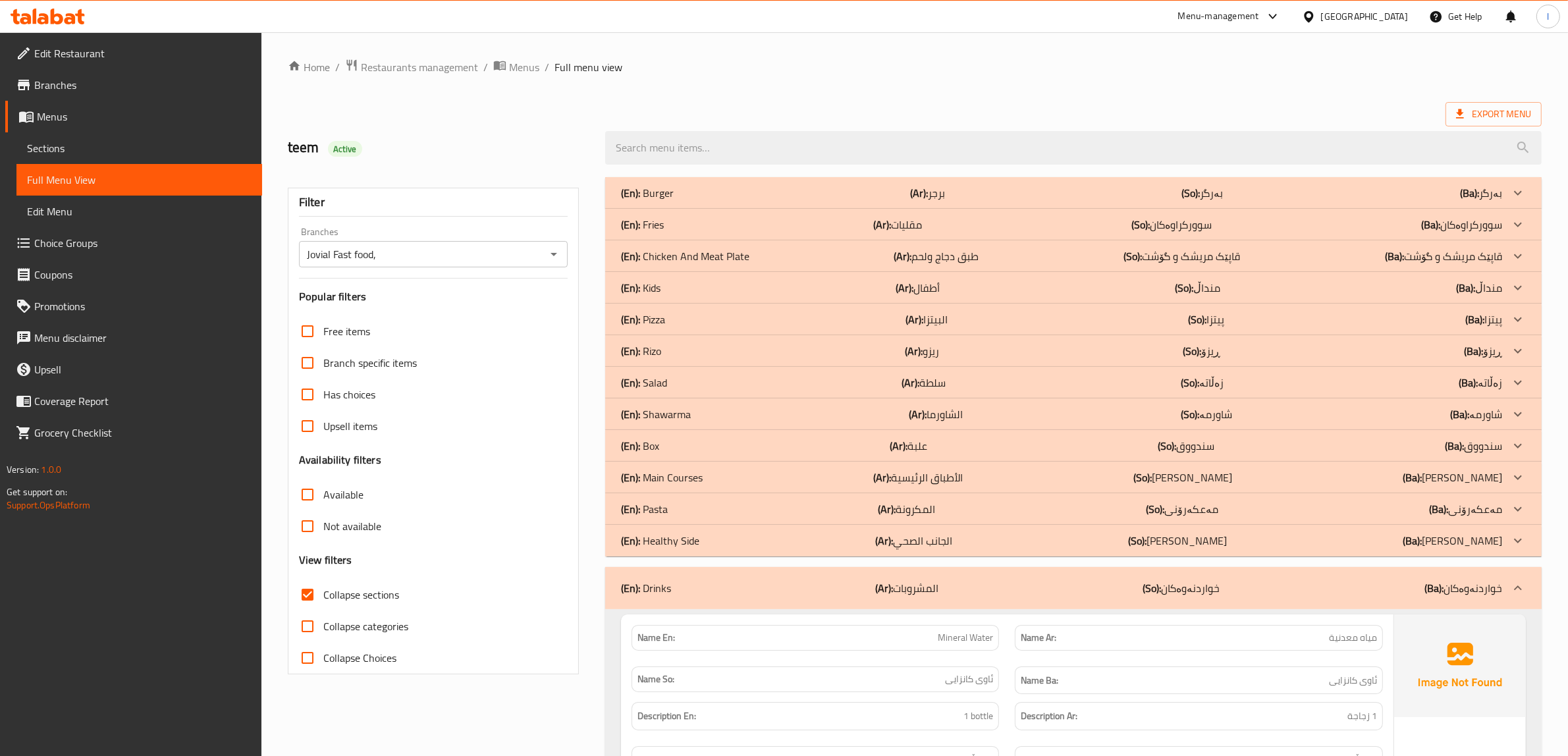
click at [697, 544] on p "(En): Healthy Side" at bounding box center [661, 540] width 79 height 16
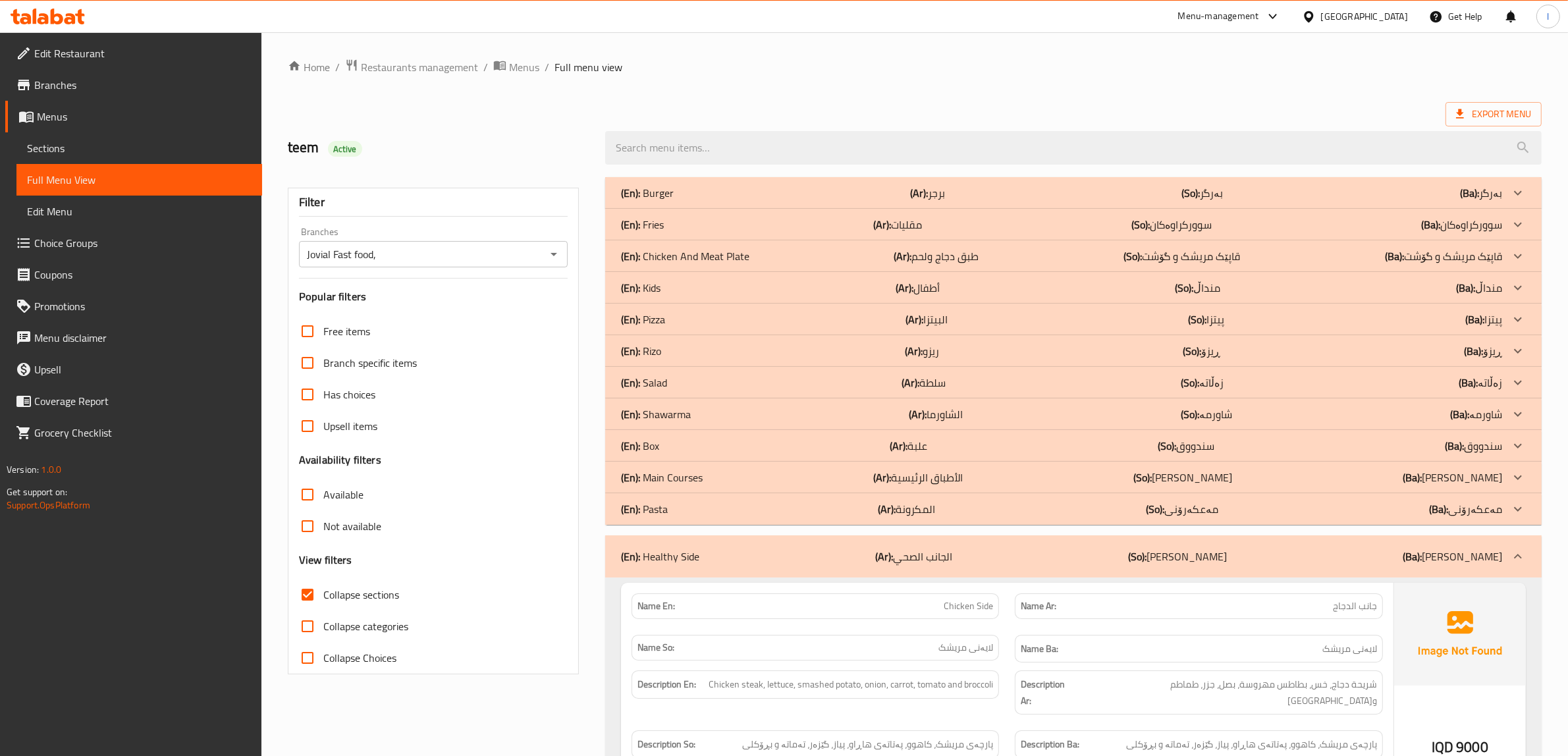
click at [695, 509] on div "(En): Pasta (Ar): المكرونة (So): مەعکەرۆنی (Ba): مەعکەرۆنی" at bounding box center [1061, 508] width 881 height 16
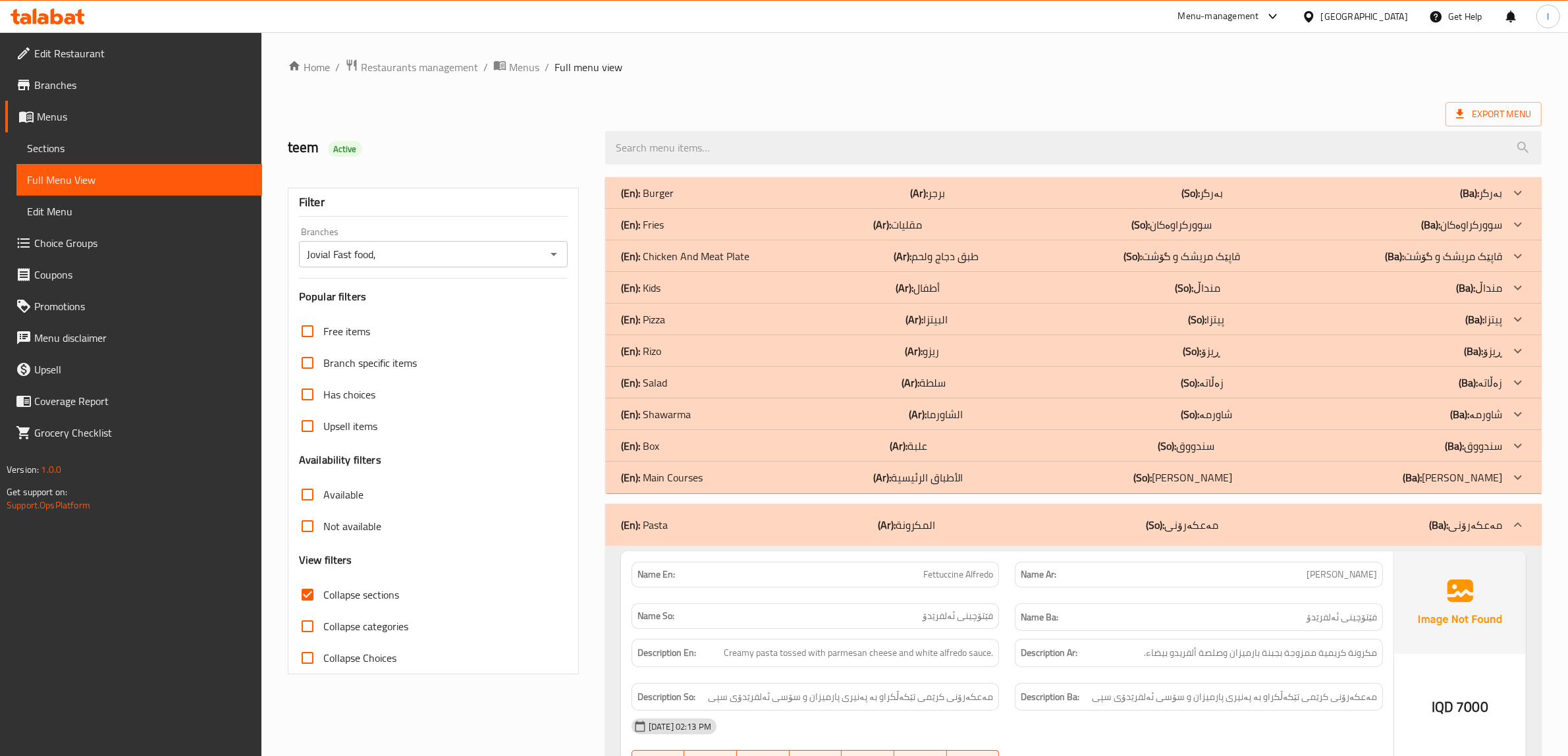
click at [687, 482] on p "(En): Main Courses" at bounding box center [662, 477] width 82 height 16
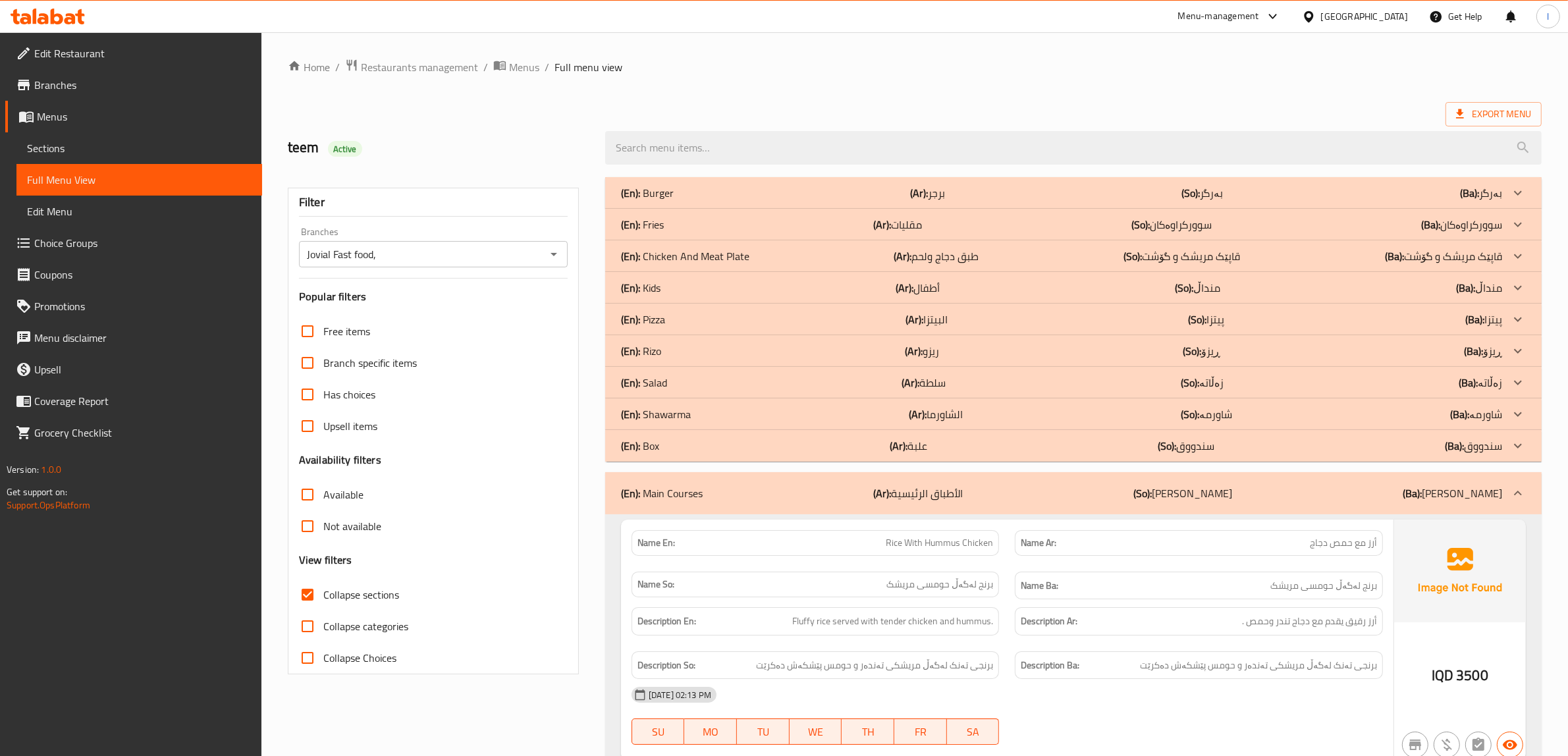
click at [673, 417] on p "(En): Shawarma" at bounding box center [656, 414] width 70 height 16
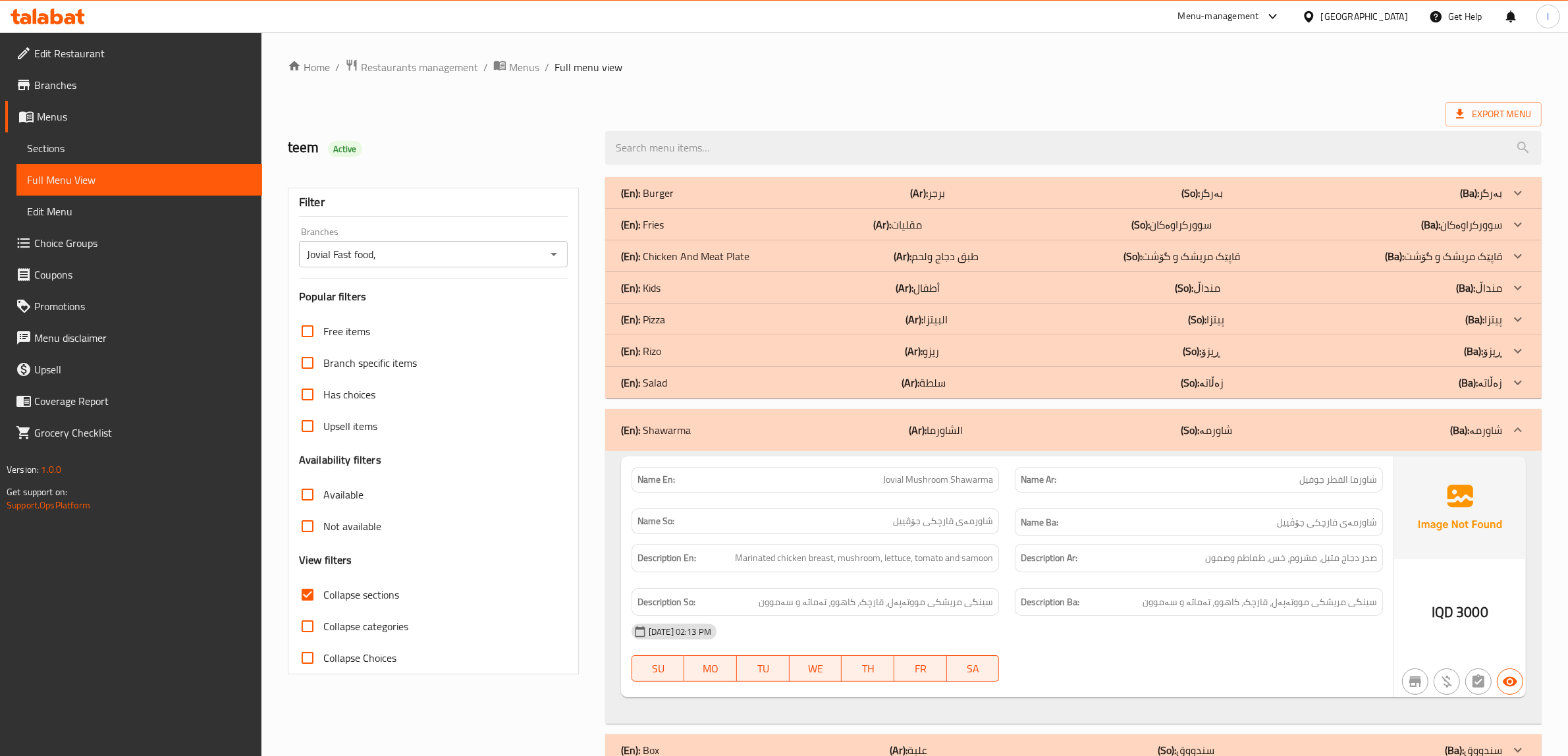
click at [658, 350] on p "(En): Rizo" at bounding box center [641, 351] width 40 height 16
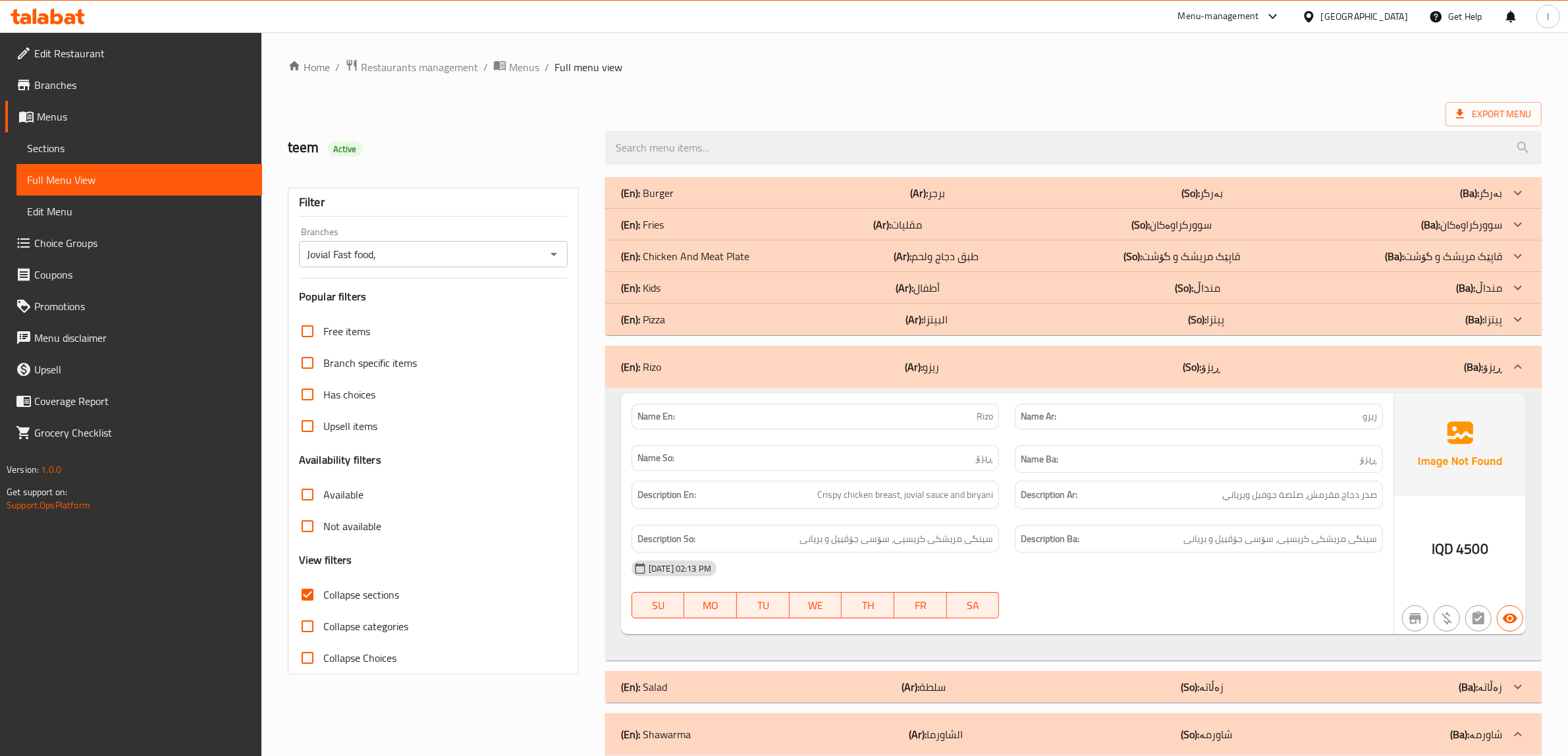
click at [679, 321] on div "(En): Pizza (Ar): البيتزا (So): پیتزا (Ba): پیتزا" at bounding box center [1061, 319] width 881 height 16
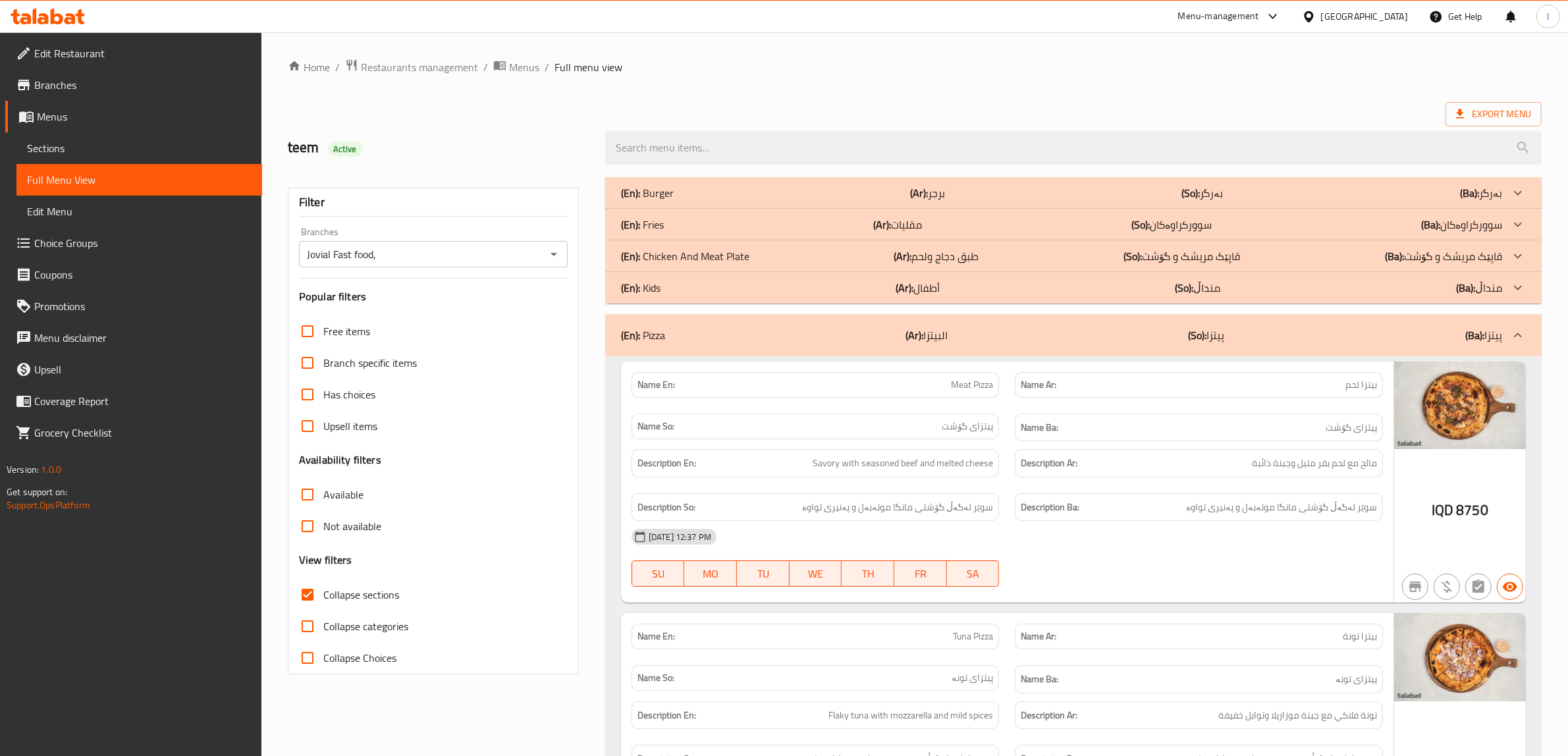
click at [679, 321] on div "(En): Pizza (Ar): البيتزا (So): پیتزا (Ba): پیتزا" at bounding box center [1073, 335] width 936 height 42
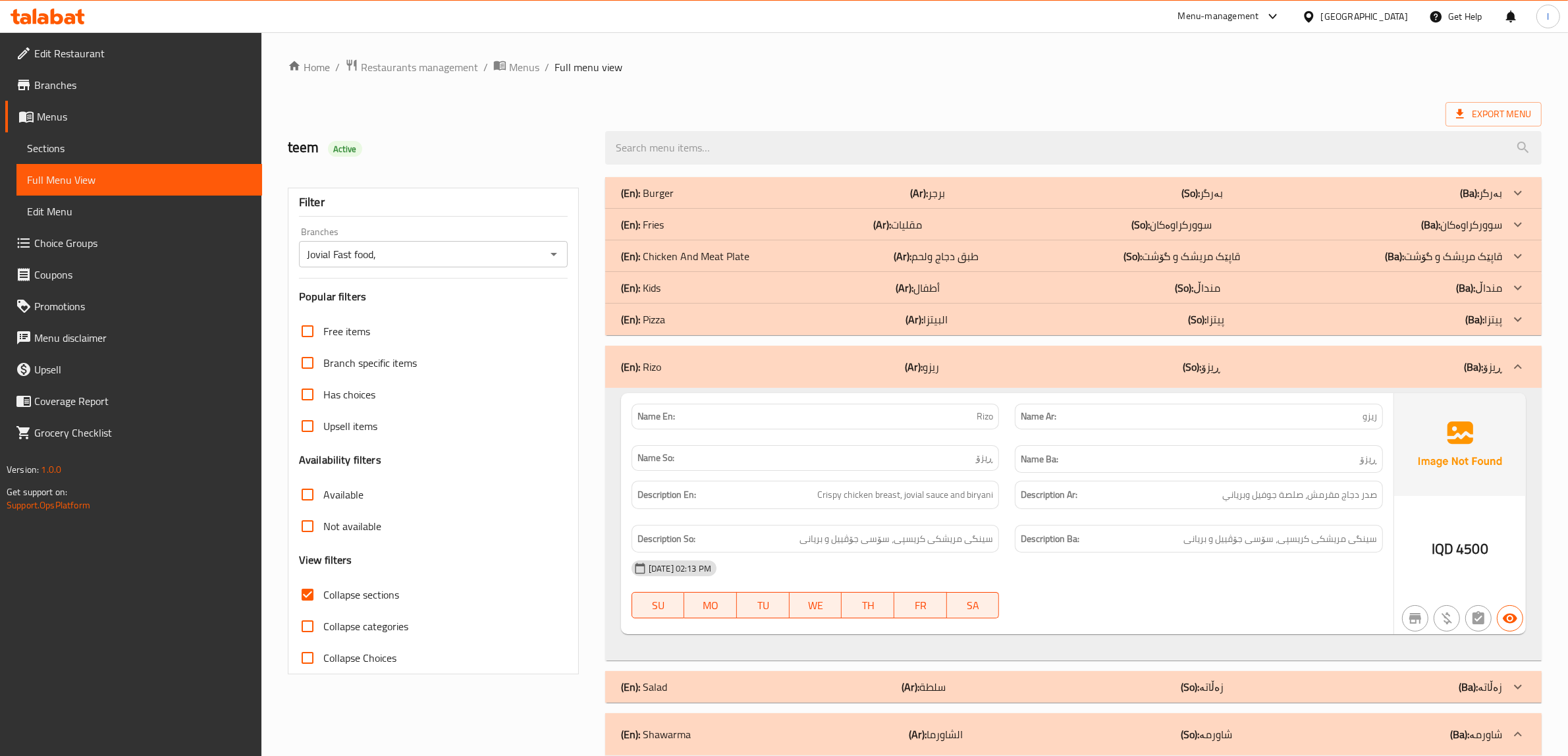
click at [667, 294] on div "(En): Kids (Ar): أطفال (So): منداڵ (Ba): منداڵ" at bounding box center [1061, 287] width 881 height 16
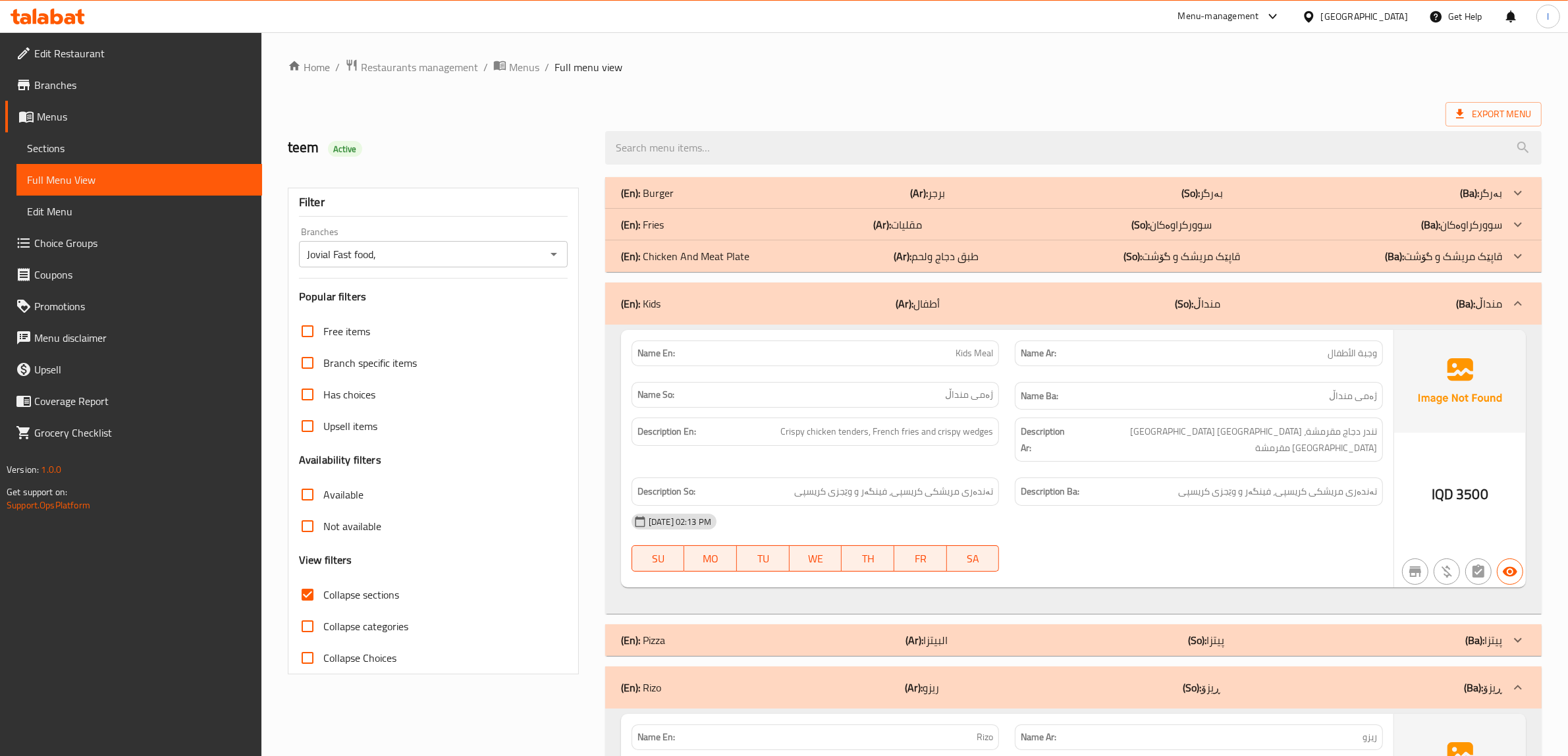
click at [666, 229] on div "(En): Fries (Ar): مقليات (So): سوورکراوەکان (Ba): سوورکراوەکان" at bounding box center [1061, 224] width 881 height 16
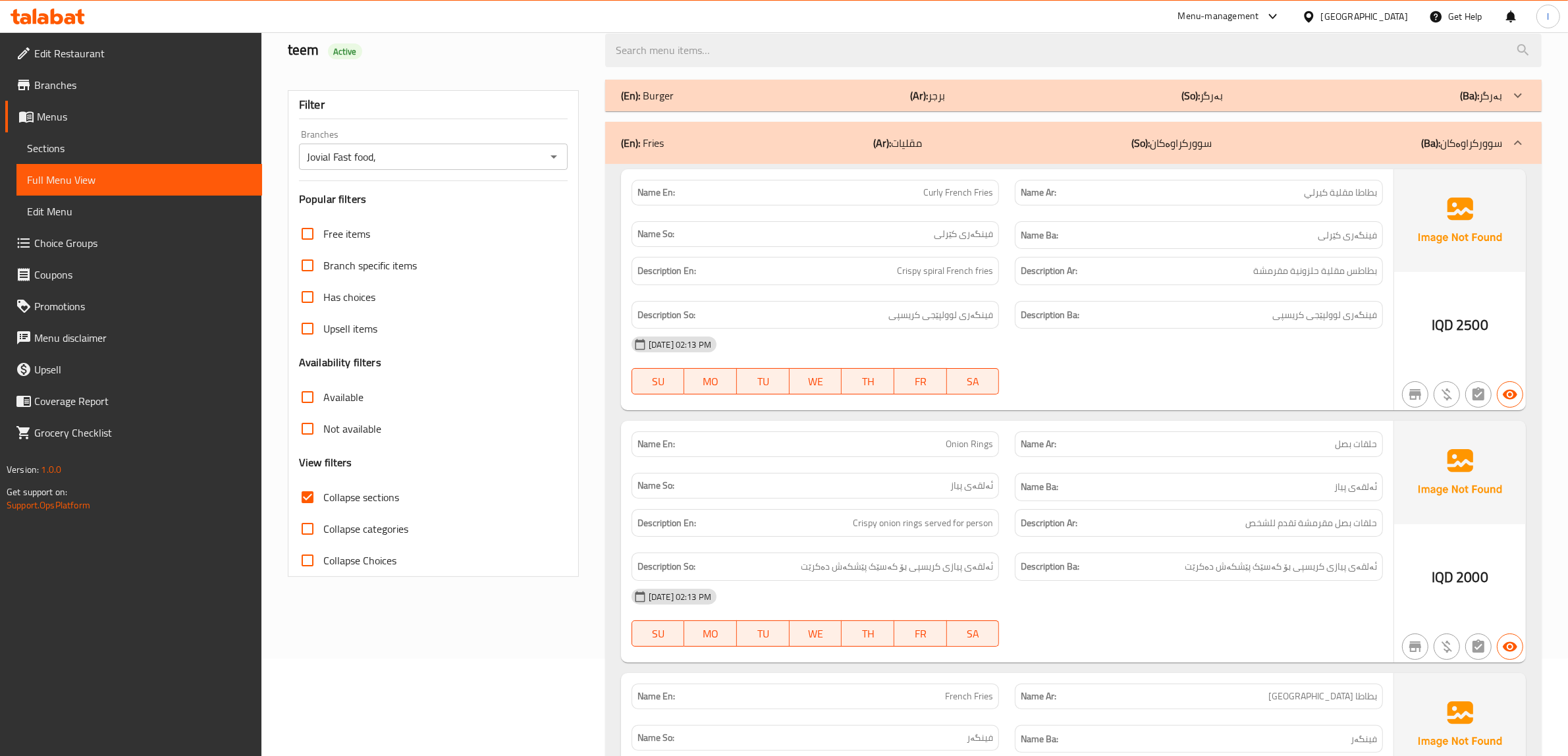
scroll to position [92, 0]
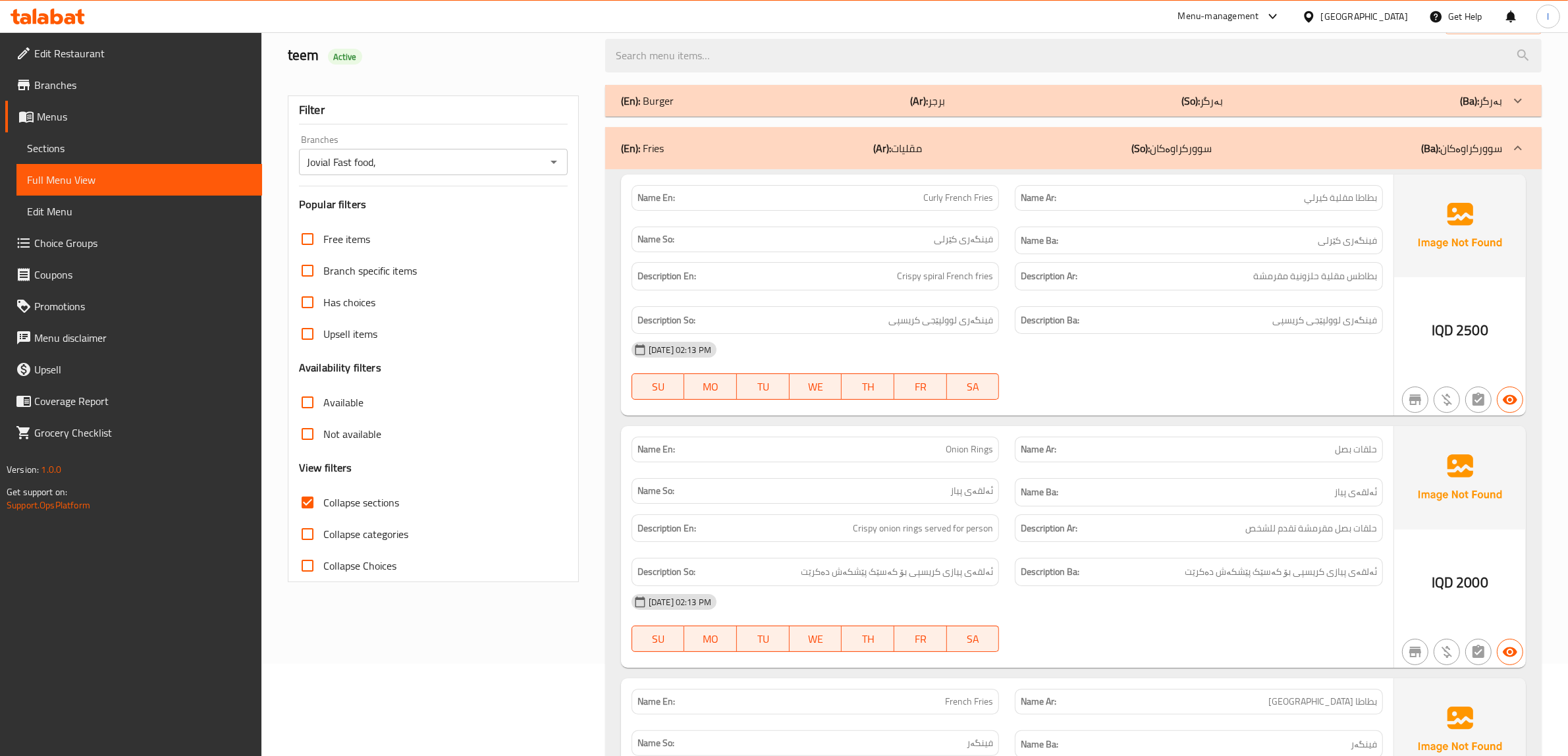
click at [1105, 153] on div "(En): Fries (Ar): مقليات (So): سوورکراوەکان (Ba): سوورکراوەکان" at bounding box center [1061, 148] width 881 height 16
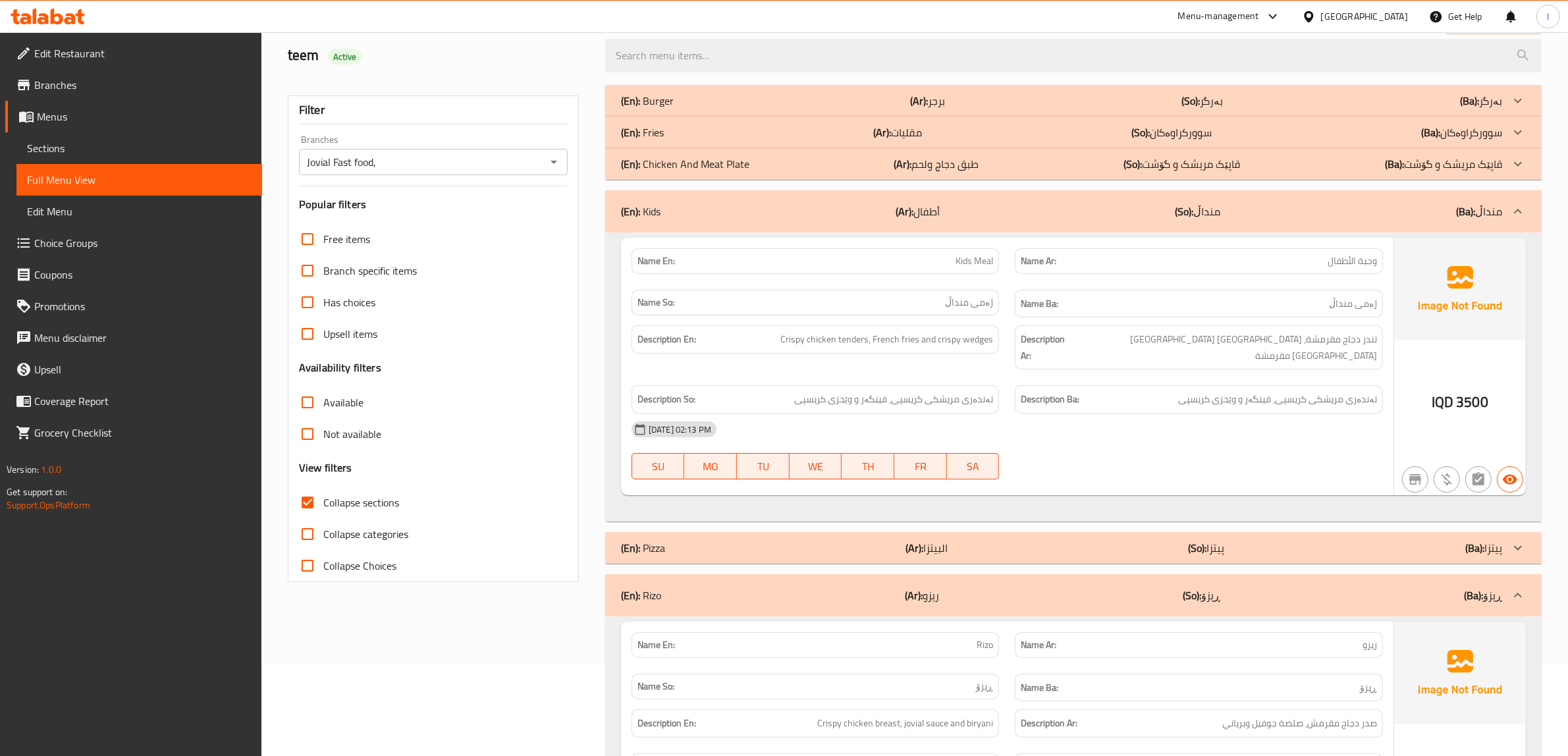
click at [1016, 337] on div "Description Ar: تندر دجاج مقرمشة، بطاطس مقلية وودجز مقرمشة" at bounding box center [1198, 348] width 368 height 44
click at [993, 221] on div "(En): Kids (Ar): أطفال (So): منداڵ (Ba): منداڵ" at bounding box center [1073, 211] width 936 height 42
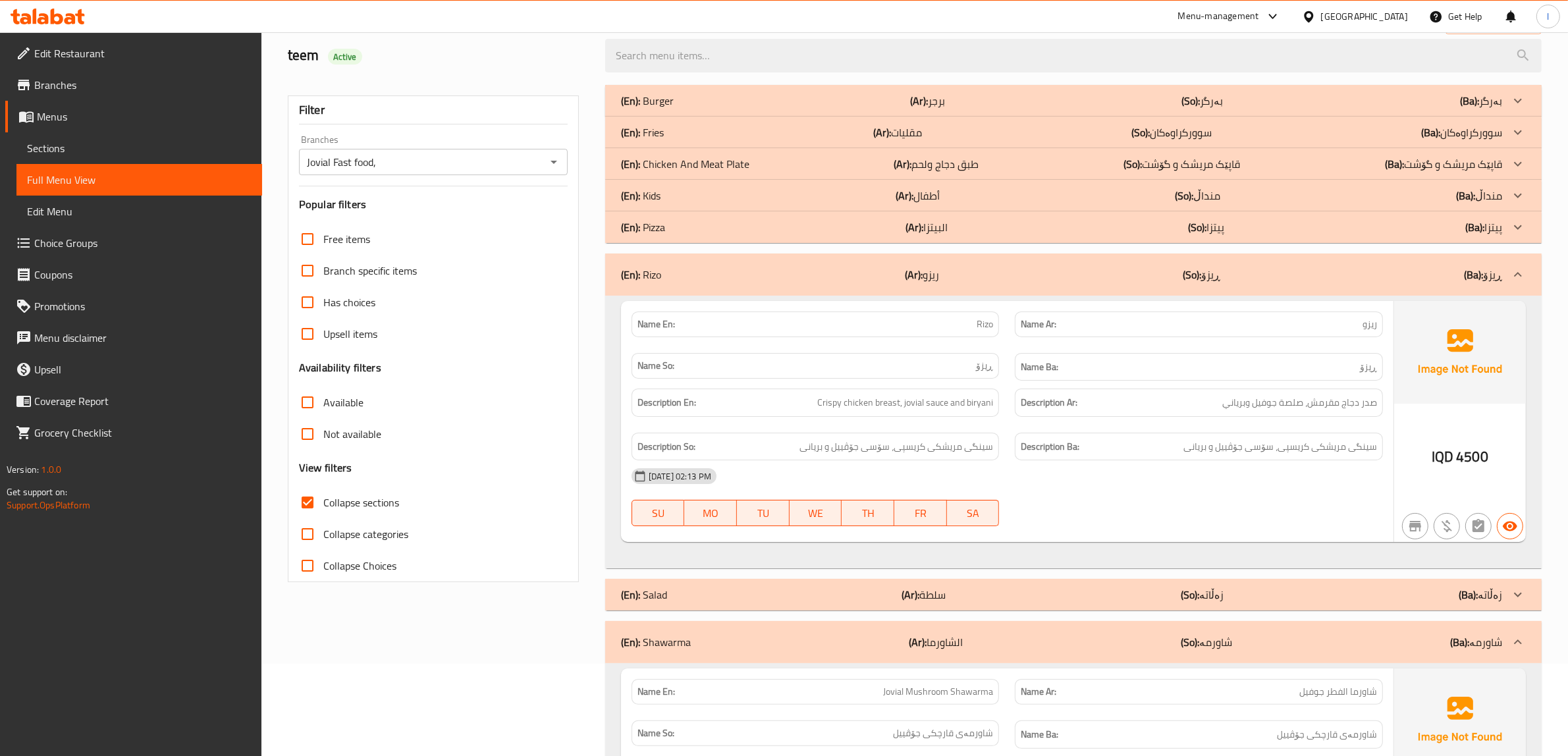
click at [1361, 462] on div "15-10-2025 02:13 PM" at bounding box center [1007, 476] width 767 height 32
click at [1161, 277] on div "(En): Rizo (Ar): ريزو (So): ڕیزۆ (Ba): ڕیزۆ" at bounding box center [1061, 274] width 881 height 16
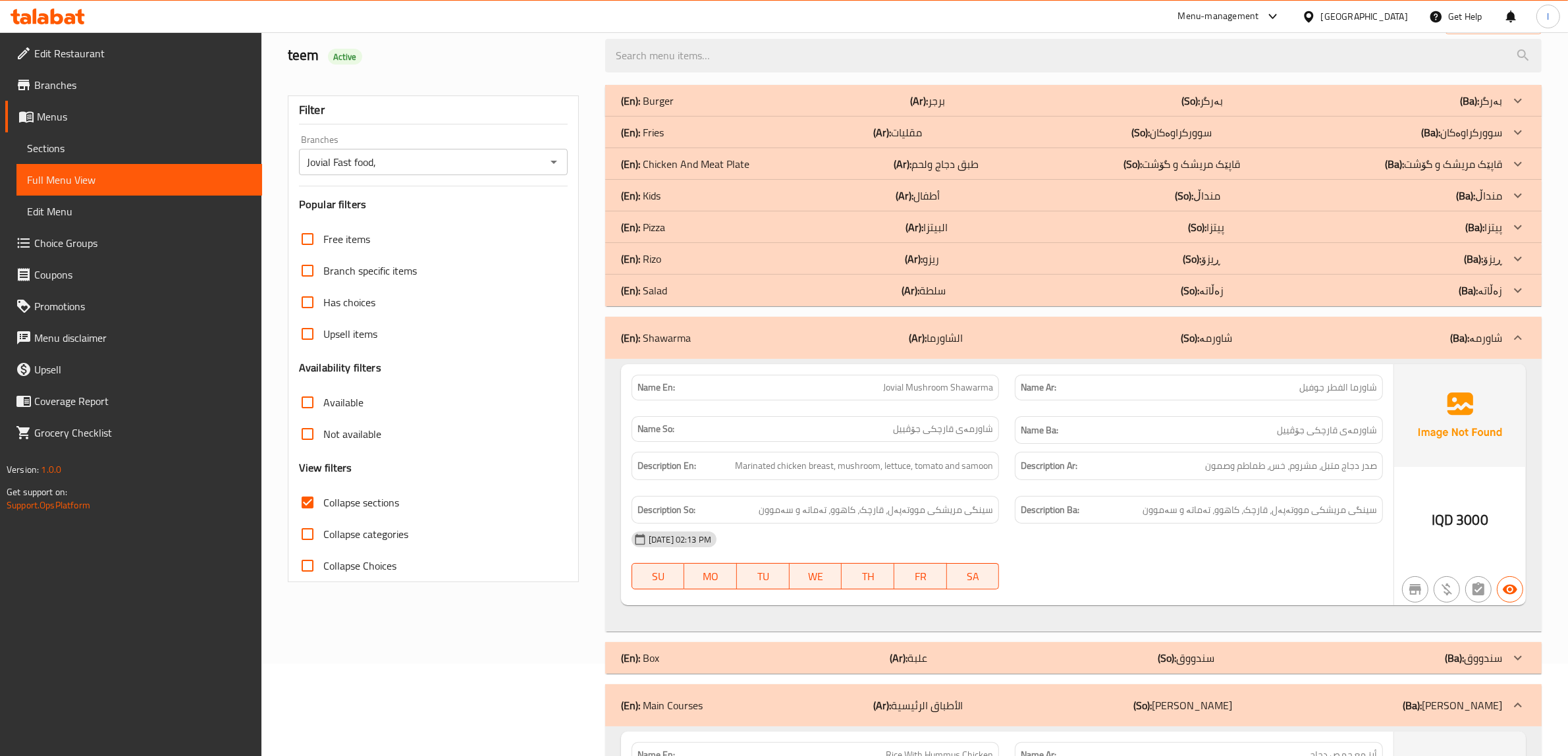
click at [1328, 551] on div "15-10-2025 02:13 PM" at bounding box center [1007, 540] width 767 height 32
click at [825, 468] on span "Marinated chicken breast, mushroom, lettuce, tomato and samoon" at bounding box center [864, 466] width 258 height 16
drag, startPoint x: 847, startPoint y: 467, endPoint x: 870, endPoint y: 468, distance: 23.0
click at [870, 468] on span "Marinated chicken breast, mushroom, lettuce, tomato and samoon" at bounding box center [864, 466] width 258 height 16
drag, startPoint x: 893, startPoint y: 471, endPoint x: 904, endPoint y: 471, distance: 11.0
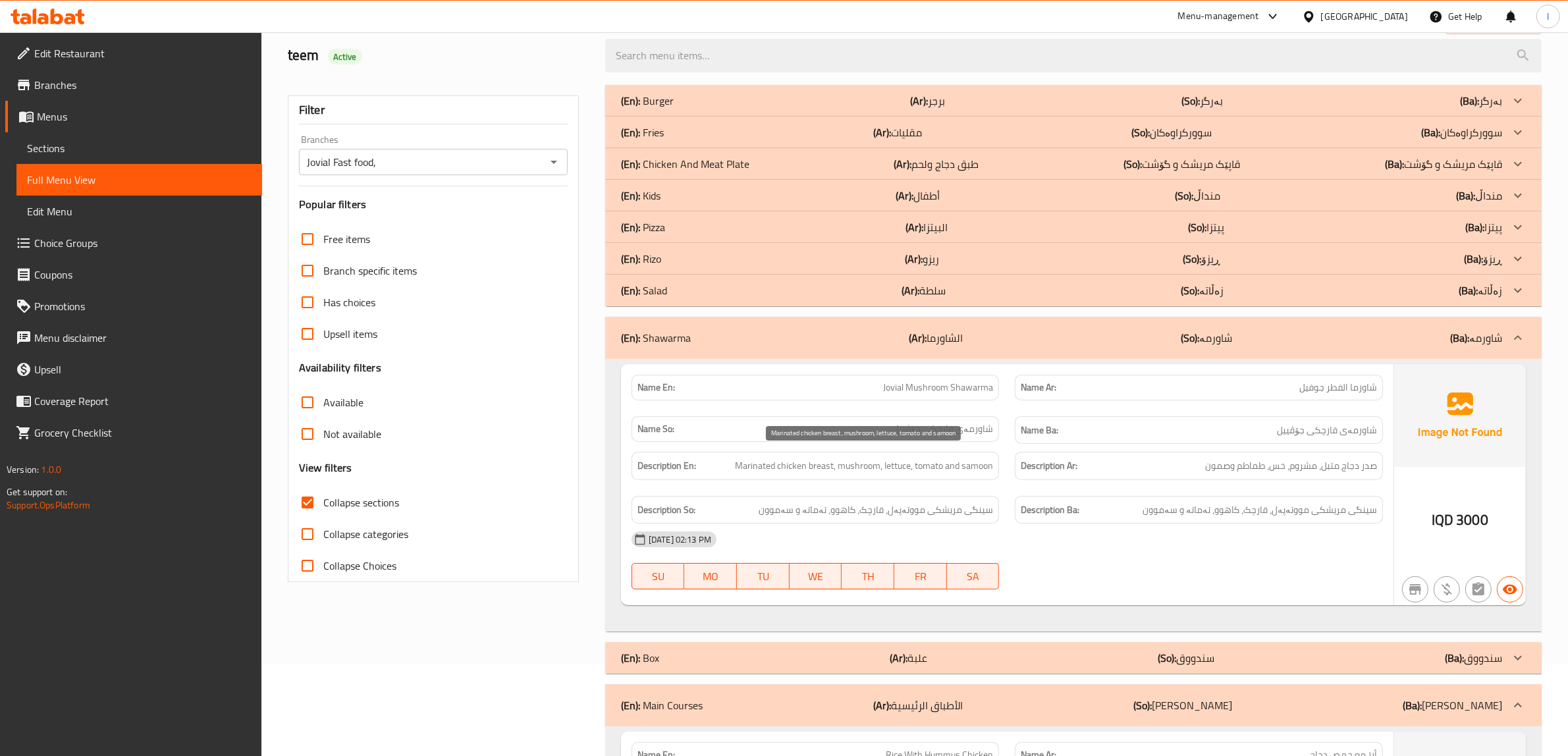
click at [890, 471] on span "Marinated chicken breast, mushroom, lettuce, tomato and samoon" at bounding box center [864, 466] width 258 height 16
click at [988, 343] on div "(En): Shawarma (Ar): الشاورما (So): شاورمە (Ba): شاورمە" at bounding box center [1061, 338] width 881 height 16
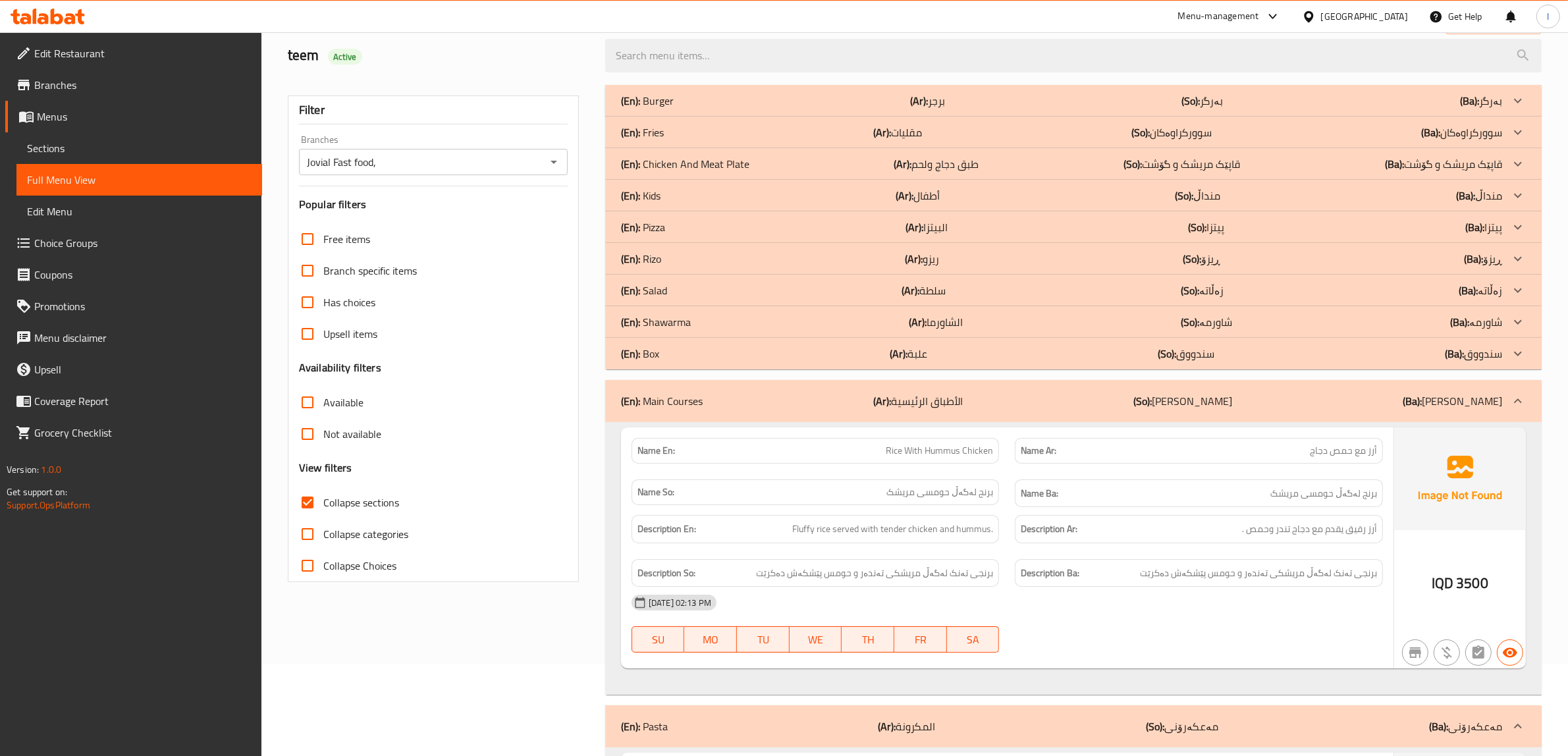
click at [1049, 517] on div "Description Ar: أرز رقيق يقدم مع دجاج تندر وحمص ." at bounding box center [1198, 529] width 368 height 29
click at [952, 399] on p "(Ar): الأطباق الرئيسية" at bounding box center [917, 401] width 89 height 16
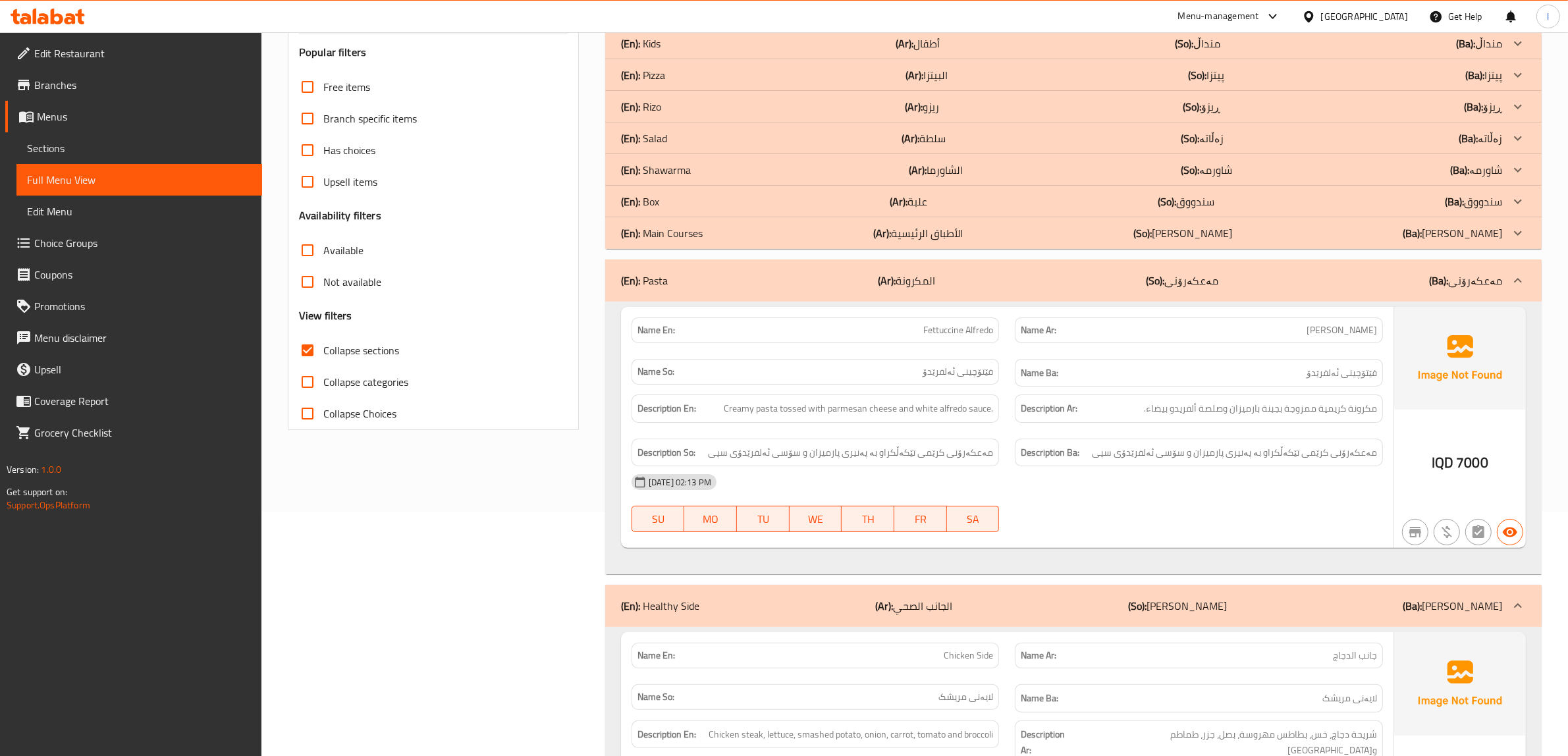
scroll to position [257, 0]
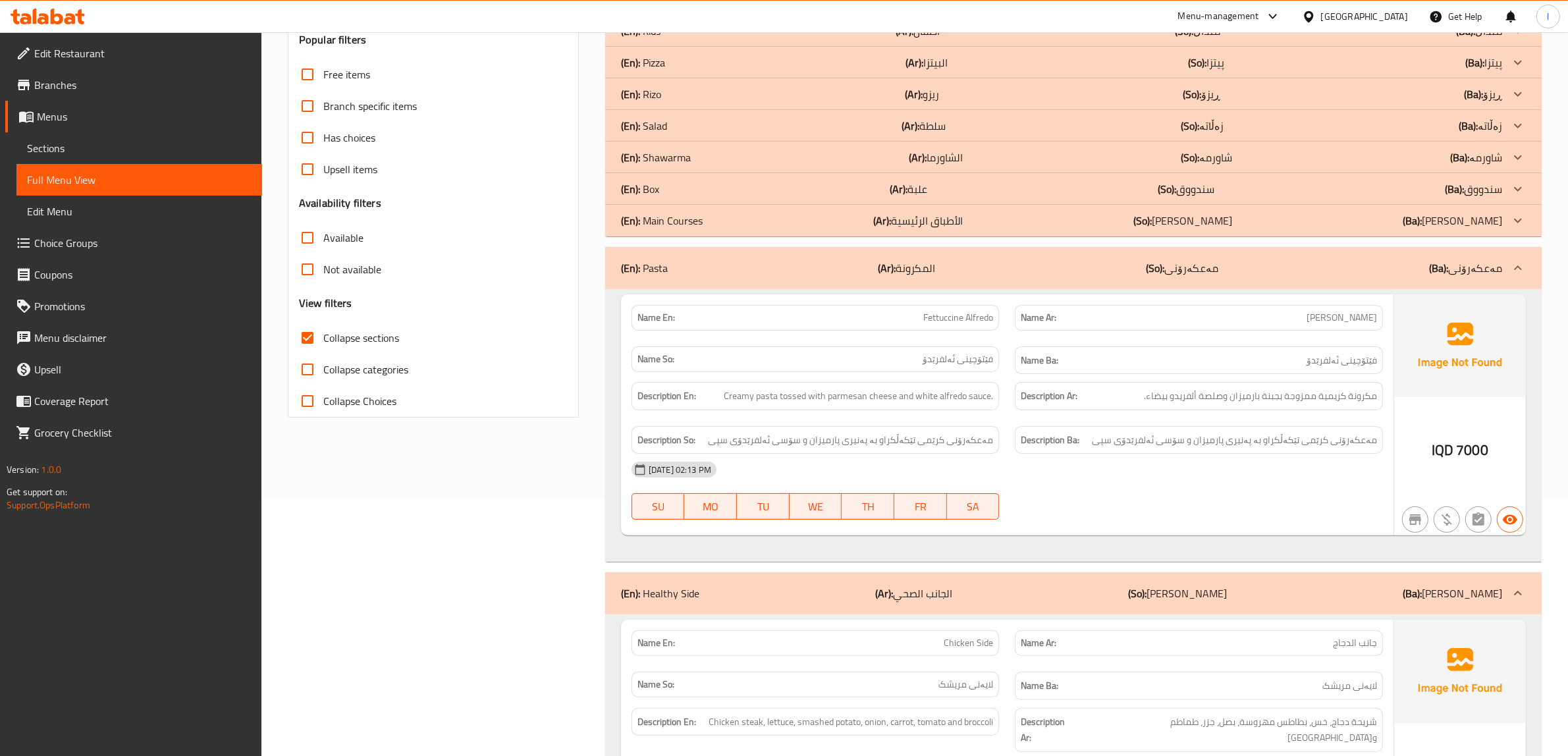
click at [1302, 467] on div "15-10-2025 02:13 PM" at bounding box center [1007, 470] width 767 height 32
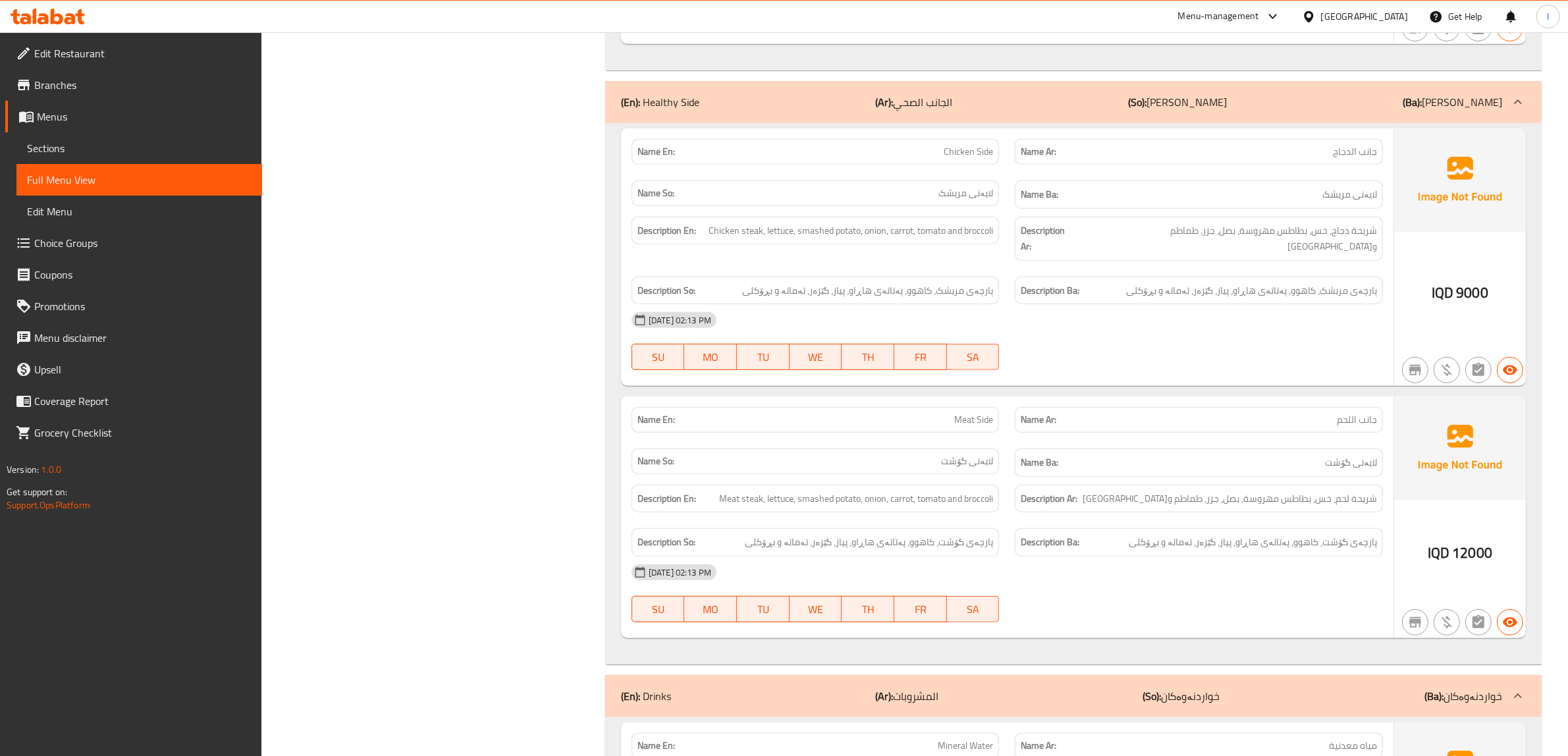
scroll to position [751, 0]
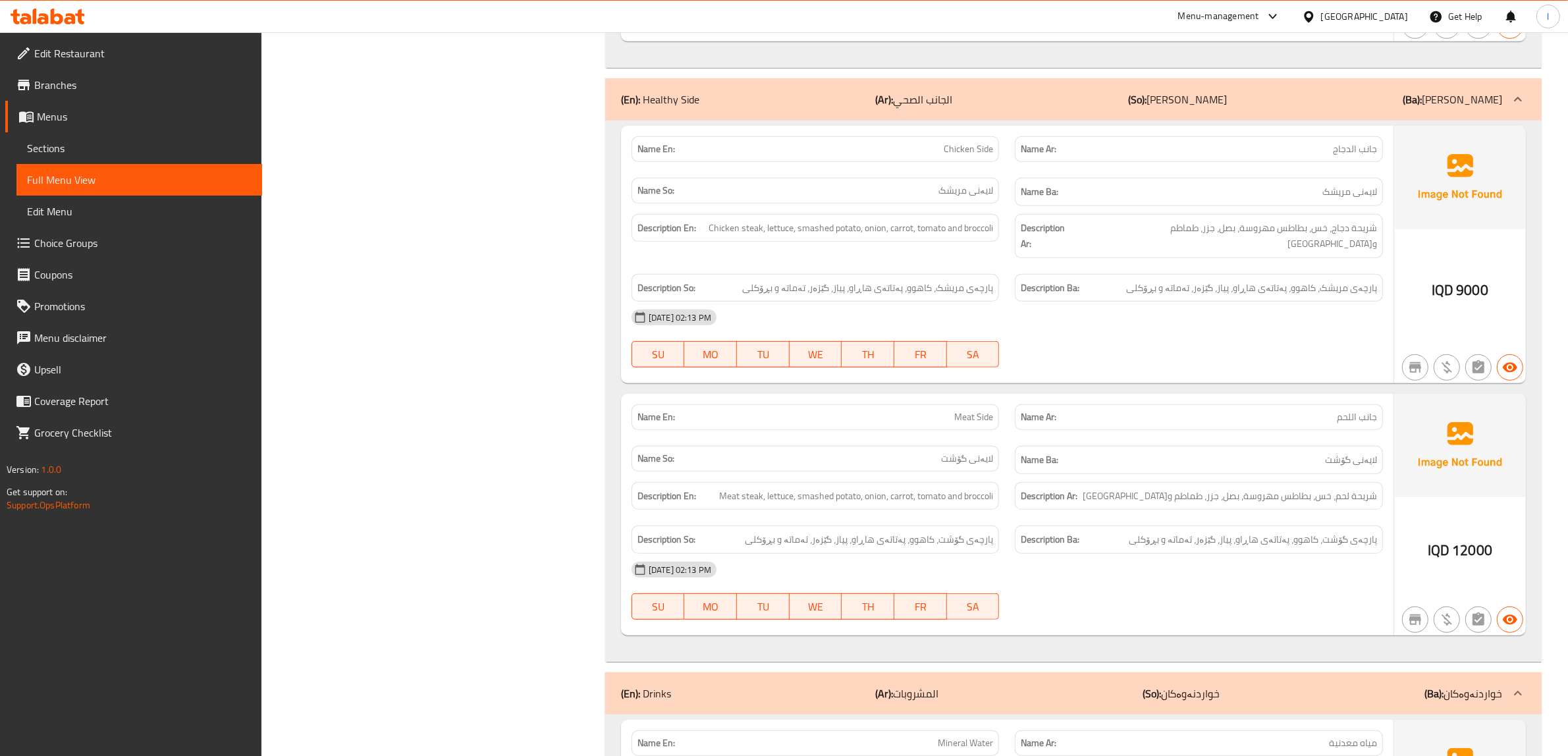
click at [1223, 558] on div "15-10-2025 02:13 PM" at bounding box center [1007, 570] width 767 height 32
click at [752, 233] on span "Chicken steak, lettuce, smashed potato, onion, carrot, tomato and broccoli" at bounding box center [850, 228] width 284 height 16
copy span "steak"
click at [966, 153] on span "Chicken Side" at bounding box center [968, 149] width 49 height 14
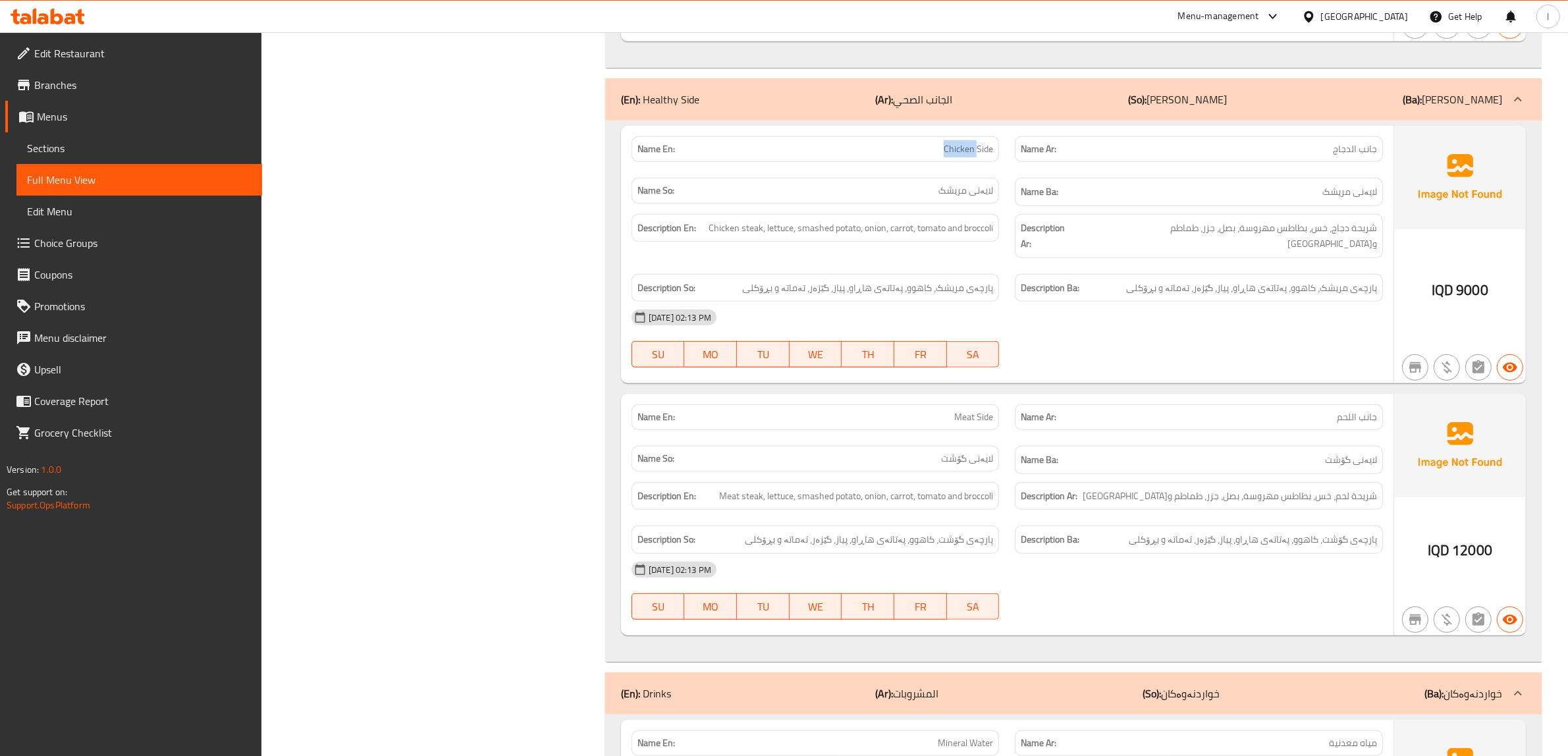
click at [966, 153] on span "Chicken Side" at bounding box center [968, 149] width 49 height 14
copy span "Chicken Side"
click at [548, 587] on div "Filter Branches Jovial Fast food, Branches Popular filters Free items Branch sp…" at bounding box center [438, 711] width 317 height 2585
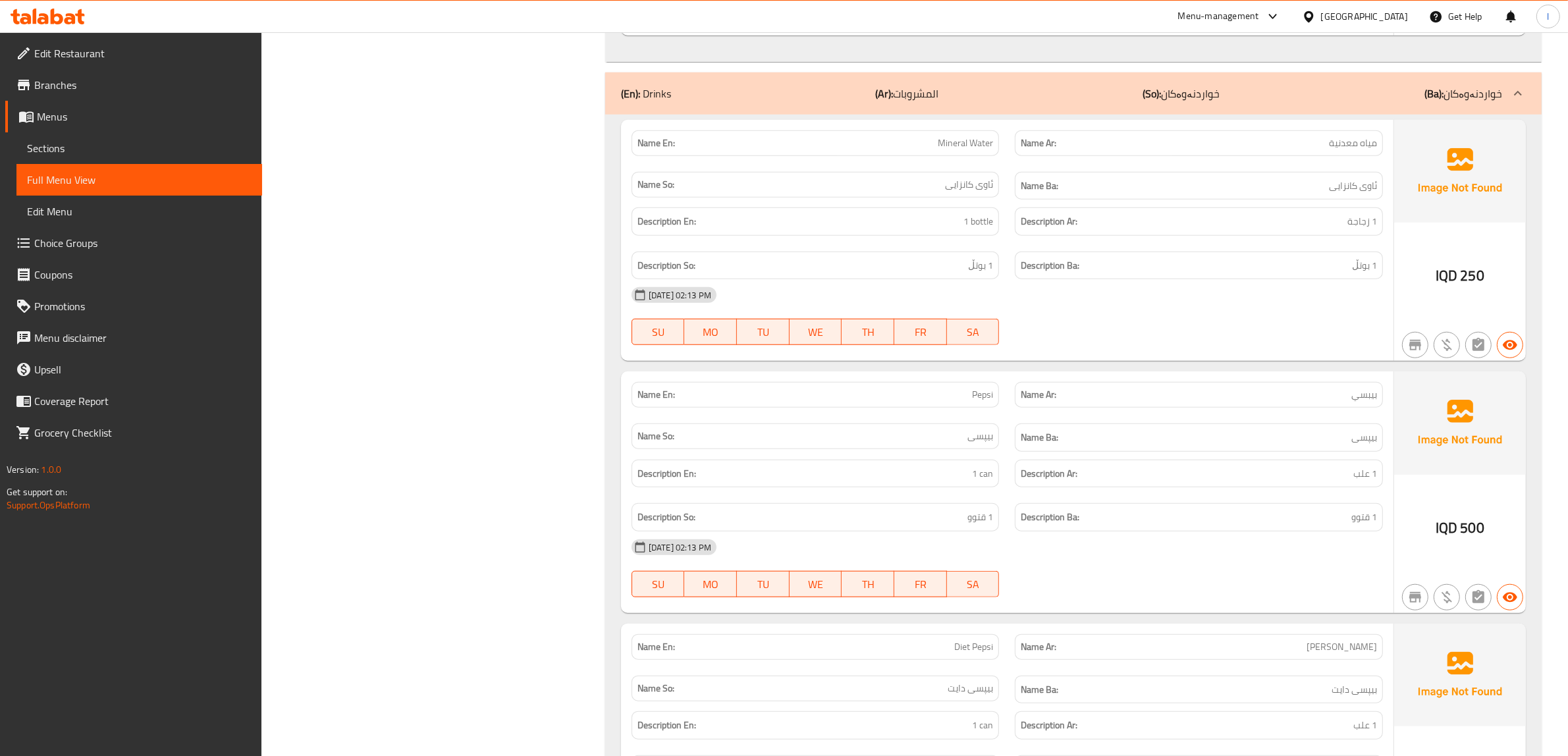
scroll to position [1104, 0]
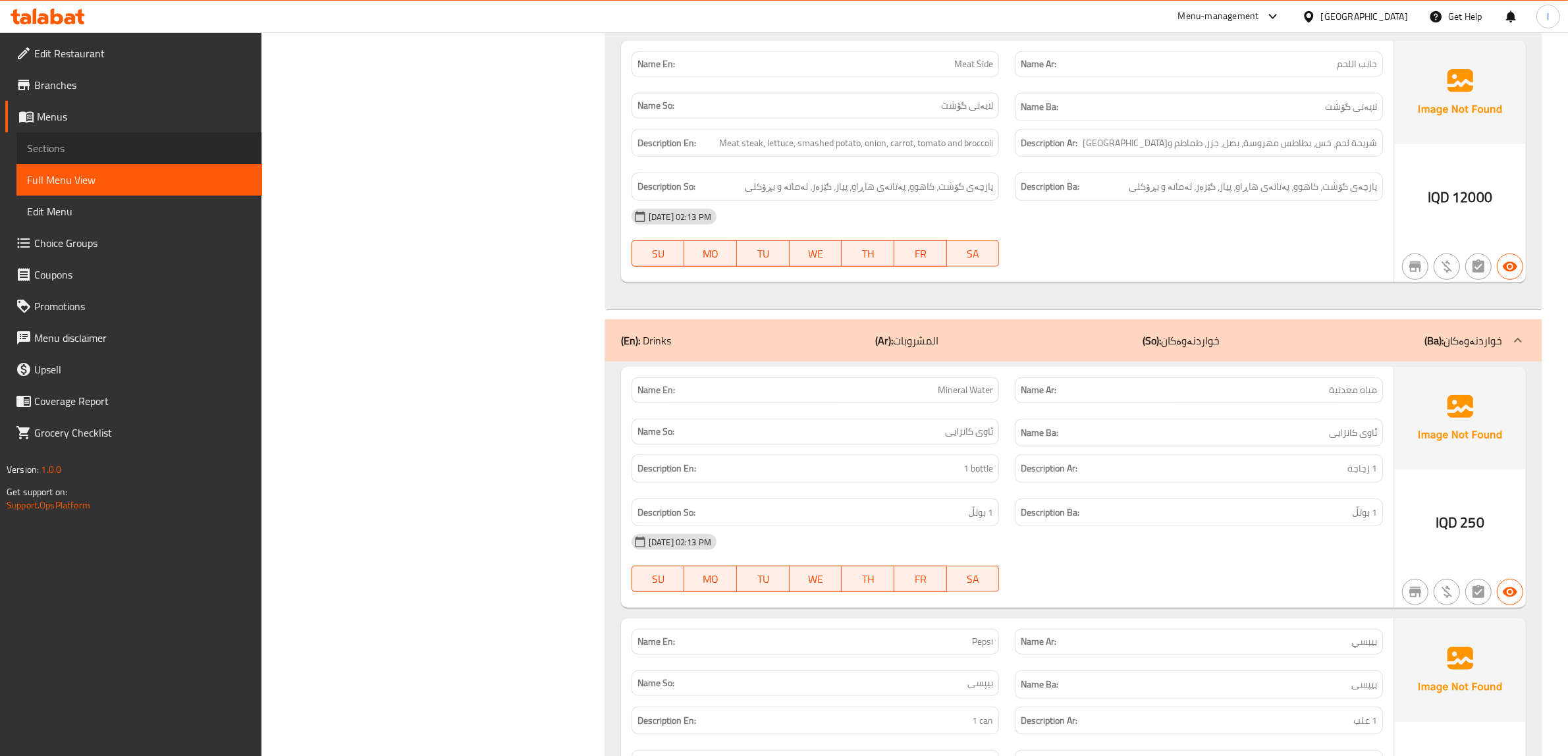
click at [72, 159] on link "Sections" at bounding box center [139, 148] width 246 height 32
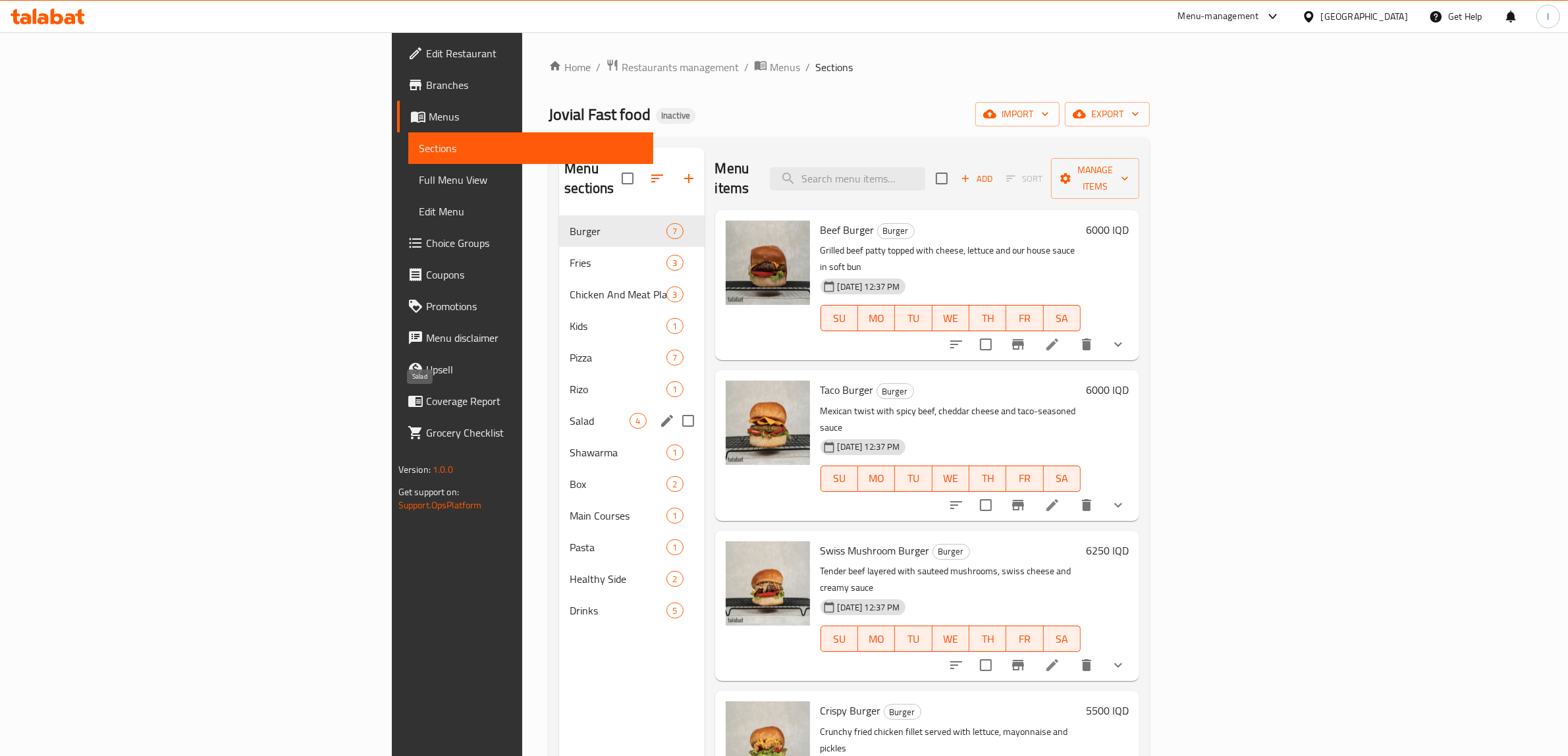
click at [570, 413] on span "Salad" at bounding box center [599, 421] width 60 height 16
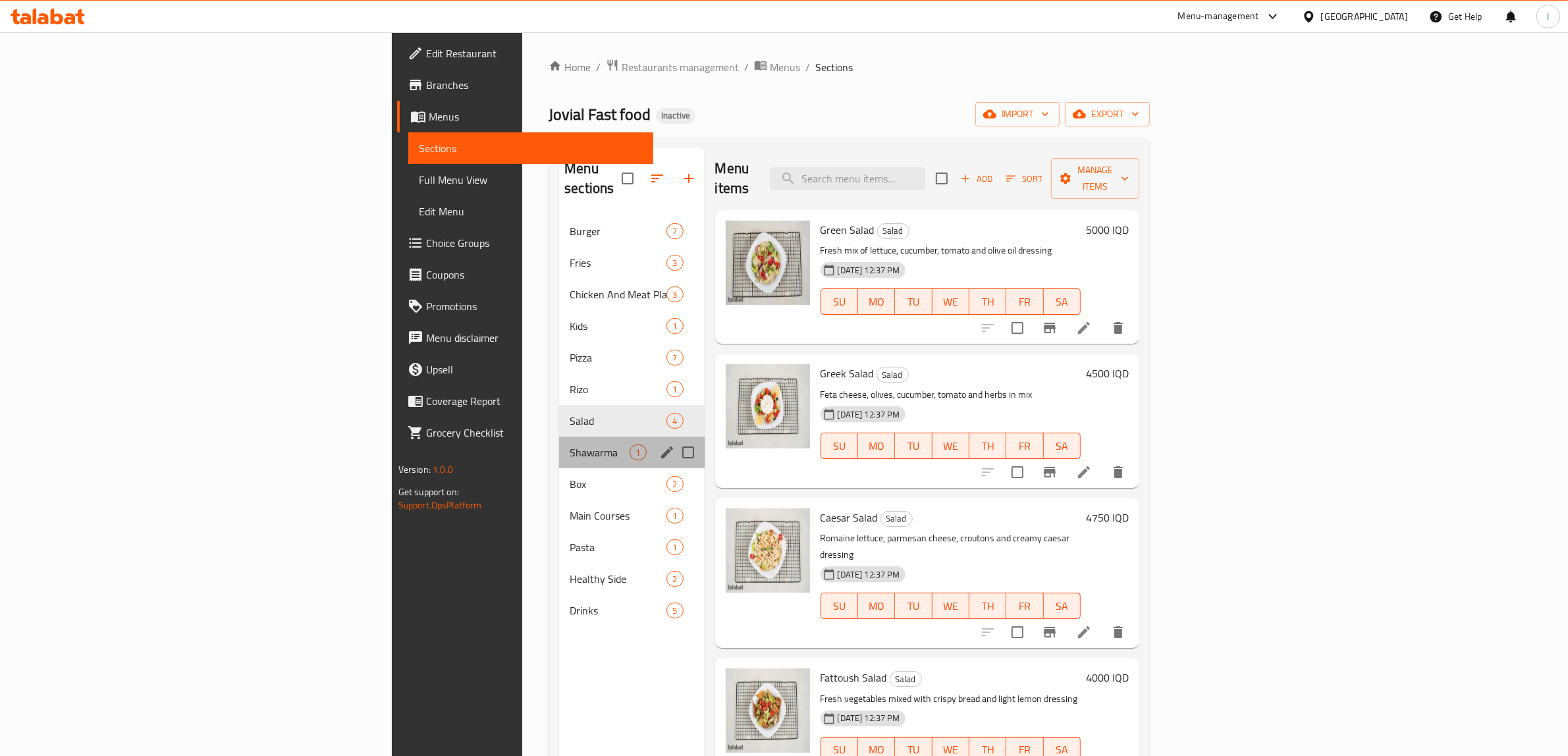
click at [559, 444] on div "Shawarma 1" at bounding box center [631, 453] width 145 height 32
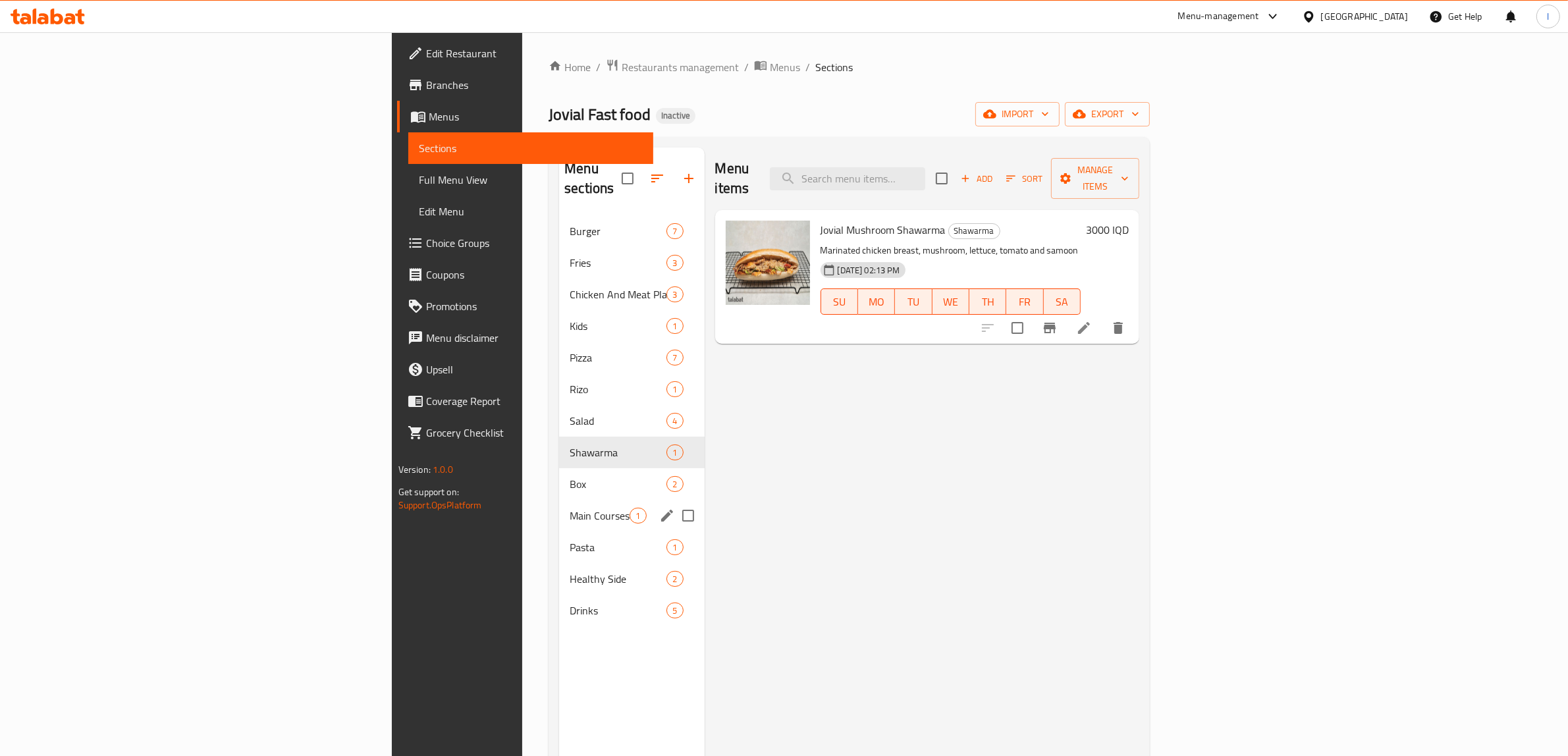
click at [570, 508] on span "Main Courses" at bounding box center [599, 515] width 60 height 16
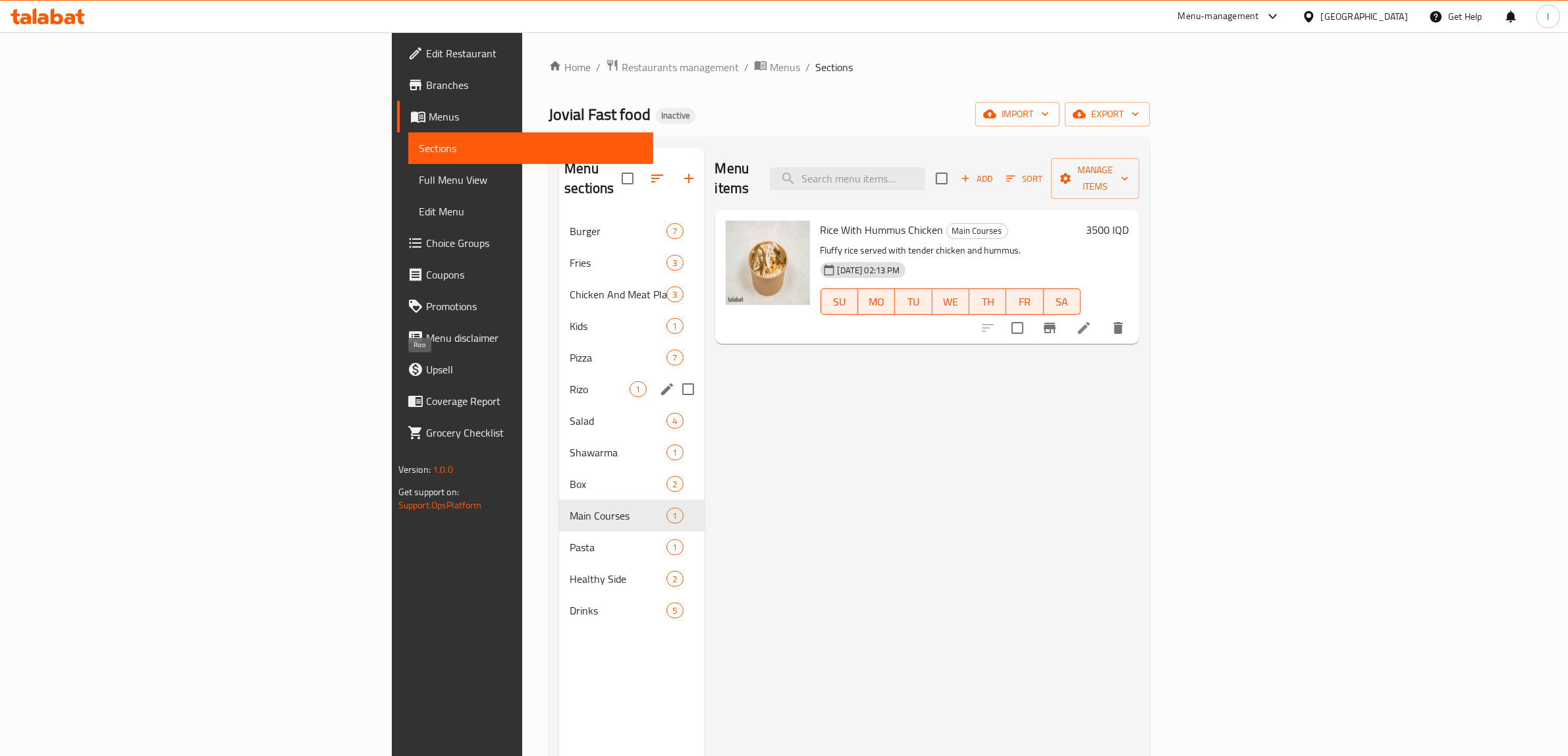
click at [570, 381] on span "Rizo" at bounding box center [599, 389] width 60 height 16
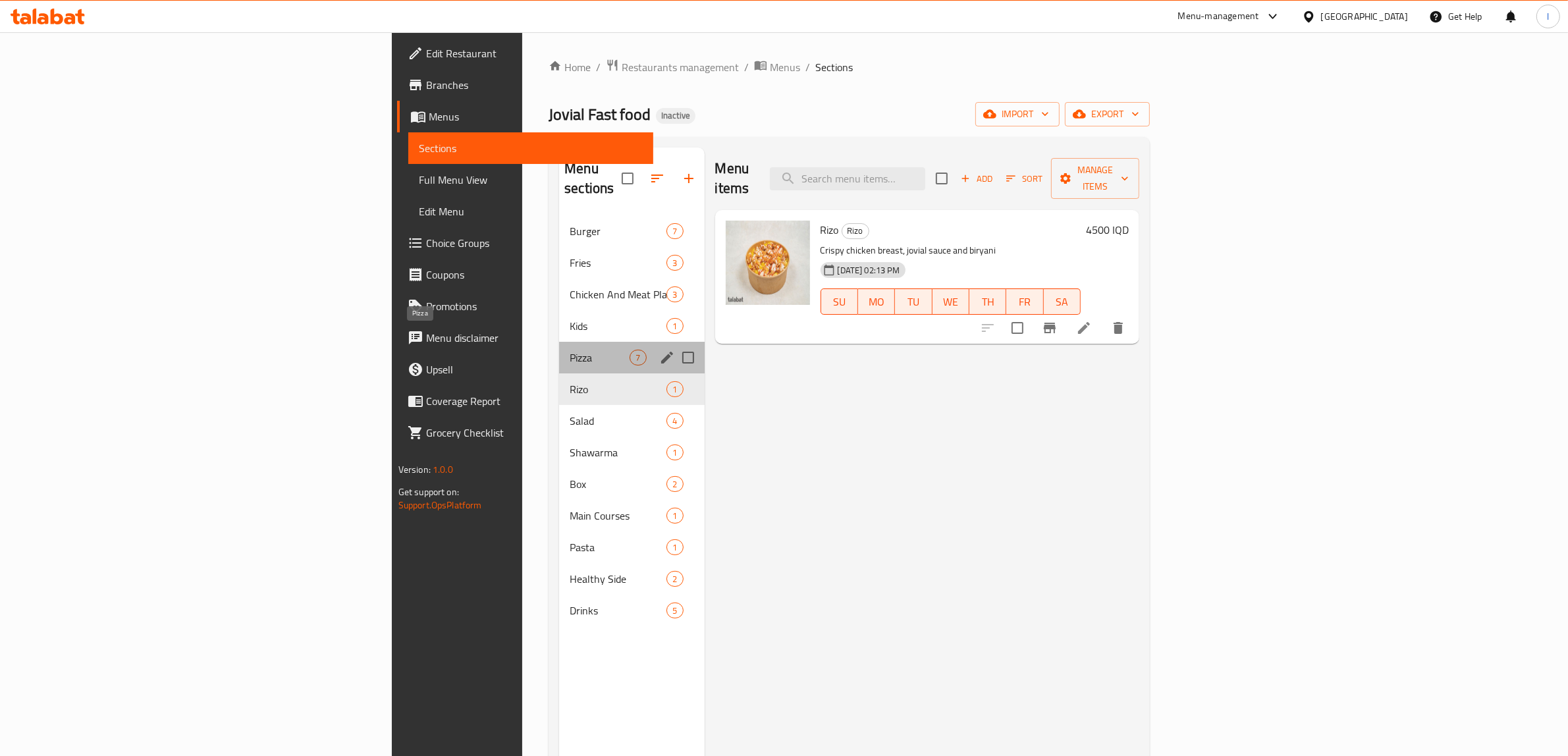
click at [570, 350] on span "Pizza" at bounding box center [599, 358] width 60 height 16
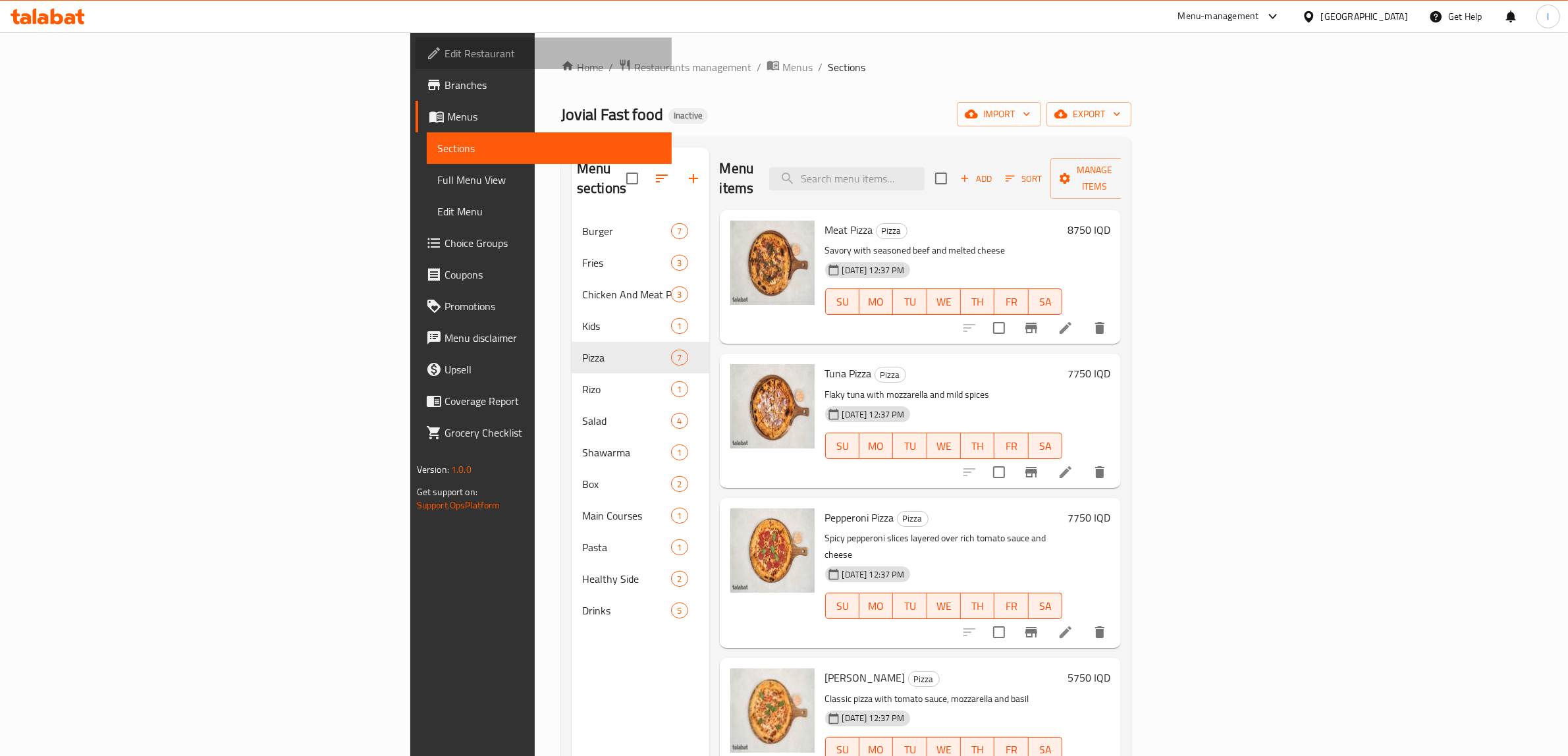
click at [444, 57] on span "Edit Restaurant" at bounding box center [552, 52] width 217 height 16
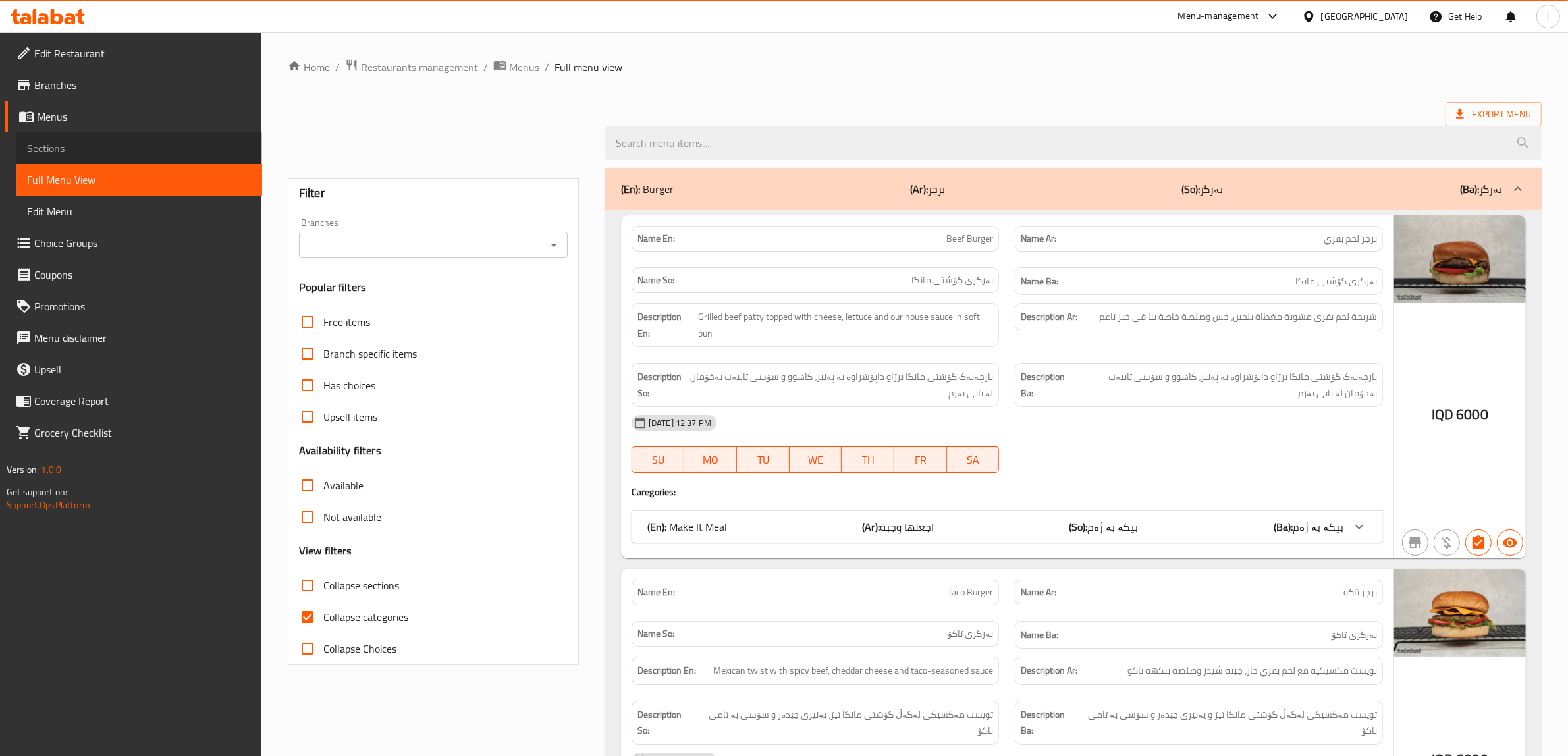
click at [62, 160] on link "Sections" at bounding box center [139, 148] width 246 height 32
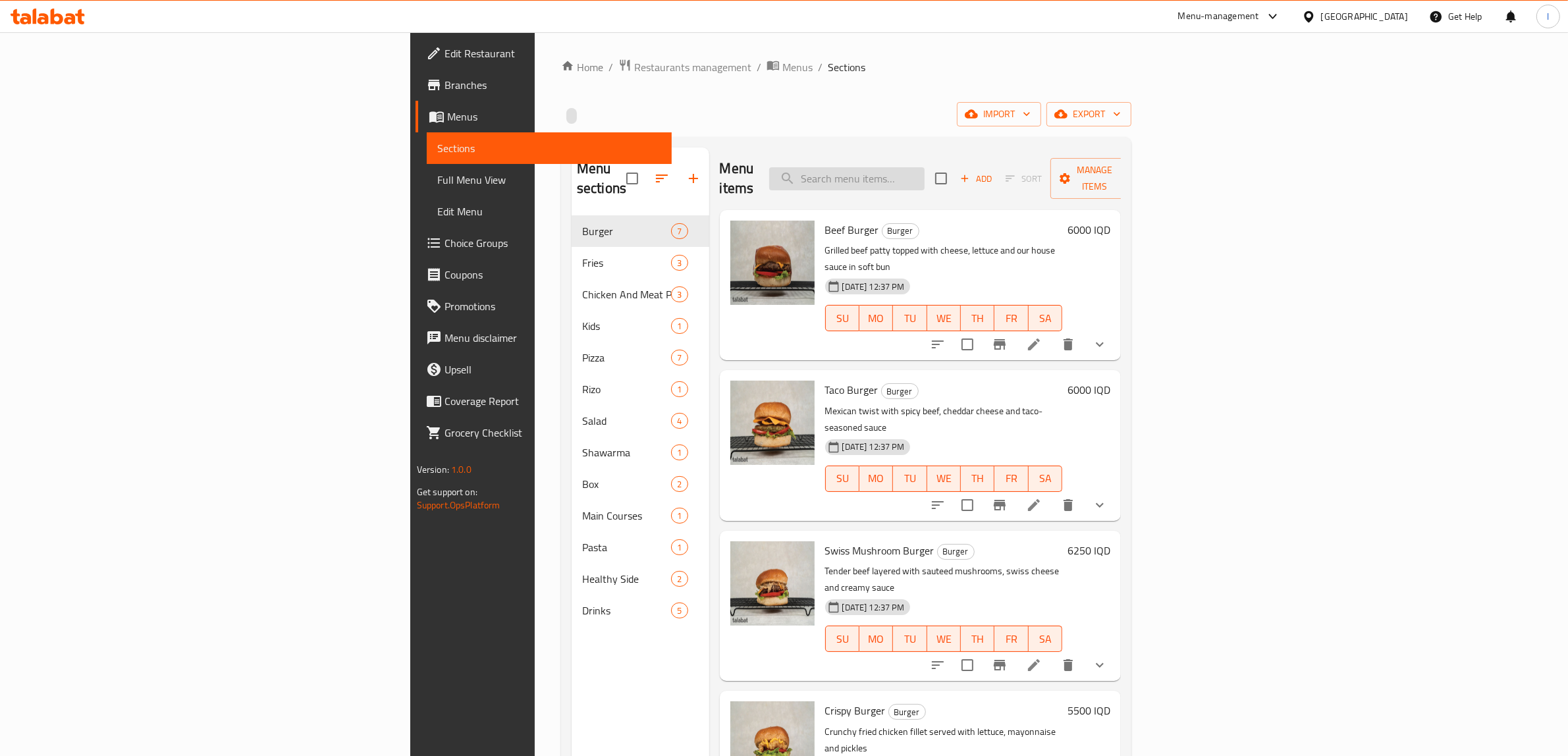
click at [925, 173] on input "search" at bounding box center [847, 179] width 156 height 23
paste input "Chicken Side"
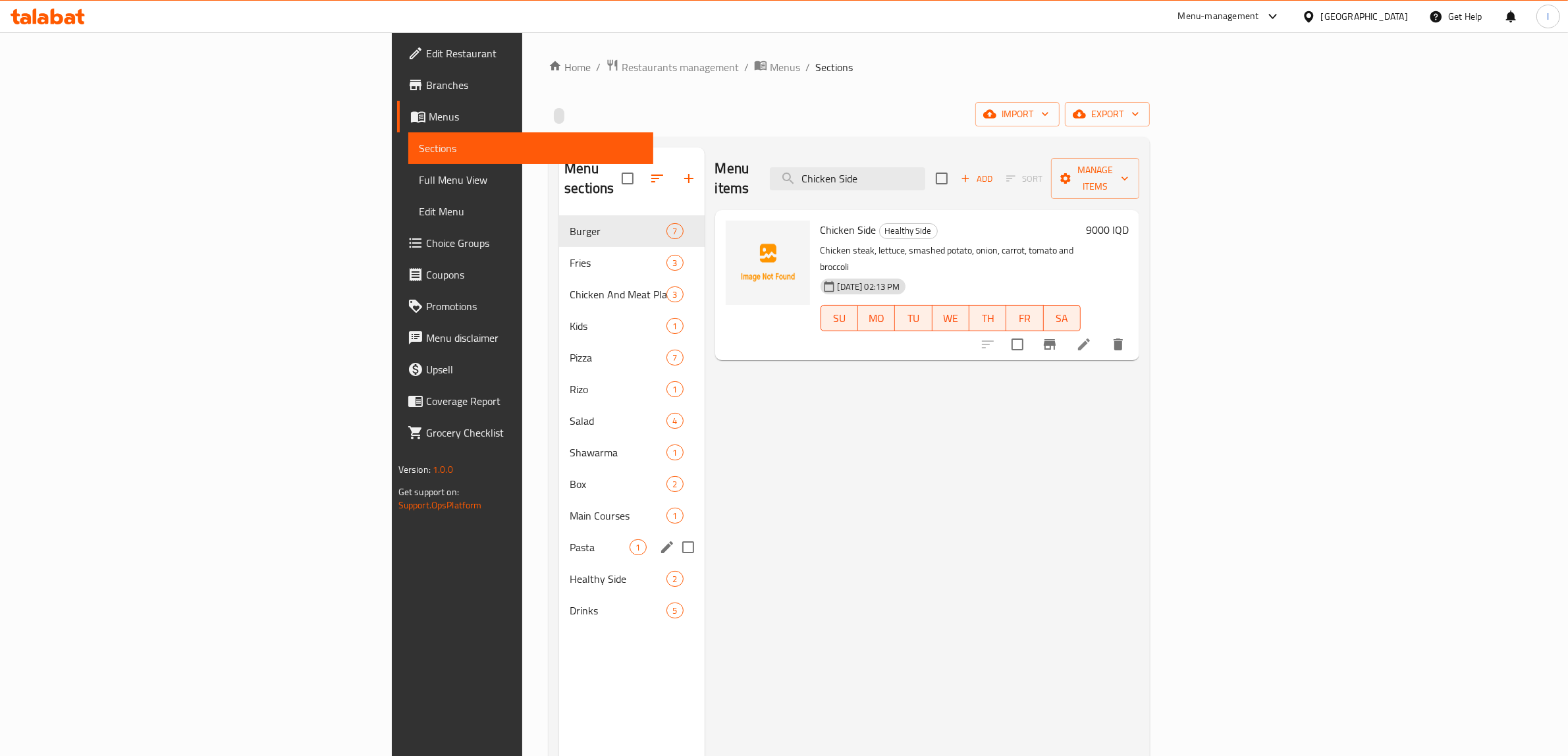
type input "Chicken Side"
click at [570, 572] on span "Healthy Side" at bounding box center [599, 579] width 60 height 16
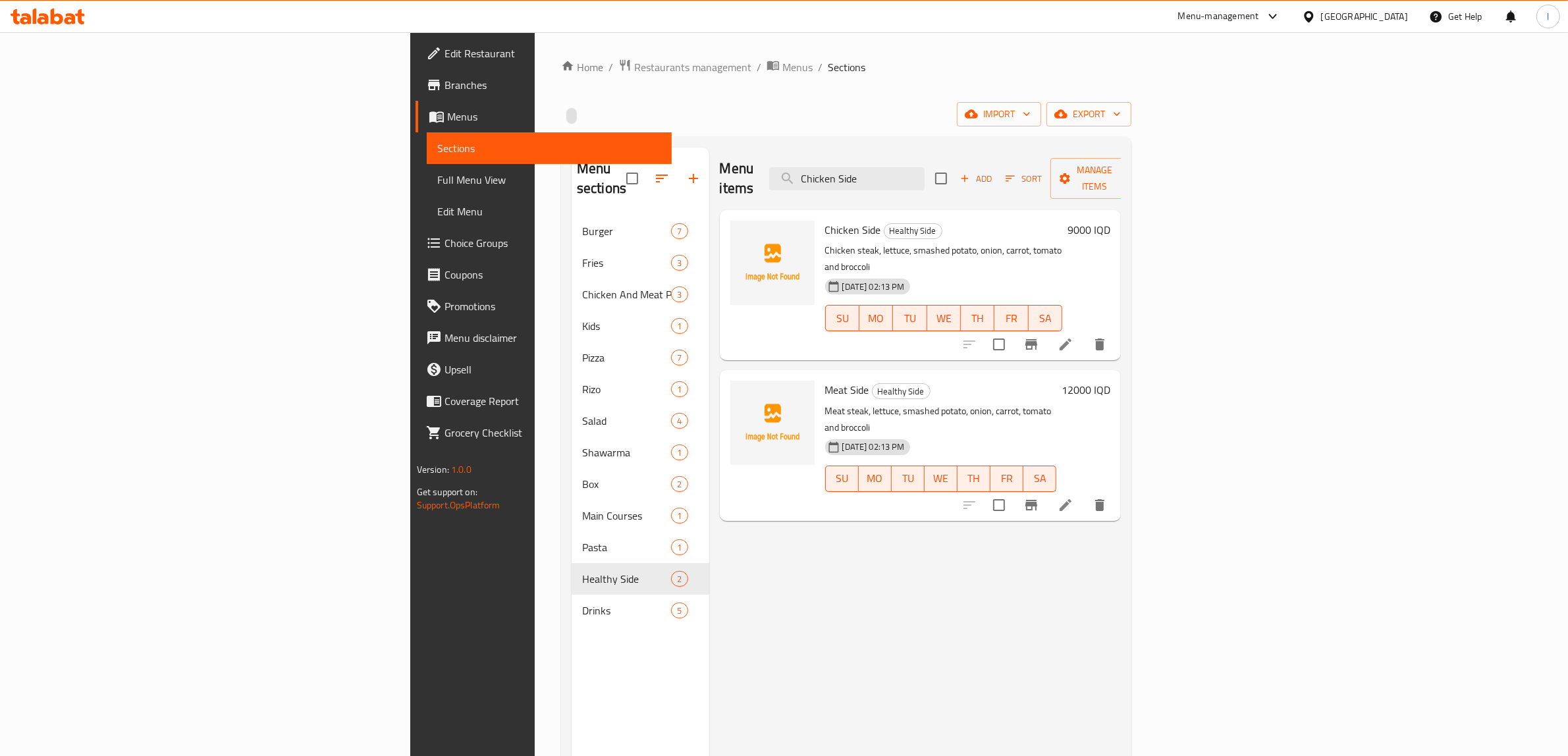
click at [1074, 337] on icon at bounding box center [1065, 344] width 16 height 16
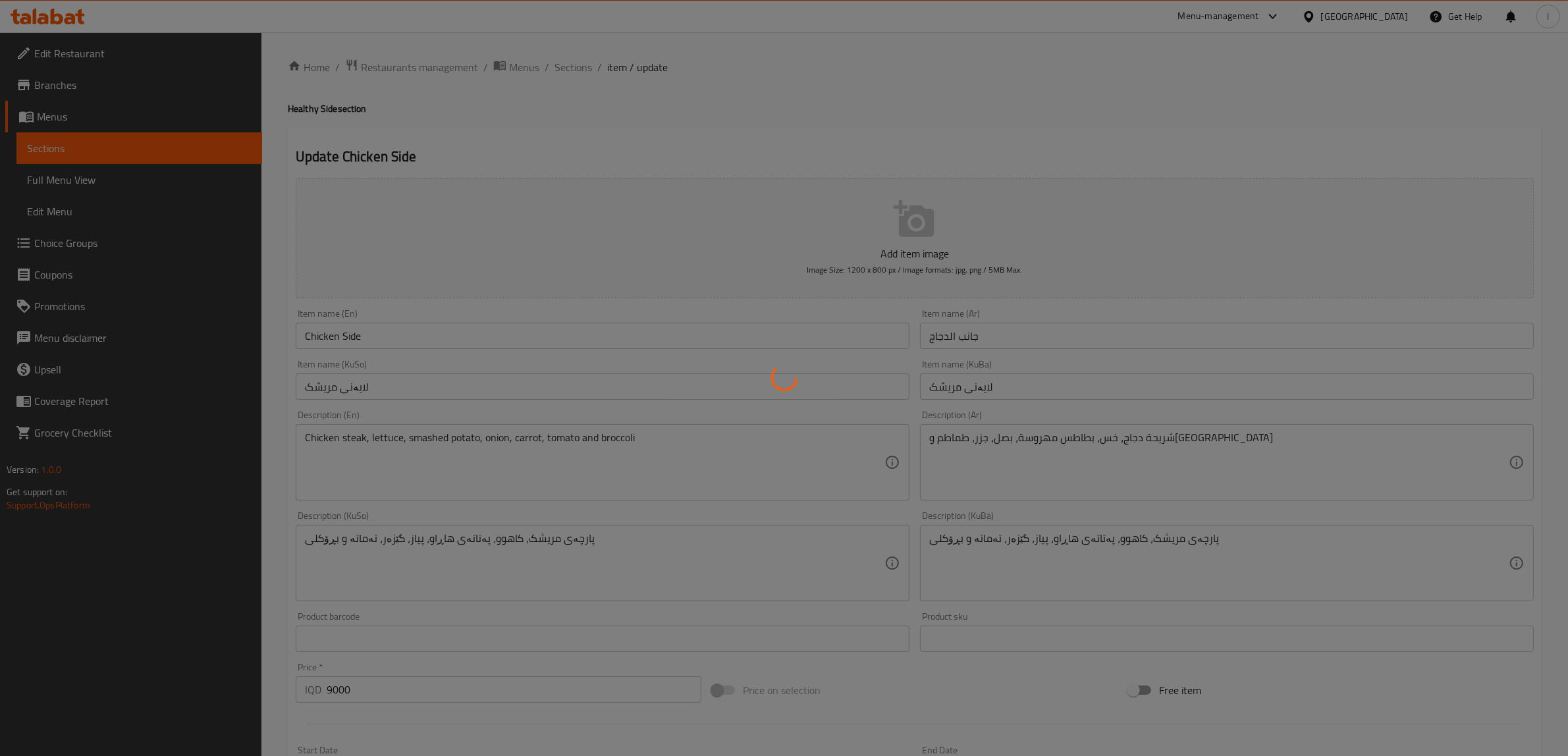
click at [1193, 439] on div at bounding box center [784, 378] width 1568 height 756
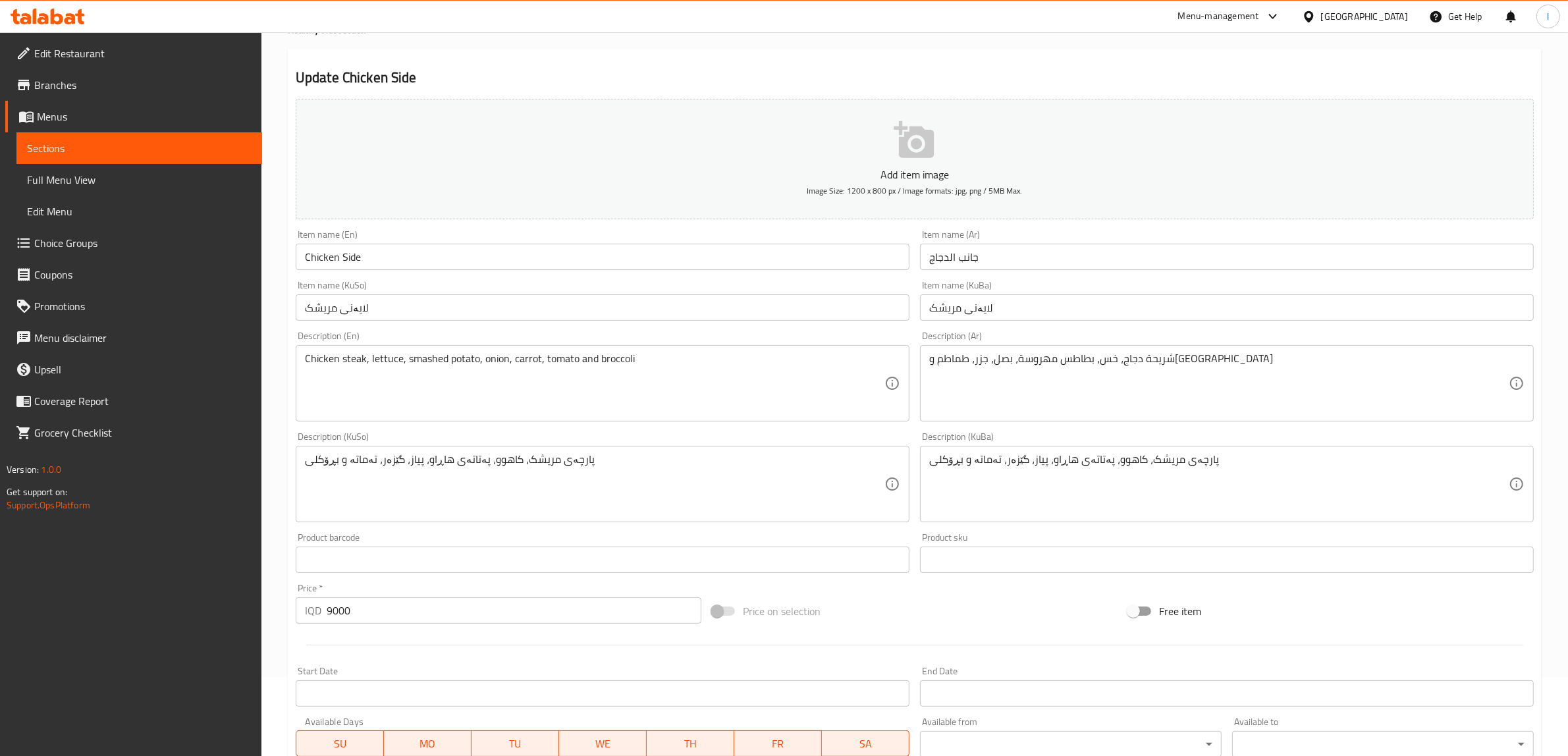
scroll to position [165, 0]
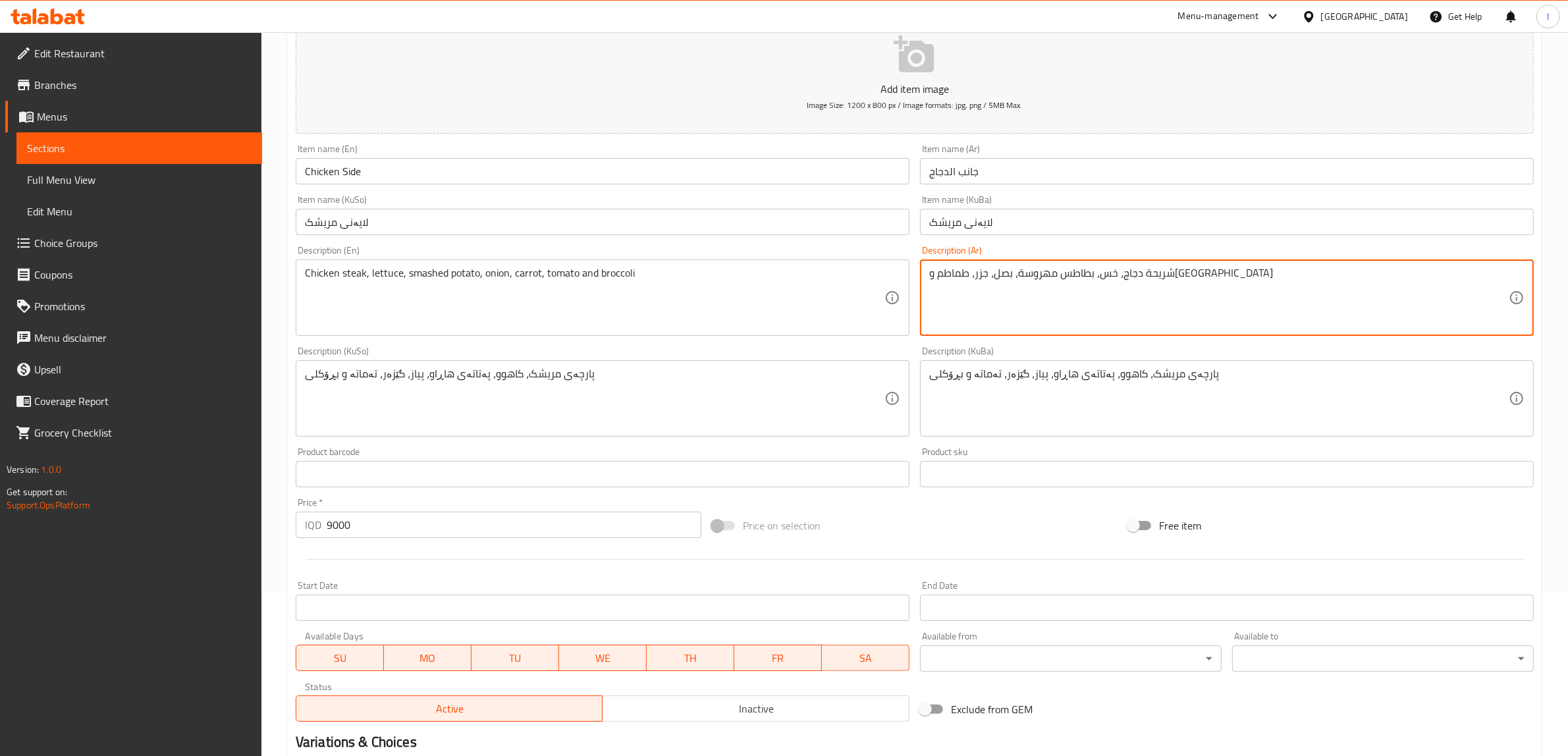
click at [1184, 276] on textarea "شريحة دجاج، خس، بطاطس مهروسة، بصل، جزر، طماطم و[GEOGRAPHIC_DATA]" at bounding box center [1219, 298] width 579 height 62
paste textarea "تيك"
type textarea "ستيك دجاج، خس، بطاطس مهروسة، بصل، جزر، طماطم و[GEOGRAPHIC_DATA]"
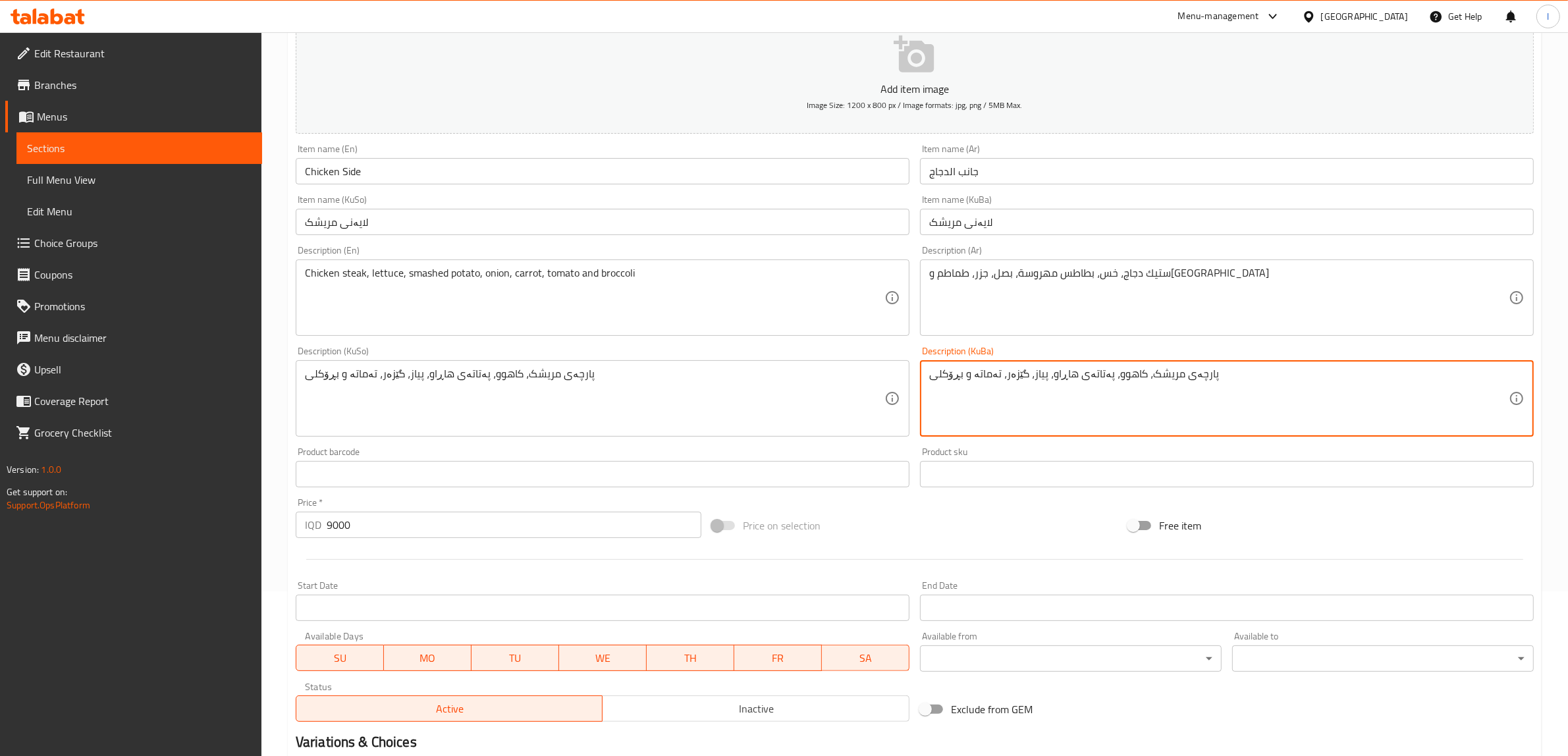
click at [1179, 377] on textarea "پارچەی مریشک، کاهوو، پەتاتەی هاڕاو، پیاز، گێزەر، تەماتە و بڕۆکلی" at bounding box center [1219, 398] width 579 height 62
paste textarea "ستيك"
click at [1182, 372] on textarea "ستيك مریشک، کاهوو، پەتاتەی هاڕاو، پیاز، گێزەر، تەماتە و بڕۆکلی" at bounding box center [1219, 398] width 579 height 62
paste textarea "ێک"
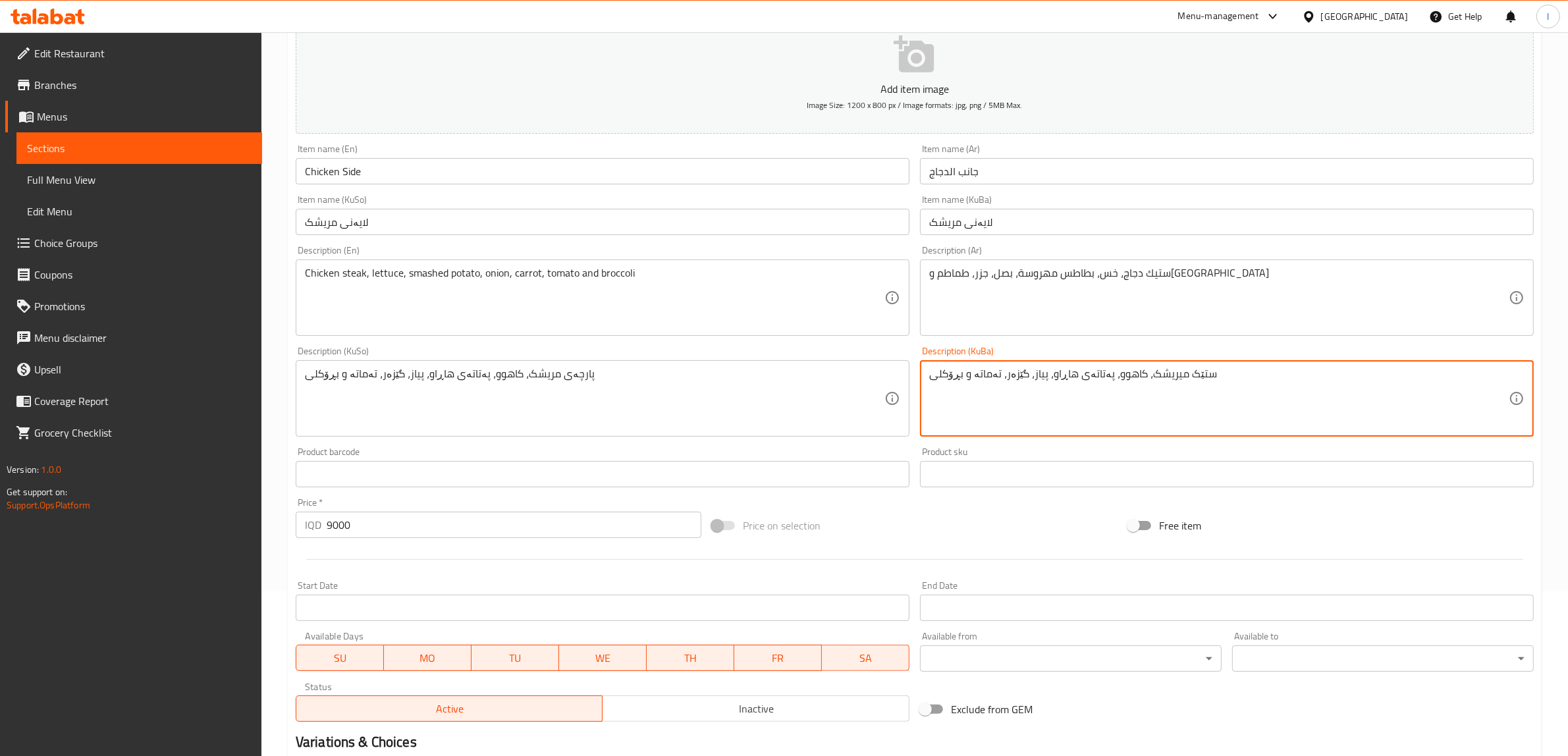
click at [1098, 374] on textarea "ستێک میریشک، کاهوو، پەتاتەی هاڕاو، پیاز، گێزەر، تەماتە و بڕۆکلی" at bounding box center [1219, 398] width 579 height 62
click at [1170, 374] on textarea "ستێک مریشک، کاهوو، پەتاتەی هاڕاو، پیاز، گێزەر، تەماتە و بڕۆکلی" at bounding box center [1219, 398] width 579 height 62
drag, startPoint x: 1217, startPoint y: 377, endPoint x: 625, endPoint y: 349, distance: 592.7
click at [626, 348] on div "Add item image Image Size: 1200 x 800 px / Image formats: jpg, png / 5MB Max. I…" at bounding box center [914, 367] width 1248 height 719
type textarea "ستێکی مریشک، کاهوو، پەتاتەی هاڕاو، پیاز، گێزەر، تەماتە و بڕۆکلی"
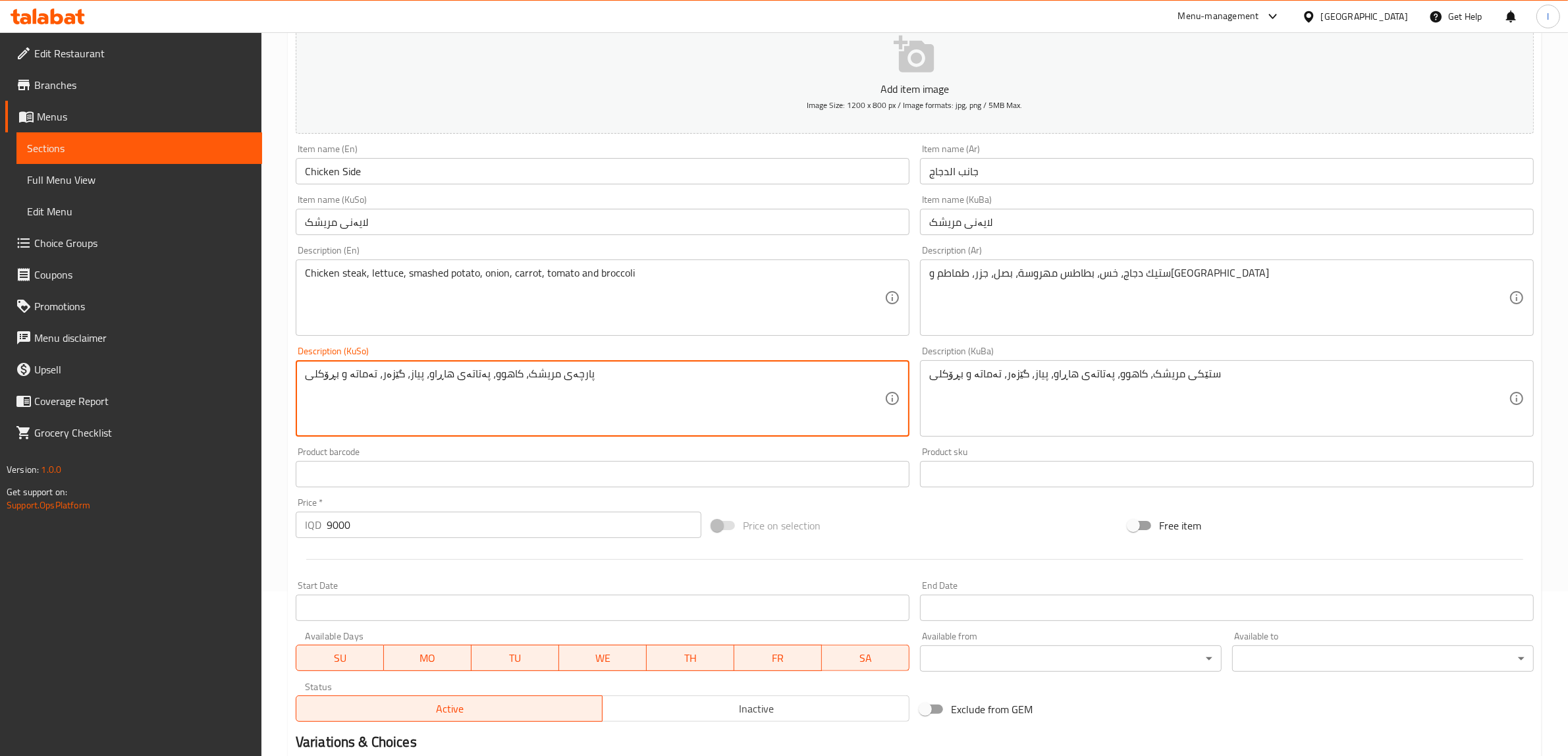
drag, startPoint x: 622, startPoint y: 376, endPoint x: 101, endPoint y: 330, distance: 523.0
paste textarea "ستێک"
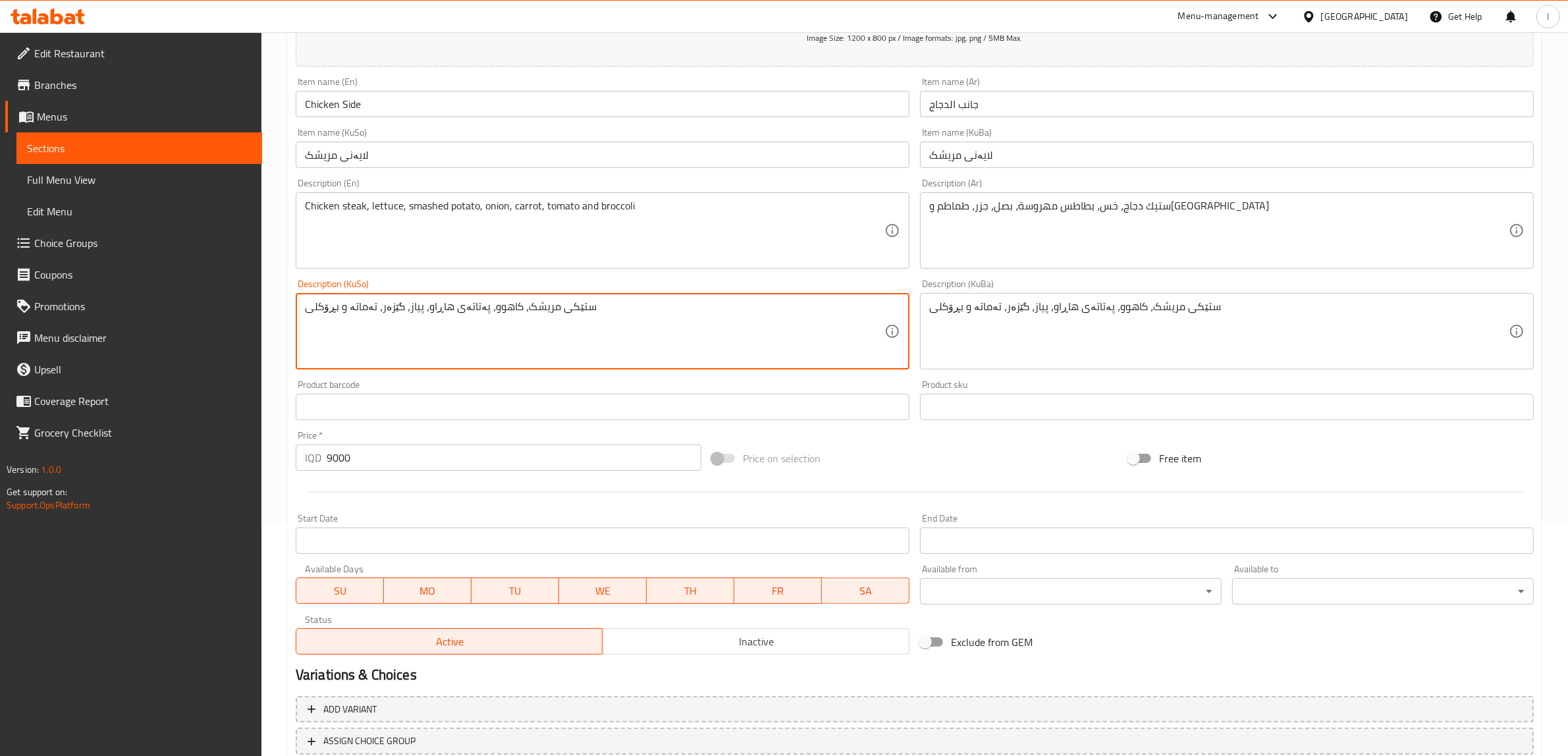
scroll to position [323, 0]
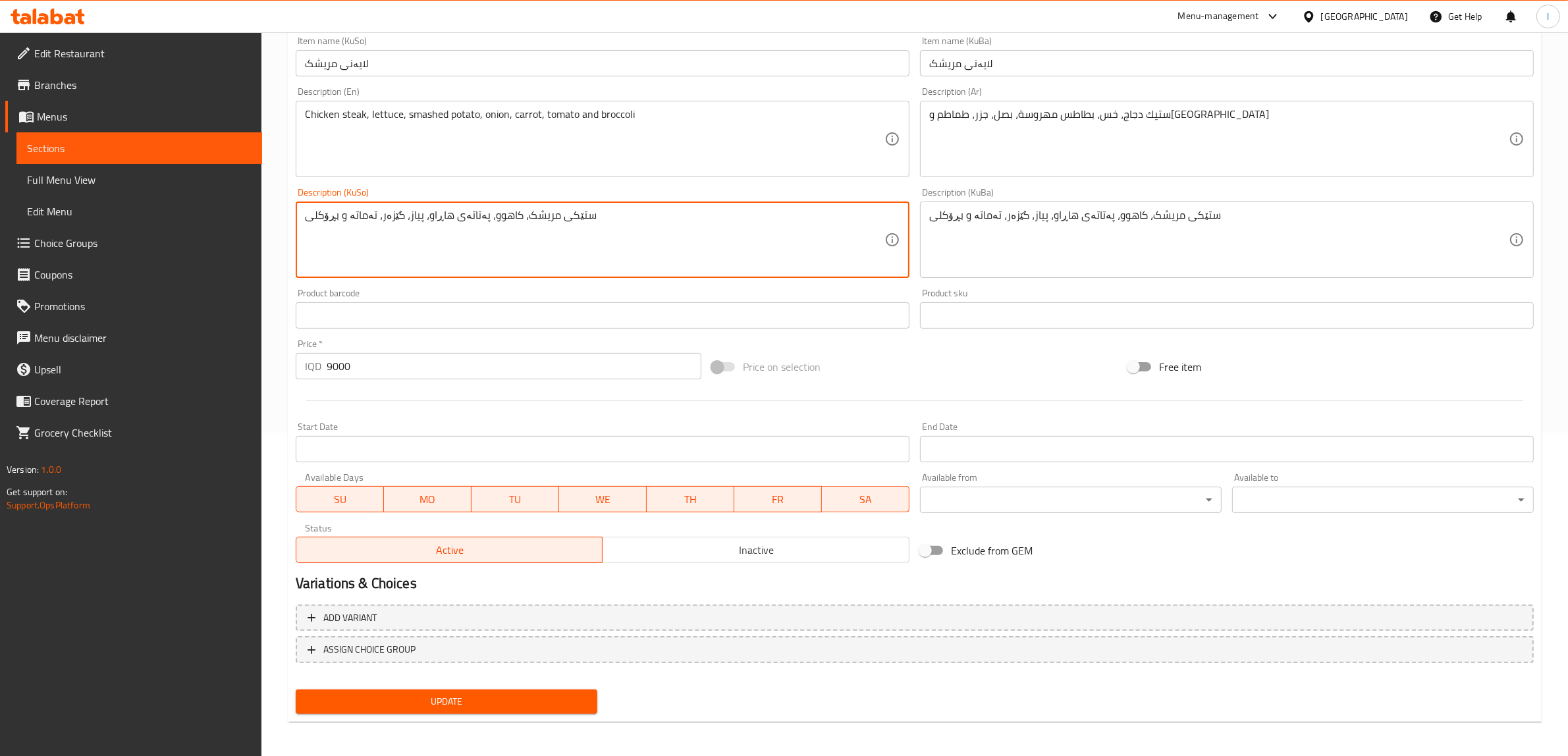
type textarea "ستێکی مریشک، کاهوو، پەتاتەی هاڕاو، پیاز، گێزەر، تەماتە و بڕۆکلی"
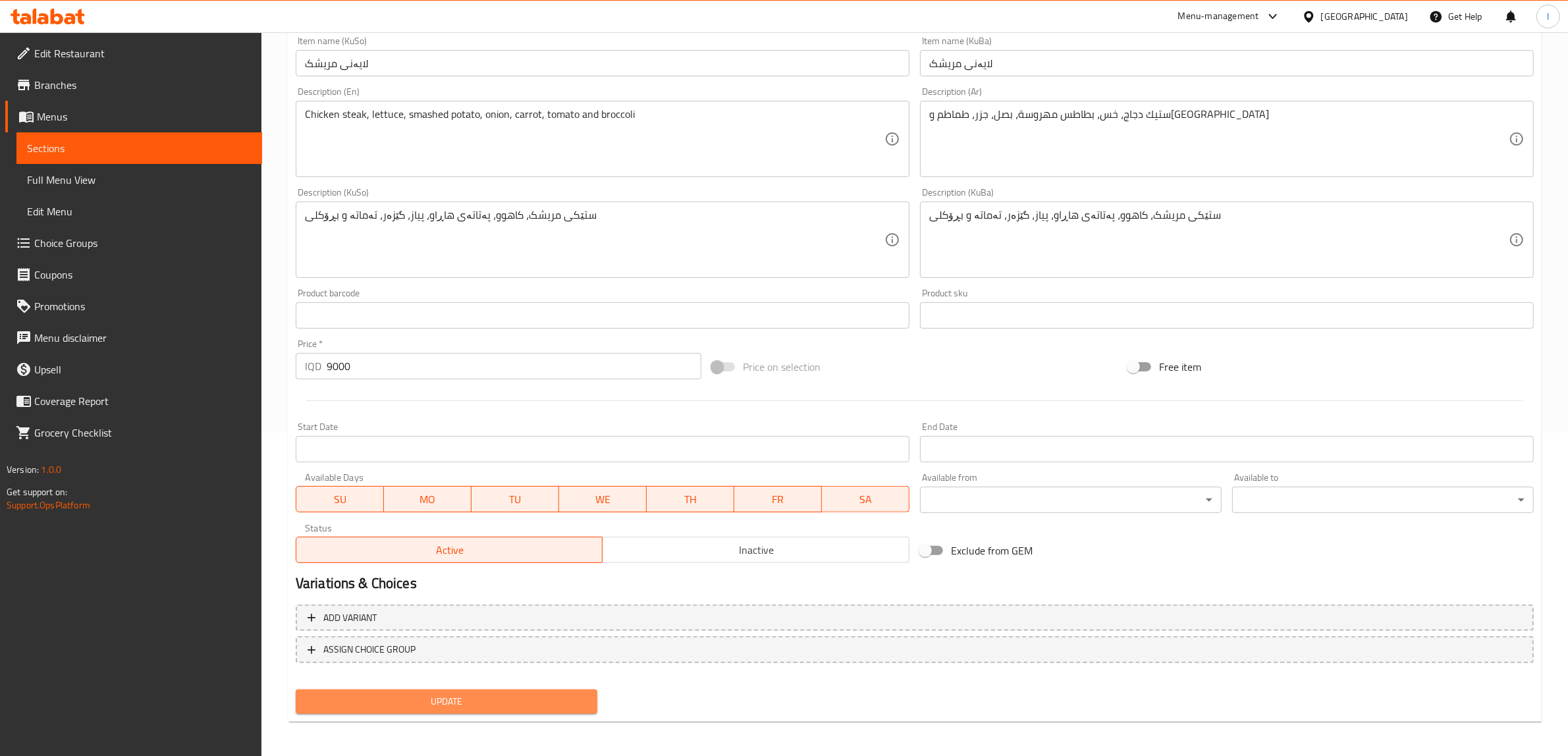
click at [475, 712] on button "Update" at bounding box center [447, 702] width 302 height 25
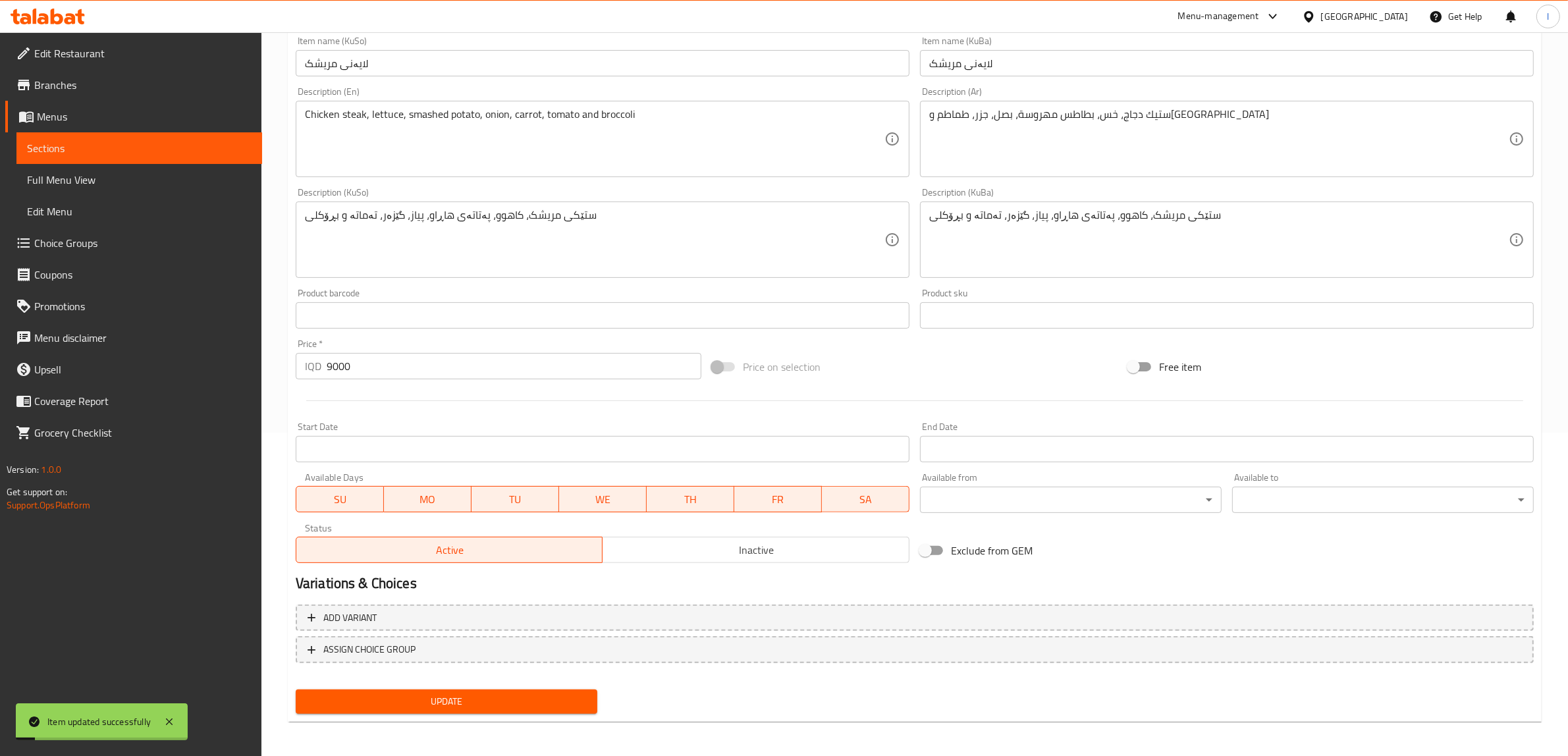
click at [97, 143] on span "Sections" at bounding box center [139, 148] width 225 height 16
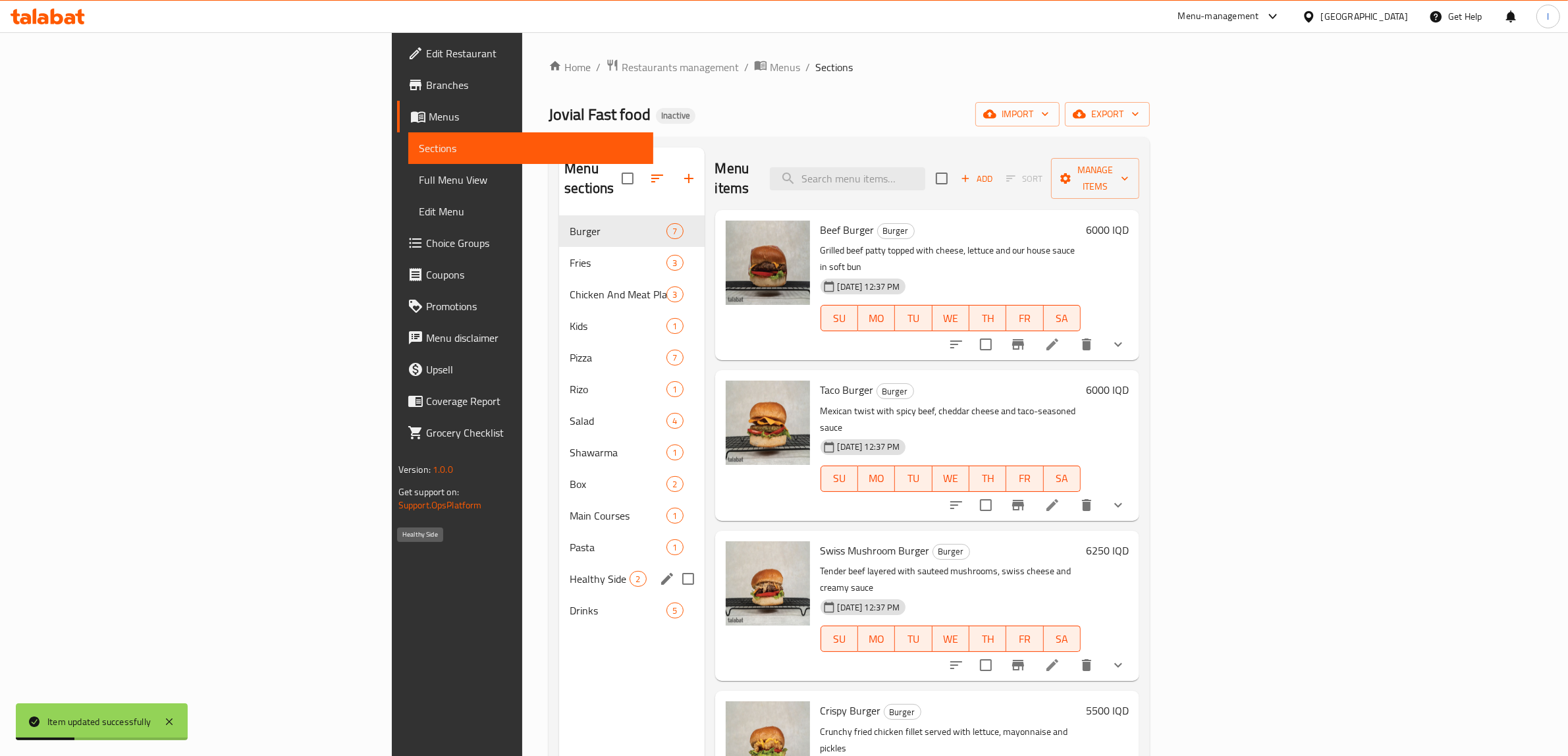
click at [570, 572] on span "Healthy Side" at bounding box center [599, 579] width 60 height 16
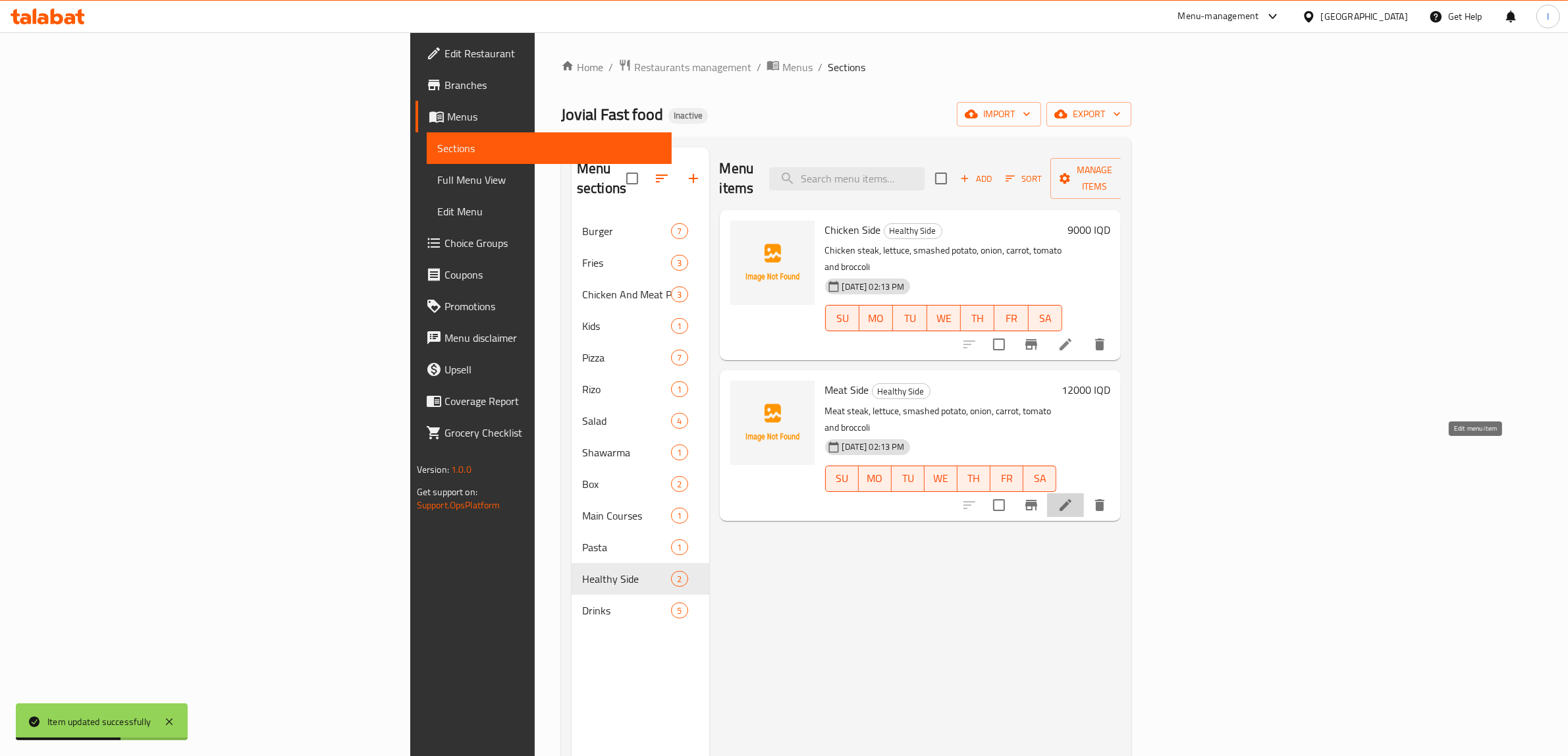
click at [1074, 498] on icon at bounding box center [1065, 505] width 16 height 16
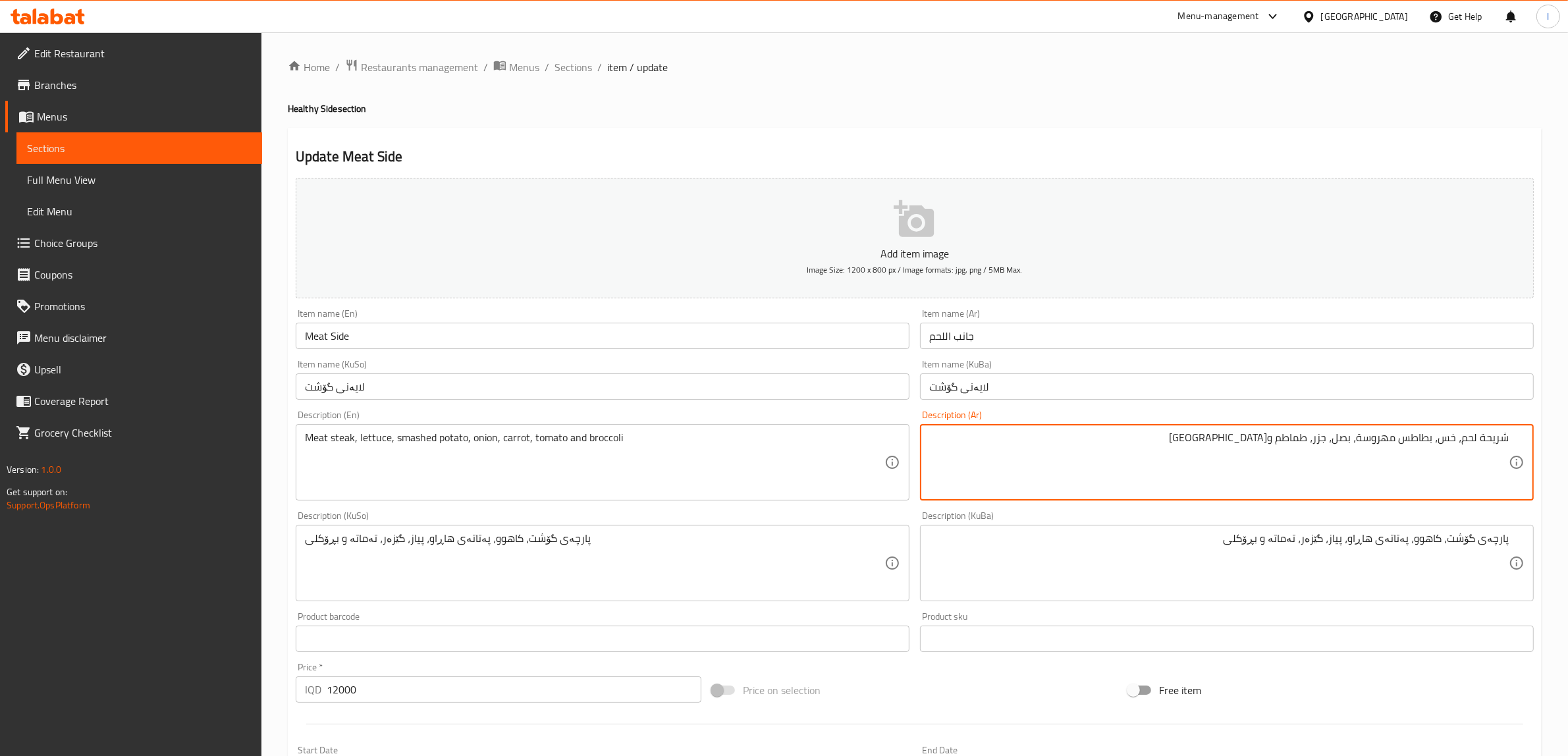
click at [1493, 438] on textarea "شريحة لحم، خس، بطاطس مهروسة، بصل، جزر، طماطم وبروكلي" at bounding box center [1219, 462] width 579 height 62
paste textarea "تيك"
type textarea "ستيك لحم، خس، بطاطس مهروسة، بصل، جزر، طماطم وبروكلي"
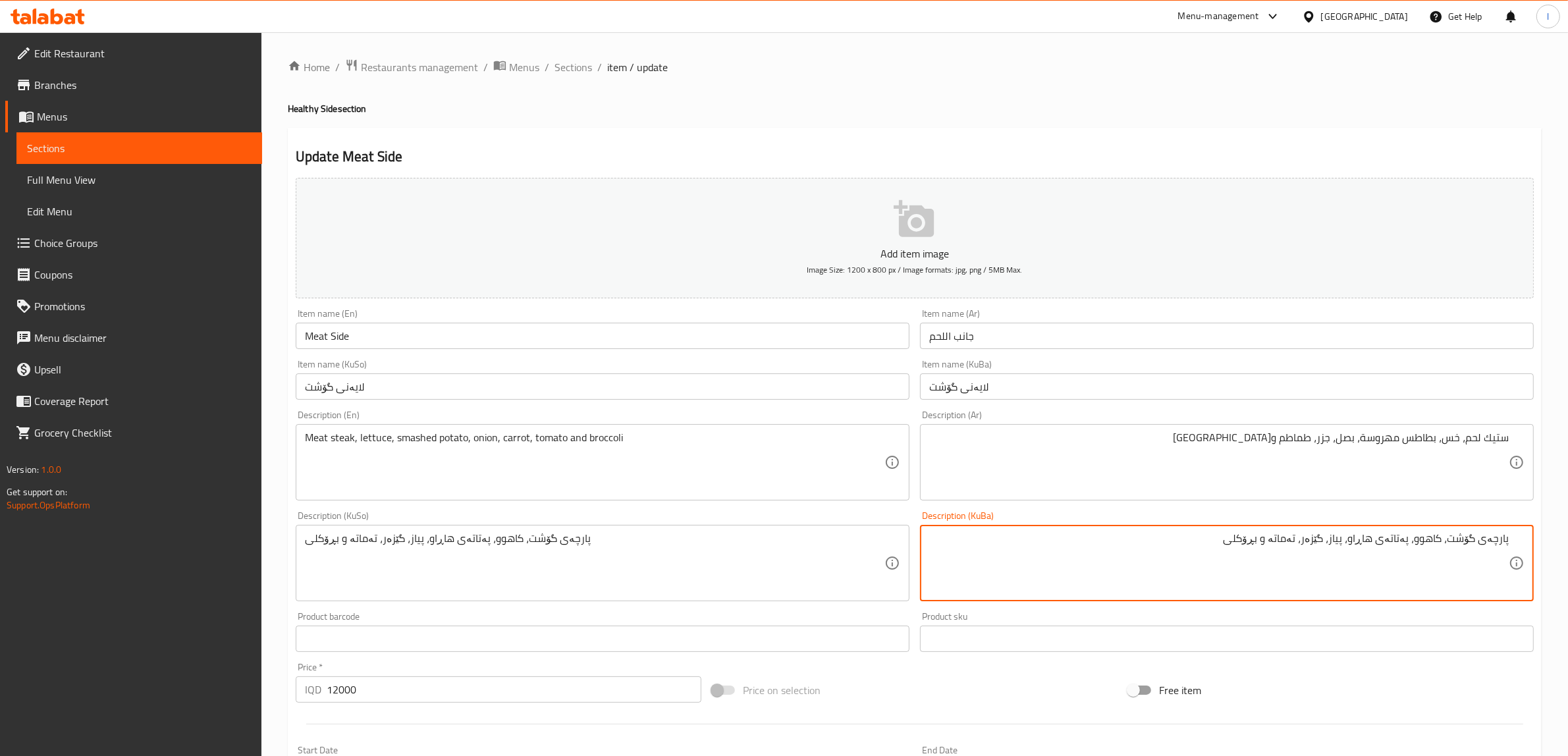
click at [1503, 537] on textarea "پارچەی گۆشت، کاهوو، پەتاتەی هاڕاو، پیاز، گێزەر، تەماتە و بڕۆکلی" at bounding box center [1219, 563] width 579 height 62
click at [1492, 539] on textarea "پارچەی گۆشت، کاهوو، پەتاتەی هاڕاو، پیاز، گێزەر، تەماتە و بڕۆکلی" at bounding box center [1219, 563] width 579 height 62
drag, startPoint x: 1492, startPoint y: 539, endPoint x: 1509, endPoint y: 540, distance: 17.0
click at [1509, 540] on textarea "پارچەی گۆشت، کاهوو، پەتاتەی هاڕاو، پیاز، گێزەر، تەماتە و بڕۆکلی" at bounding box center [1219, 563] width 579 height 62
paste textarea "ستێک"
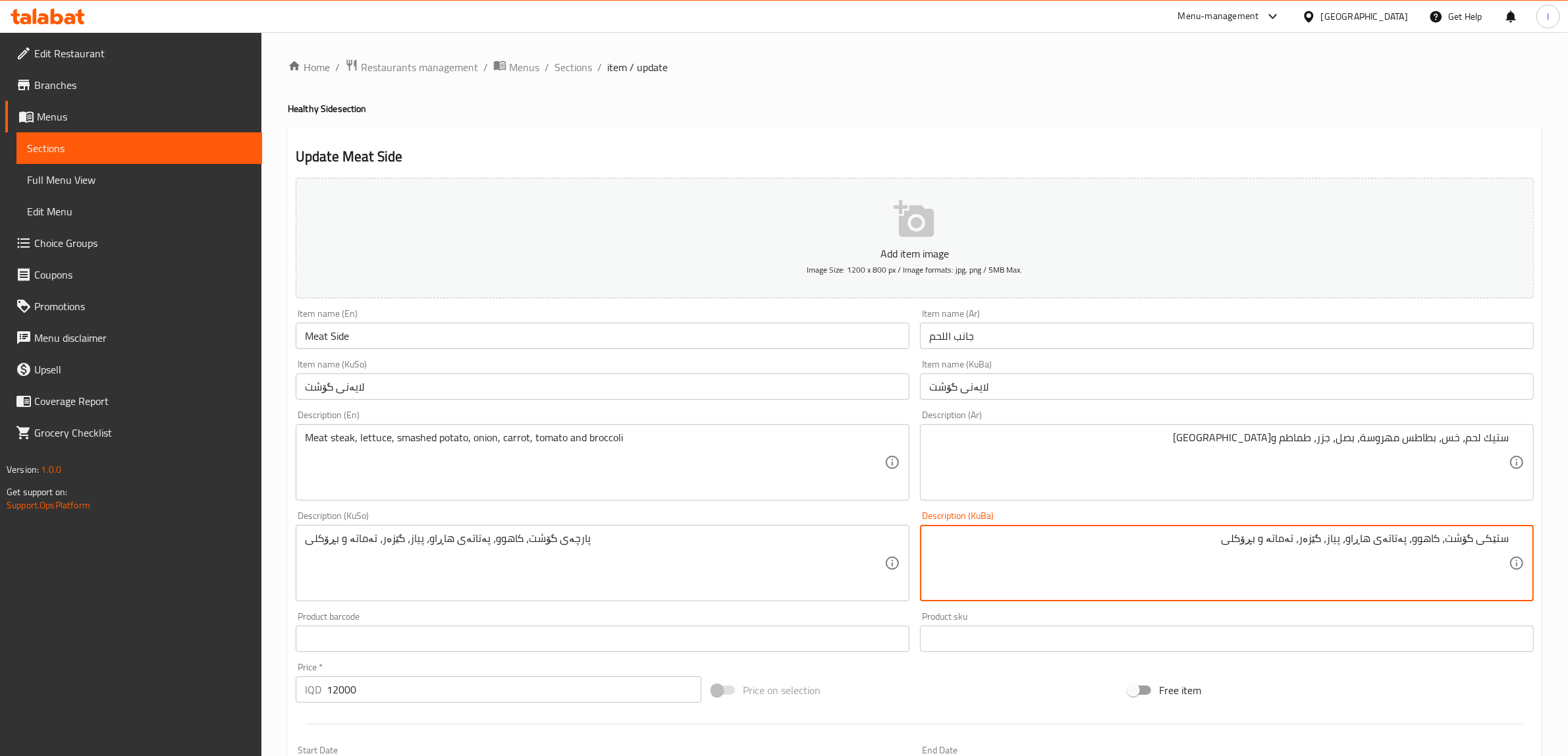
drag, startPoint x: 1202, startPoint y: 540, endPoint x: 1579, endPoint y: 557, distance: 377.4
click at [1568, 557] on html "​ Menu-management Iraq Get Help l Edit Restaurant Branches Menus Sections Full …" at bounding box center [784, 378] width 1568 height 756
type textarea "ستێکی گۆشت، کاهوو، پەتاتەی هاڕاو، پیاز، گێزەر، تەماتە و بڕۆکلی"
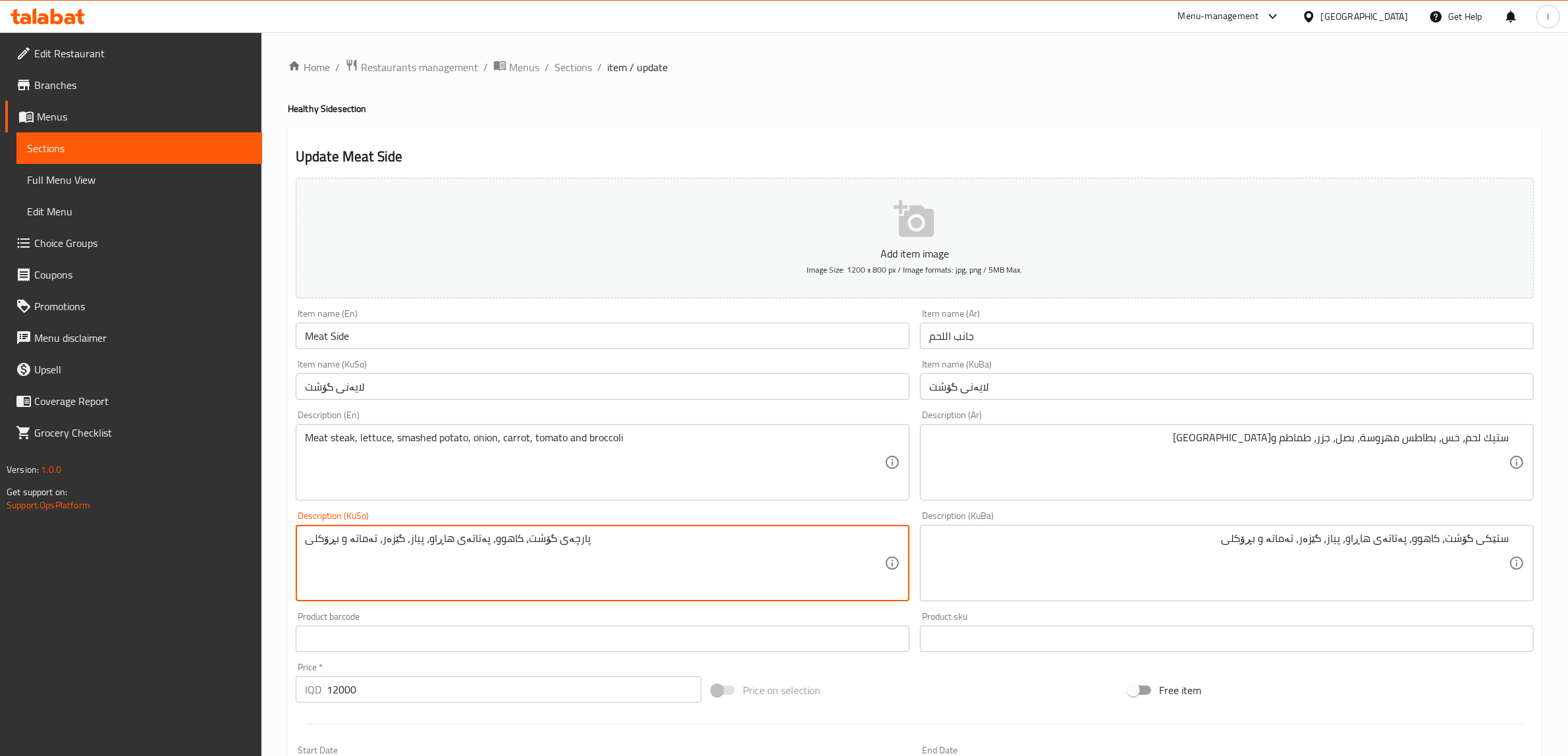
drag, startPoint x: 587, startPoint y: 550, endPoint x: 78, endPoint y: 515, distance: 510.2
paste textarea "ستێک"
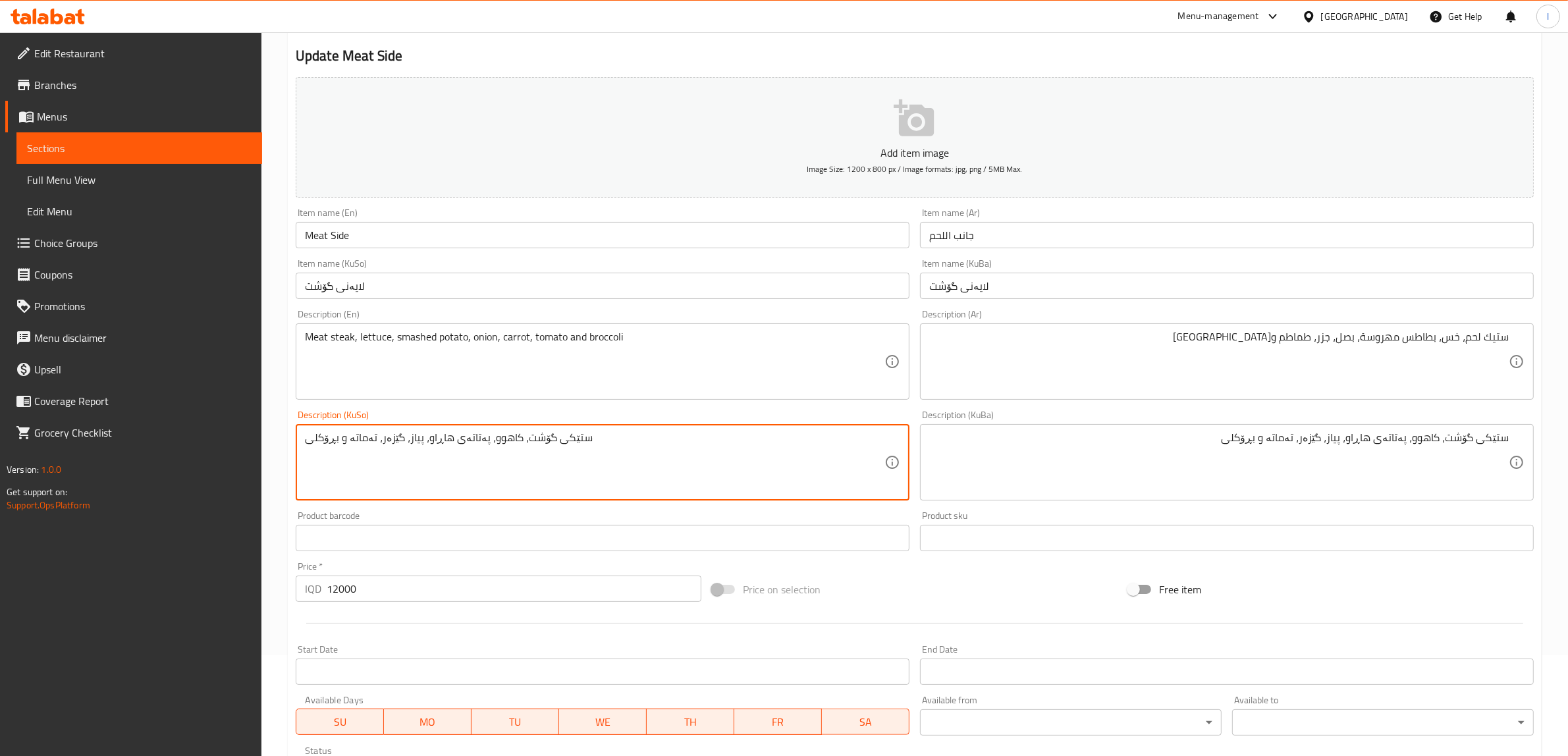
scroll to position [323, 0]
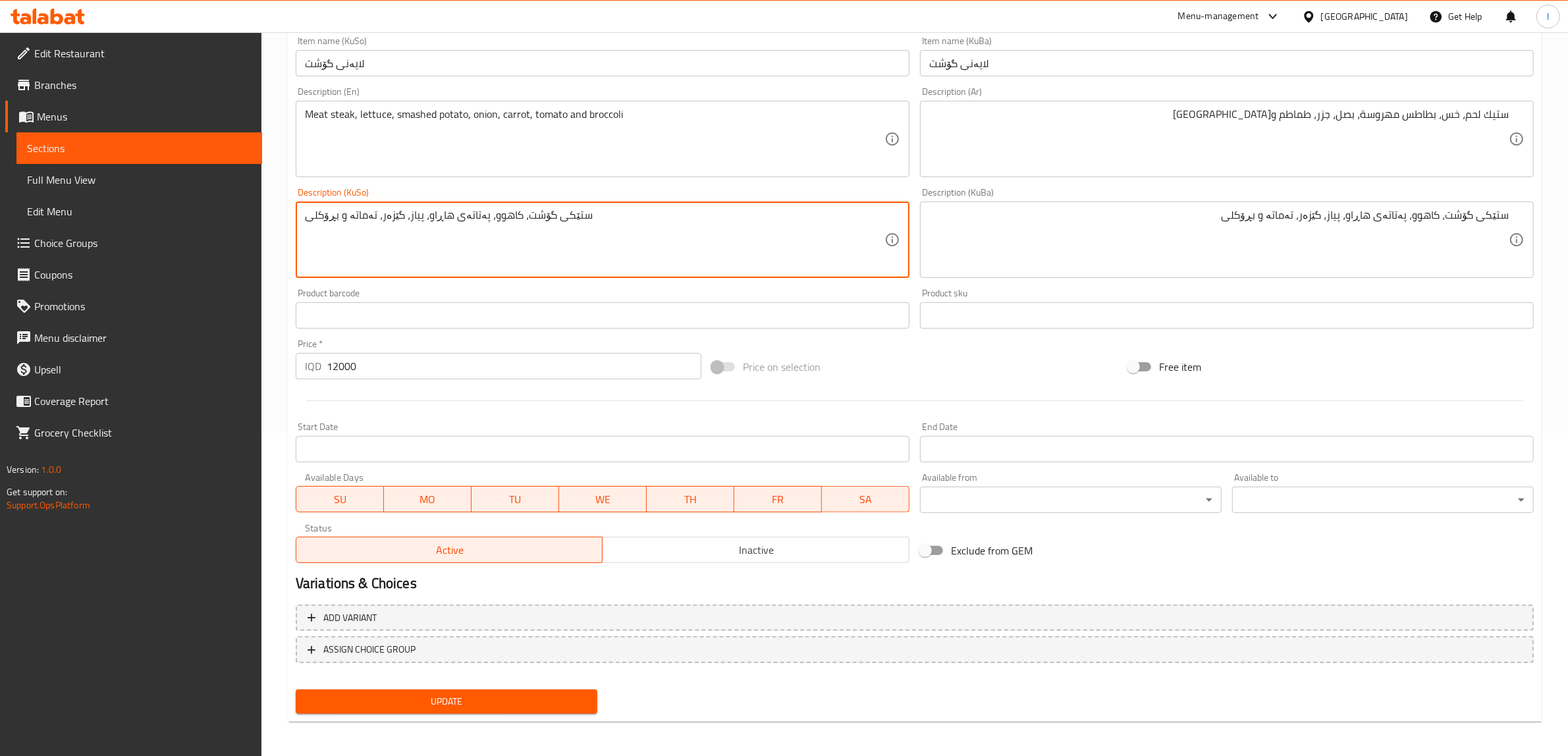
type textarea "ستێکی گۆشت، کاهوو، پەتاتەی هاڕاو، پیاز، گێزەر، تەماتە و بڕۆکلی"
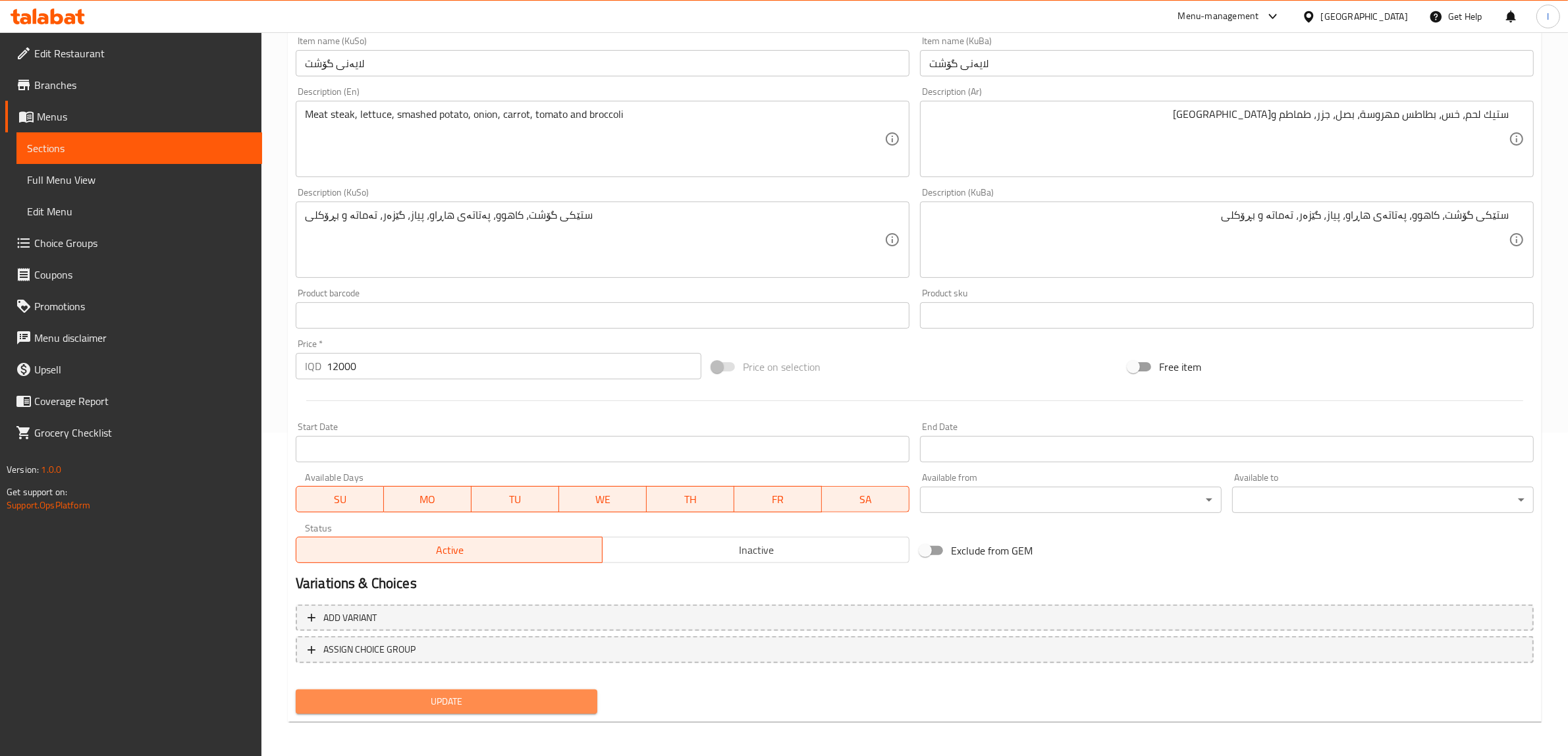
click at [479, 694] on span "Update" at bounding box center [447, 702] width 280 height 16
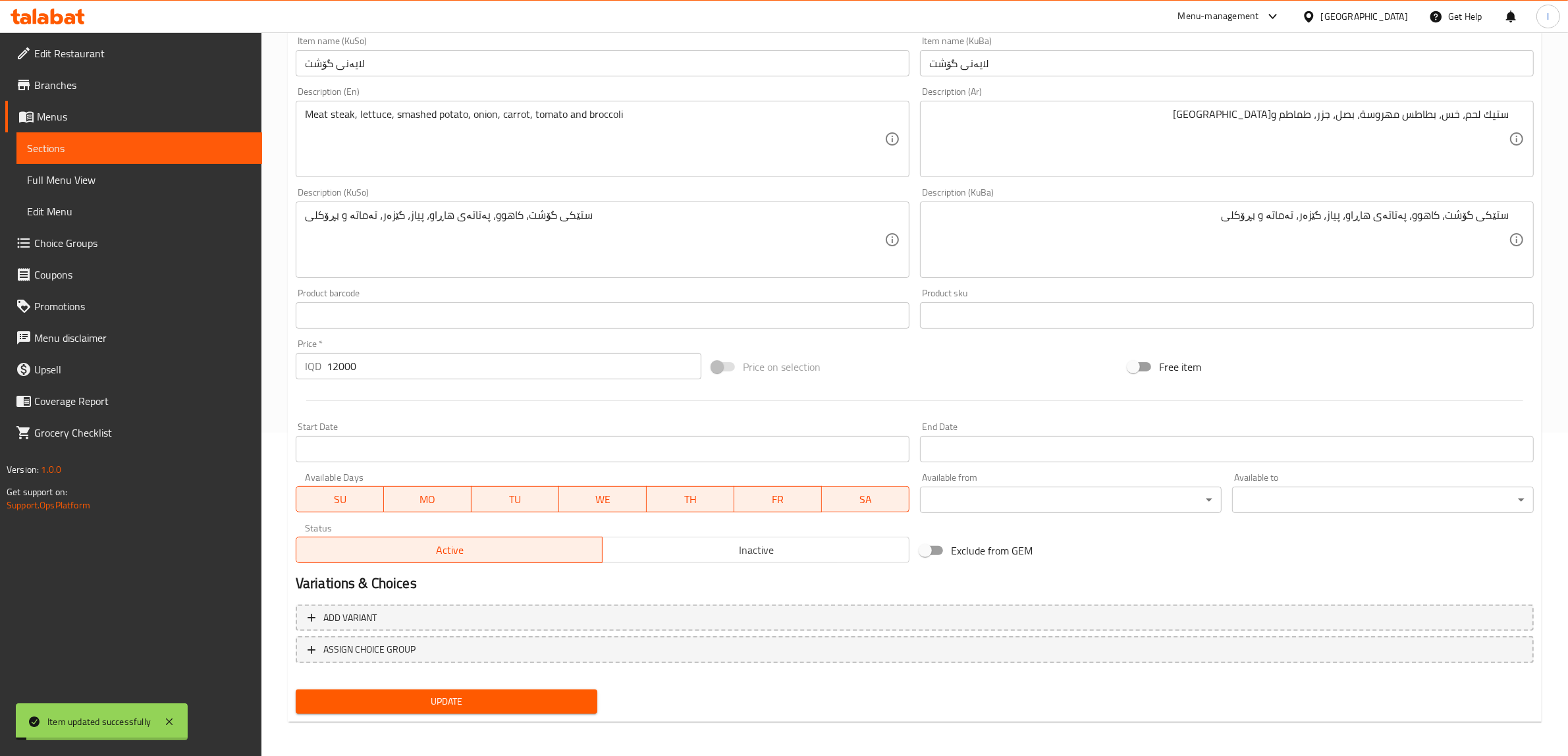
click at [75, 150] on span "Sections" at bounding box center [139, 148] width 225 height 16
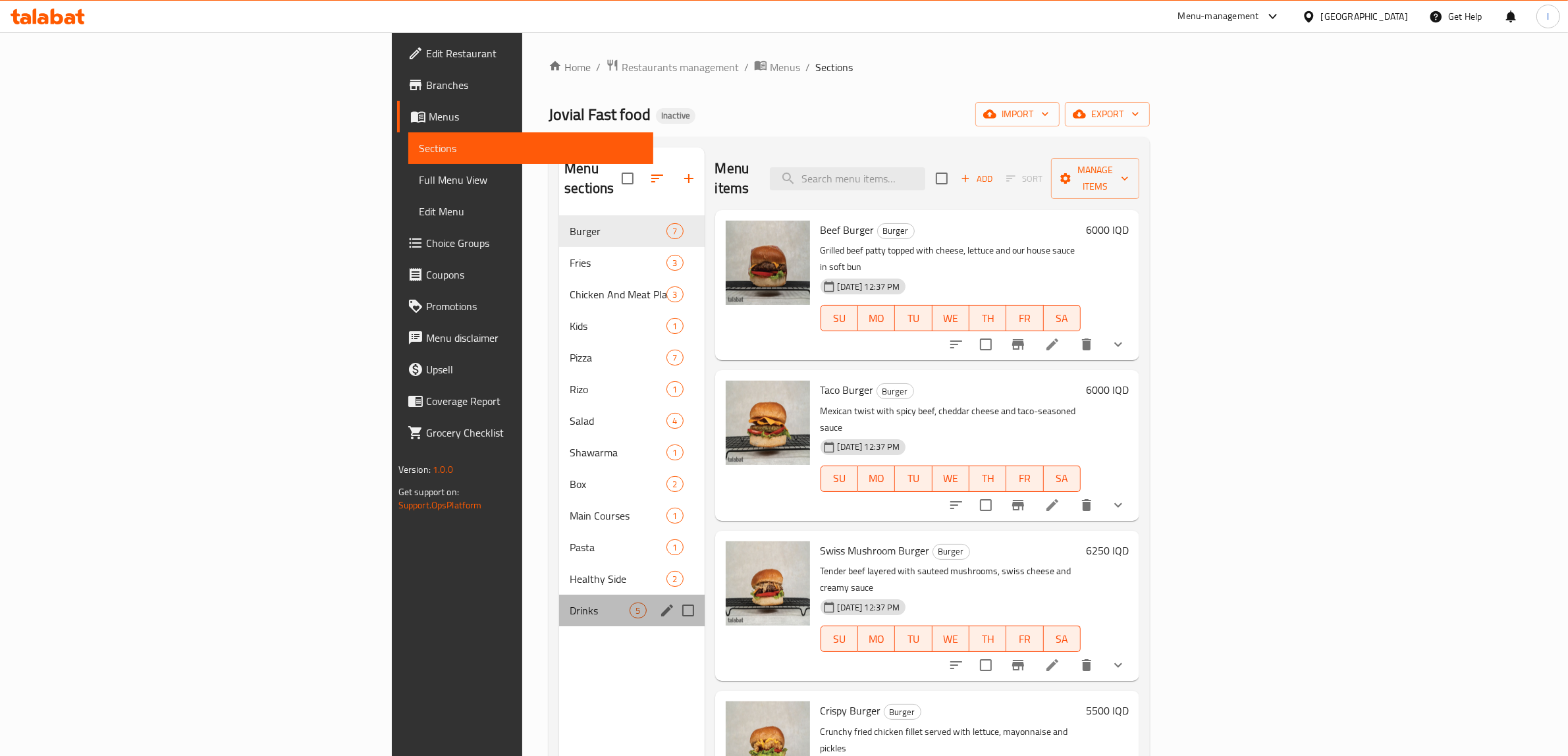
click at [559, 600] on div "Drinks 5" at bounding box center [631, 610] width 145 height 32
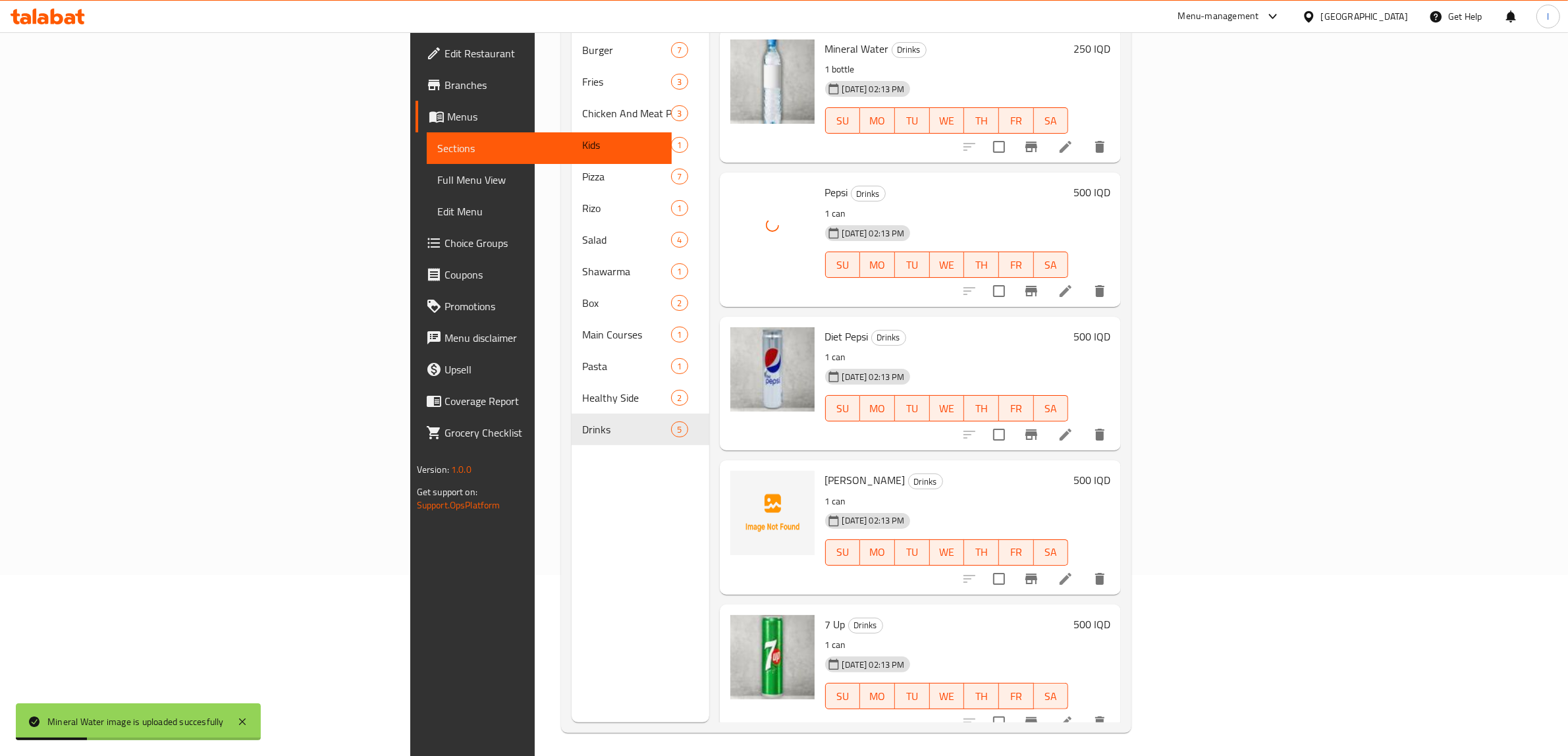
scroll to position [185, 0]
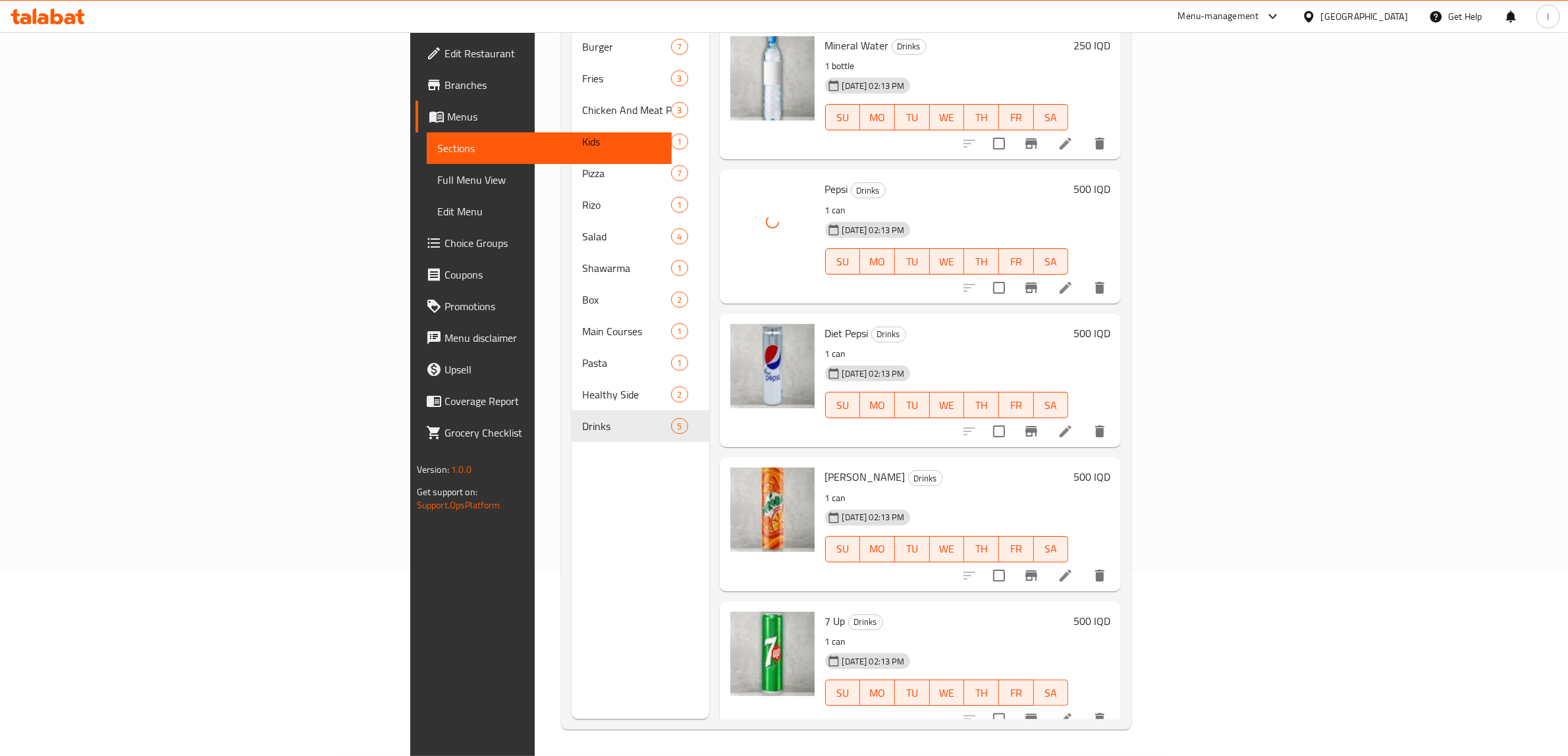
drag, startPoint x: 392, startPoint y: 599, endPoint x: 434, endPoint y: 544, distance: 69.2
click at [571, 599] on div "Menu sections Burger 7 Fries 3 Chicken And Meat Plate 3 Kids 1 Pizza 7 Rizo 1 S…" at bounding box center [640, 341] width 138 height 756
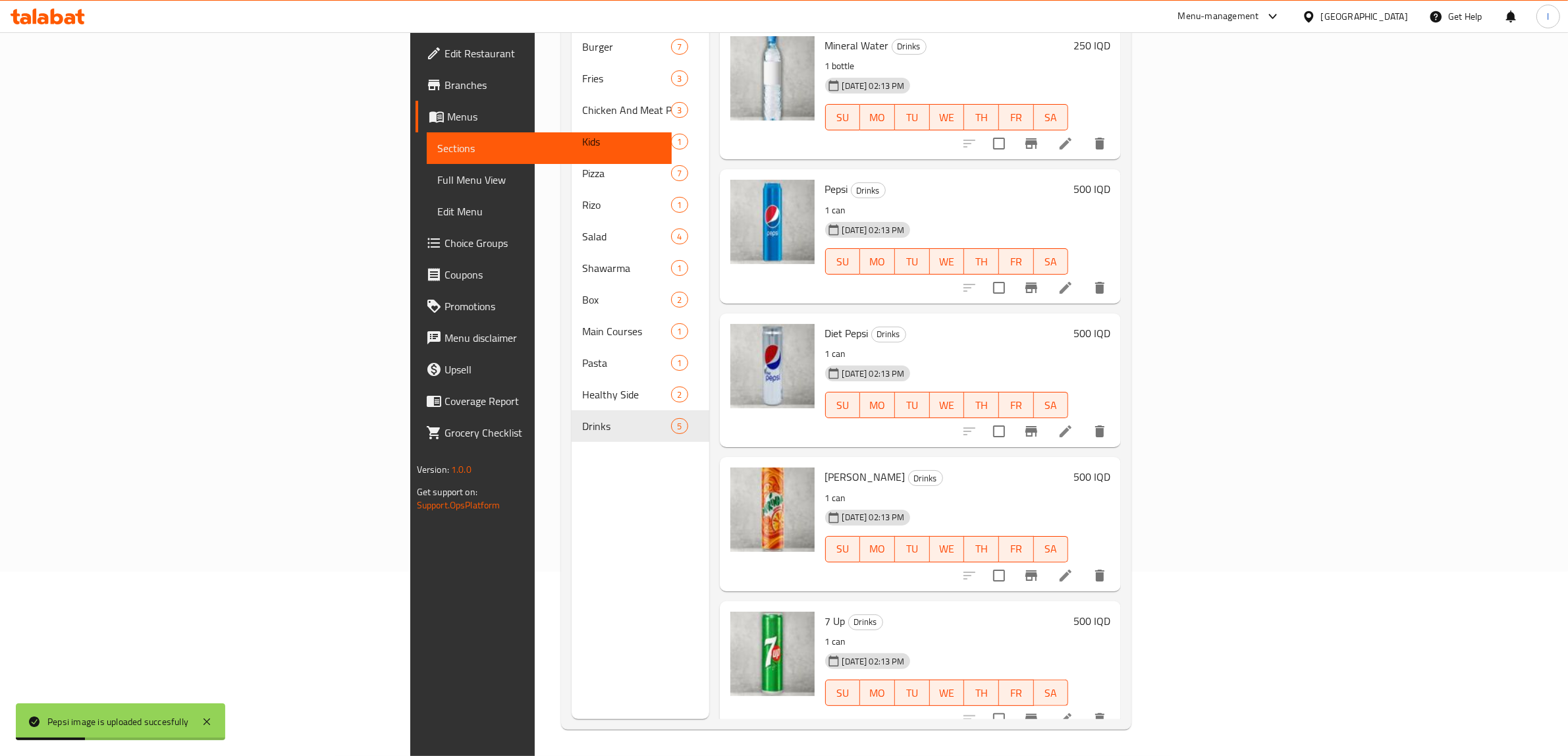
scroll to position [0, 0]
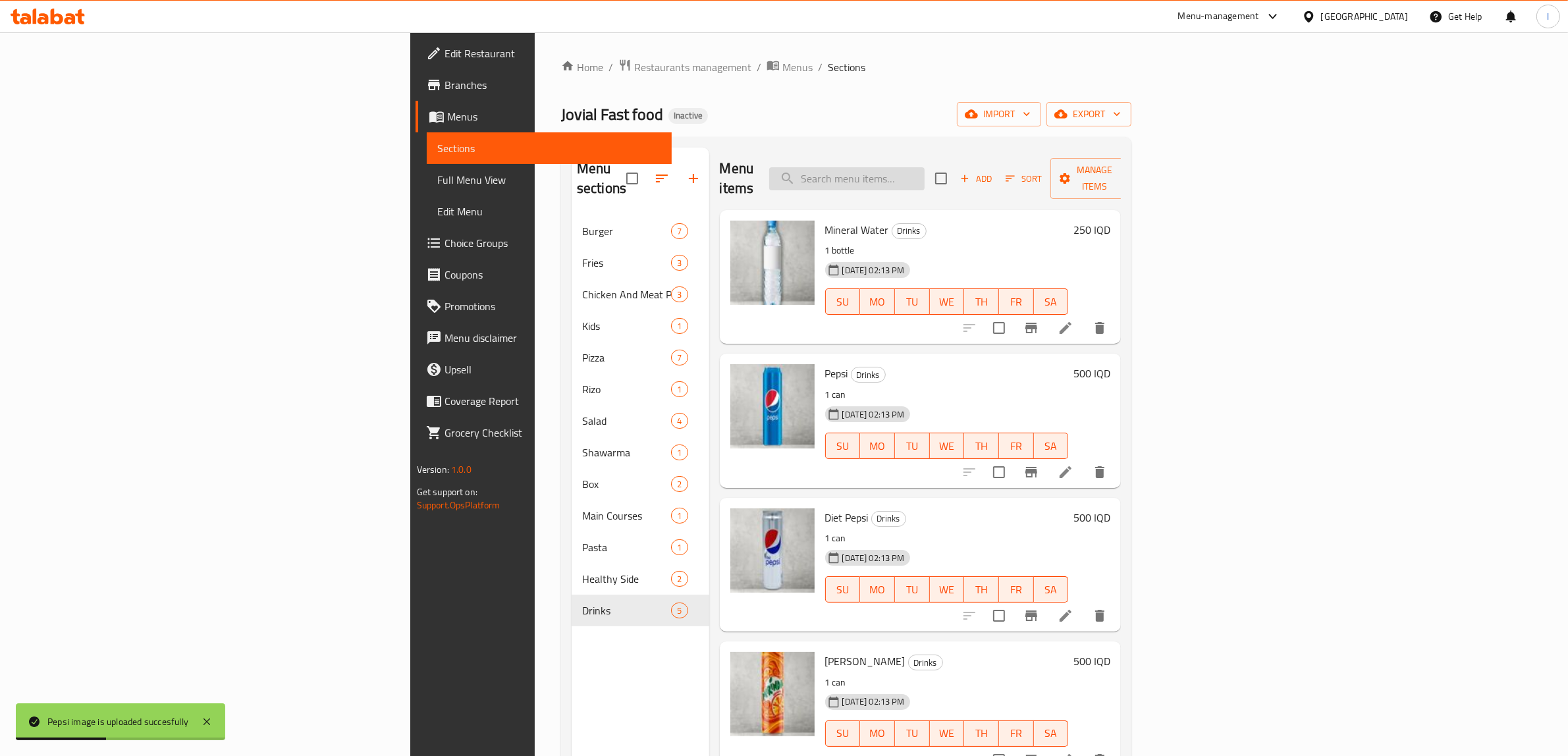
click at [925, 175] on input "search" at bounding box center [847, 179] width 156 height 23
paste input "Tender"
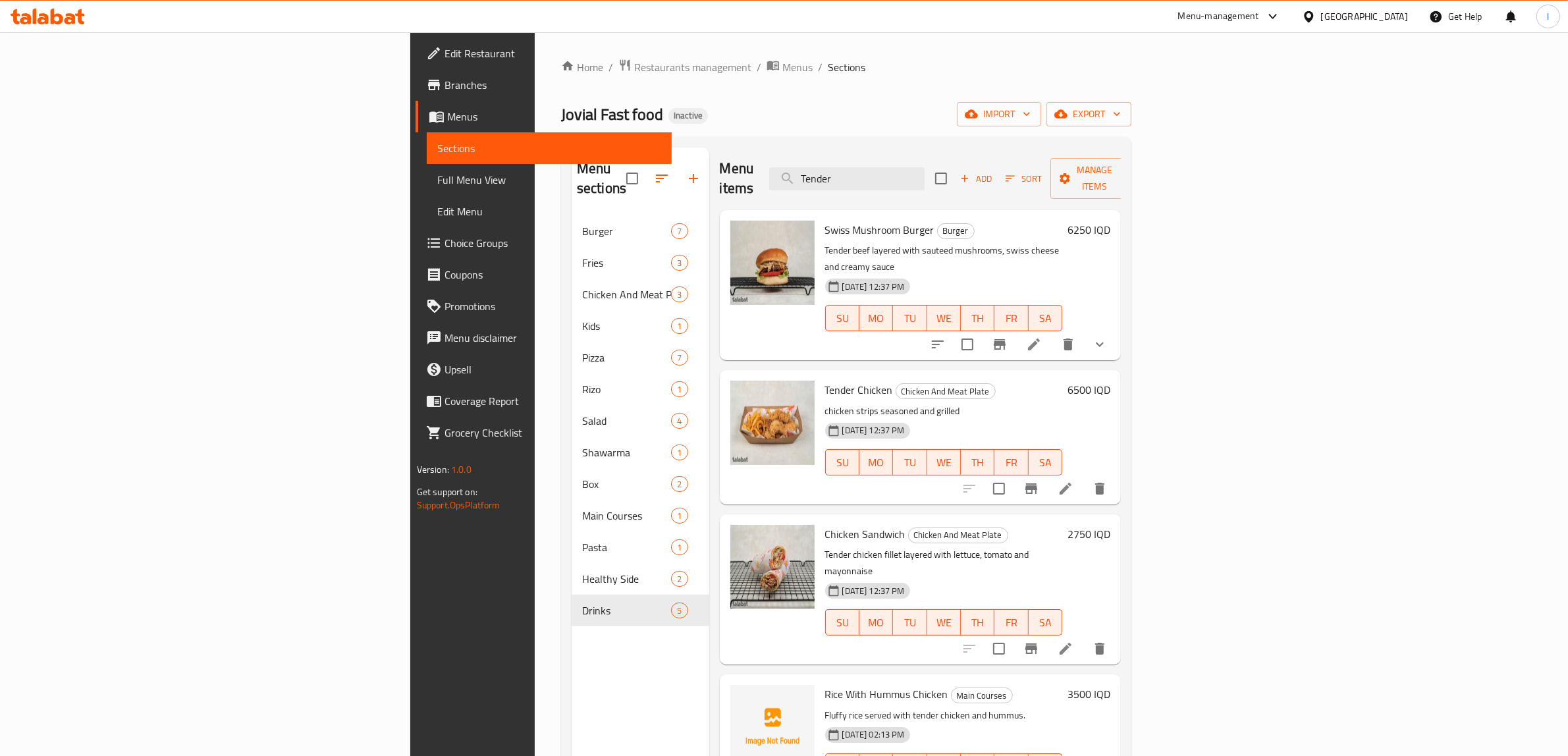
type input "Tender"
drag, startPoint x: 362, startPoint y: 669, endPoint x: 390, endPoint y: 526, distance: 145.7
click at [571, 667] on div "Menu sections Burger 7 Fries 3 Chicken And Meat Plate 3 Kids 1 Pizza 7 Rizo 1 S…" at bounding box center [640, 526] width 138 height 756
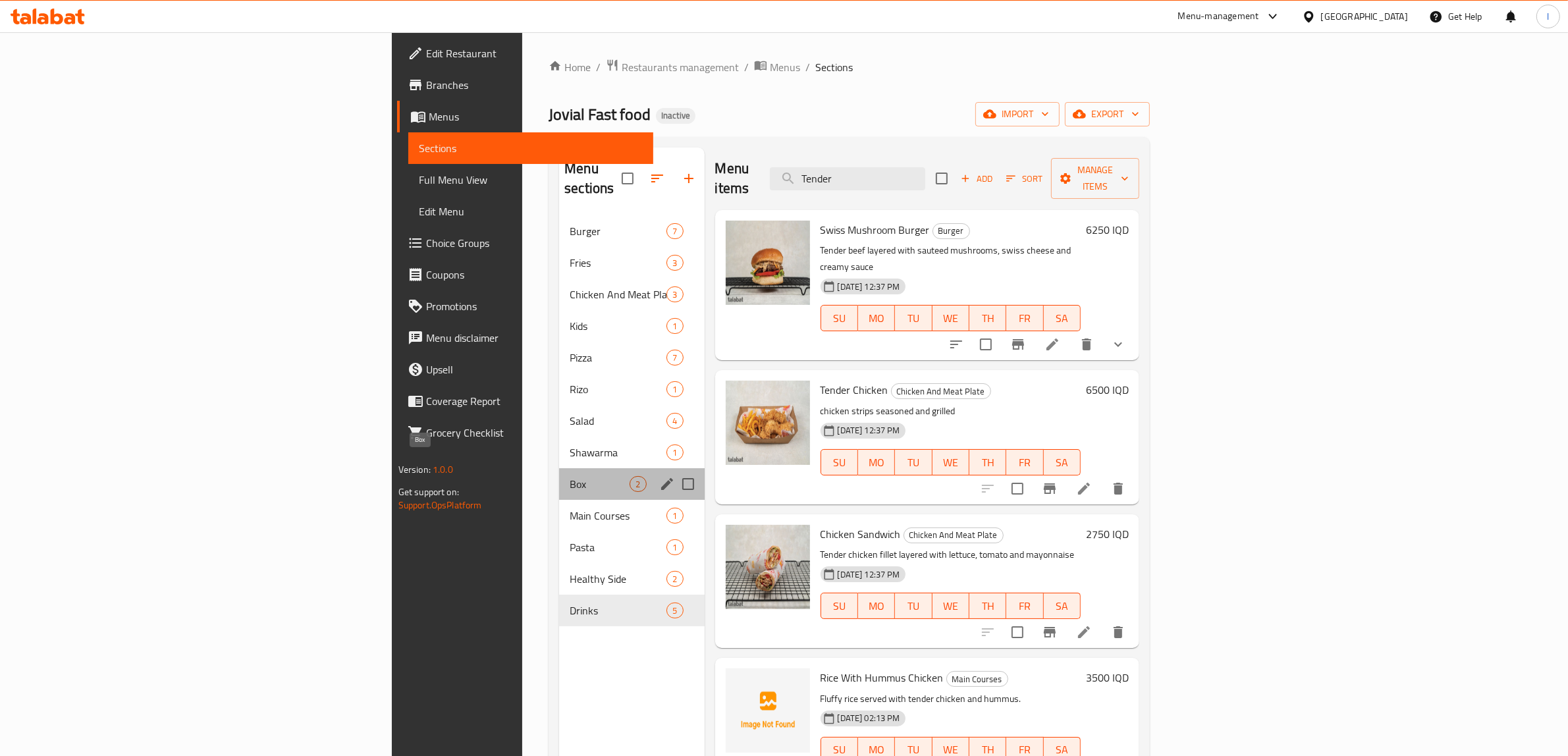
click at [570, 476] on span "Box" at bounding box center [599, 484] width 60 height 16
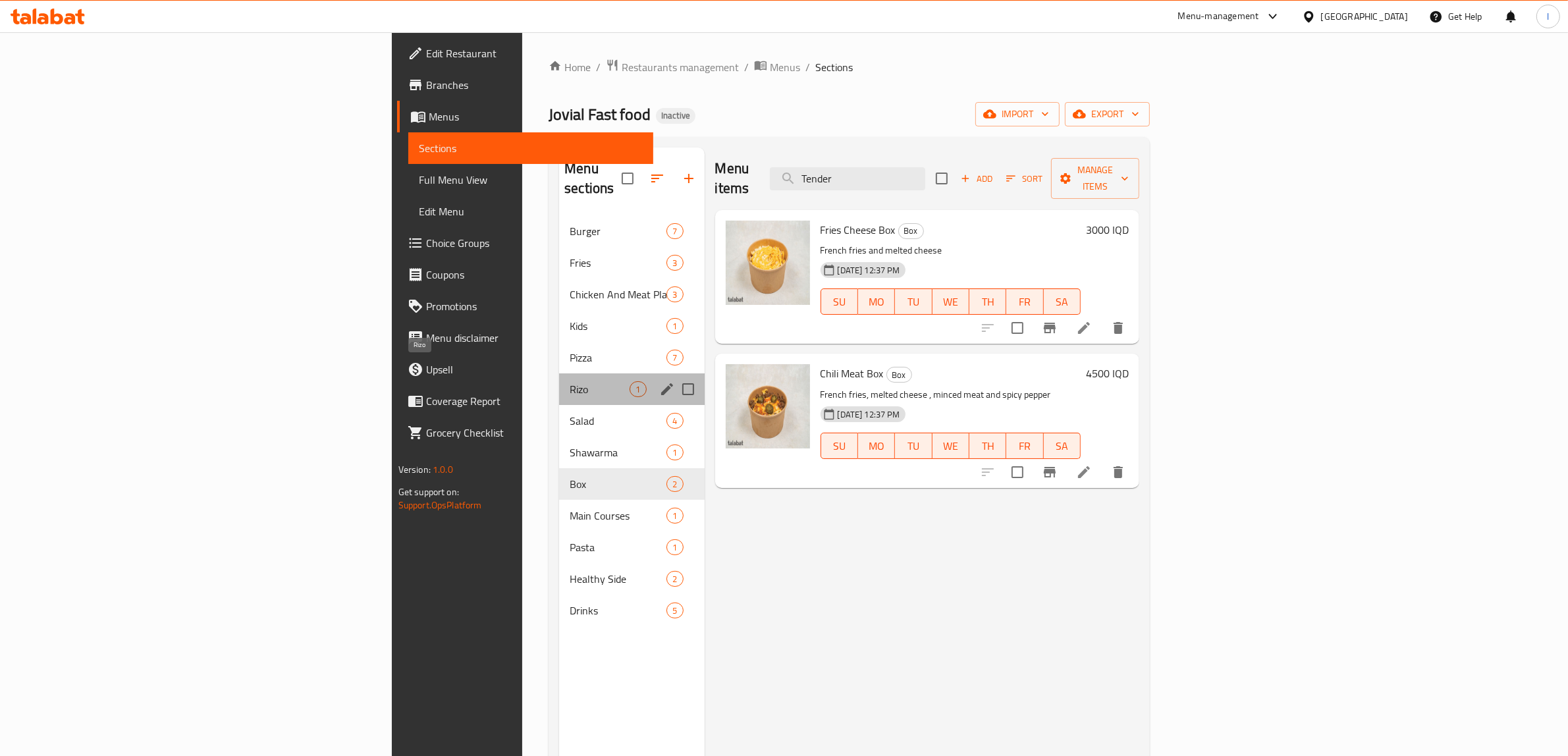
click at [570, 381] on span "Rizo" at bounding box center [599, 389] width 60 height 16
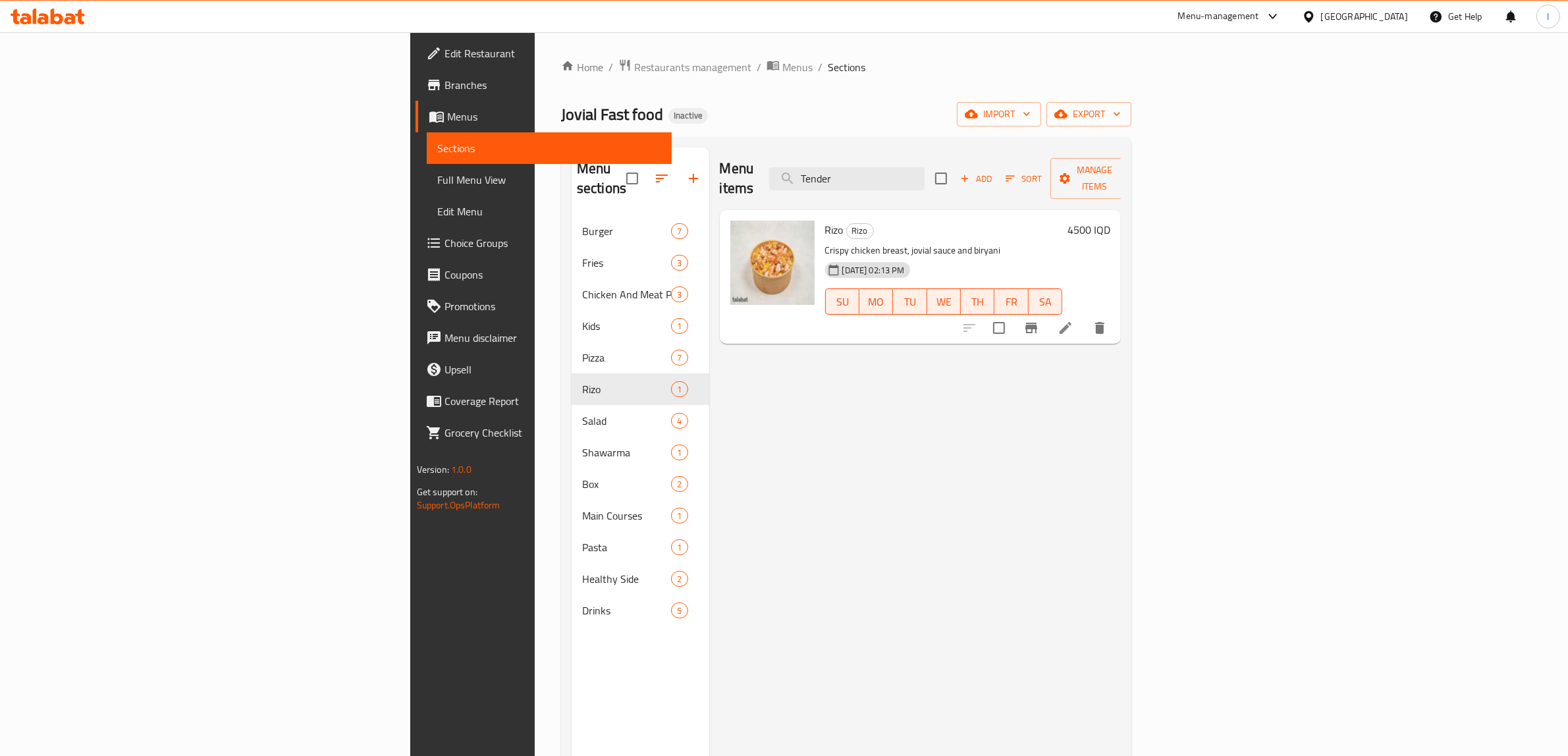
click at [781, 398] on div "Menu items Tender Add Sort Manage items Rizo Rizo Crispy chicken breast, jovial…" at bounding box center [915, 526] width 412 height 756
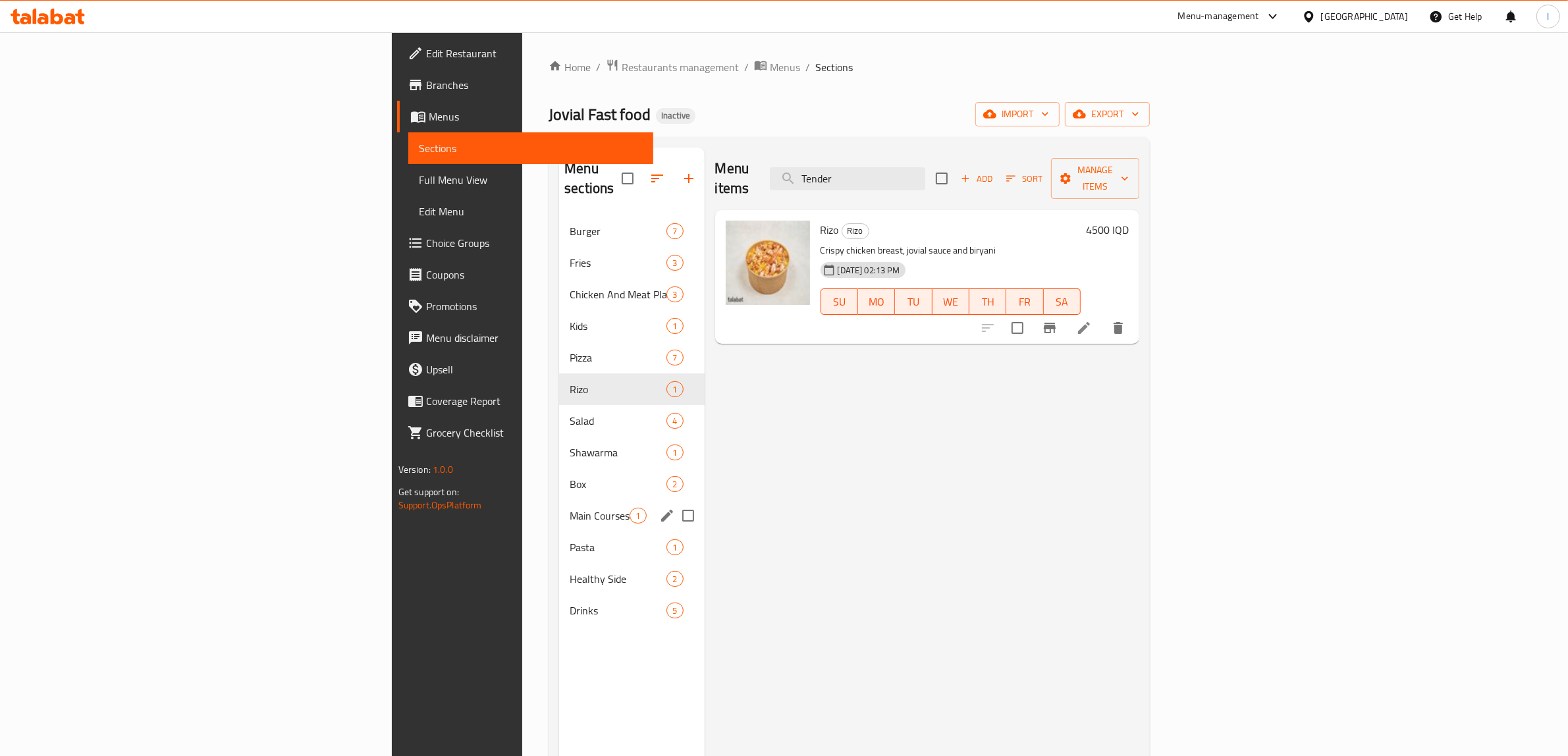
click at [570, 508] on span "Main Courses" at bounding box center [599, 515] width 60 height 16
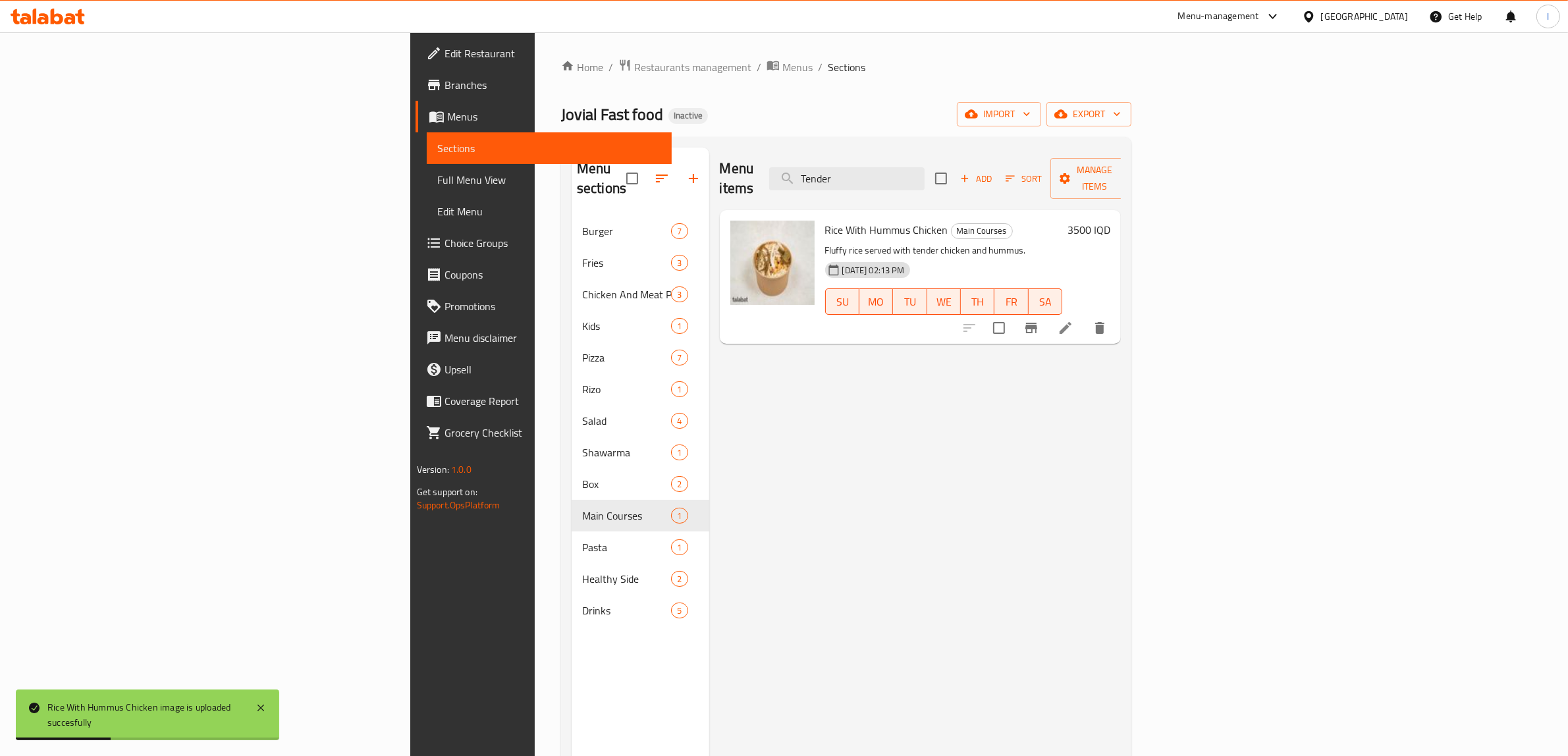
drag, startPoint x: 762, startPoint y: 439, endPoint x: 752, endPoint y: 435, distance: 10.8
click at [762, 439] on div "Menu items Tender Add Sort Manage items Rice With Hummus Chicken Main Courses F…" at bounding box center [915, 526] width 412 height 756
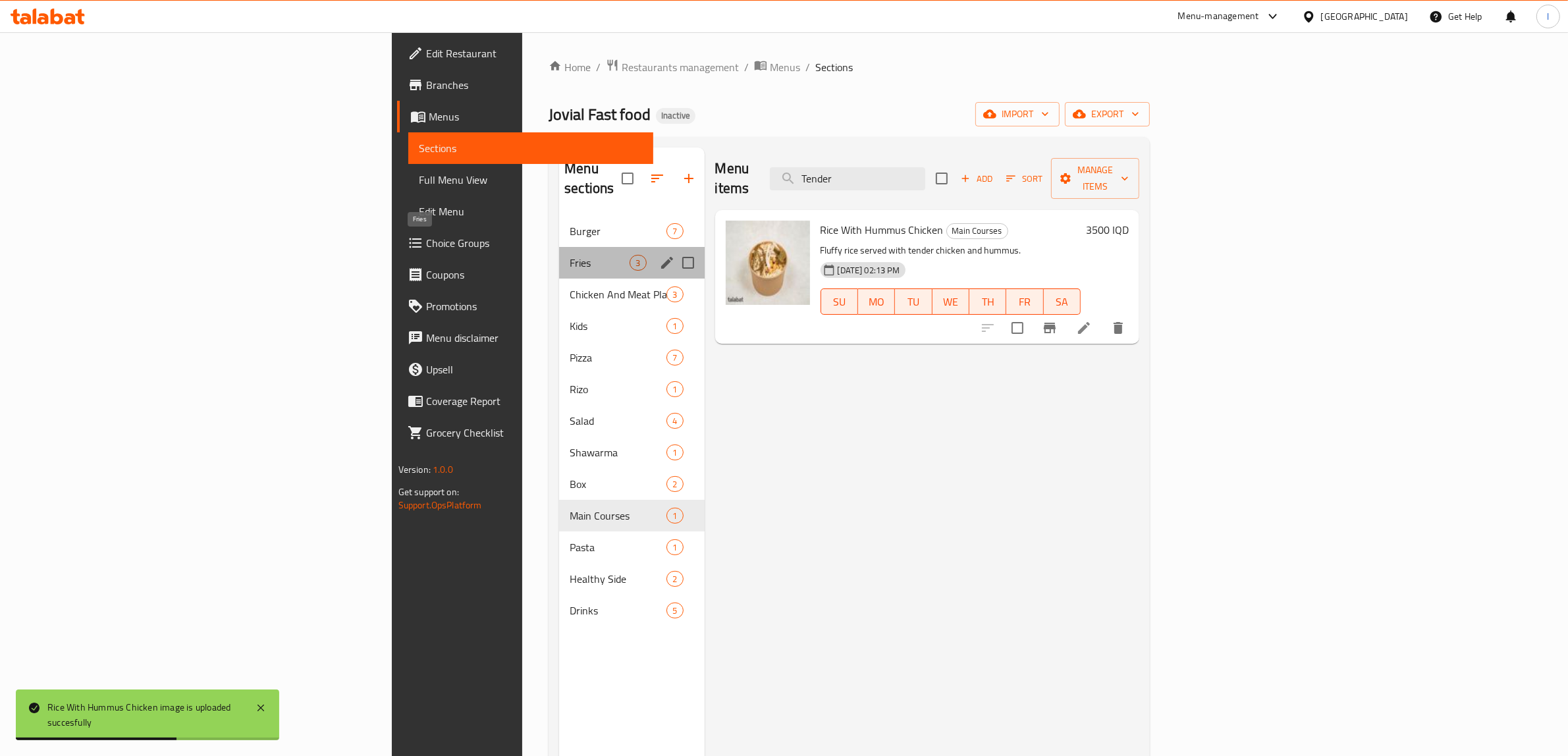
click at [570, 255] on span "Fries" at bounding box center [599, 262] width 60 height 16
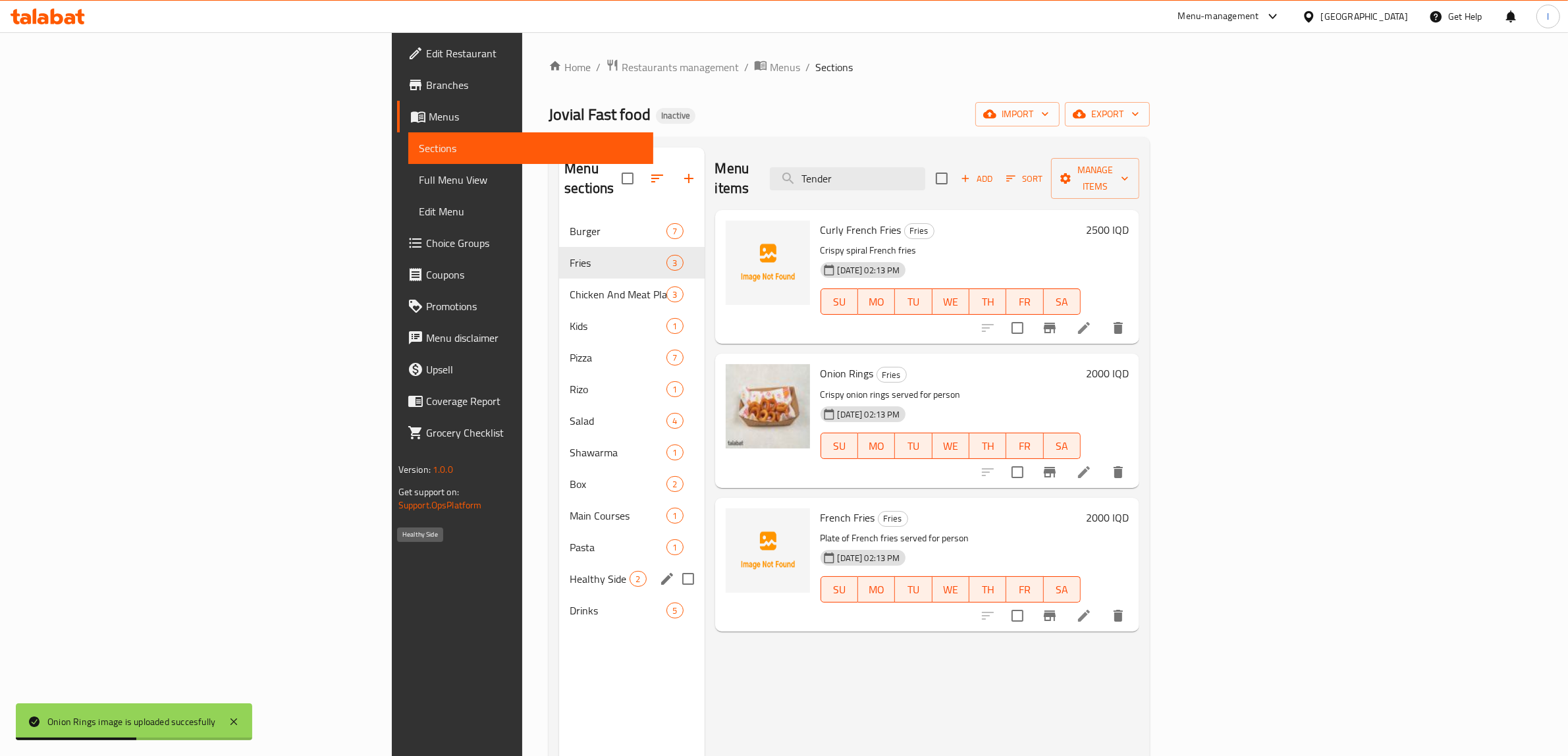
click at [570, 572] on span "Healthy Side" at bounding box center [599, 579] width 60 height 16
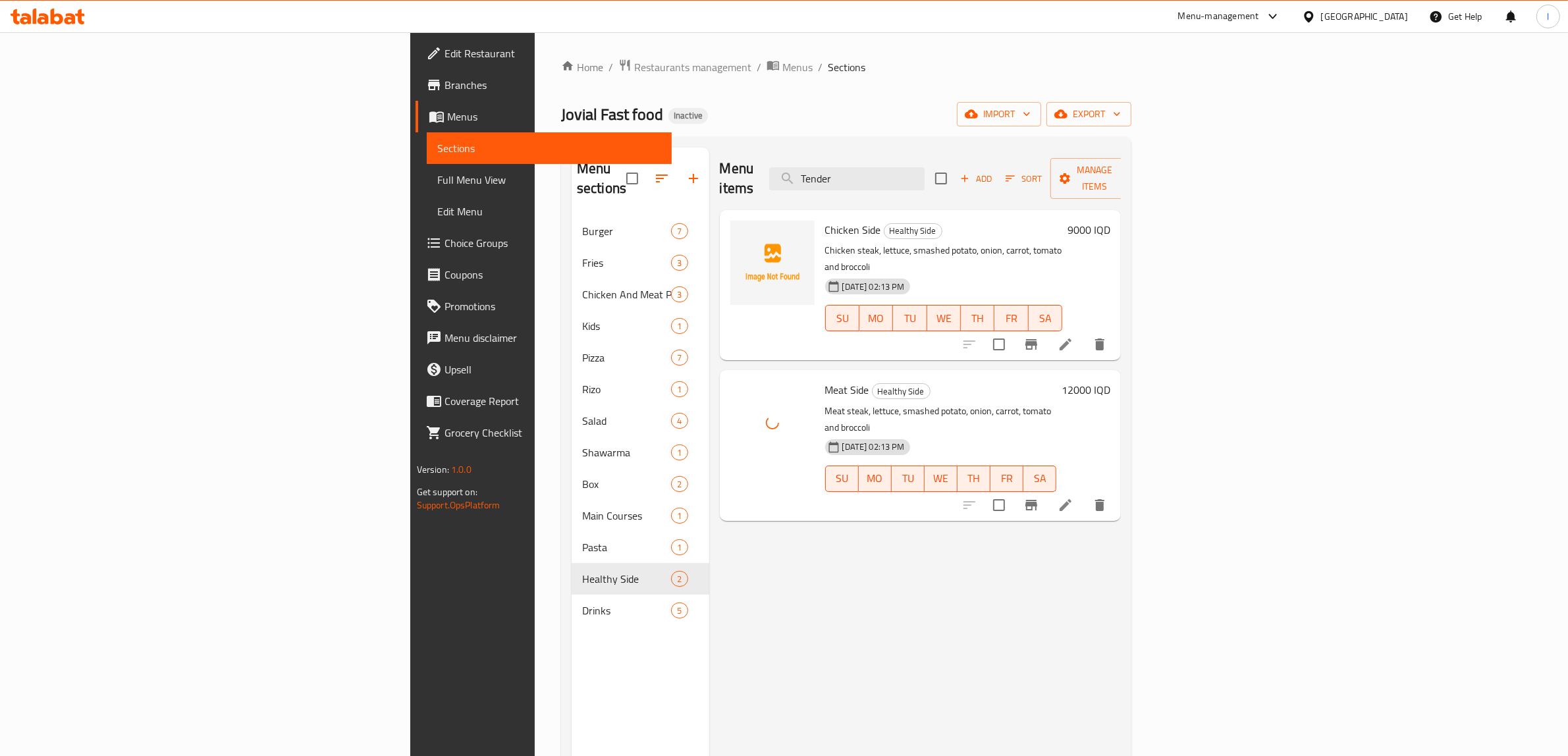
click at [709, 508] on div "Menu items Tender Add Sort Manage items Chicken Side Healthy Side Chicken steak…" at bounding box center [915, 526] width 412 height 756
click at [916, 736] on div "Menu items Tender Add Sort Manage items Chicken Side Healthy Side Chicken steak…" at bounding box center [915, 526] width 412 height 756
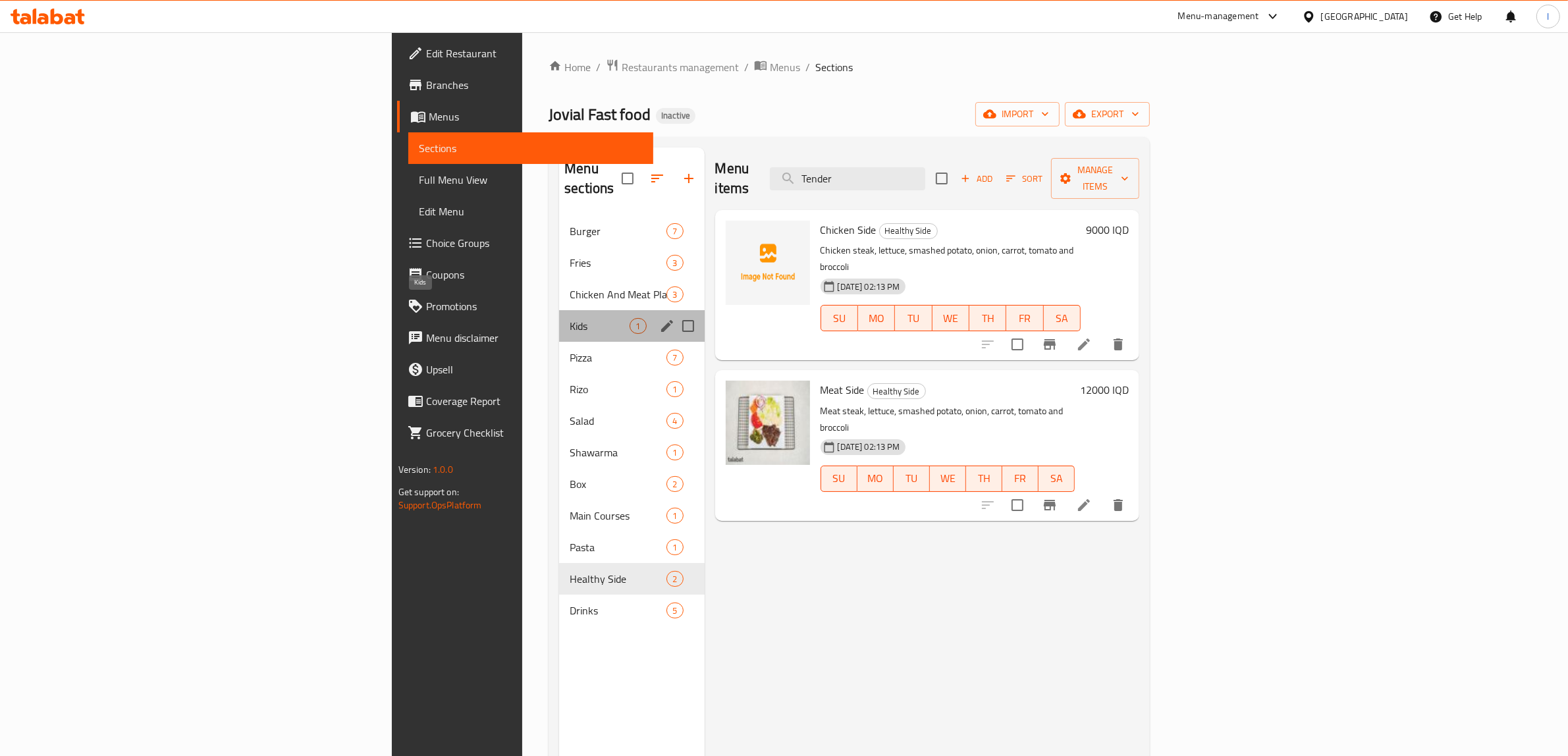
click at [570, 318] on span "Kids" at bounding box center [599, 326] width 60 height 16
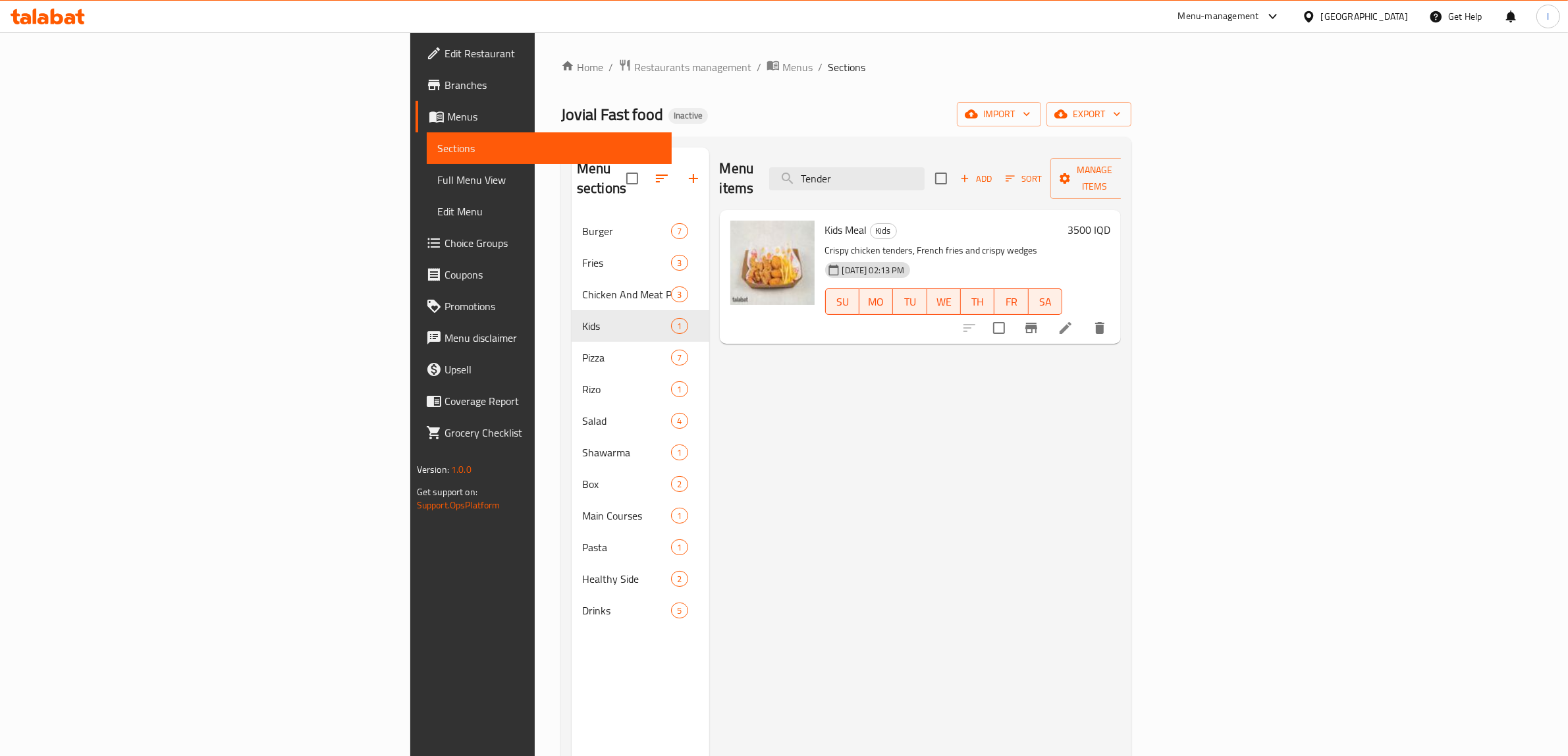
click at [709, 417] on div "Menu items Tender Add Sort Manage items Kids Meal Kids Crispy chicken tenders, …" at bounding box center [915, 526] width 412 height 756
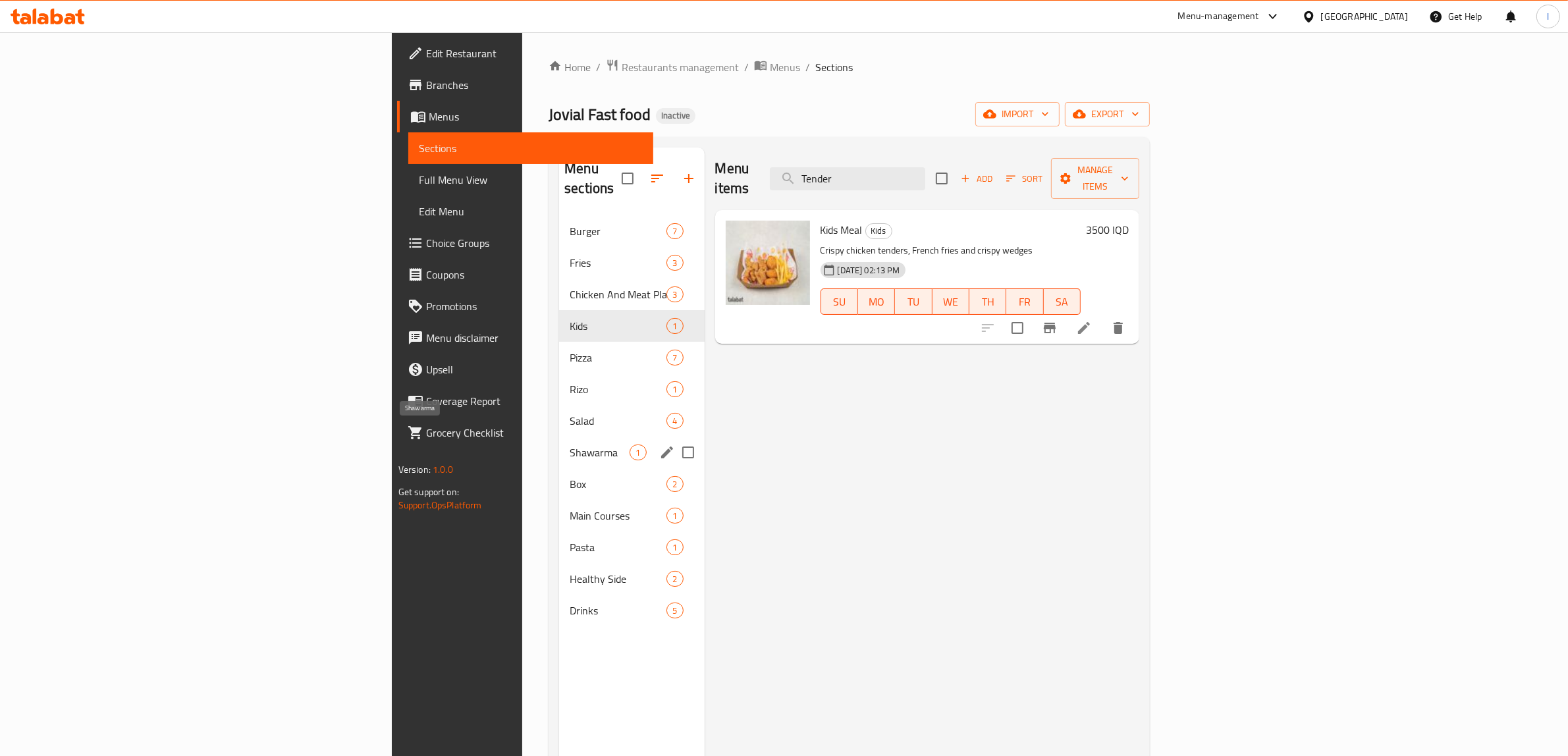
click at [570, 444] on span "Shawarma" at bounding box center [599, 452] width 60 height 16
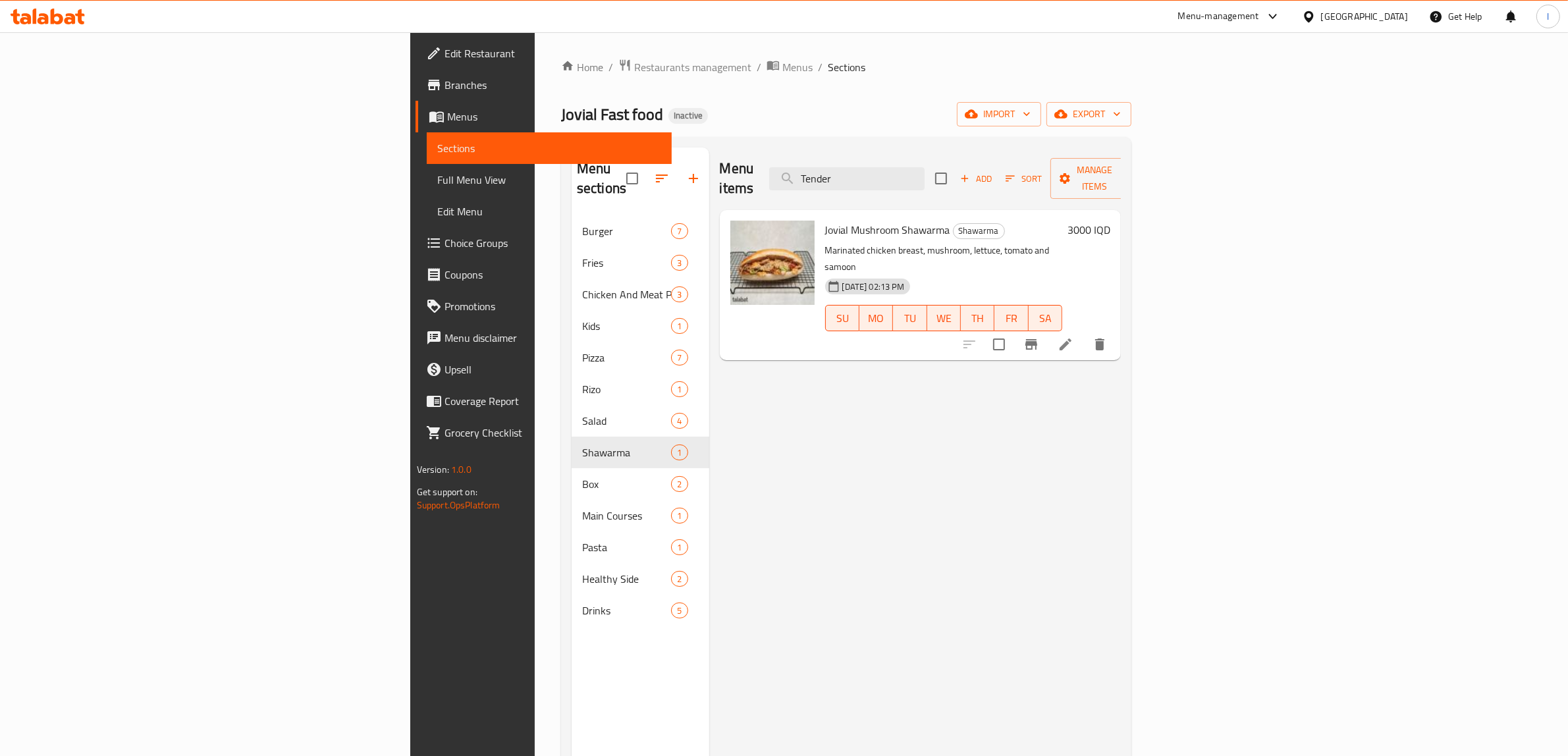
click at [722, 384] on div "Menu items Tender Add Sort Manage items Jovial Mushroom Shawarma Shawarma Marin…" at bounding box center [915, 526] width 412 height 756
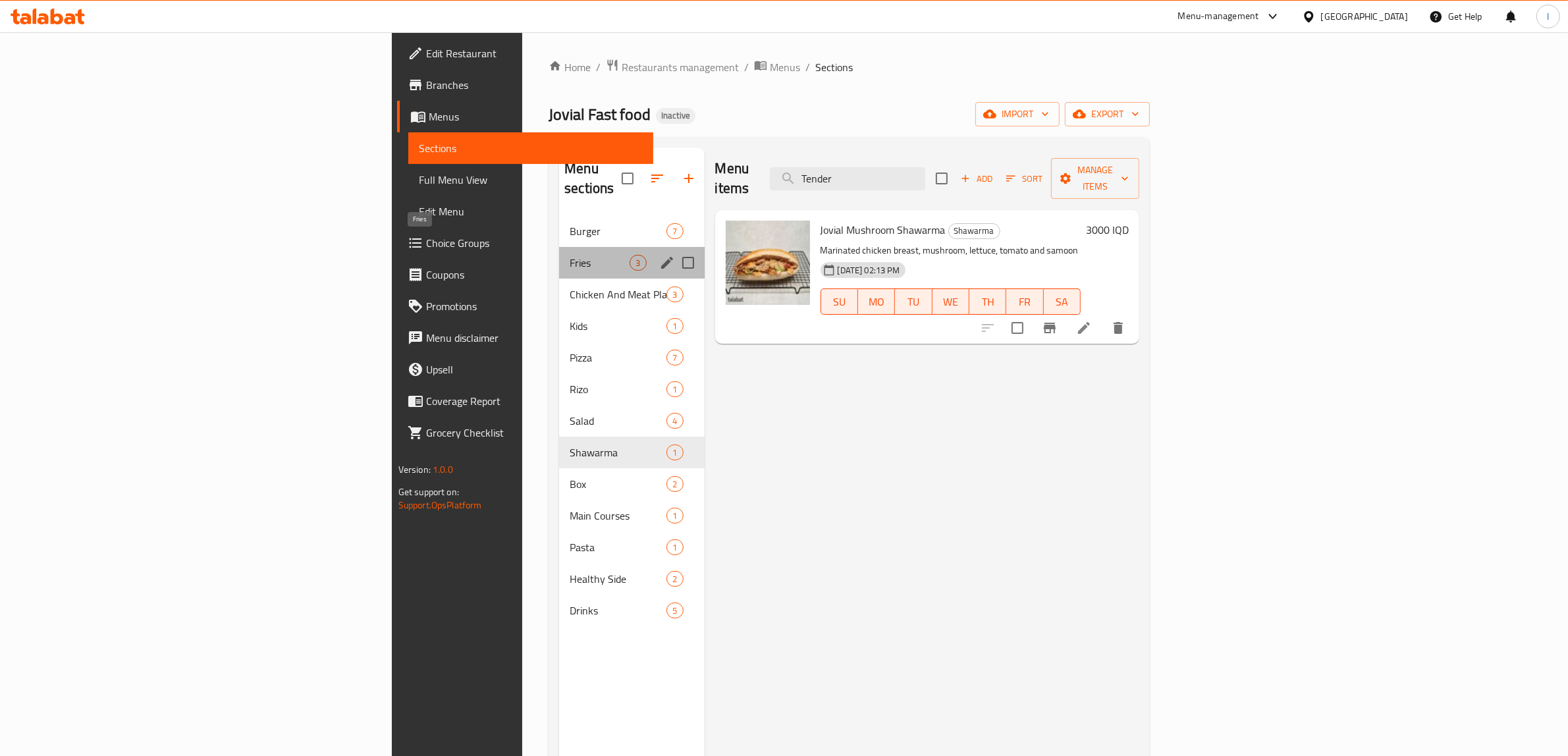
click at [570, 255] on span "Fries" at bounding box center [599, 262] width 60 height 16
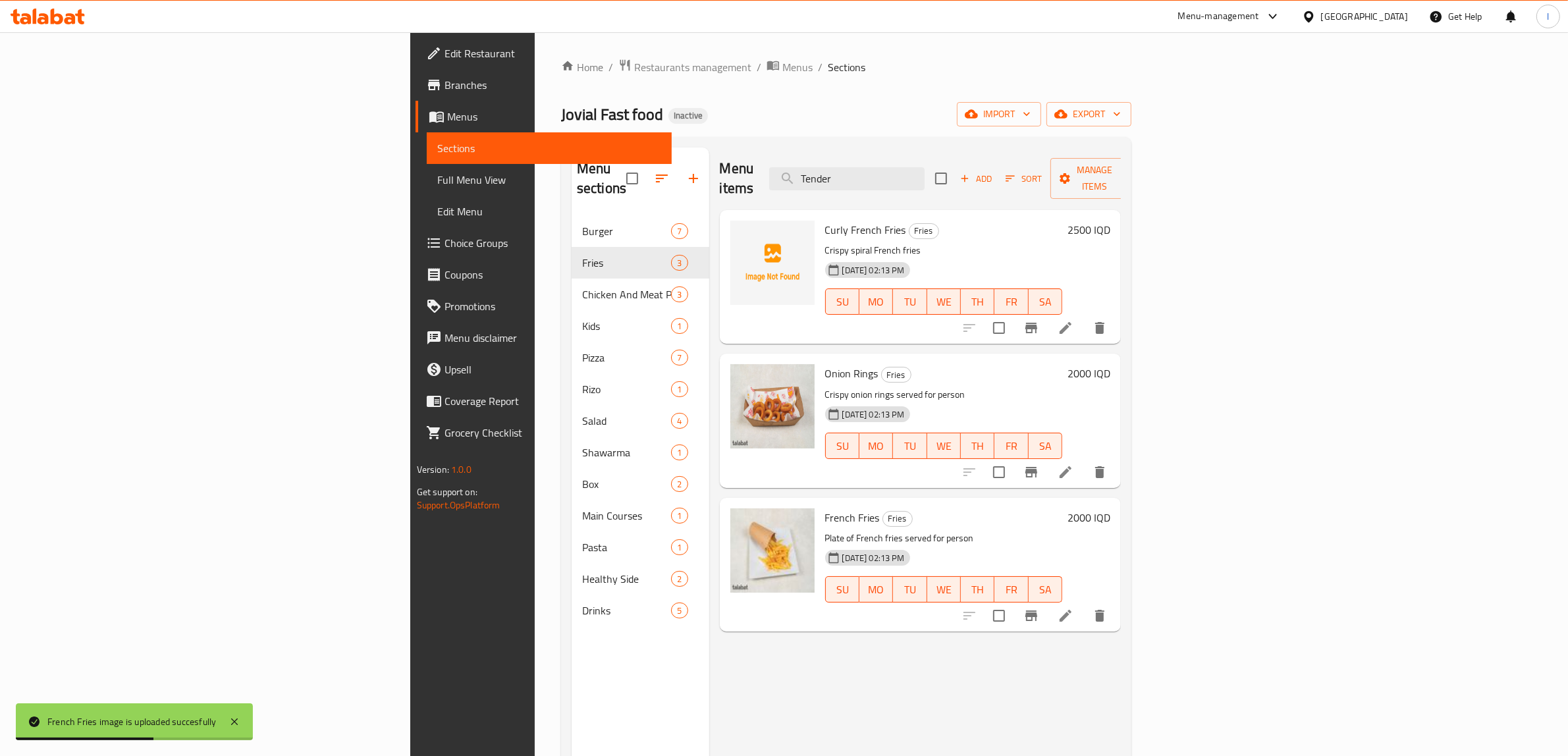
click at [772, 659] on div "Menu items Tender Add Sort Manage items Curly French Fries Fries Crispy spiral …" at bounding box center [915, 526] width 412 height 756
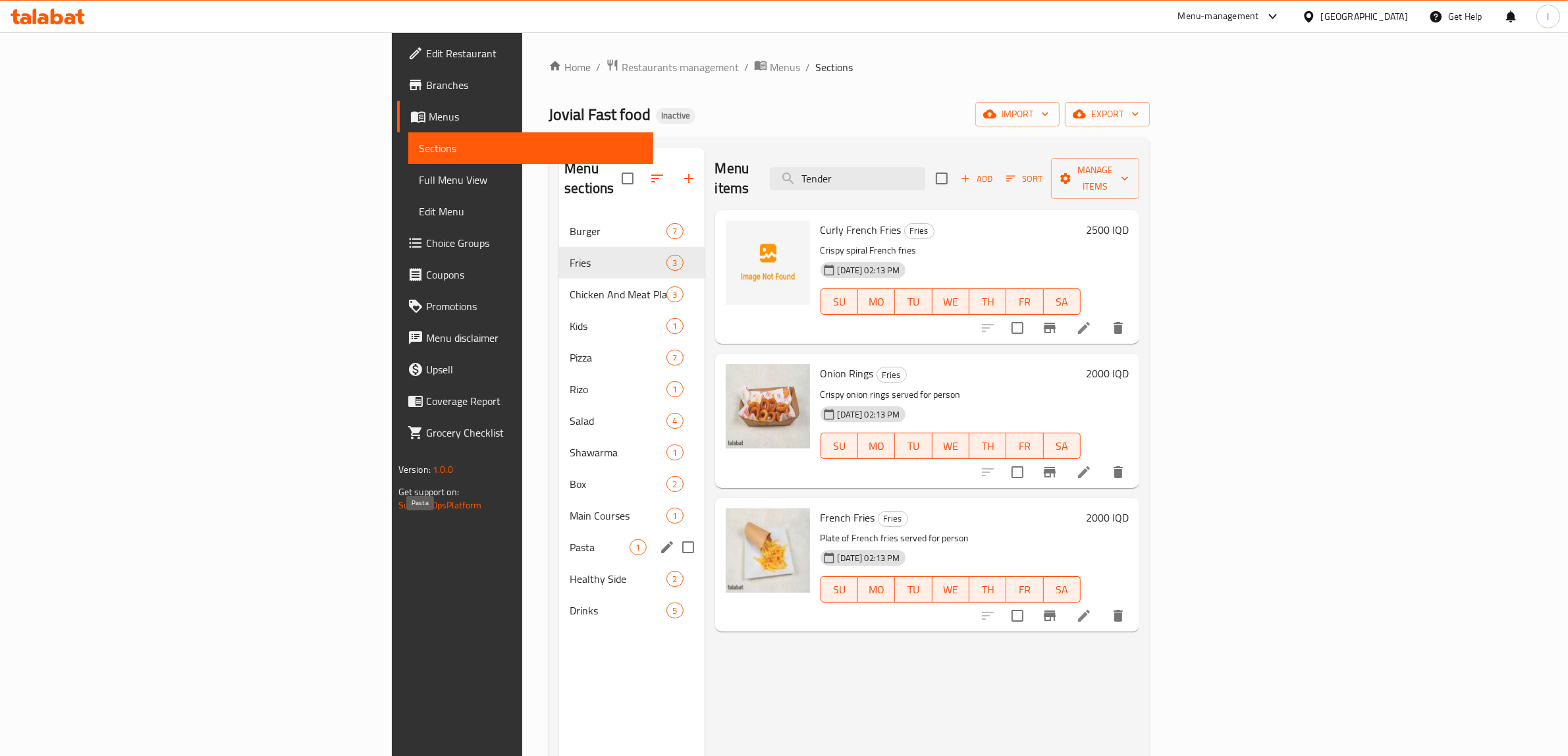
click at [570, 540] on span "Pasta" at bounding box center [599, 547] width 60 height 16
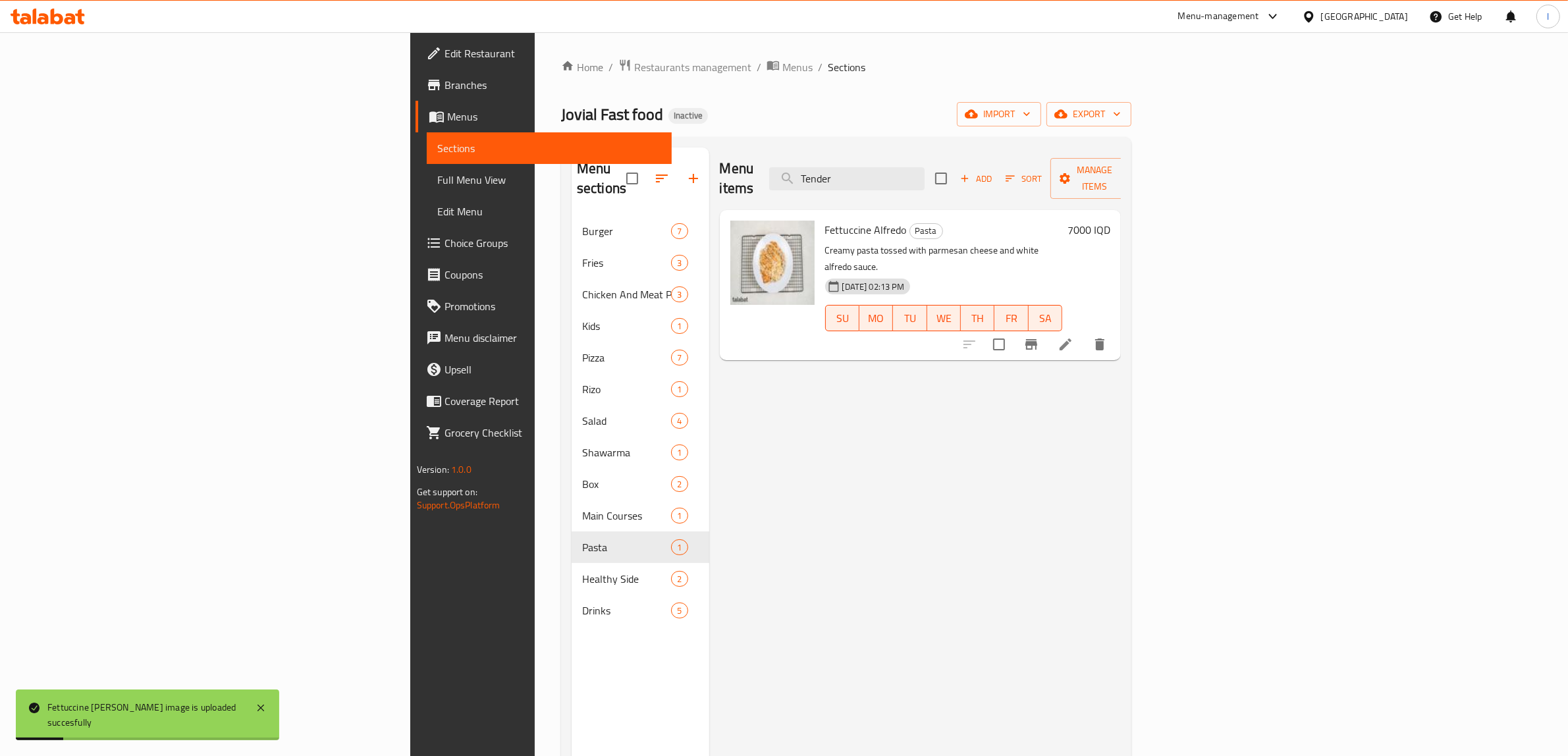
click at [742, 421] on div "Menu items Tender Add Sort Manage items Fettuccine Alfredo Pasta Creamy pasta t…" at bounding box center [915, 526] width 412 height 756
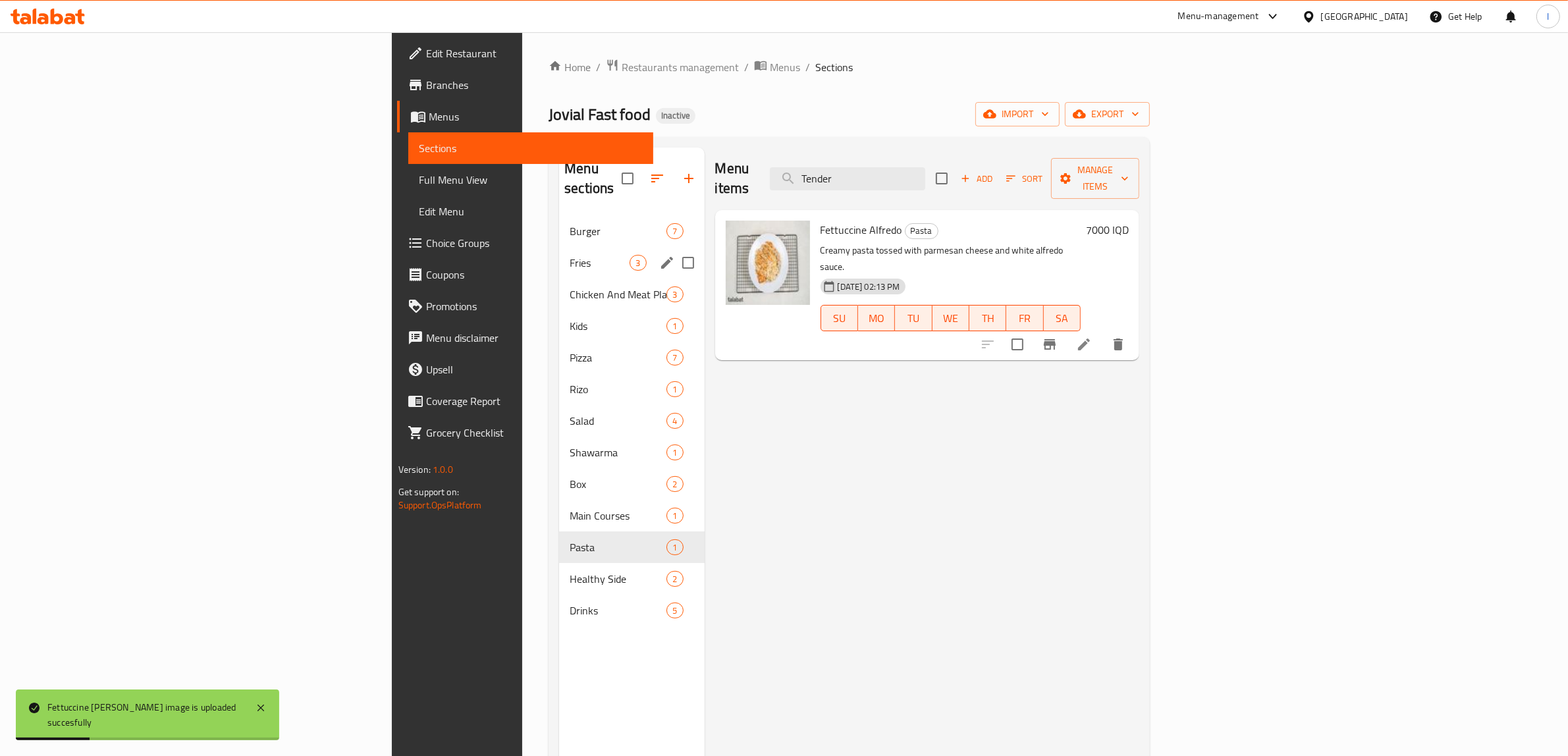
click at [559, 253] on div "Fries 3" at bounding box center [631, 262] width 145 height 32
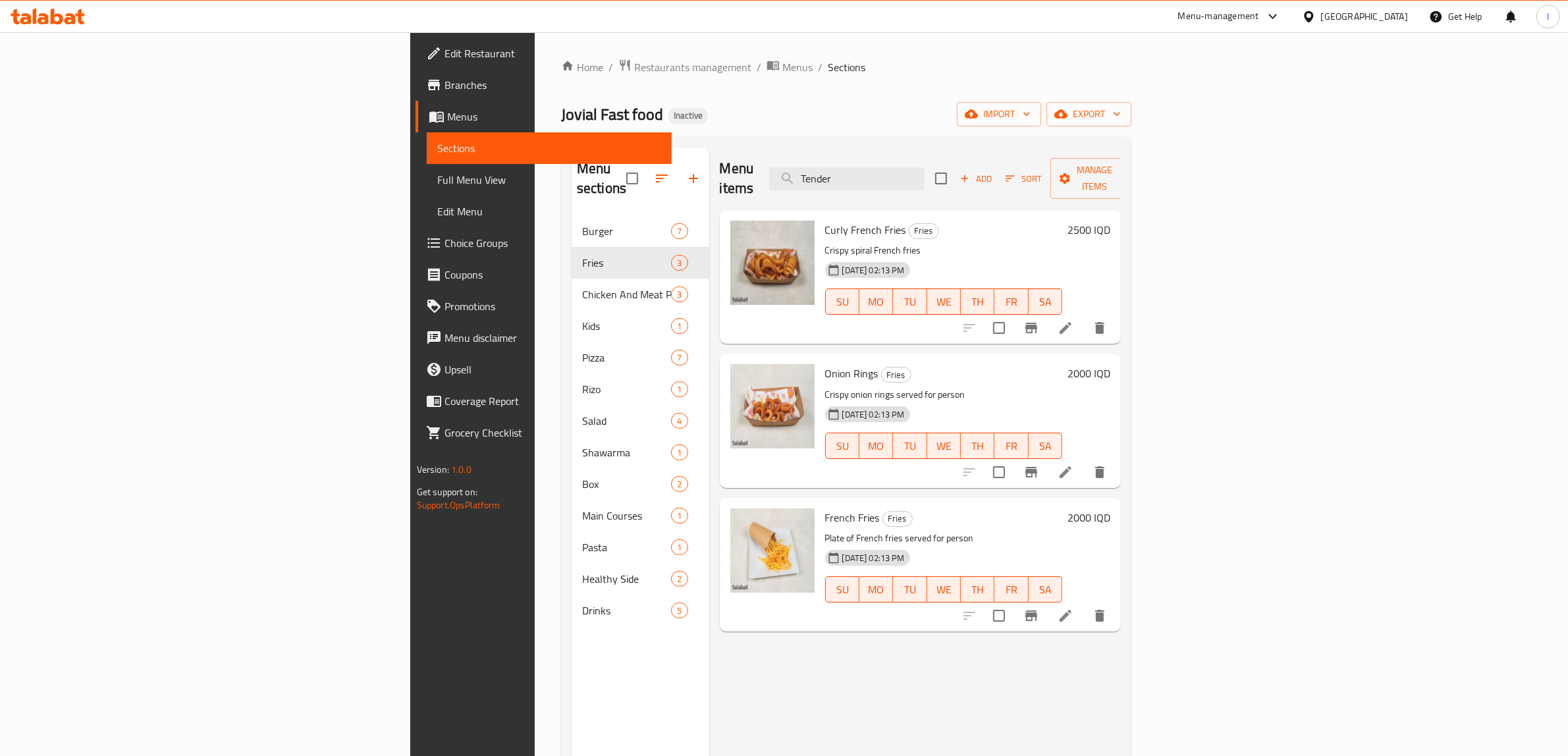
click at [761, 713] on div "Menu items Tender Add Sort Manage items Curly French Fries Fries Crispy spiral …" at bounding box center [915, 526] width 412 height 756
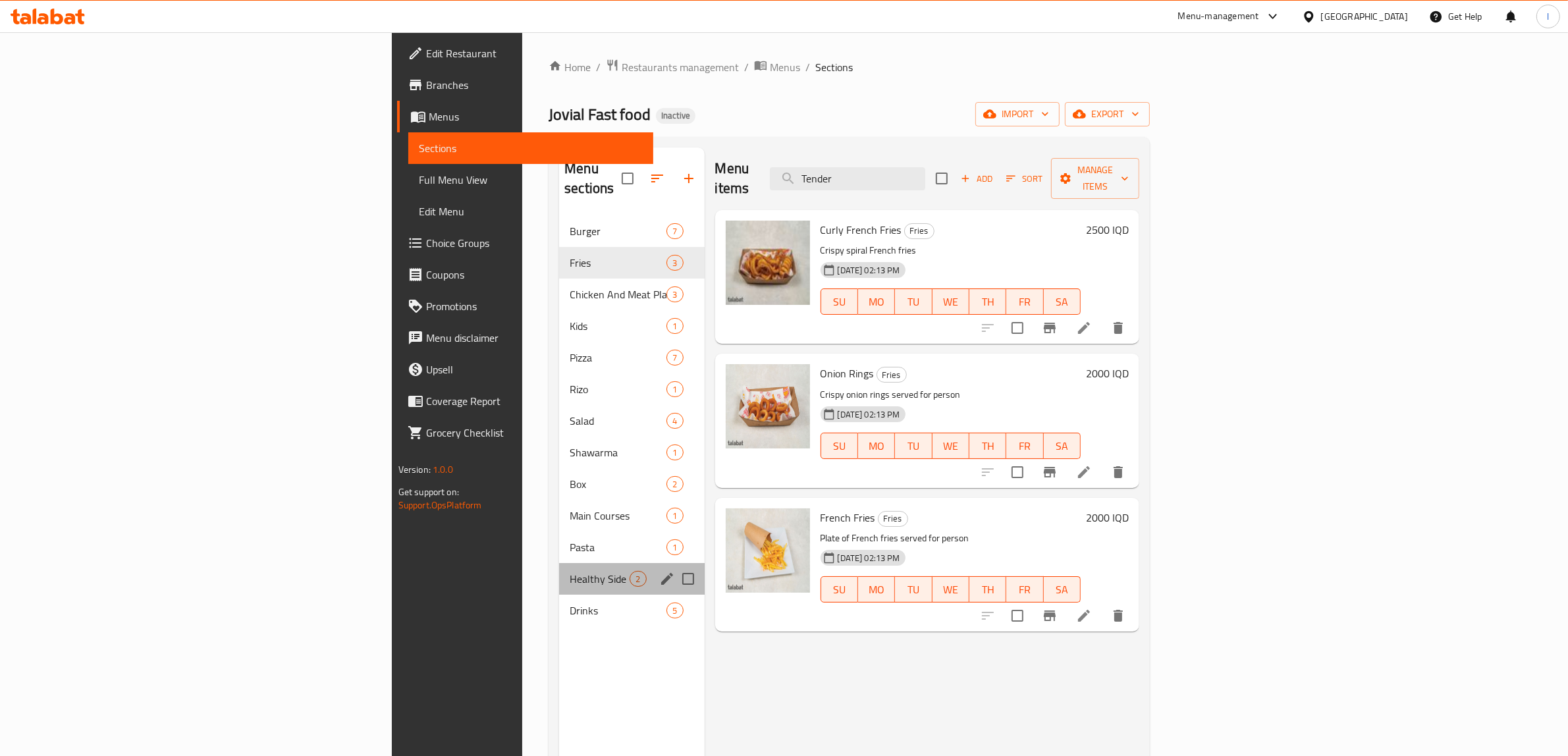
click at [559, 568] on div "Healthy Side 2" at bounding box center [631, 579] width 145 height 32
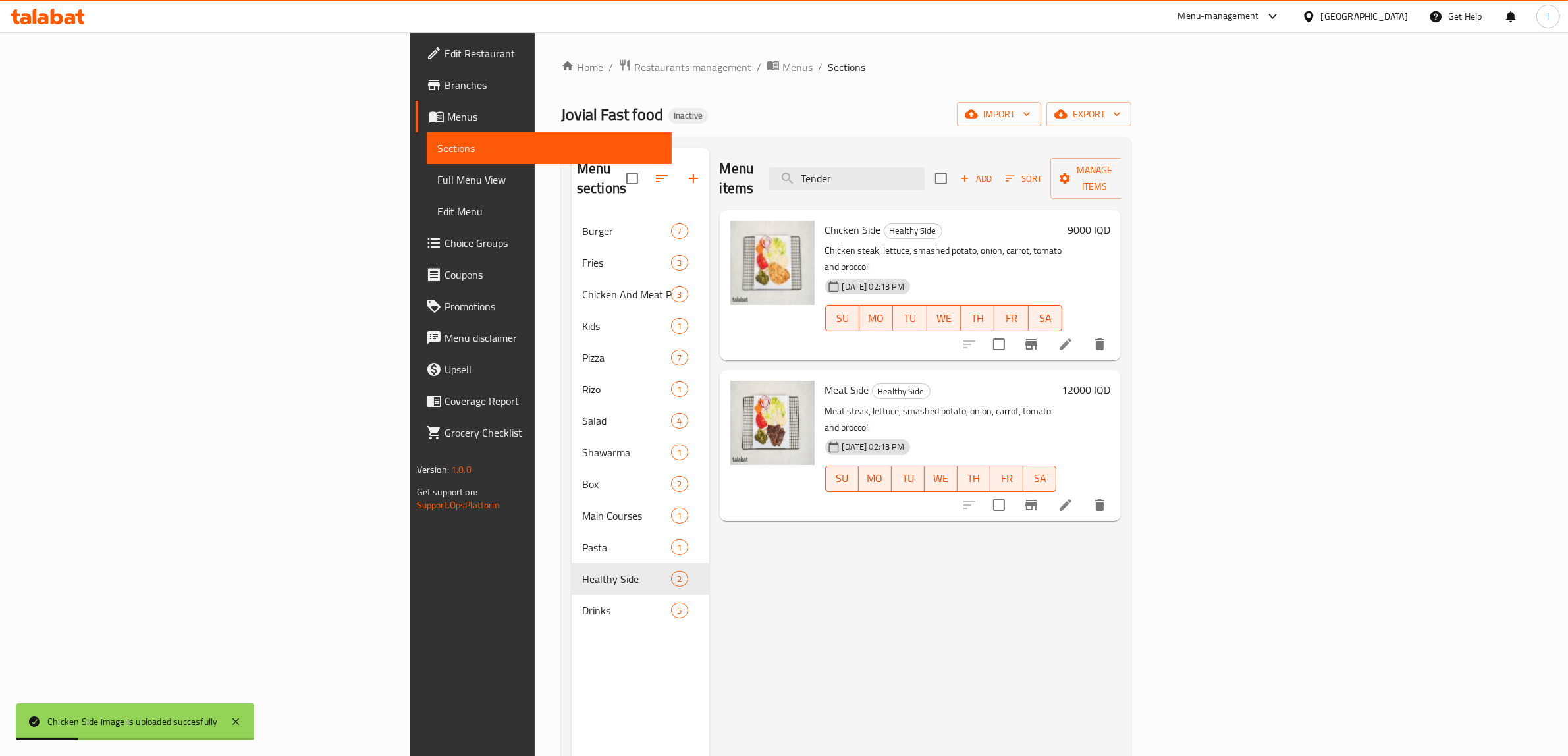
click at [791, 549] on div "Menu items Tender Add Sort Manage items Chicken Side Healthy Side Chicken steak…" at bounding box center [915, 526] width 412 height 756
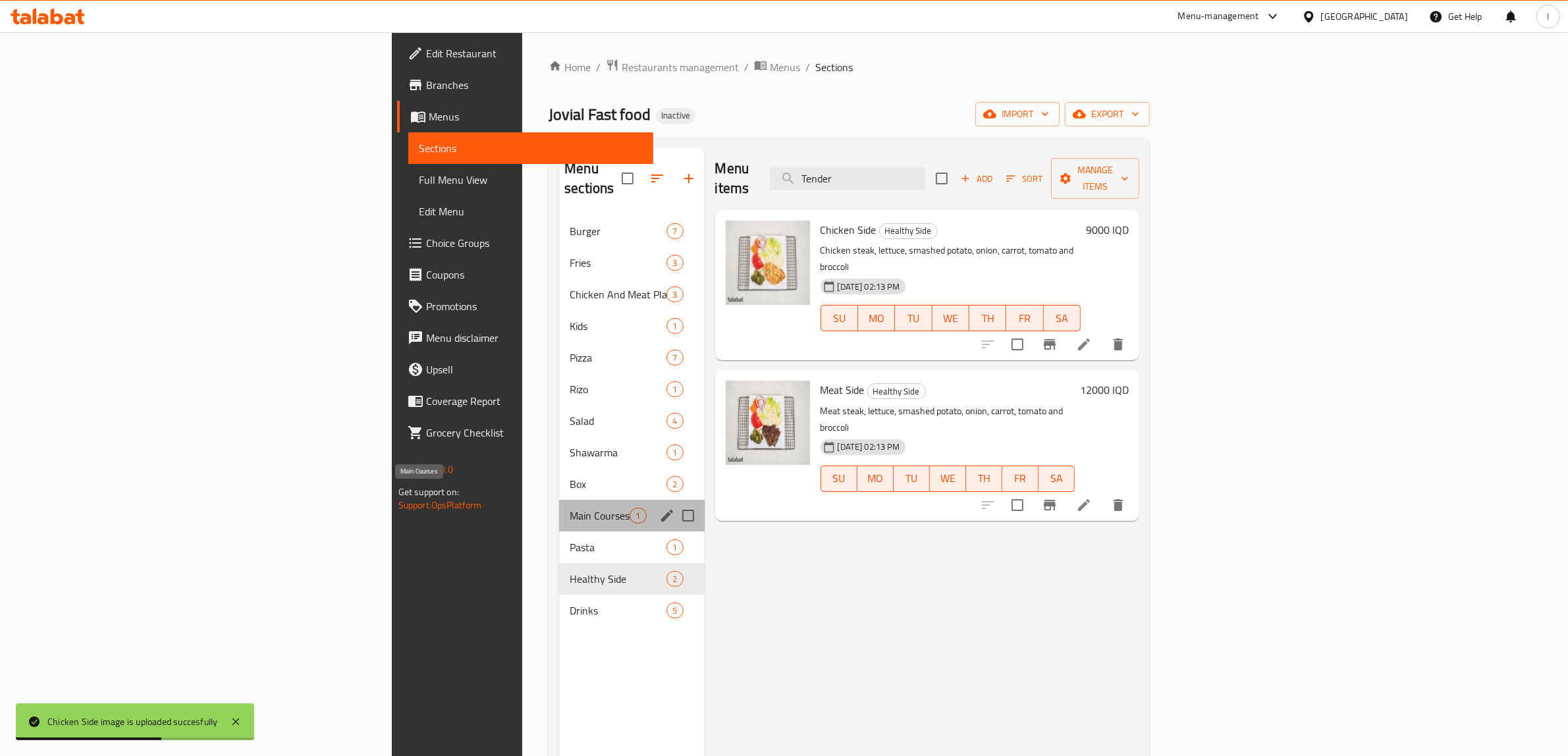
click at [570, 508] on span "Main Courses" at bounding box center [599, 515] width 60 height 16
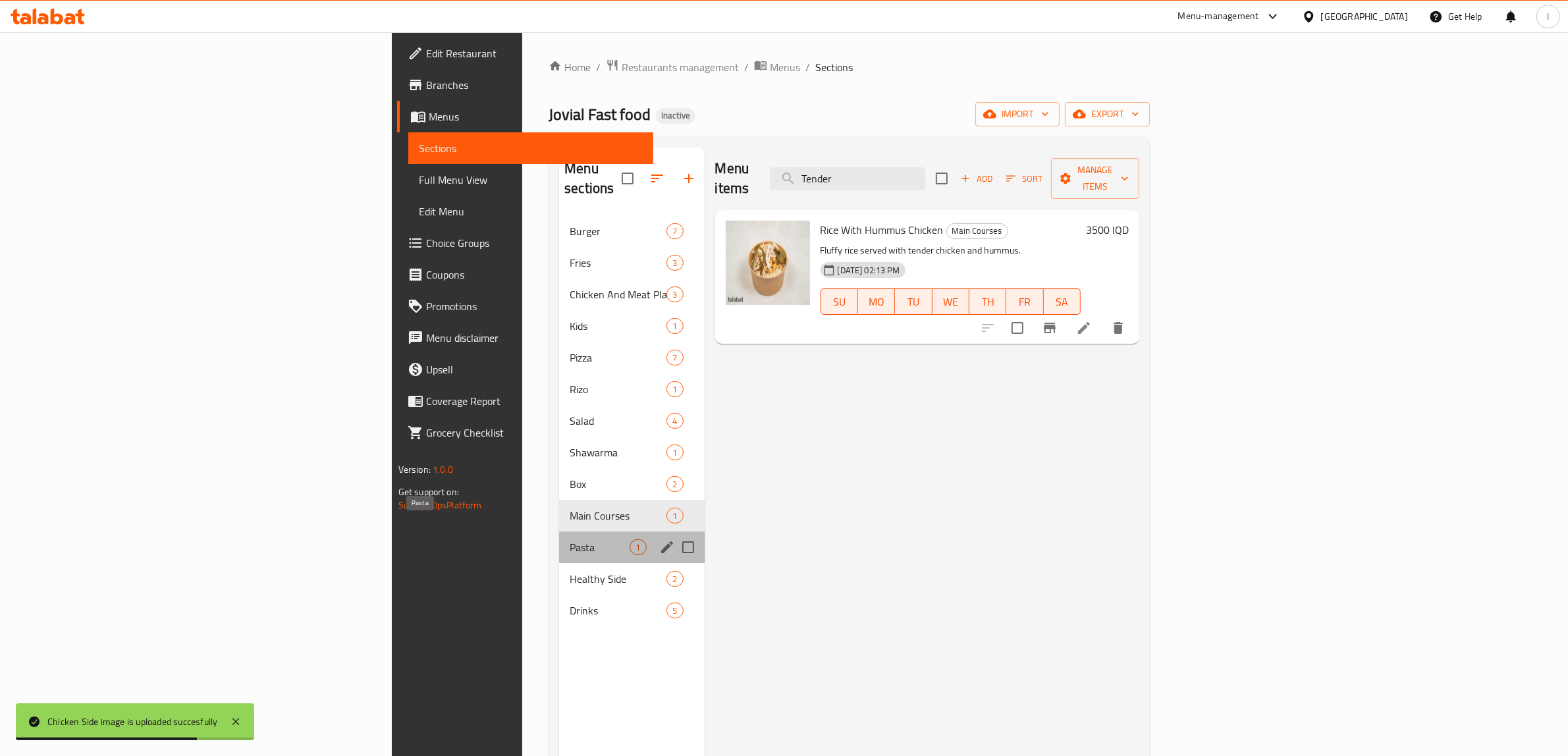
click at [570, 540] on span "Pasta" at bounding box center [599, 547] width 60 height 16
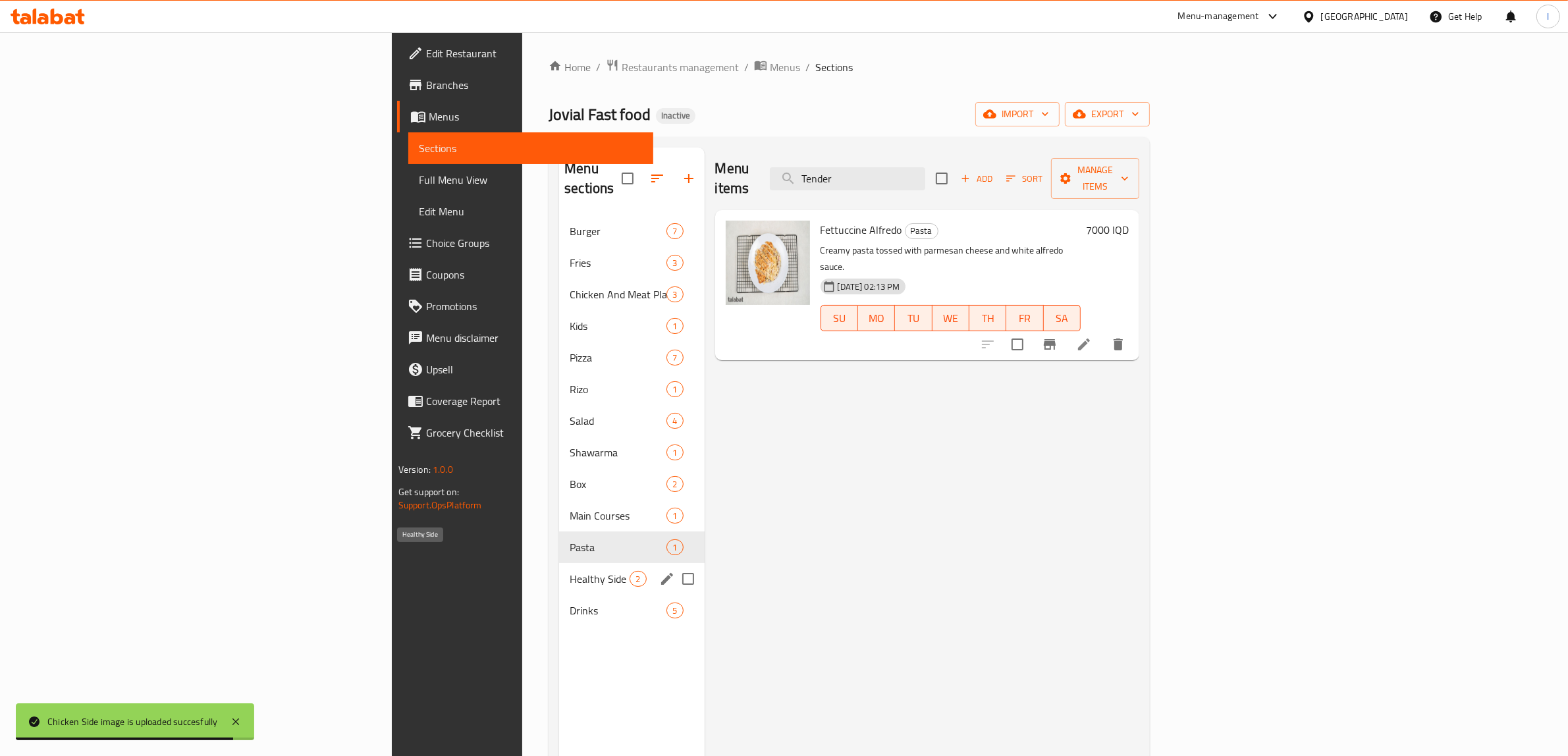
click at [570, 572] on span "Healthy Side" at bounding box center [599, 579] width 60 height 16
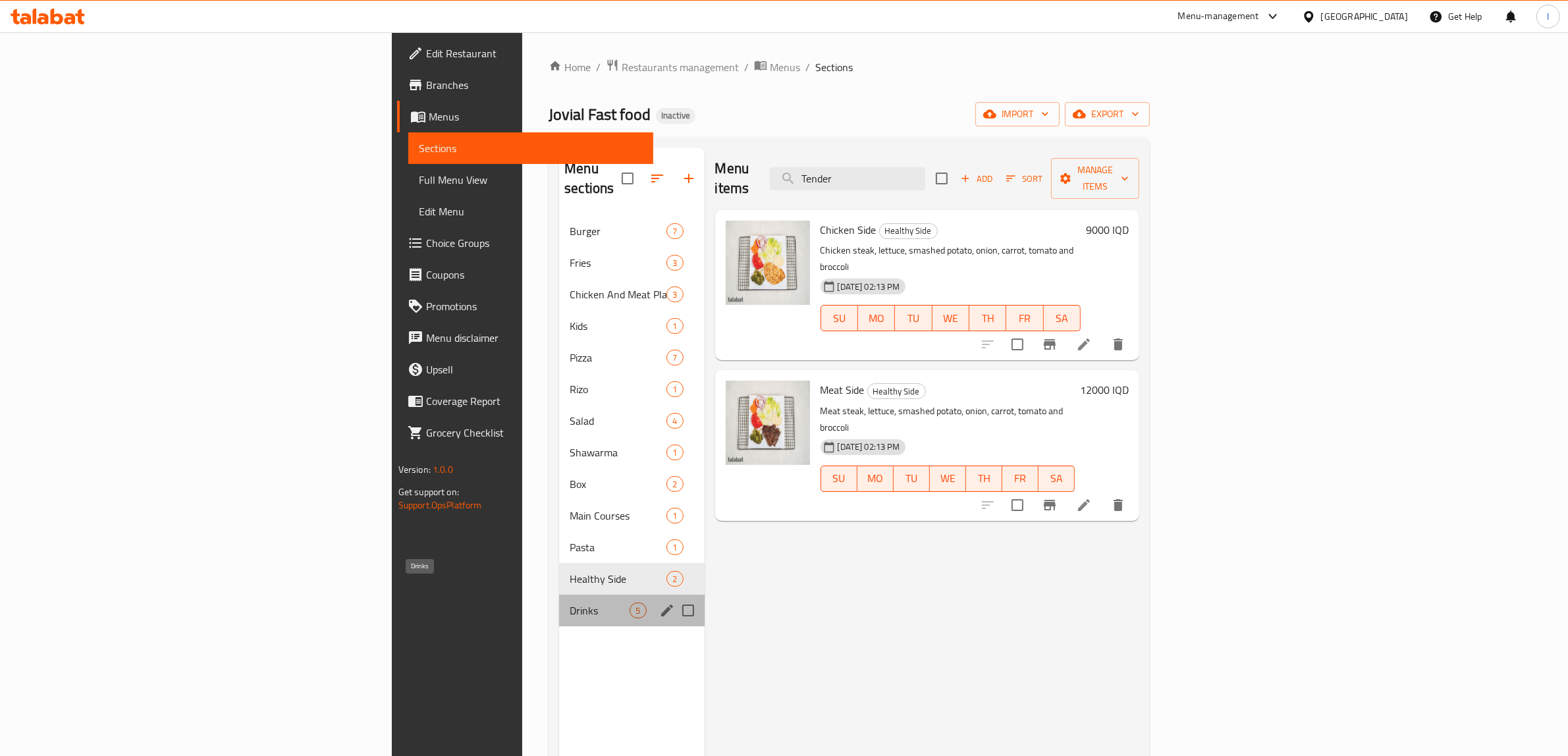
click at [570, 603] on span "Drinks" at bounding box center [599, 610] width 60 height 16
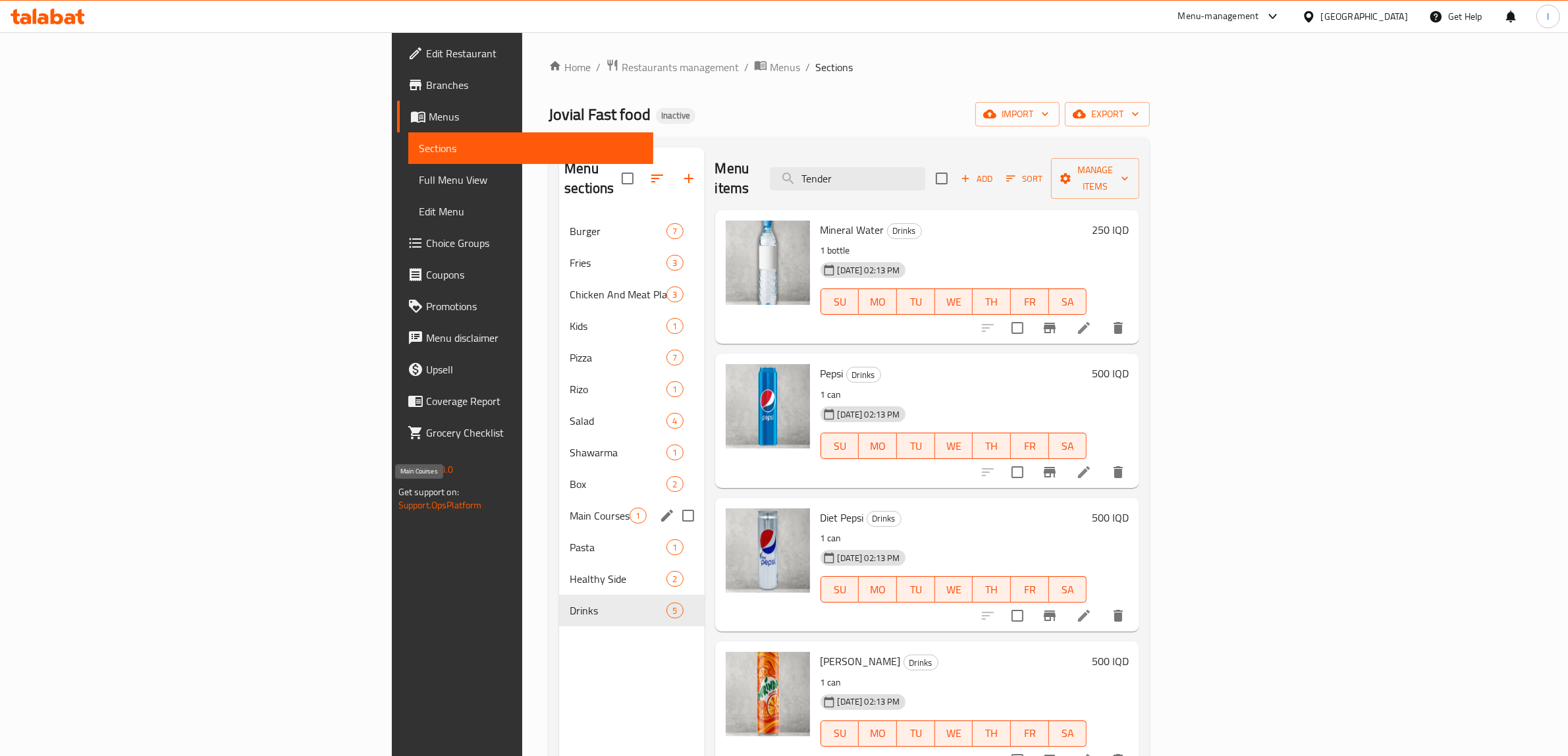
click at [570, 508] on span "Main Courses" at bounding box center [599, 515] width 60 height 16
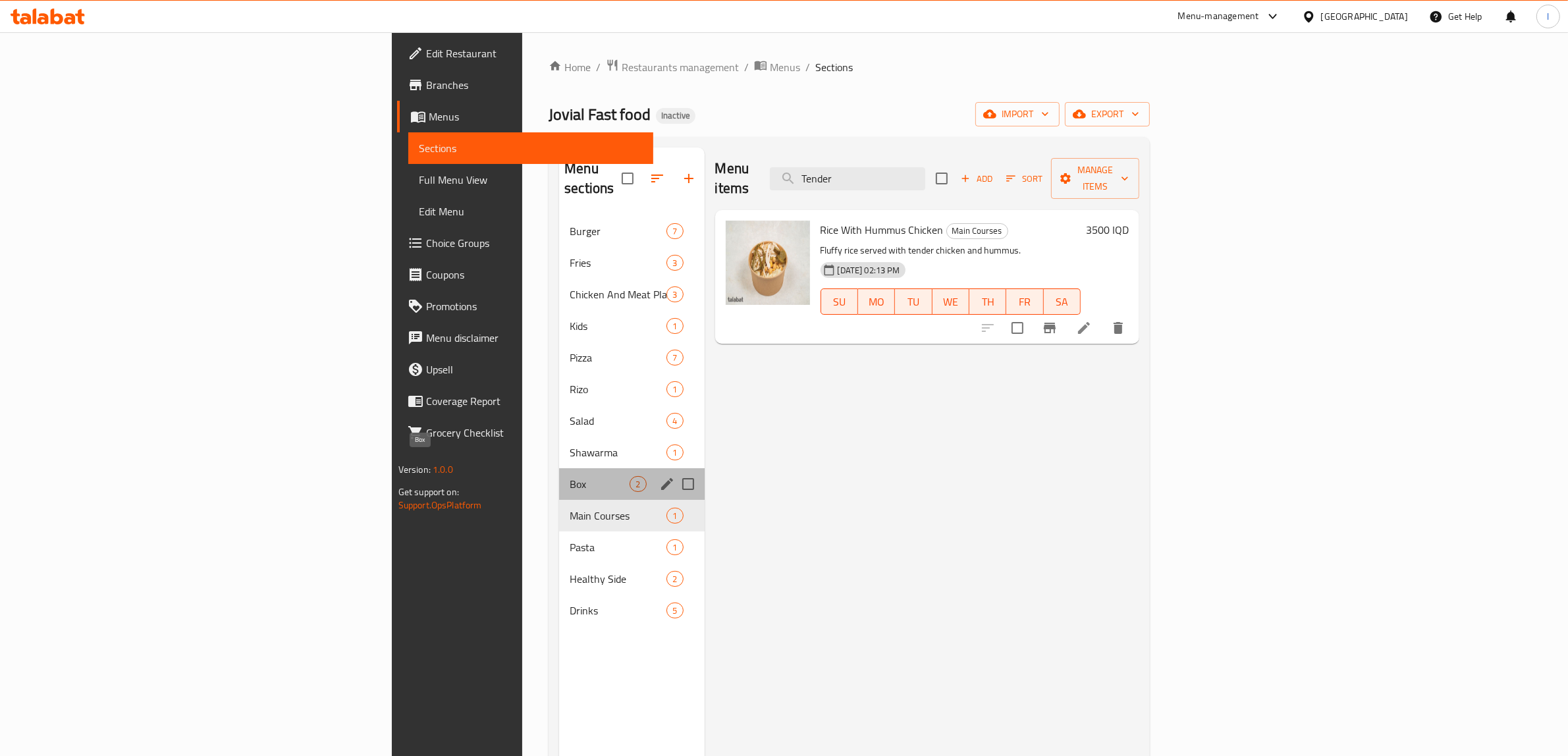
click at [570, 476] on span "Box" at bounding box center [599, 484] width 60 height 16
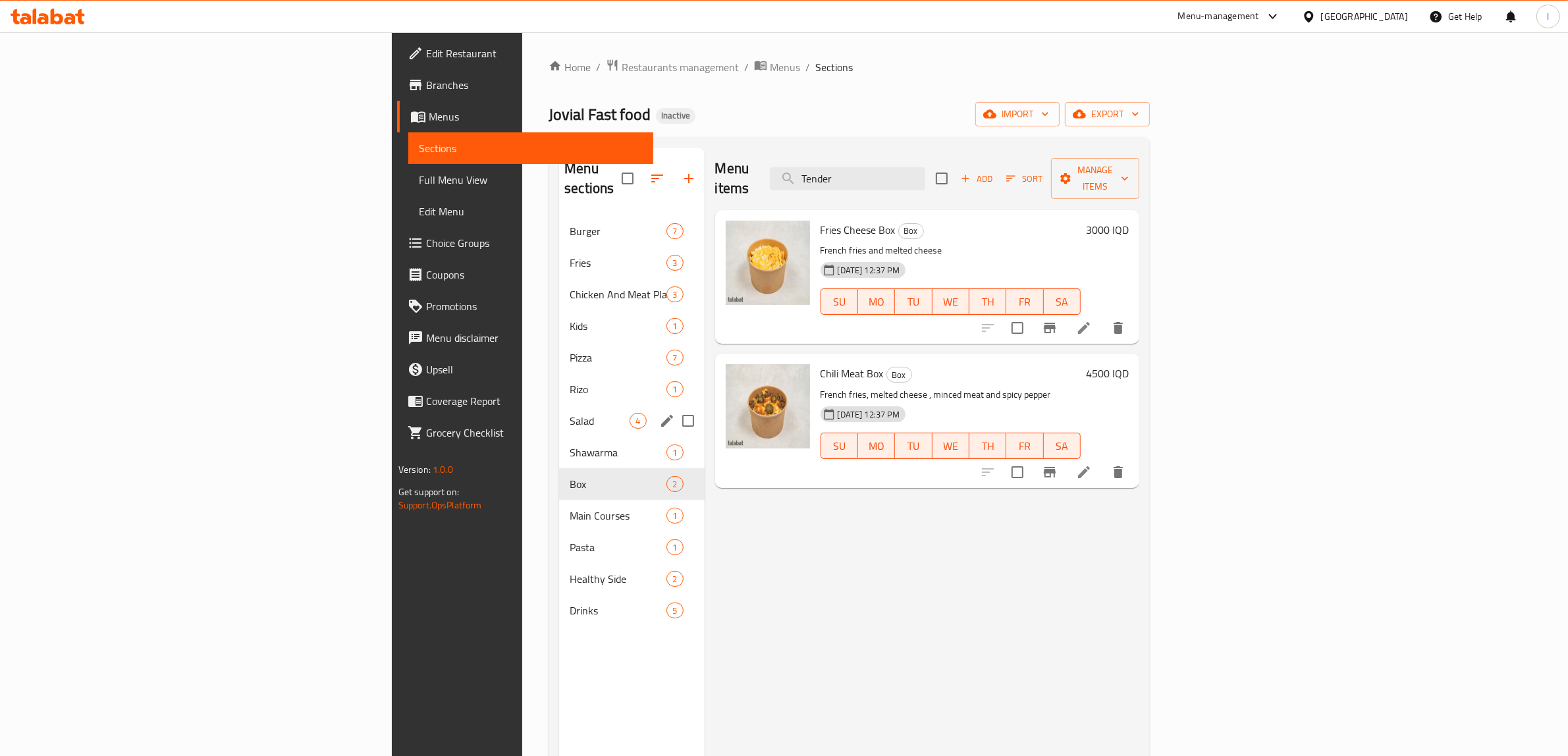
click at [559, 414] on div "Salad 4" at bounding box center [631, 421] width 145 height 32
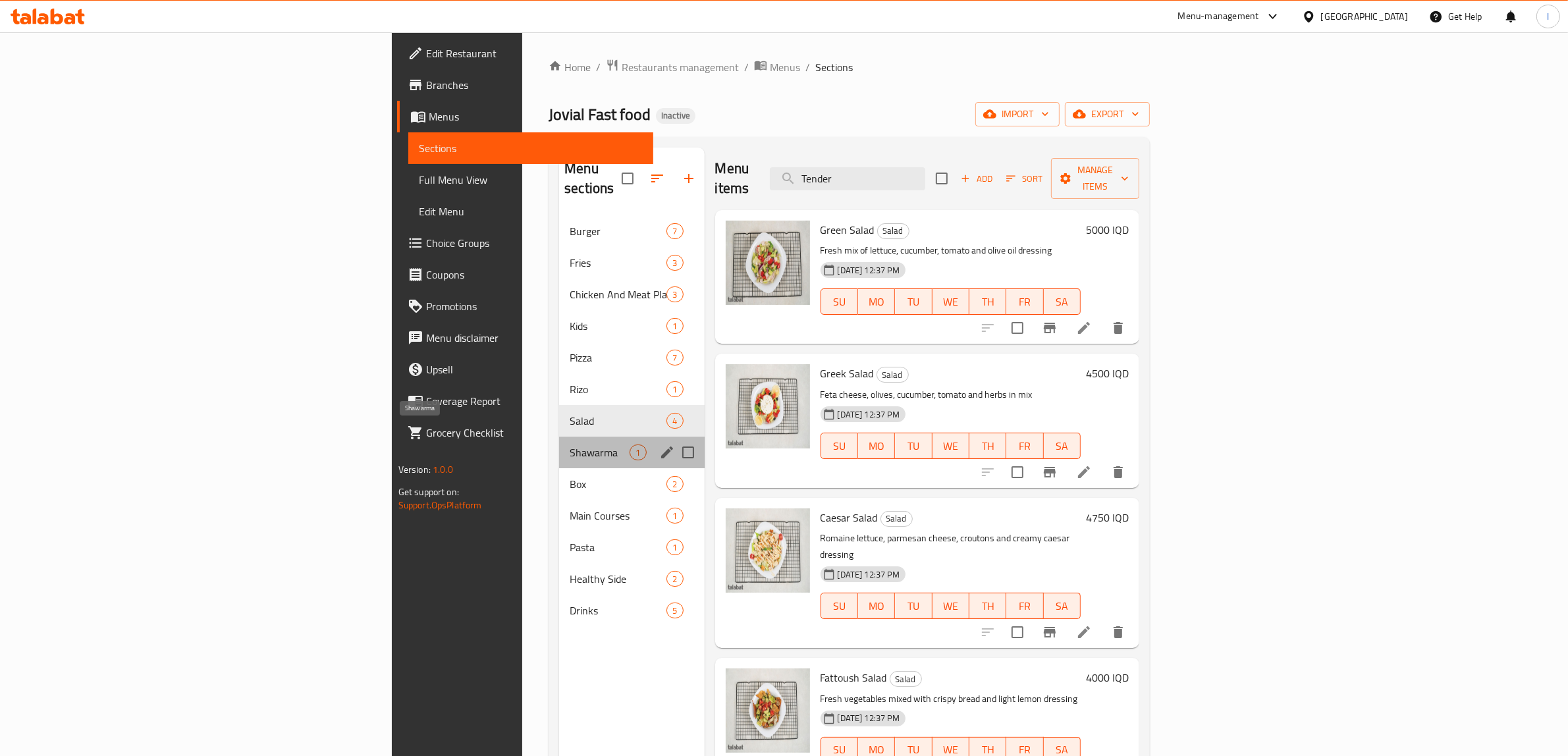
click at [570, 444] on span "Shawarma" at bounding box center [599, 452] width 60 height 16
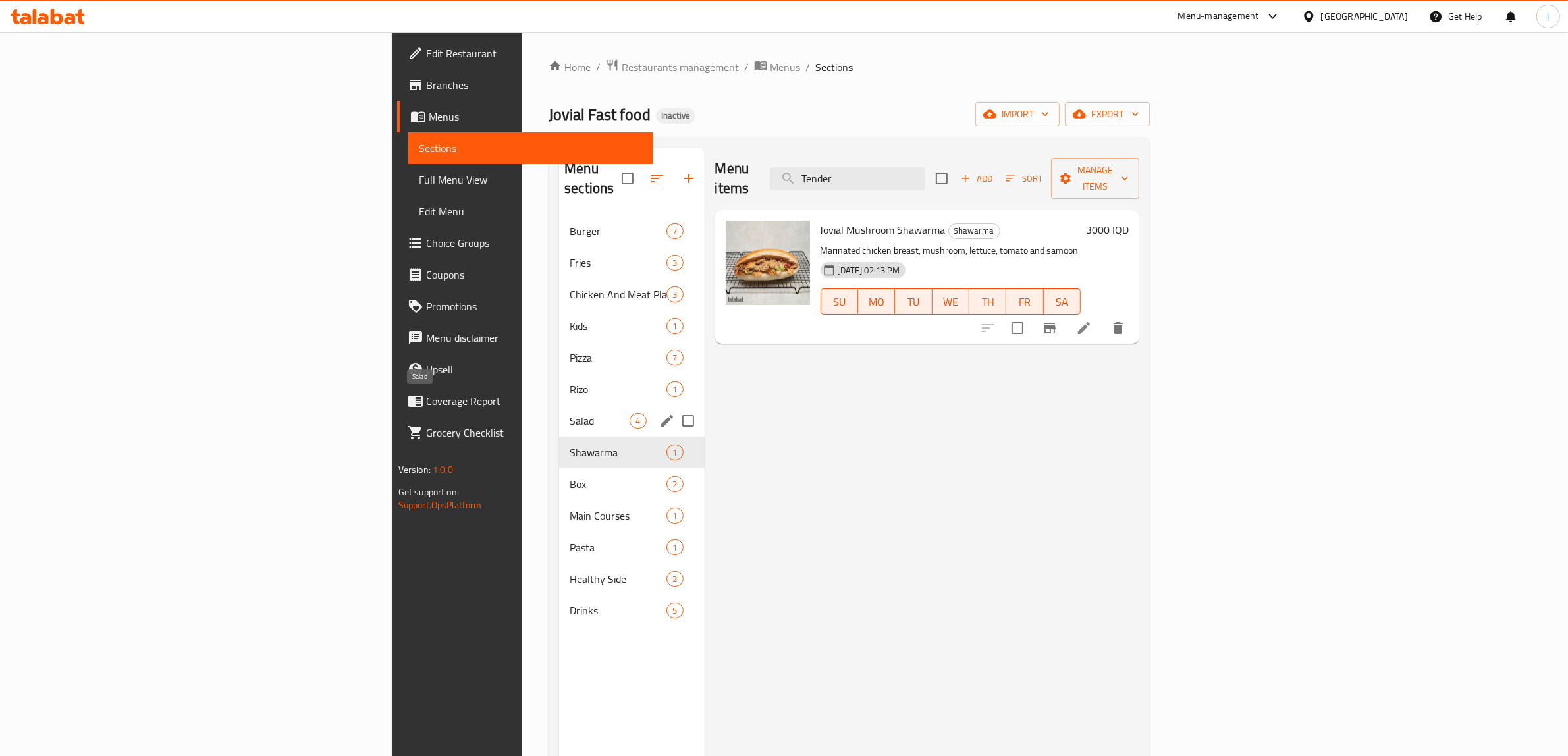
click at [570, 413] on span "Salad" at bounding box center [599, 421] width 60 height 16
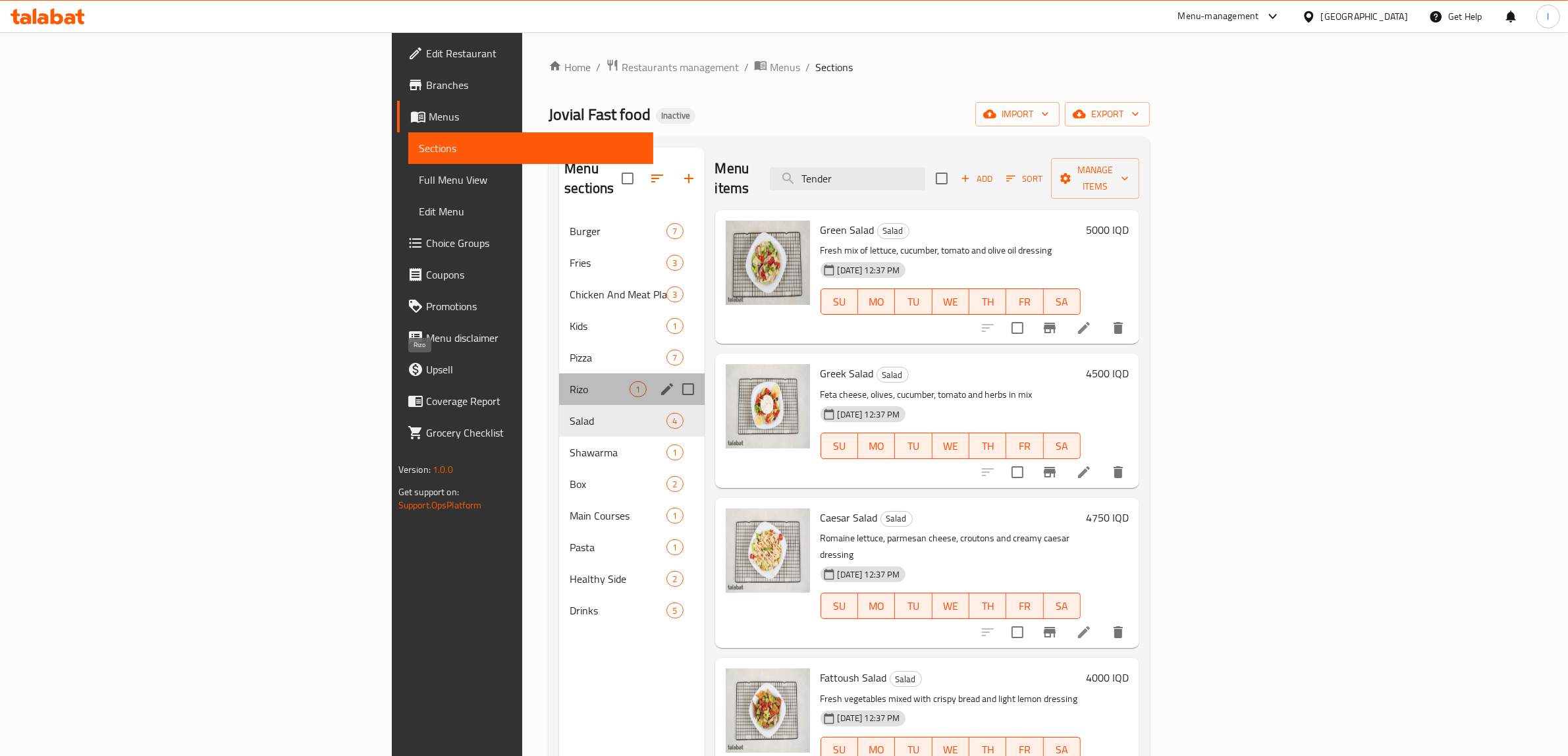
click at [570, 381] on span "Rizo" at bounding box center [599, 389] width 60 height 16
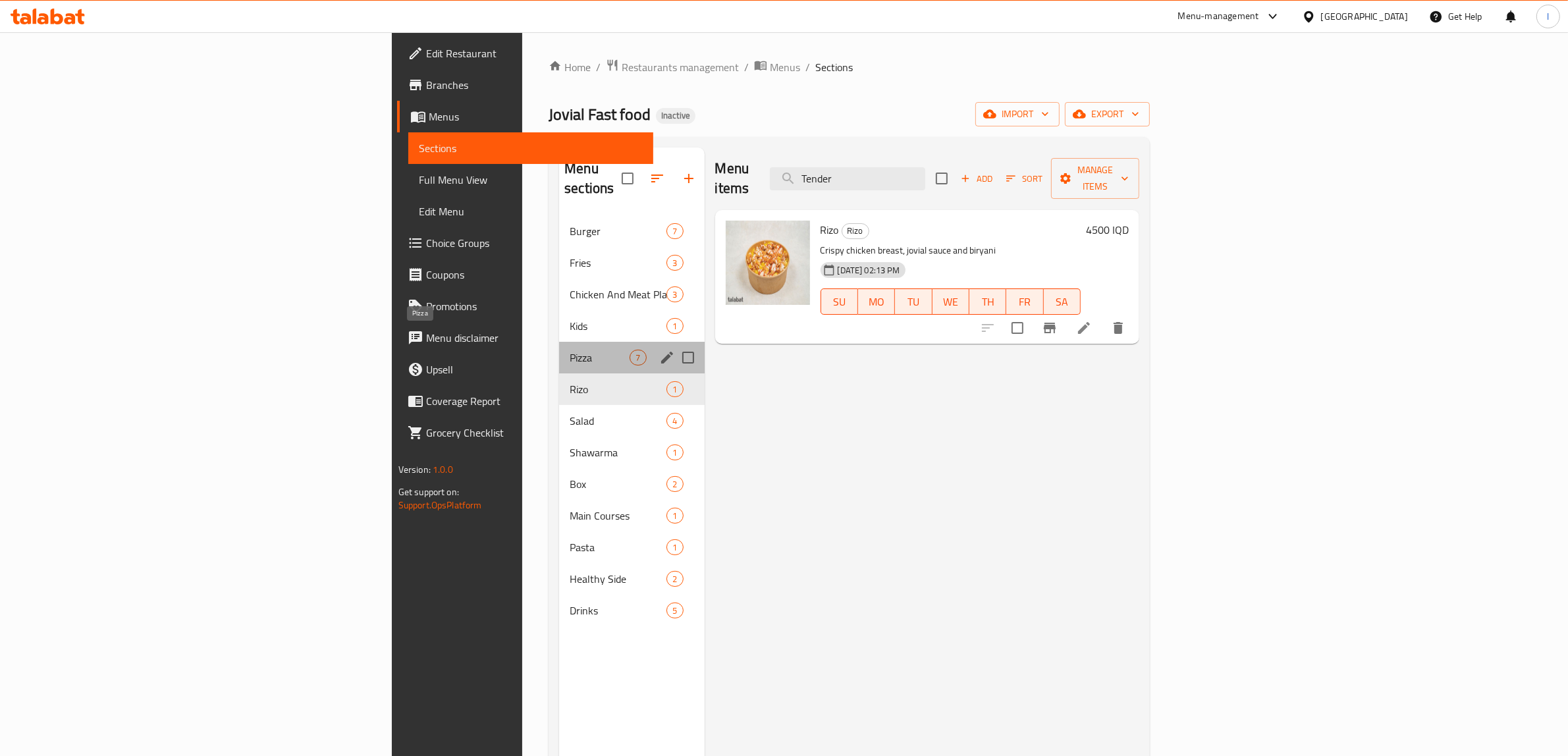
click at [570, 350] on span "Pizza" at bounding box center [599, 358] width 60 height 16
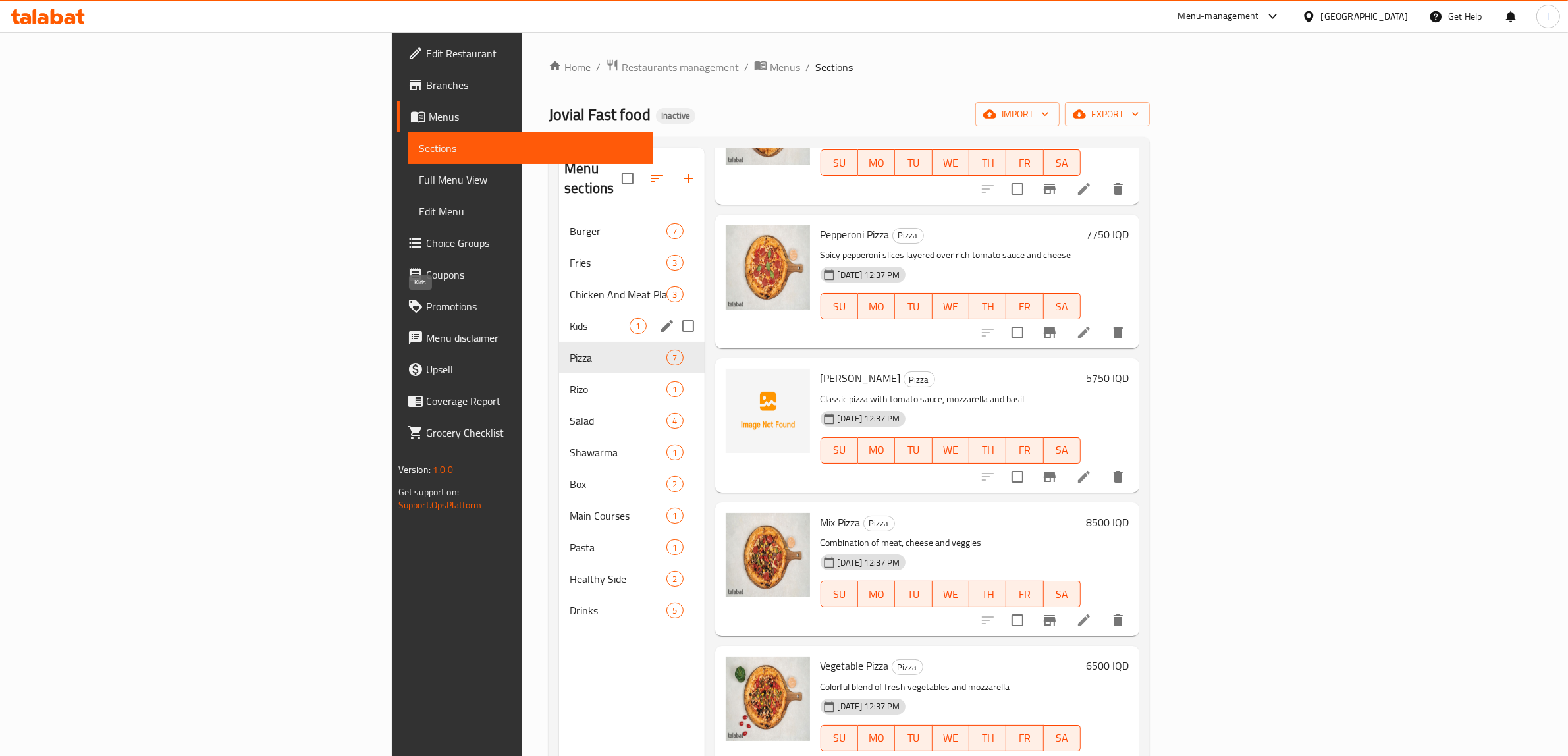
click at [570, 318] on span "Kids" at bounding box center [599, 326] width 60 height 16
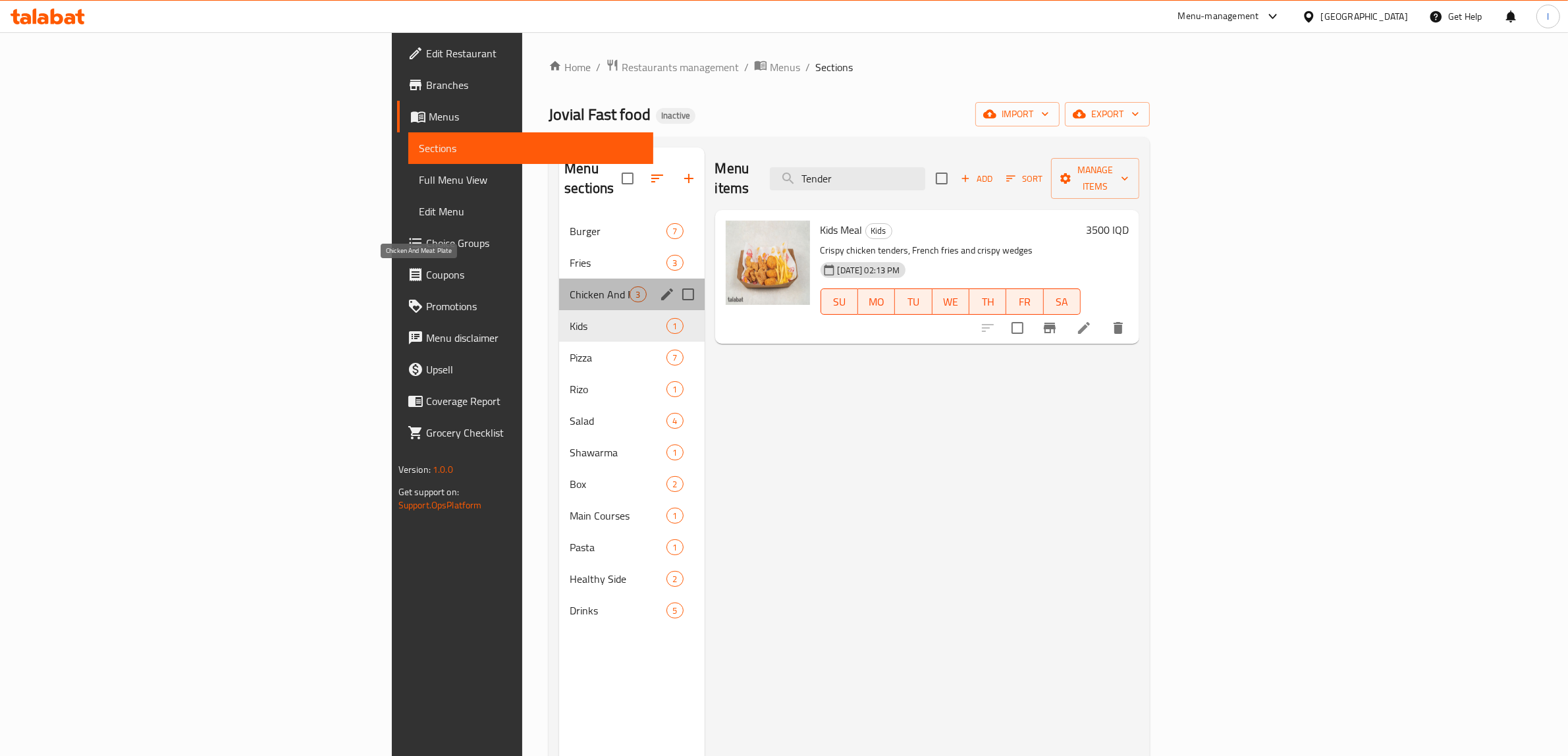
click at [570, 286] on span "Chicken And Meat Plate" at bounding box center [599, 294] width 60 height 16
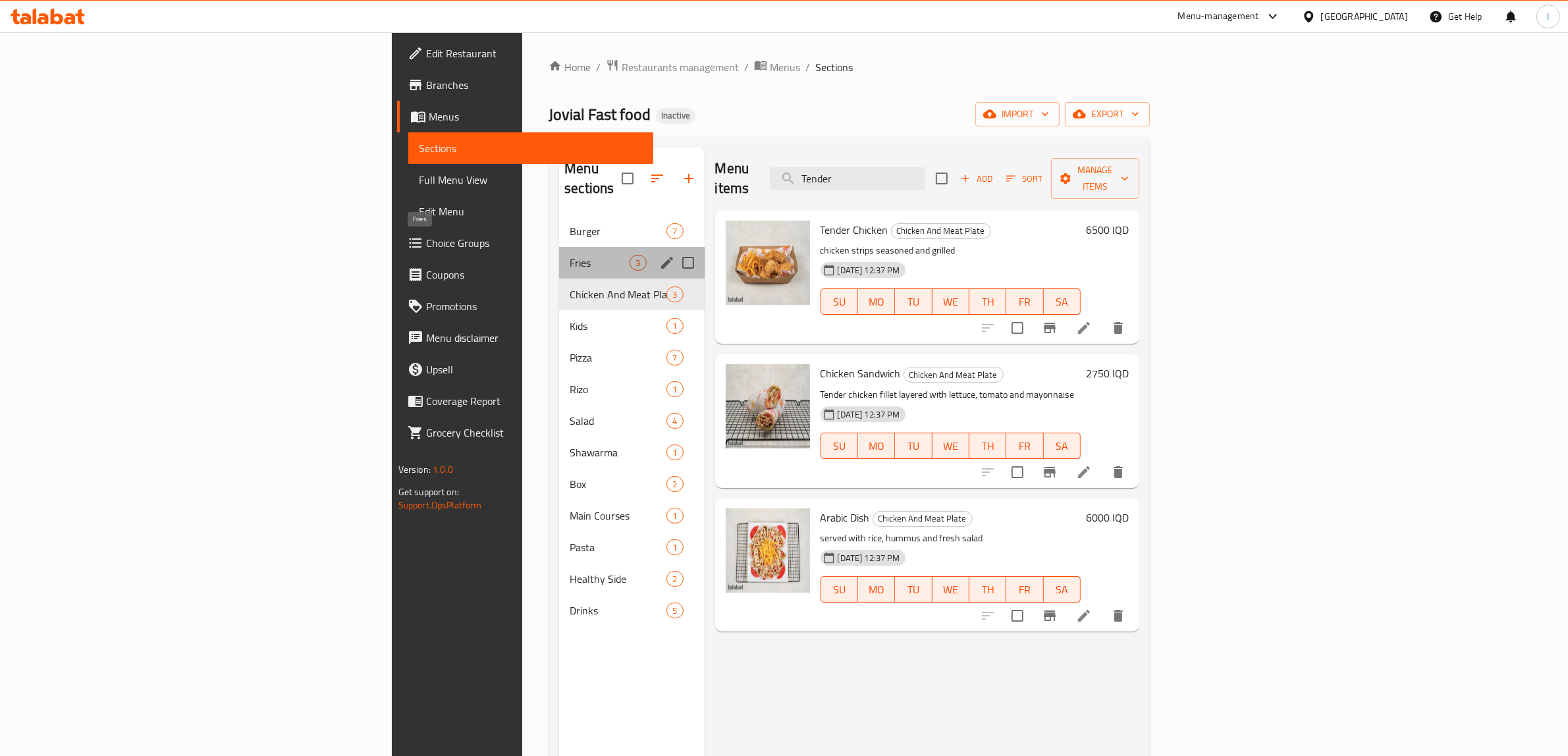
click at [570, 255] on span "Fries" at bounding box center [599, 262] width 60 height 16
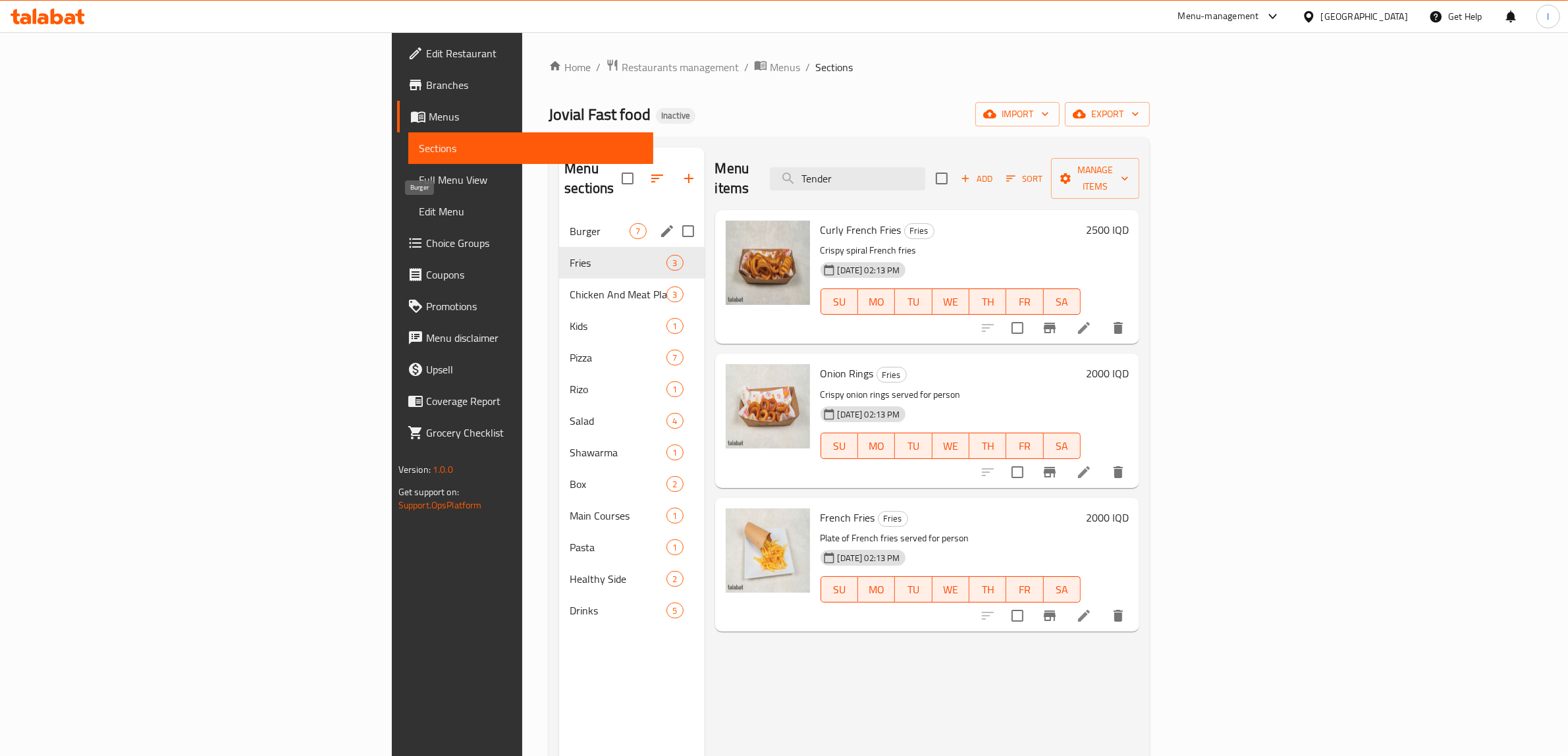
click at [570, 223] on span "Burger" at bounding box center [599, 230] width 60 height 16
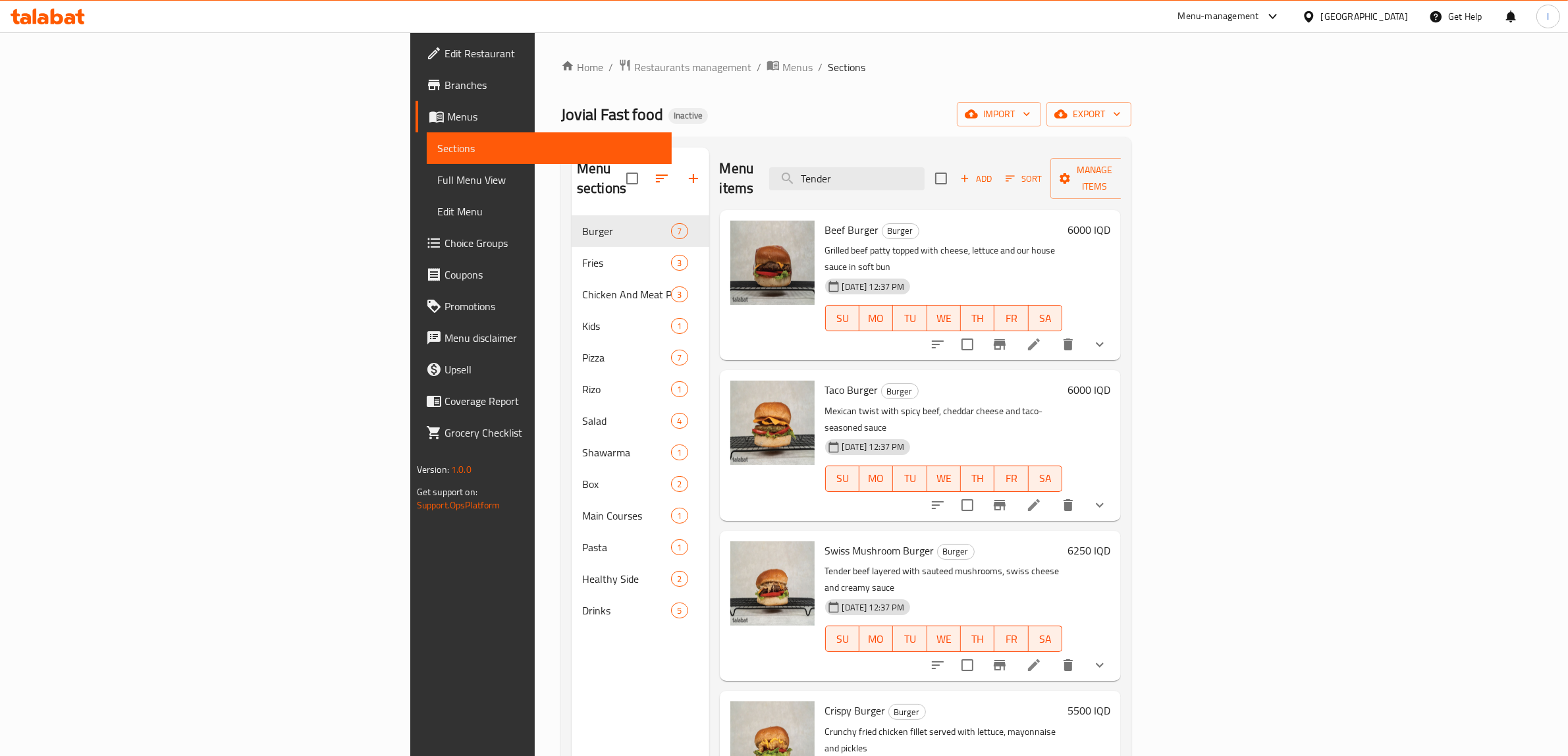
click at [437, 183] on span "Full Menu View" at bounding box center [549, 180] width 225 height 16
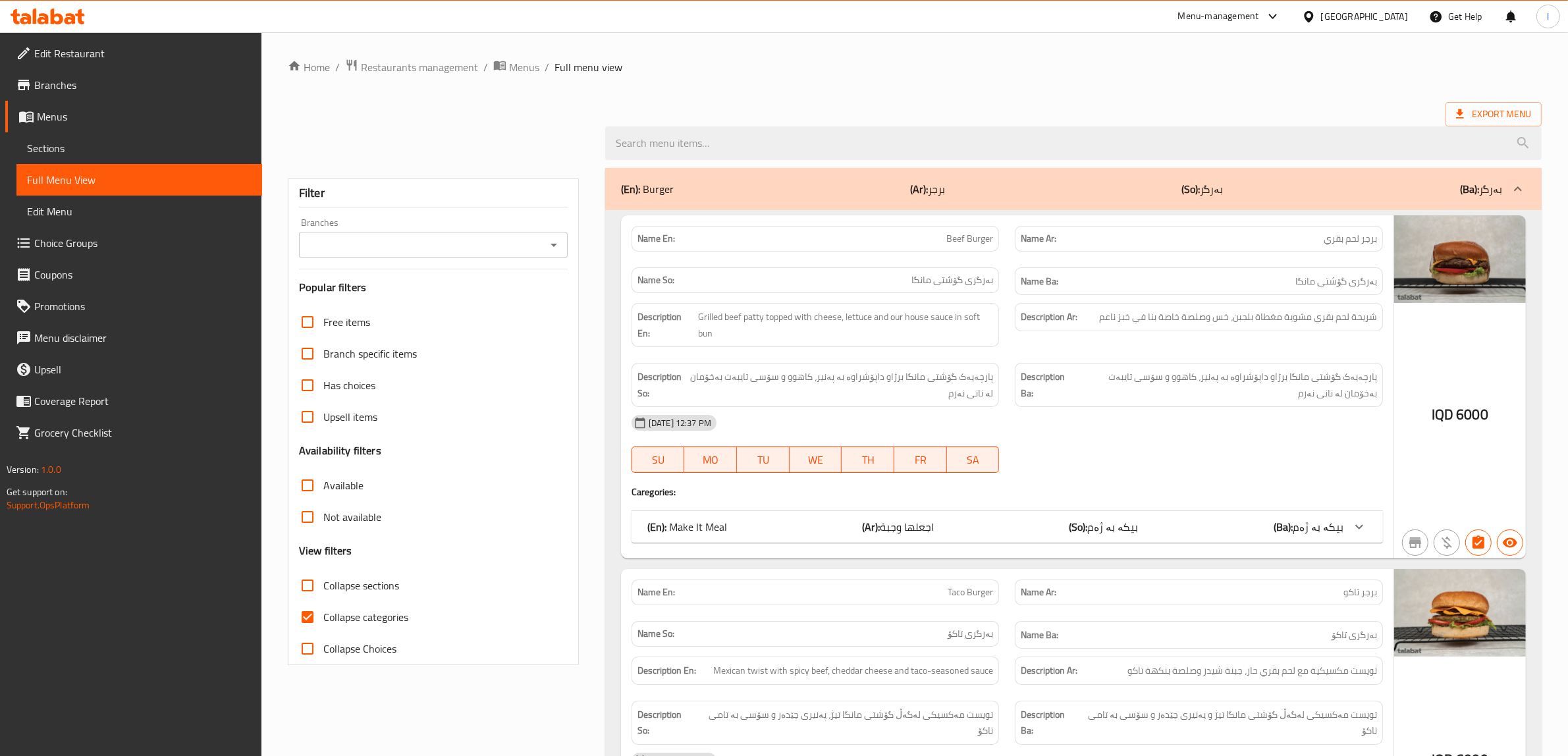
click at [492, 253] on input "Branches" at bounding box center [423, 245] width 239 height 18
click at [382, 302] on li "Jovial Fast food," at bounding box center [434, 302] width 269 height 24
type input "Jovial Fast food,"
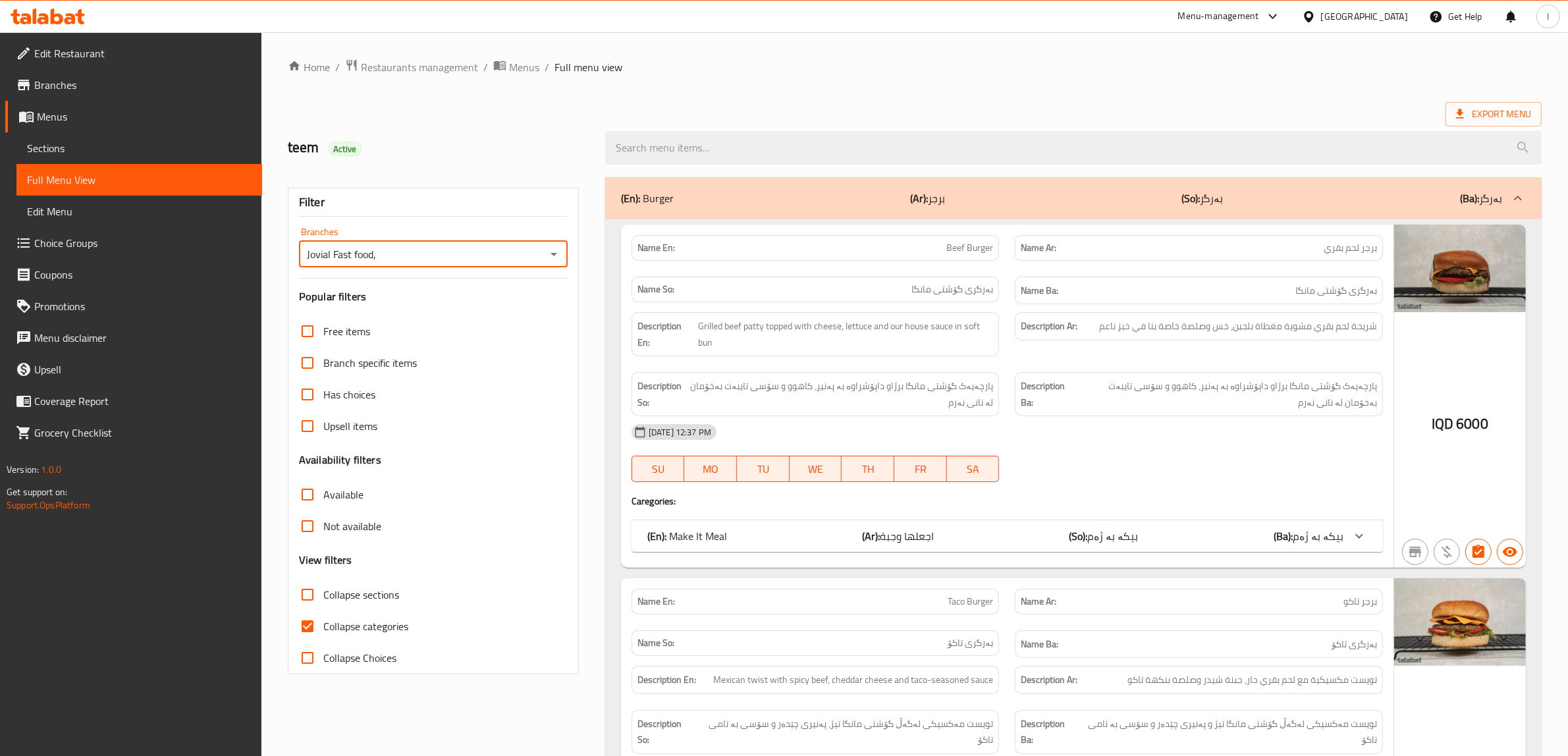
click at [311, 626] on input "Collapse categories" at bounding box center [307, 626] width 32 height 32
checkbox input "false"
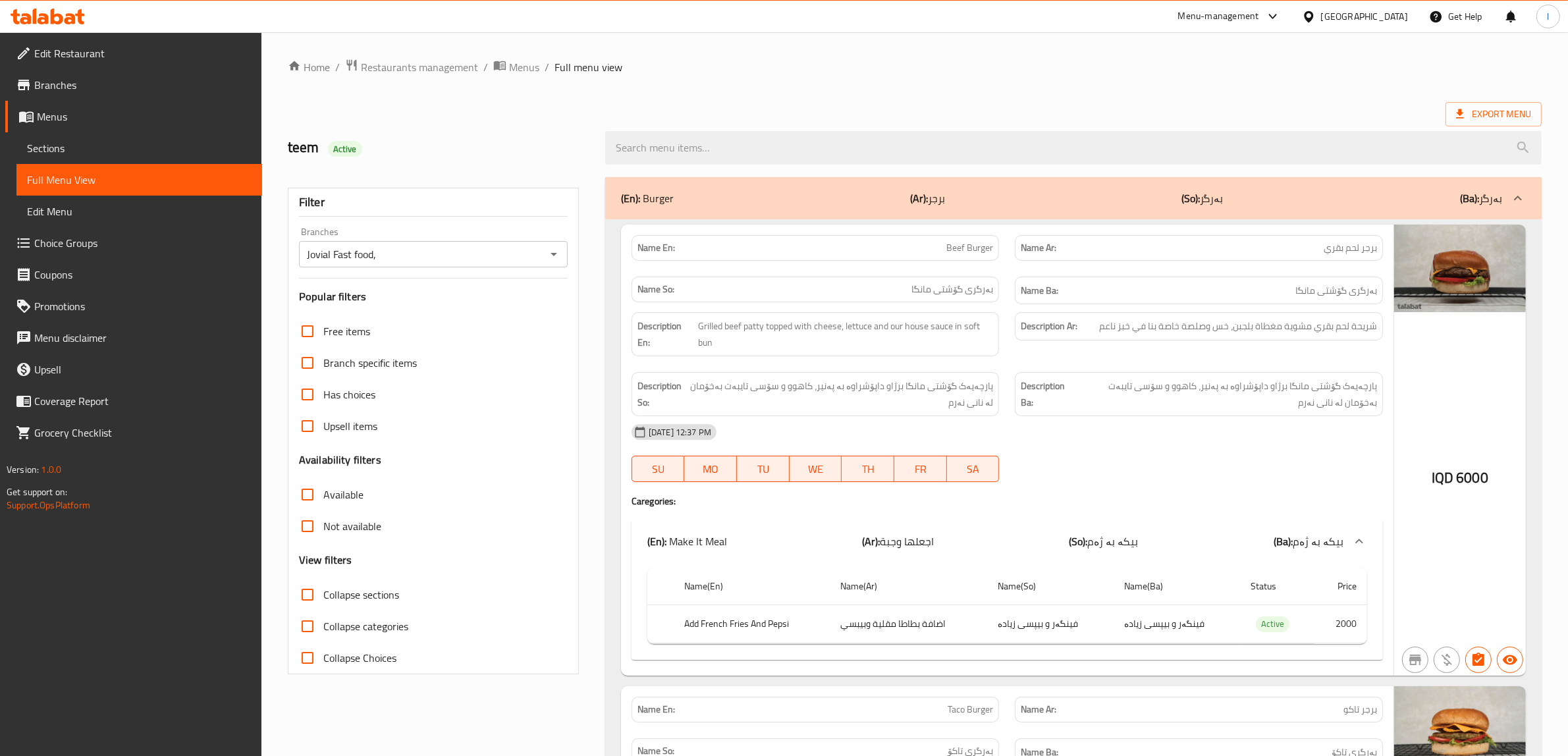
click at [310, 594] on input "Collapse sections" at bounding box center [307, 594] width 32 height 32
checkbox input "true"
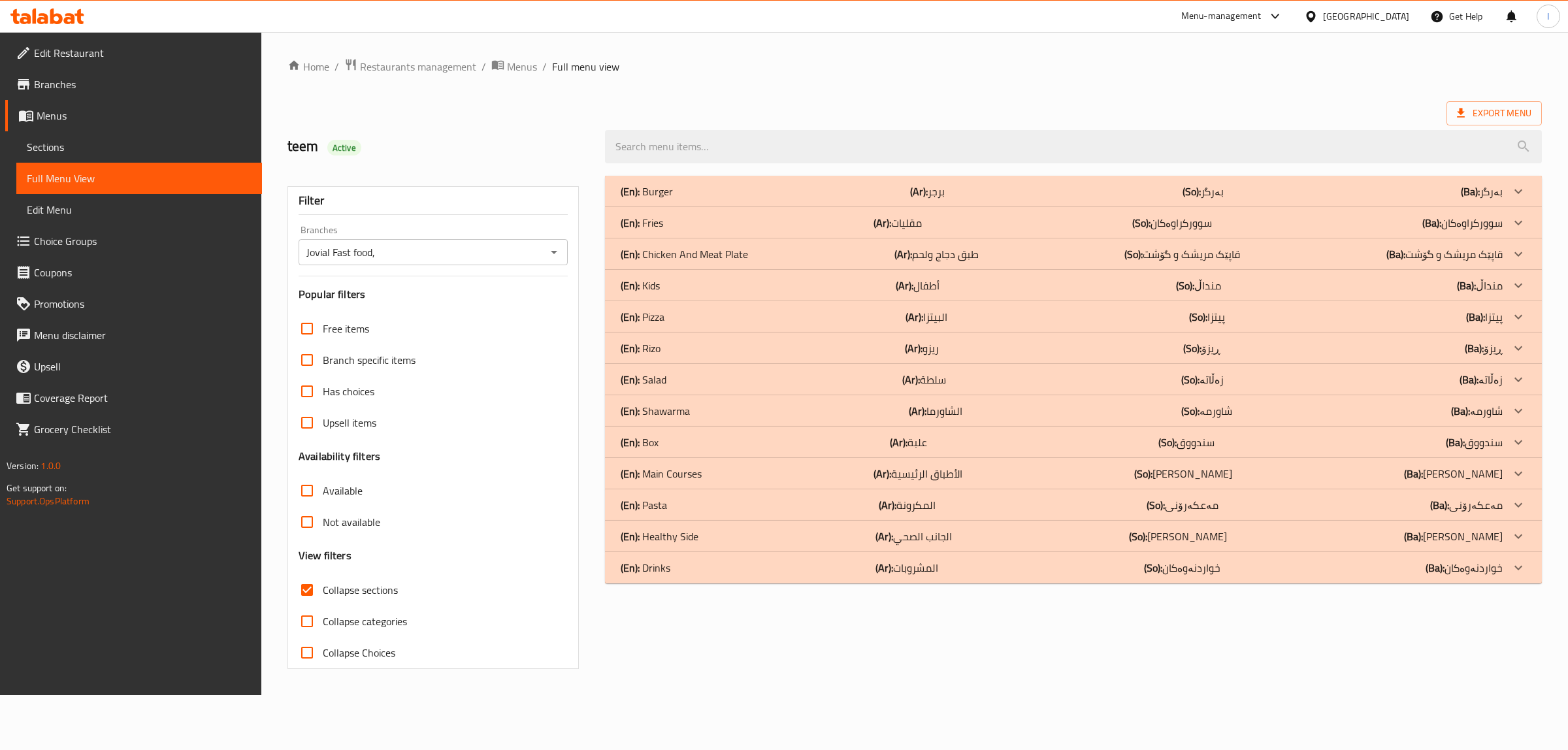
click at [690, 573] on div "(En): Drinks (Ar): المشروبات (So): خواردنەوەکان (Ba): خواردنەوەکان" at bounding box center [1061, 568] width 882 height 15
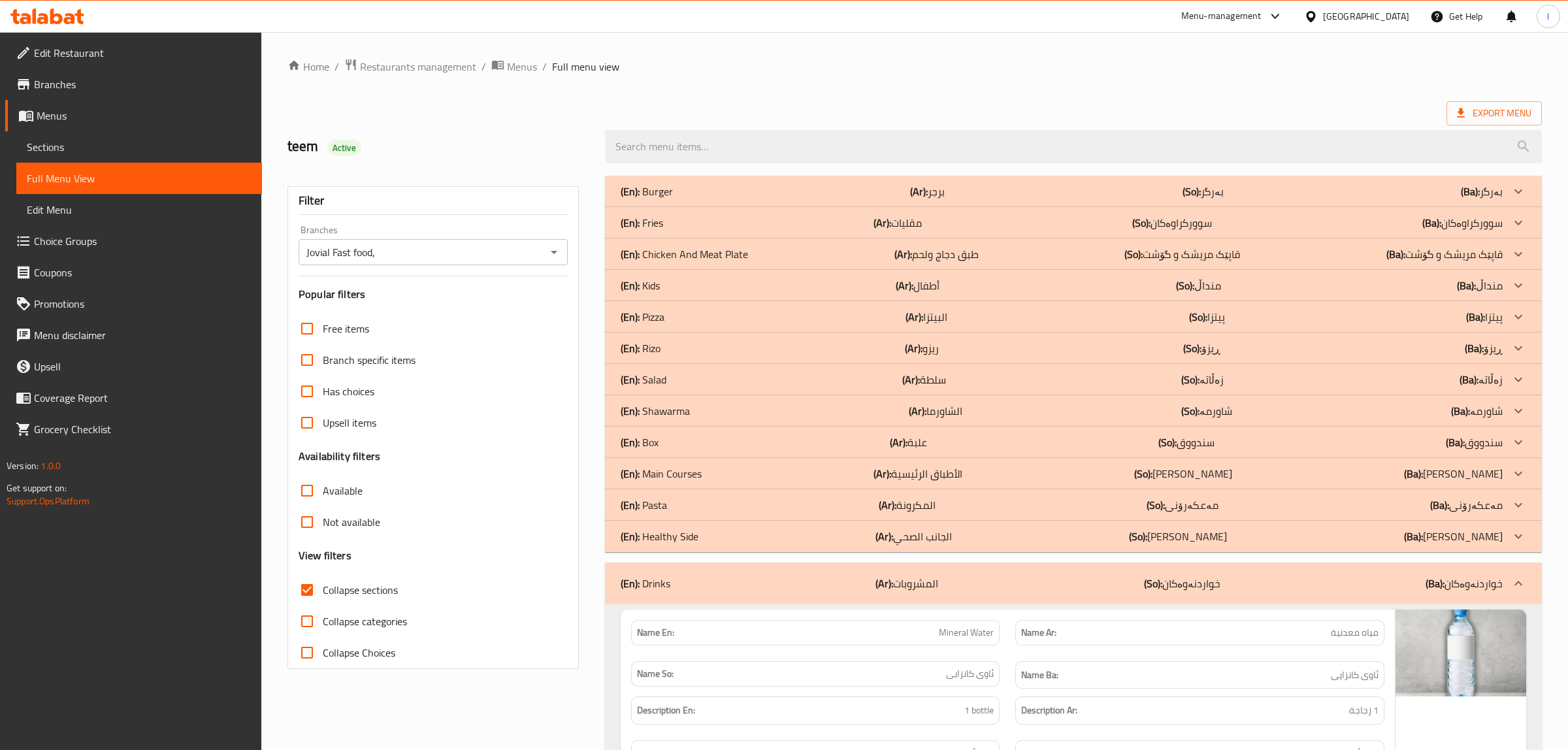
click at [686, 537] on p "(En): Healthy Side" at bounding box center [660, 536] width 78 height 15
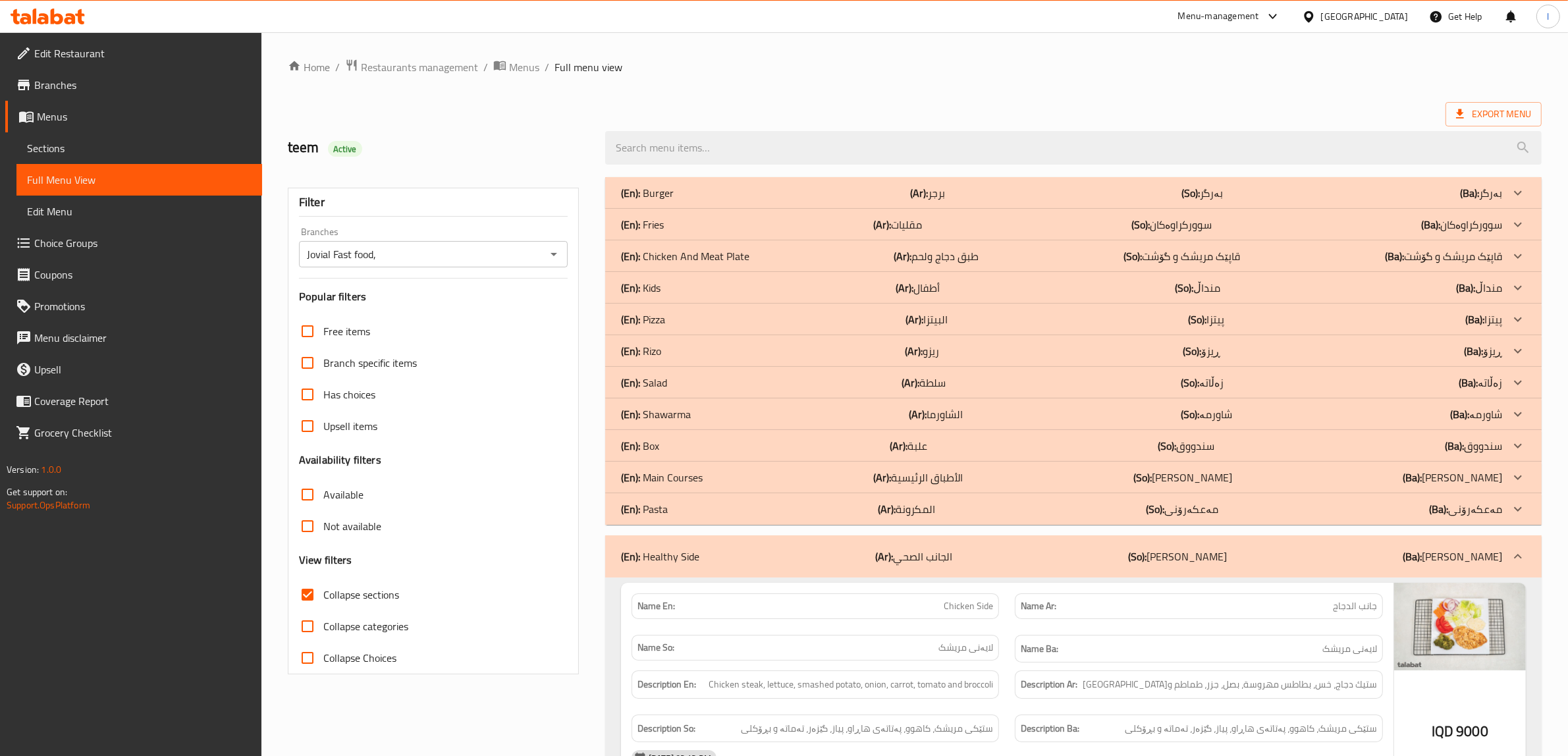
click at [687, 508] on div "(En): Pasta (Ar): المكرونة (So): مەعکەرۆنی (Ba): مەعکەرۆنی" at bounding box center [1061, 508] width 881 height 16
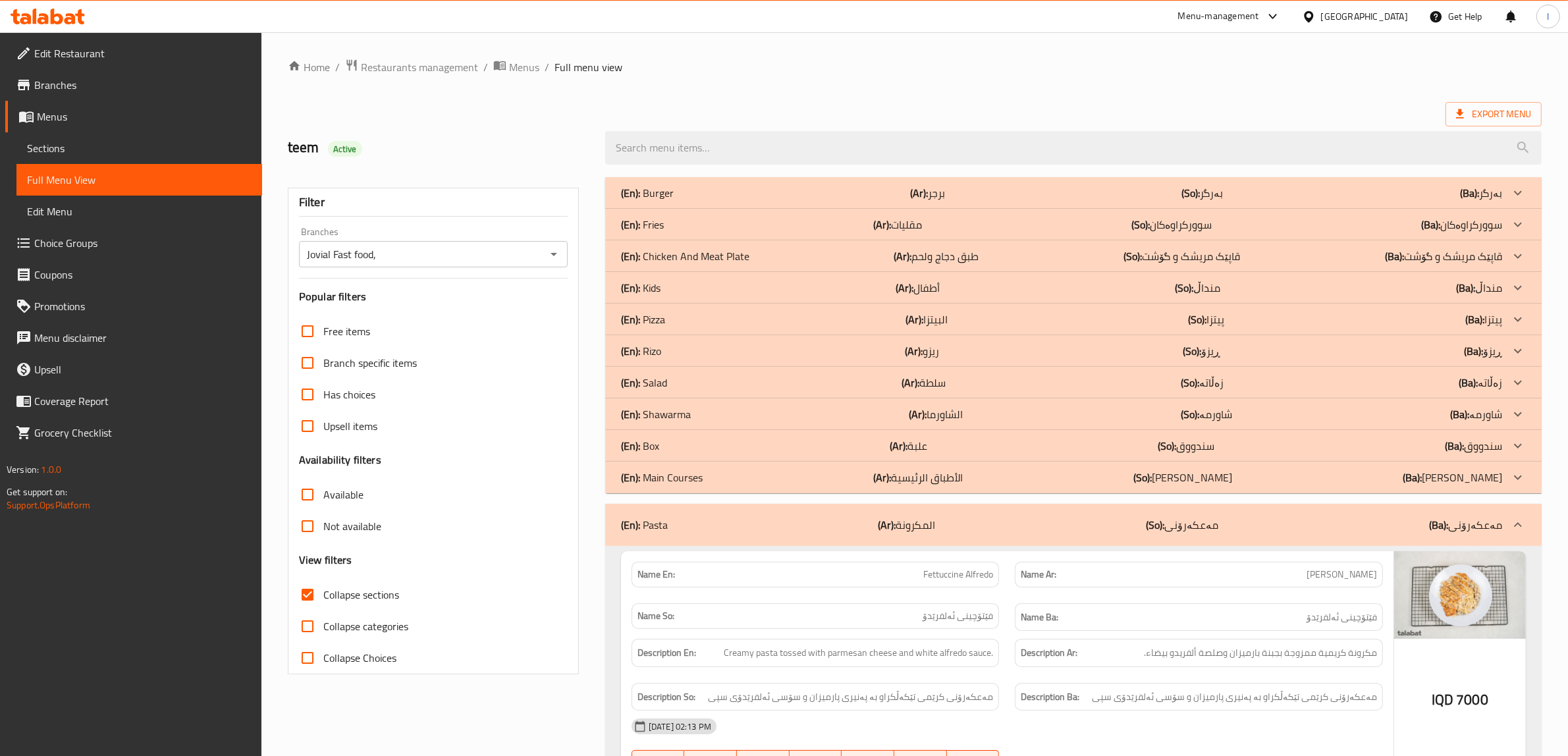
click at [698, 476] on p "(En): Main Courses" at bounding box center [662, 477] width 82 height 16
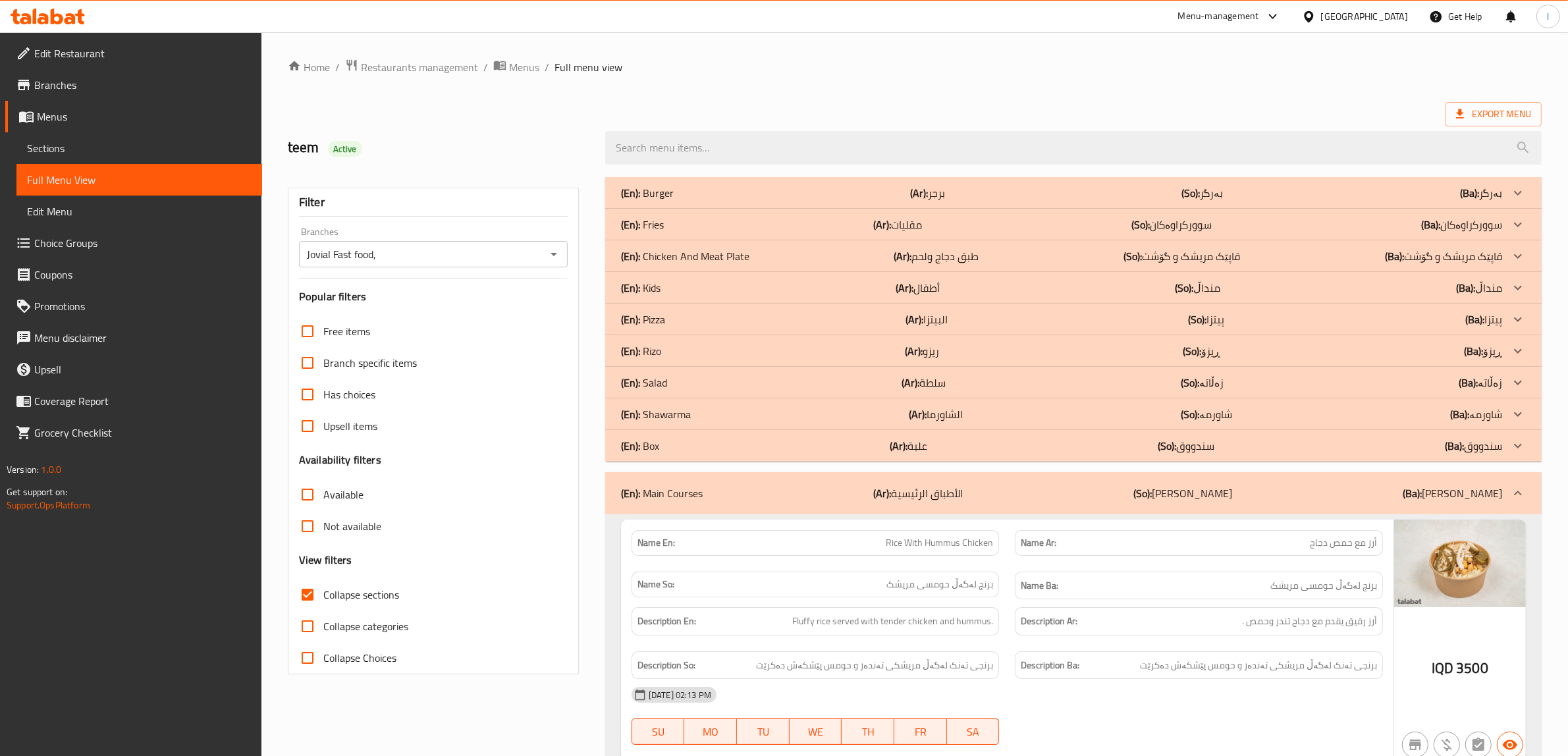
click at [685, 415] on p "(En): Shawarma" at bounding box center [656, 414] width 70 height 16
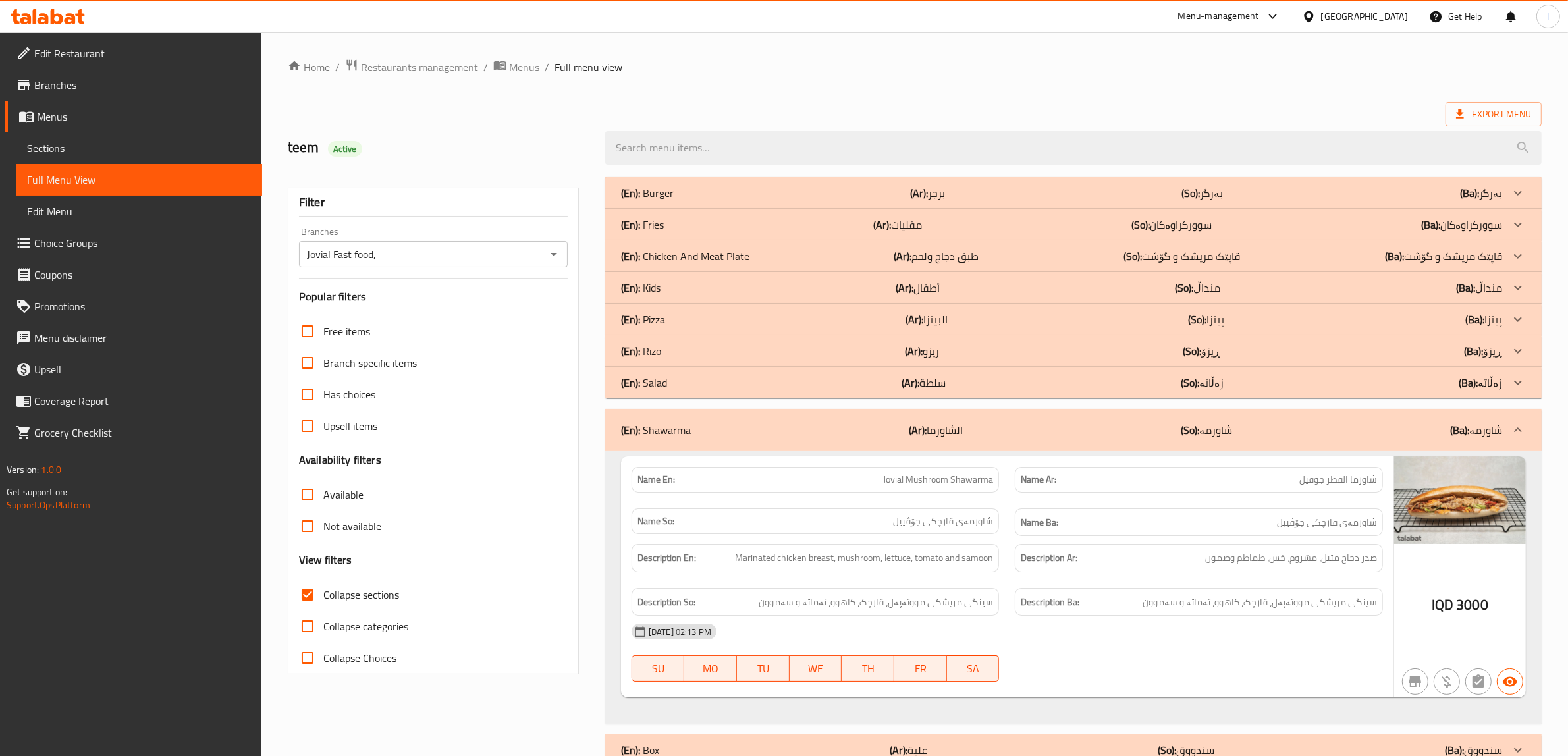
click at [665, 349] on div "(En): Rizo (Ar): ريزو (So): ڕیزۆ (Ba): ڕیزۆ" at bounding box center [1061, 351] width 881 height 16
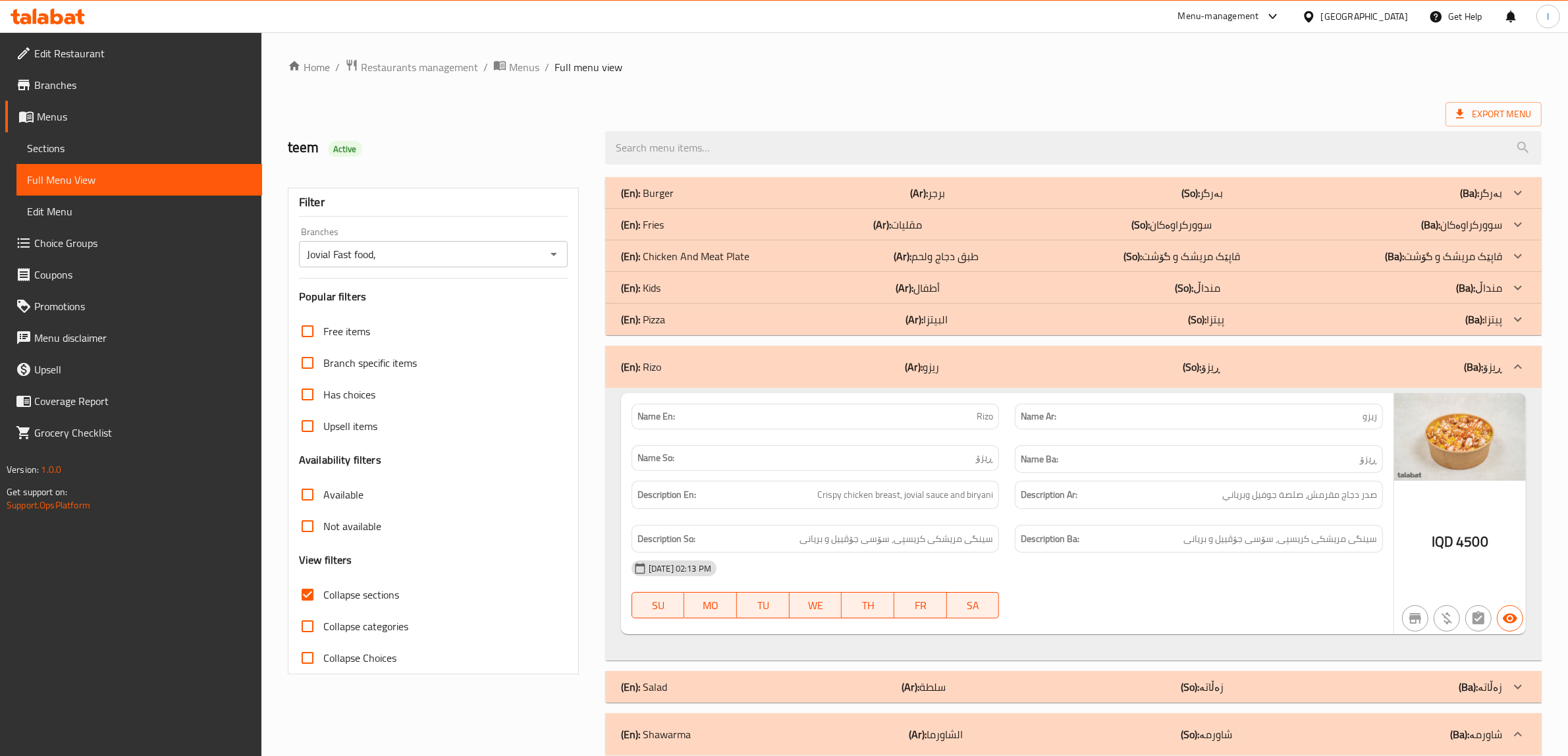
click at [682, 277] on div "(En): Kids (Ar): أطفال (So): منداڵ (Ba): منداڵ" at bounding box center [1073, 288] width 936 height 32
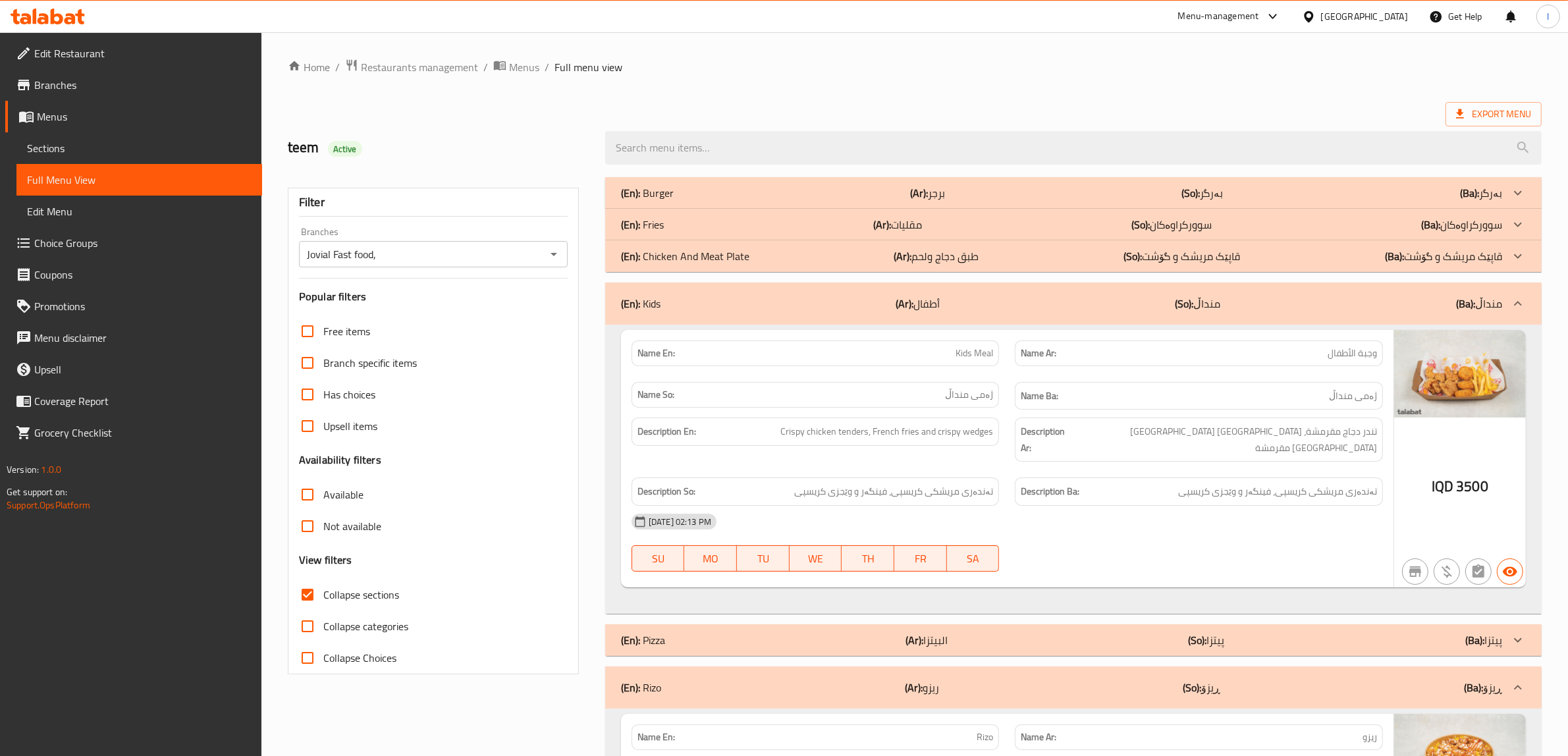
click at [697, 230] on div "(En): Fries (Ar): مقليات (So): سوورکراوەکان (Ba): سوورکراوەکان" at bounding box center [1061, 224] width 881 height 16
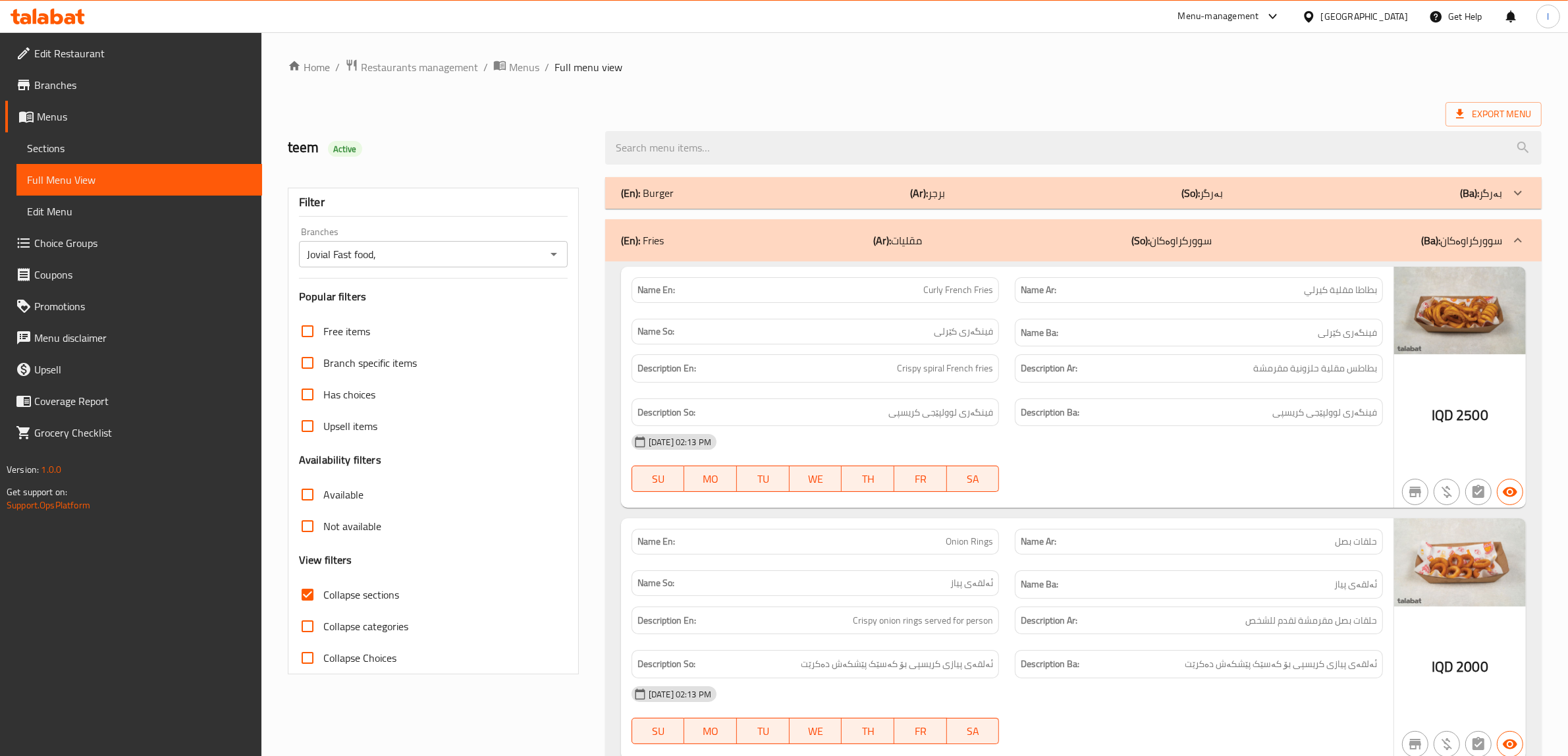
click at [1523, 245] on icon at bounding box center [1517, 240] width 16 height 16
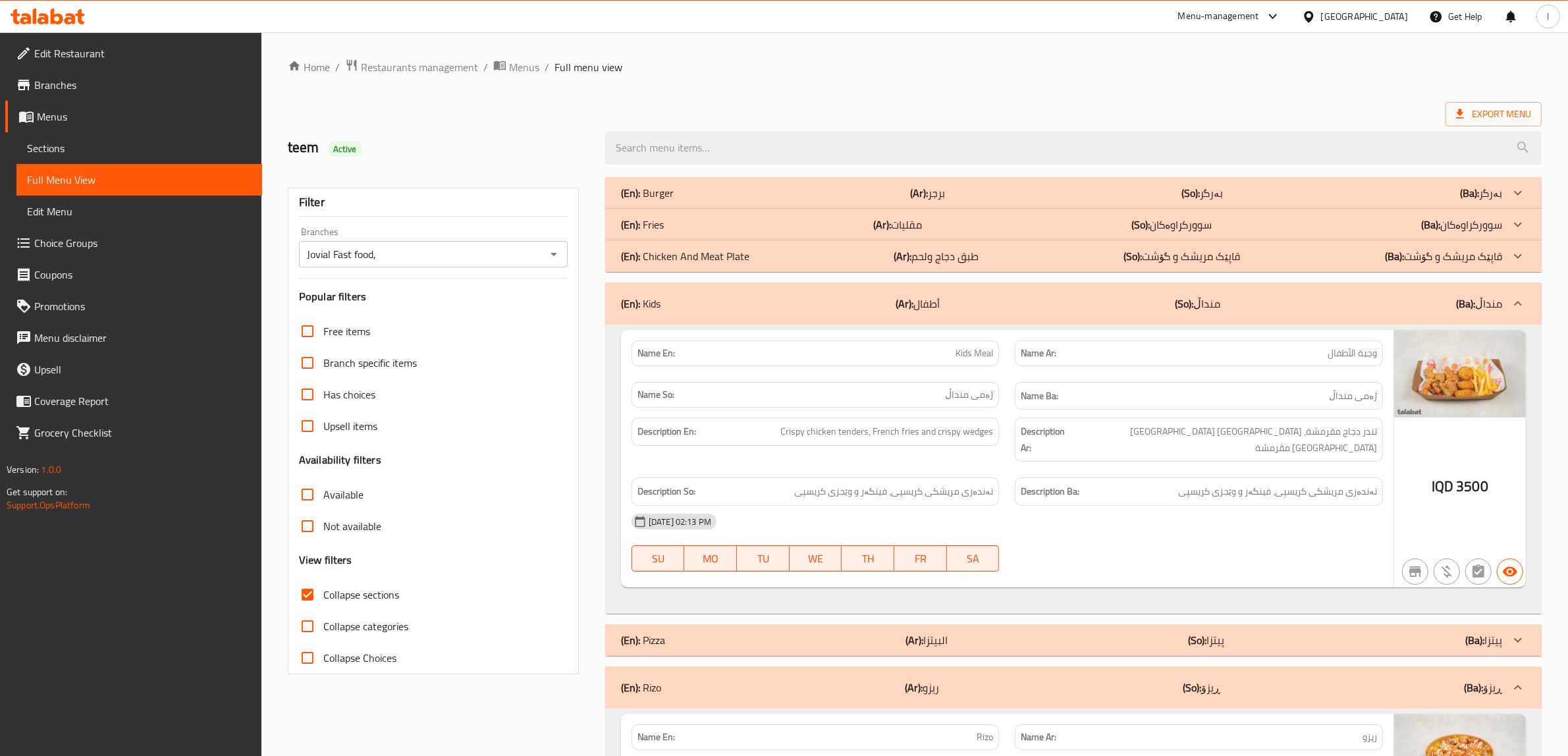
click at [1480, 225] on p "(Ba): سوورکراوەکان" at bounding box center [1461, 224] width 81 height 16
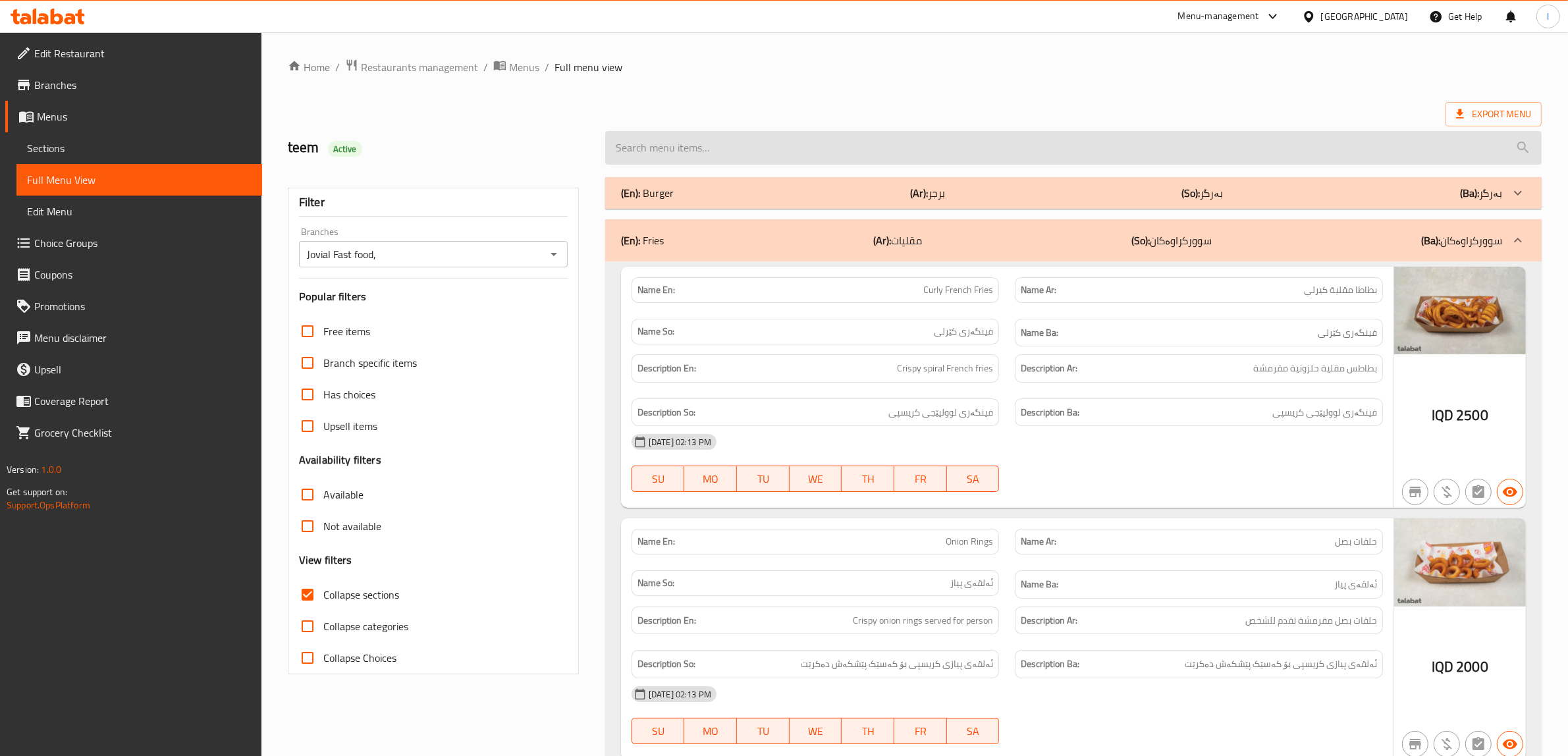
click at [844, 157] on input "search" at bounding box center [1073, 148] width 936 height 34
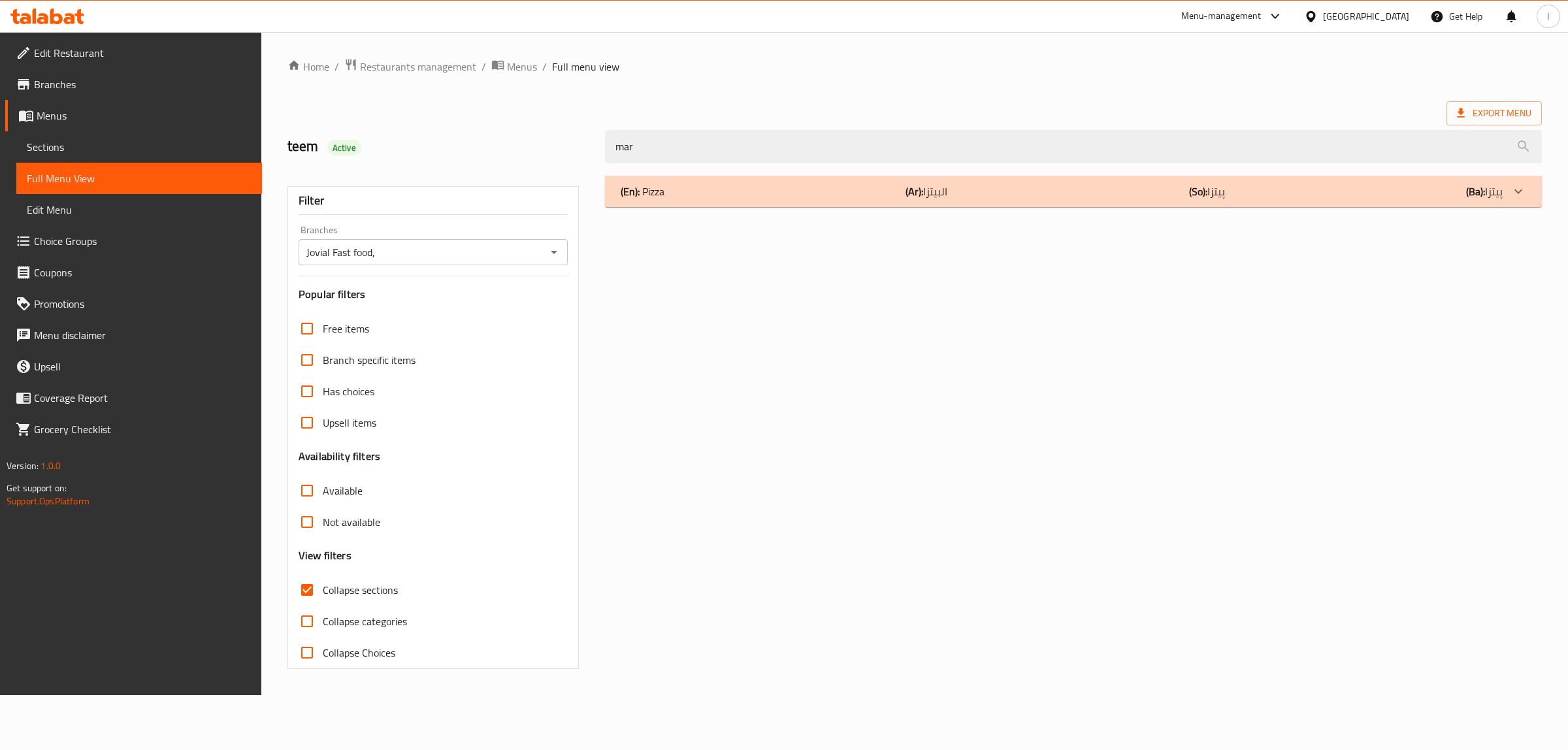
type input "mar"
click at [1155, 193] on div "(En): Pizza (Ar): البيتزا (So): پیتزا (Ba): پیتزا" at bounding box center [1061, 191] width 882 height 15
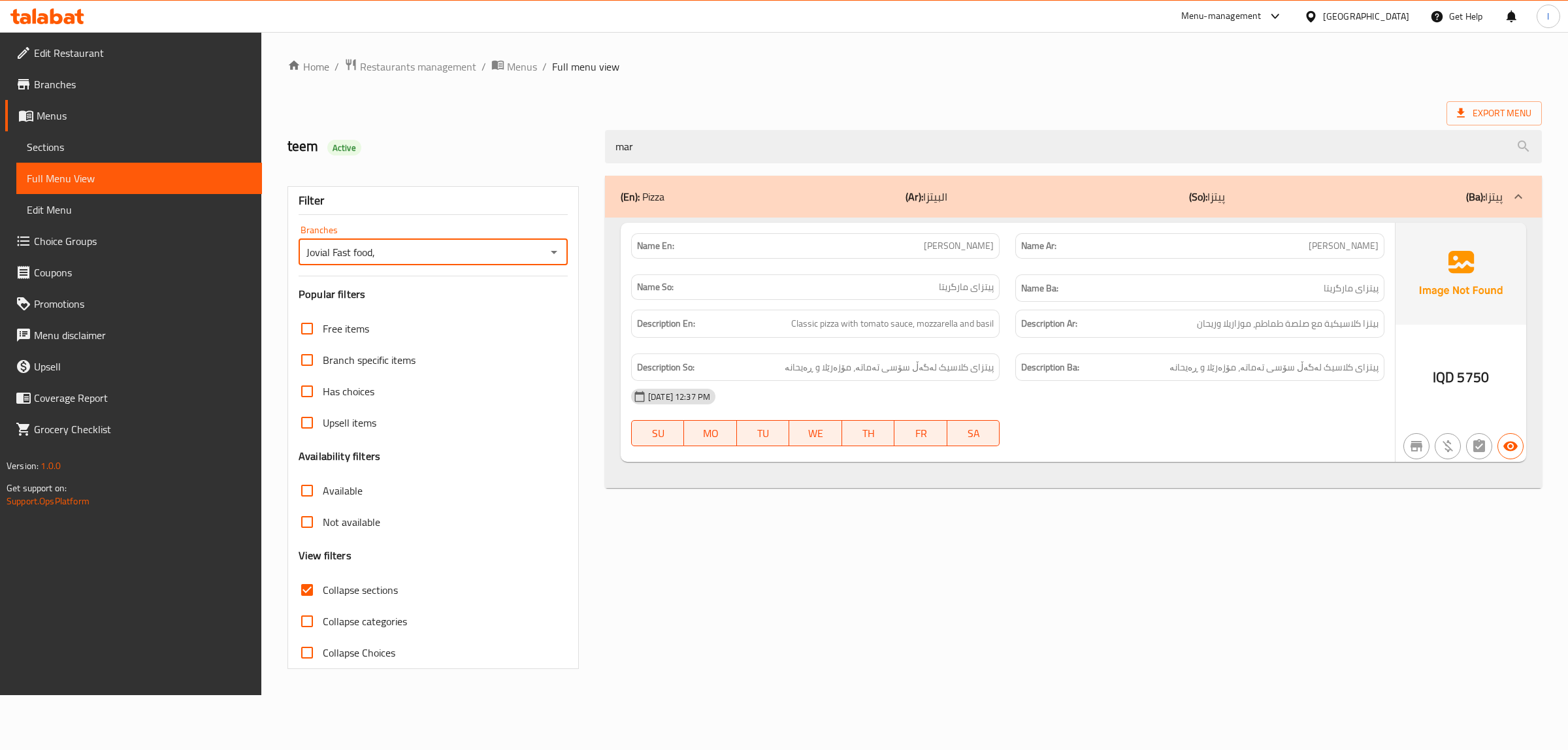
click at [486, 250] on input "Jovial Fast food," at bounding box center [422, 252] width 240 height 18
click at [552, 252] on icon "Open" at bounding box center [554, 253] width 7 height 3
click at [435, 286] on li "All" at bounding box center [433, 286] width 269 height 24
click at [554, 251] on icon "Open" at bounding box center [554, 253] width 7 height 3
click at [458, 312] on li "Jovial Fast food," at bounding box center [433, 309] width 269 height 24
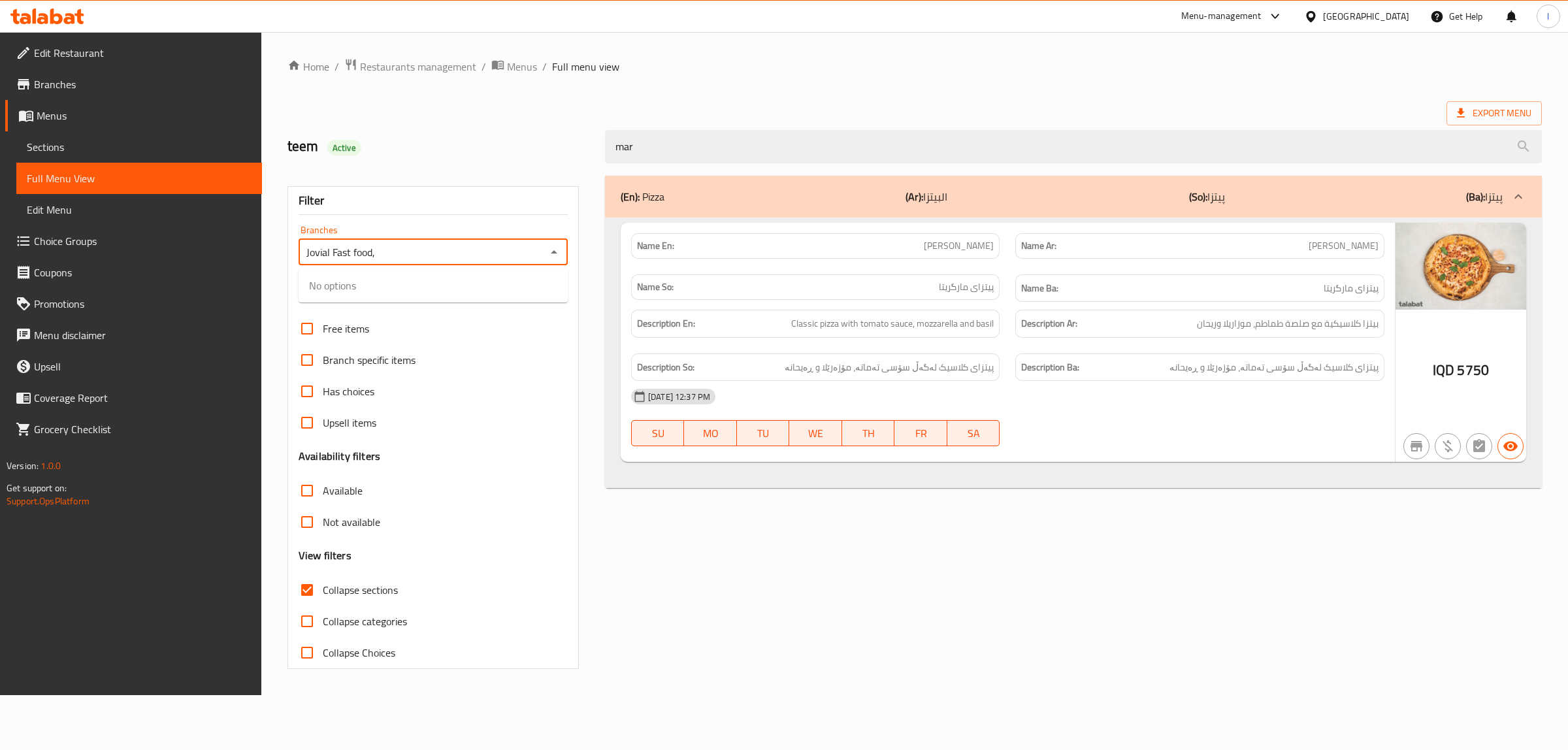
type input "Jovial Fast food,"
click at [39, 141] on span "Sections" at bounding box center [139, 146] width 224 height 15
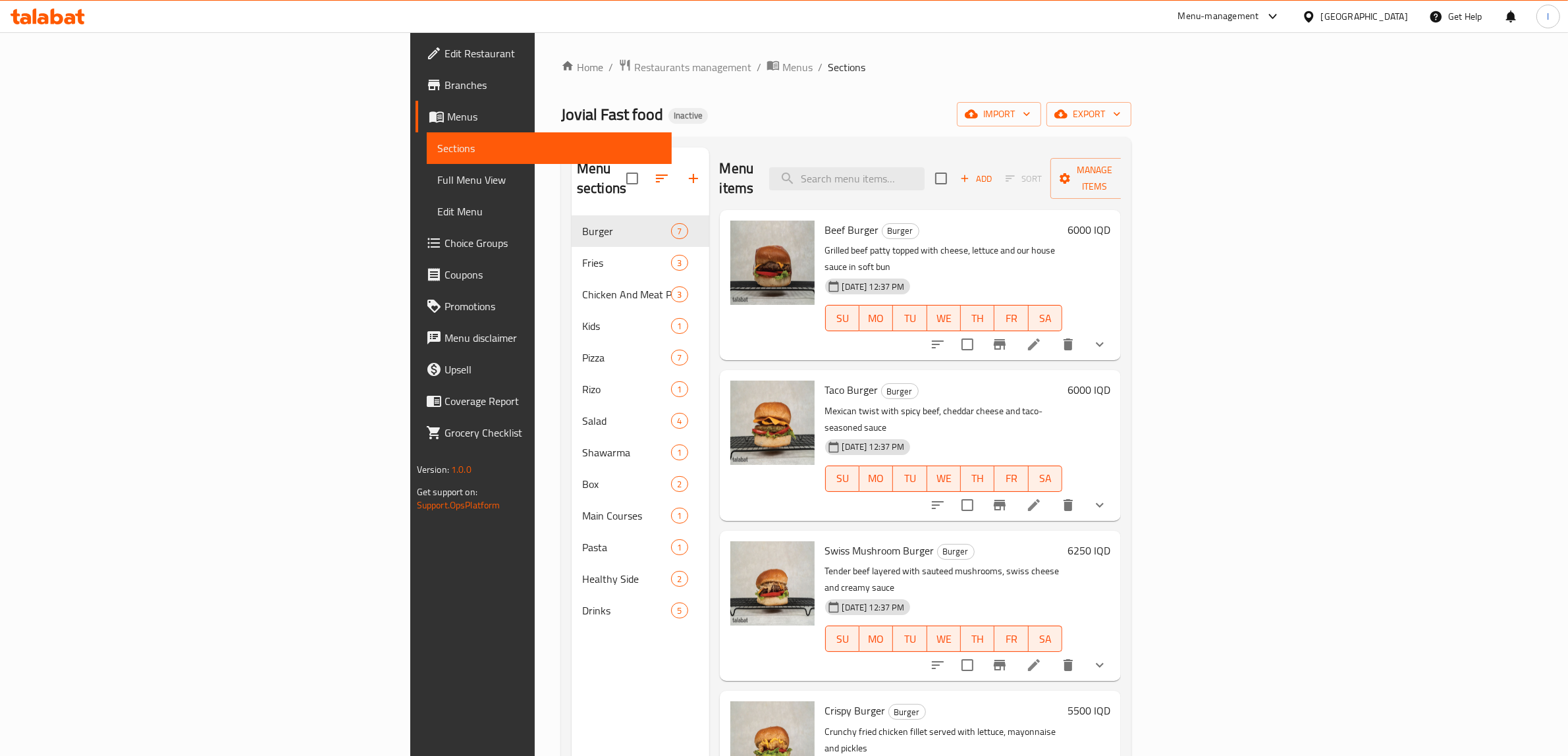
click at [427, 188] on link "Full Menu View" at bounding box center [550, 180] width 246 height 32
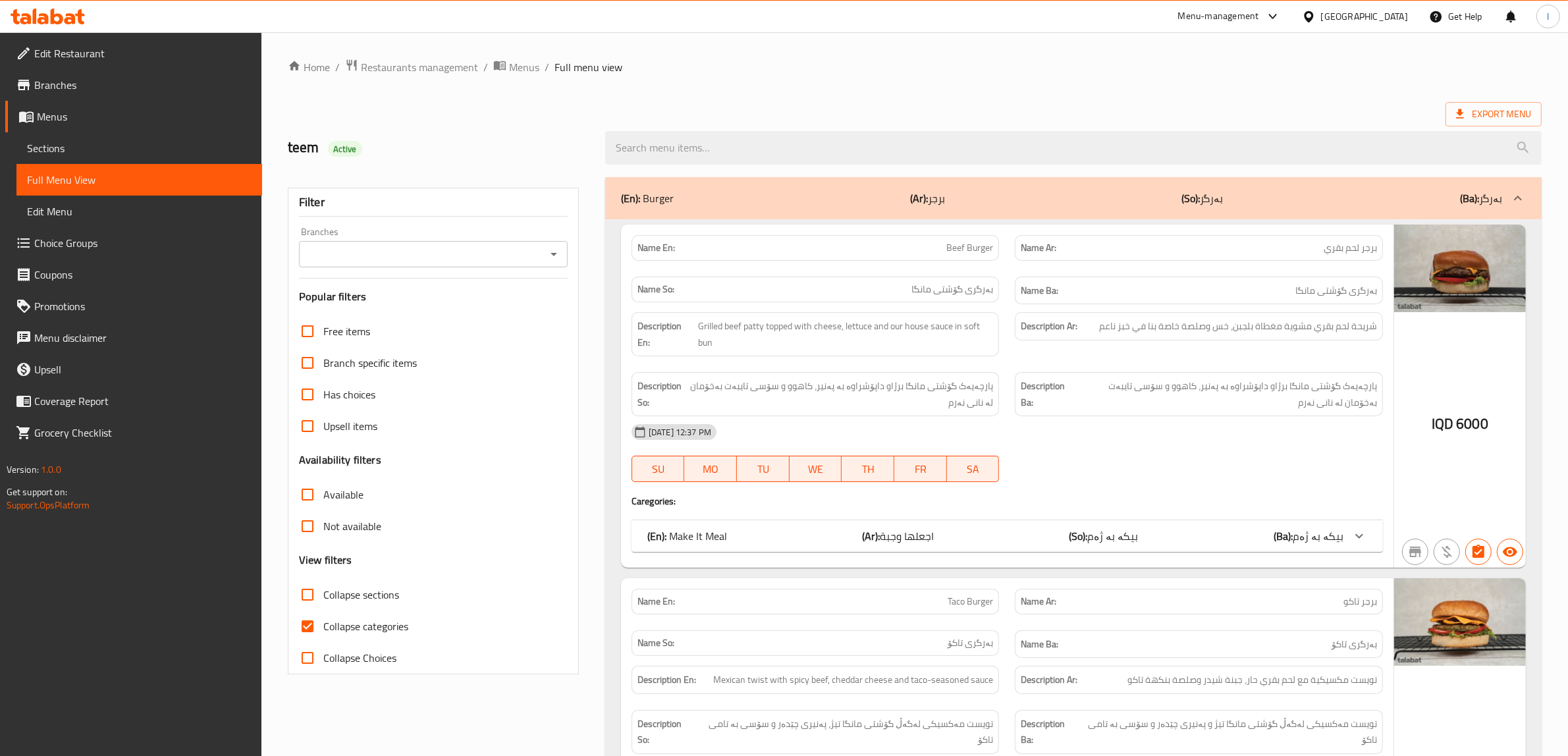
drag, startPoint x: 456, startPoint y: 270, endPoint x: 469, endPoint y: 259, distance: 17.0
click at [469, 259] on div "Filter Branches Branches Popular filters Free items Branch specific items Has c…" at bounding box center [433, 431] width 291 height 487
click at [468, 258] on input "Branches" at bounding box center [423, 254] width 239 height 18
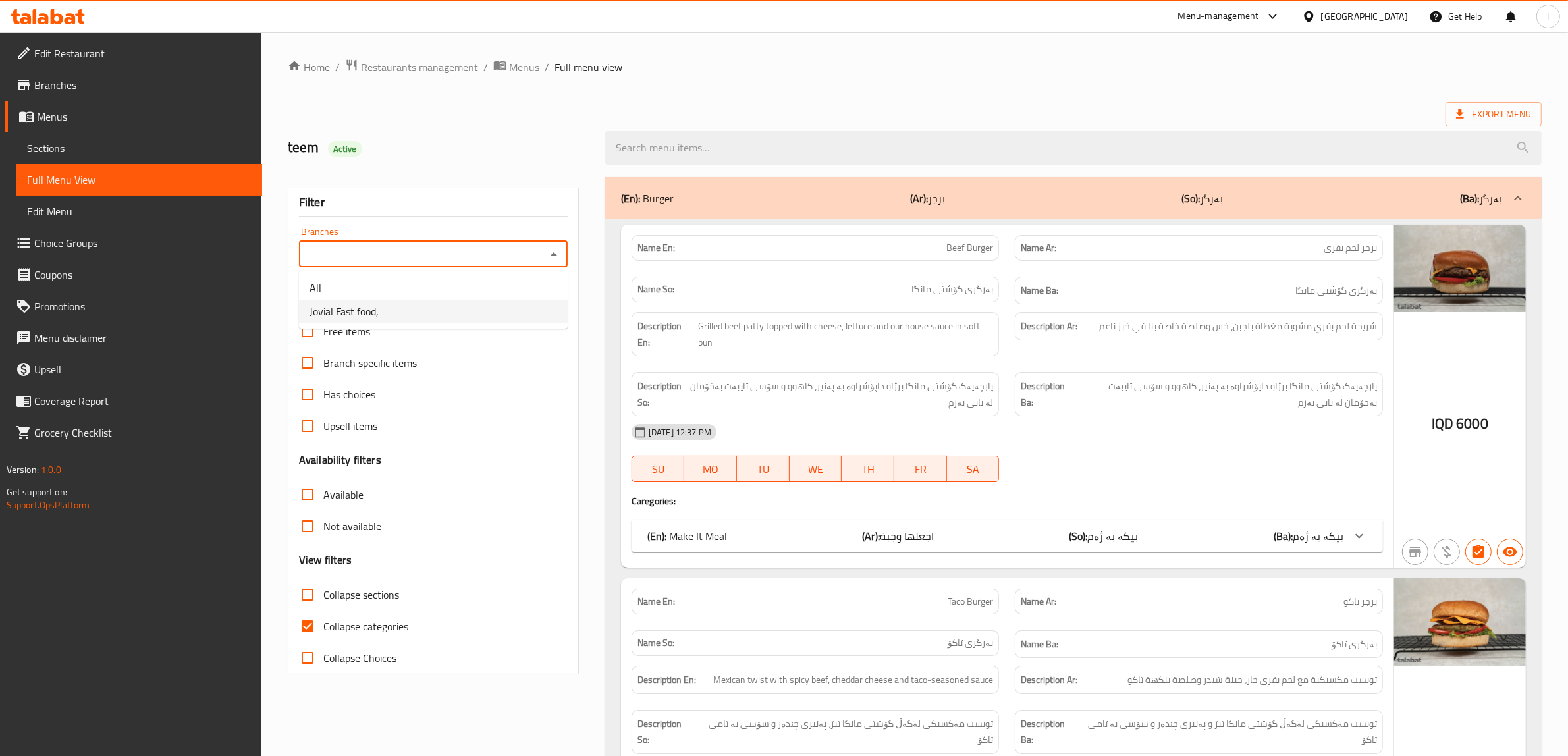
click at [411, 314] on li "Jovial Fast food," at bounding box center [434, 312] width 269 height 24
type input "Jovial Fast food,"
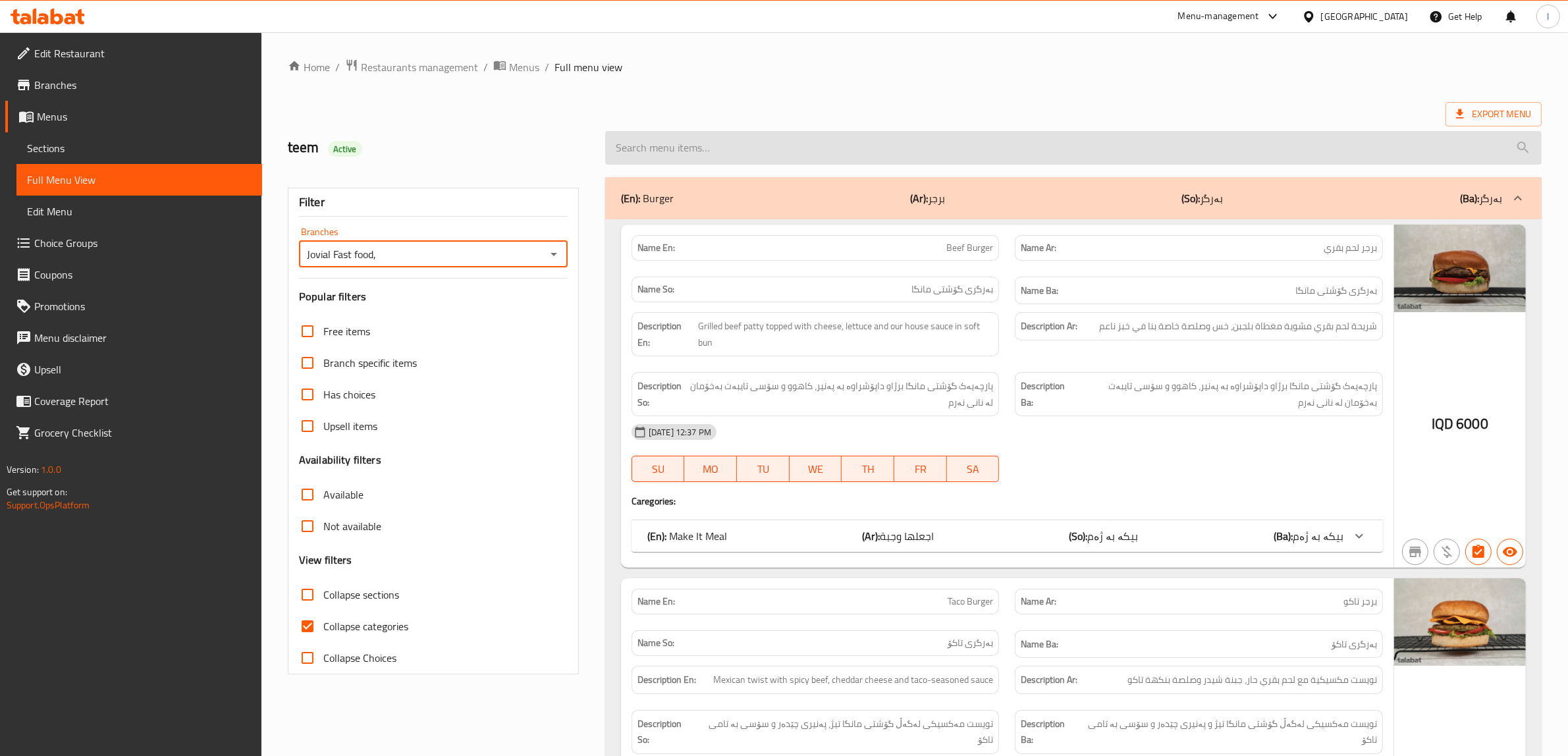
click at [748, 143] on input "search" at bounding box center [1073, 148] width 936 height 34
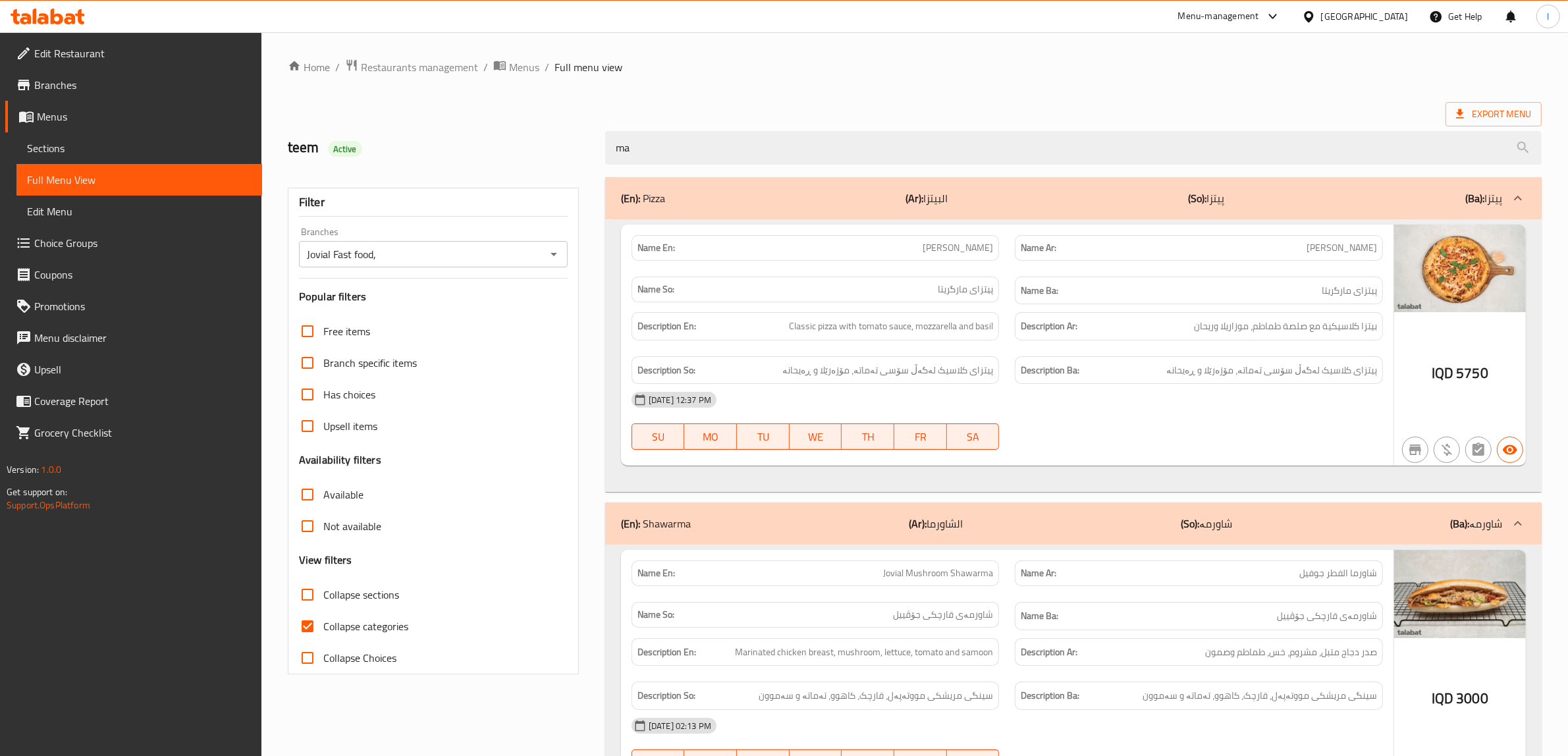
click at [966, 531] on div "(En): Shawarma (Ar): الشاورما (So): شاورمە (Ba): شاورمە" at bounding box center [1061, 523] width 881 height 16
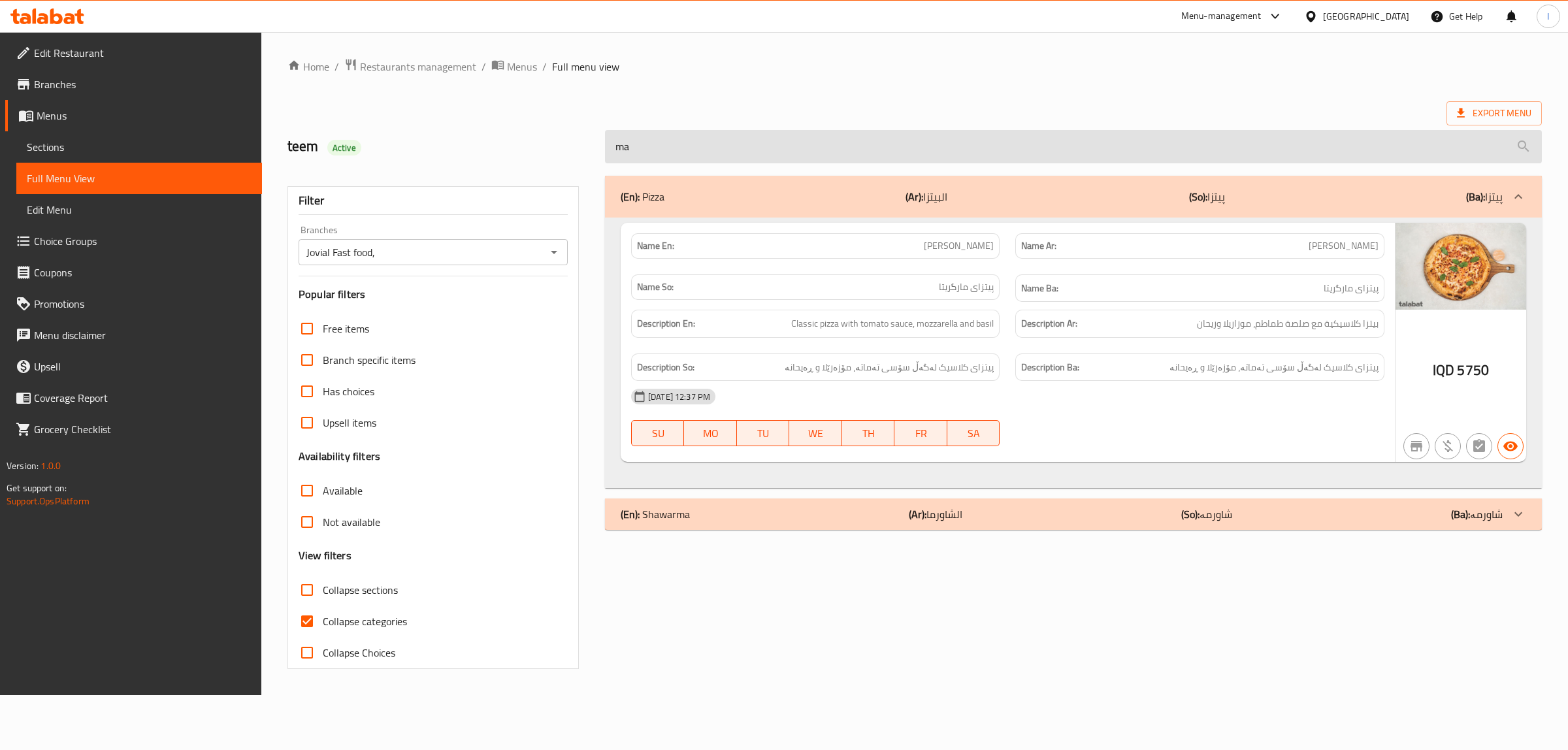
click at [682, 139] on input "ma" at bounding box center [1074, 146] width 937 height 33
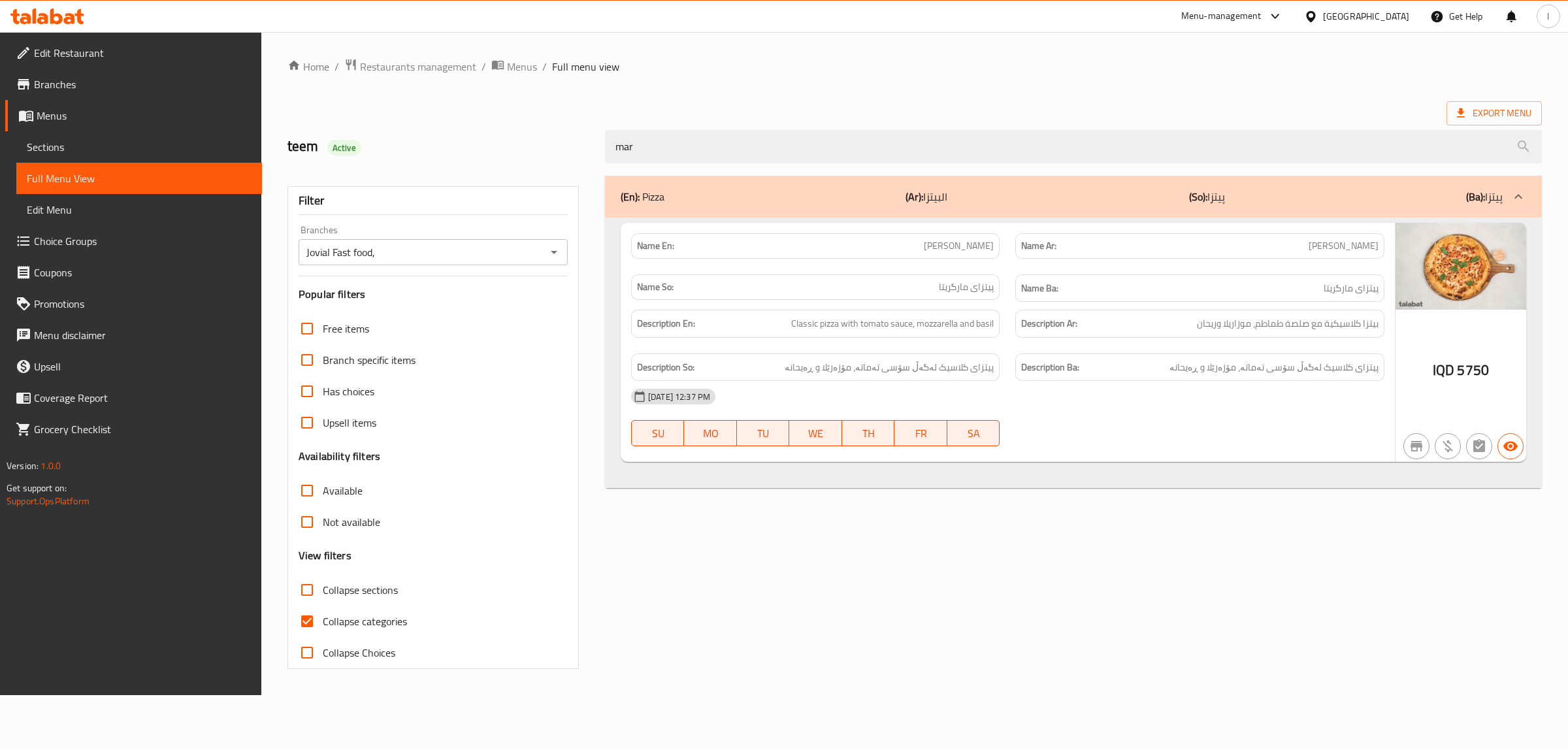
type input "mar"
click at [939, 233] on div "Name En: Margherita Pizza" at bounding box center [815, 246] width 368 height 25
click at [946, 246] on span "Margherita Pizza" at bounding box center [959, 246] width 70 height 14
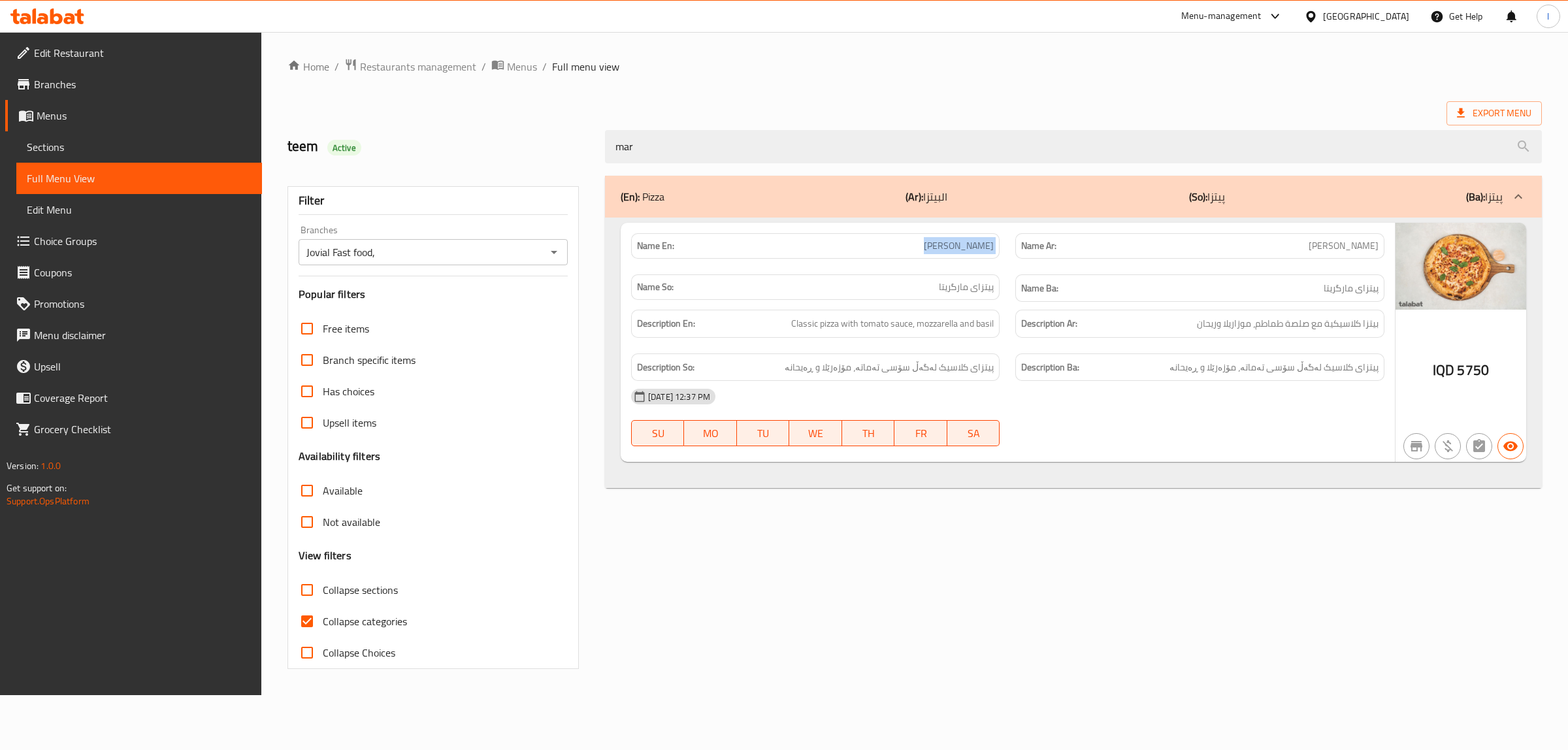
copy span "Margherita Pizza"
click at [59, 27] on div at bounding box center [47, 16] width 94 height 26
click at [69, 22] on icon at bounding box center [70, 19] width 11 height 11
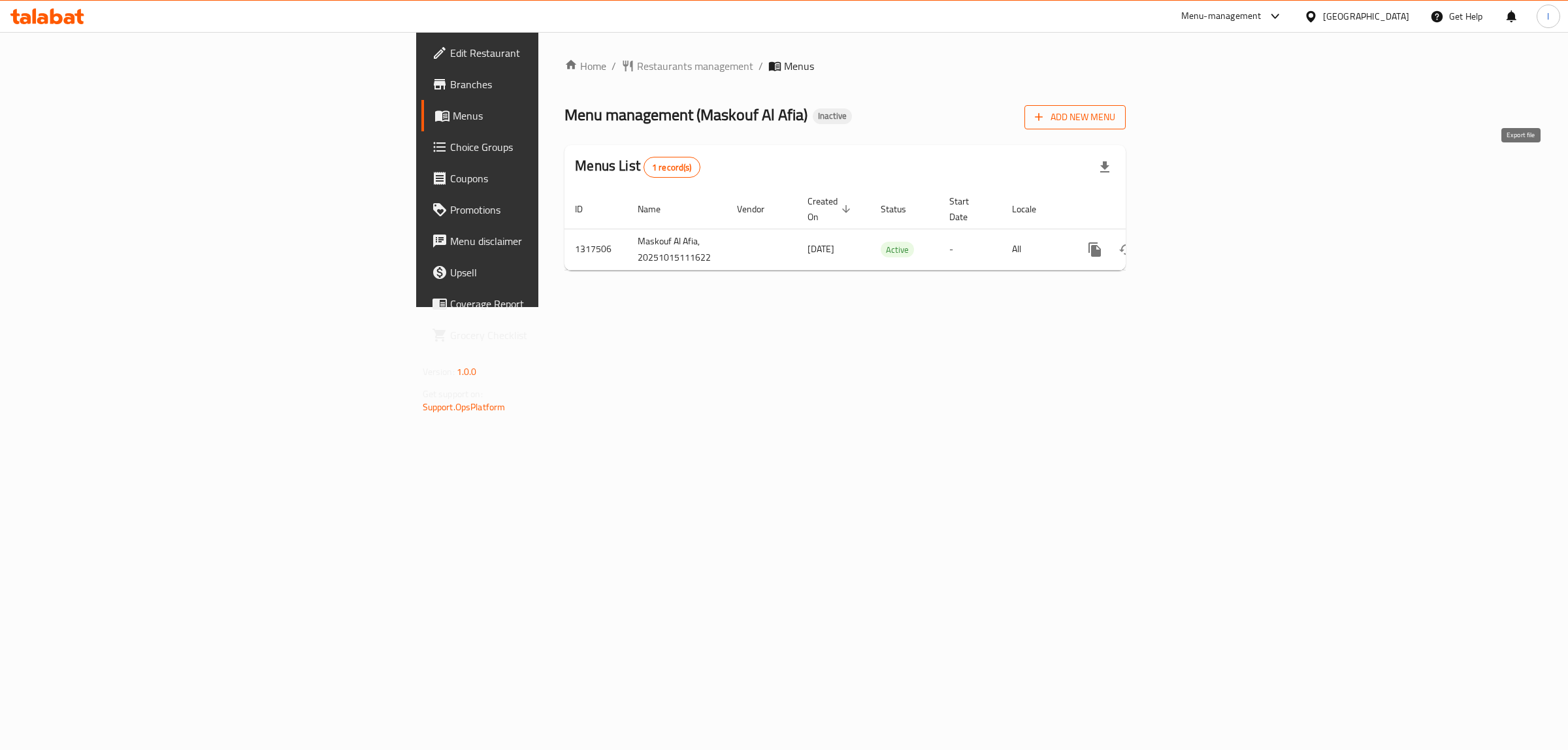
click at [1115, 121] on span "Add New Menu" at bounding box center [1075, 117] width 81 height 16
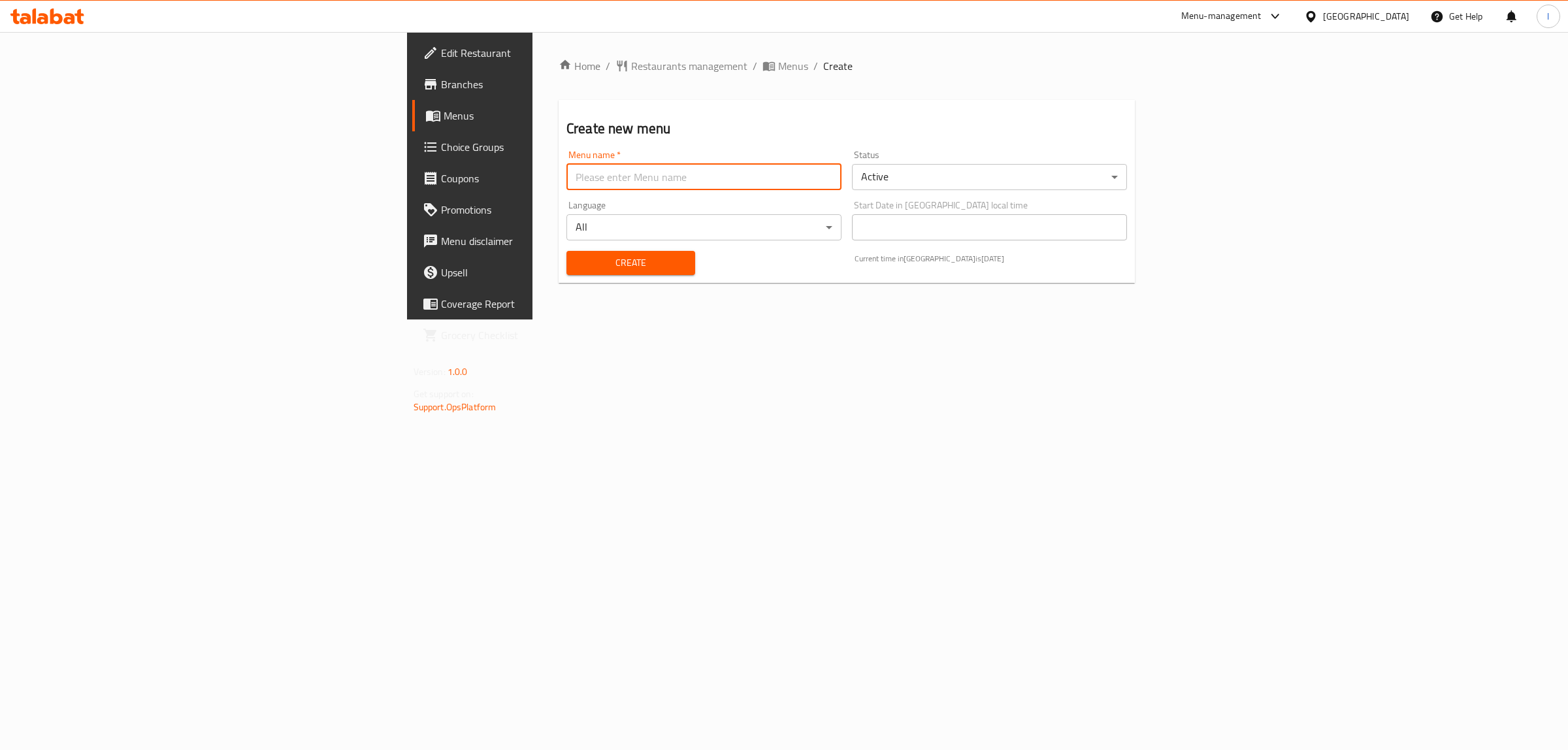
drag, startPoint x: 591, startPoint y: 183, endPoint x: 580, endPoint y: 183, distance: 11.0
click at [589, 183] on input "text" at bounding box center [704, 177] width 275 height 26
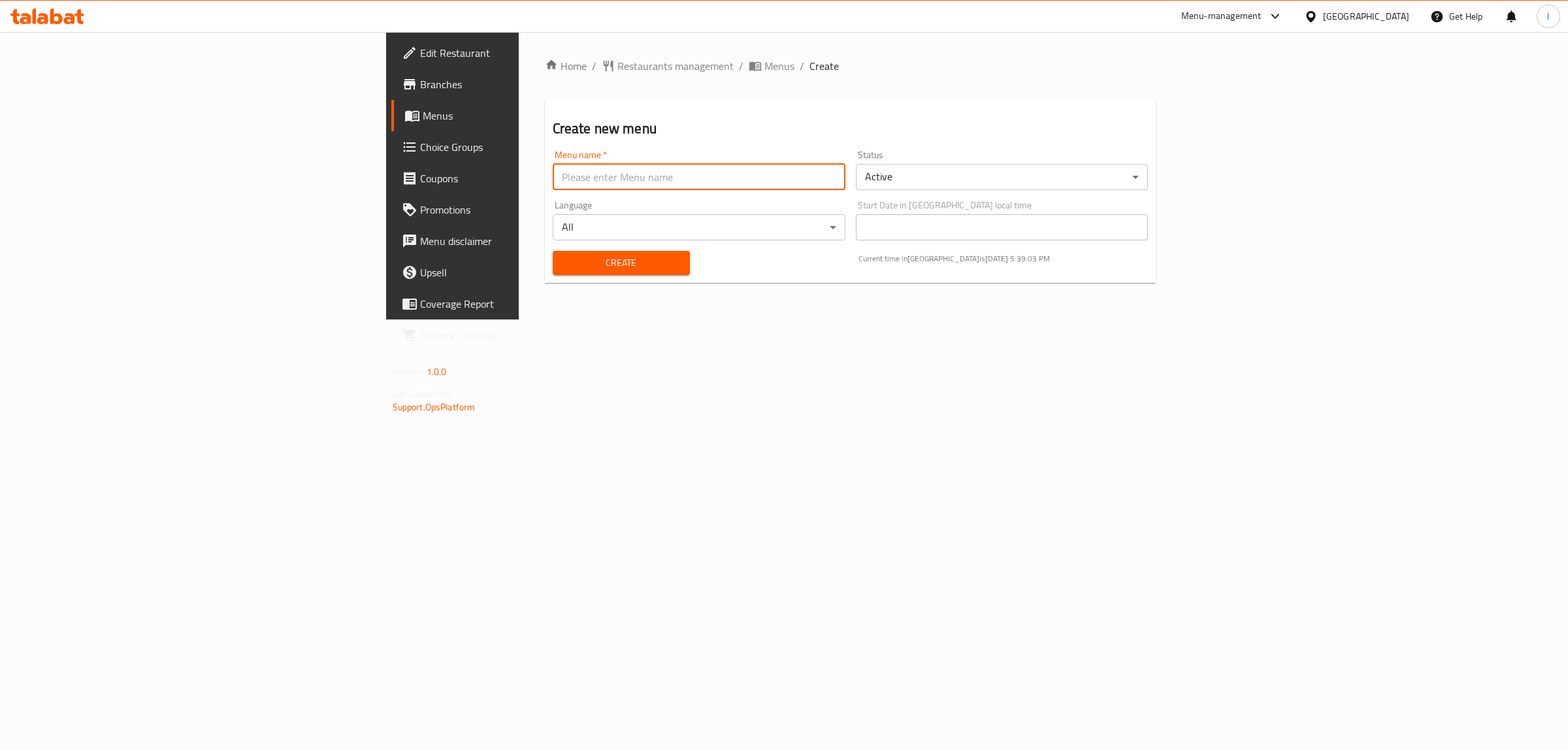
type input "Lanya"
click at [564, 264] on span "Create" at bounding box center [621, 263] width 116 height 16
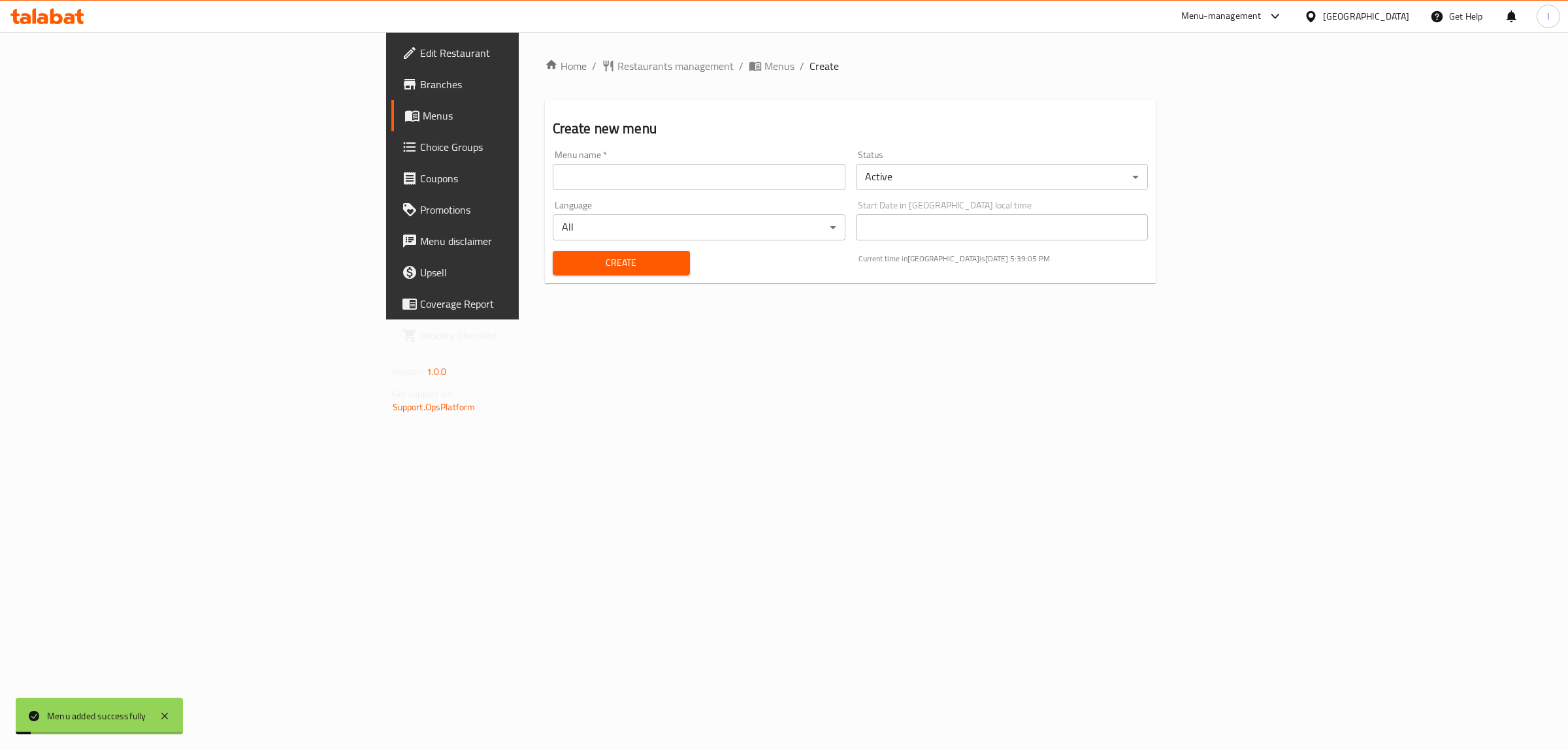
click at [423, 115] on span "Menus" at bounding box center [530, 116] width 215 height 15
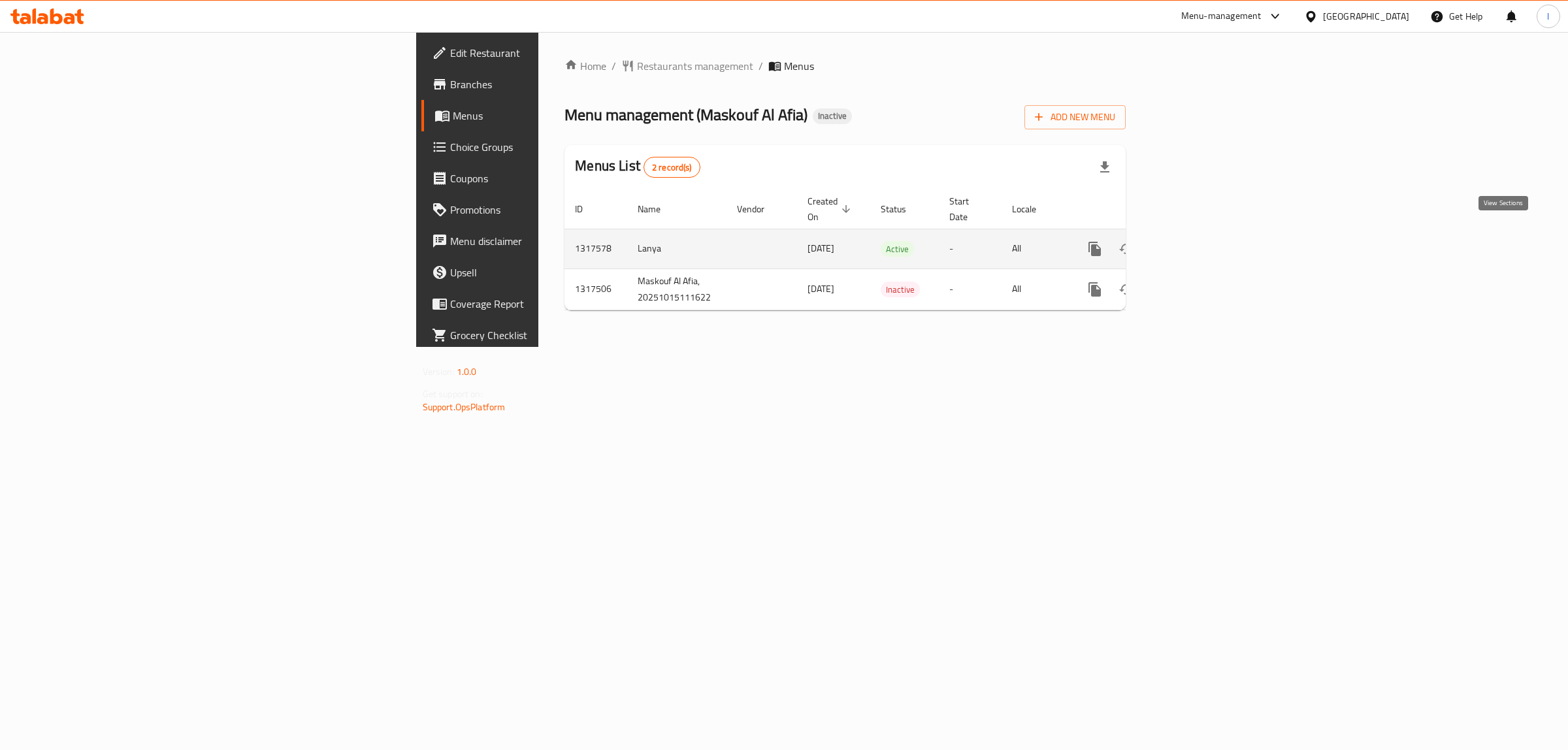
click at [1197, 241] on icon "enhanced table" at bounding box center [1189, 248] width 15 height 15
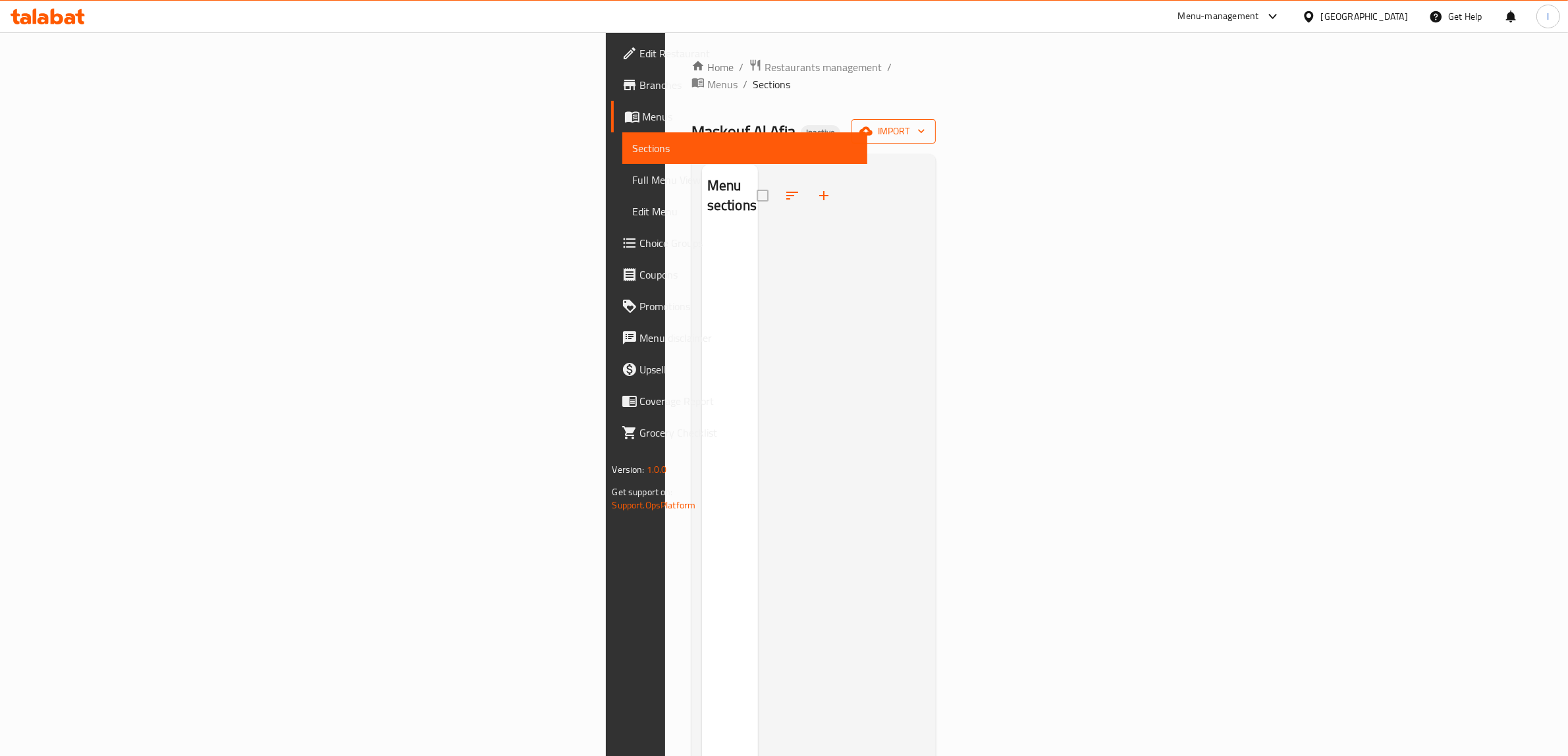
click at [925, 123] on span "import" at bounding box center [893, 131] width 63 height 16
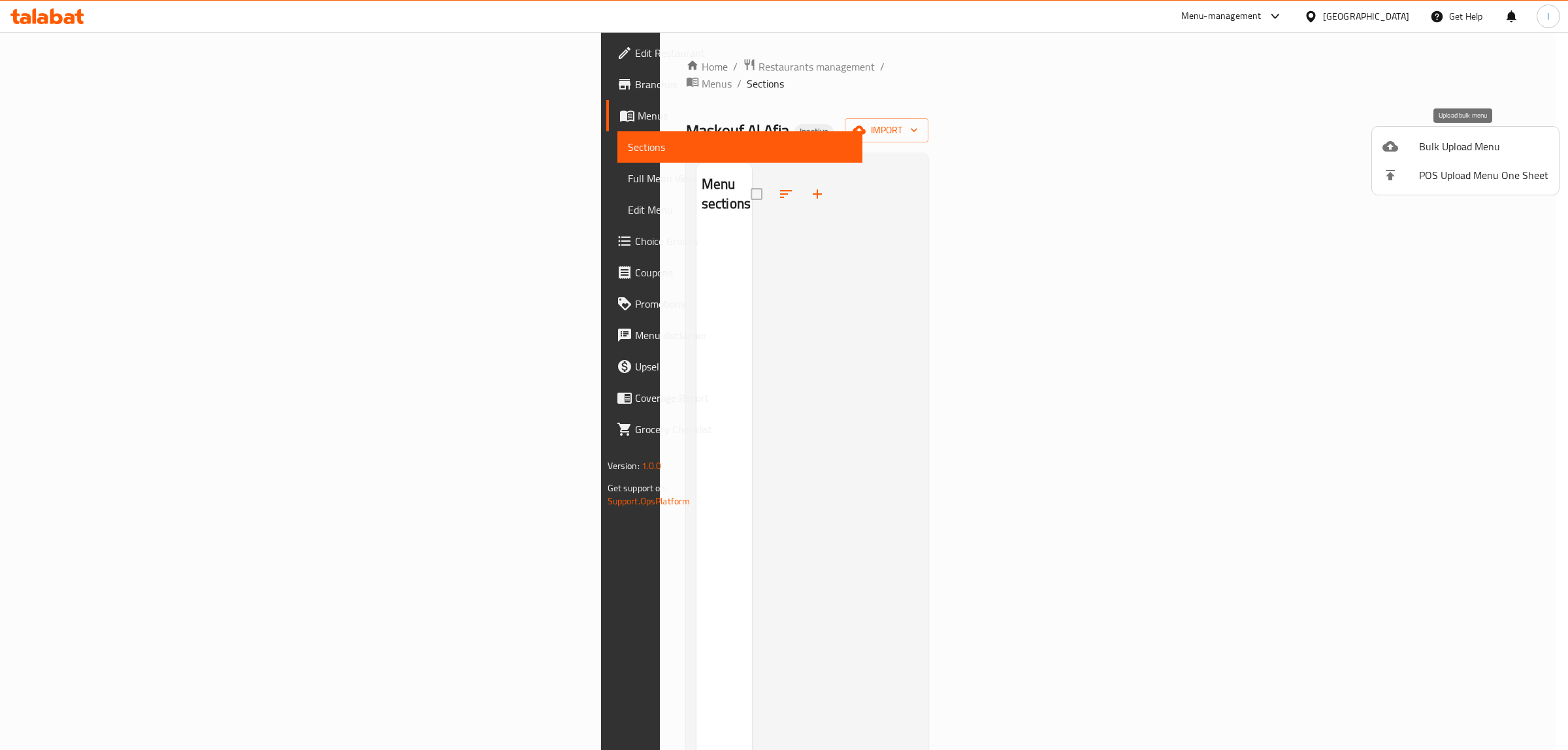
click at [1423, 148] on span "Bulk Upload Menu" at bounding box center [1483, 146] width 129 height 15
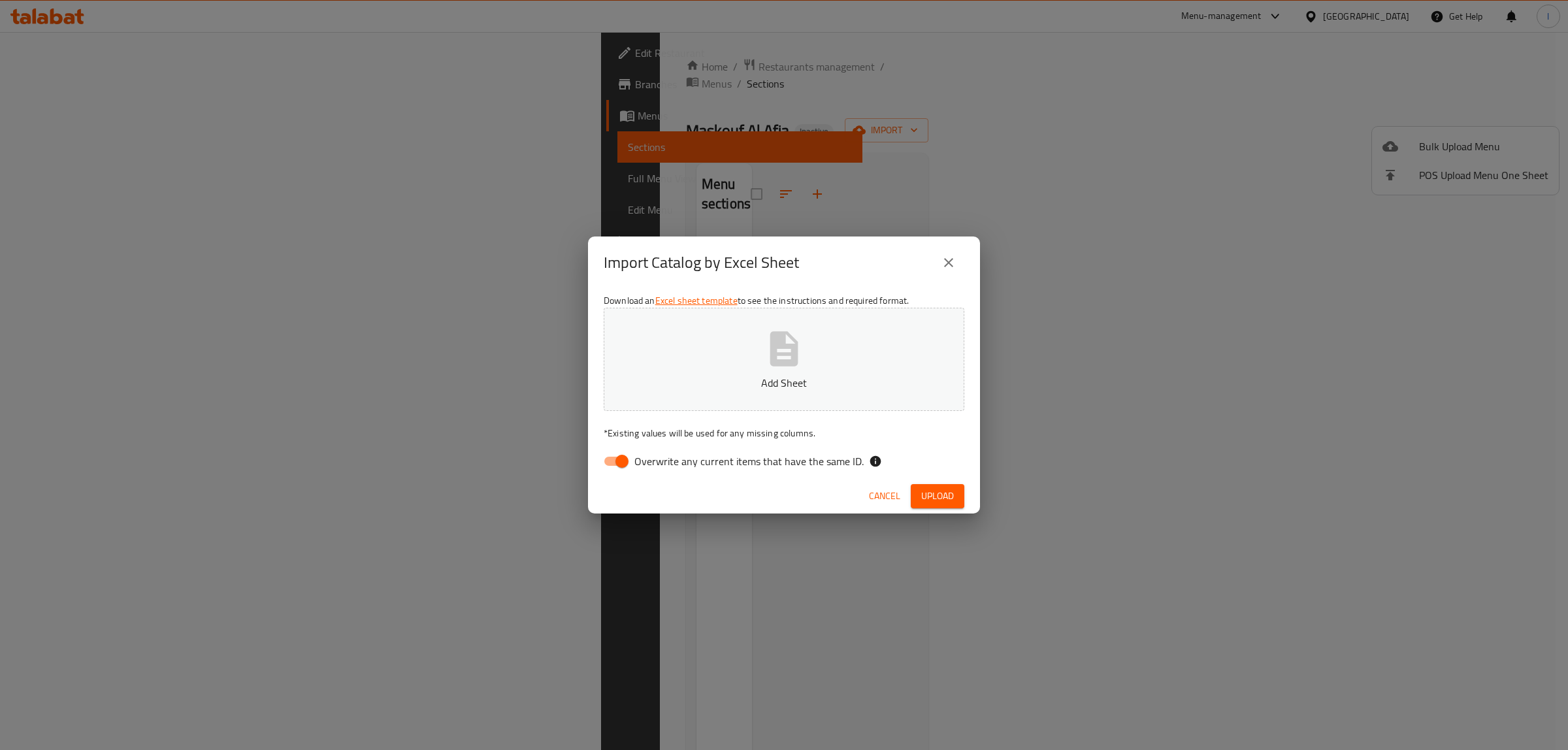
click at [666, 465] on span "Overwrite any current items that have the same ID." at bounding box center [749, 461] width 229 height 15
click at [660, 465] on input "Overwrite any current items that have the same ID." at bounding box center [622, 461] width 75 height 25
checkbox input "false"
click at [708, 373] on button "Add Sheet" at bounding box center [783, 359] width 360 height 103
click at [926, 494] on span "Upload" at bounding box center [938, 496] width 33 height 16
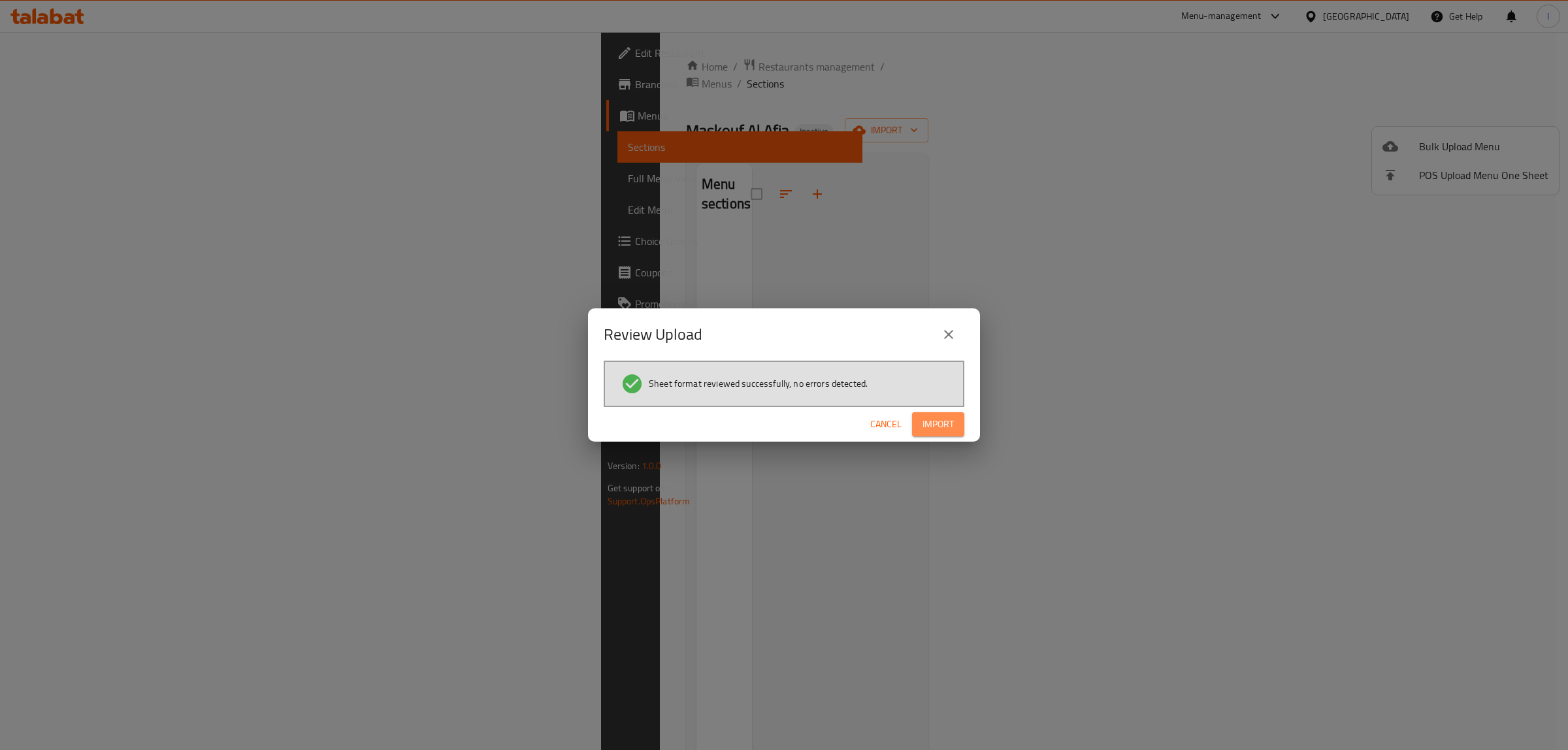
click at [932, 436] on button "Import" at bounding box center [939, 425] width 52 height 24
click at [941, 425] on icon "button" at bounding box center [943, 424] width 18 height 18
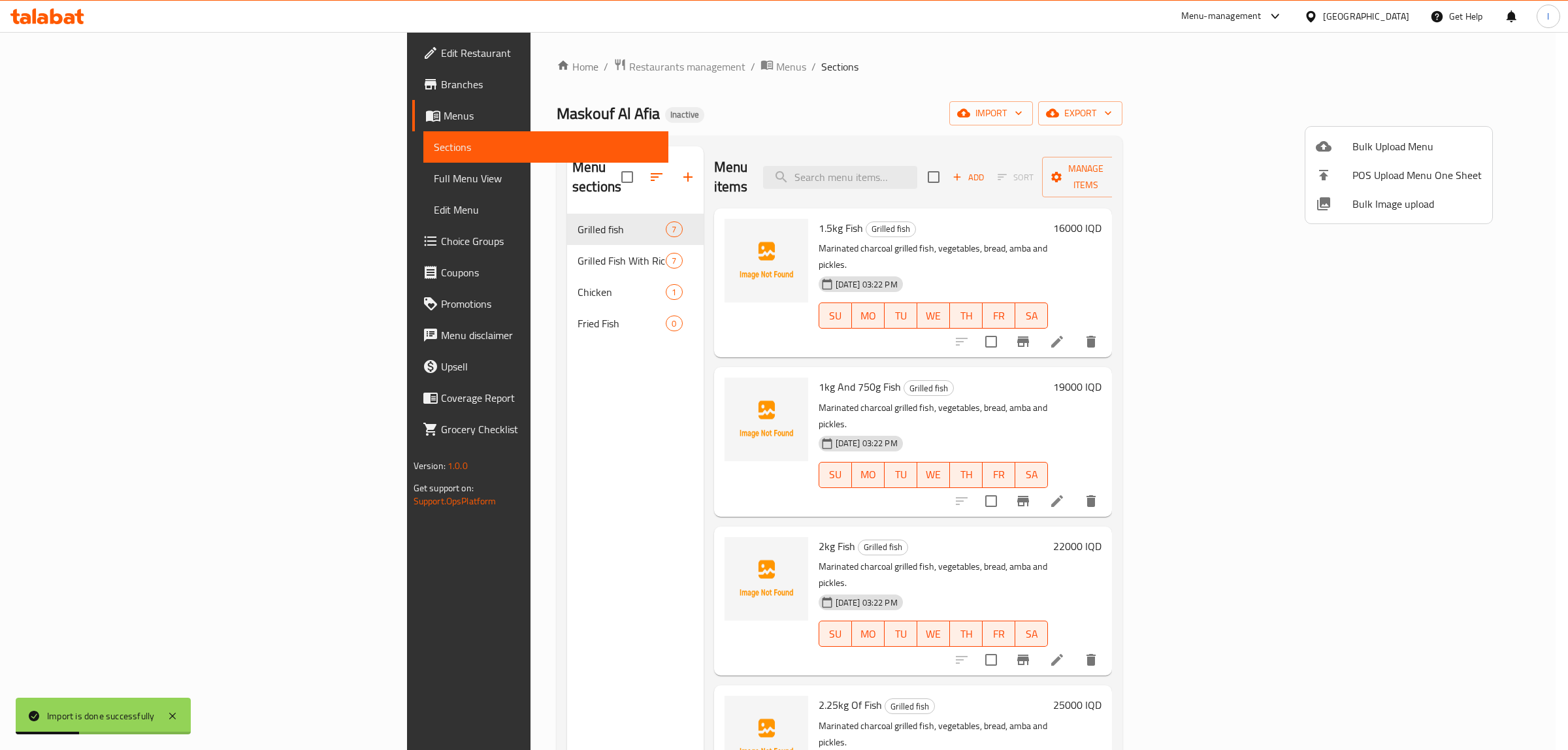
click at [63, 173] on div at bounding box center [784, 375] width 1568 height 750
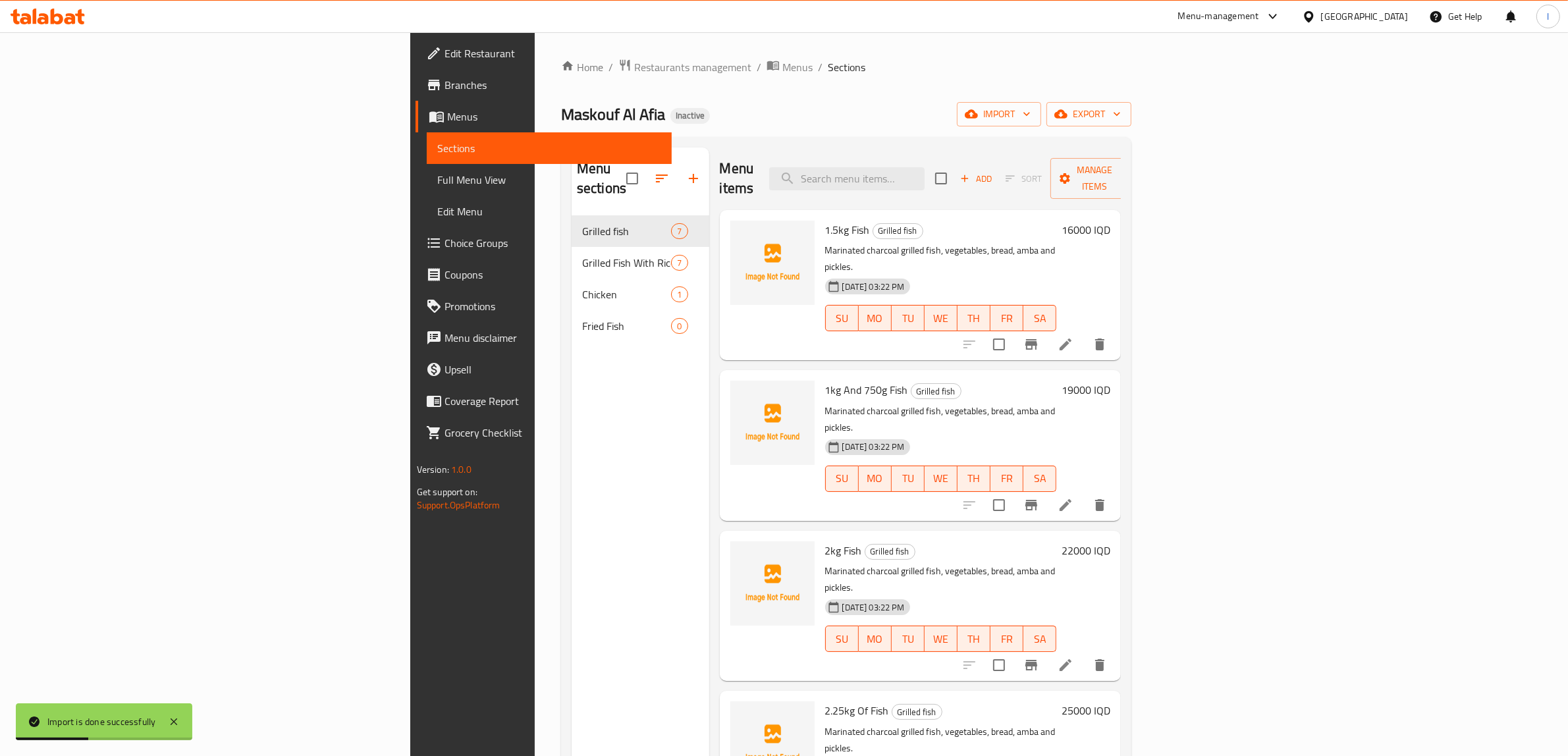
click at [437, 180] on span "Full Menu View" at bounding box center [549, 180] width 225 height 16
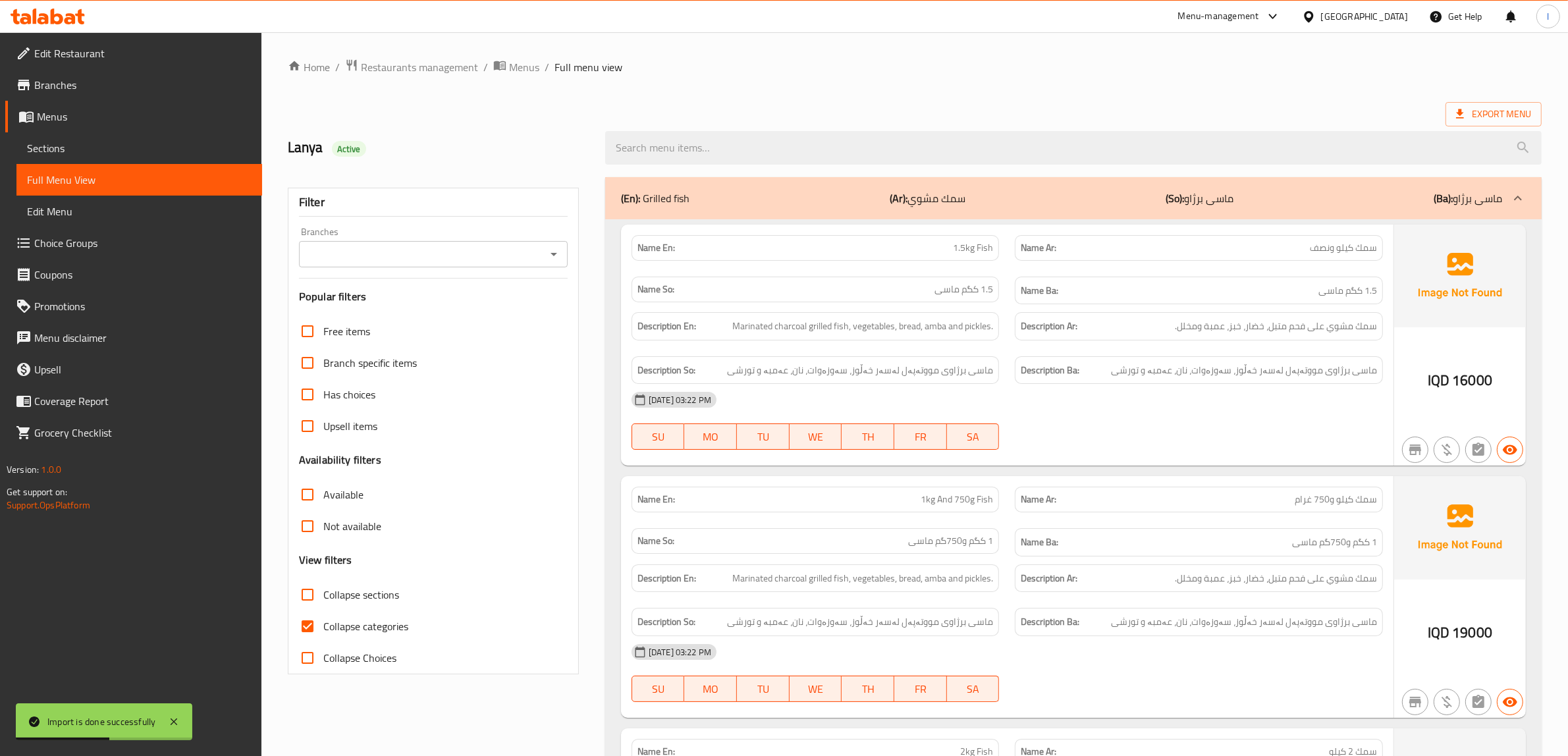
click at [439, 253] on input "Branches" at bounding box center [423, 254] width 239 height 18
click at [558, 253] on icon "Close" at bounding box center [553, 253] width 16 height 16
click at [555, 254] on icon "Open" at bounding box center [554, 255] width 7 height 3
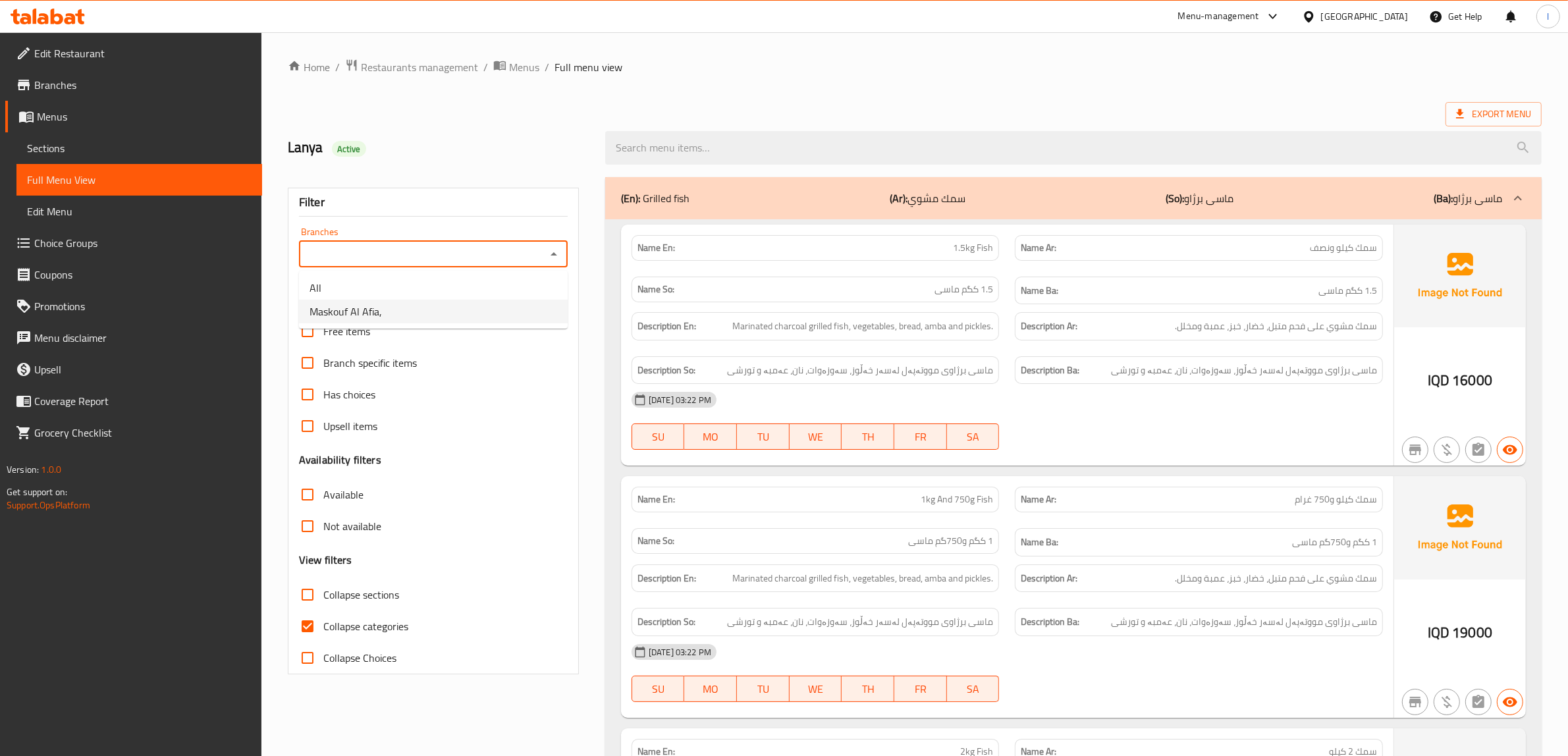
click at [384, 307] on li "Maskouf Al Afia," at bounding box center [434, 312] width 269 height 24
type input "Maskouf Al Afia,"
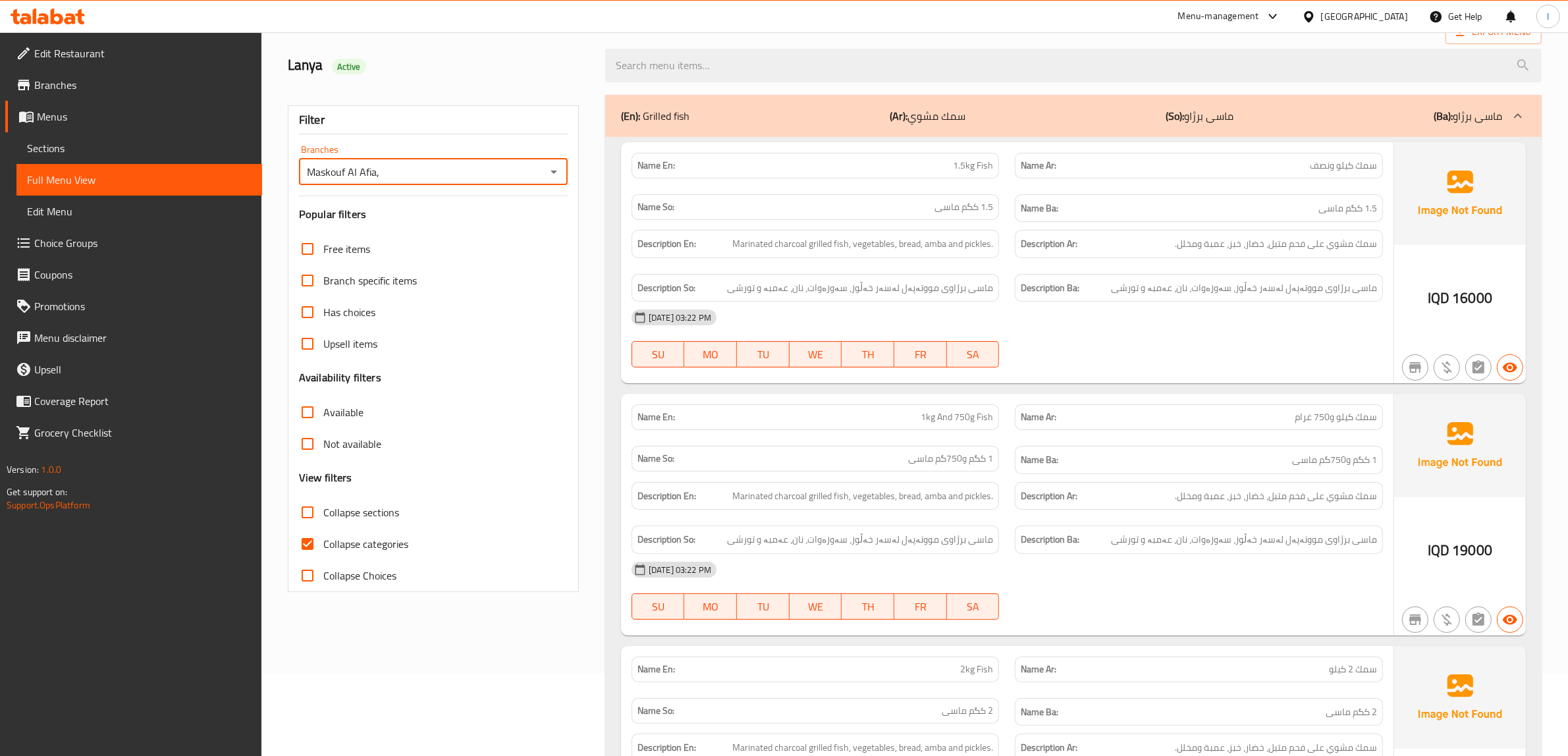
scroll to position [247, 0]
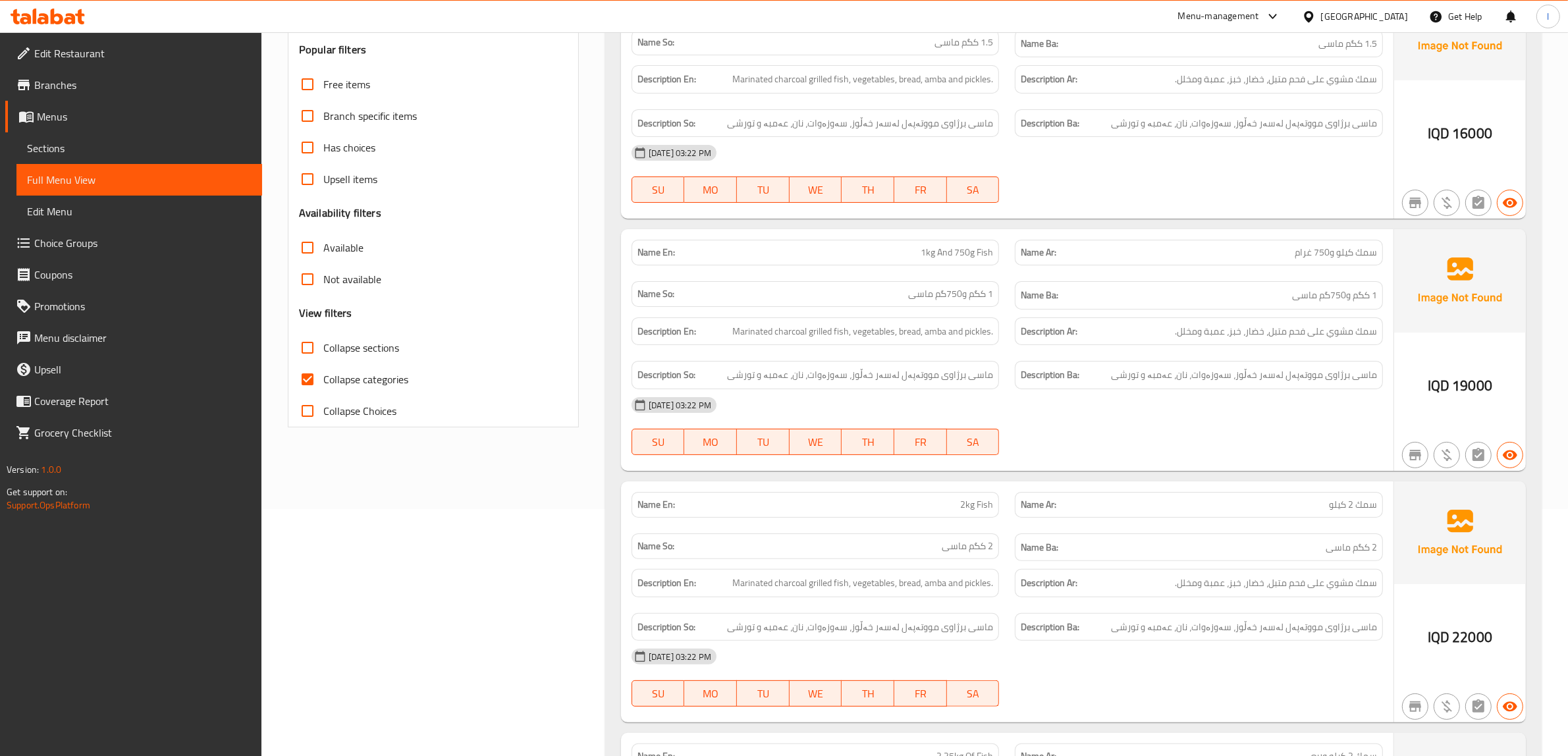
click at [357, 374] on span "Collapse categories" at bounding box center [366, 379] width 85 height 16
click at [323, 374] on input "Collapse categories" at bounding box center [307, 379] width 32 height 32
checkbox input "false"
click at [374, 344] on span "Collapse sections" at bounding box center [361, 348] width 75 height 16
click at [323, 344] on input "Collapse sections" at bounding box center [307, 348] width 32 height 32
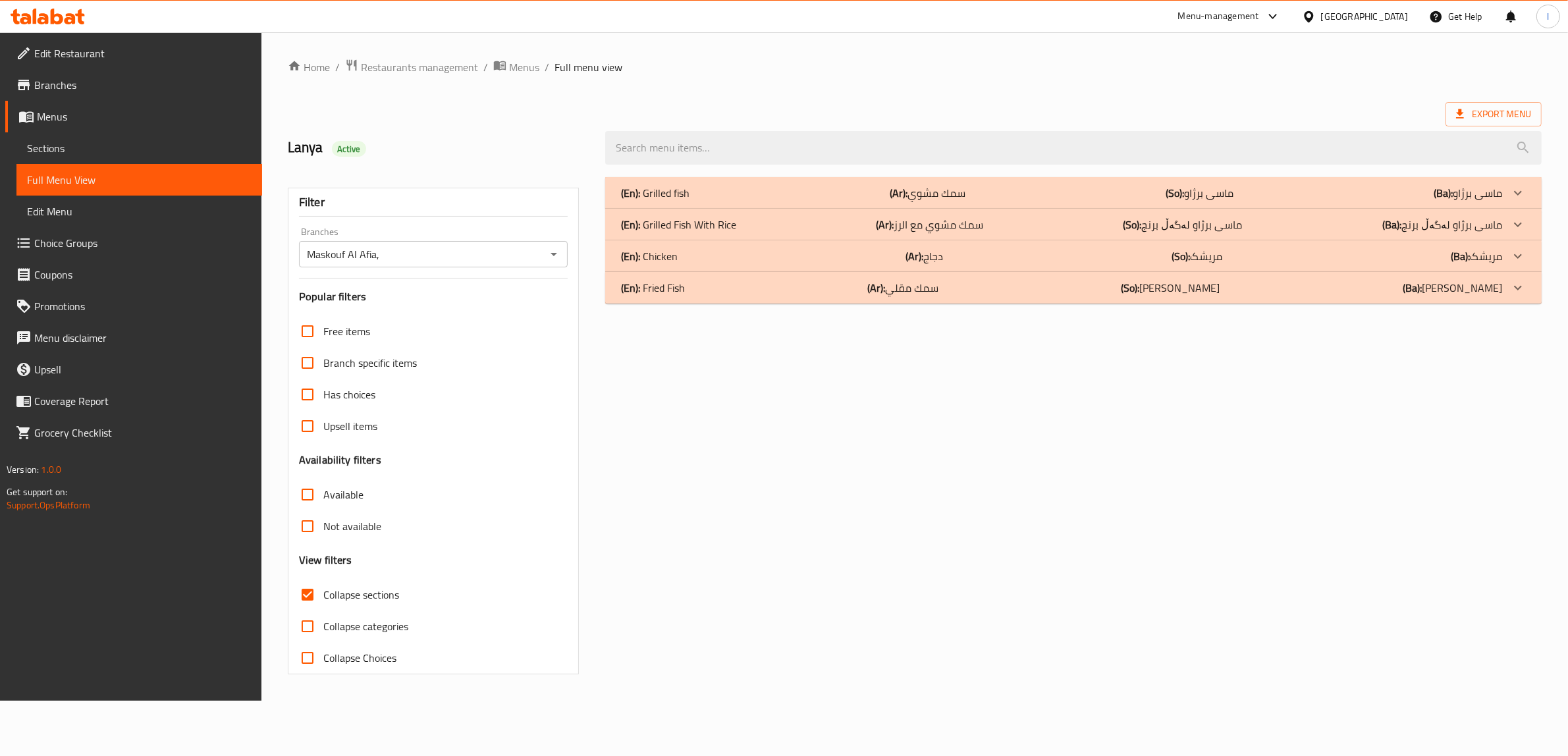
scroll to position [0, 0]
click at [338, 602] on span "Collapse sections" at bounding box center [363, 594] width 75 height 16
click at [325, 602] on input "Collapse sections" at bounding box center [309, 594] width 32 height 32
checkbox input "false"
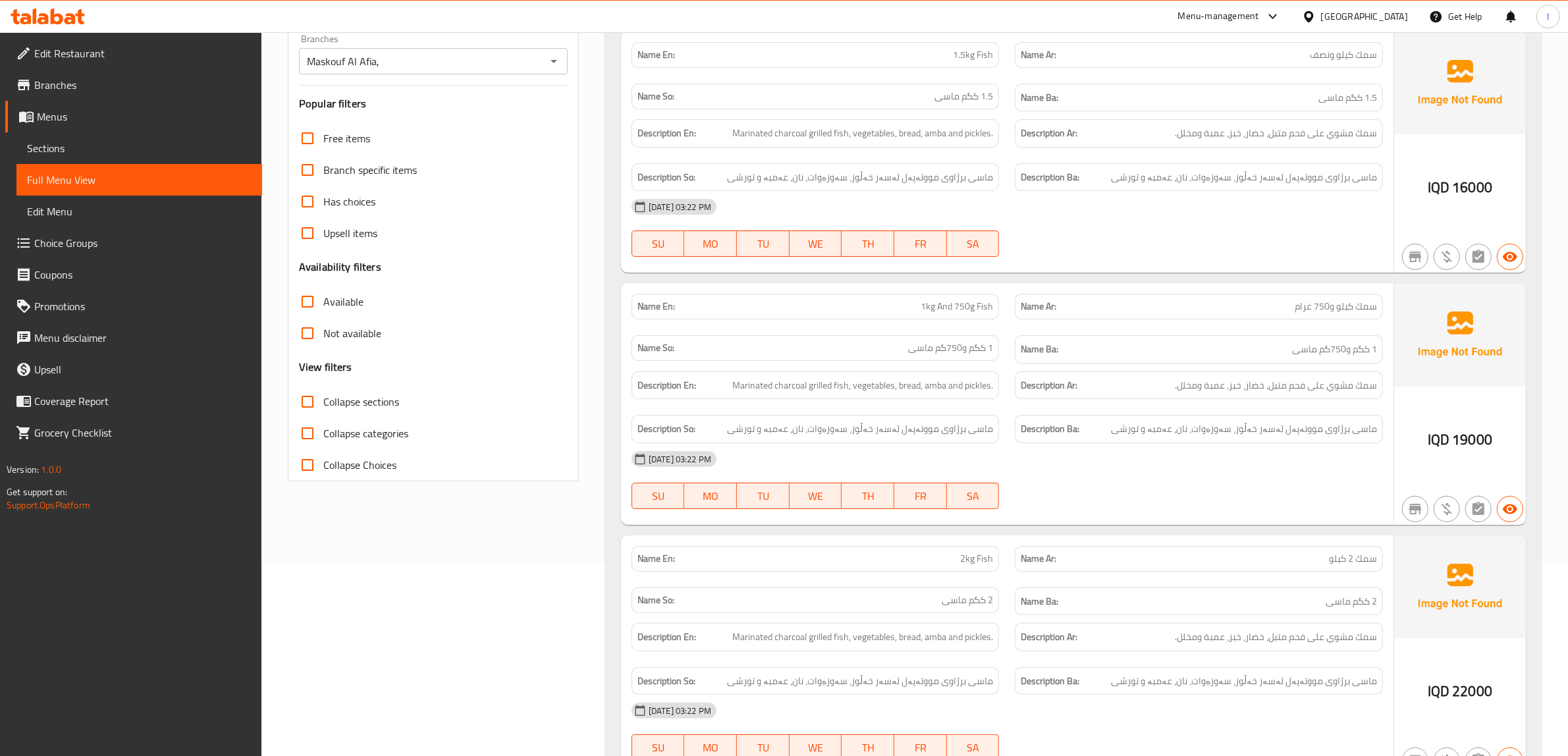
scroll to position [165, 0]
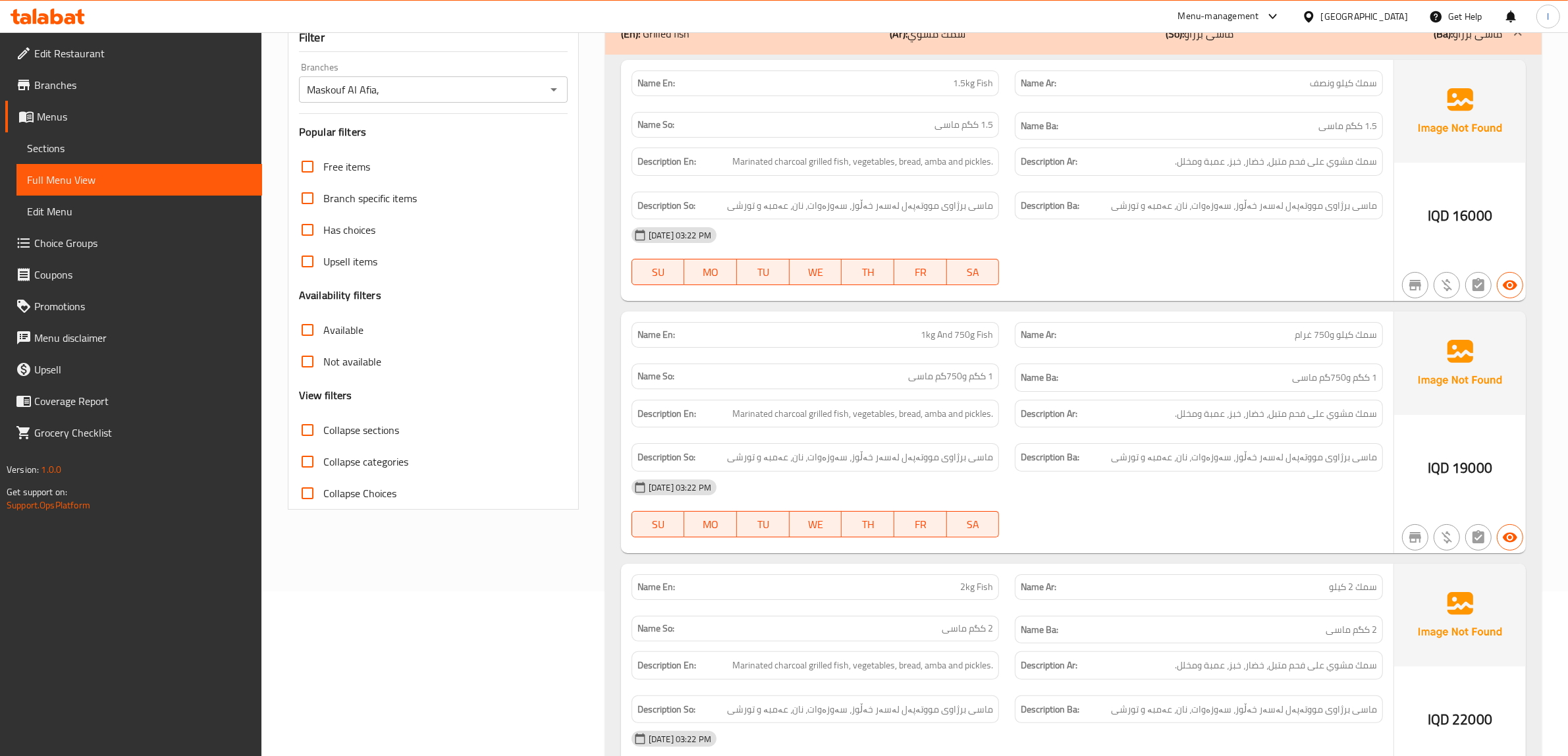
click at [1338, 406] on div "Description Ar: سمك مشوي على فحم متبل، خضار، خبز، عمبة ومخلل." at bounding box center [1198, 414] width 368 height 29
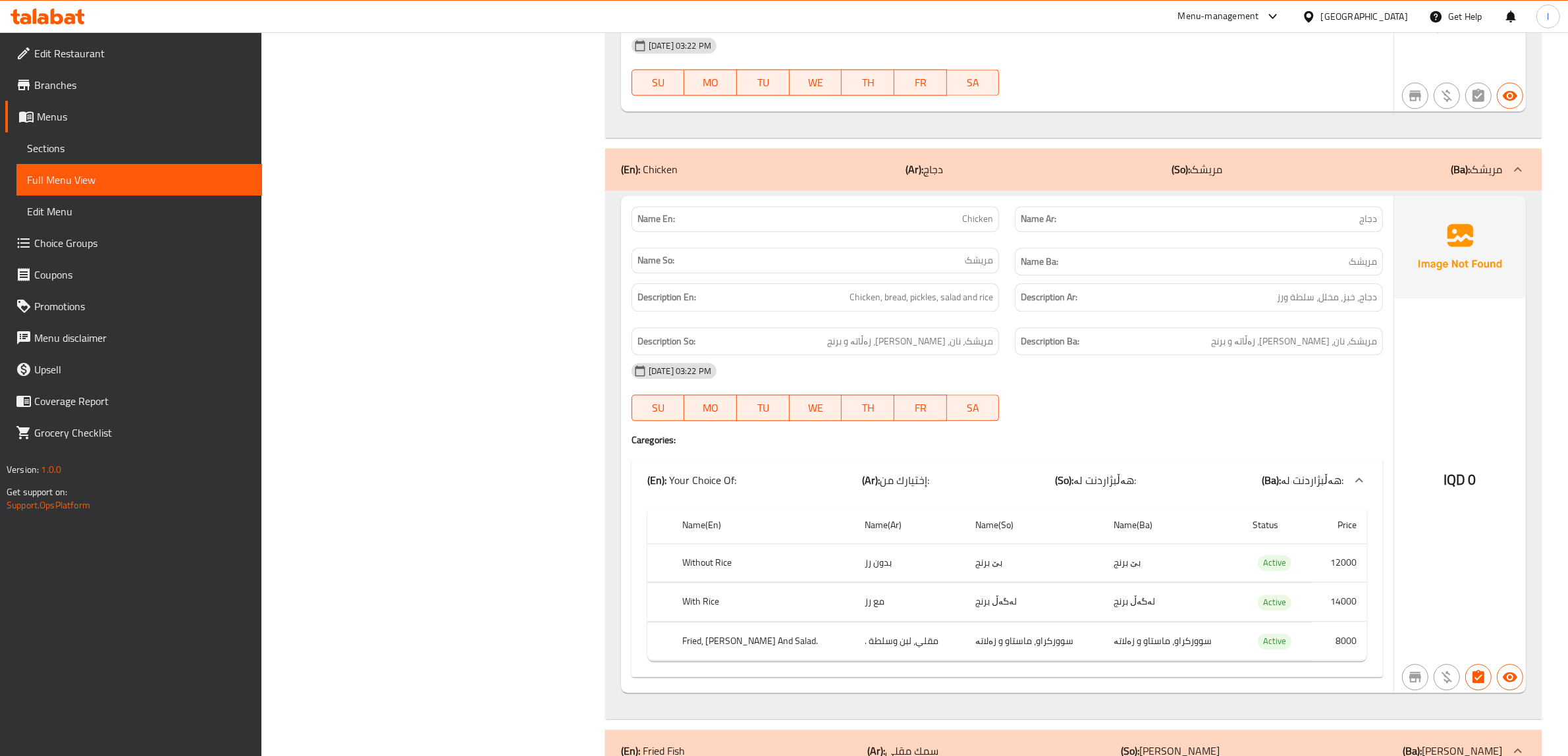
scroll to position [3787, 0]
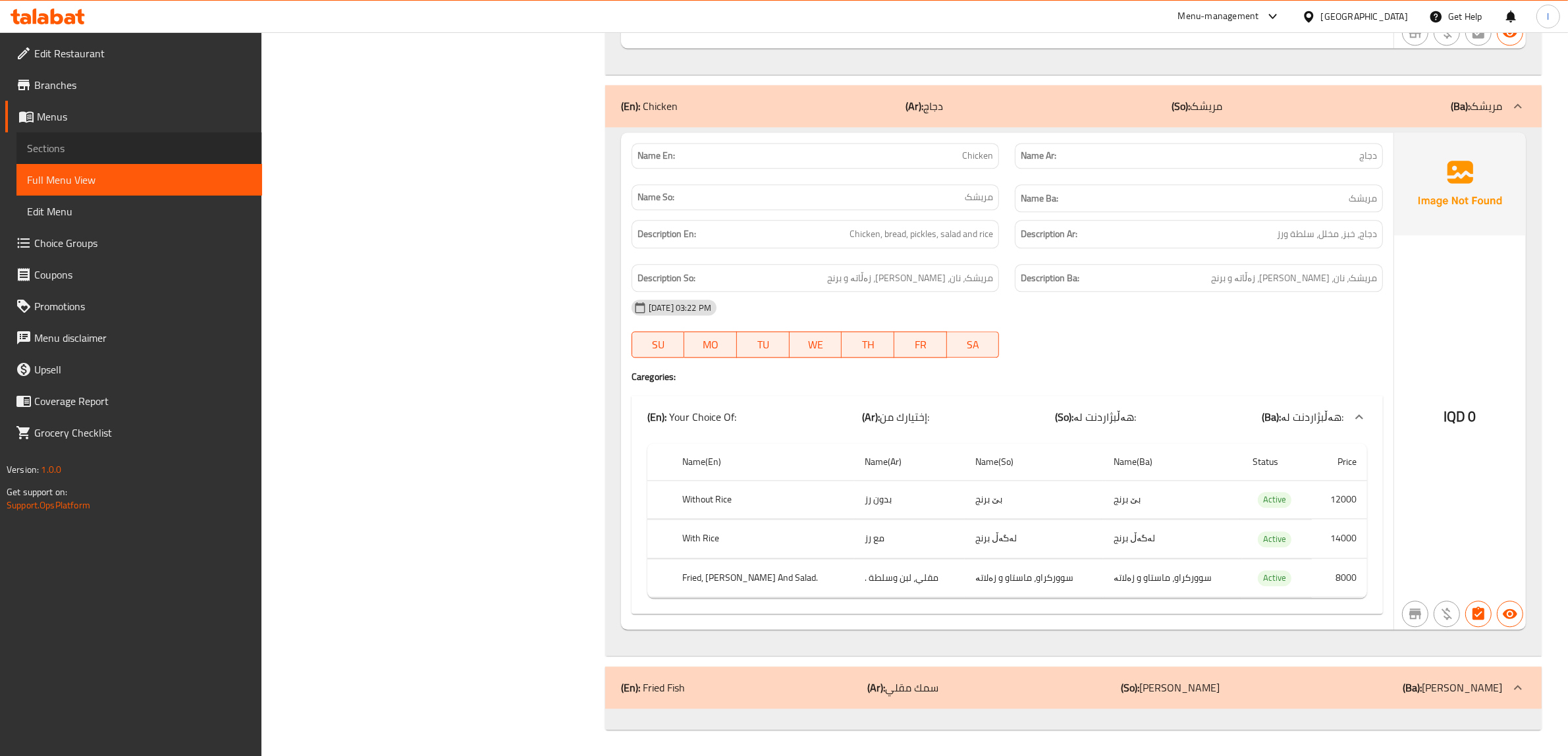
click at [99, 143] on span "Sections" at bounding box center [139, 148] width 225 height 16
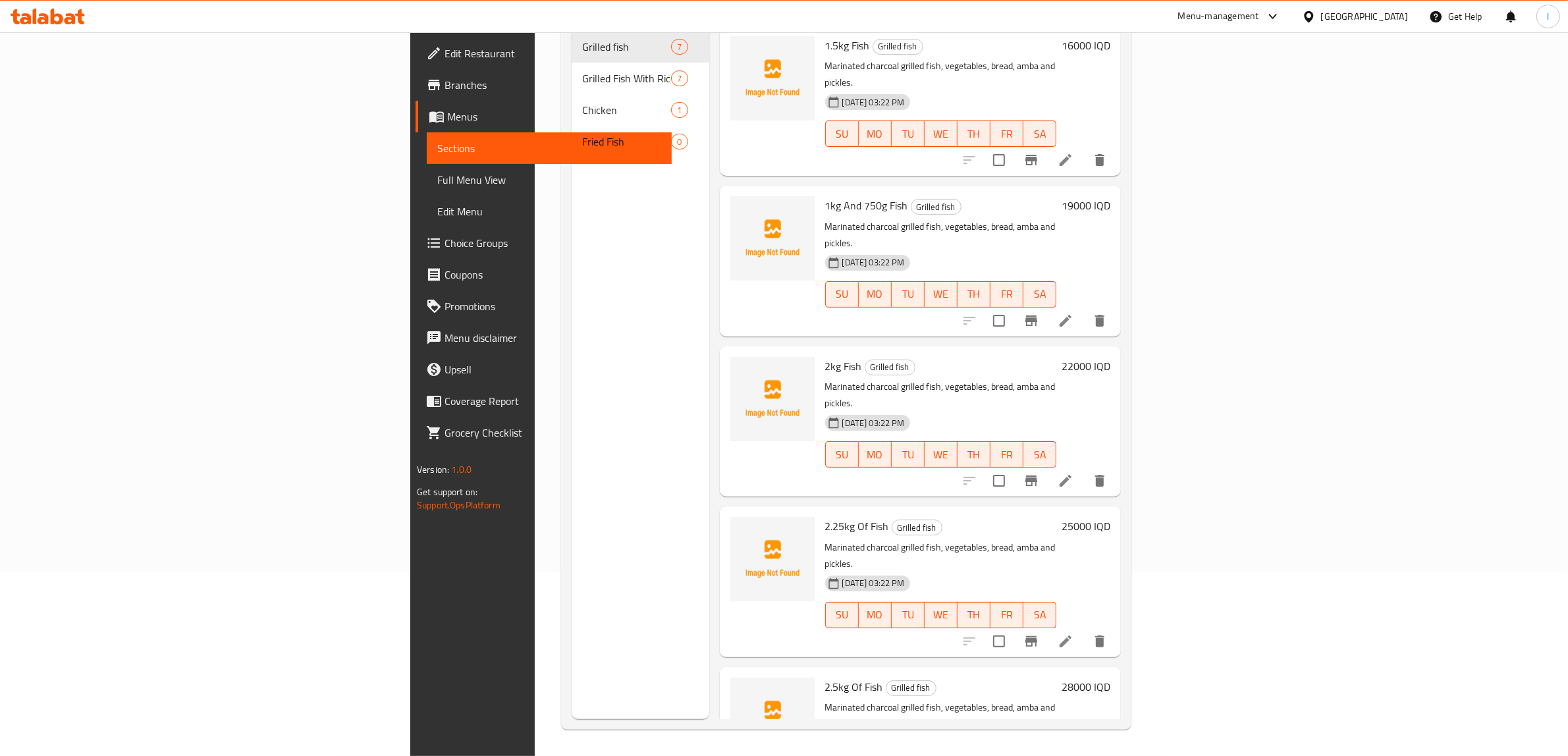
scroll to position [185, 0]
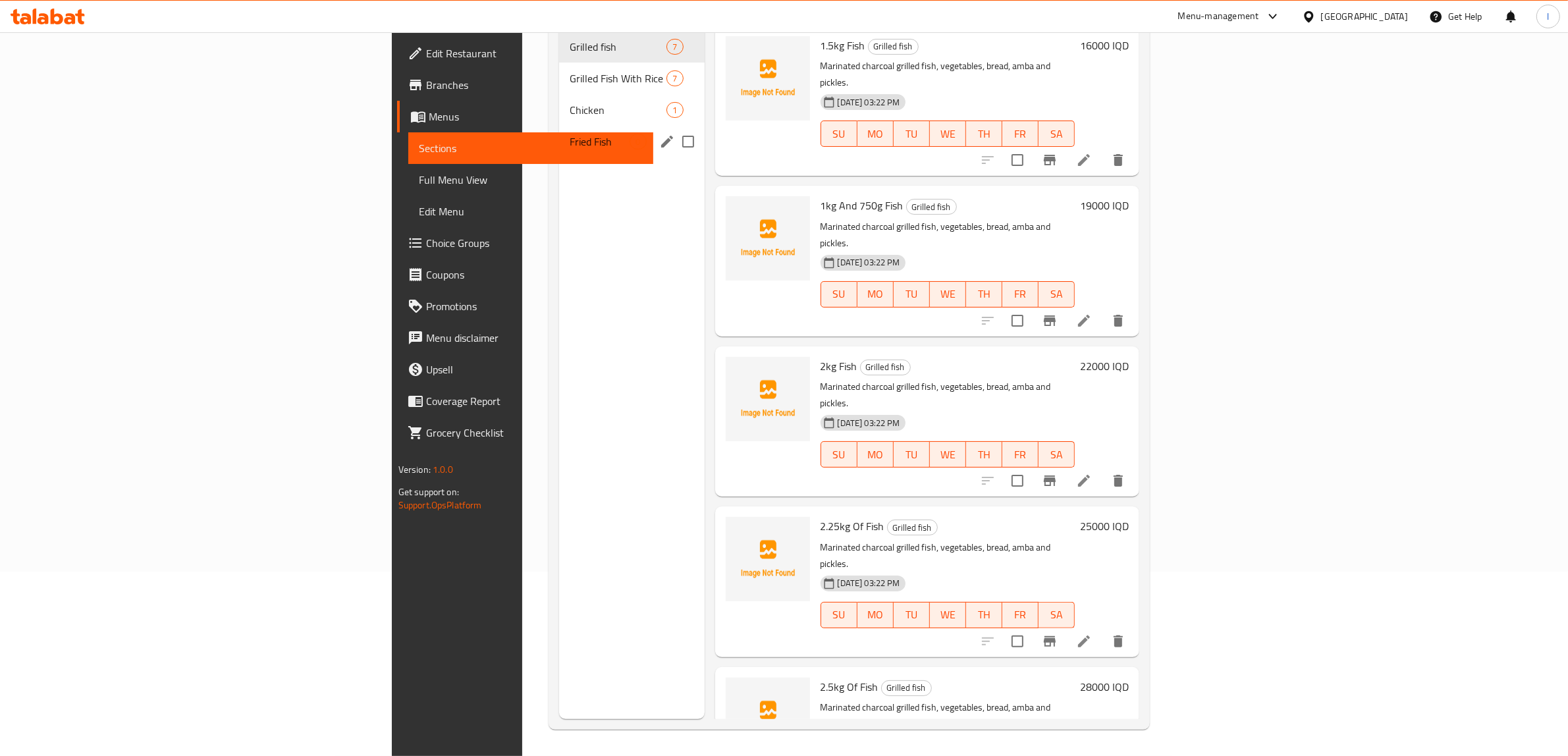
click at [675, 128] on input "Menu sections" at bounding box center [689, 142] width 28 height 28
checkbox input "true"
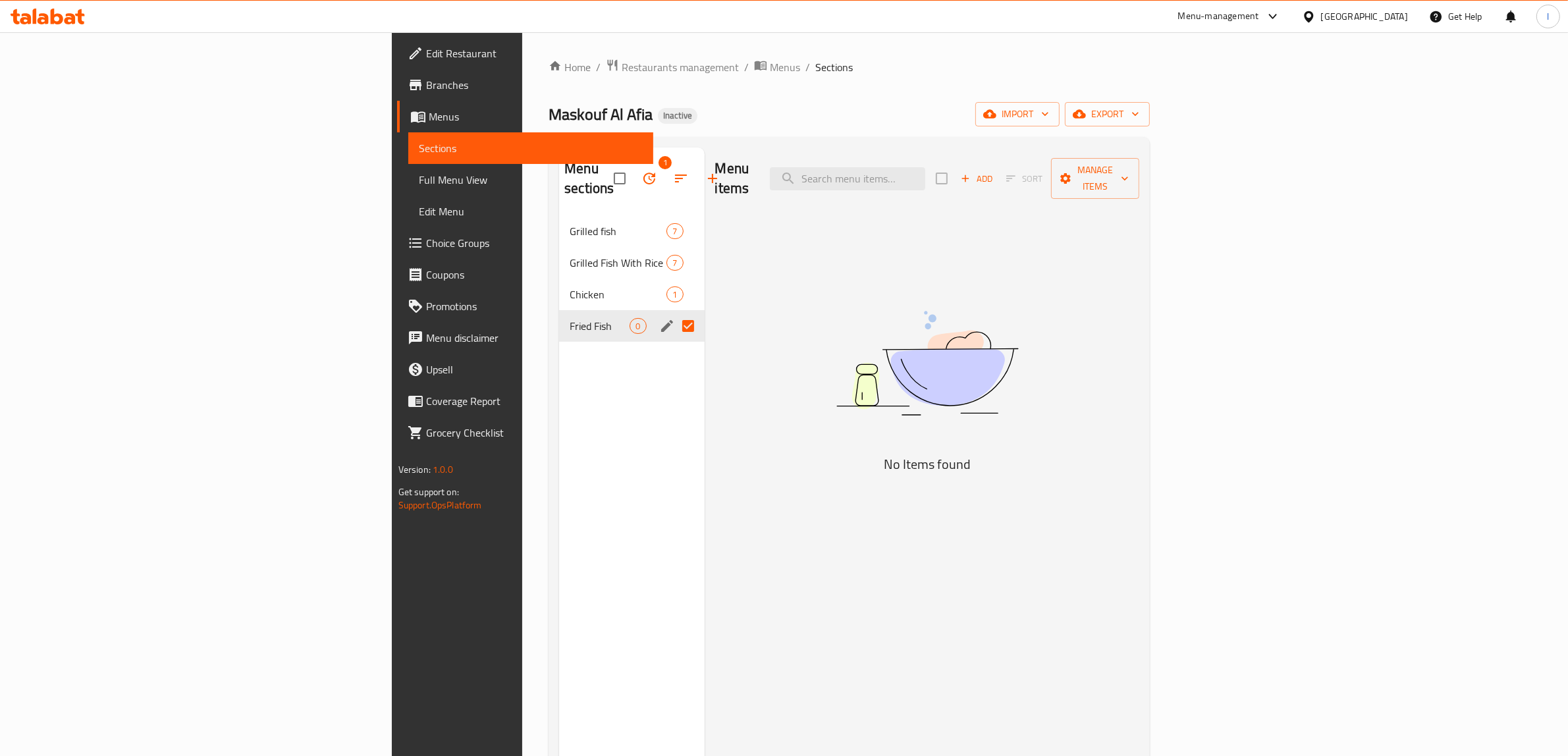
click at [642, 171] on icon "button" at bounding box center [649, 178] width 16 height 16
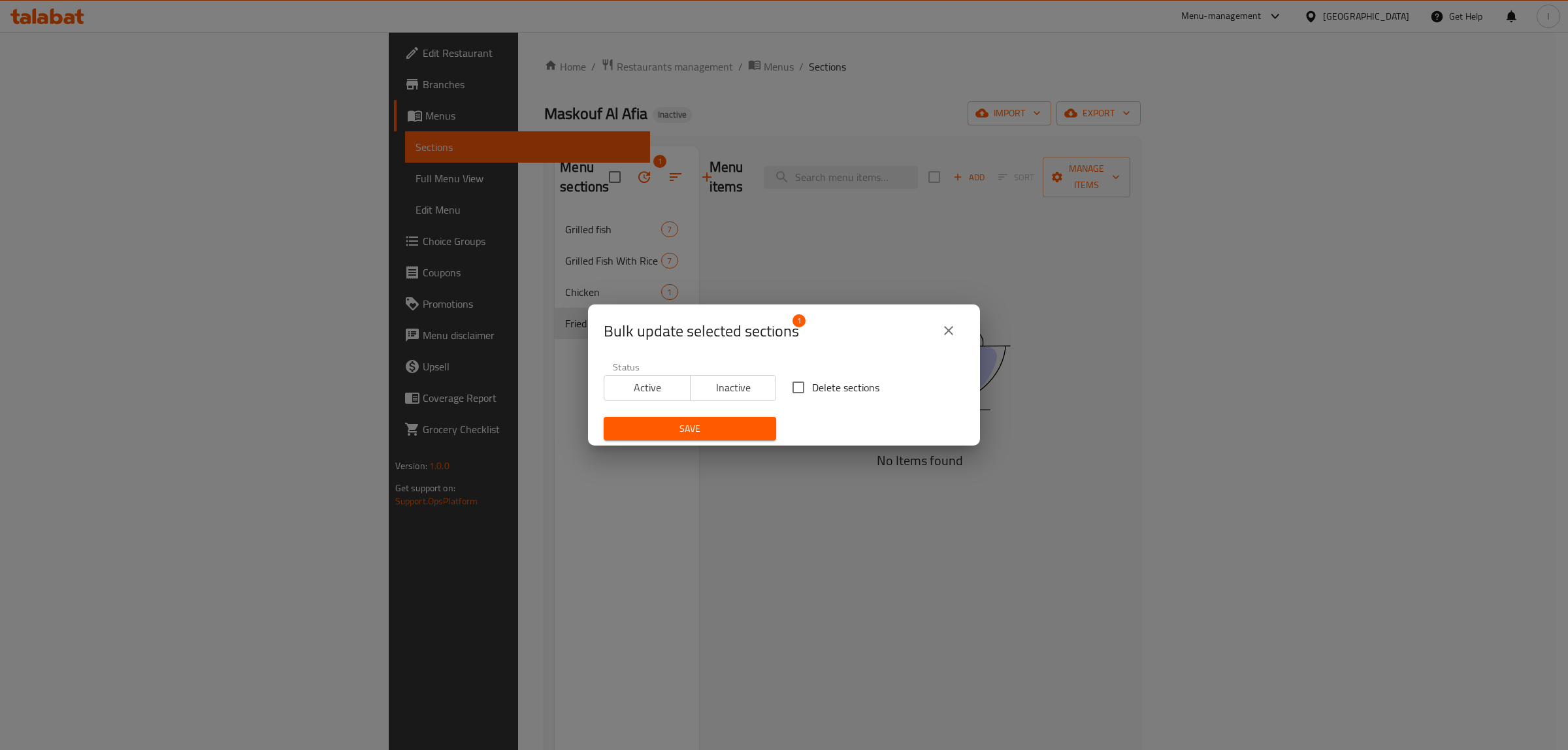
click at [817, 380] on span "Delete sections" at bounding box center [846, 387] width 68 height 15
click at [812, 377] on input "Delete sections" at bounding box center [799, 388] width 28 height 28
checkbox input "true"
click at [732, 434] on span "Save" at bounding box center [690, 429] width 151 height 16
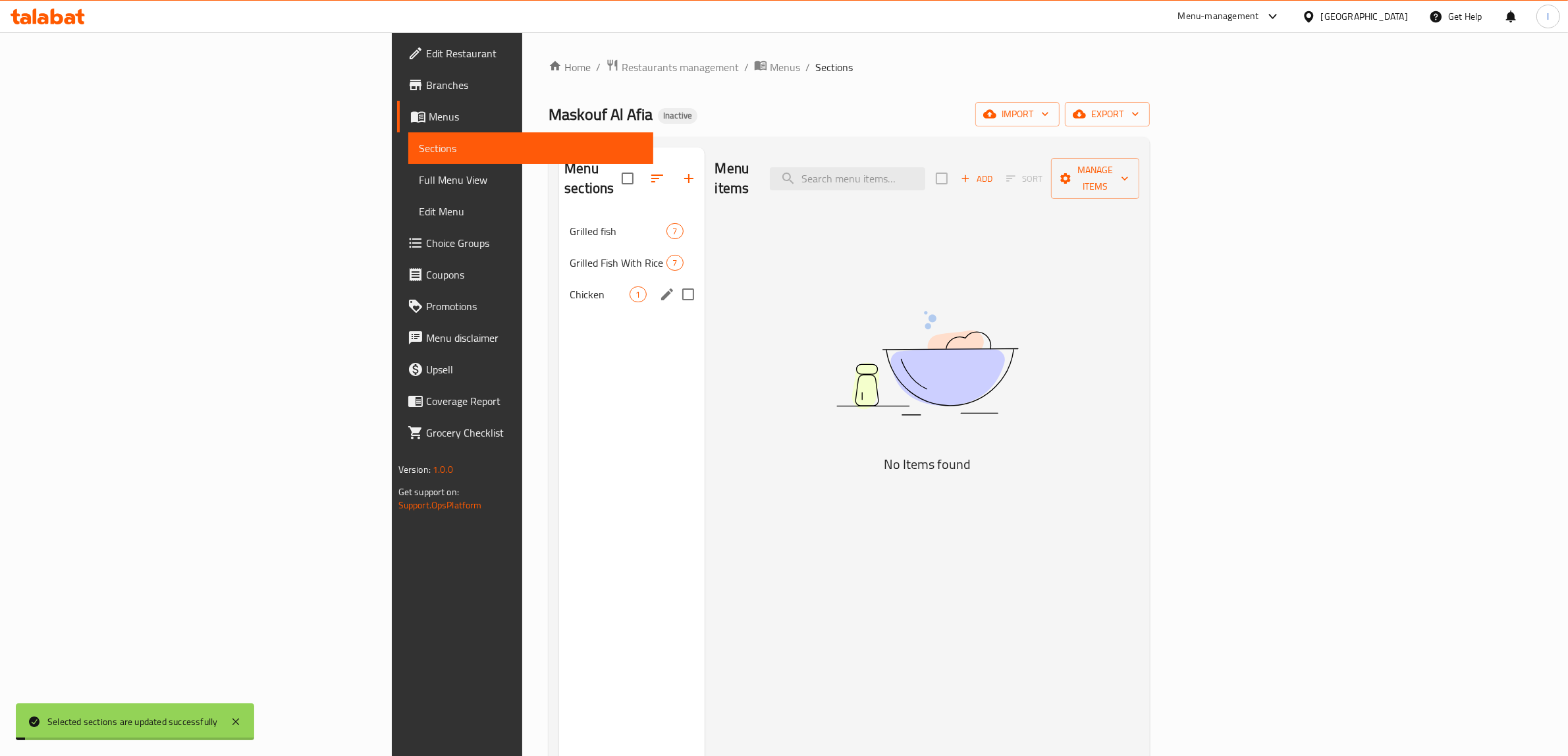
click at [570, 286] on span "Chicken" at bounding box center [599, 294] width 60 height 16
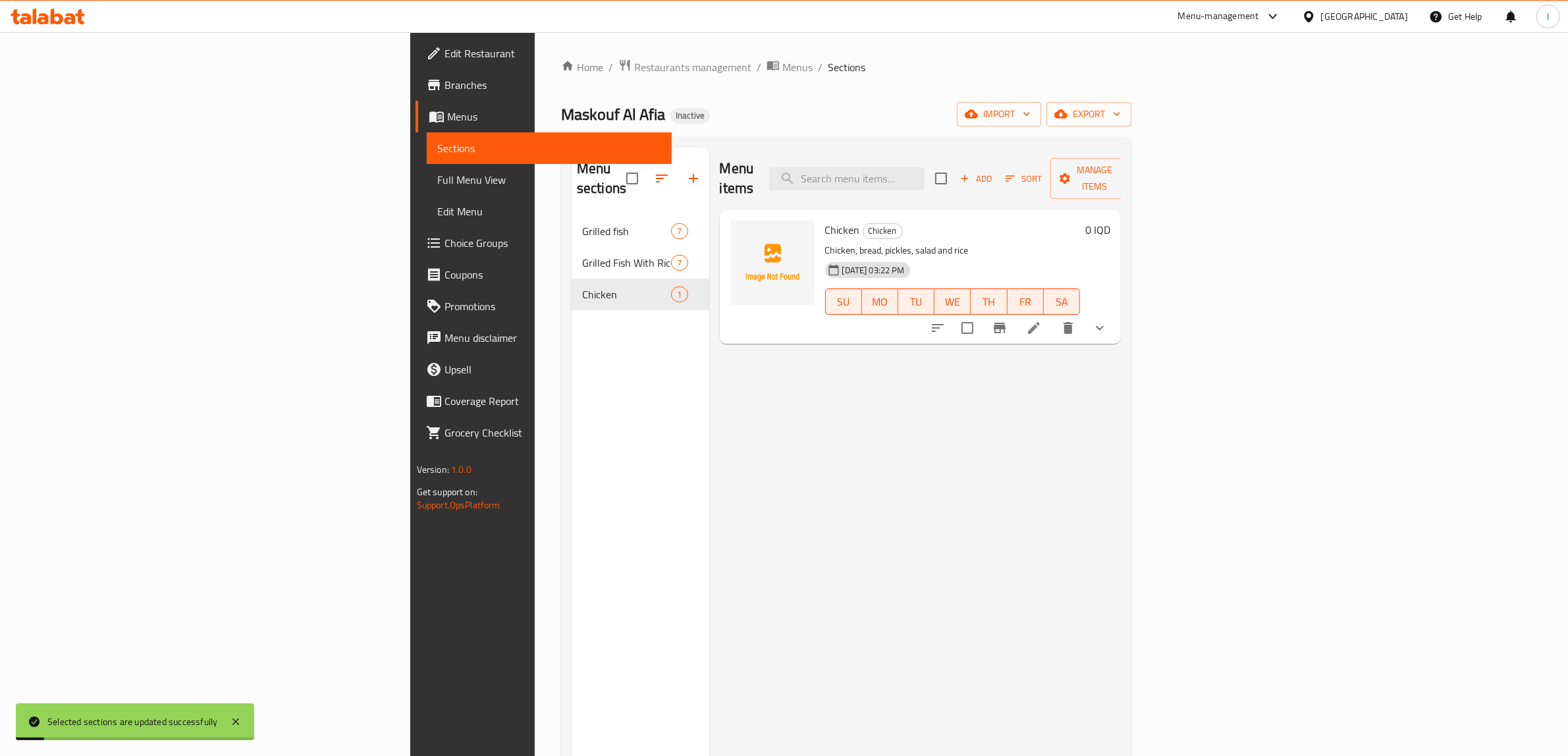
drag, startPoint x: 156, startPoint y: 172, endPoint x: 191, endPoint y: 181, distance: 36.1
click at [437, 172] on span "Full Menu View" at bounding box center [549, 180] width 225 height 16
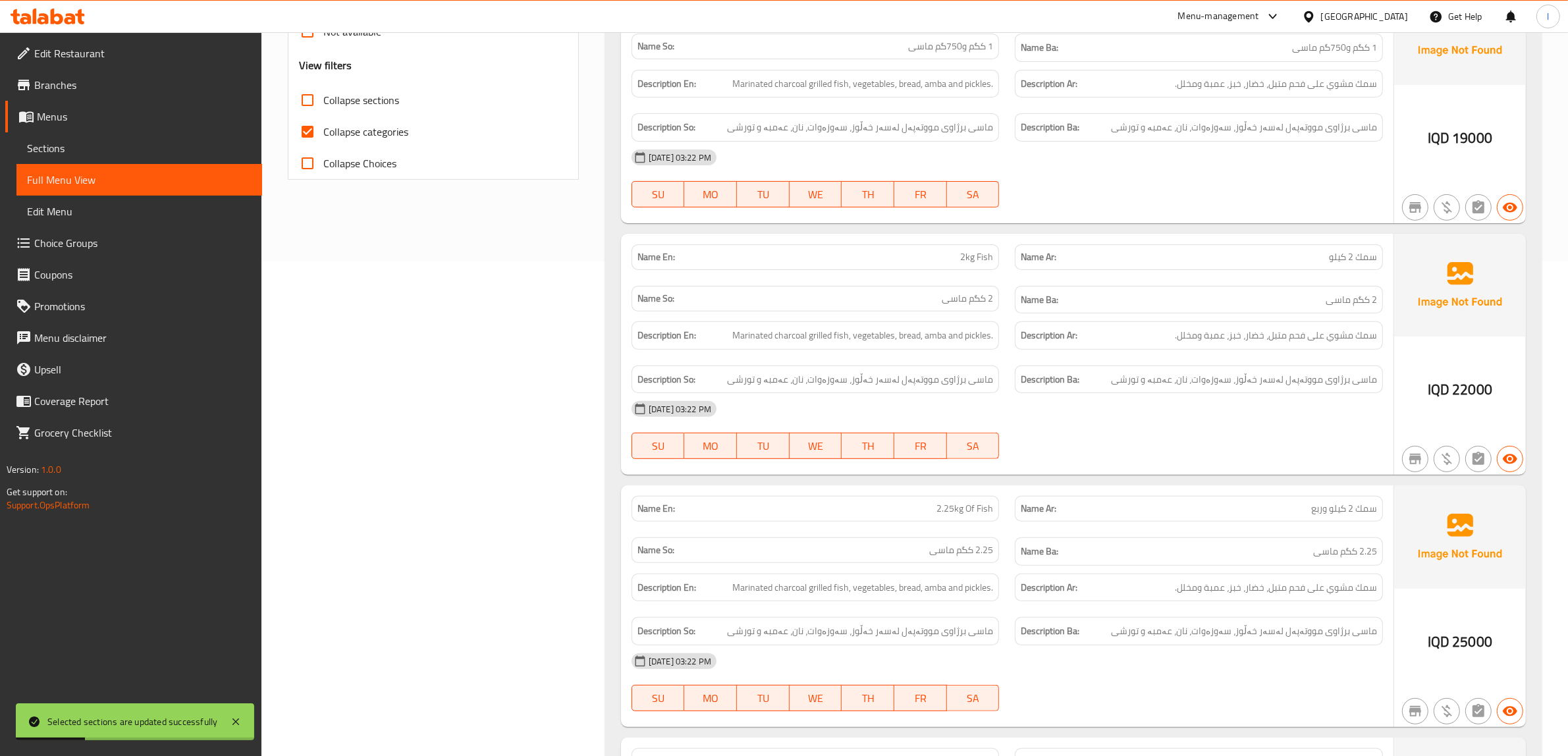
scroll to position [333, 0]
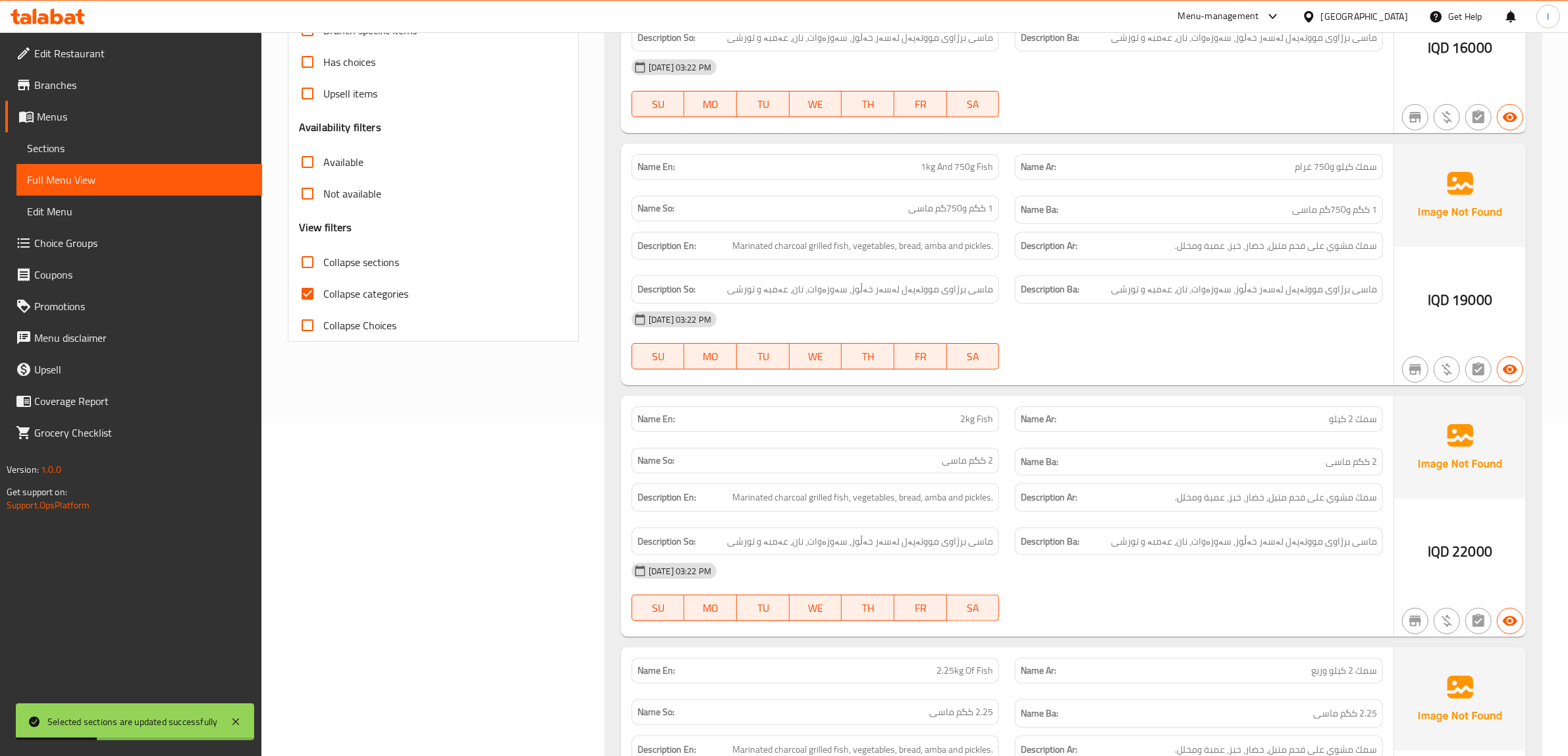
click at [351, 297] on span "Collapse categories" at bounding box center [366, 294] width 85 height 16
click at [323, 297] on input "Collapse categories" at bounding box center [307, 294] width 32 height 32
checkbox input "false"
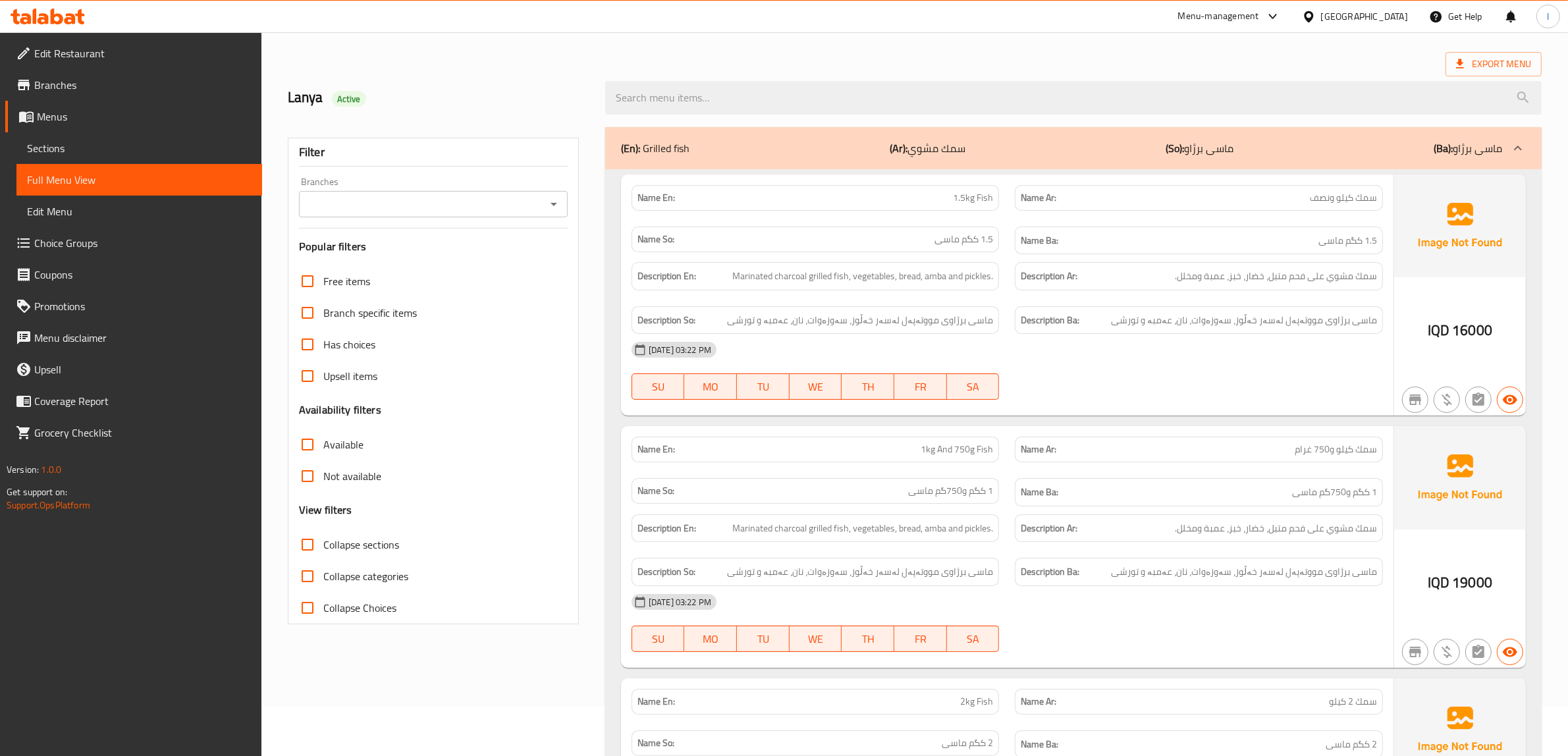
scroll to position [0, 0]
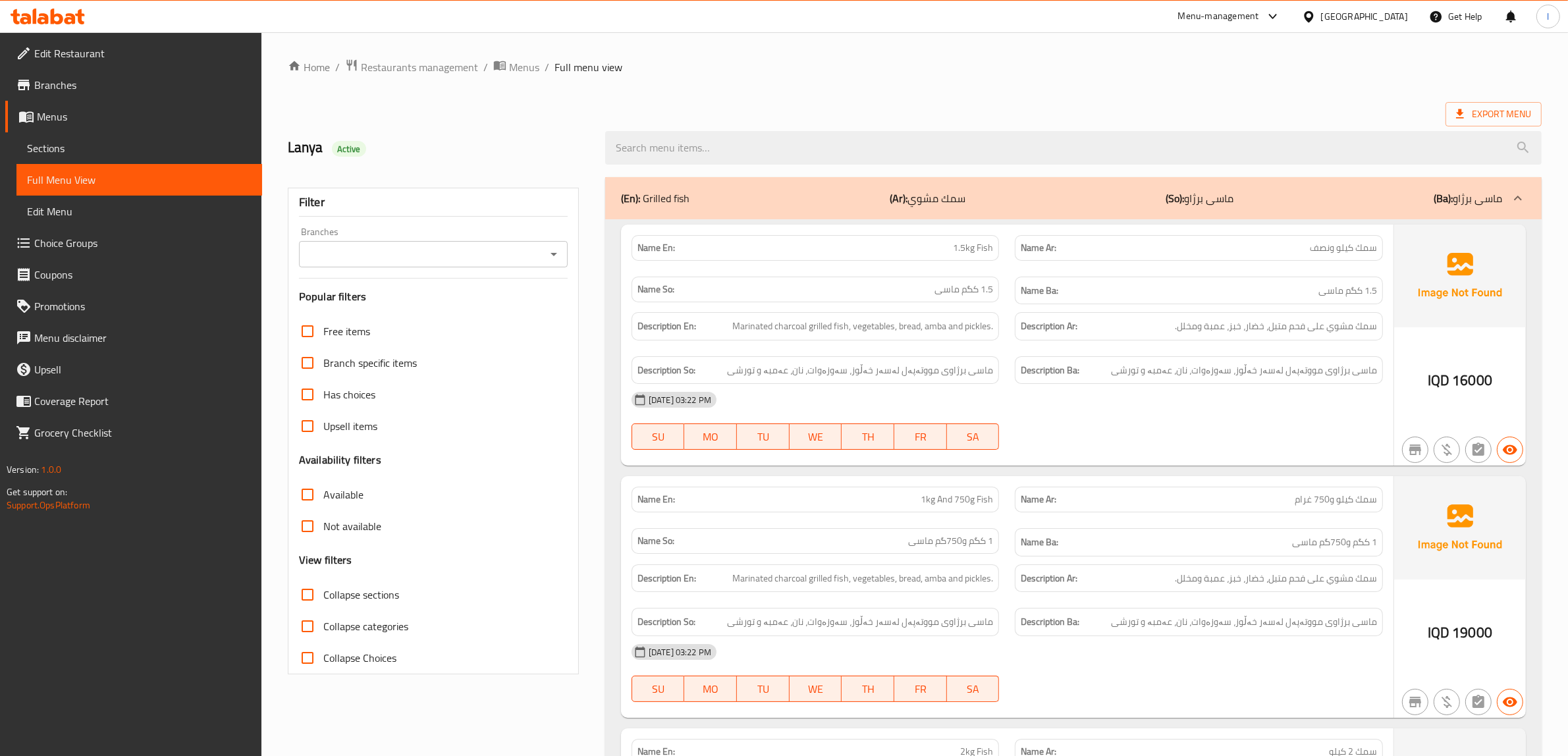
click at [62, 143] on span "Sections" at bounding box center [139, 148] width 225 height 16
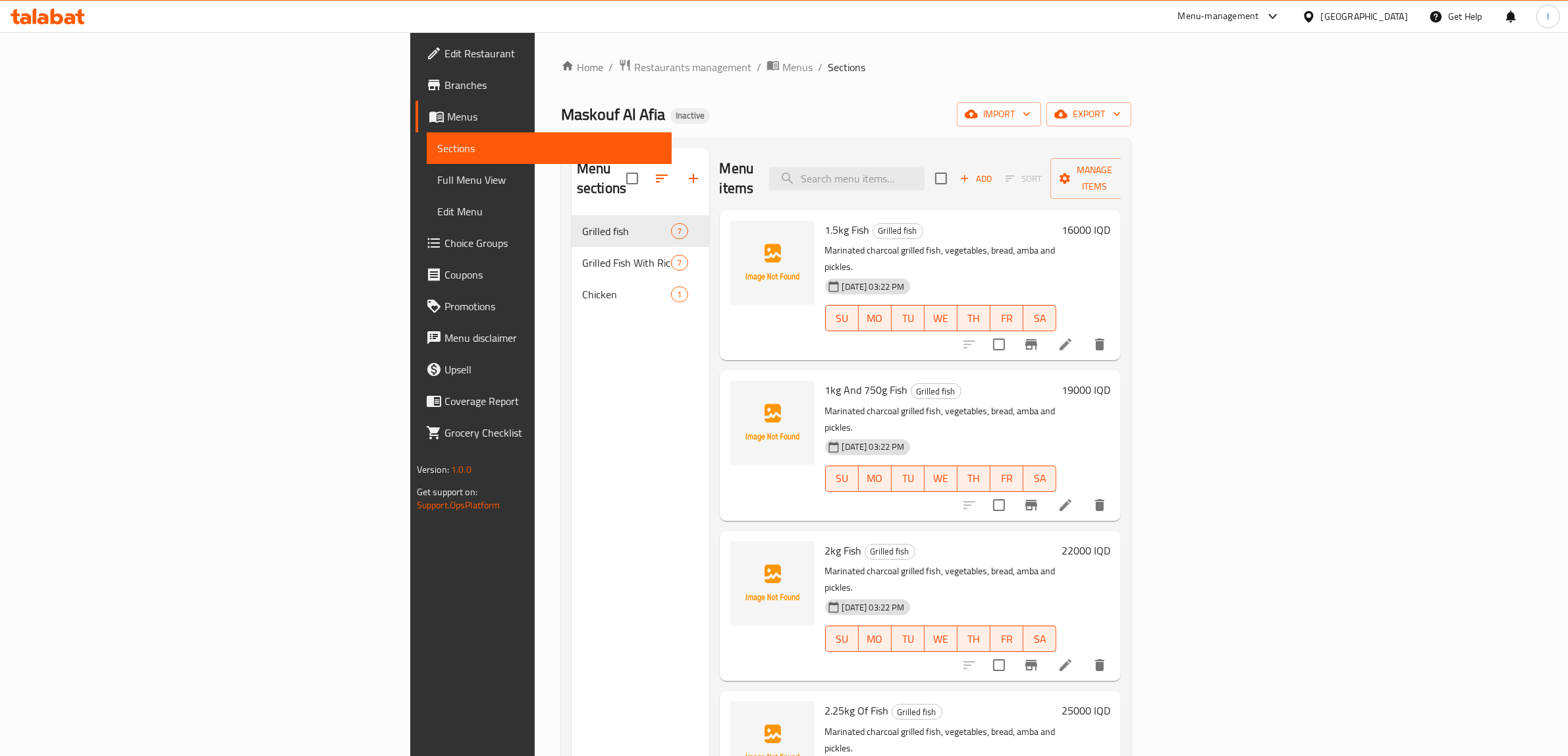
click at [571, 590] on div "Menu sections Grilled fish 7 Grilled Fish With Rice 7 Chicken 1" at bounding box center [640, 526] width 138 height 756
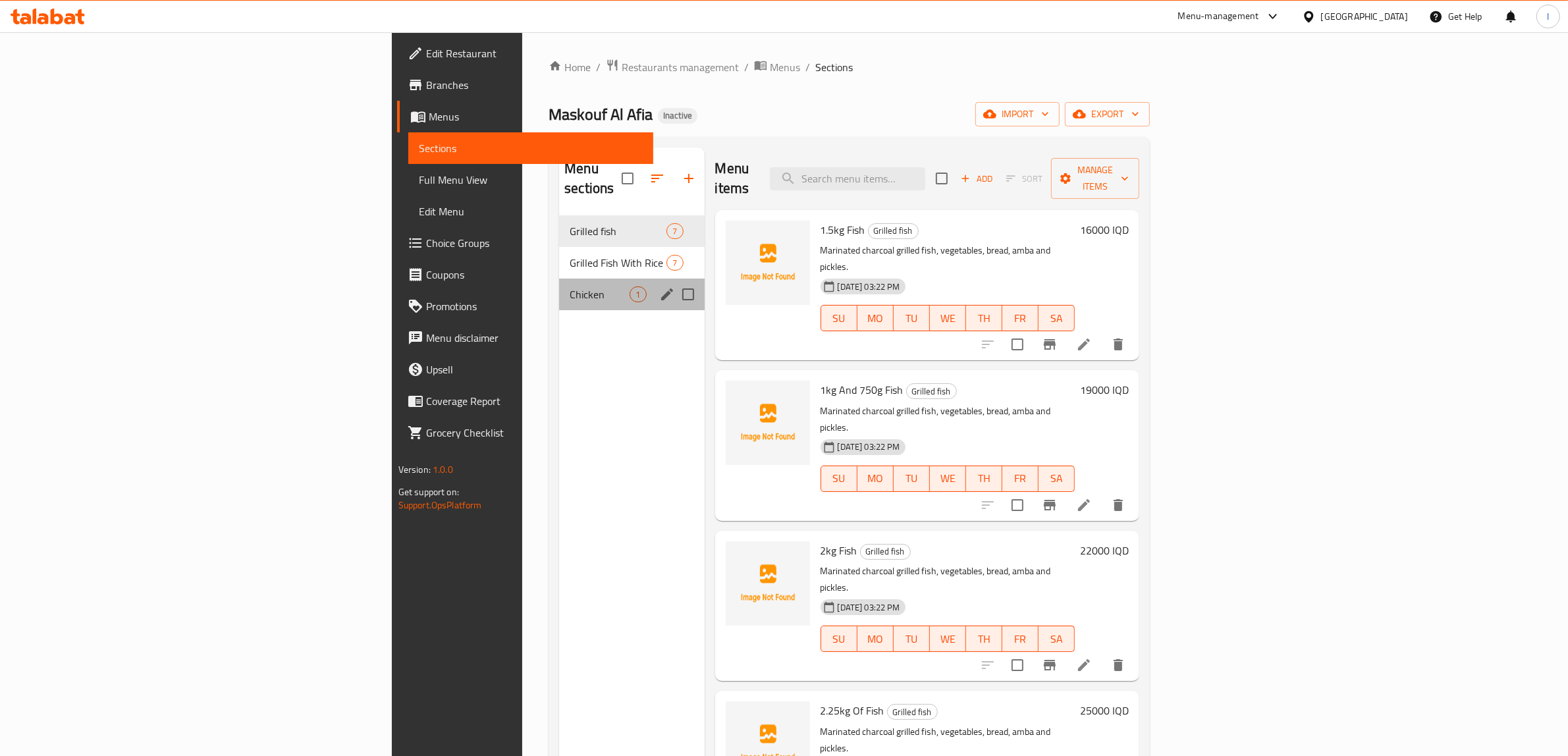
click at [570, 286] on span "Chicken" at bounding box center [599, 294] width 60 height 16
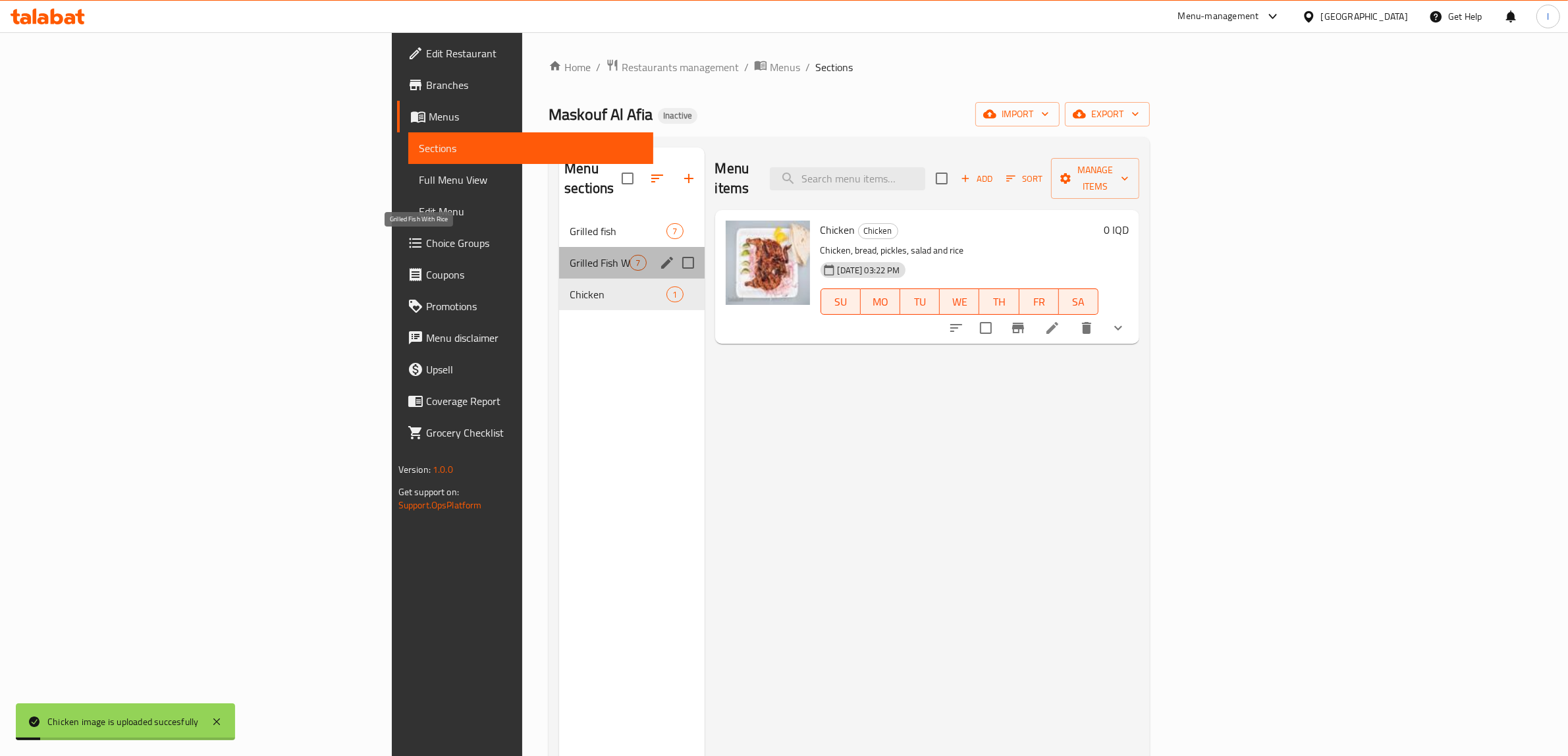
click at [570, 255] on span "Grilled Fish With Rice" at bounding box center [599, 262] width 60 height 16
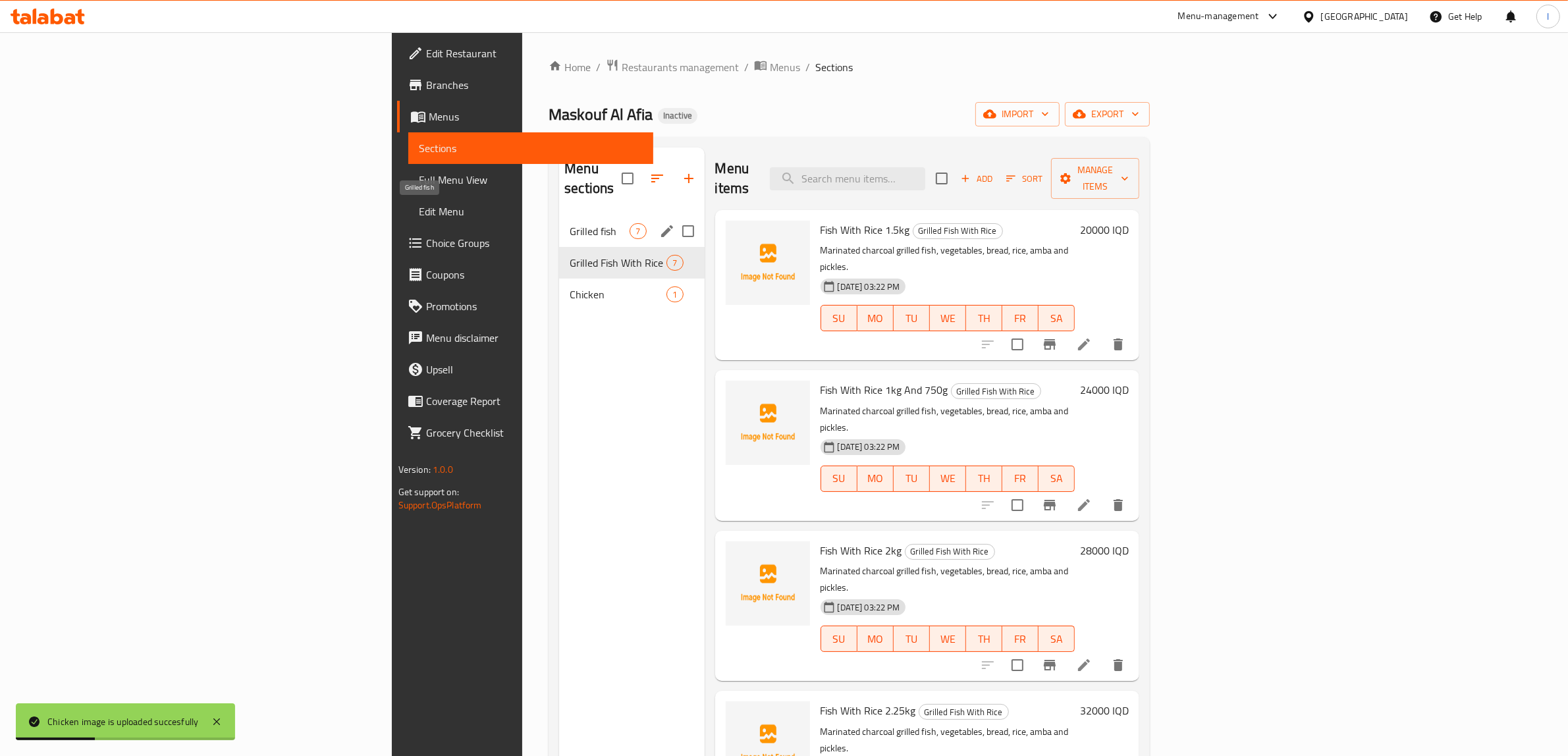
click at [570, 223] on span "Grilled fish" at bounding box center [599, 230] width 60 height 16
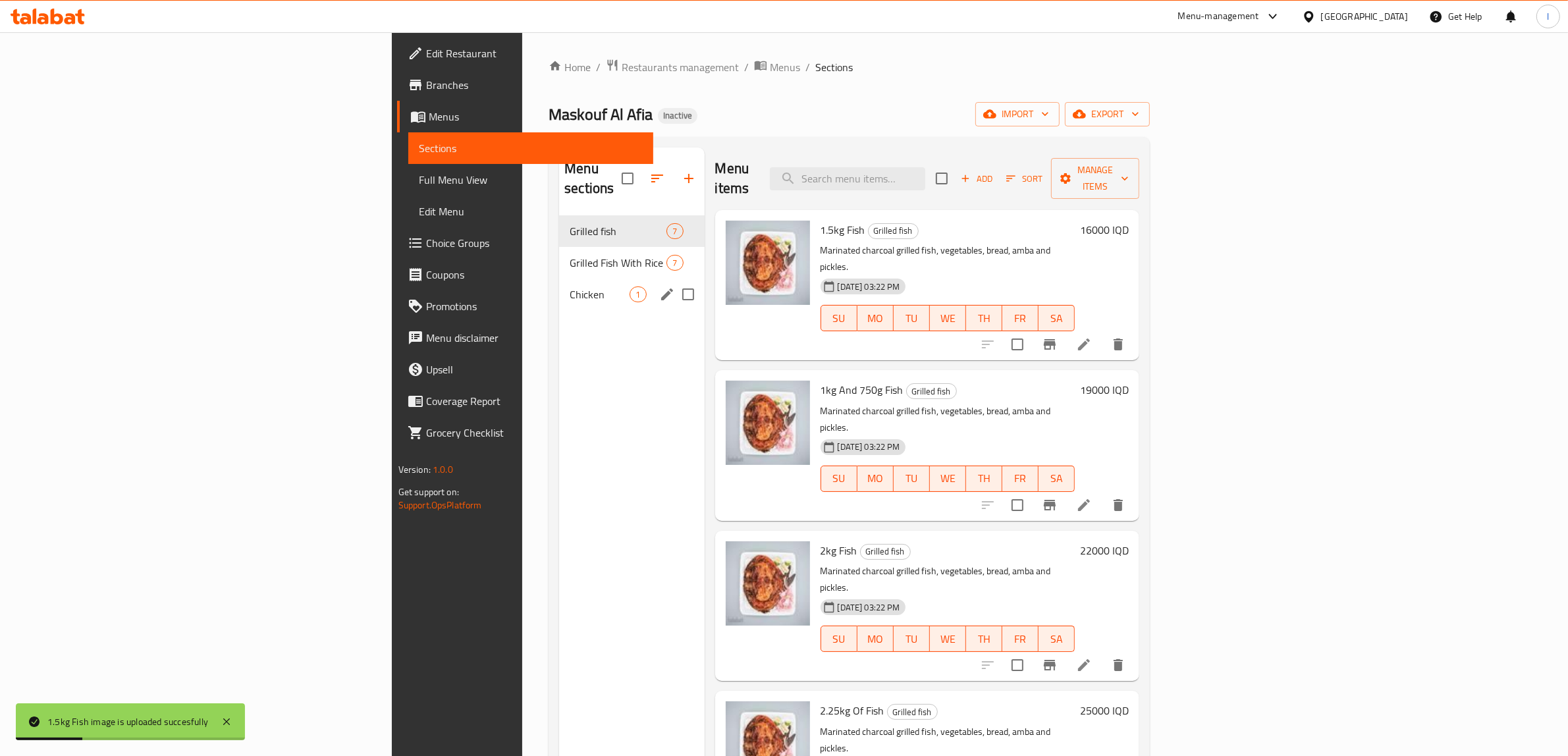
click at [570, 255] on span "Grilled Fish With Rice" at bounding box center [618, 262] width 97 height 16
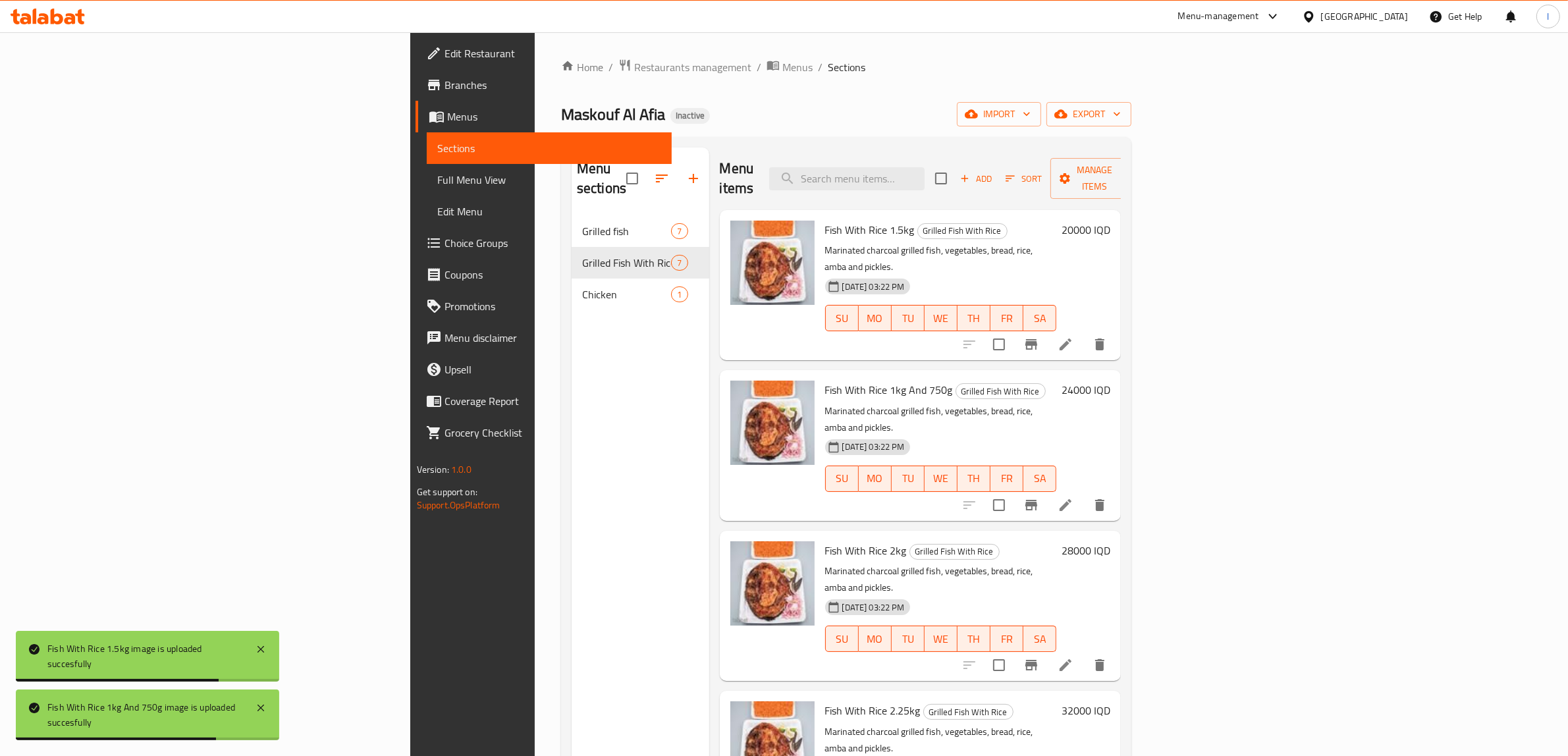
click at [571, 596] on div "Menu sections Grilled fish 7 Grilled Fish With Rice 7 Chicken 1" at bounding box center [640, 526] width 138 height 756
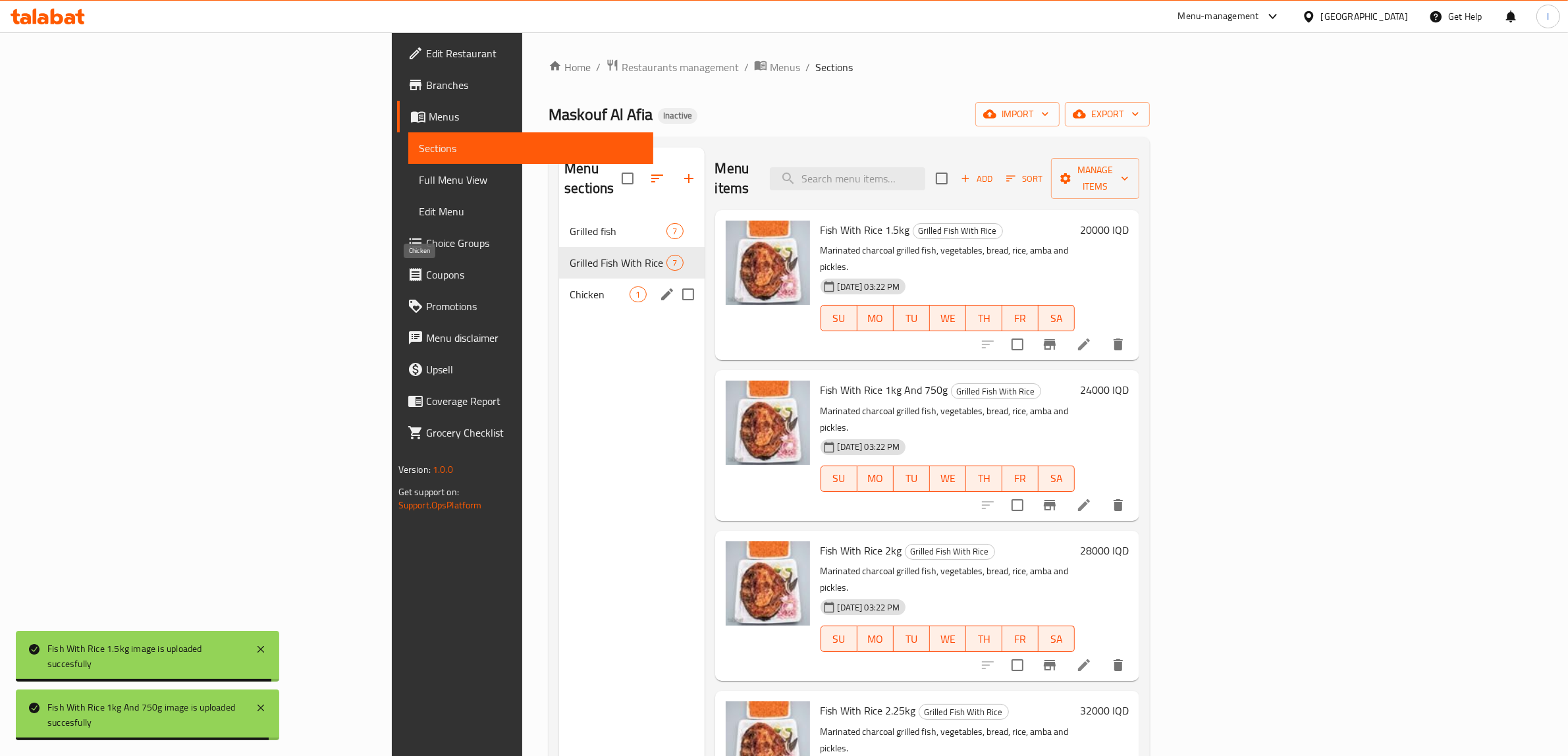
click at [570, 286] on span "Chicken" at bounding box center [599, 294] width 60 height 16
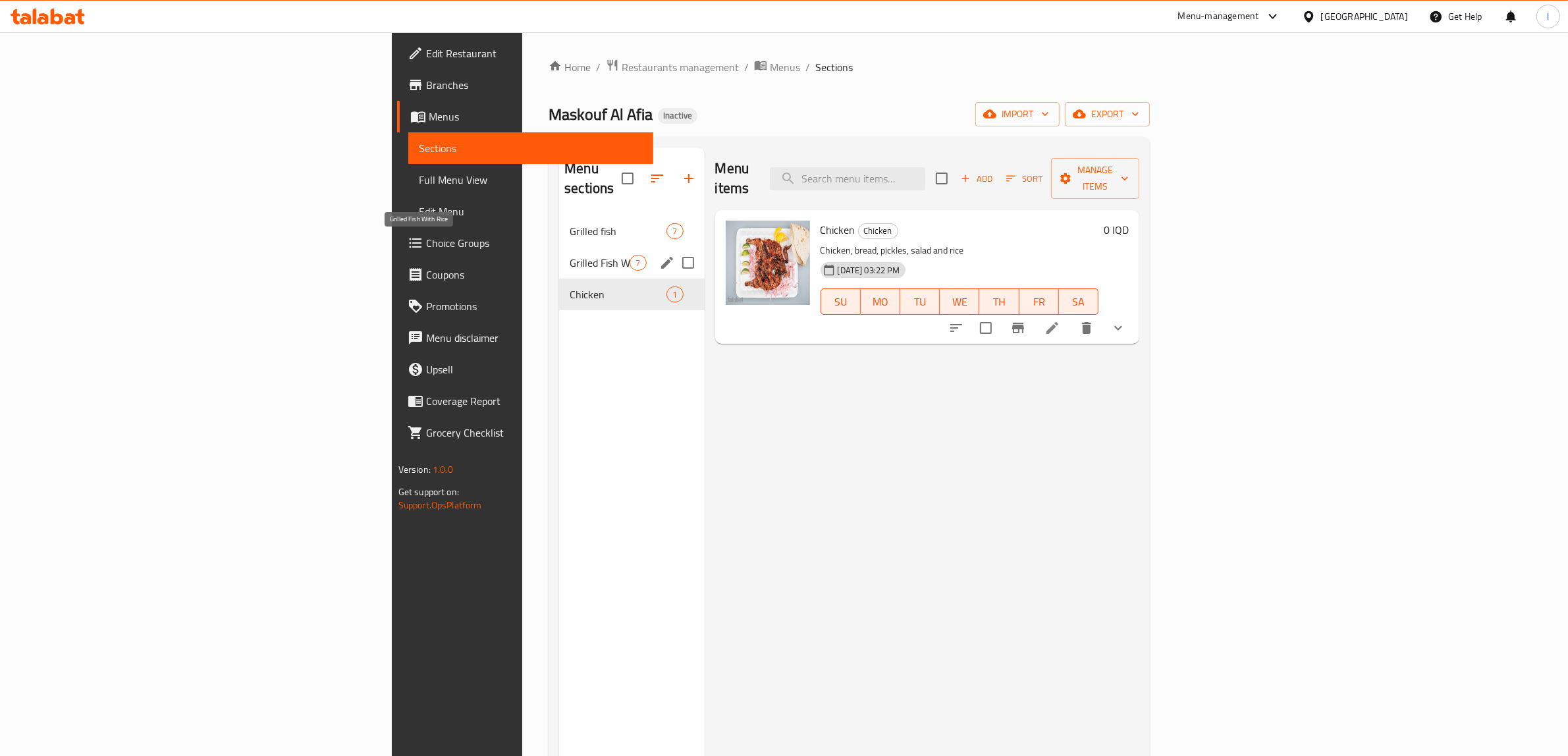
click at [570, 255] on span "Grilled Fish With Rice" at bounding box center [599, 262] width 60 height 16
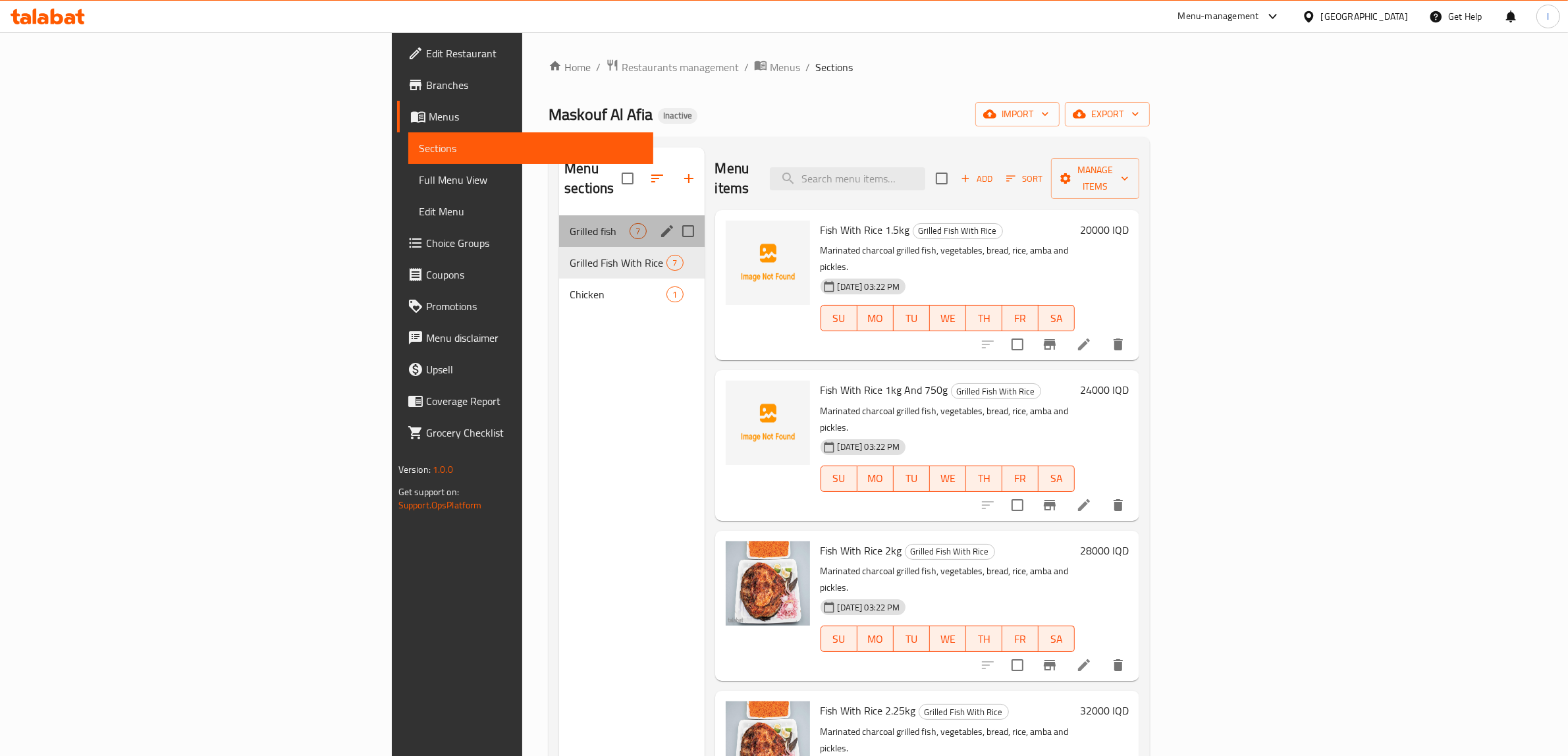
click at [559, 223] on div "Grilled fish 7" at bounding box center [631, 231] width 145 height 32
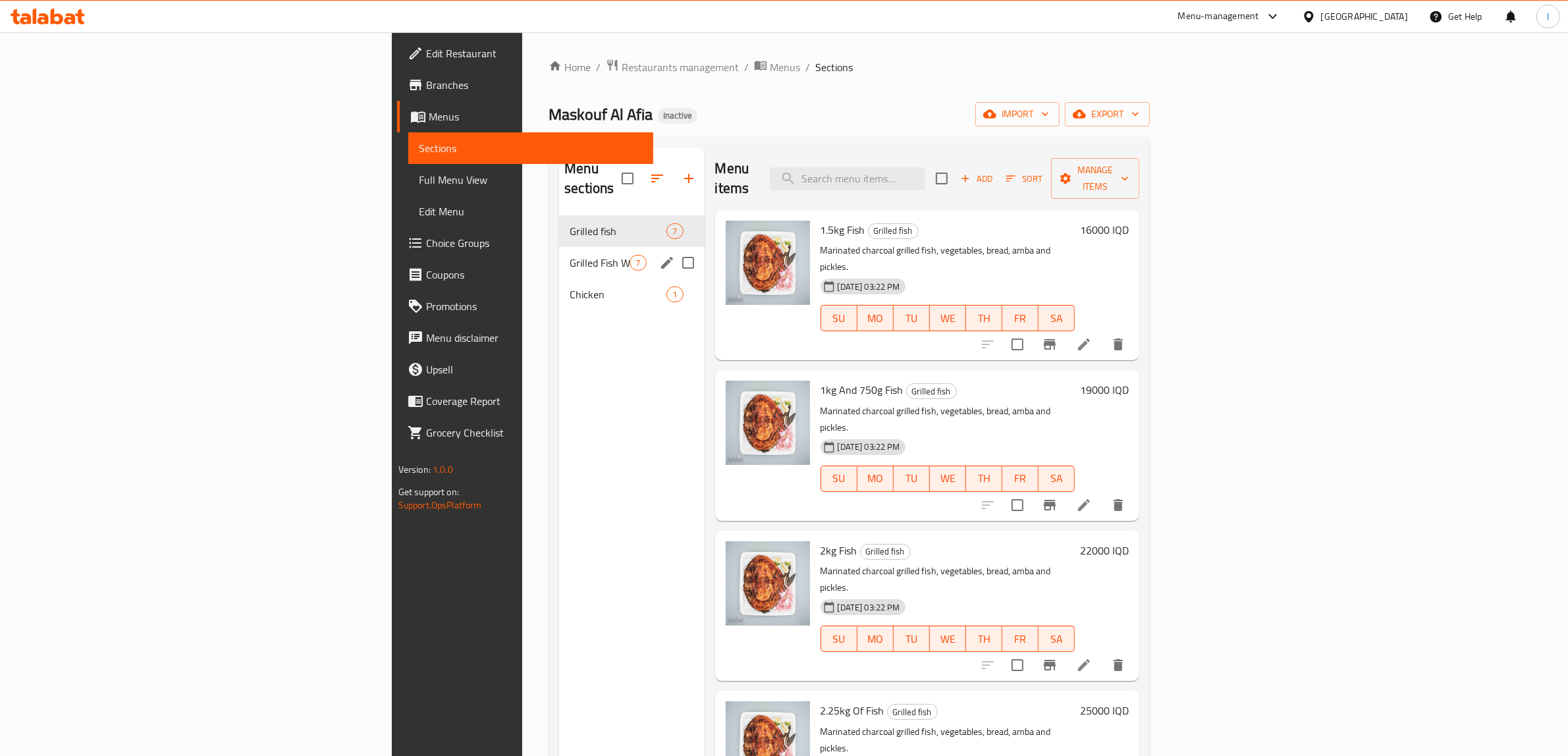
click at [570, 255] on span "Grilled Fish With Rice" at bounding box center [599, 262] width 60 height 16
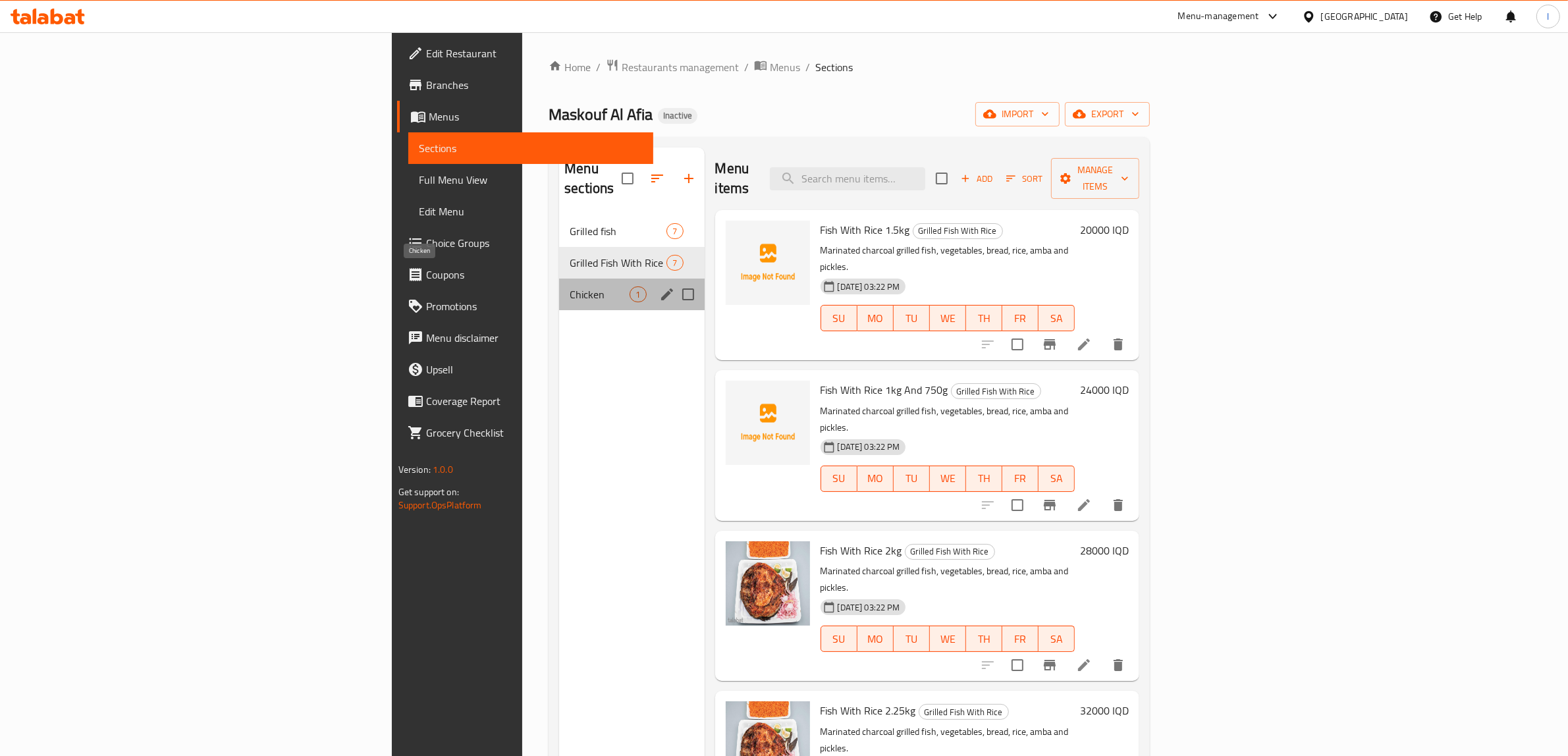
click at [570, 286] on span "Chicken" at bounding box center [599, 294] width 60 height 16
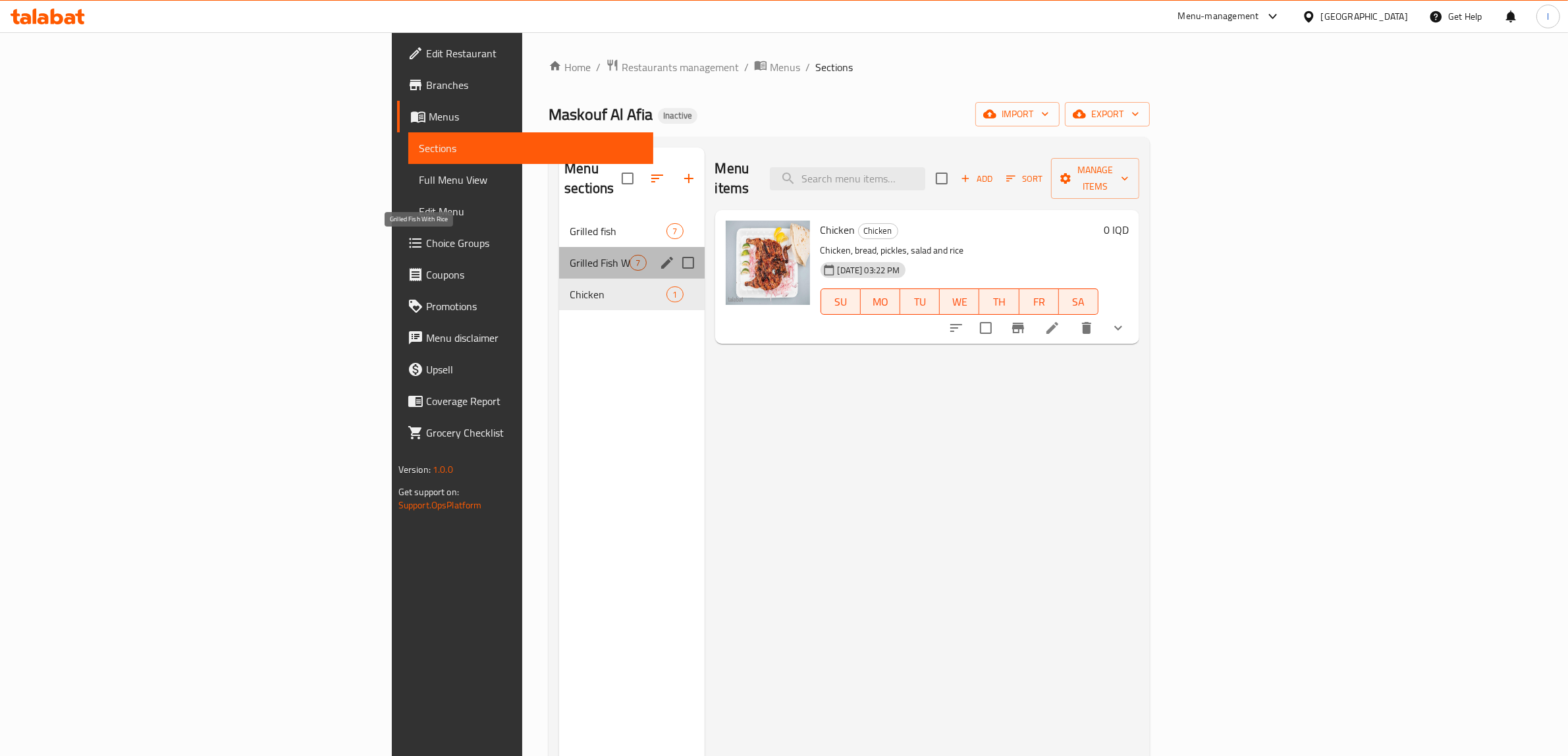
click at [570, 255] on span "Grilled Fish With Rice" at bounding box center [599, 262] width 60 height 16
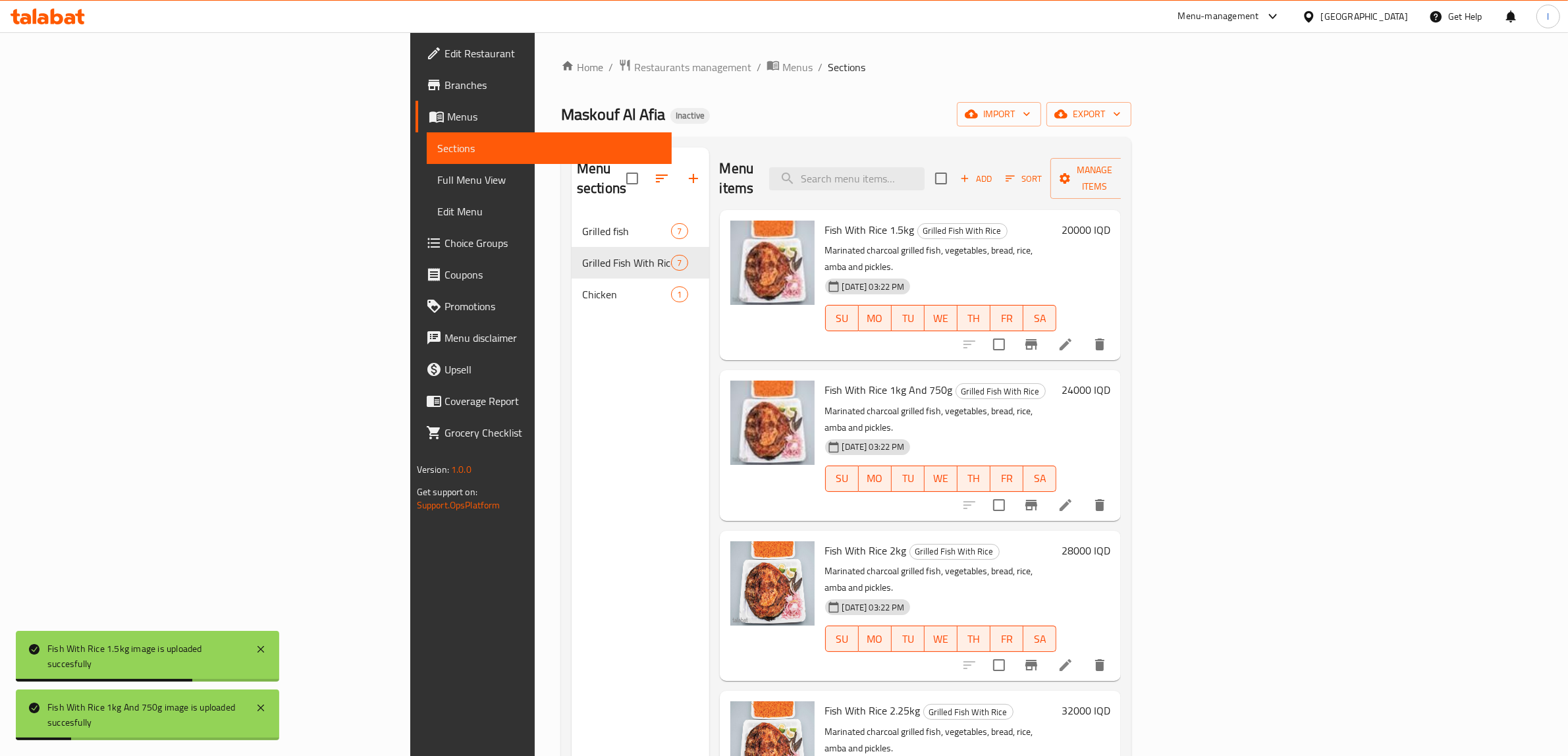
click at [571, 337] on div "Menu sections Grilled fish 7 Grilled Fish With Rice 7 Chicken 1" at bounding box center [640, 526] width 138 height 756
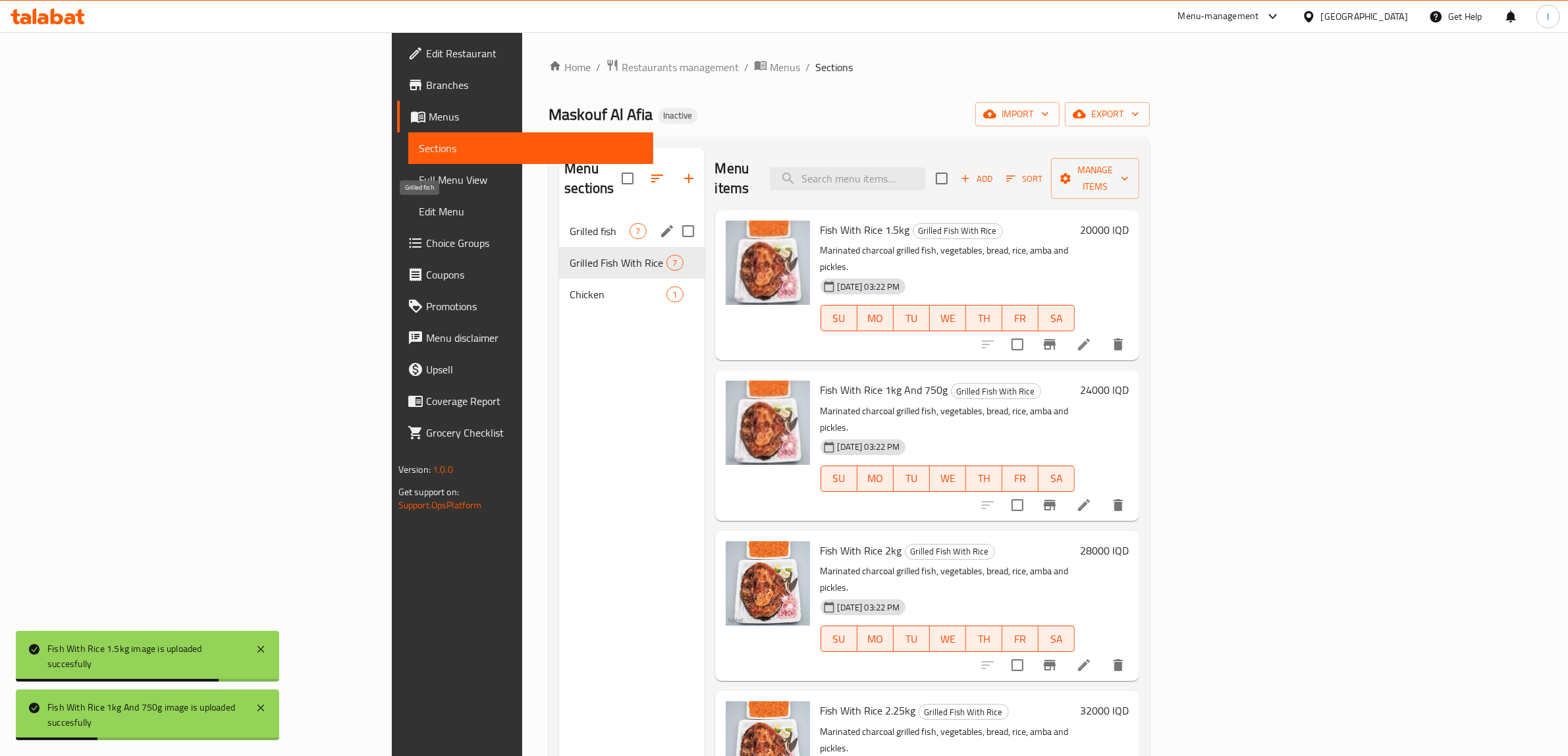
click at [570, 223] on span "Grilled fish" at bounding box center [599, 230] width 60 height 16
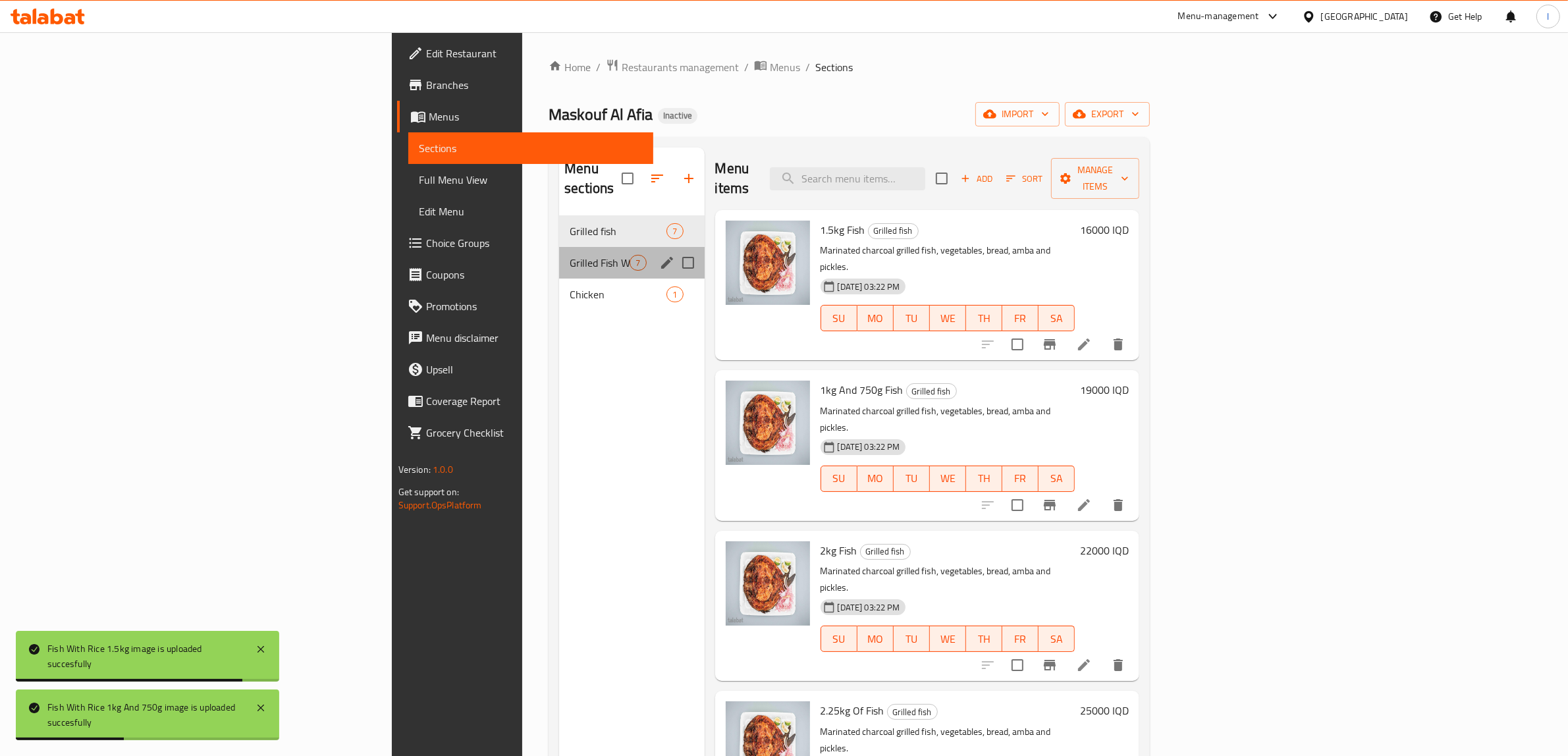
click at [559, 247] on div "Grilled Fish With Rice 7" at bounding box center [631, 262] width 145 height 32
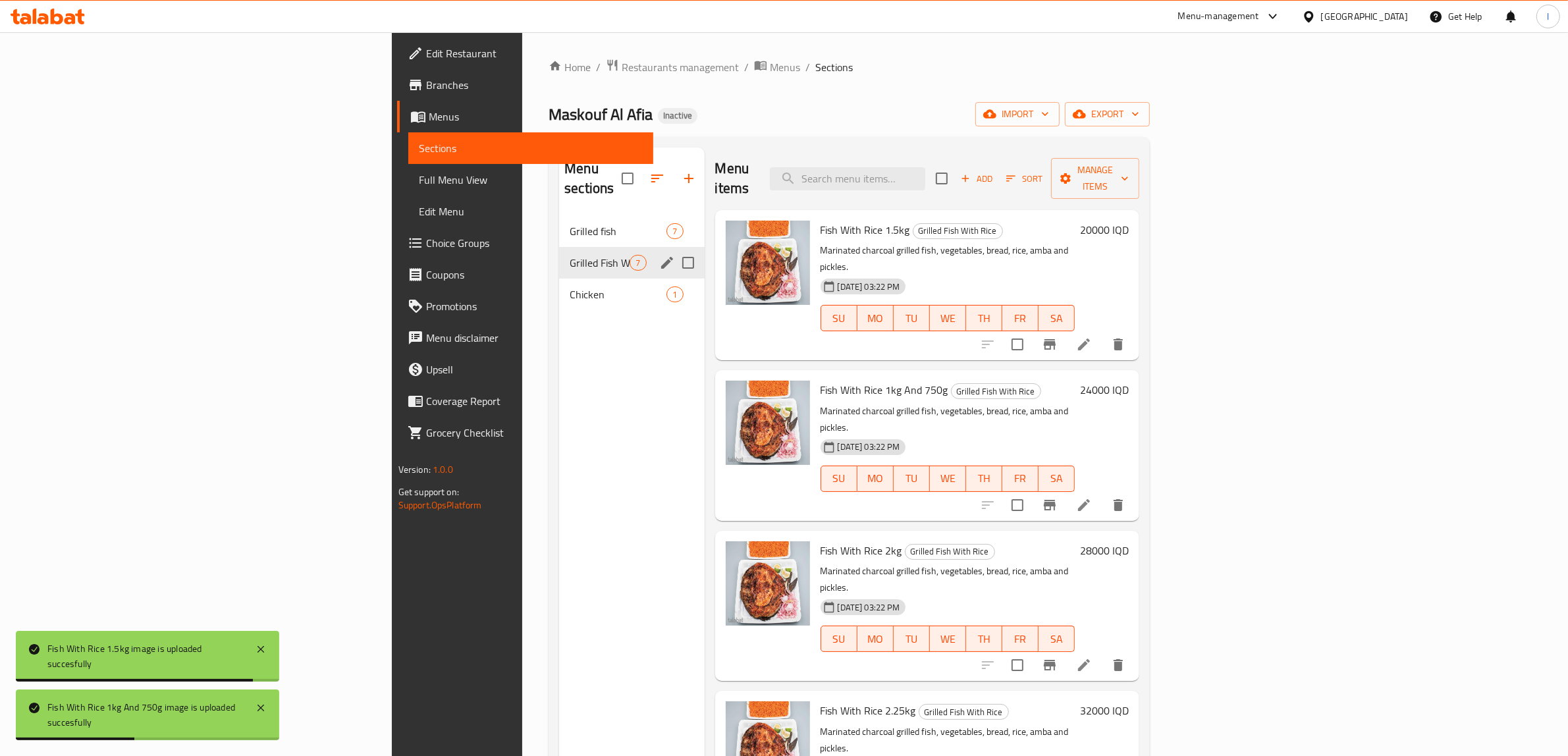
click at [559, 253] on div "Grilled Fish With Rice 7" at bounding box center [631, 262] width 145 height 32
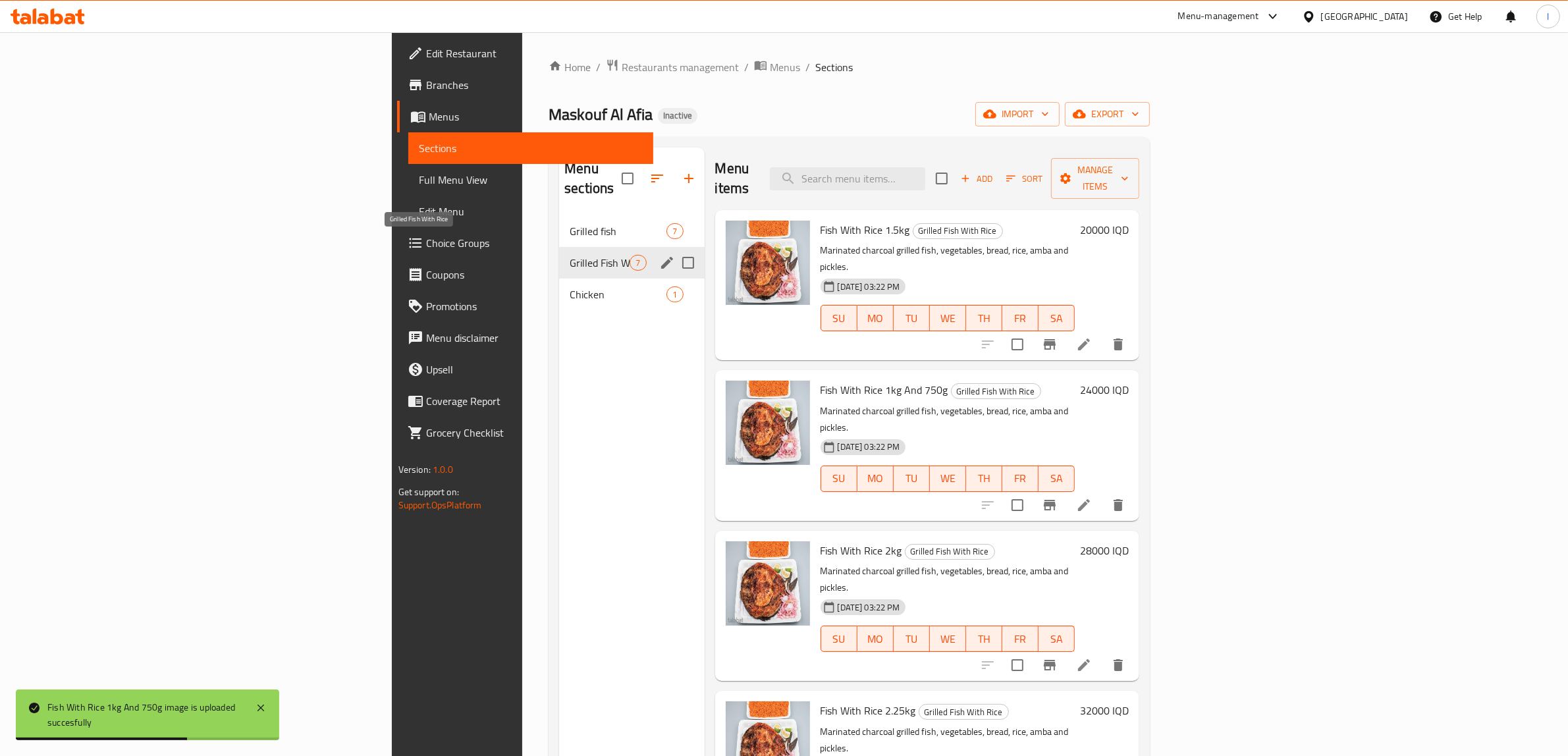
click at [570, 286] on span "Chicken" at bounding box center [618, 294] width 97 height 16
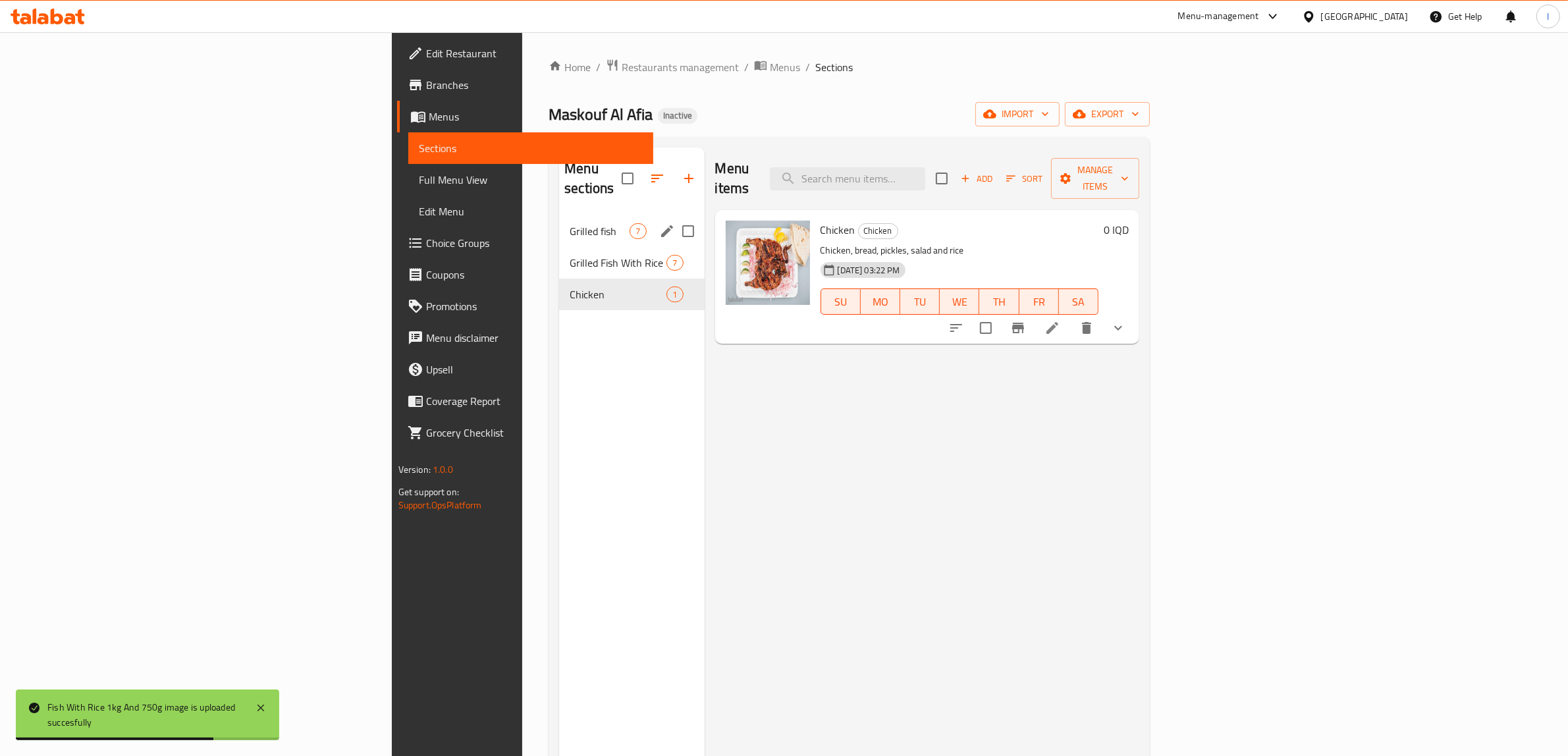
click at [559, 222] on div "Grilled fish 7" at bounding box center [631, 231] width 145 height 32
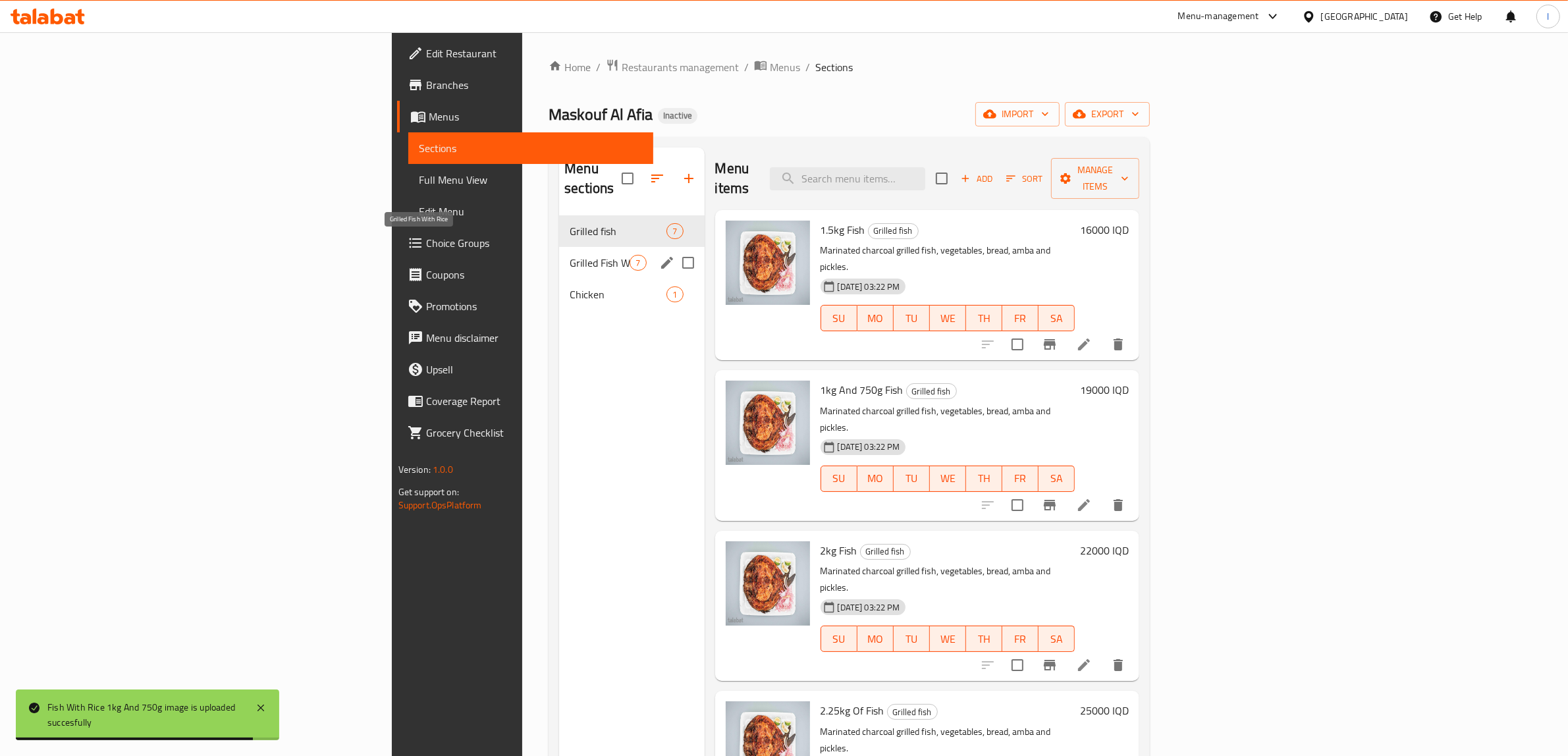
click at [570, 255] on span "Grilled Fish With Rice" at bounding box center [599, 262] width 60 height 16
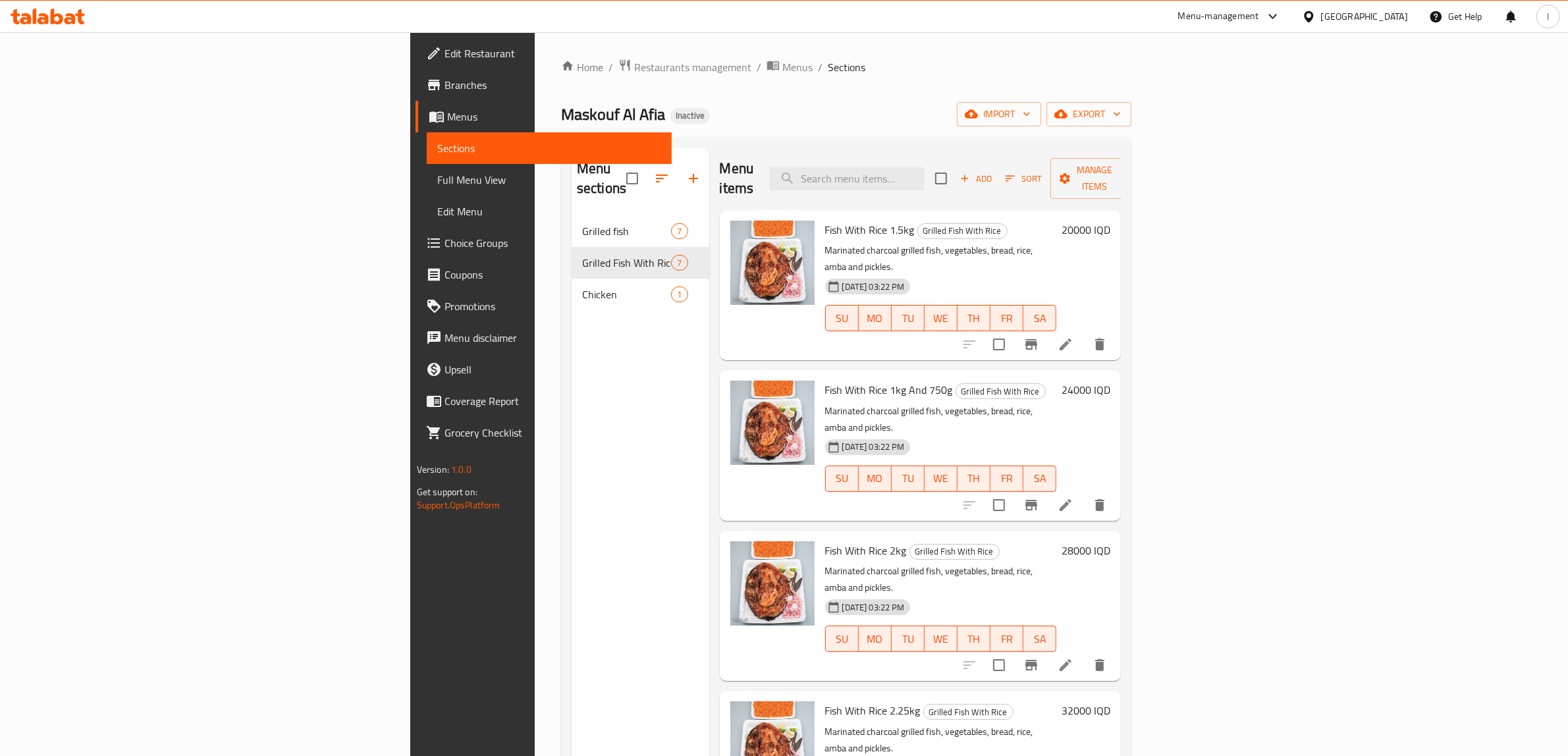
click at [416, 65] on link "Edit Restaurant" at bounding box center [543, 53] width 257 height 32
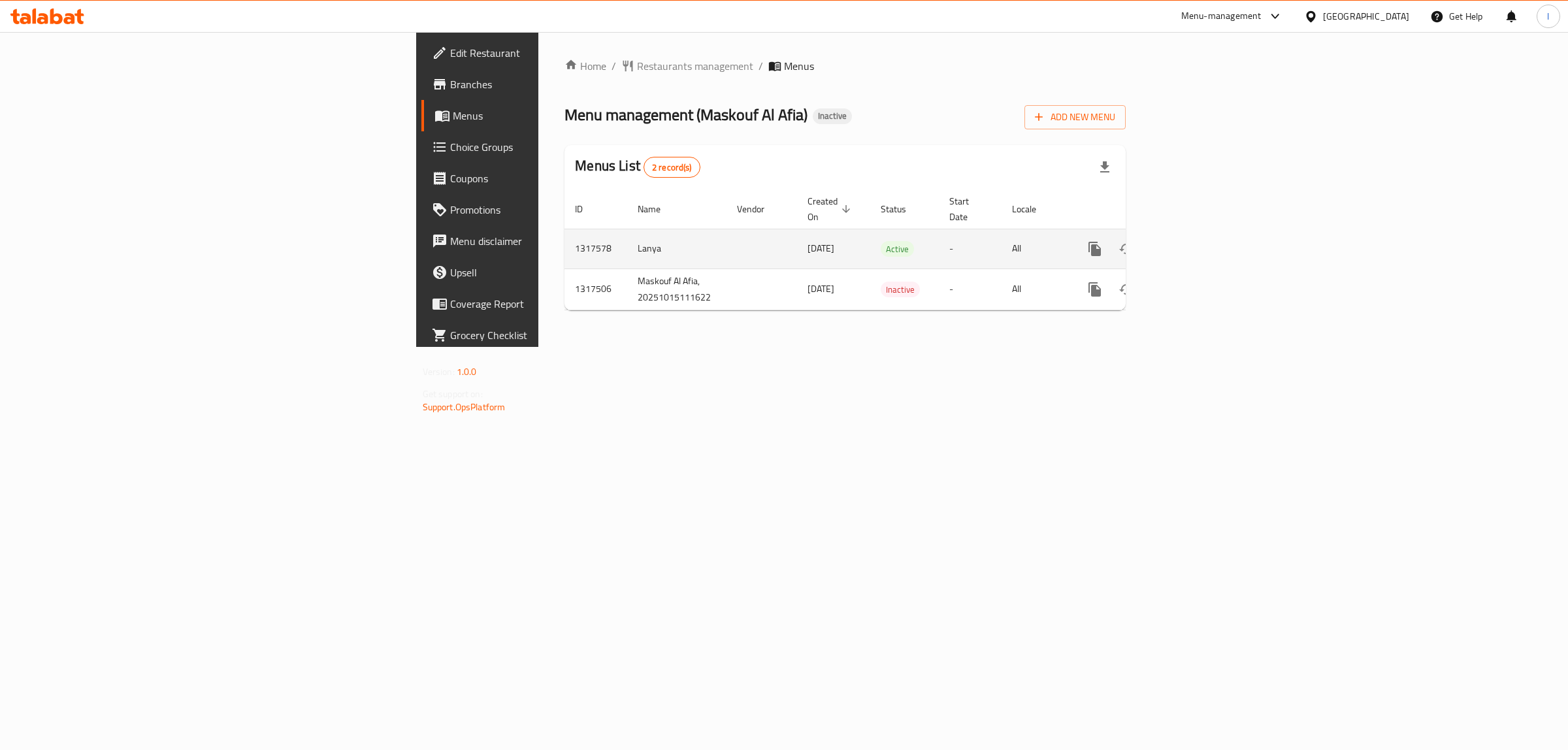
click at [1197, 241] on icon "enhanced table" at bounding box center [1189, 248] width 15 height 15
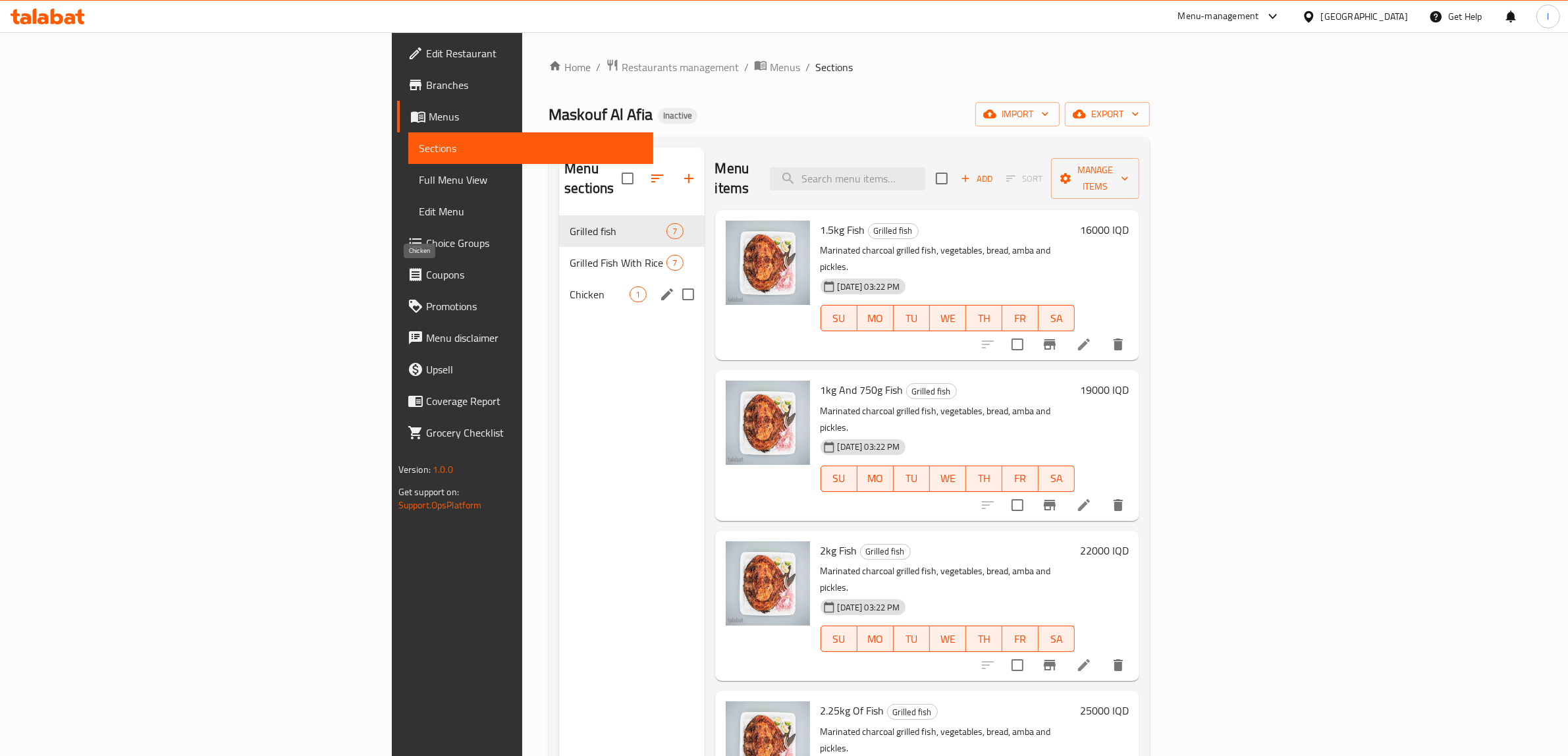
click at [570, 286] on span "Chicken" at bounding box center [599, 294] width 60 height 16
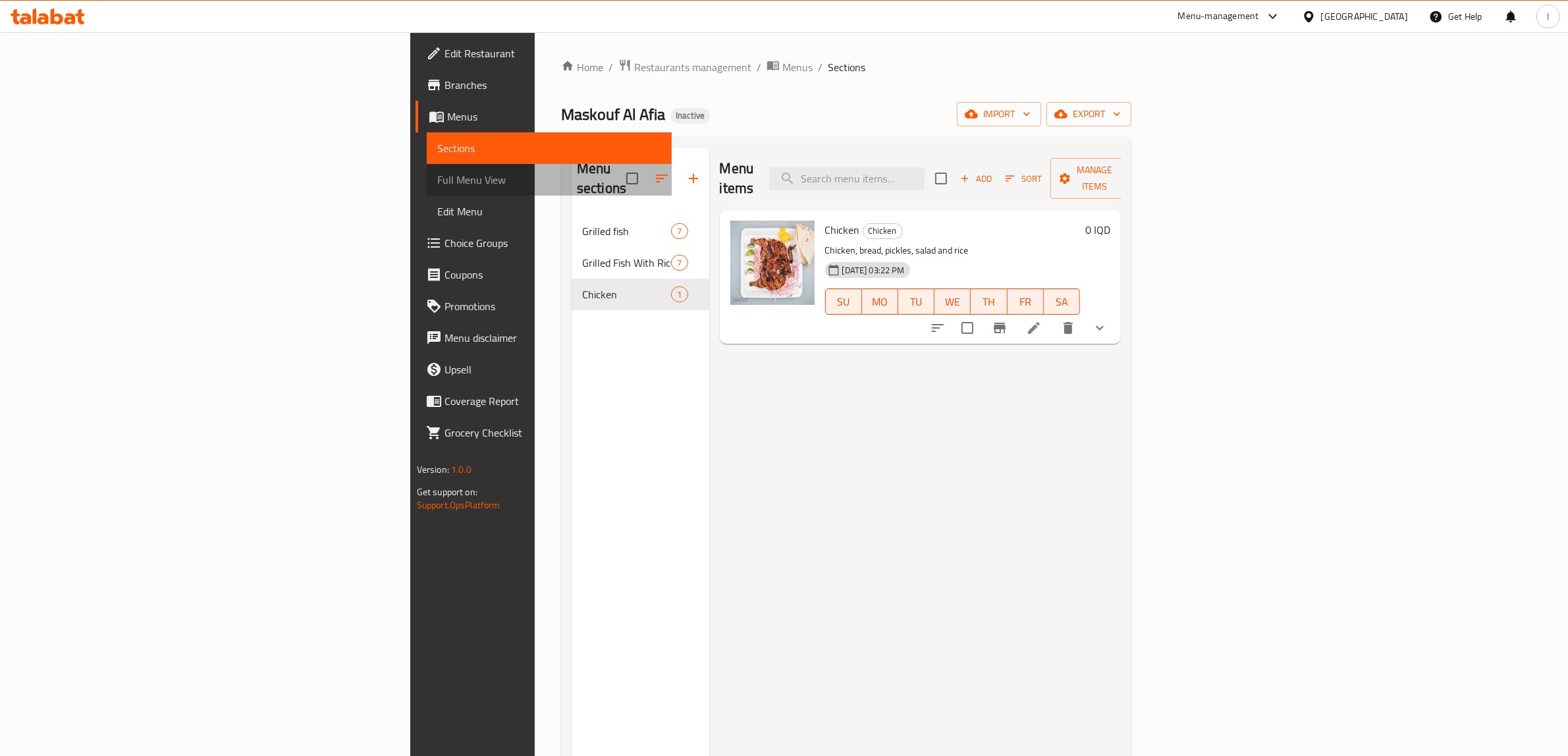
click at [437, 173] on span "Full Menu View" at bounding box center [549, 180] width 225 height 16
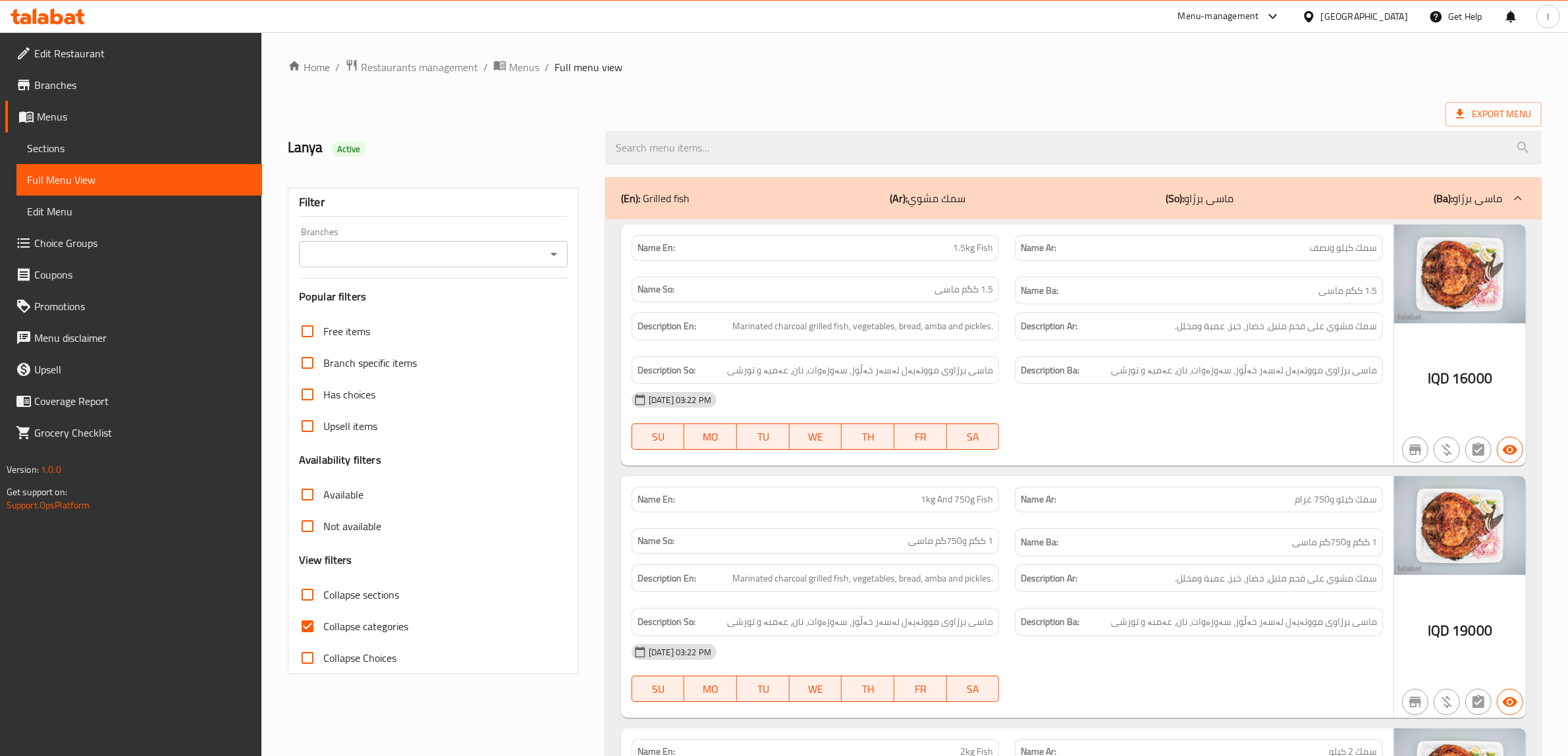
click at [528, 251] on input "Branches" at bounding box center [423, 254] width 239 height 18
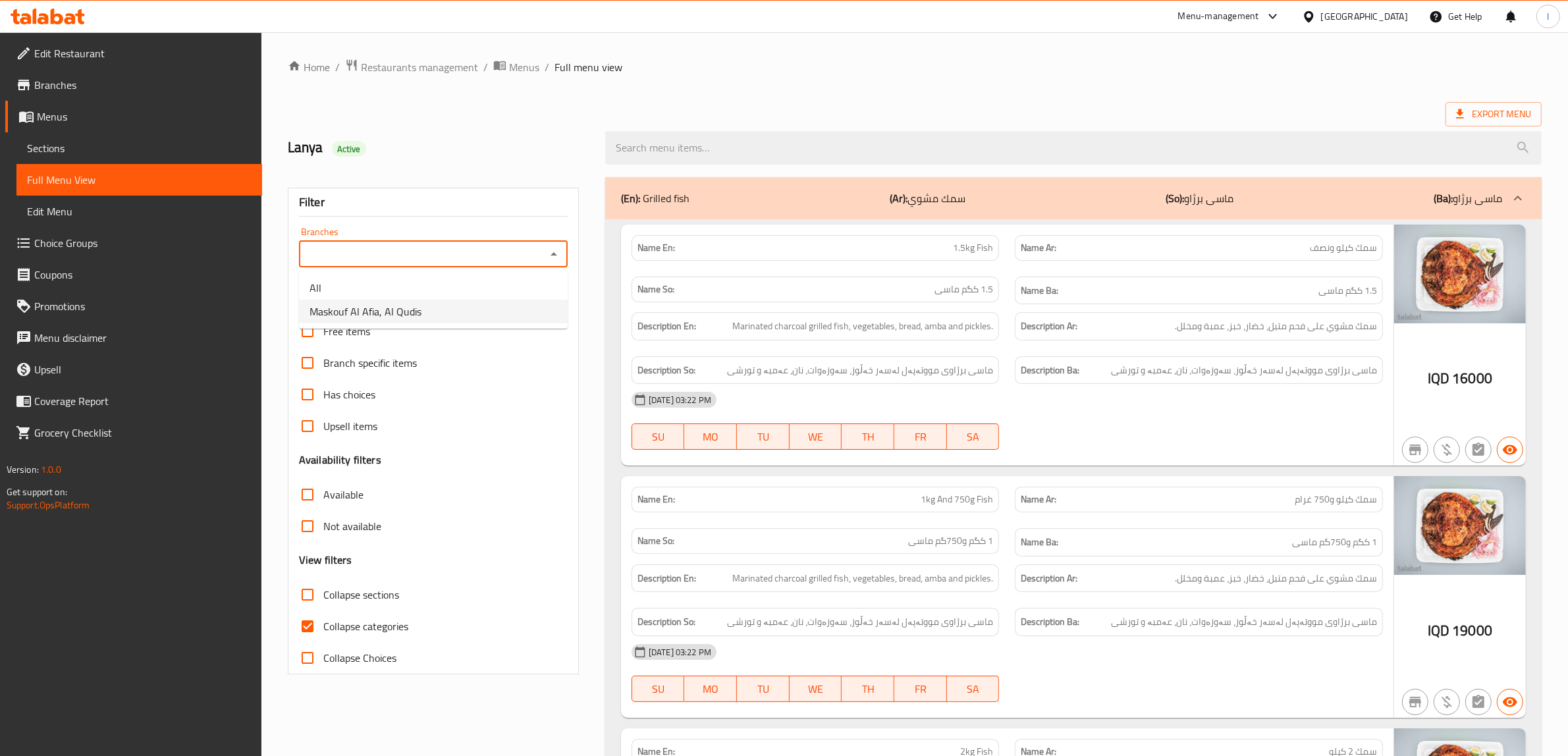
click at [389, 311] on span "Maskouf Al Afia, Al Qudis" at bounding box center [366, 311] width 112 height 16
type input "Maskouf Al Afia, Al Qudis"
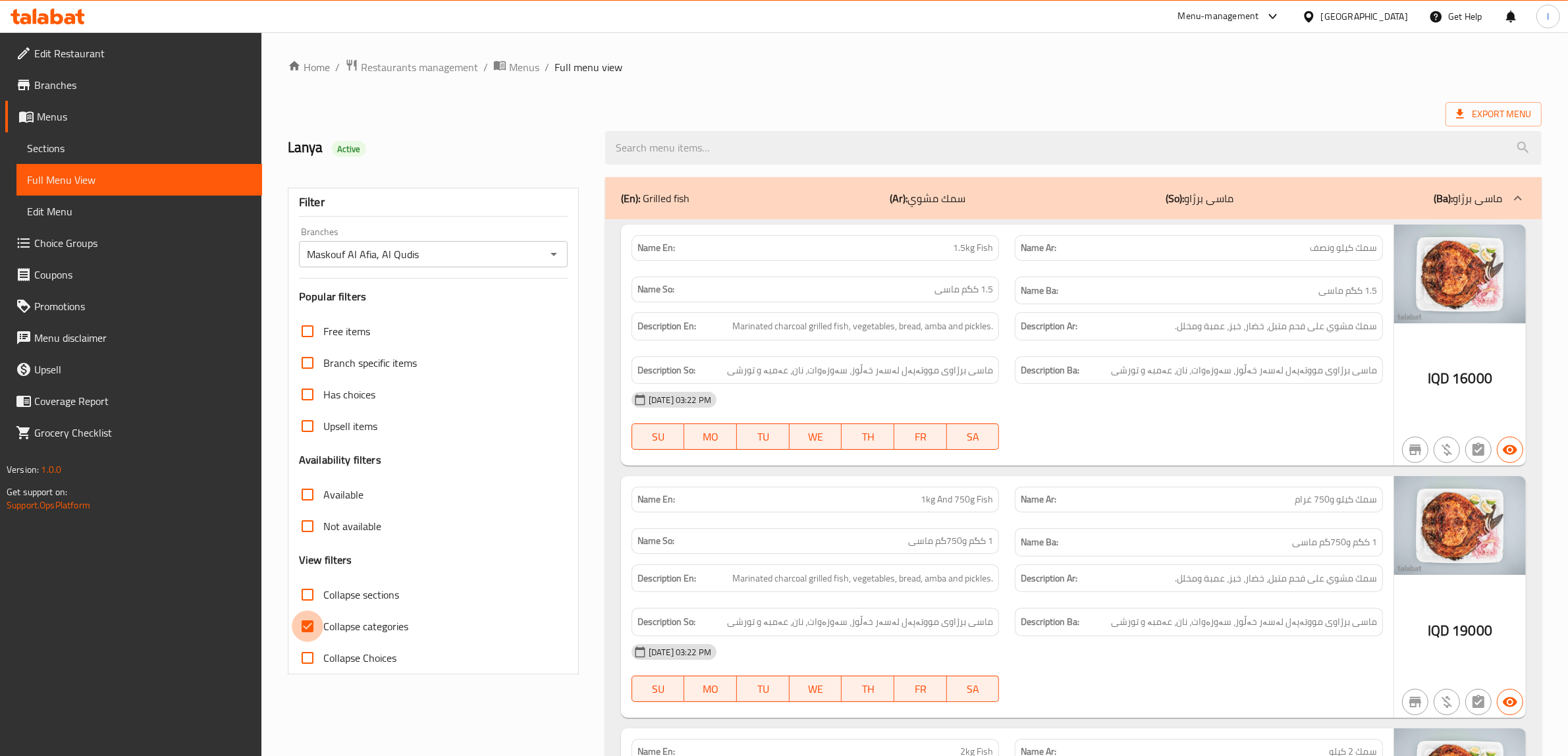
click at [313, 625] on input "Collapse categories" at bounding box center [307, 626] width 32 height 32
checkbox input "false"
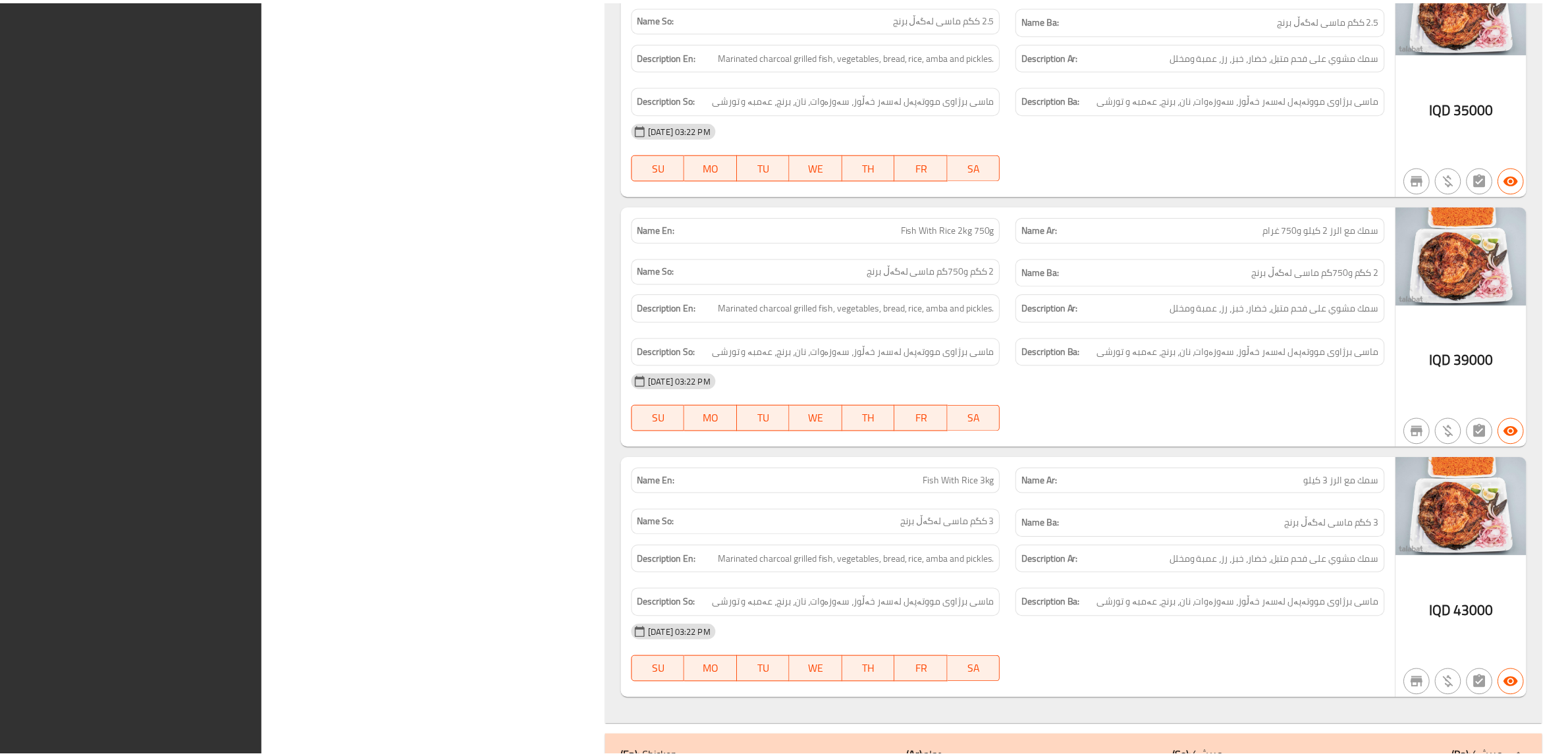
scroll to position [3714, 0]
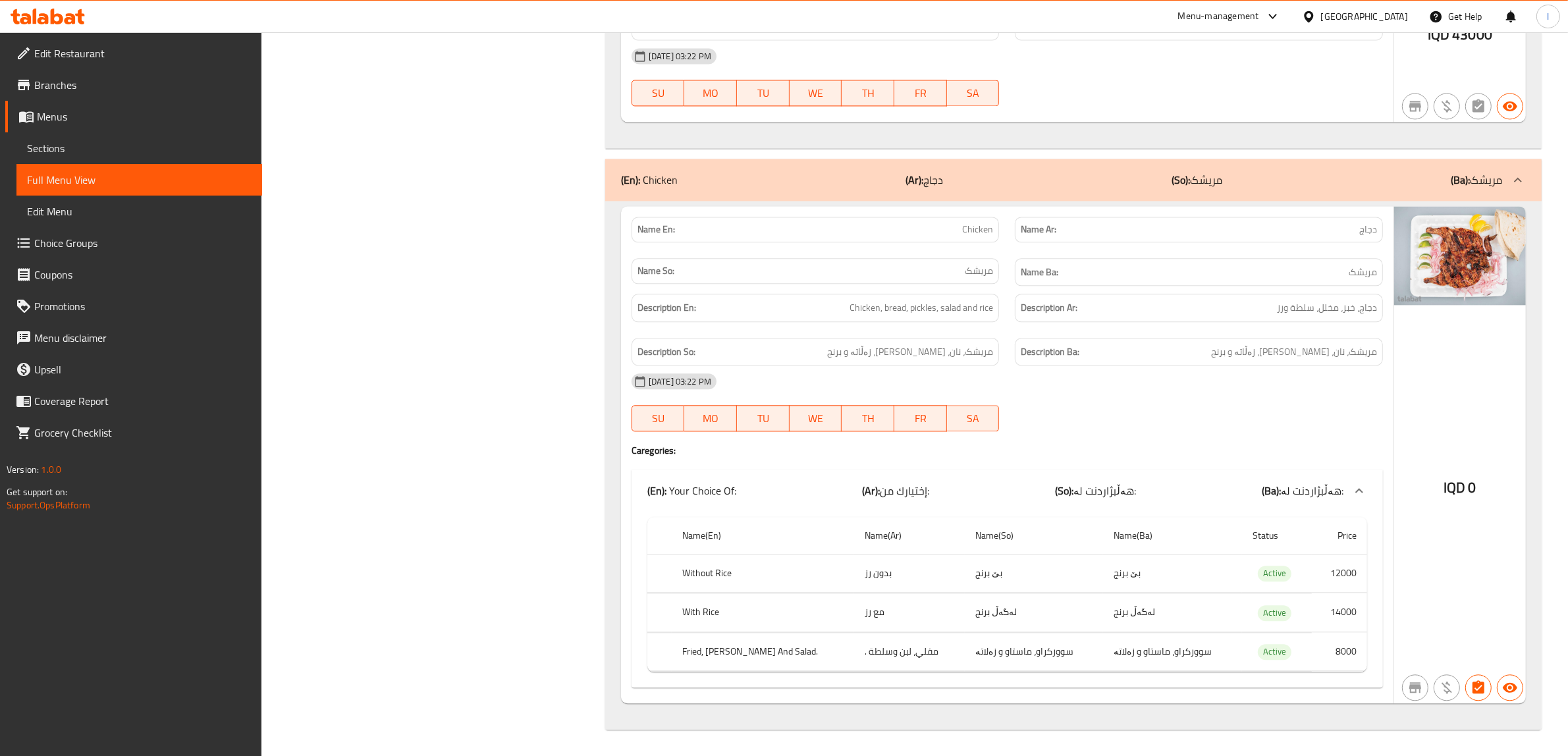
click at [64, 57] on span "Edit Restaurant" at bounding box center [143, 52] width 217 height 16
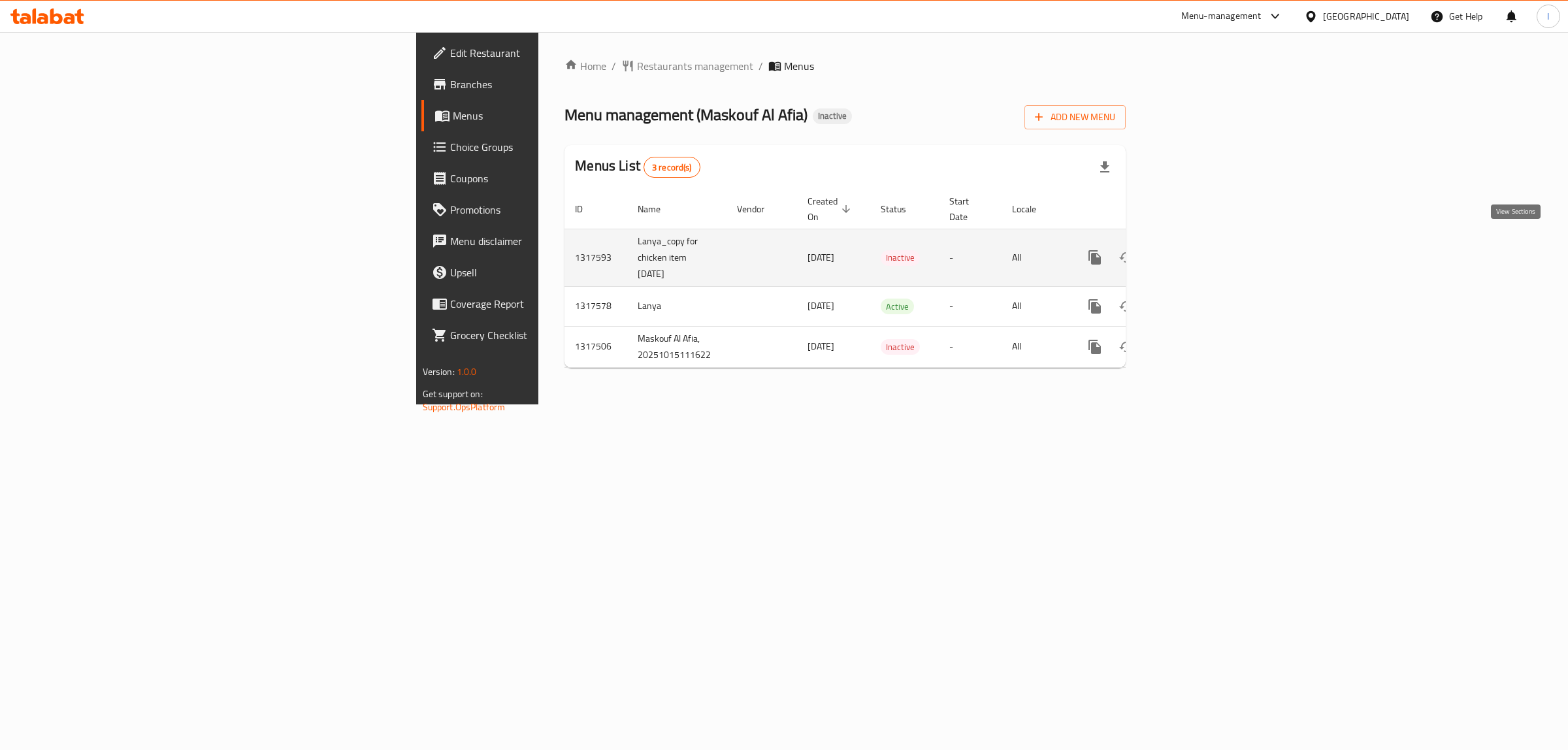
click at [1197, 250] on icon "enhanced table" at bounding box center [1189, 257] width 15 height 15
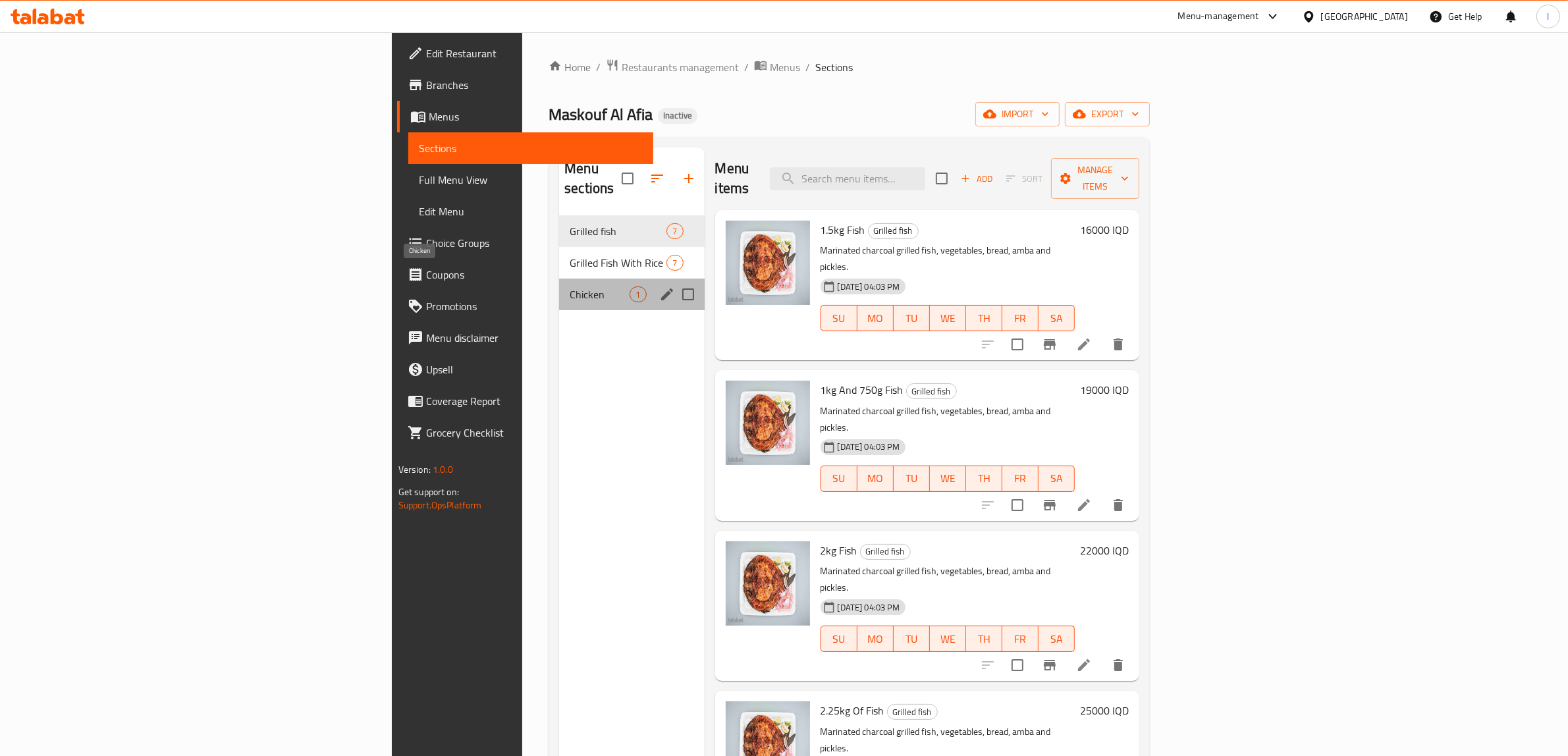
click at [570, 286] on span "Chicken" at bounding box center [599, 294] width 60 height 16
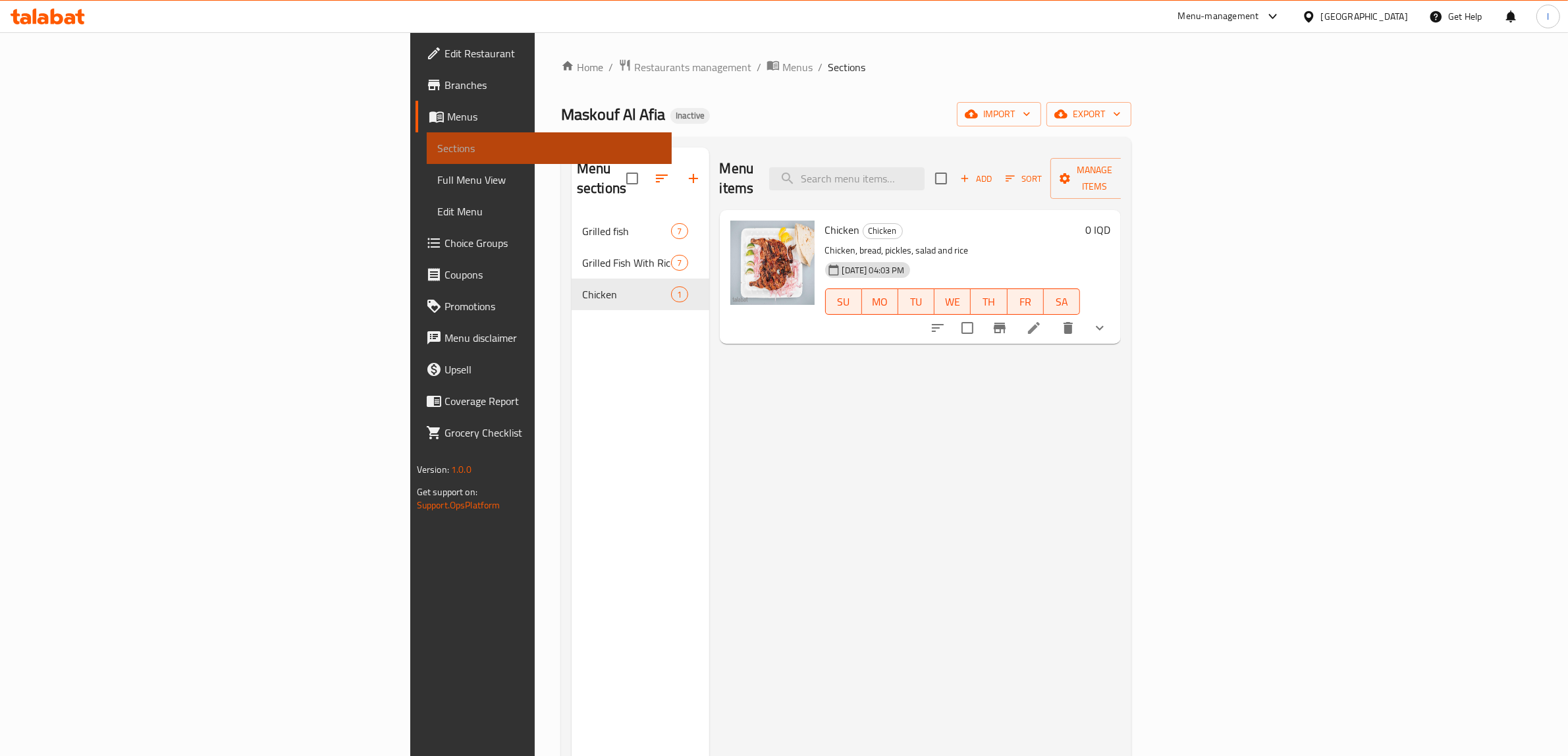
click at [437, 143] on span "Sections" at bounding box center [549, 148] width 225 height 16
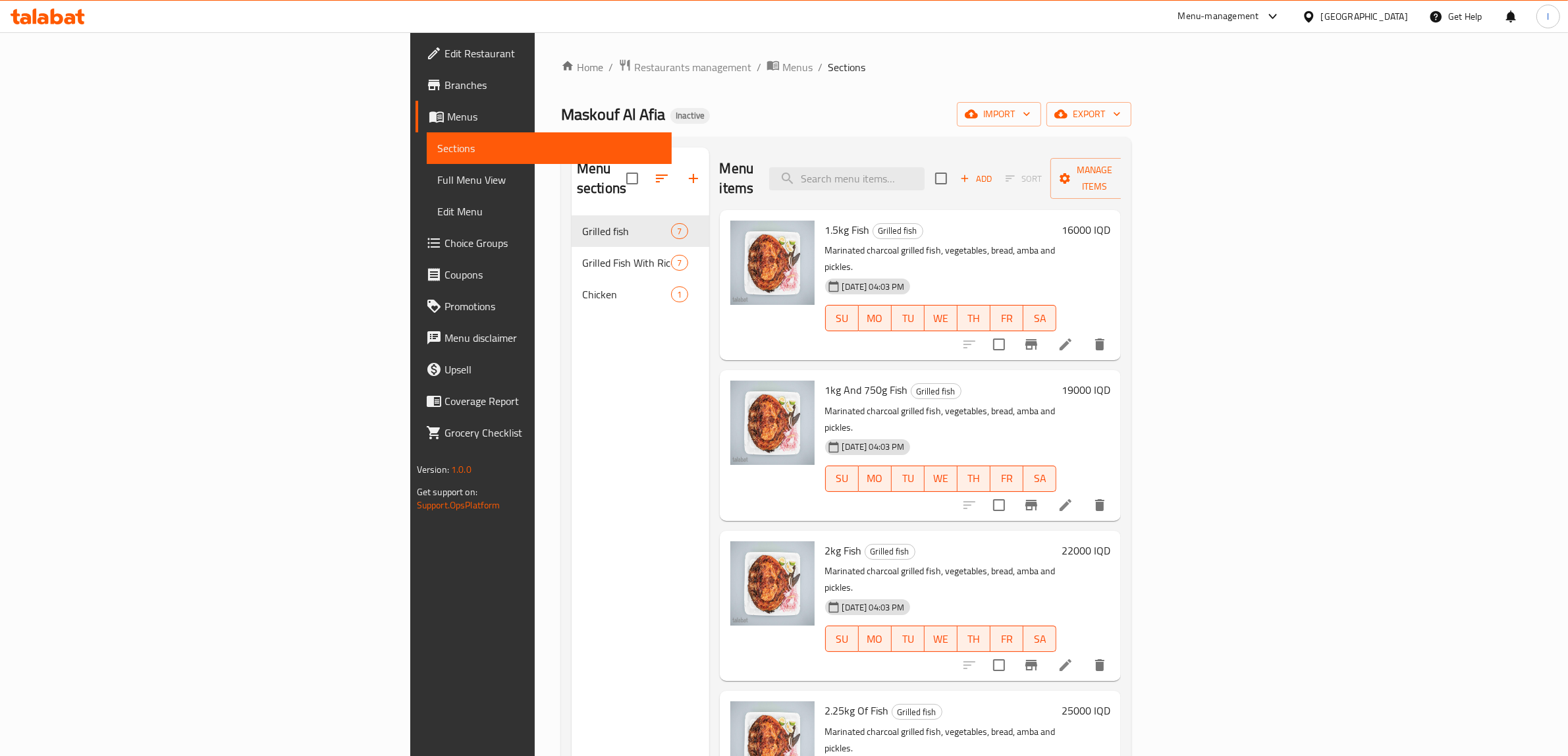
click at [448, 121] on span "Menus" at bounding box center [555, 116] width 215 height 16
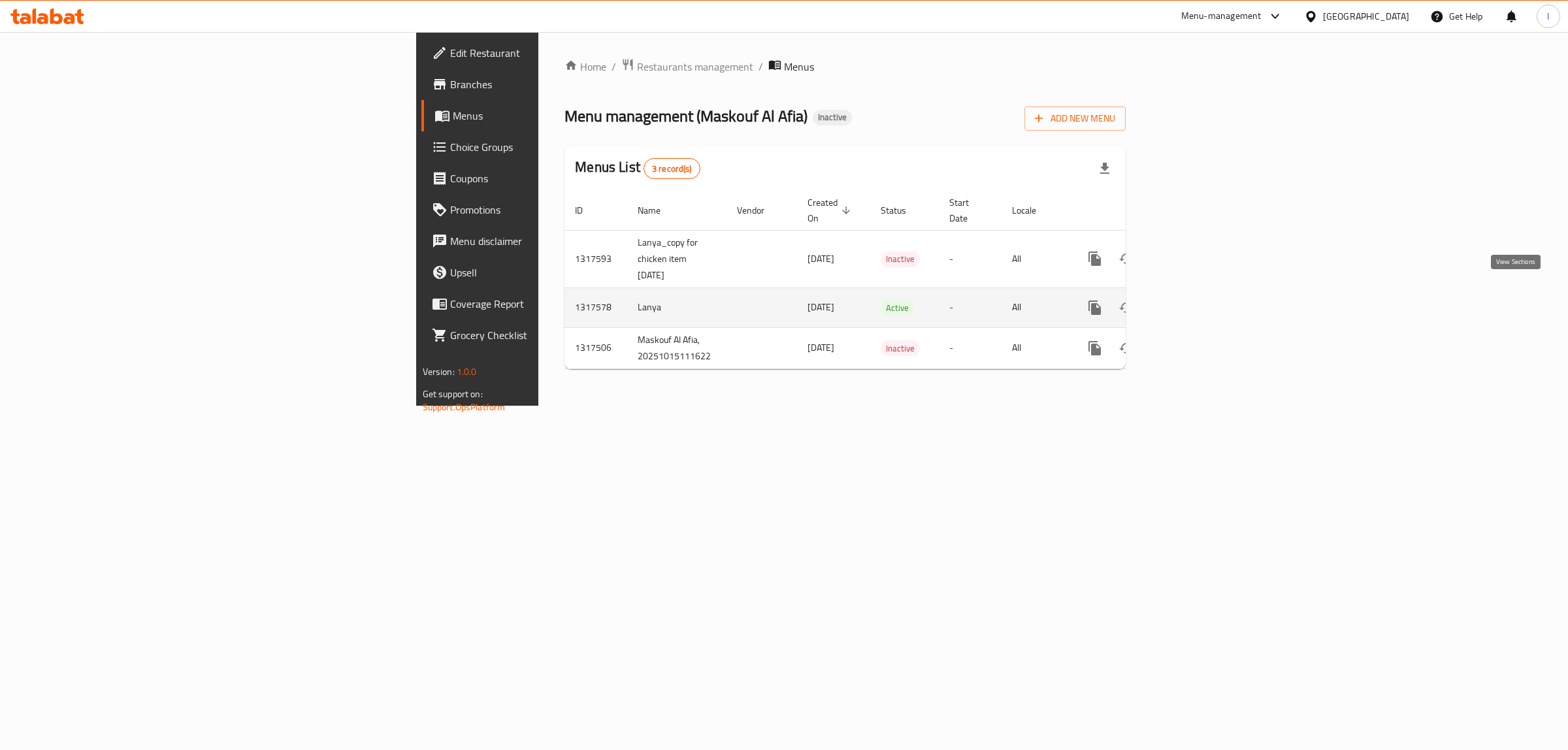
click at [1205, 294] on link "enhanced table" at bounding box center [1189, 307] width 32 height 32
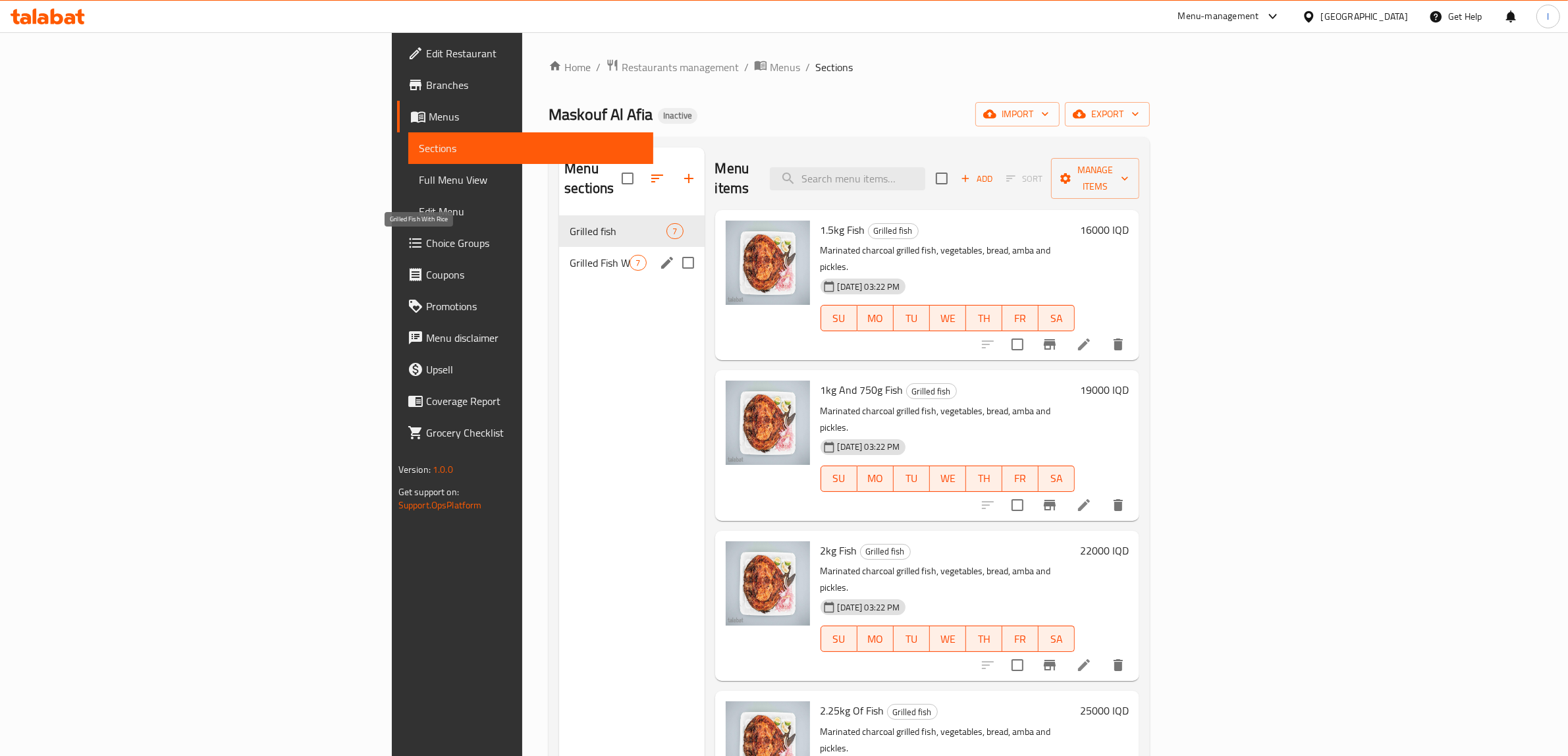
click at [570, 255] on span "Grilled Fish With Rice" at bounding box center [599, 262] width 60 height 16
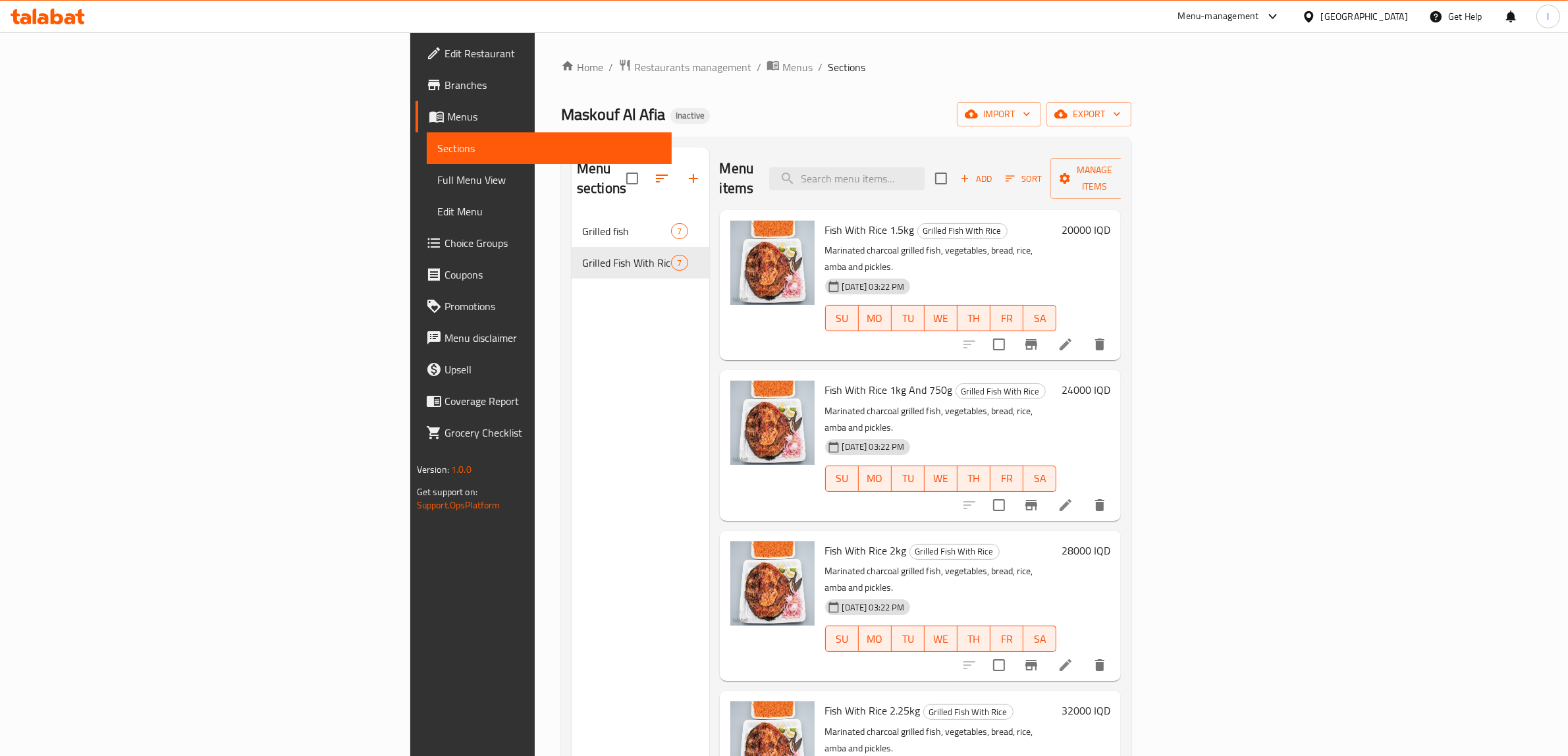
click at [437, 188] on span "Full Menu View" at bounding box center [549, 180] width 225 height 16
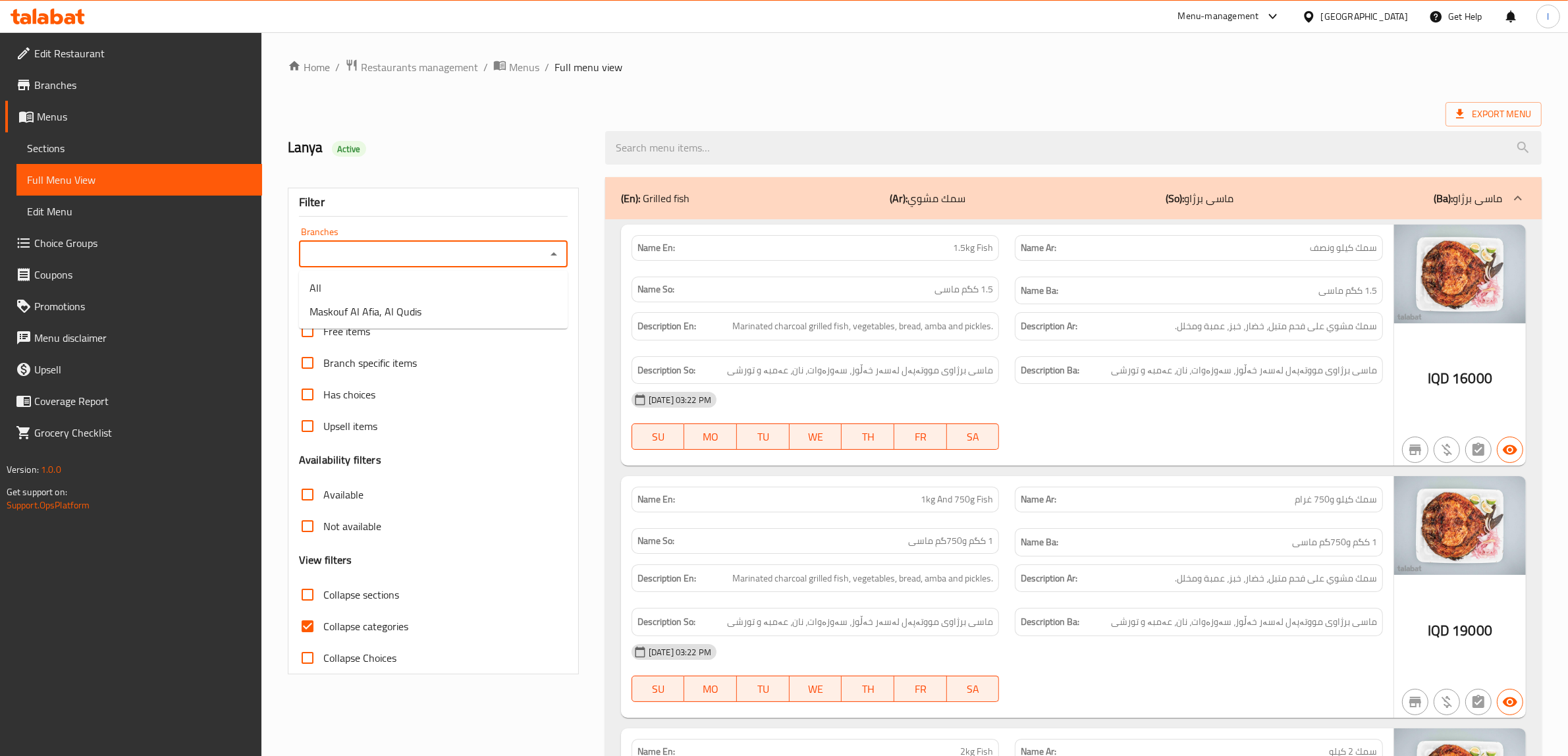
click at [525, 253] on input "Branches" at bounding box center [423, 254] width 239 height 18
click at [436, 303] on li "Maskouf Al Afia, Al Qudis" at bounding box center [434, 312] width 269 height 24
type input "Maskouf Al Afia, Al Qudis"
click at [307, 627] on input "Collapse categories" at bounding box center [307, 626] width 32 height 32
checkbox input "false"
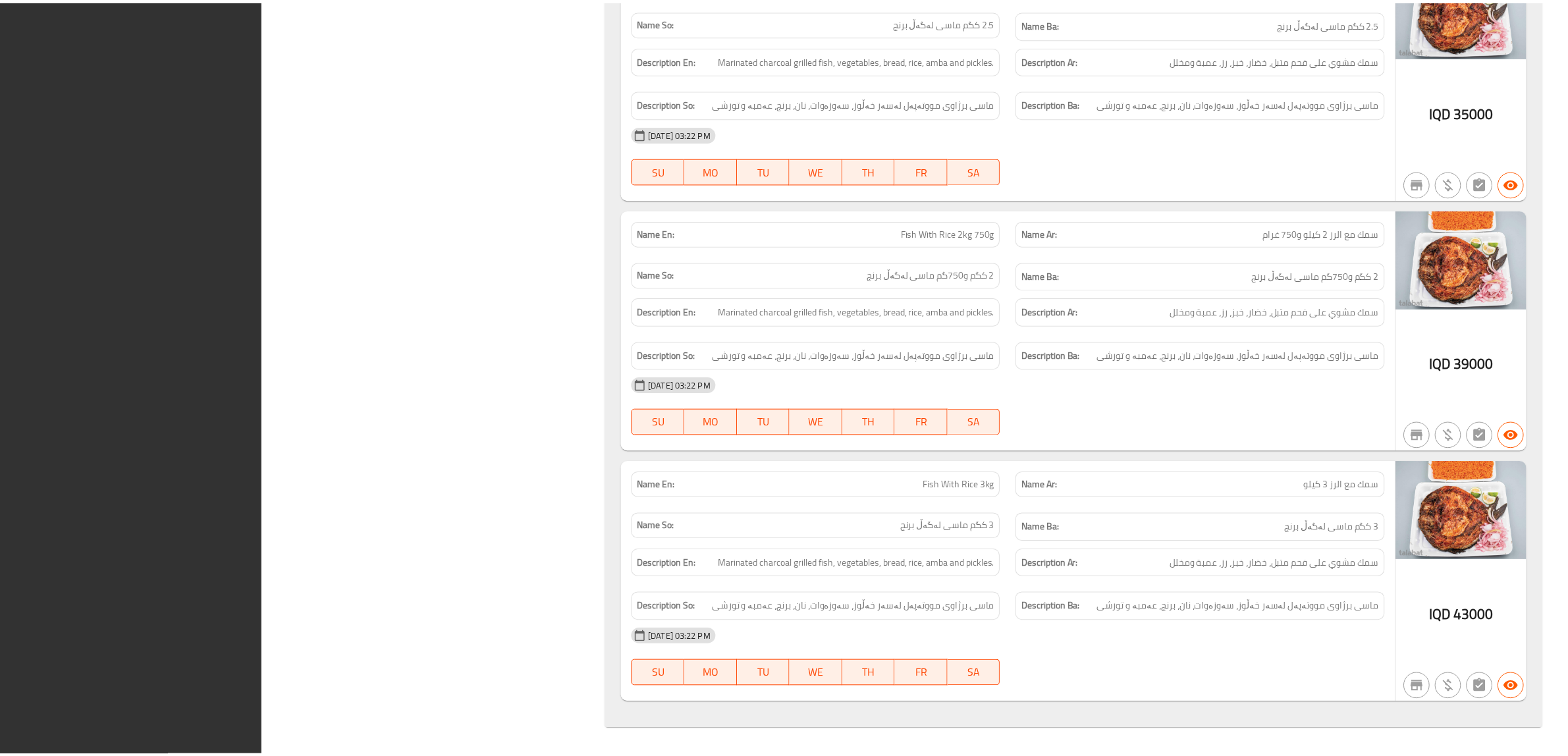
scroll to position [3128, 0]
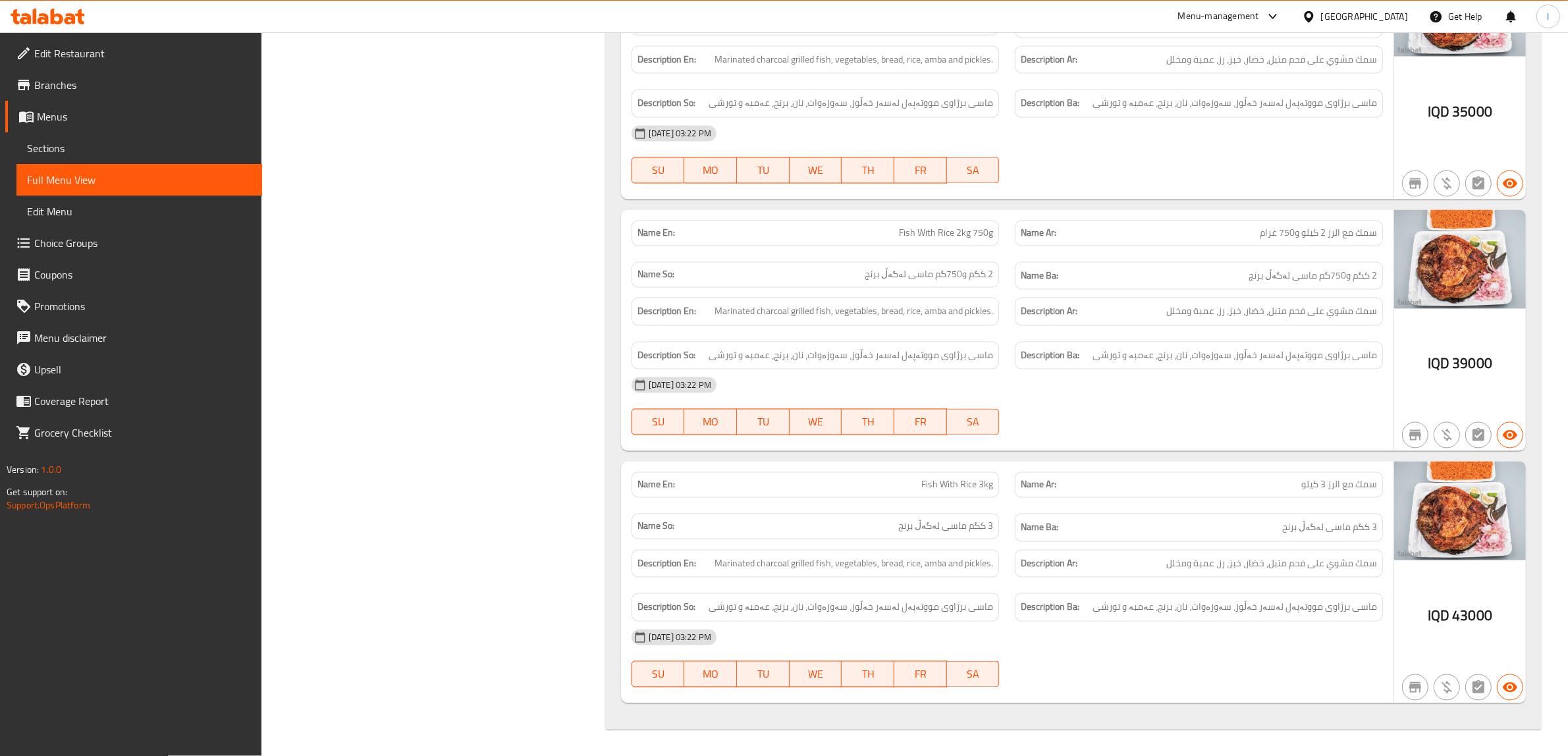
click at [43, 57] on span "Edit Restaurant" at bounding box center [143, 52] width 217 height 16
